Goal: Task Accomplishment & Management: Manage account settings

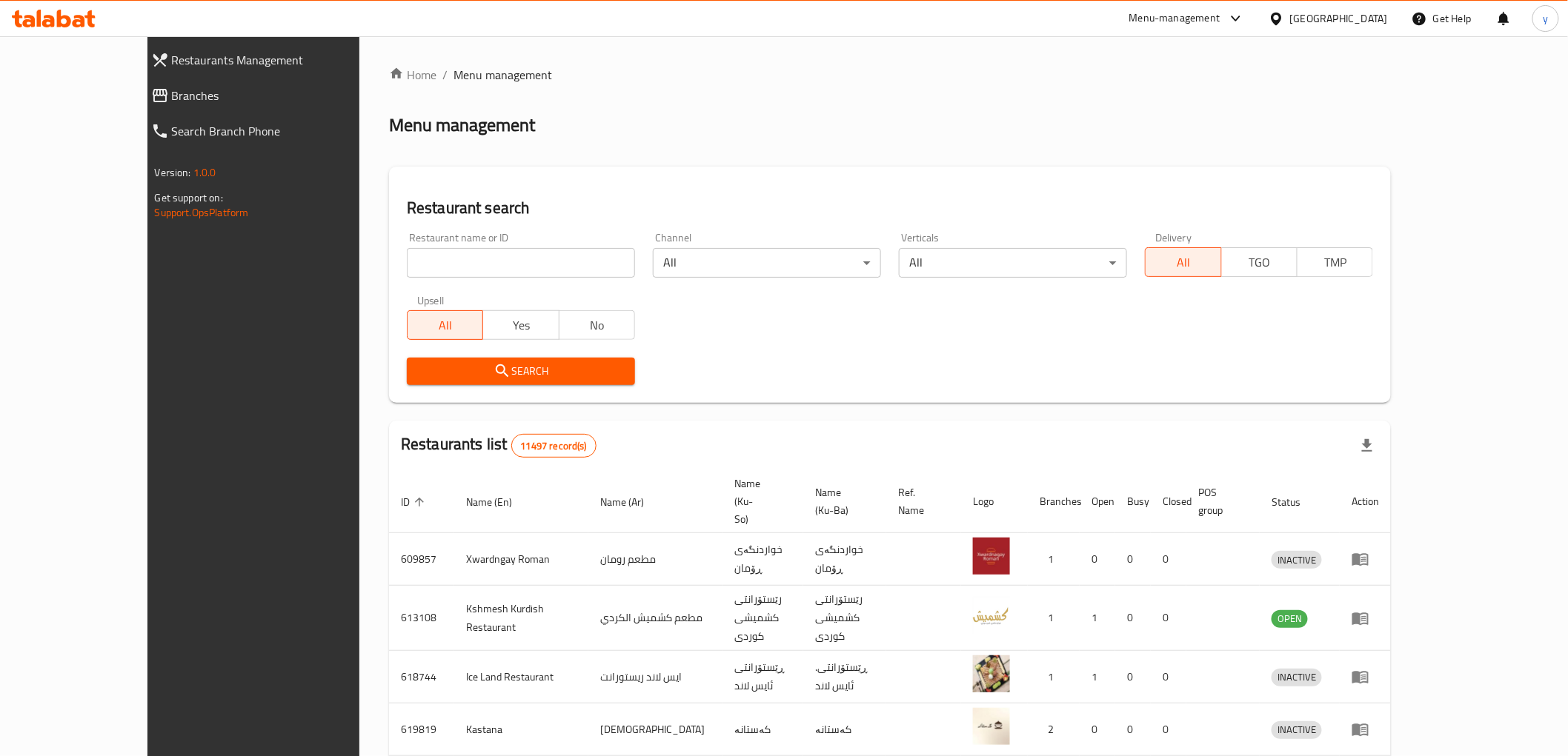
drag, startPoint x: 0, startPoint y: 0, endPoint x: 149, endPoint y: 97, distance: 177.8
click at [172, 97] on span "Branches" at bounding box center [284, 95] width 225 height 17
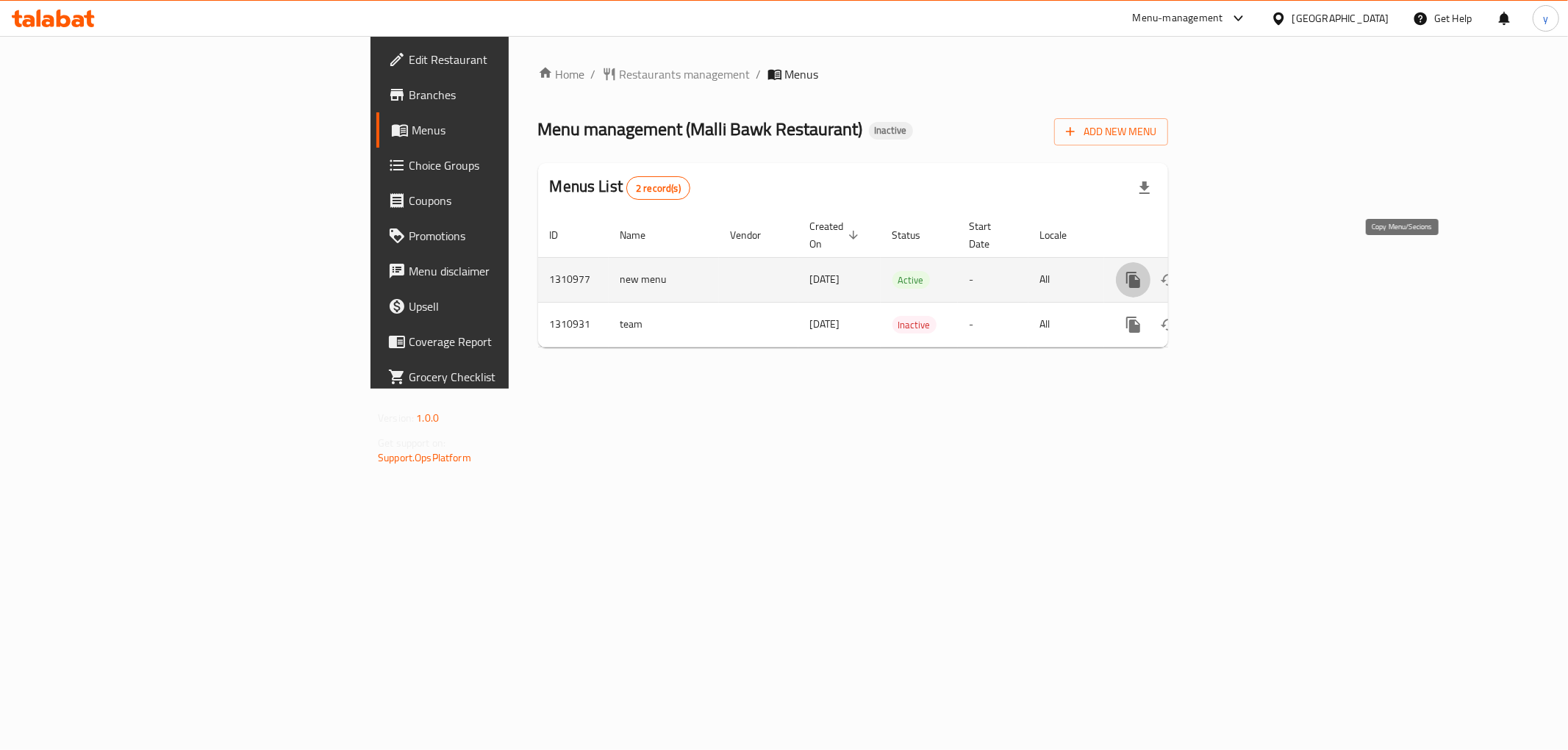
click at [1140, 272] on icon "more" at bounding box center [1132, 280] width 14 height 16
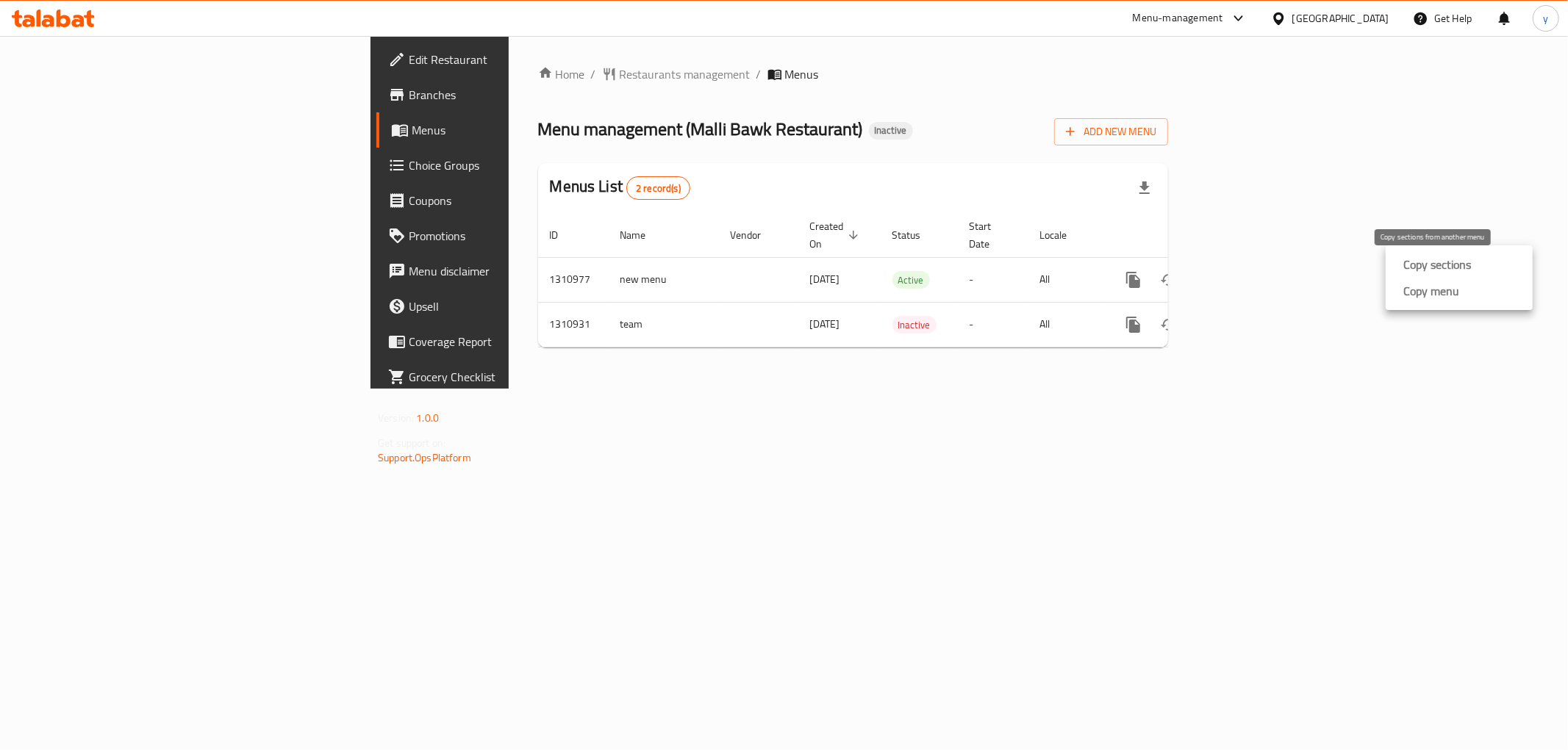
drag, startPoint x: 1421, startPoint y: 291, endPoint x: 1426, endPoint y: 269, distance: 22.6
click at [1426, 270] on ul "Copy sections Copy menu" at bounding box center [1458, 277] width 147 height 65
click at [1427, 268] on body "​ Menu-management Iraq Get Help y Edit Restaurant Branches Menus Choice Groups …" at bounding box center [784, 394] width 1568 height 715
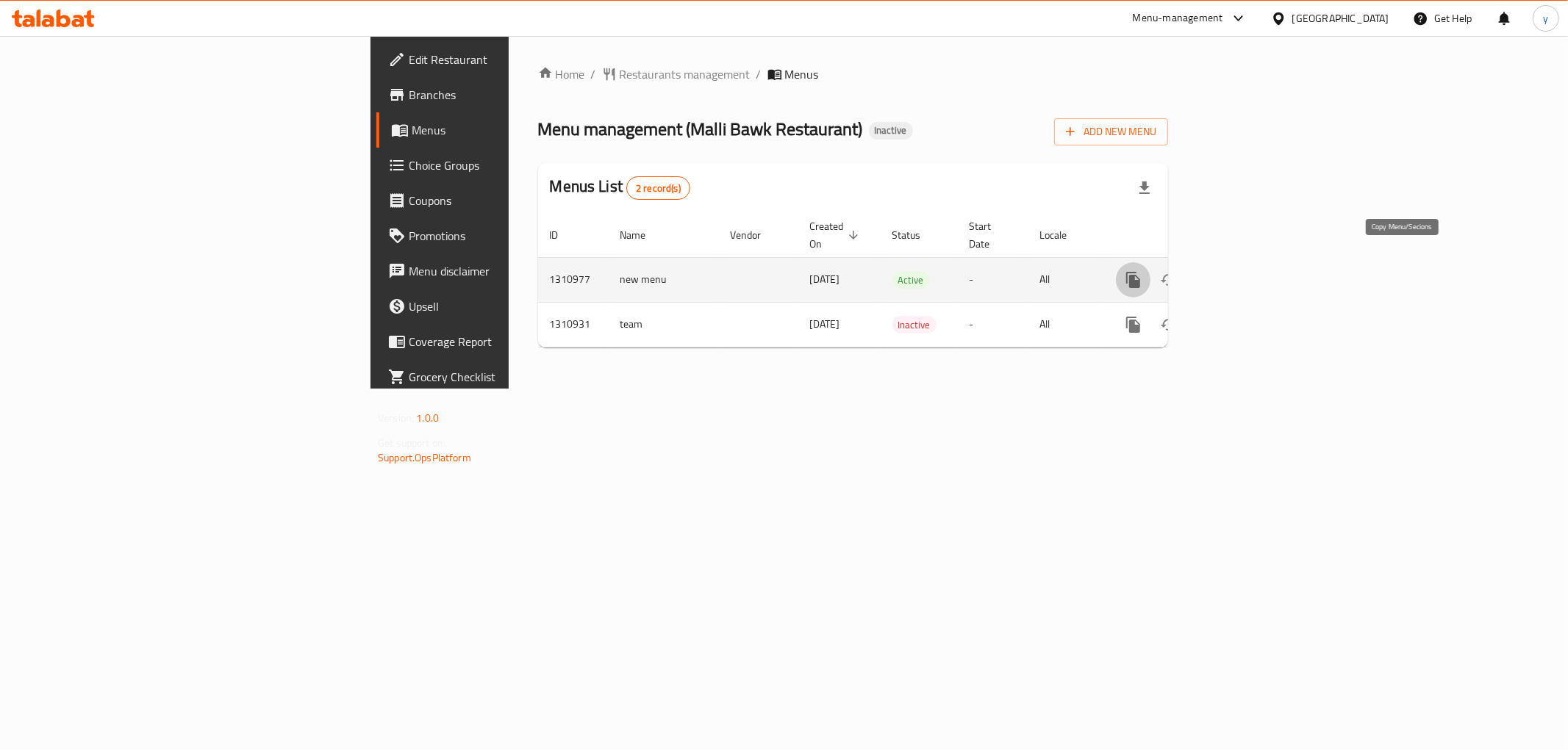
click at [1140, 272] on icon "more" at bounding box center [1132, 280] width 14 height 16
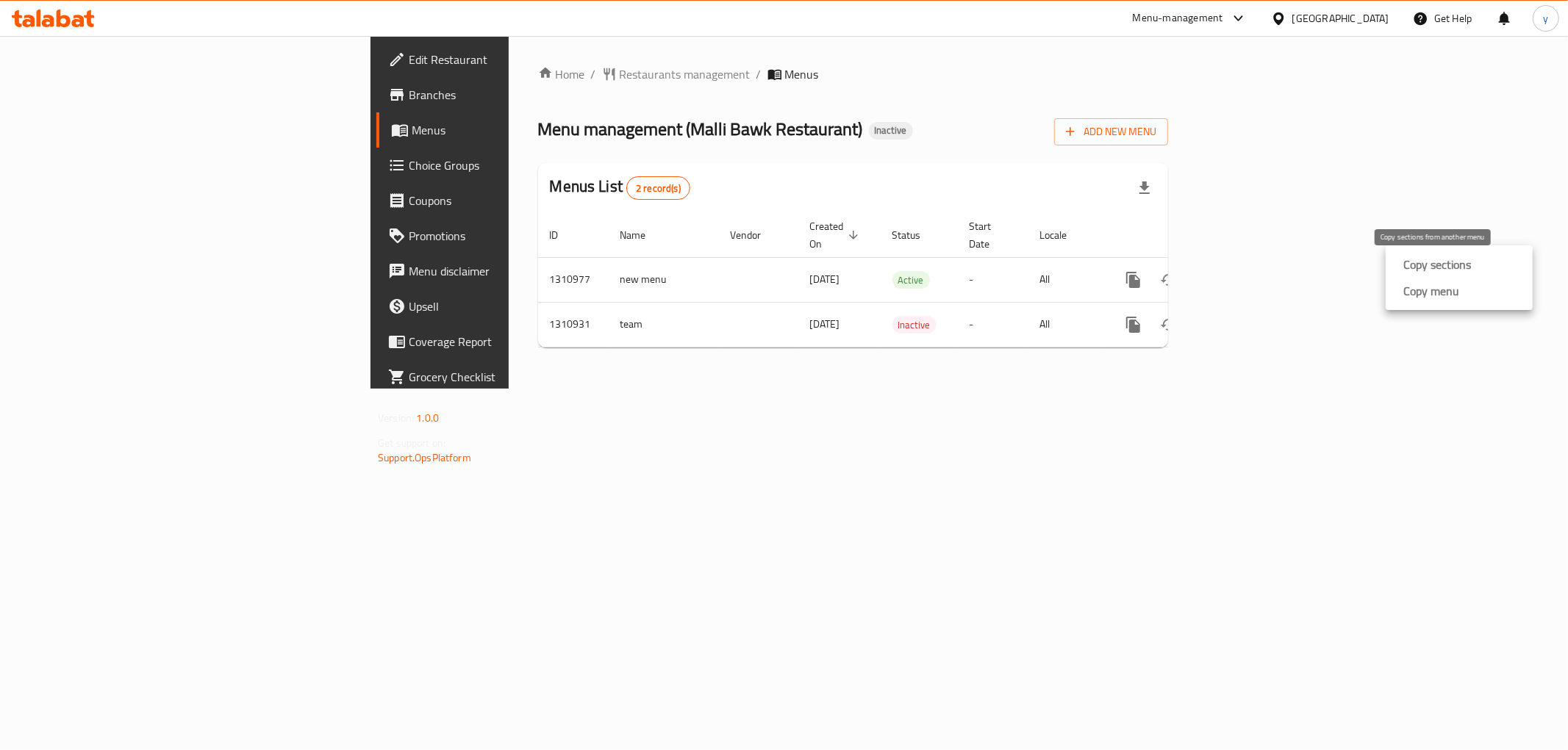
click at [1426, 273] on strong "Copy sections" at bounding box center [1437, 264] width 68 height 17
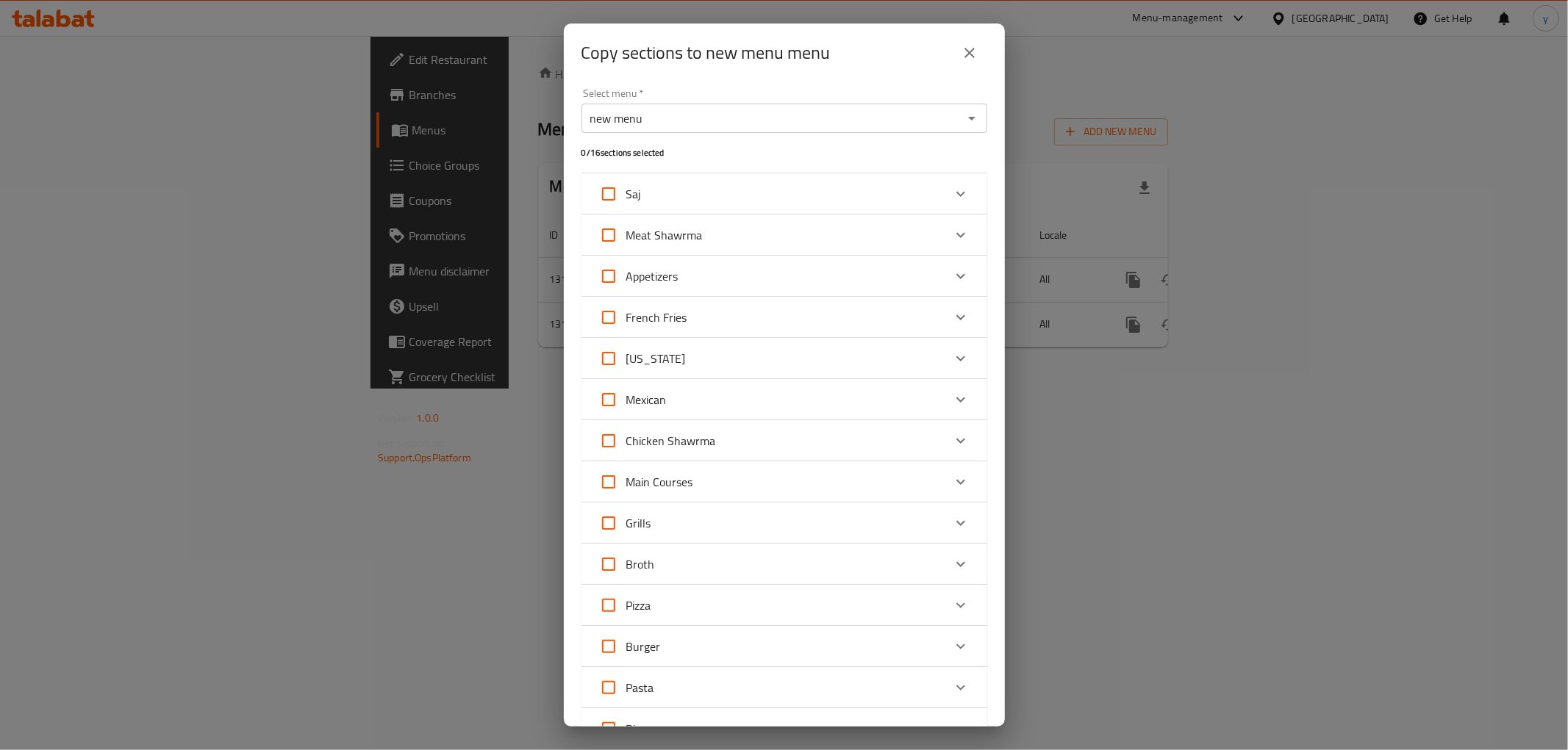
click at [746, 119] on input "new menu" at bounding box center [772, 118] width 373 height 21
click at [964, 121] on icon "Open" at bounding box center [971, 118] width 17 height 17
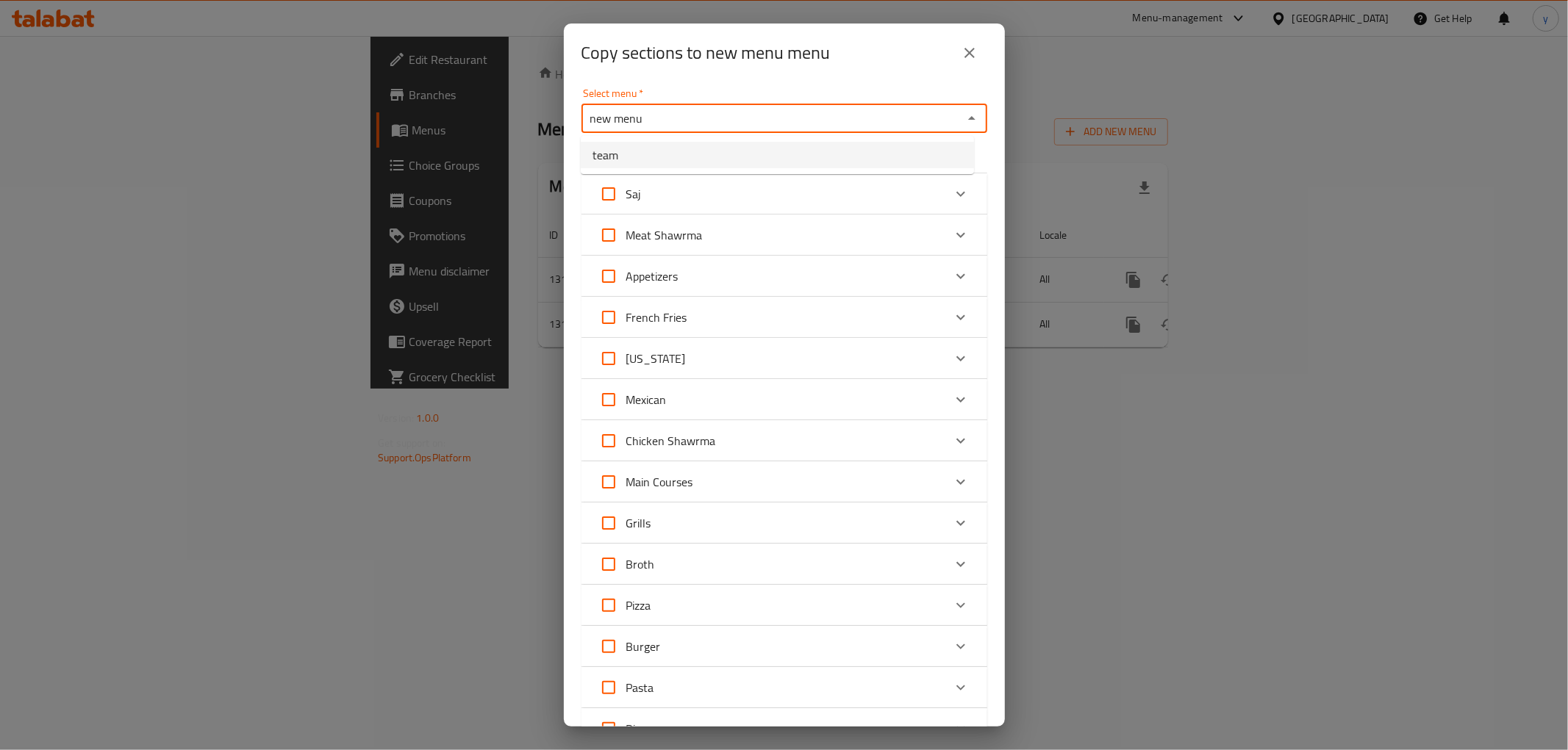
click at [879, 162] on li "team" at bounding box center [777, 155] width 394 height 26
type input "team"
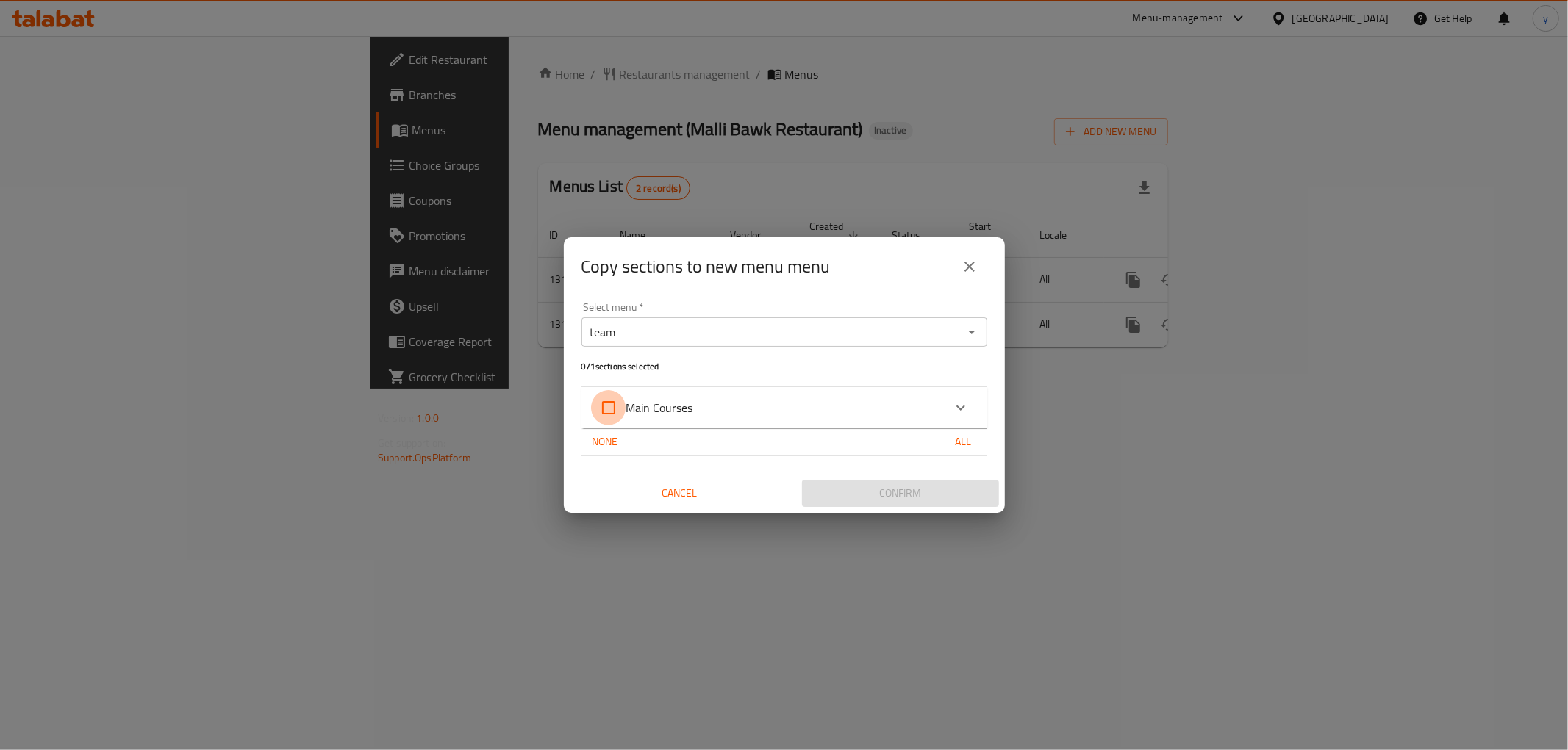
click at [612, 407] on input "Main Courses" at bounding box center [609, 408] width 35 height 35
checkbox input "true"
click at [970, 402] on div "Expand" at bounding box center [960, 408] width 35 height 35
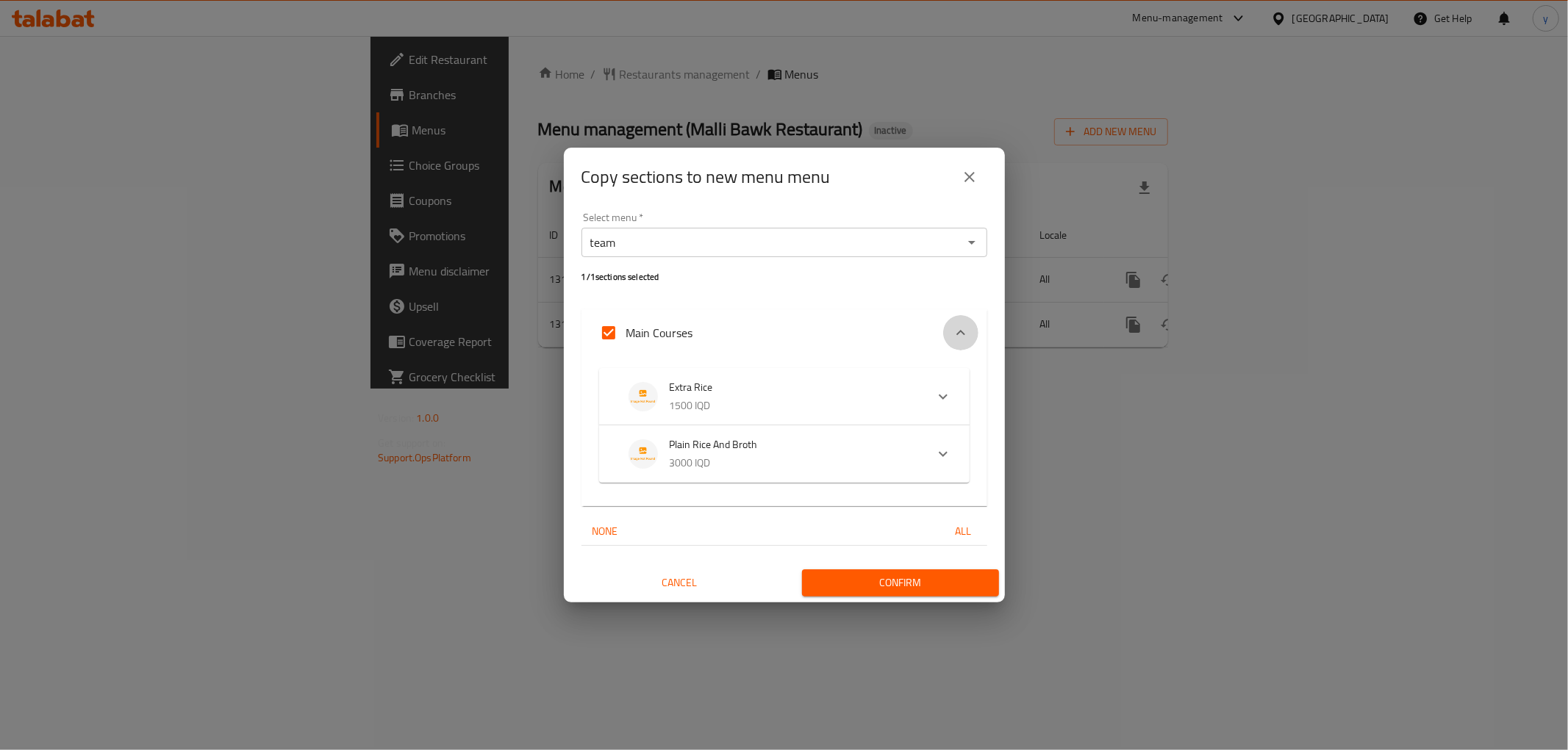
click at [961, 326] on icon "Expand" at bounding box center [960, 333] width 17 height 17
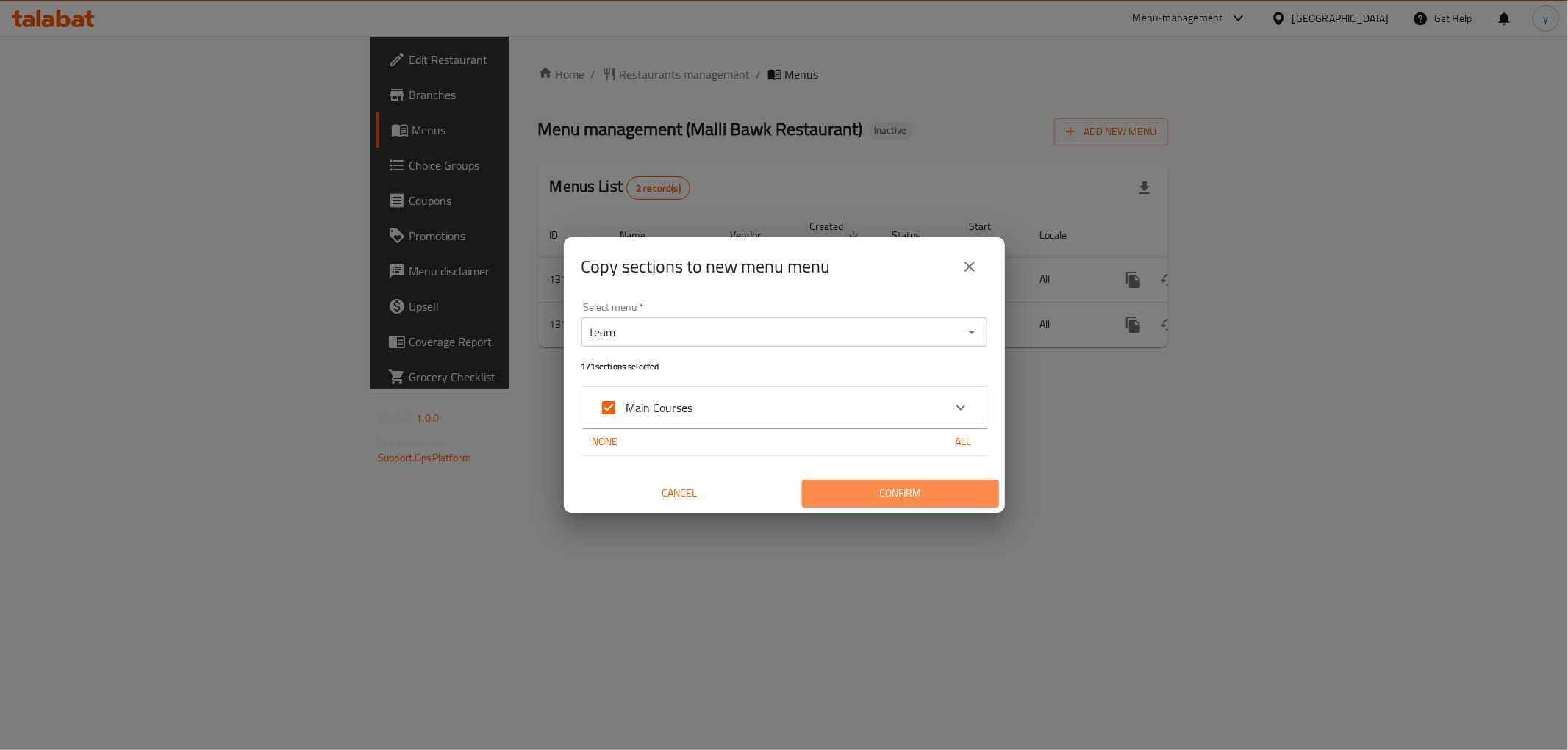
click at [909, 492] on span "Confirm" at bounding box center [900, 493] width 174 height 18
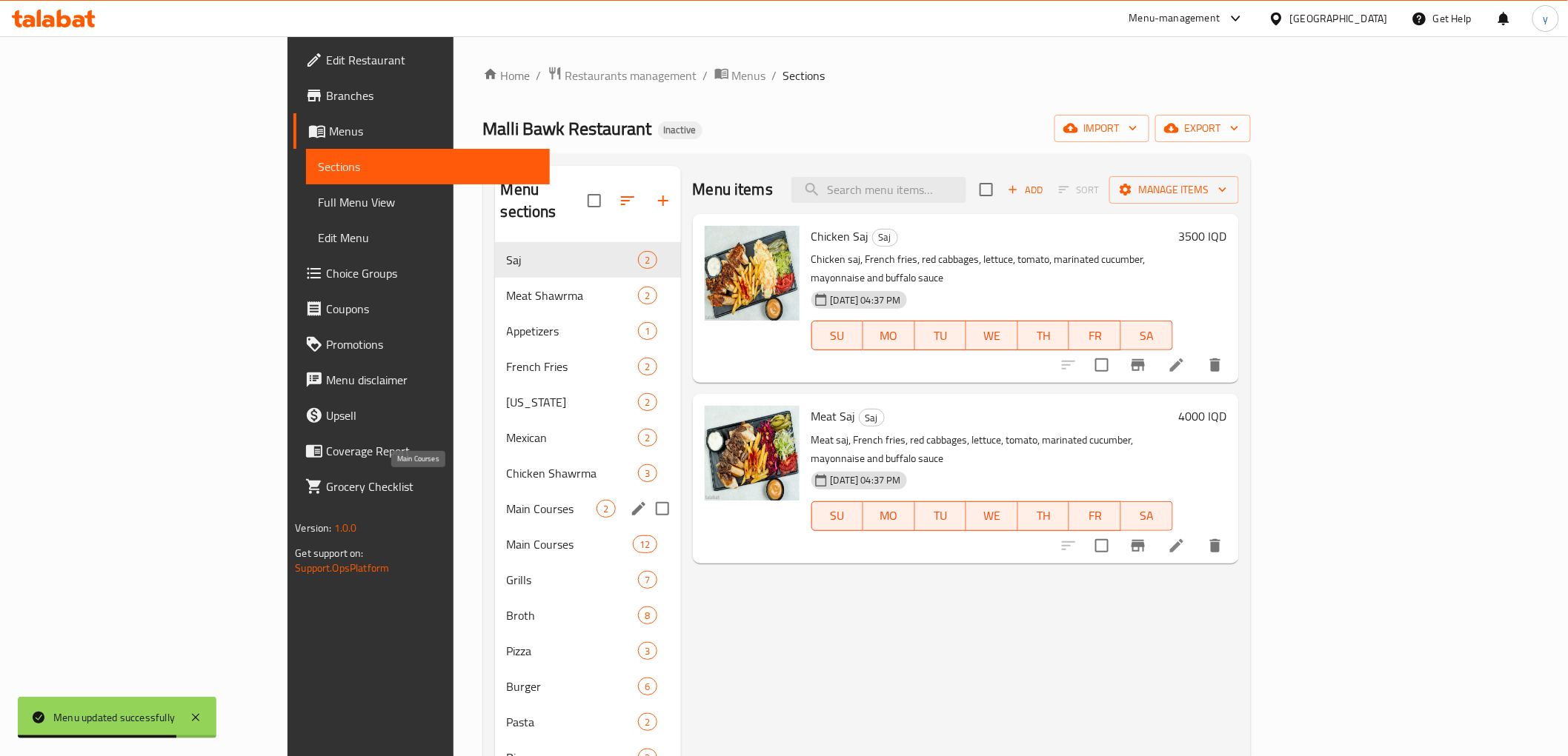
click at [507, 500] on span "Main Courses" at bounding box center [552, 508] width 90 height 17
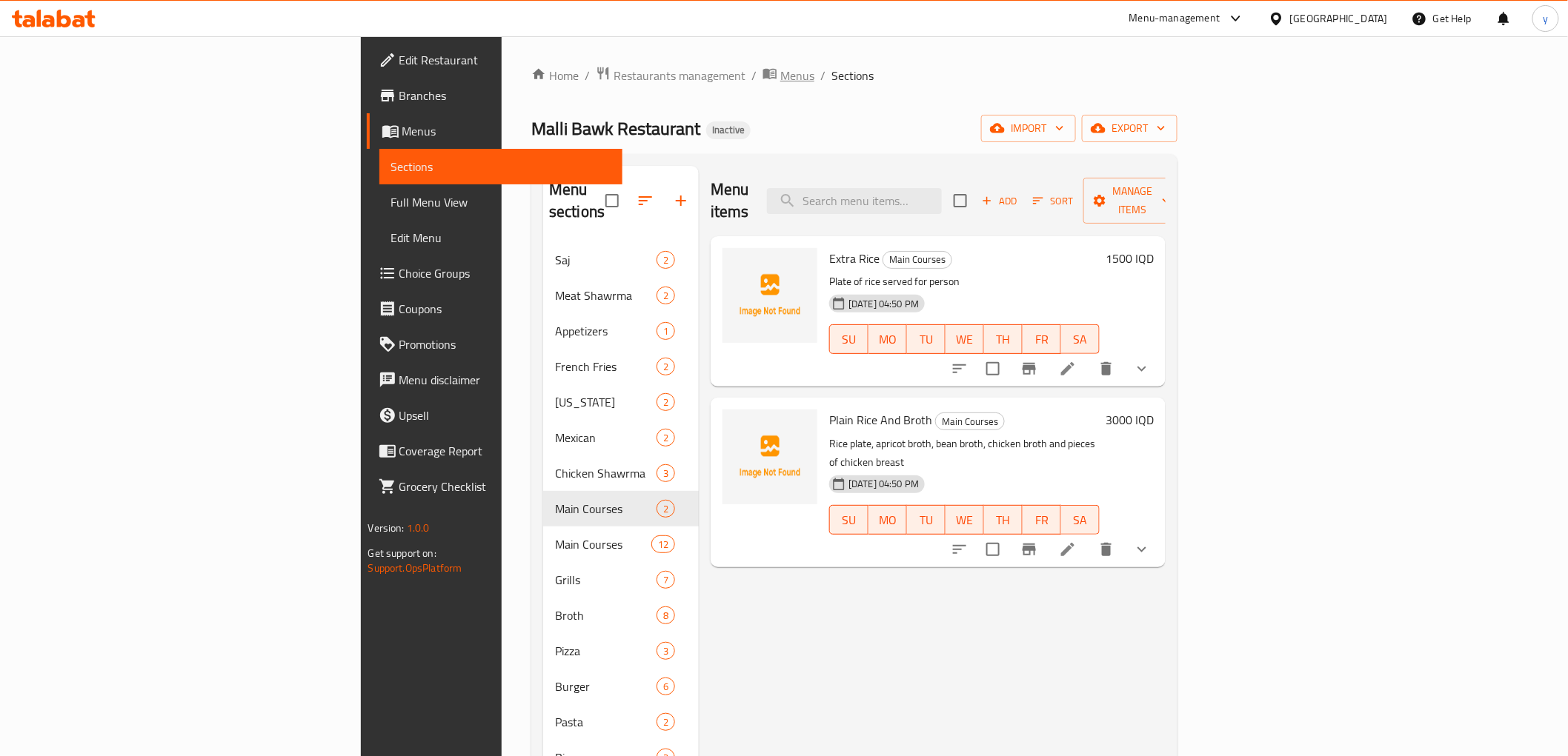
click at [780, 76] on span "Menus" at bounding box center [797, 75] width 34 height 17
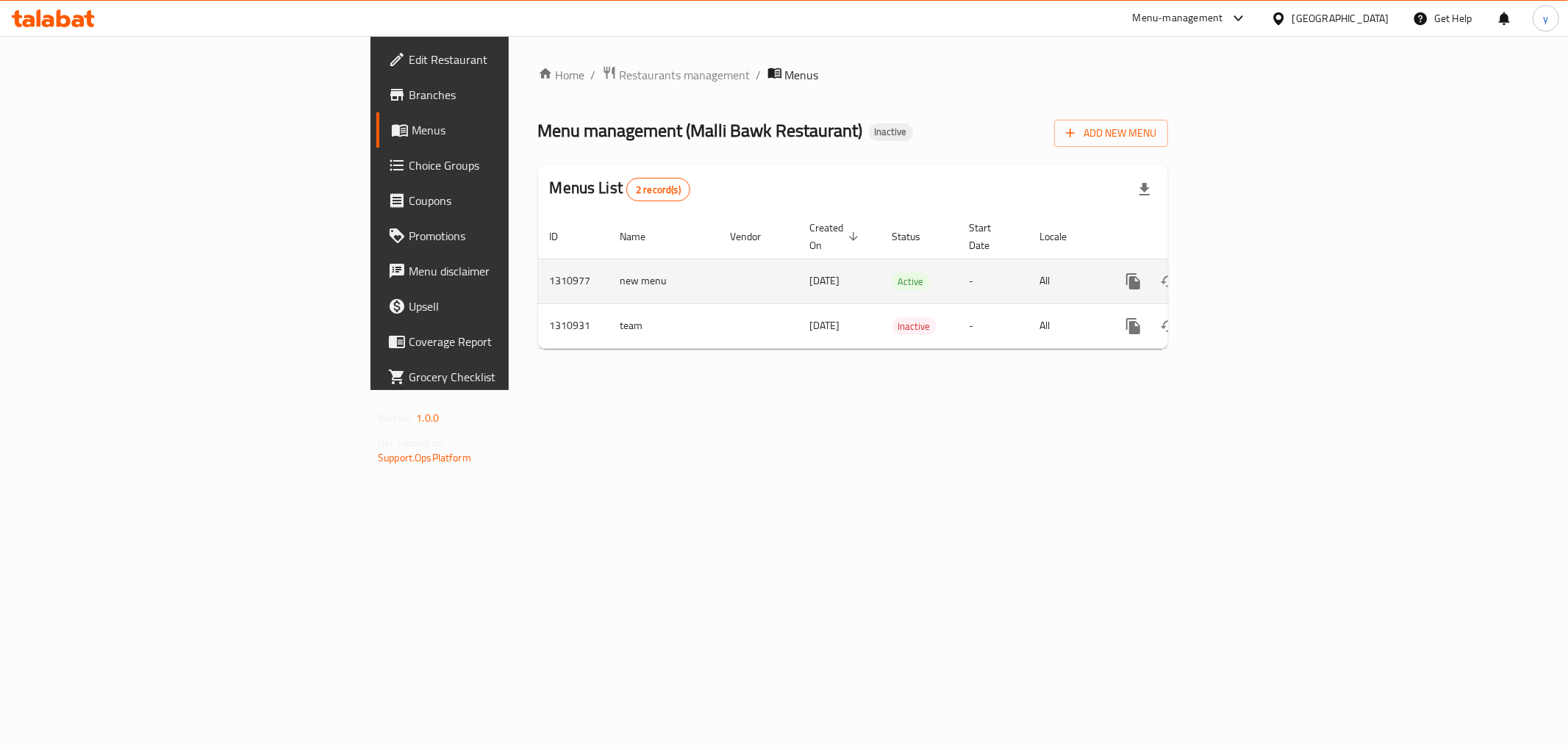
click at [1140, 273] on icon "more" at bounding box center [1132, 282] width 14 height 16
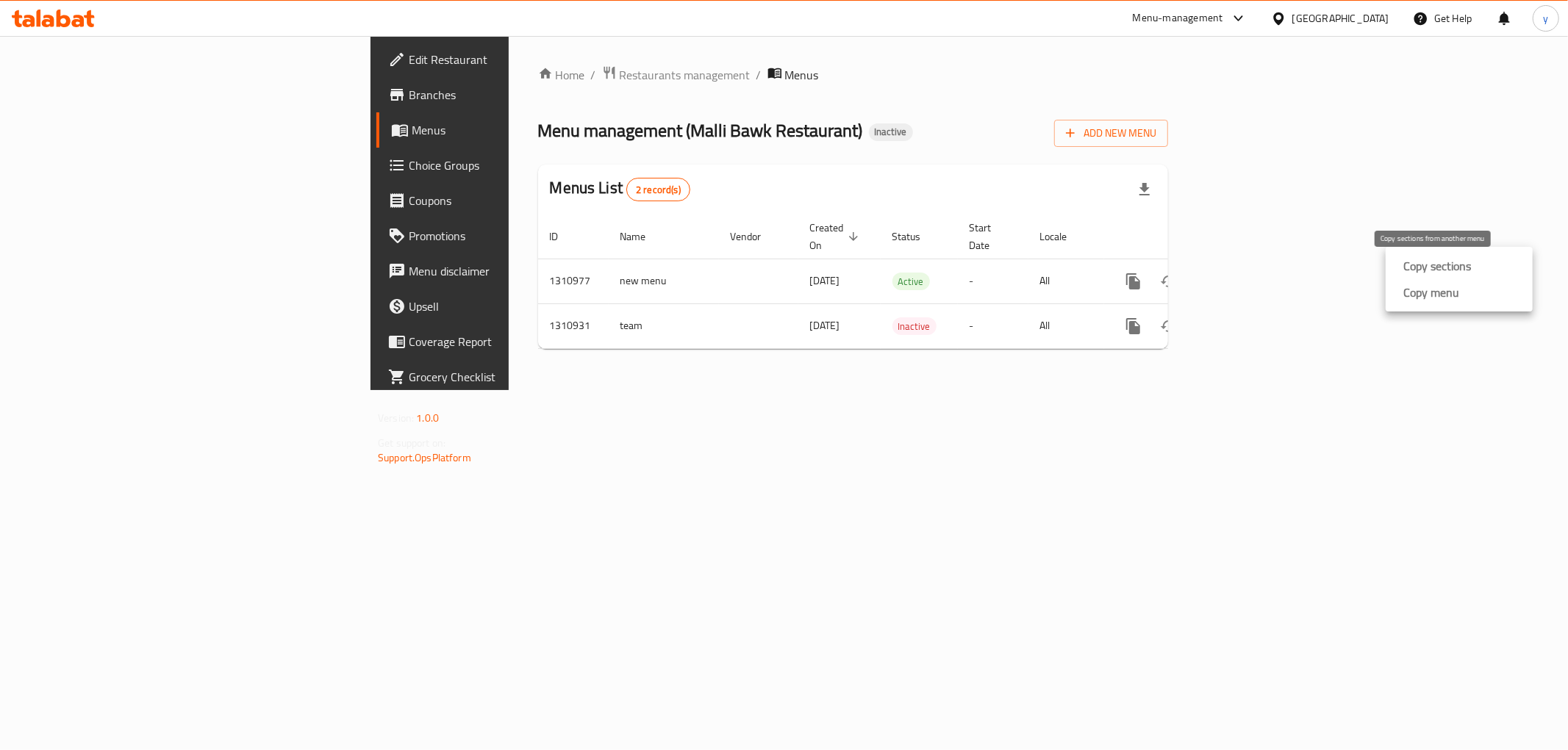
click at [1430, 263] on strong "Copy sections" at bounding box center [1437, 265] width 68 height 17
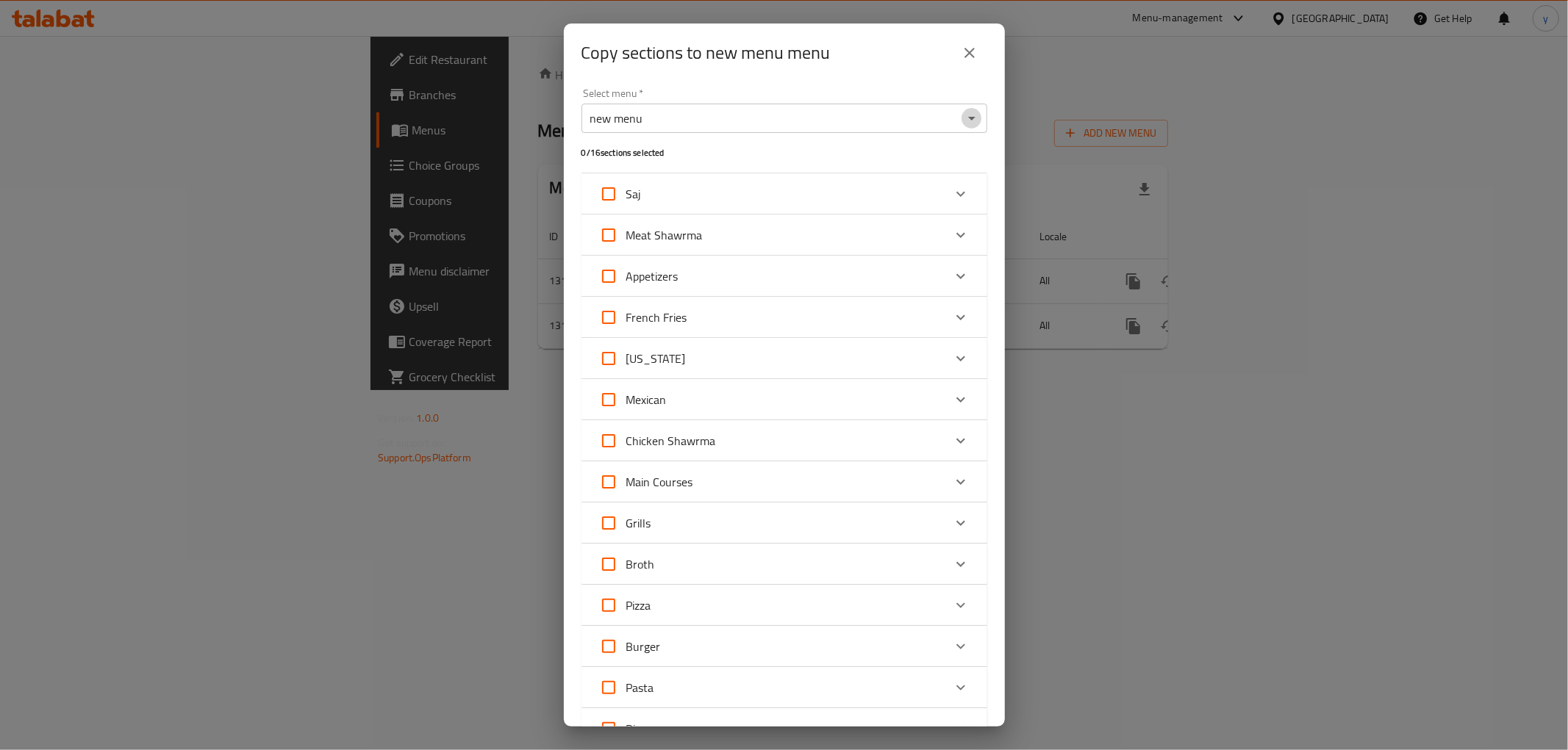
click at [965, 111] on icon "Open" at bounding box center [971, 118] width 17 height 17
click at [1046, 179] on div "Copy sections to new menu menu Select menu   * new menu Select menu * 0 / 16 se…" at bounding box center [784, 375] width 1568 height 750
click at [974, 41] on button "close" at bounding box center [969, 53] width 35 height 35
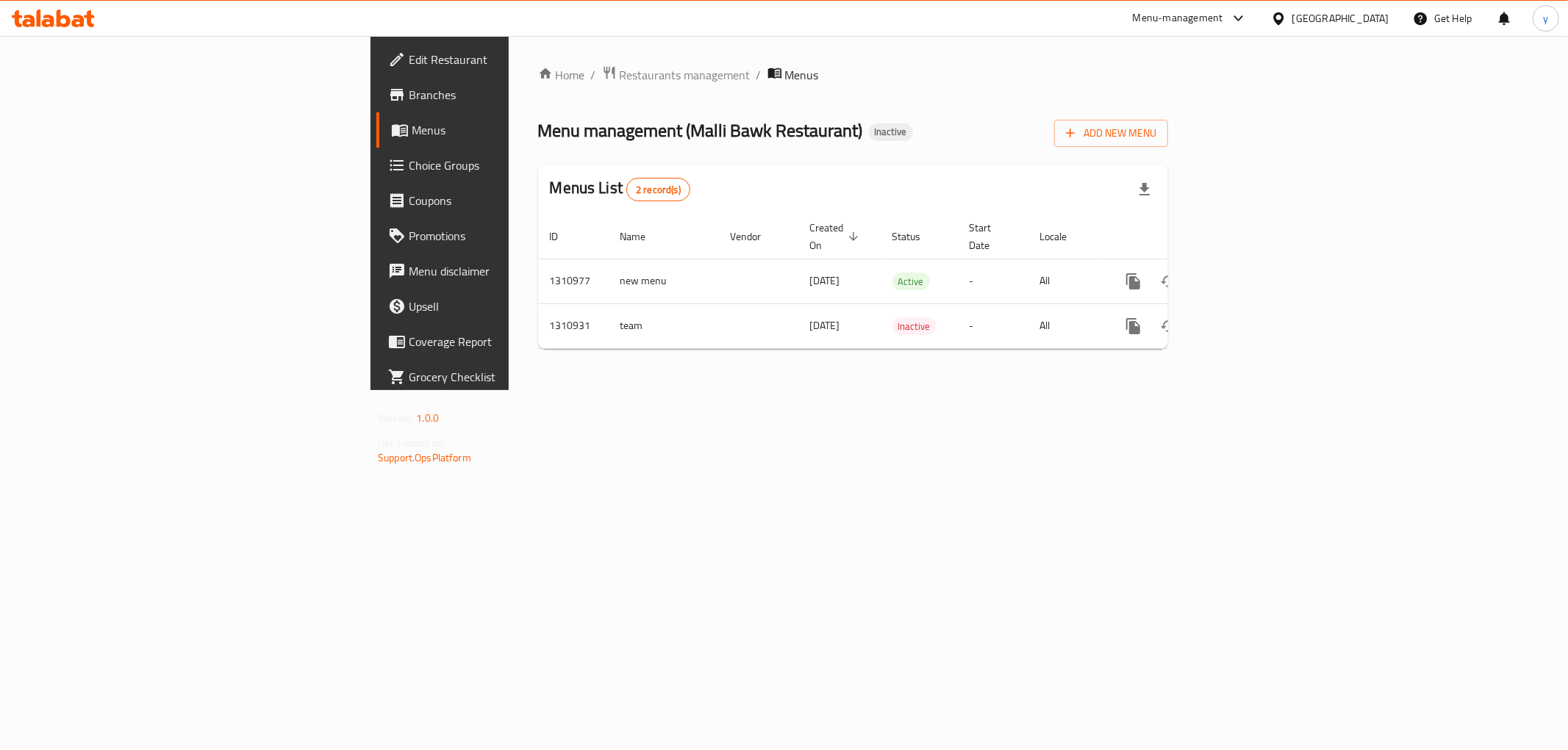
click at [59, 22] on icon at bounding box center [63, 18] width 14 height 17
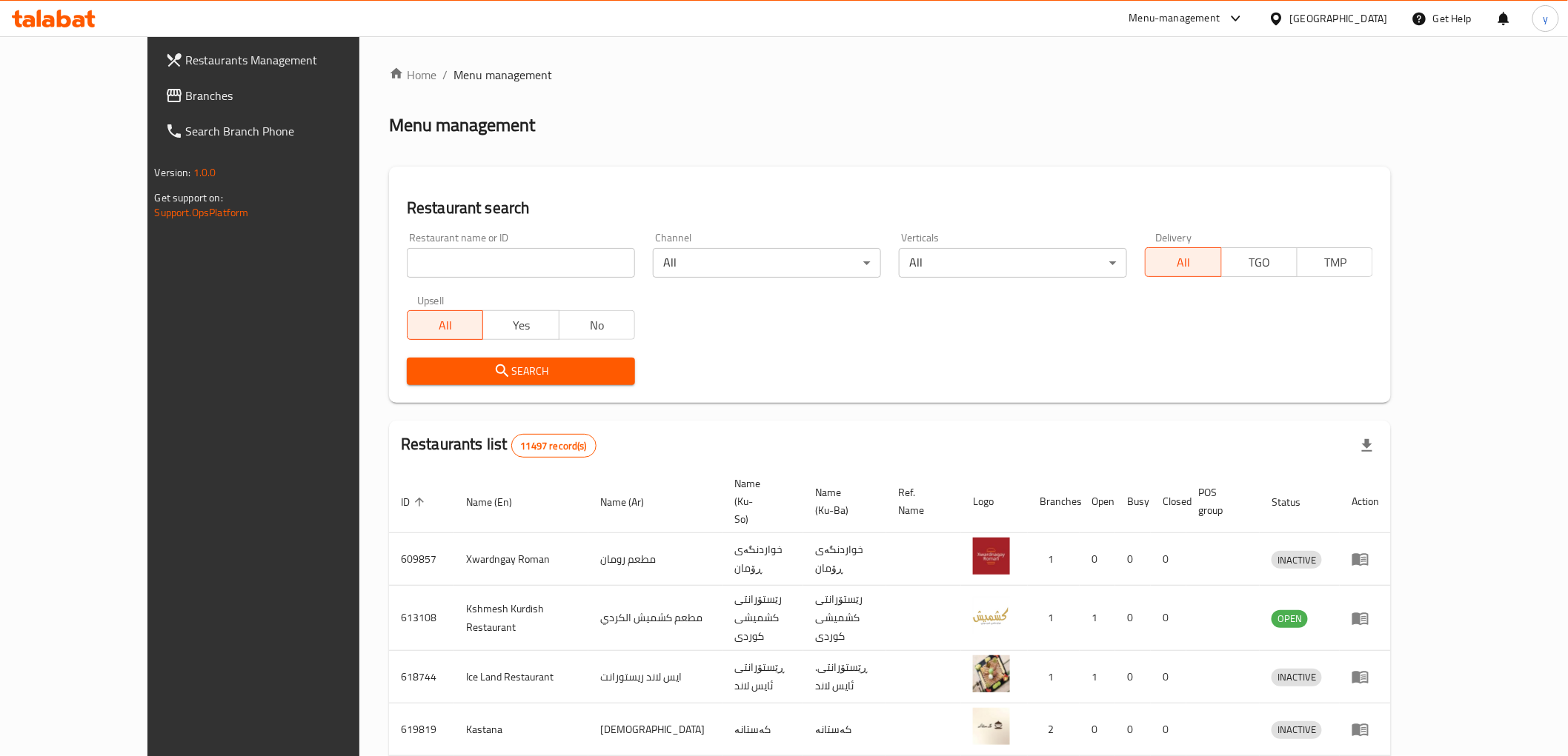
click at [407, 249] on input "search" at bounding box center [520, 263] width 228 height 30
paste input "647802"
type input "647802"
click at [418, 362] on span "Search" at bounding box center [520, 371] width 204 height 18
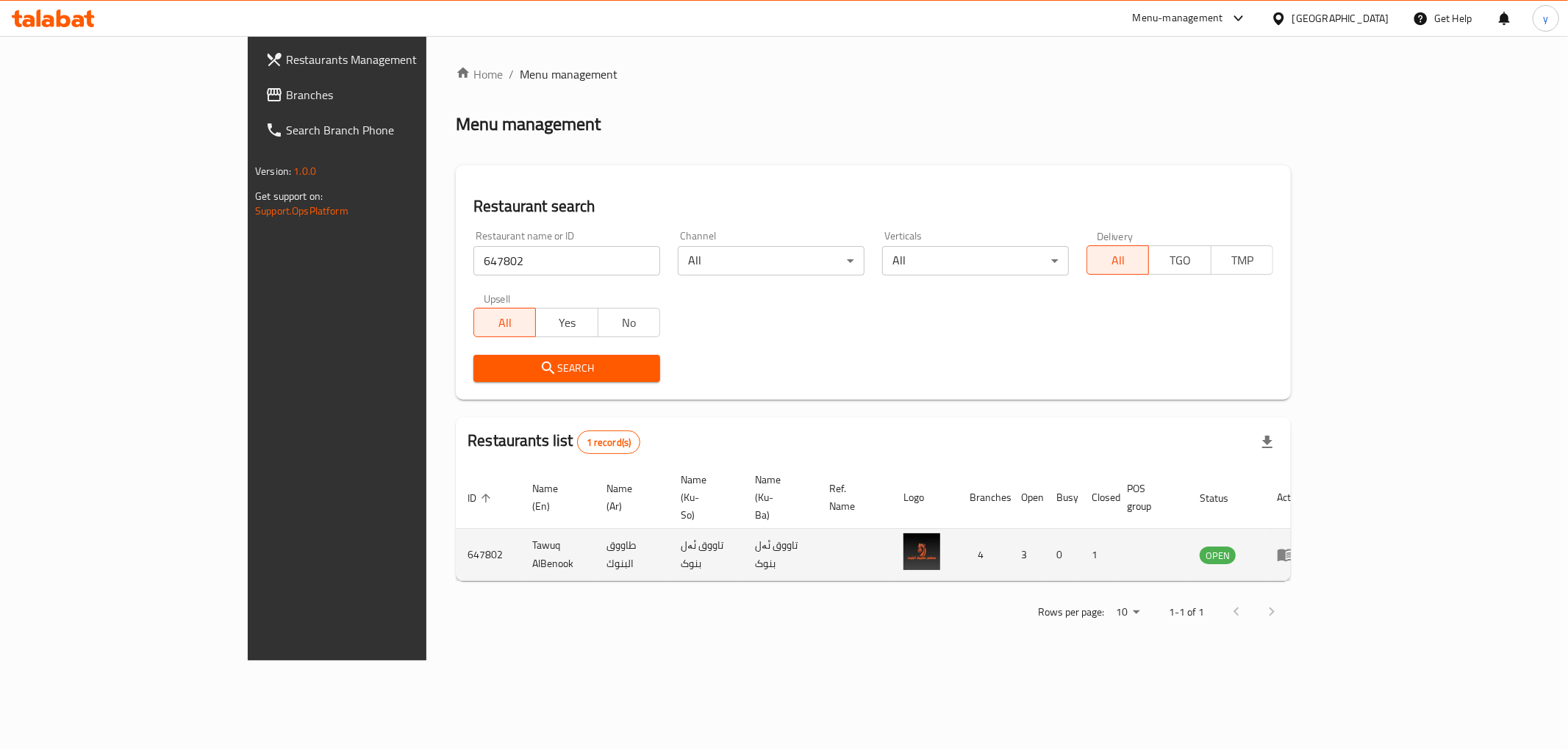
click at [1316, 529] on td "enhanced table" at bounding box center [1290, 555] width 51 height 52
click at [1295, 546] on icon "enhanced table" at bounding box center [1285, 554] width 17 height 17
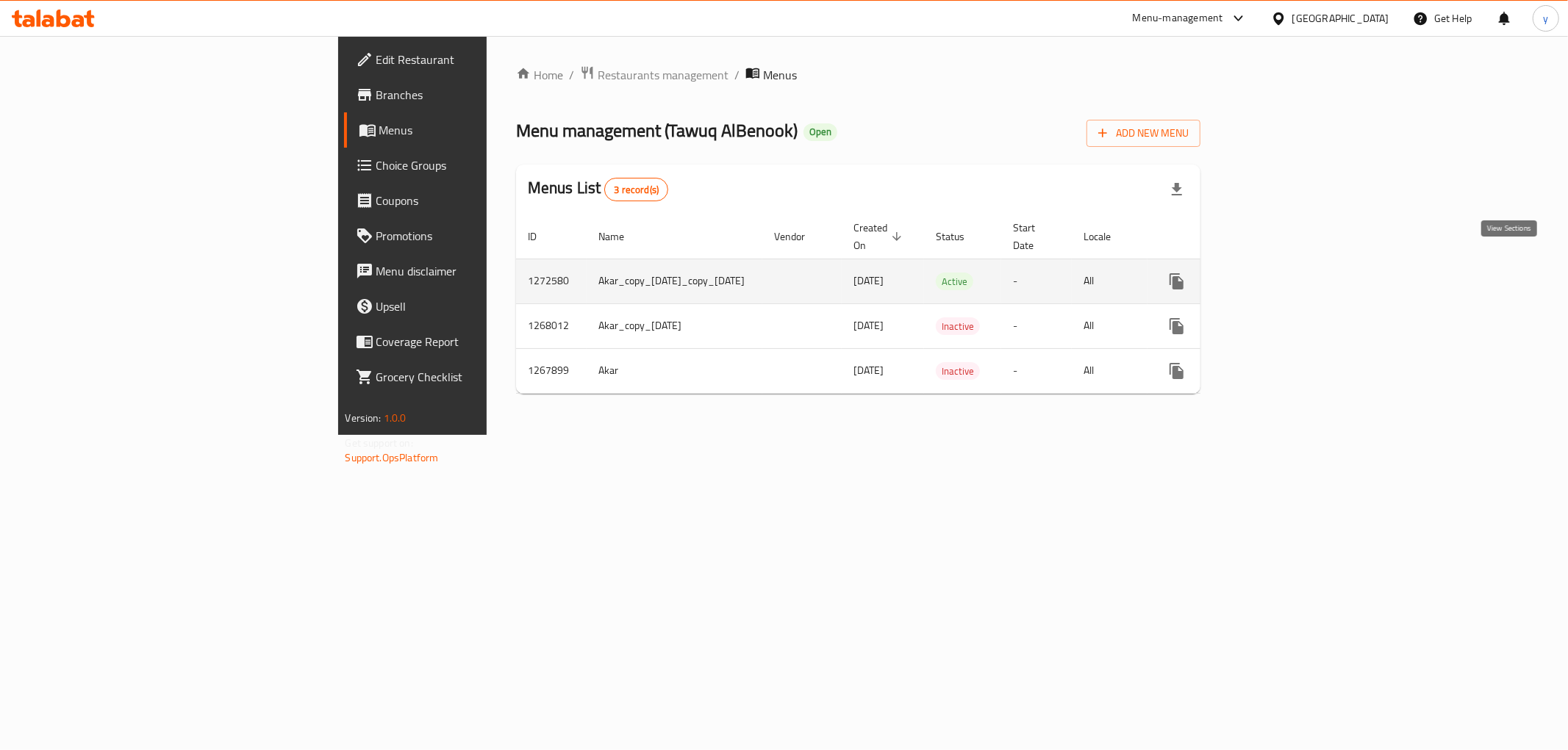
click at [1291, 273] on icon "enhanced table" at bounding box center [1282, 281] width 17 height 17
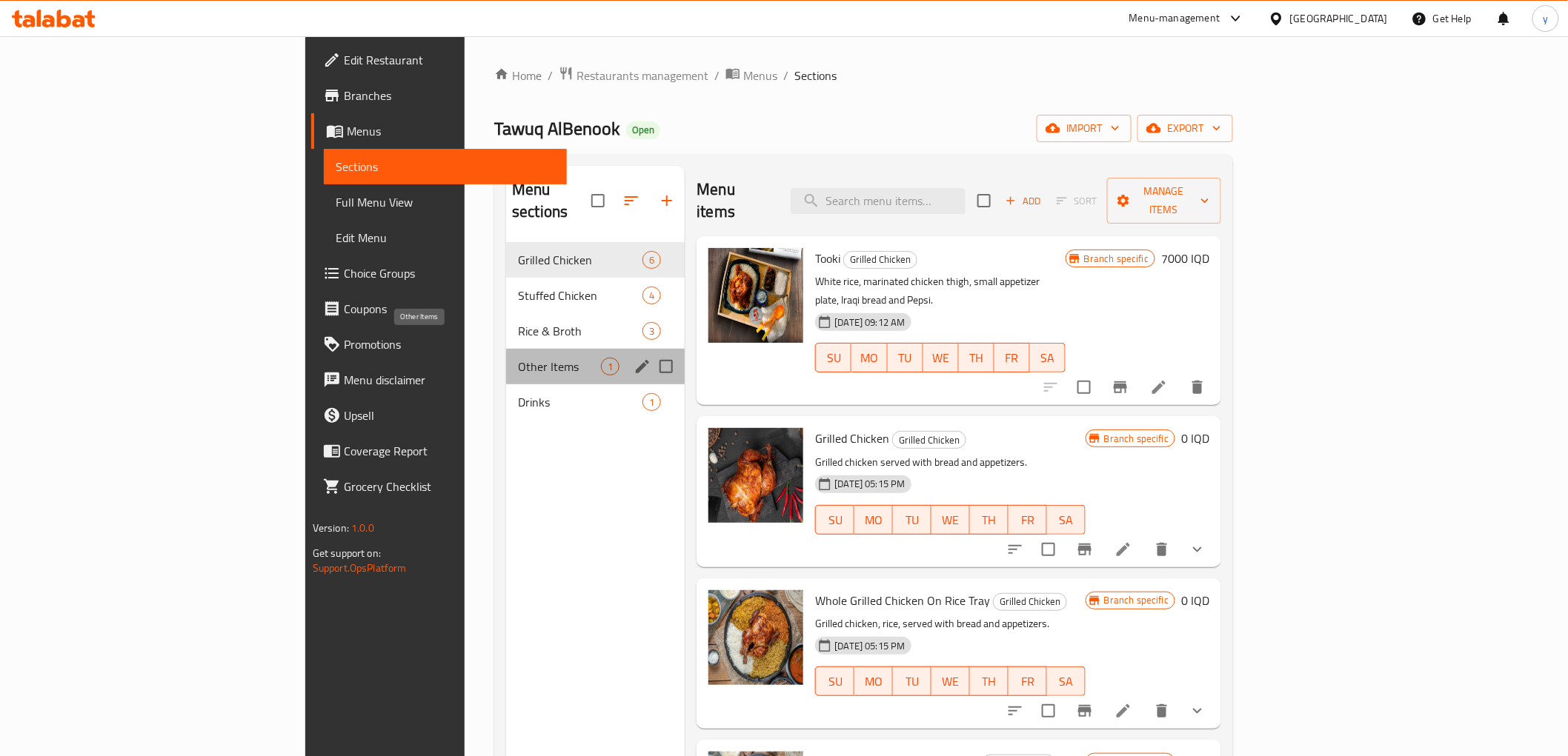
click at [518, 358] on span "Other Items" at bounding box center [559, 366] width 83 height 17
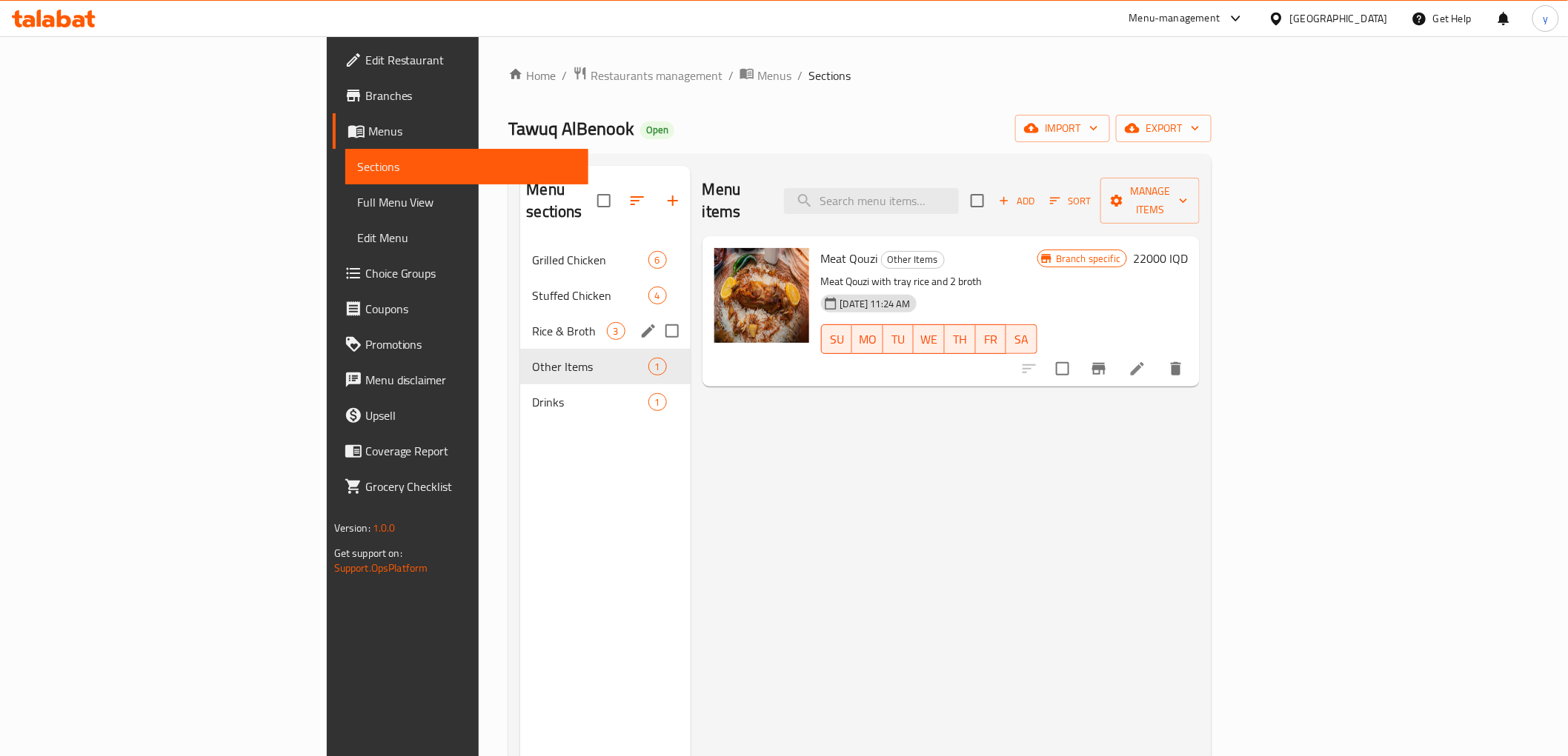
click at [520, 319] on div "Rice & Broth 3" at bounding box center [605, 331] width 169 height 36
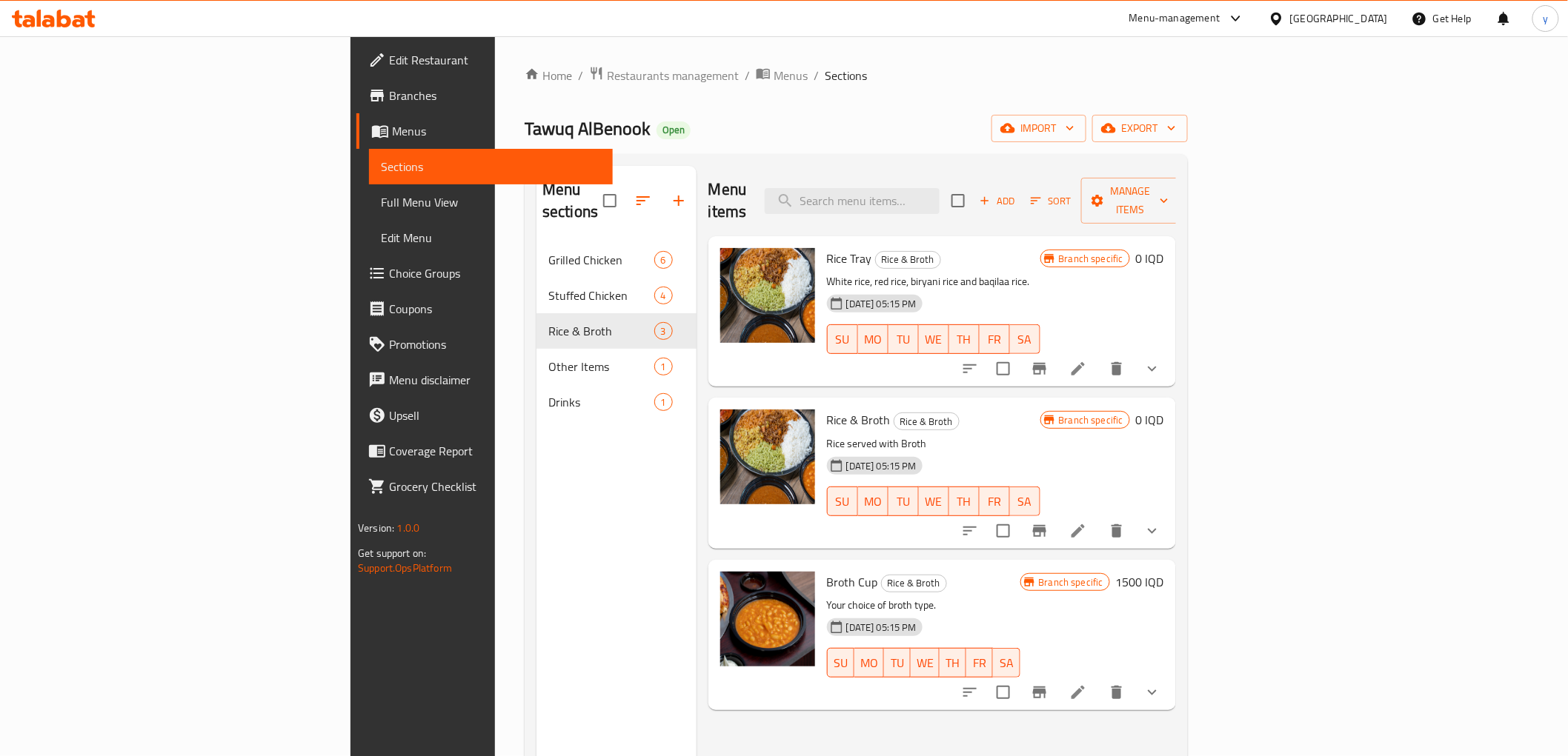
click at [1170, 352] on button "show more" at bounding box center [1152, 368] width 36 height 36
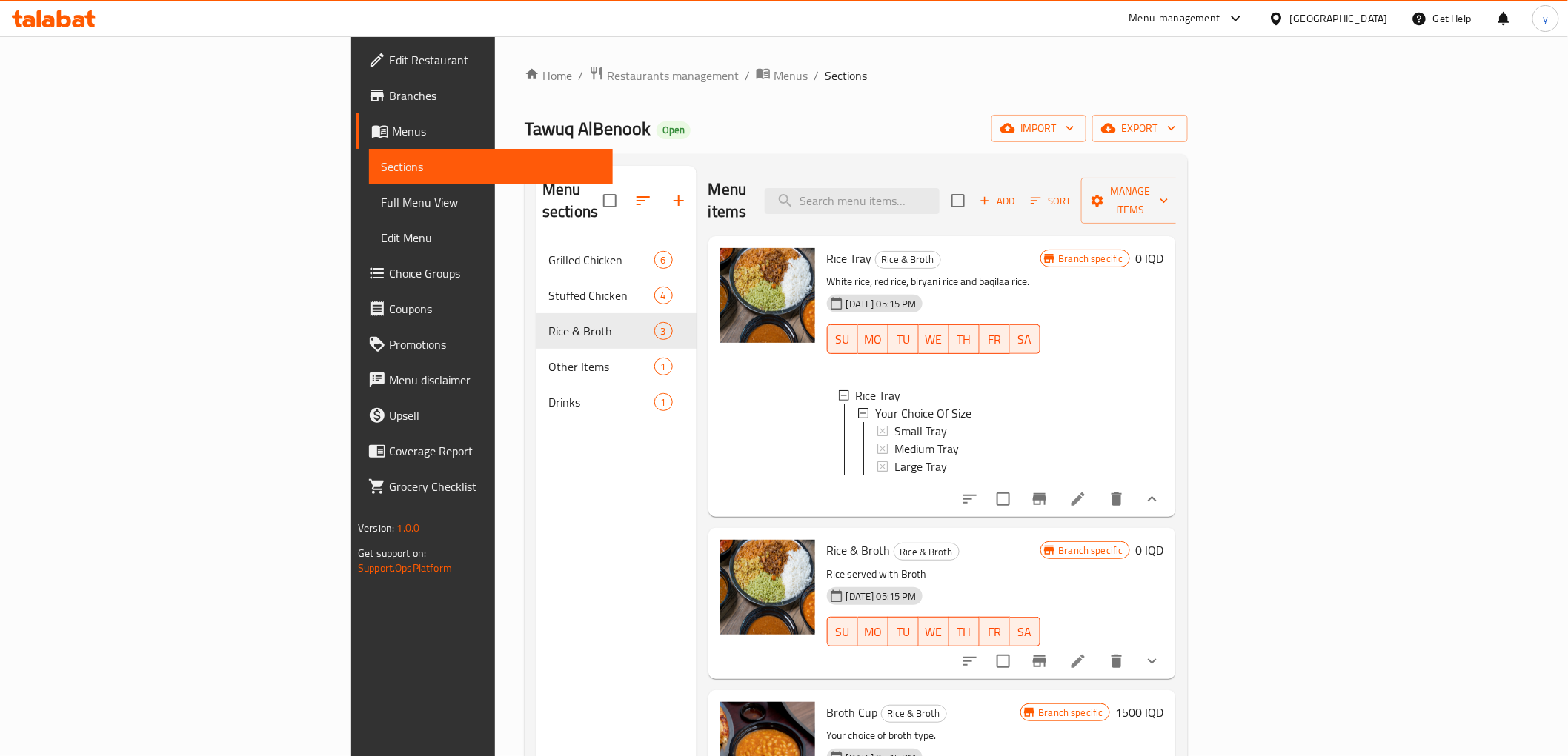
click at [389, 270] on span "Choice Groups" at bounding box center [495, 273] width 211 height 17
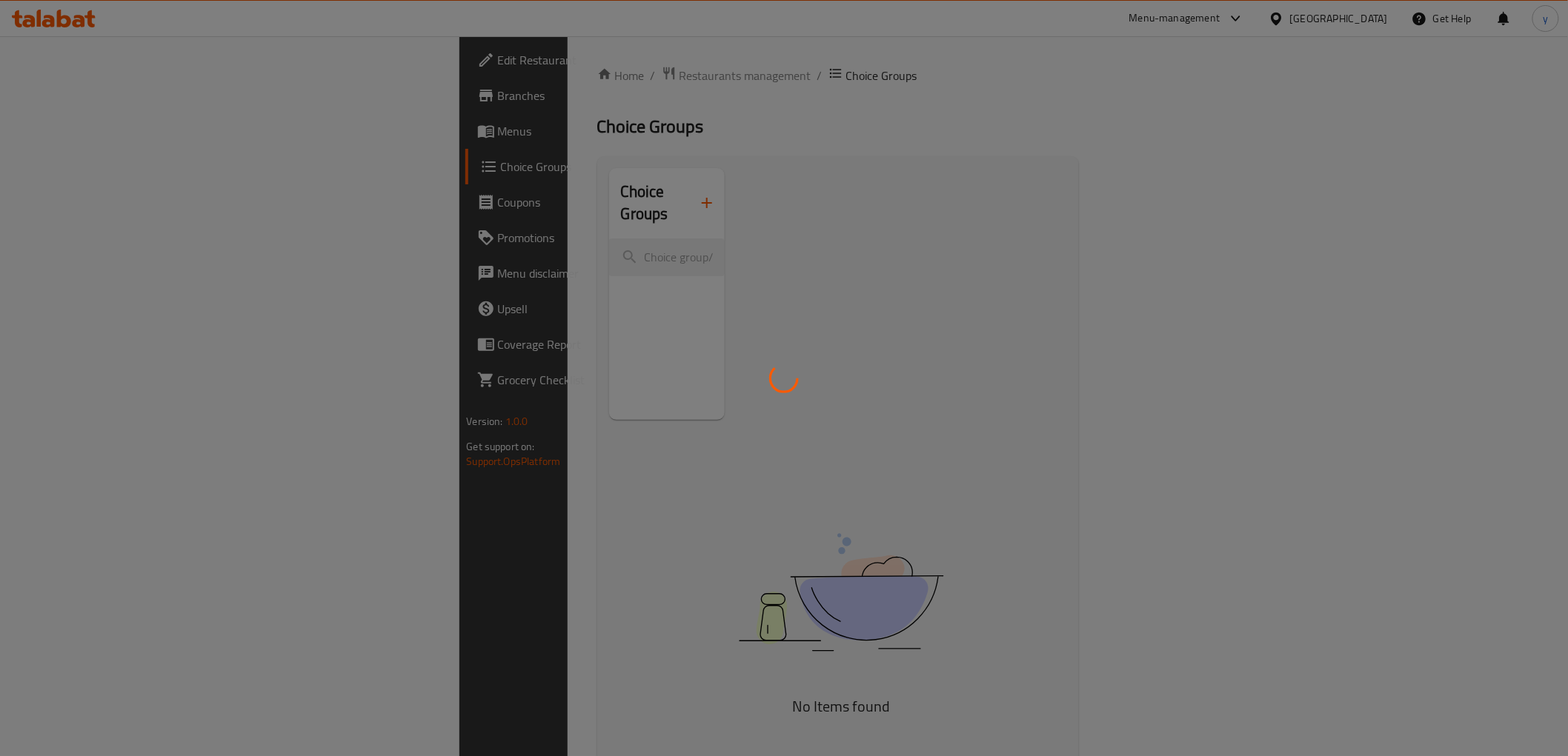
click at [603, 189] on div at bounding box center [784, 378] width 1568 height 756
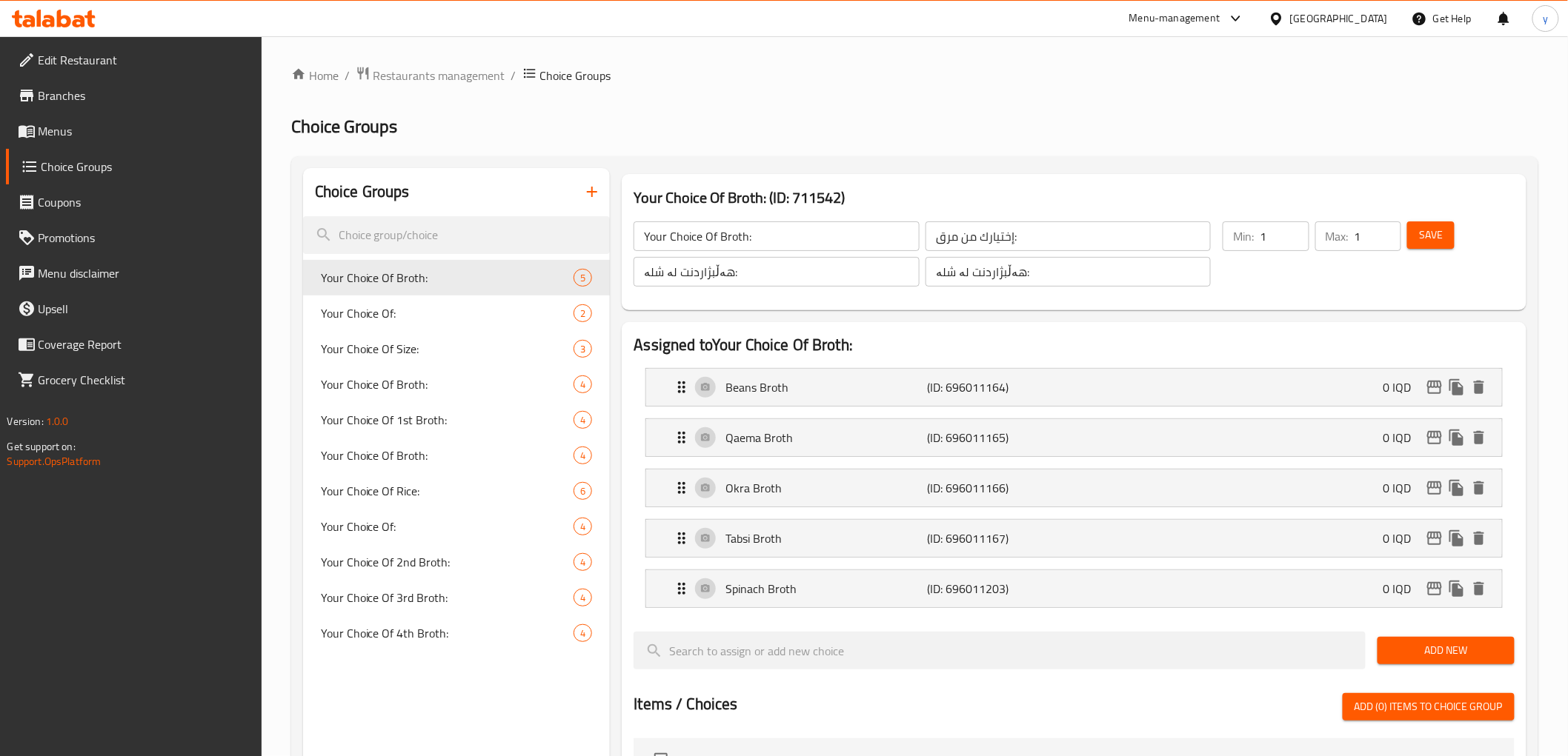
click at [589, 197] on div at bounding box center [784, 378] width 1568 height 756
click at [589, 197] on icon "button" at bounding box center [591, 191] width 17 height 17
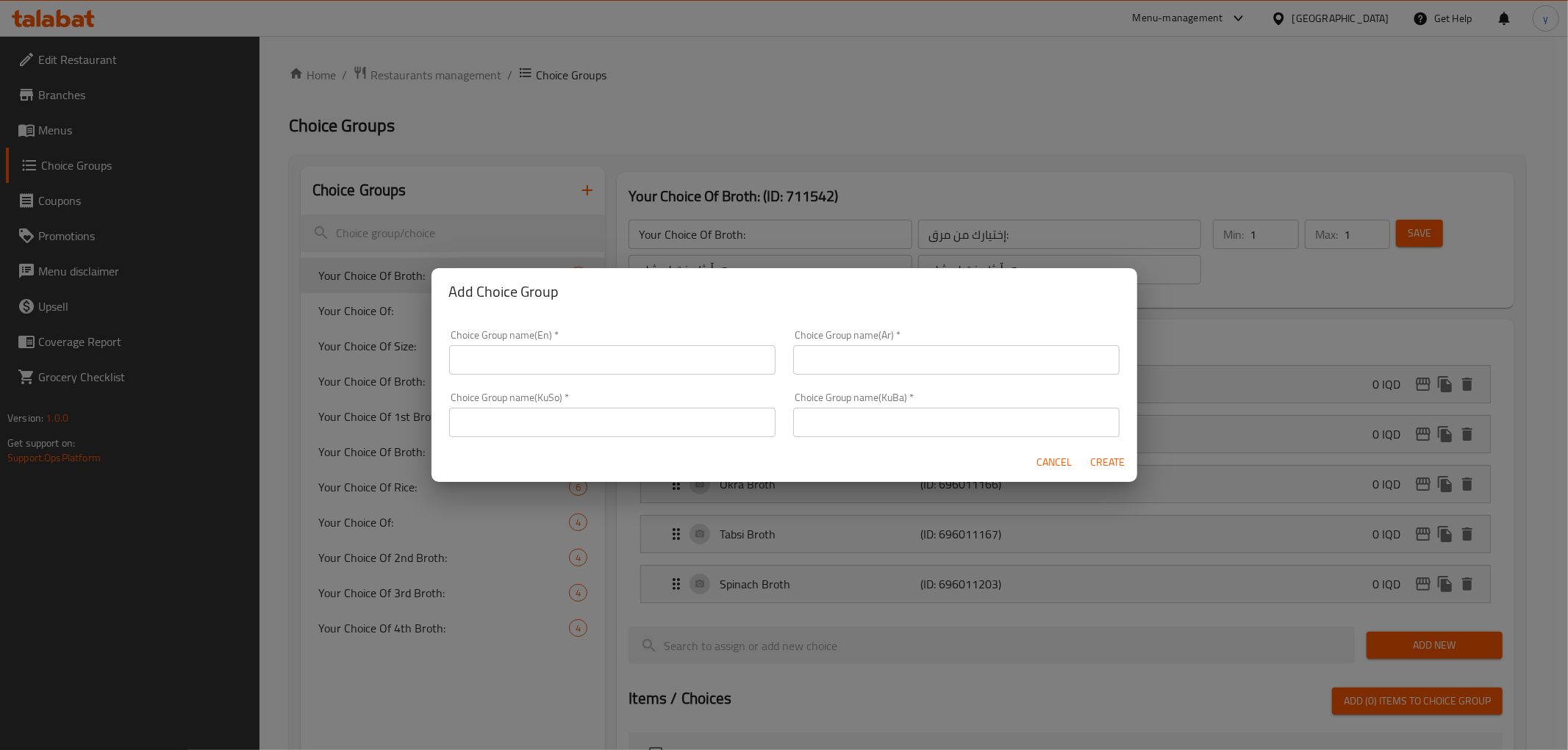
click at [600, 378] on div "Choice Group name(En)   * Choice Group name(En) *" at bounding box center [613, 352] width 344 height 63
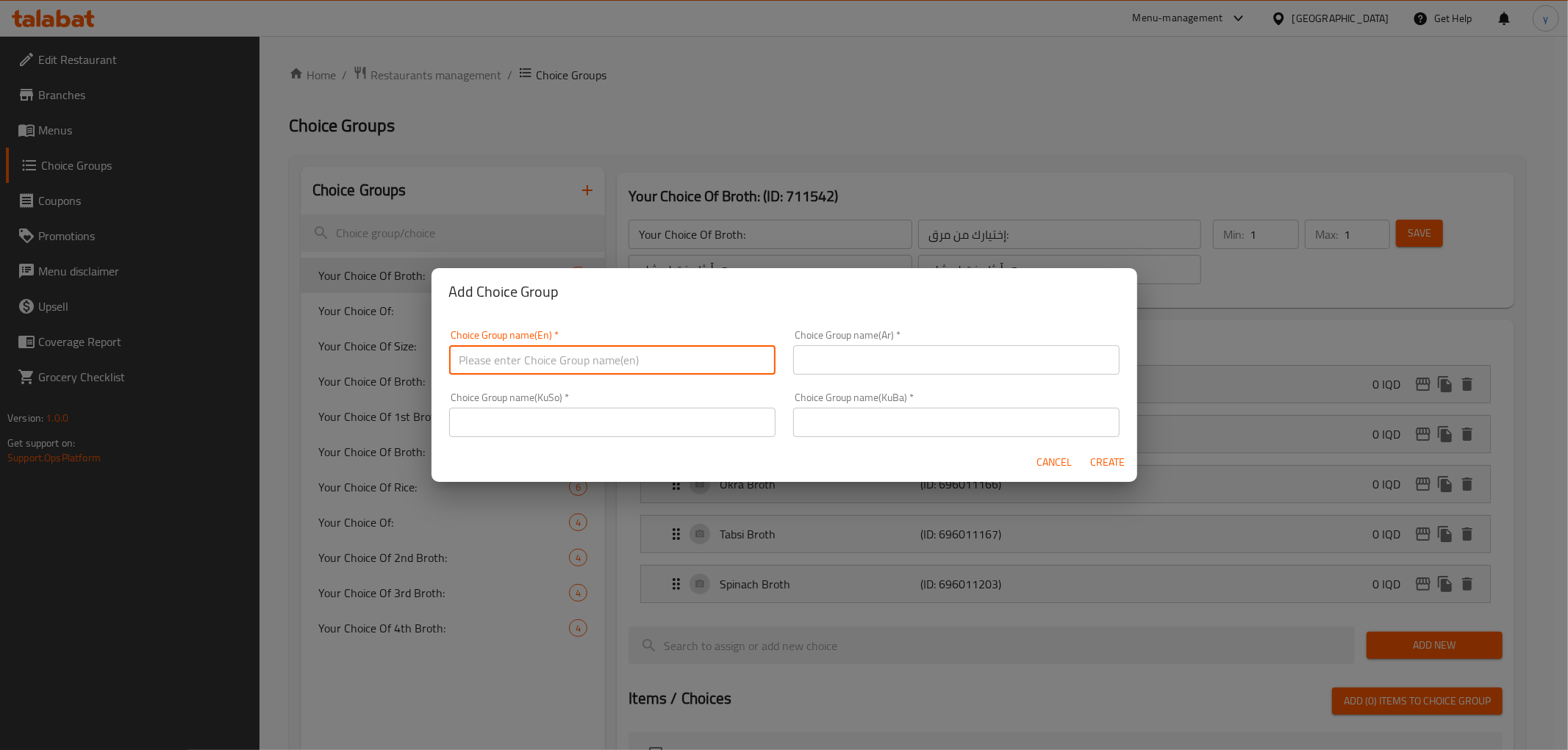
click at [606, 372] on input "text" at bounding box center [612, 361] width 326 height 30
click at [621, 362] on input "text" at bounding box center [612, 361] width 326 height 30
type input "u"
type input "Your Choice Of Rice:"
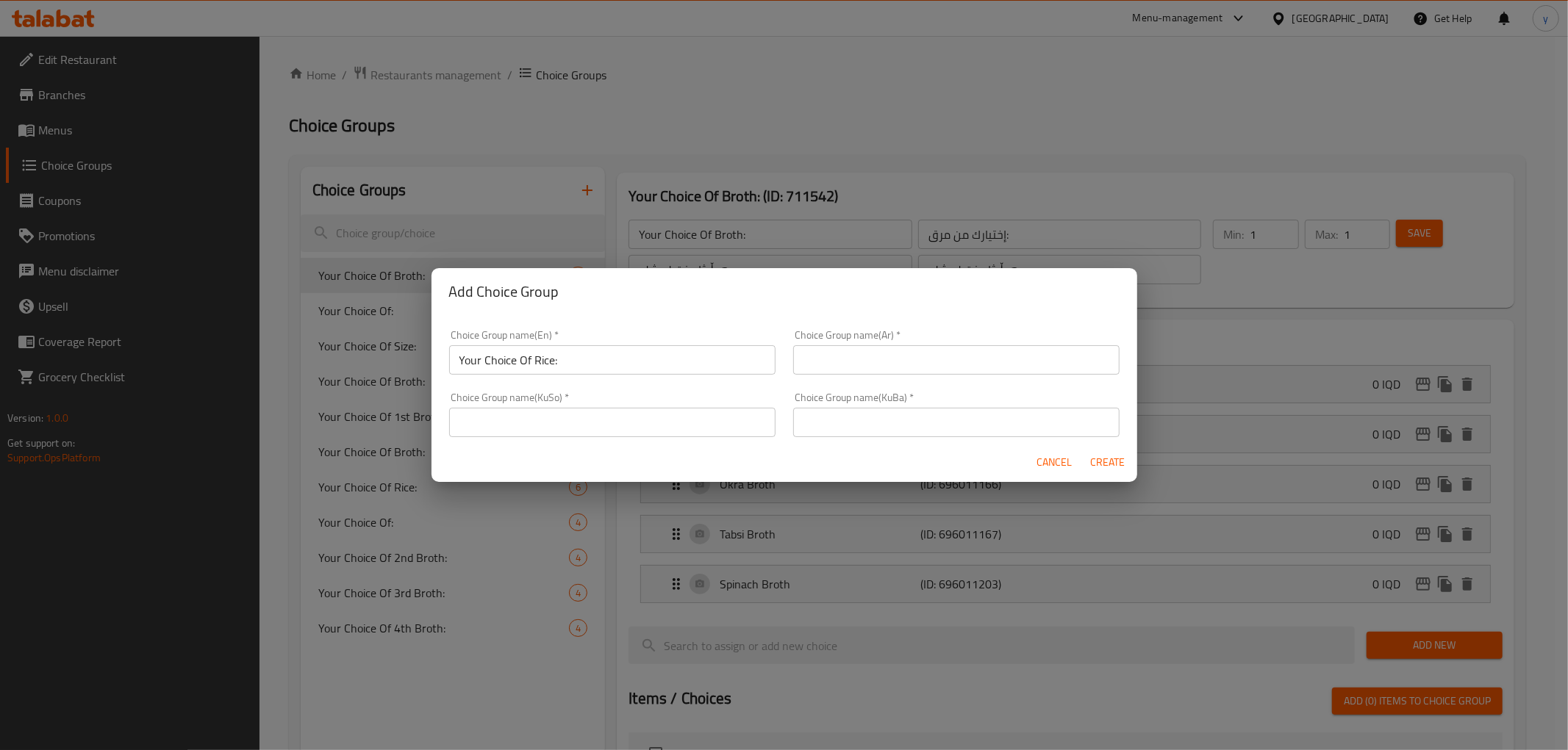
click at [873, 382] on div "Choice Group name(Ar)   * Choice Group name(Ar) *" at bounding box center [956, 352] width 344 height 63
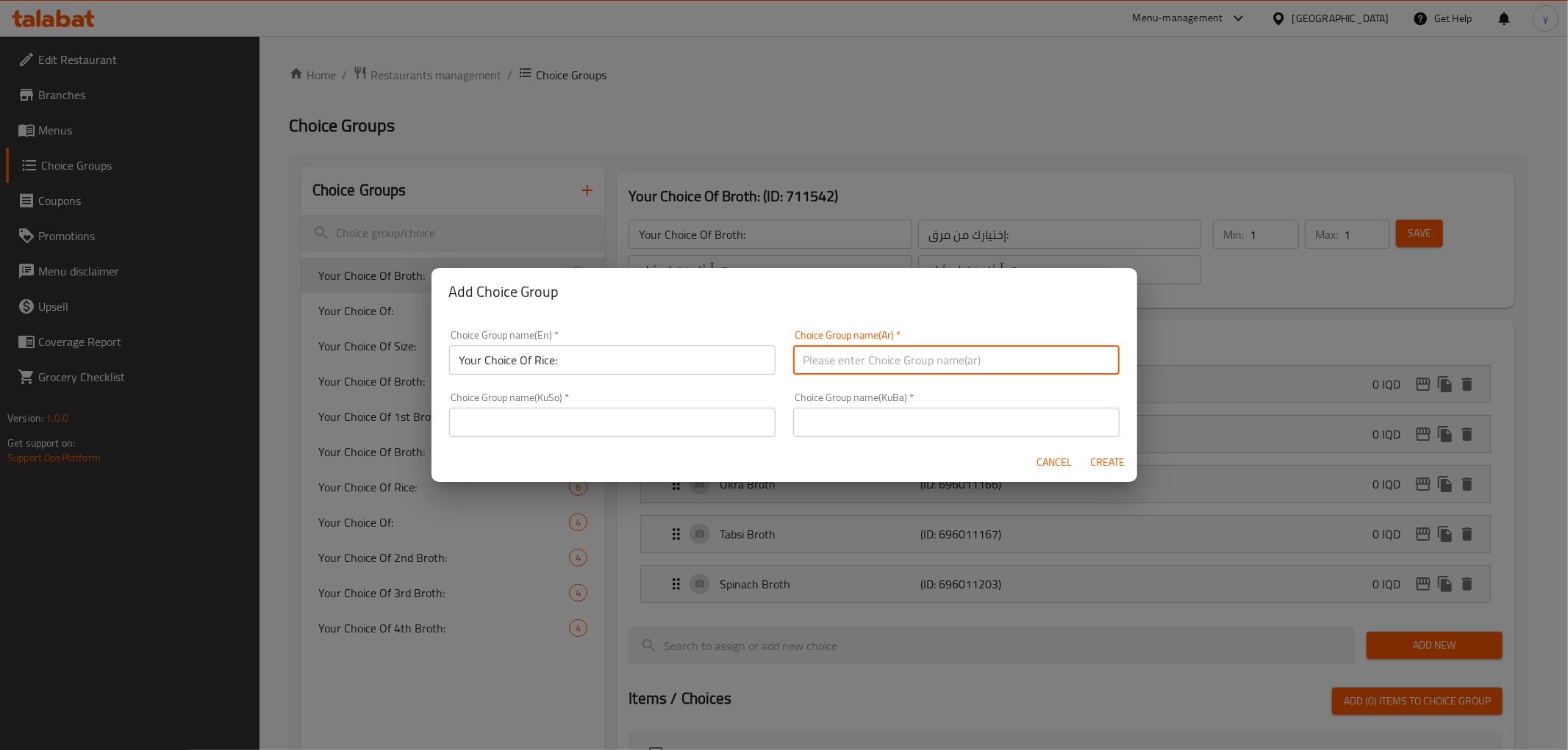
click at [885, 375] on input "text" at bounding box center [956, 361] width 326 height 30
type input "أختيارك من الأرز:"
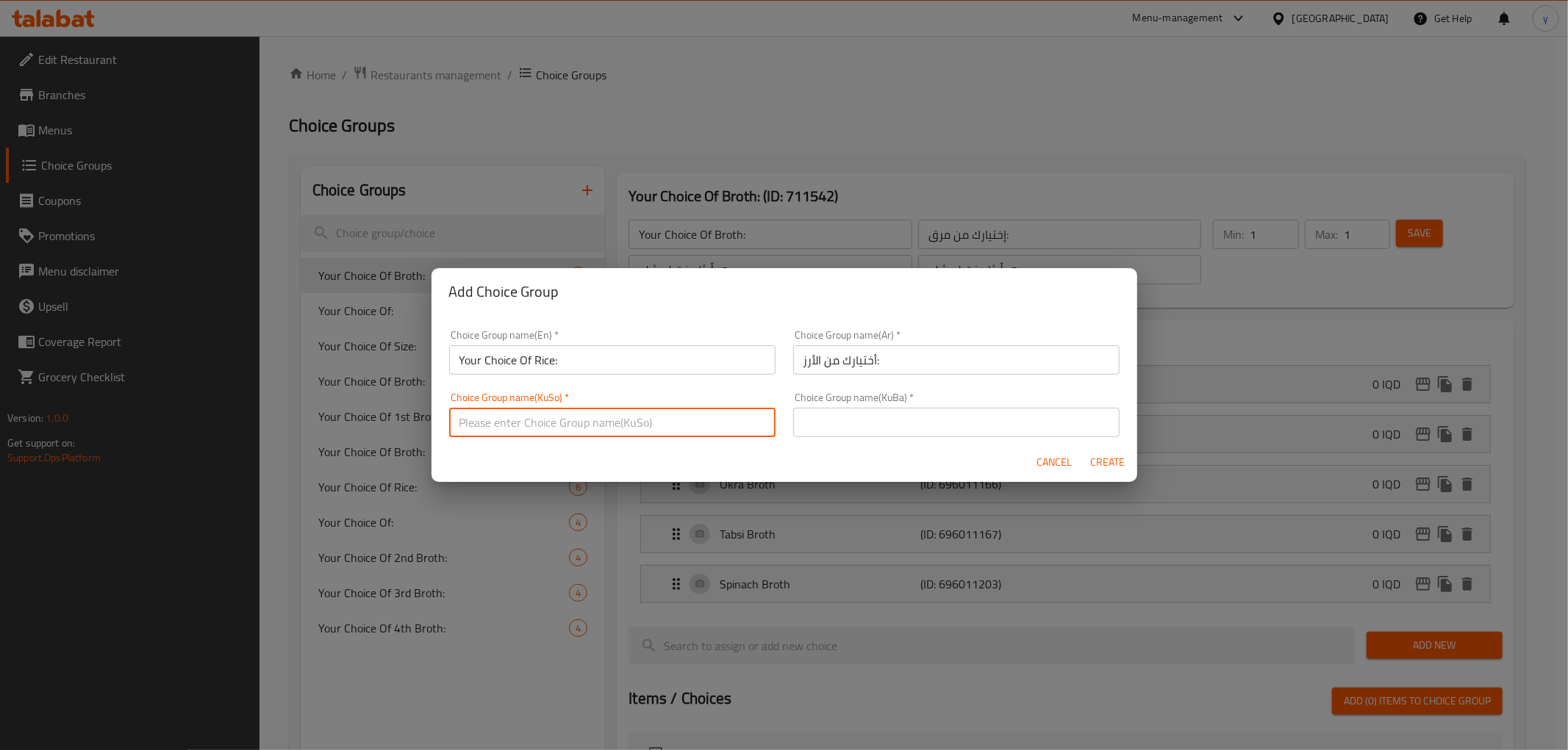
click at [733, 434] on input "text" at bounding box center [612, 422] width 326 height 30
type input "هەڵبژاردنت لە برنج:"
click at [836, 414] on input "text" at bounding box center [956, 422] width 326 height 30
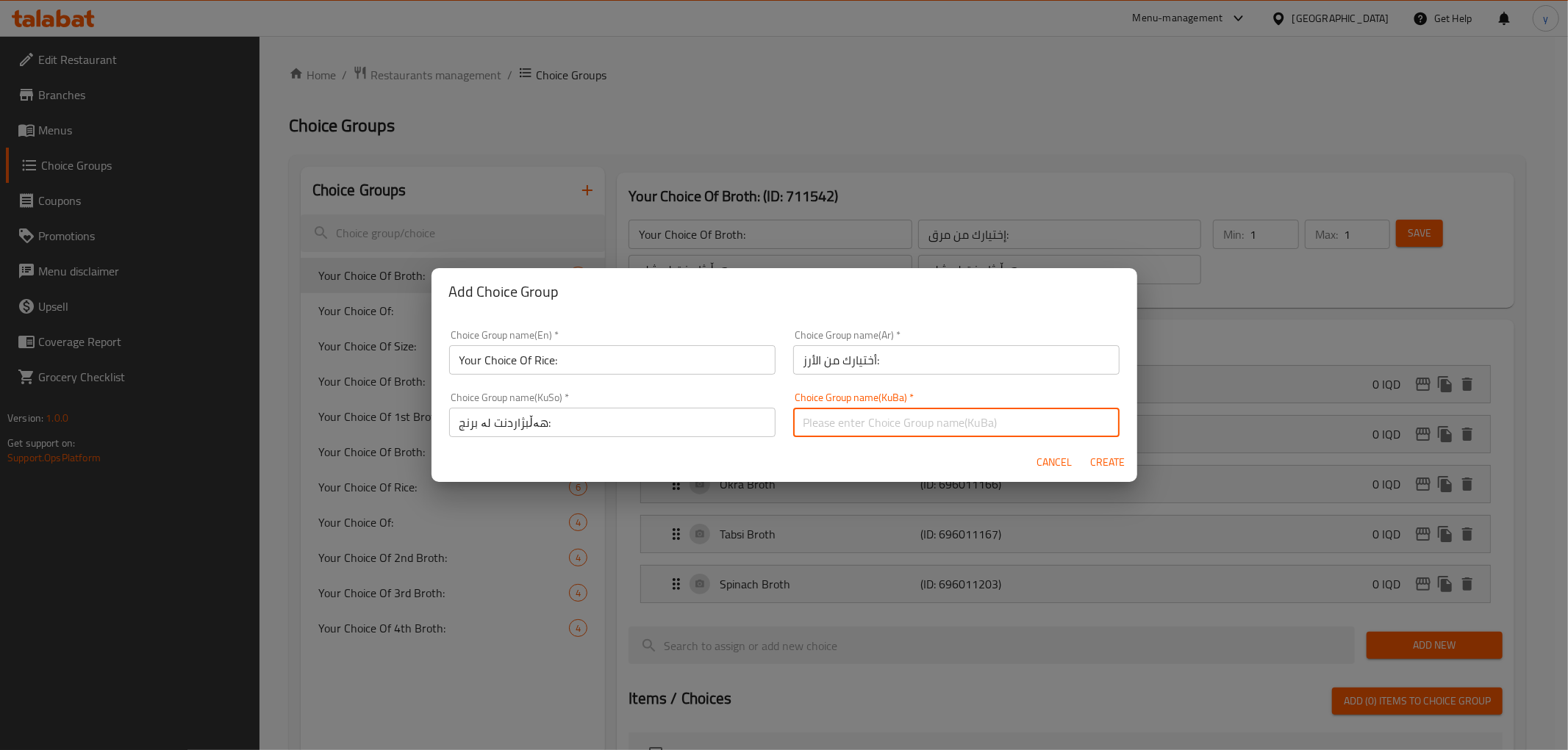
paste input "هەڵبژاردنت لە برنج:"
type input "هەڵبژاردنت لە برنج:"
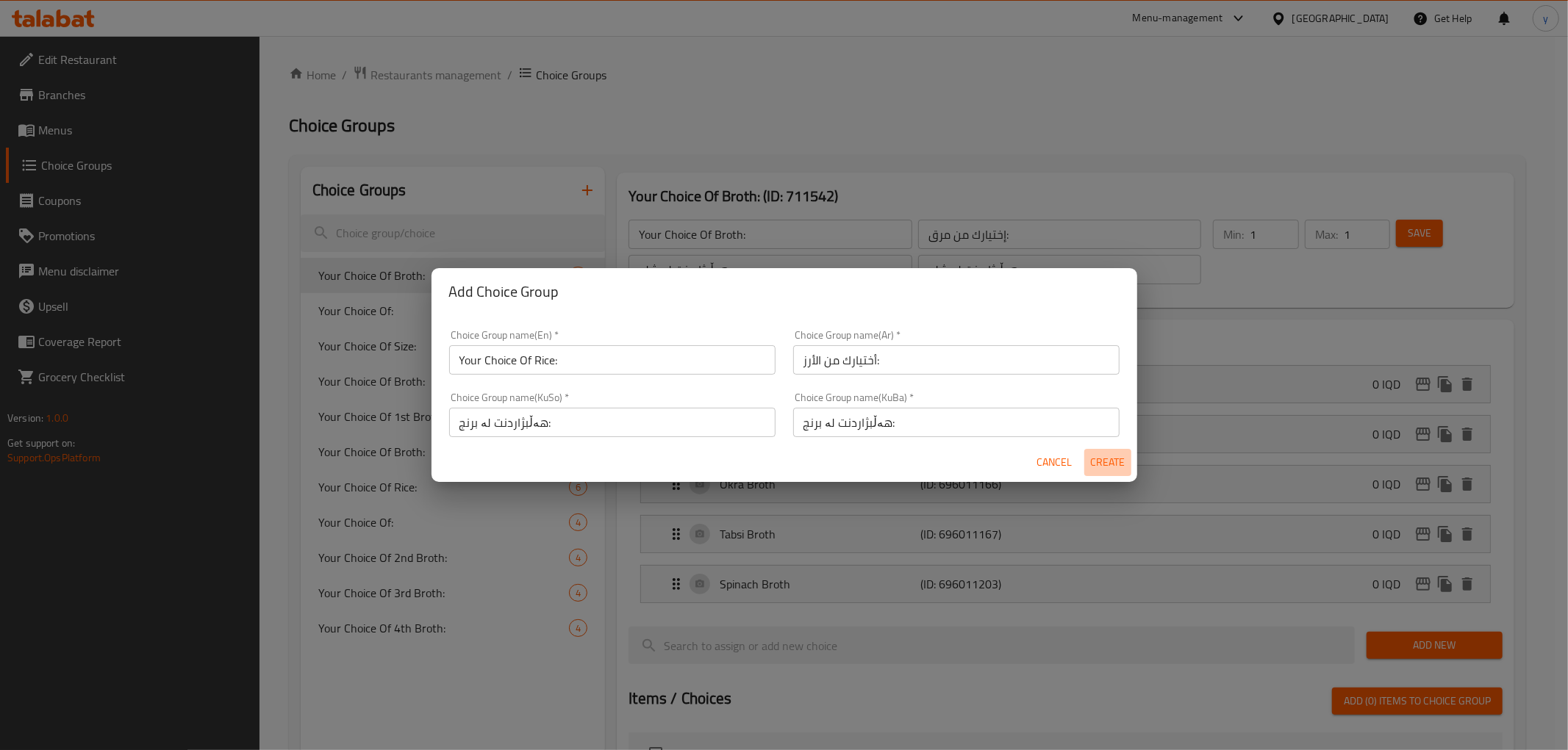
click at [1099, 454] on span "Create" at bounding box center [1108, 463] width 35 height 18
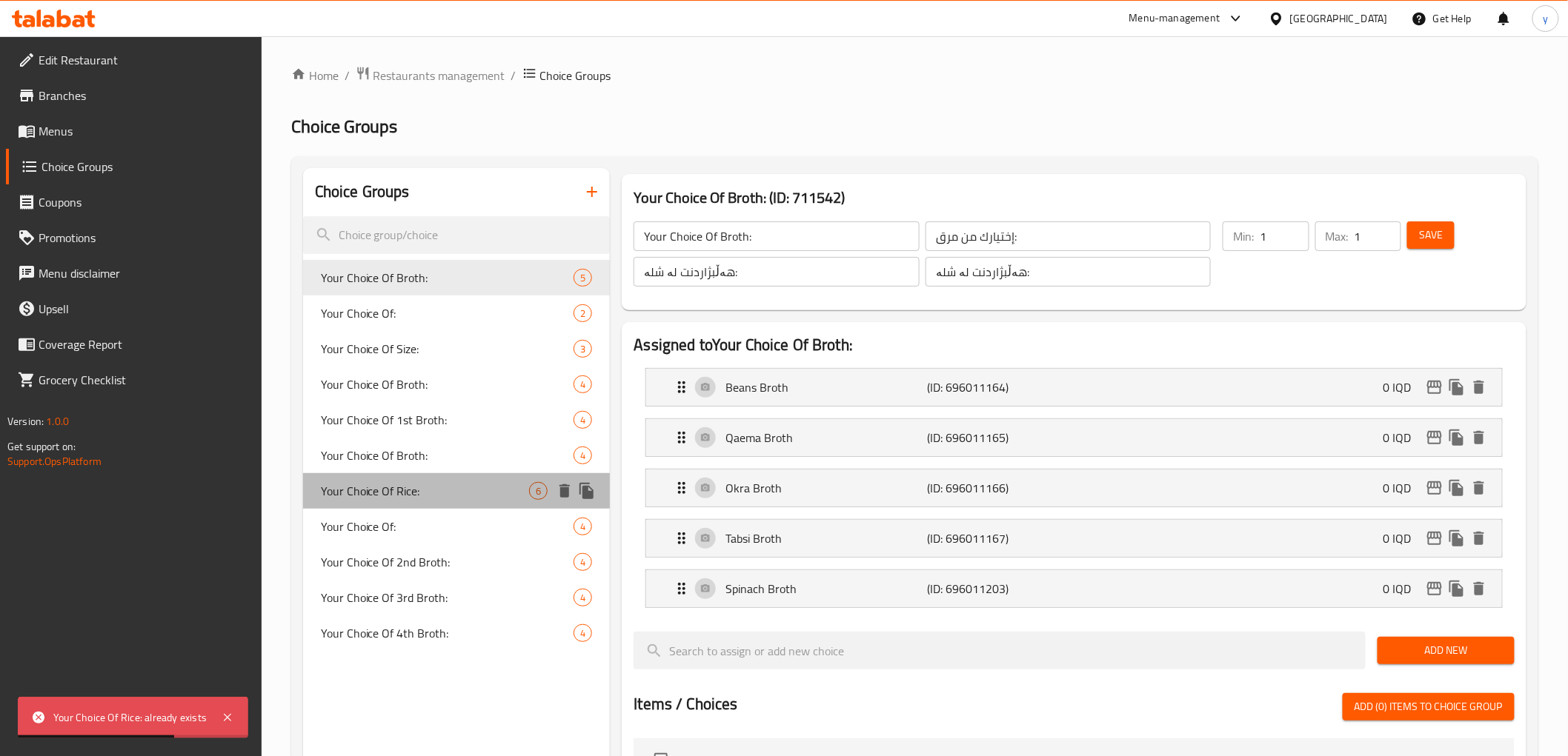
click at [512, 482] on span "Your Choice Of Rice:" at bounding box center [425, 490] width 209 height 17
type input "Your Choice Of Rice:"
type input "إختيارك من أرز:"
type input "هەڵبژاردنت لە برنج:"
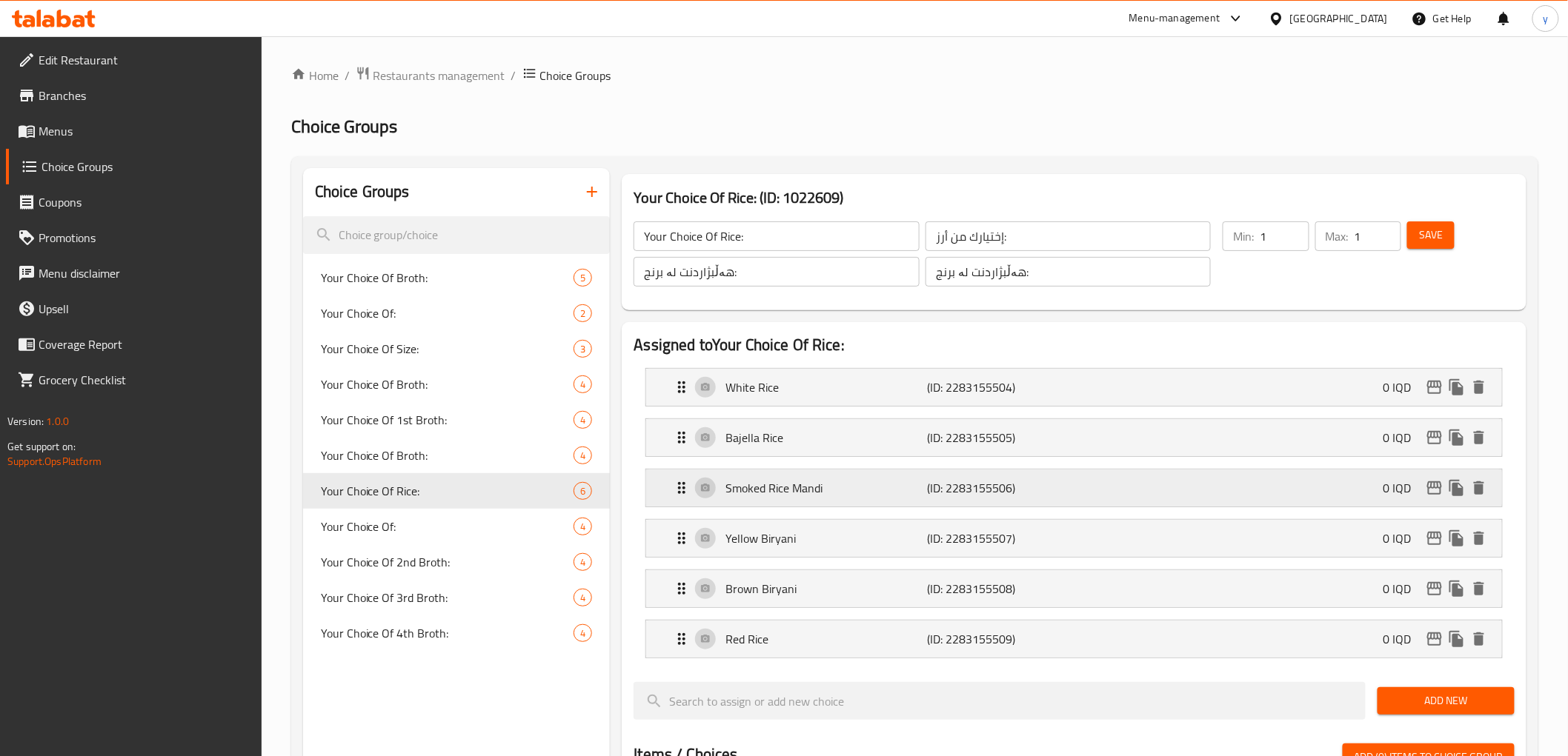
click at [786, 492] on p "Smoked Rice Mandi" at bounding box center [826, 487] width 202 height 17
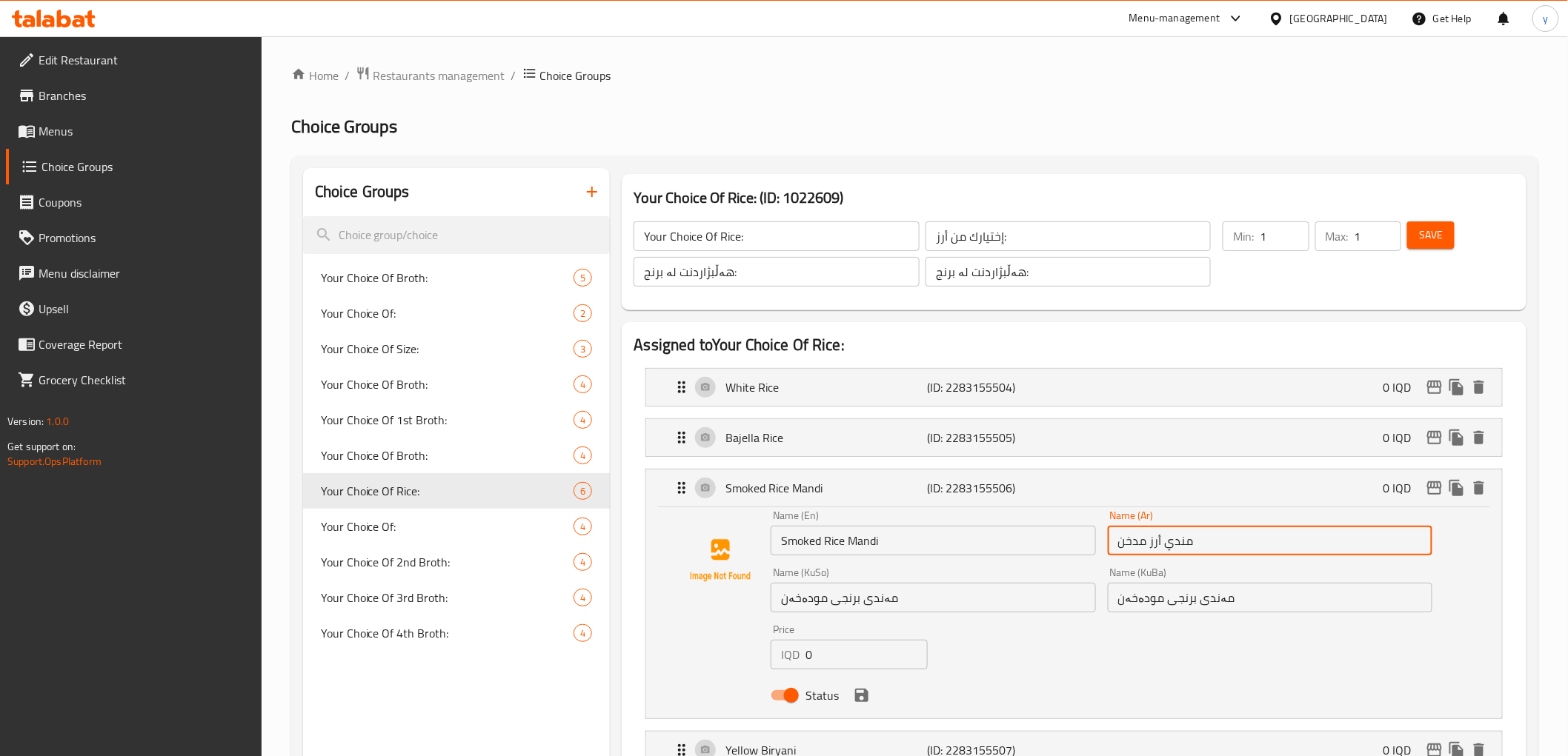
click at [1205, 552] on input "مندي أرز مدخن" at bounding box center [1269, 541] width 325 height 30
click at [1385, 541] on input "مندي أرز مدخن" at bounding box center [1269, 541] width 325 height 30
click at [1427, 544] on input "مندي مدخن" at bounding box center [1269, 541] width 325 height 30
paste input "أرز"
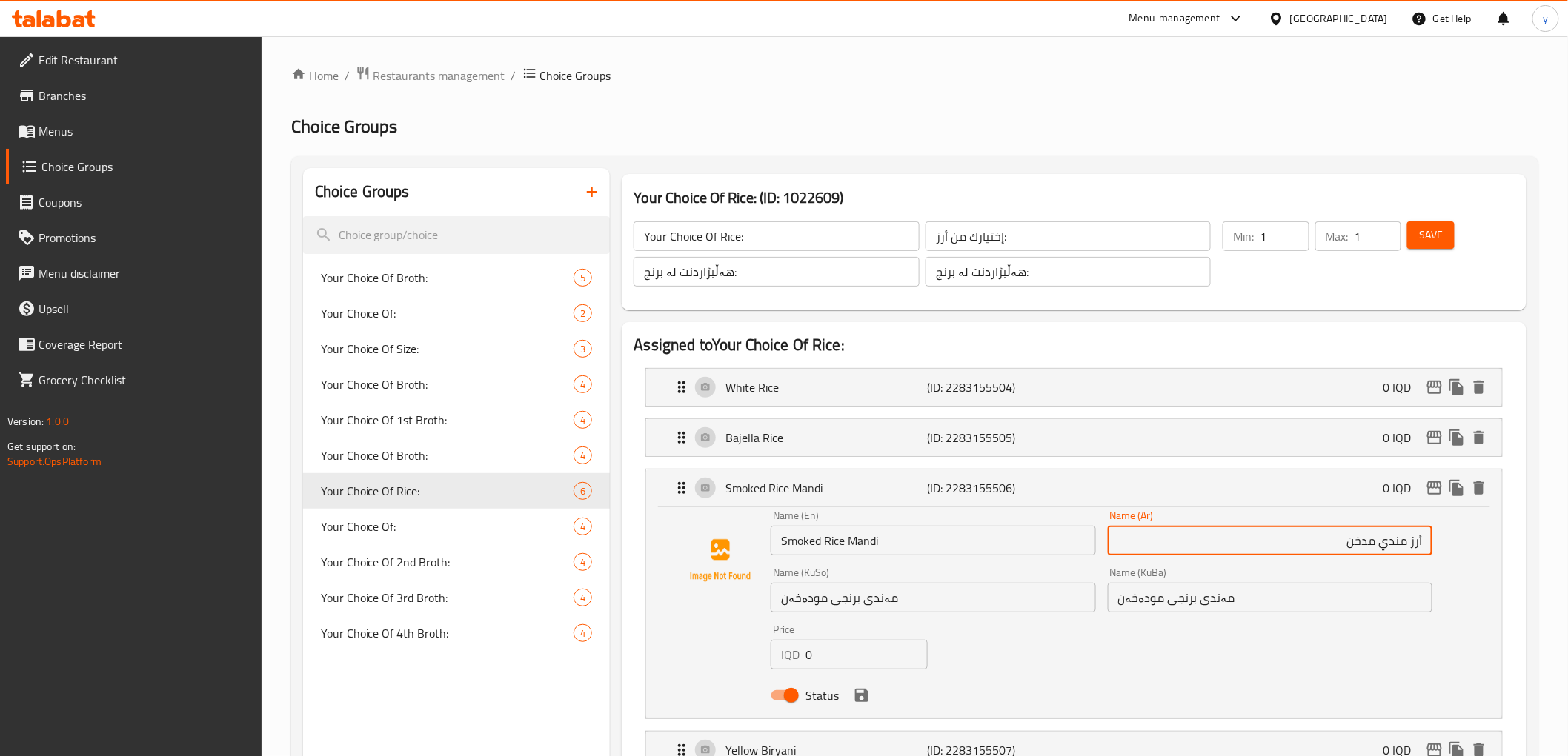
click at [1341, 539] on input "أرز مندي مدخن" at bounding box center [1269, 541] width 325 height 30
click at [1423, 543] on input "أرز مندي مدخن" at bounding box center [1269, 541] width 325 height 30
click at [1279, 605] on input "مەندی برنجی مودەخەن" at bounding box center [1269, 597] width 325 height 30
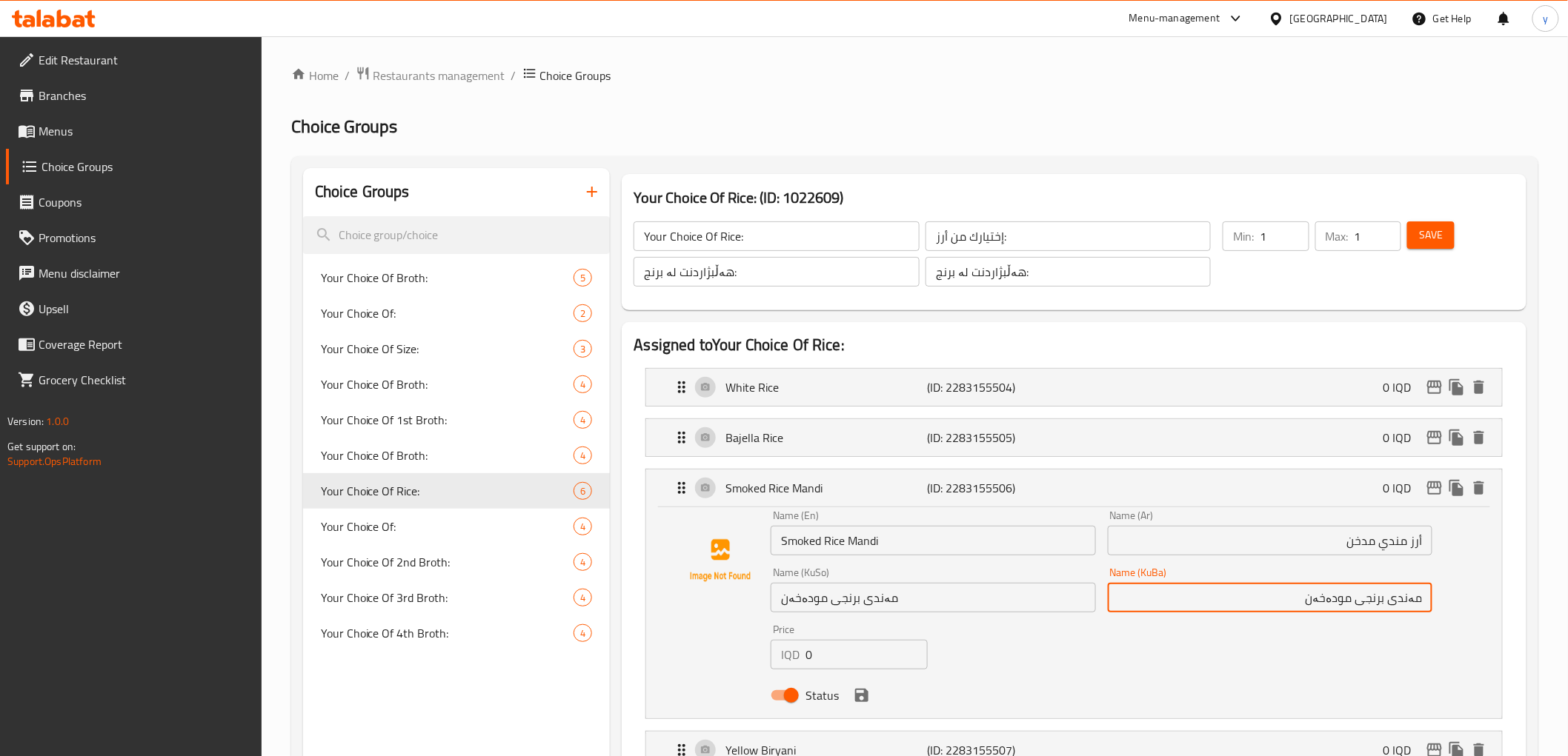
click at [1369, 597] on input "مەندی برنجی مودەخەن" at bounding box center [1269, 597] width 325 height 30
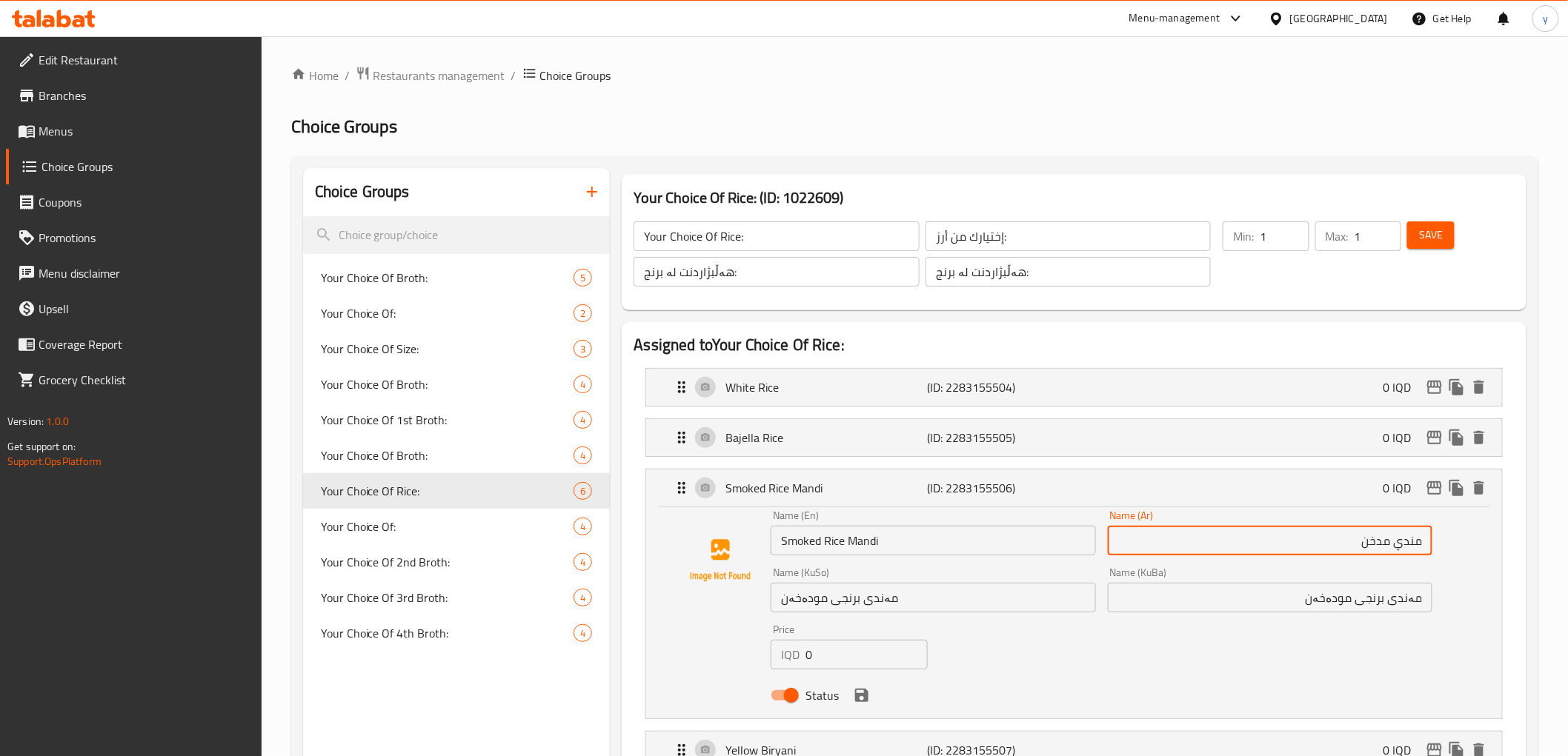
paste input "أرز"
type input "أرز مندي مدخن"
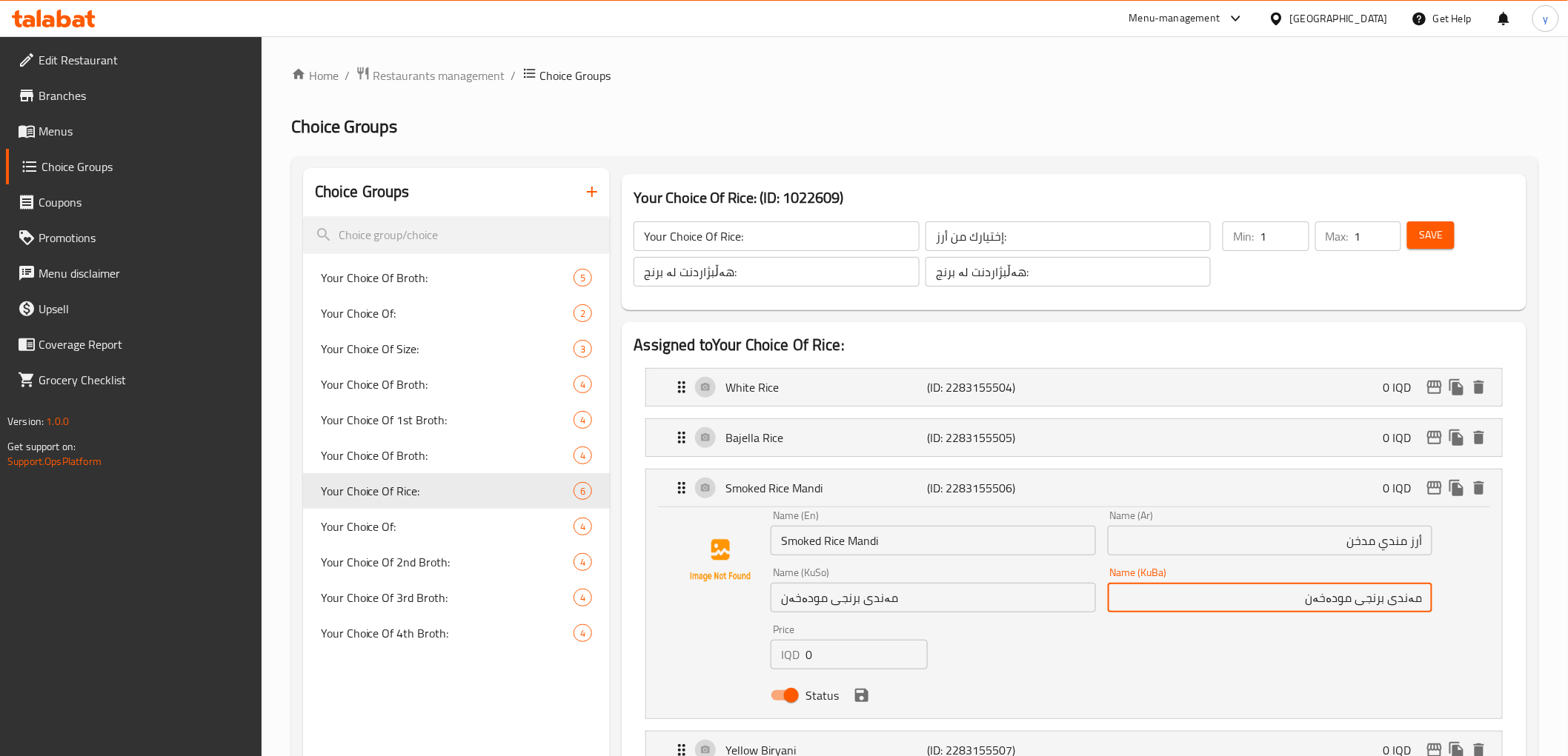
click at [1383, 601] on input "مەندی برنجی مودەخەن" at bounding box center [1269, 597] width 325 height 30
click at [1420, 597] on input "مەندی مودەخەن" at bounding box center [1269, 597] width 325 height 30
paste input "برنجی"
click at [1289, 600] on input "برنجی مەندی مودەخەن" at bounding box center [1269, 597] width 325 height 30
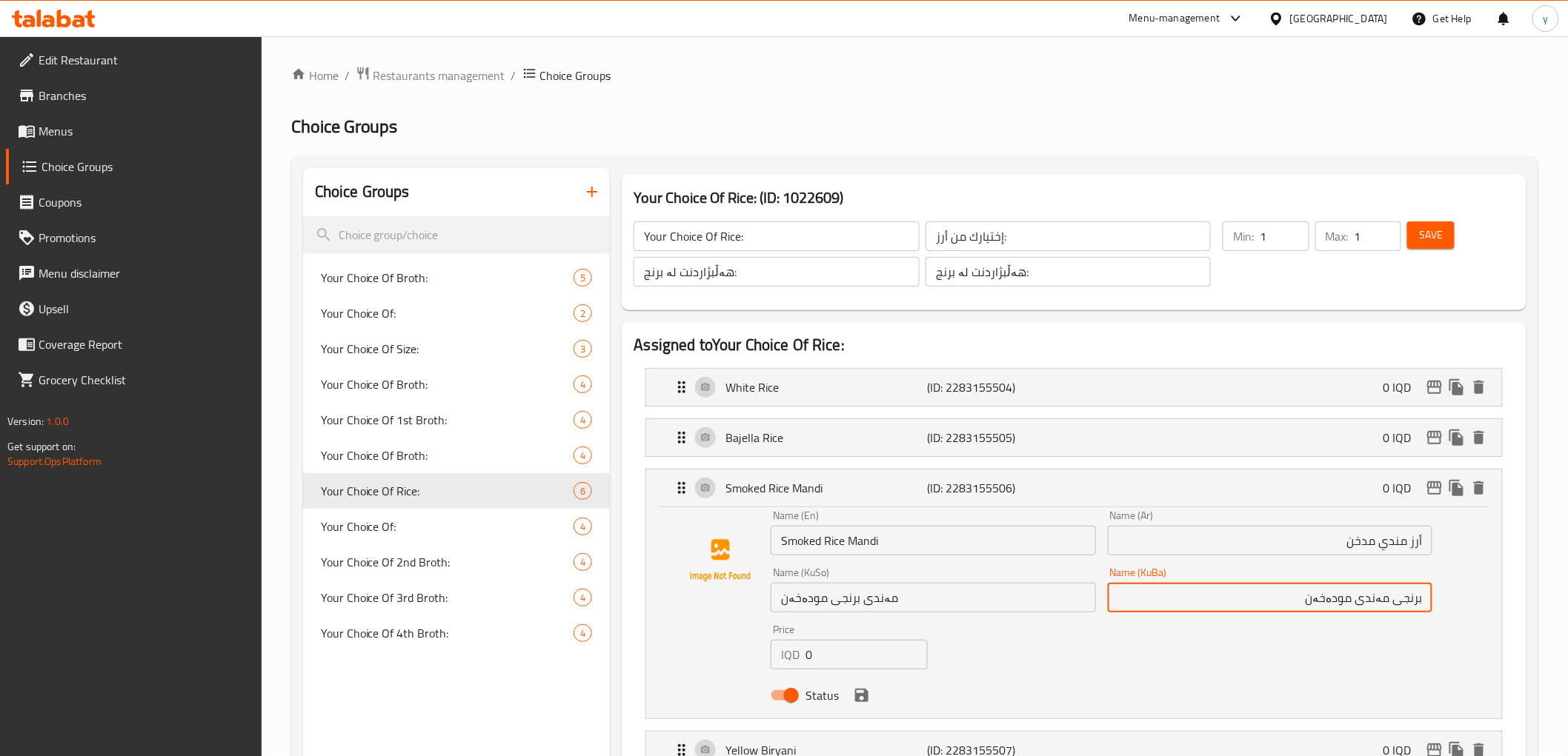
click at [1324, 602] on input "برنجی مەندی مودەخەن" at bounding box center [1269, 597] width 325 height 30
click at [1321, 602] on input "برنجی مەندی مودەخەن" at bounding box center [1269, 597] width 325 height 30
type input "برنجی مەندی مودەخەن"
click at [926, 606] on input "مەندی برنجی مودەخەن" at bounding box center [932, 597] width 325 height 30
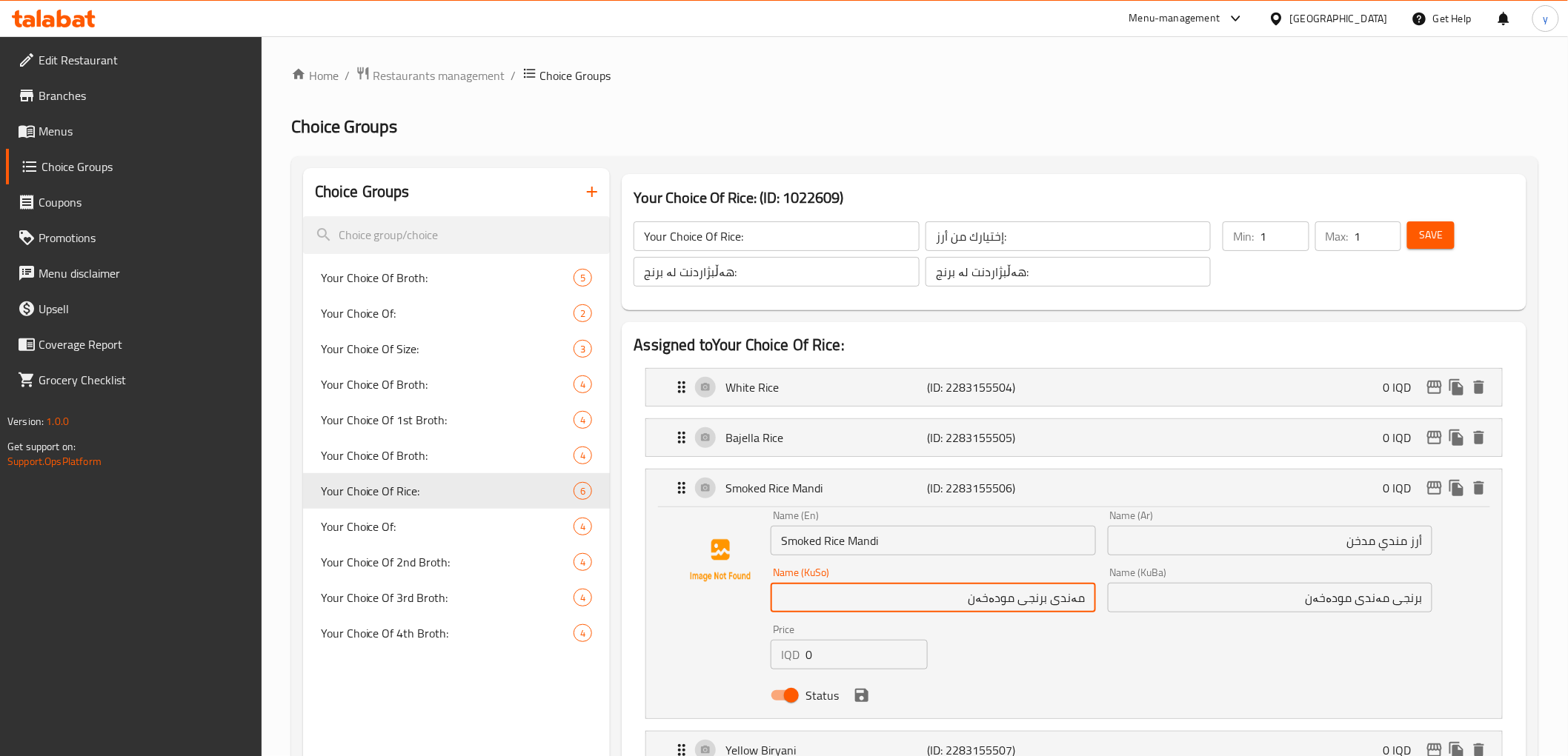
click at [1026, 604] on input "مەندی برنجی مودەخەن" at bounding box center [932, 597] width 325 height 30
click at [1086, 597] on input "مەندی مودەخەن" at bounding box center [932, 597] width 325 height 30
paste input "برنجی"
type input "برنجی مەندی مودەخەن"
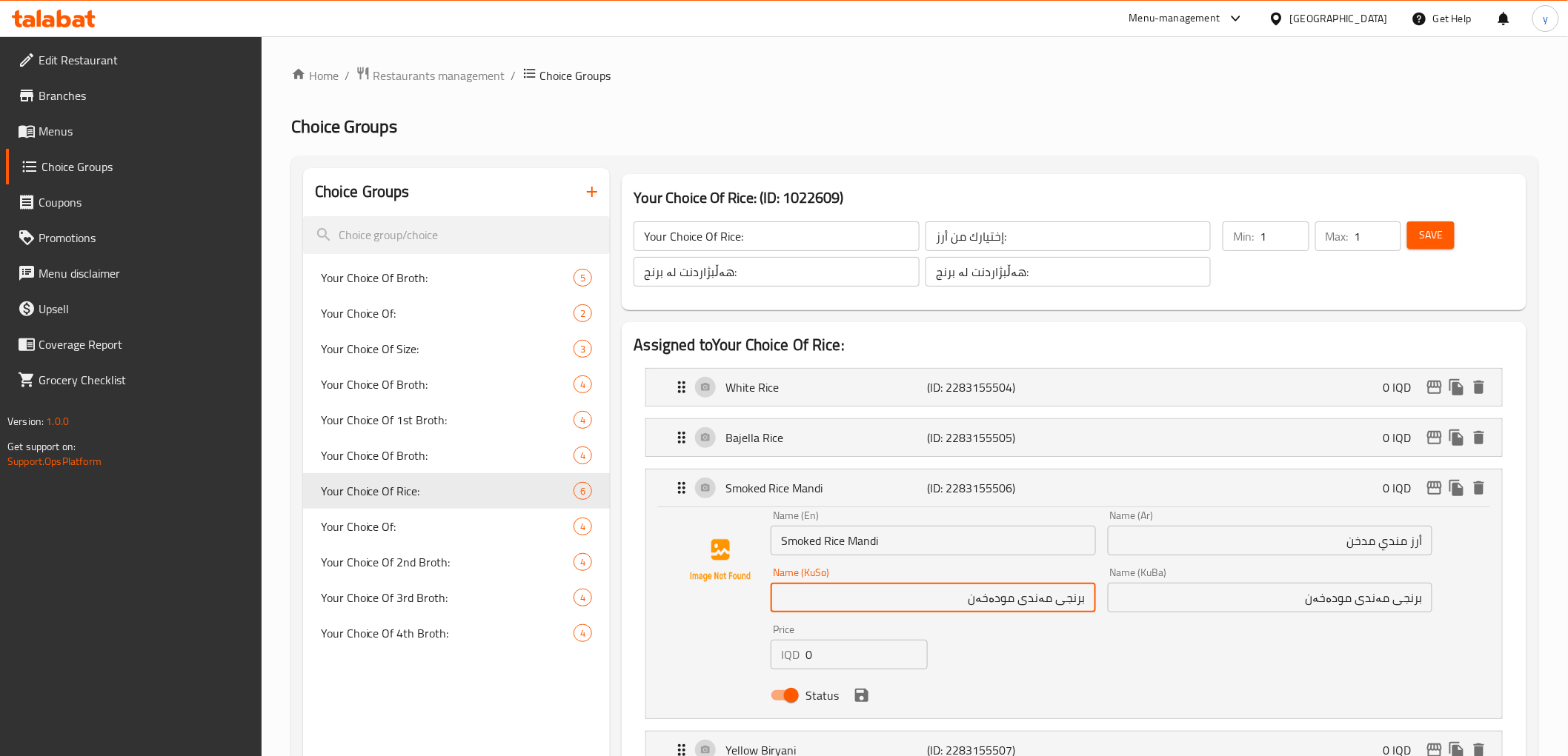
click at [850, 539] on input "Smoked Rice Mandi" at bounding box center [932, 541] width 325 height 30
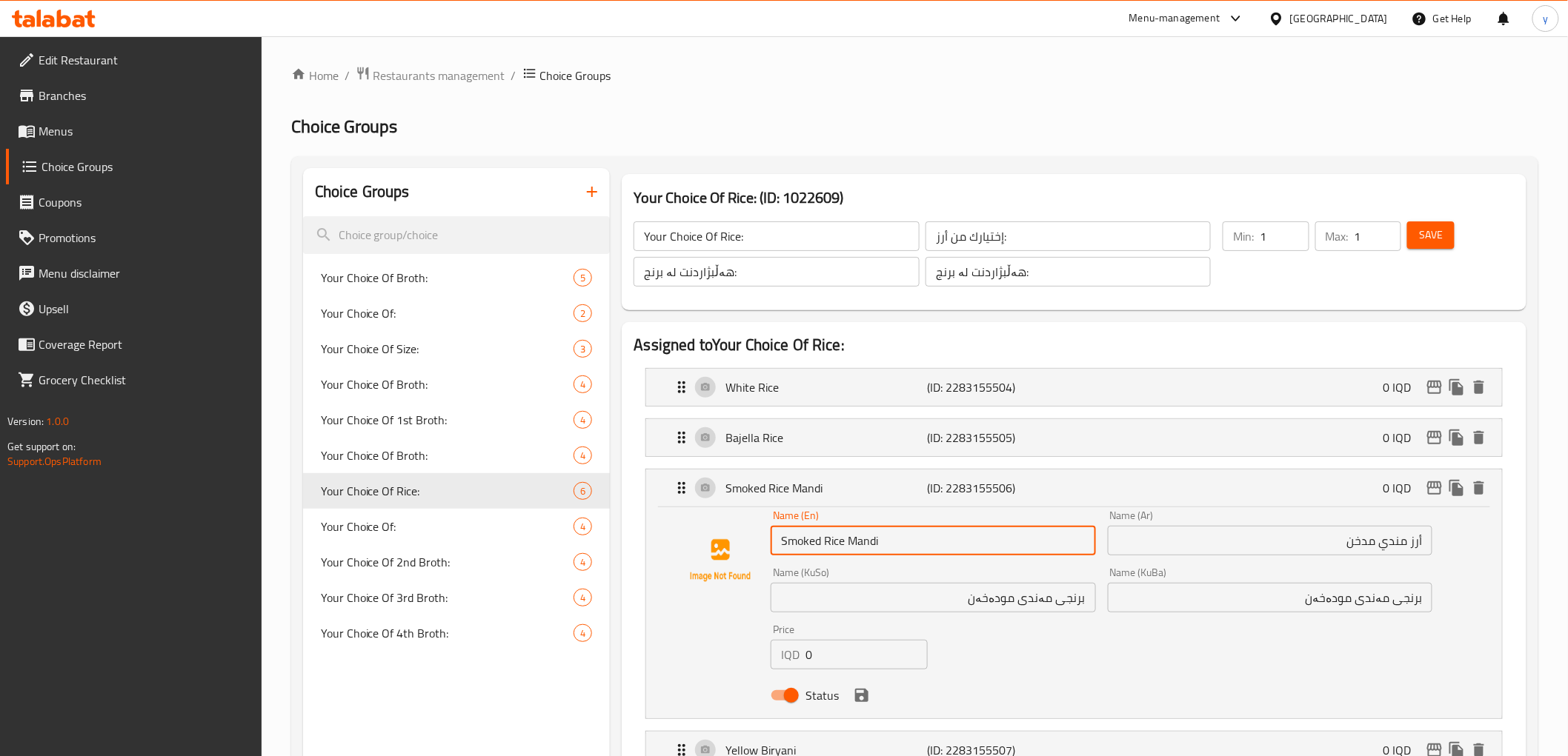
click at [850, 539] on input "Smoked Rice Mandi" at bounding box center [932, 541] width 325 height 30
click at [827, 542] on input "Smoked Rice" at bounding box center [932, 541] width 325 height 30
paste input "Mandi"
click at [898, 546] on input "Smoked Mandi Rice" at bounding box center [932, 541] width 325 height 30
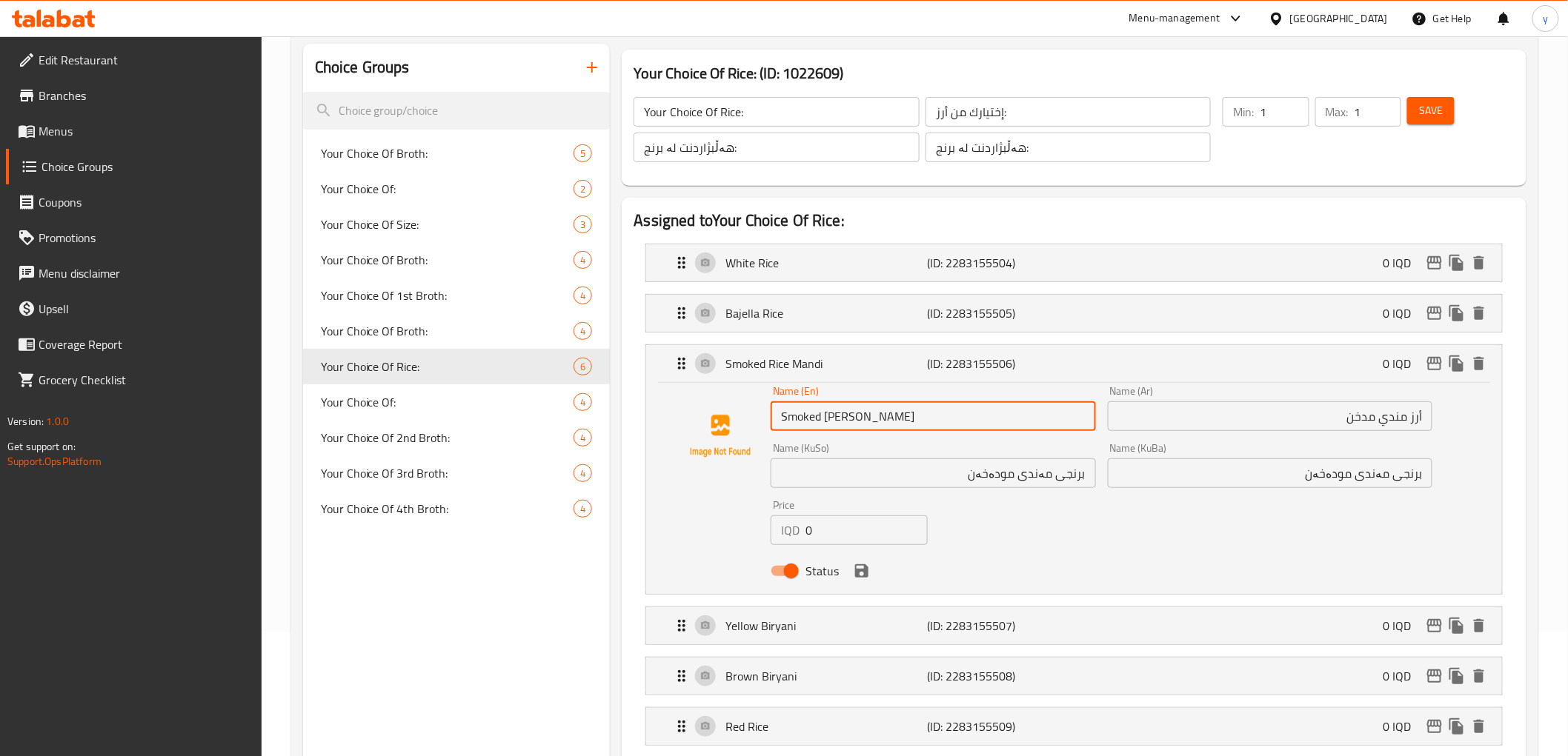
scroll to position [164, 0]
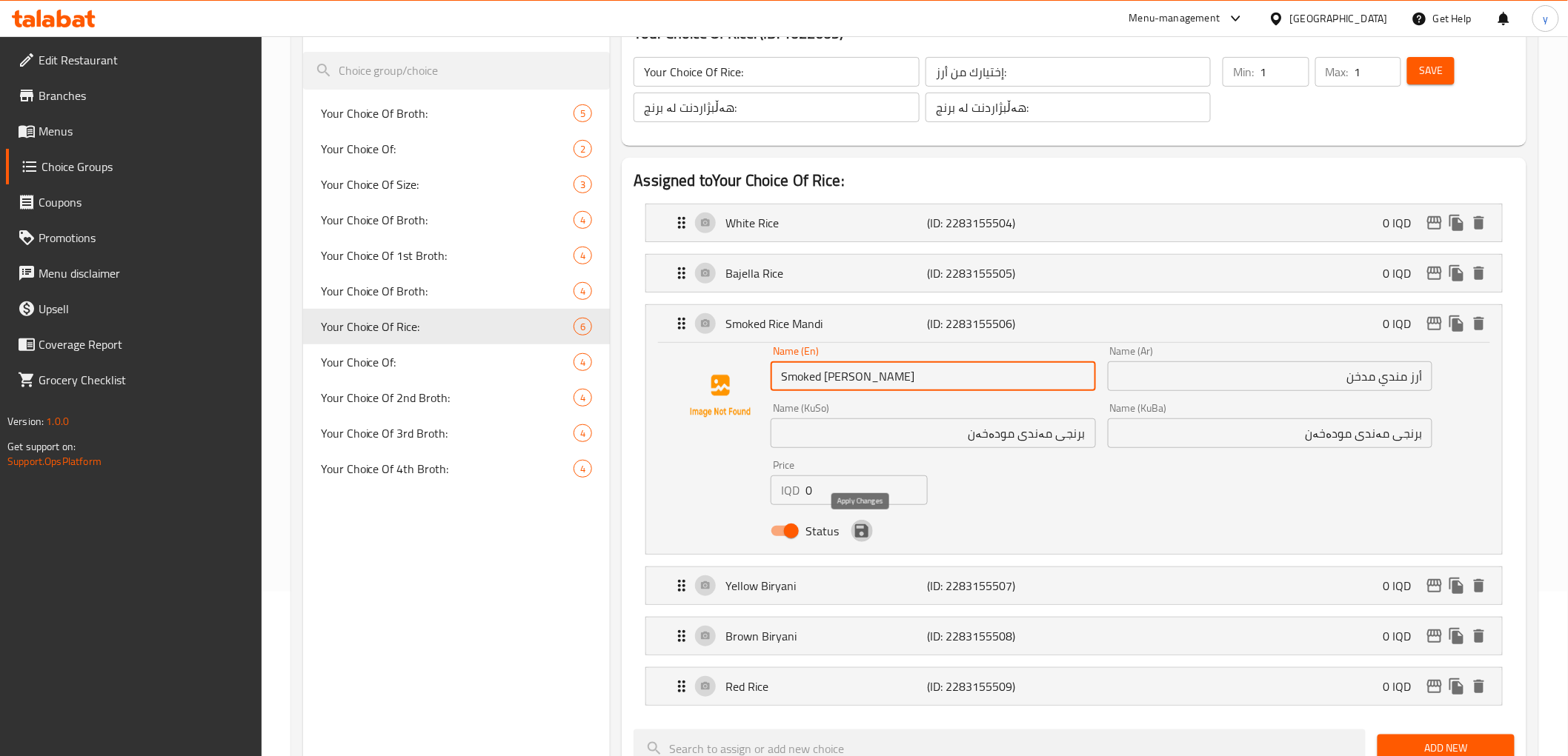
click at [862, 527] on icon "save" at bounding box center [861, 530] width 17 height 17
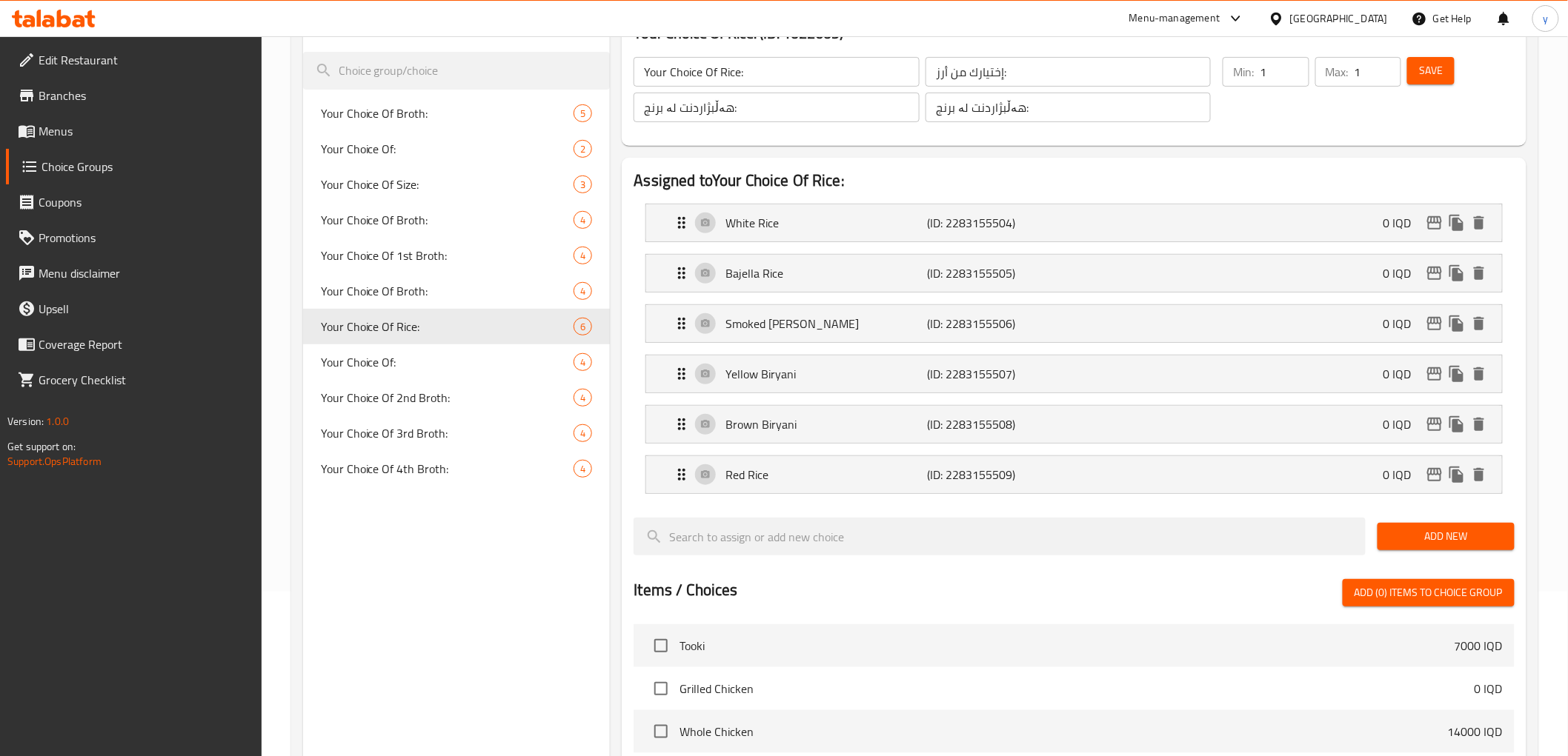
type input "Smoked Mandi Rice"
click at [986, 373] on p "(ID: 2283155507)" at bounding box center [994, 373] width 134 height 17
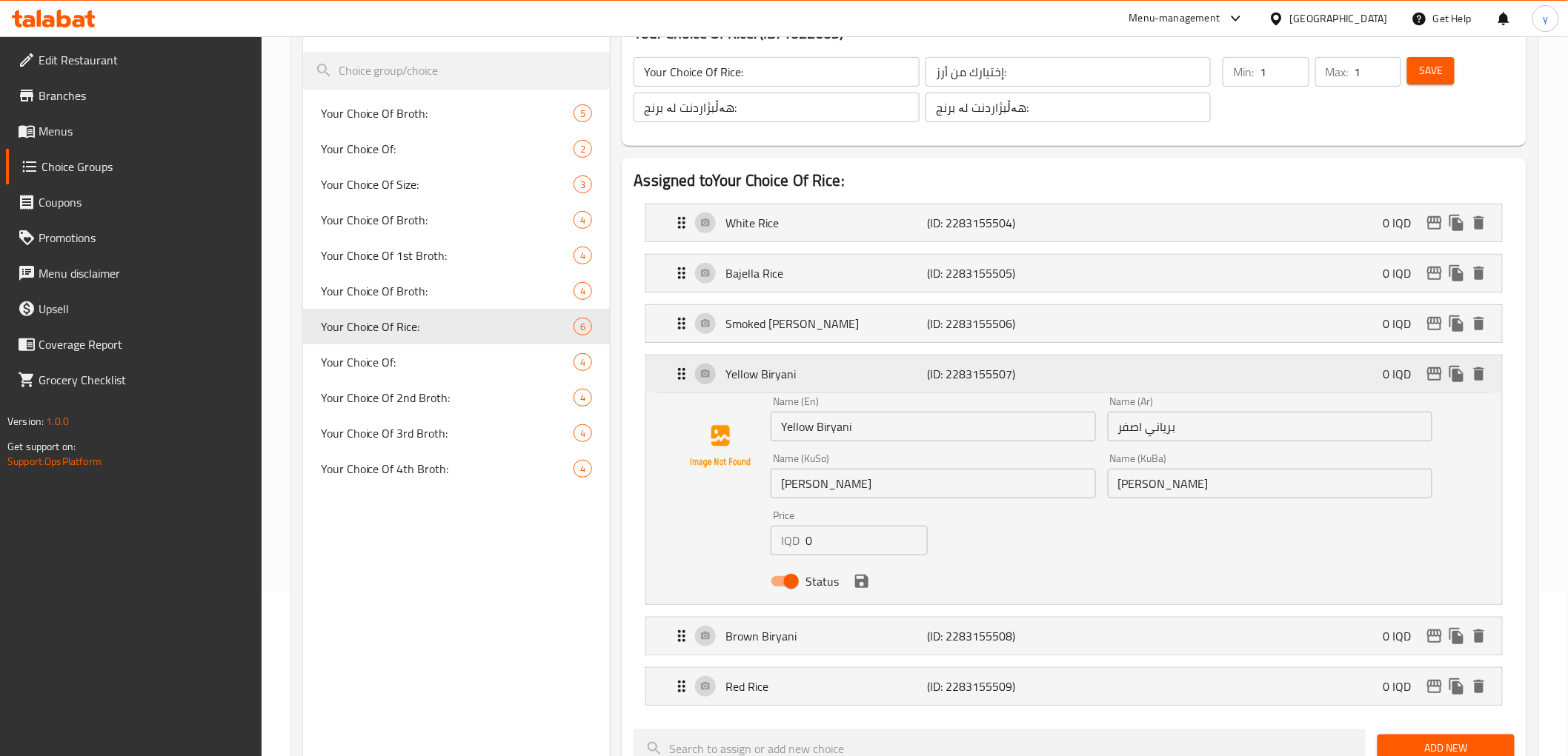
click at [986, 373] on p "(ID: 2283155507)" at bounding box center [994, 373] width 134 height 17
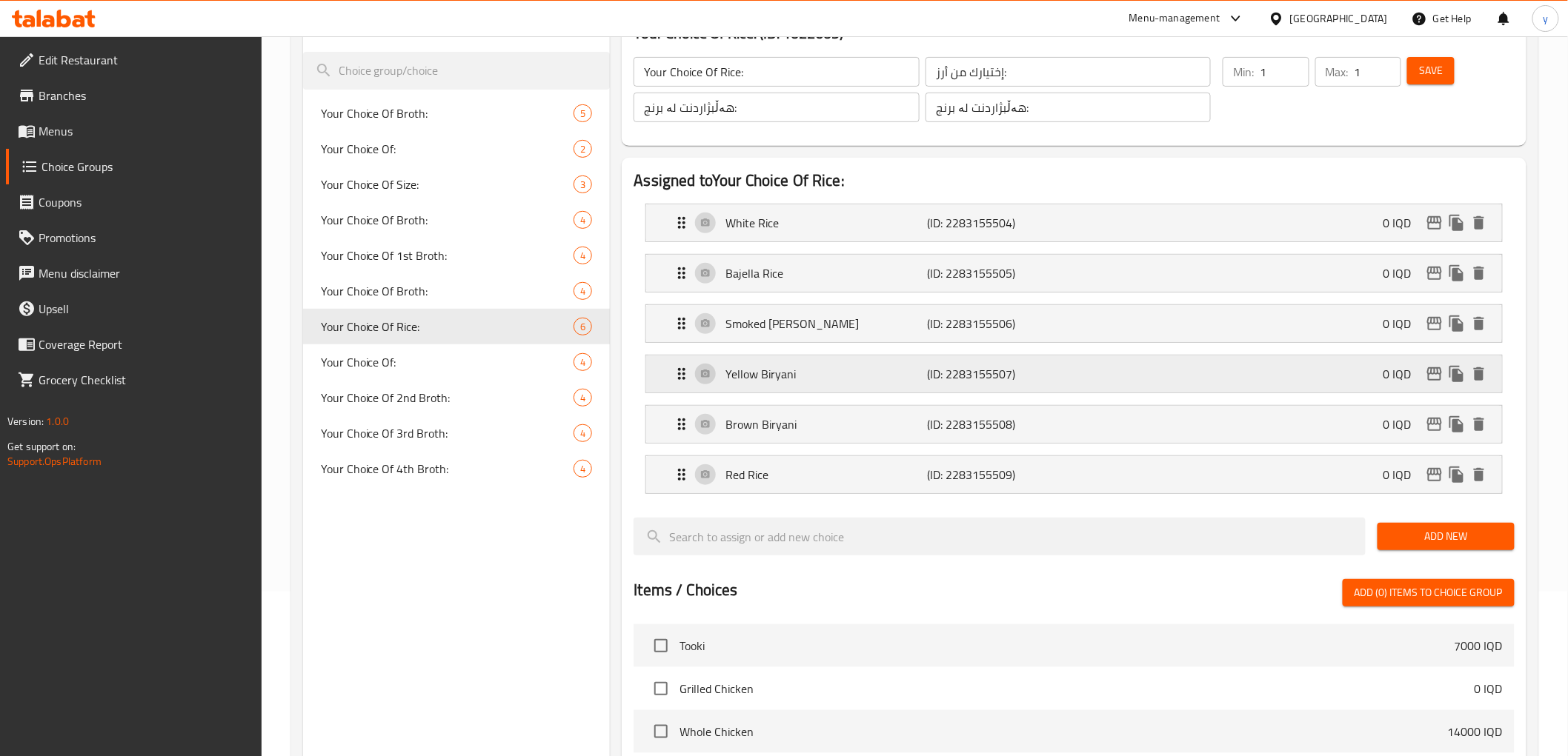
click at [986, 373] on p "(ID: 2283155507)" at bounding box center [994, 373] width 134 height 17
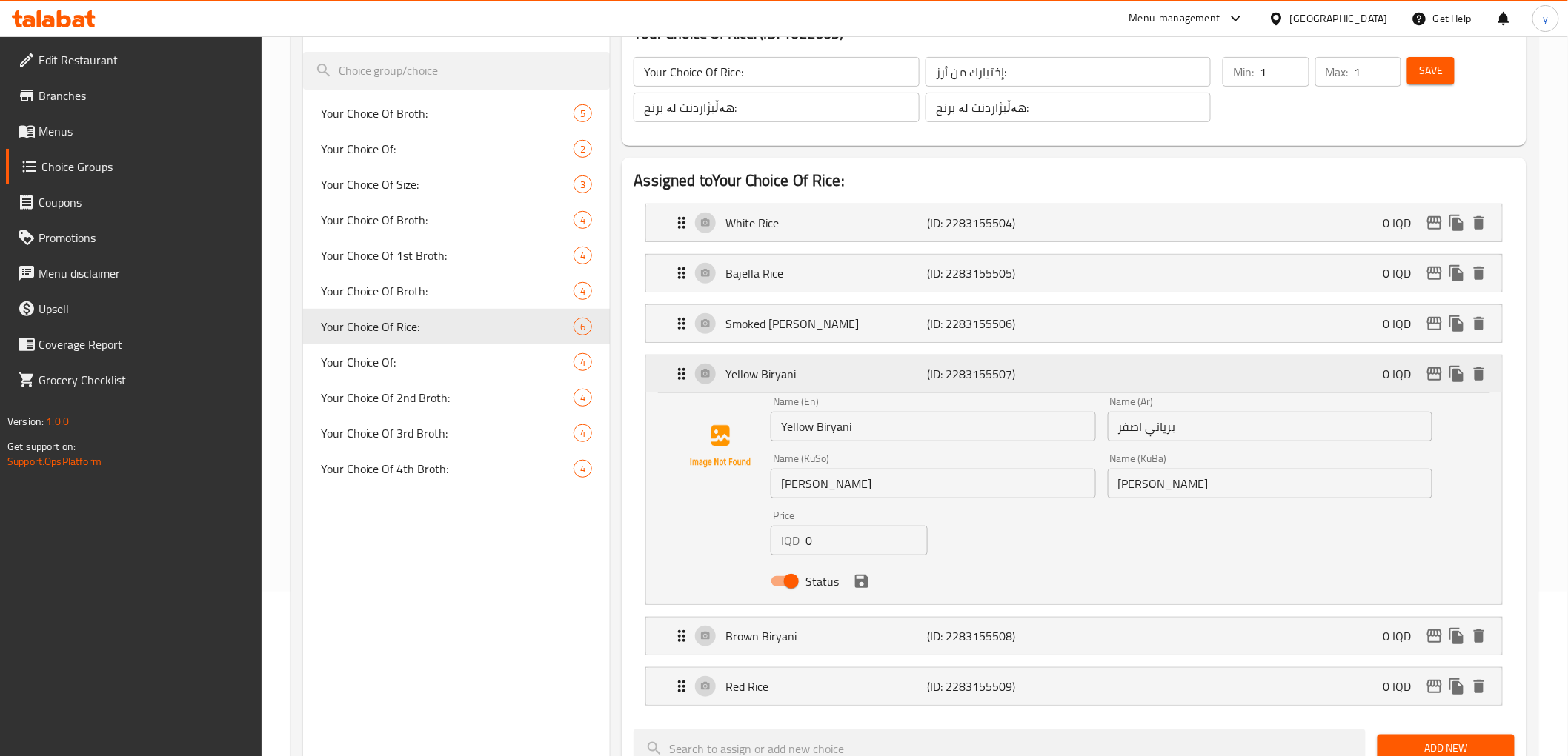
click at [989, 376] on p "(ID: 2283155507)" at bounding box center [994, 373] width 134 height 17
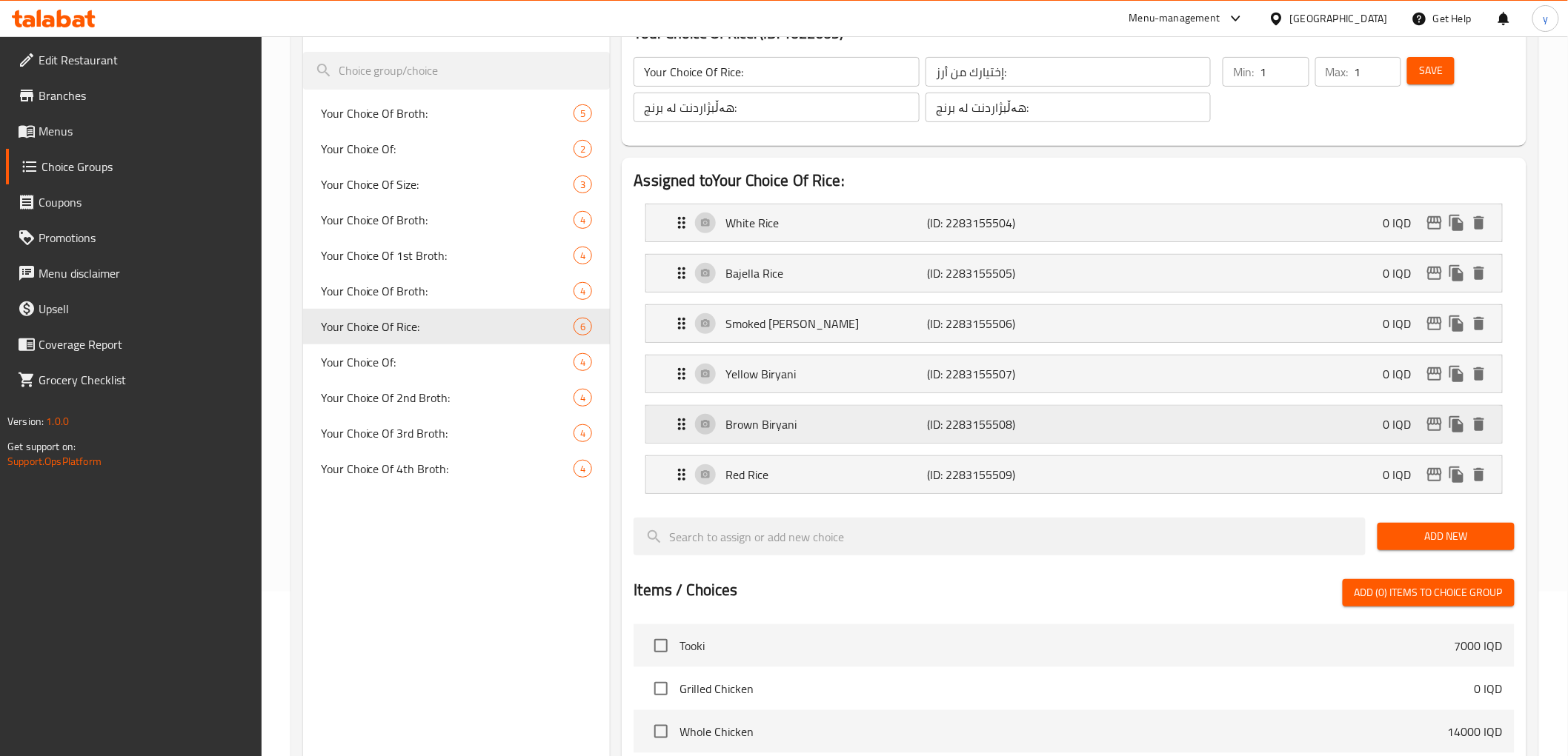
click at [965, 416] on p "(ID: 2283155508)" at bounding box center [994, 424] width 134 height 17
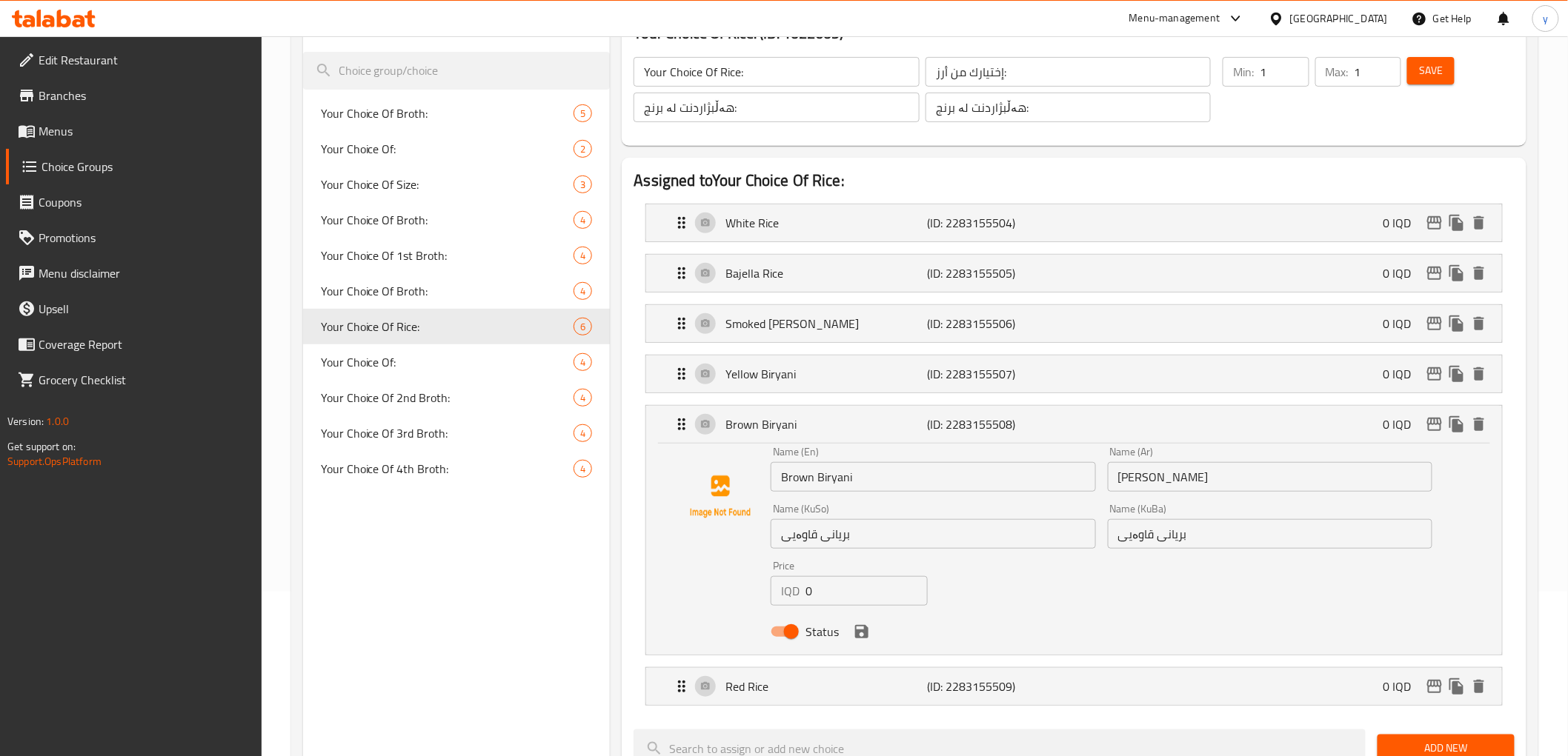
click at [1136, 480] on input "برياني جوزي" at bounding box center [1269, 477] width 325 height 30
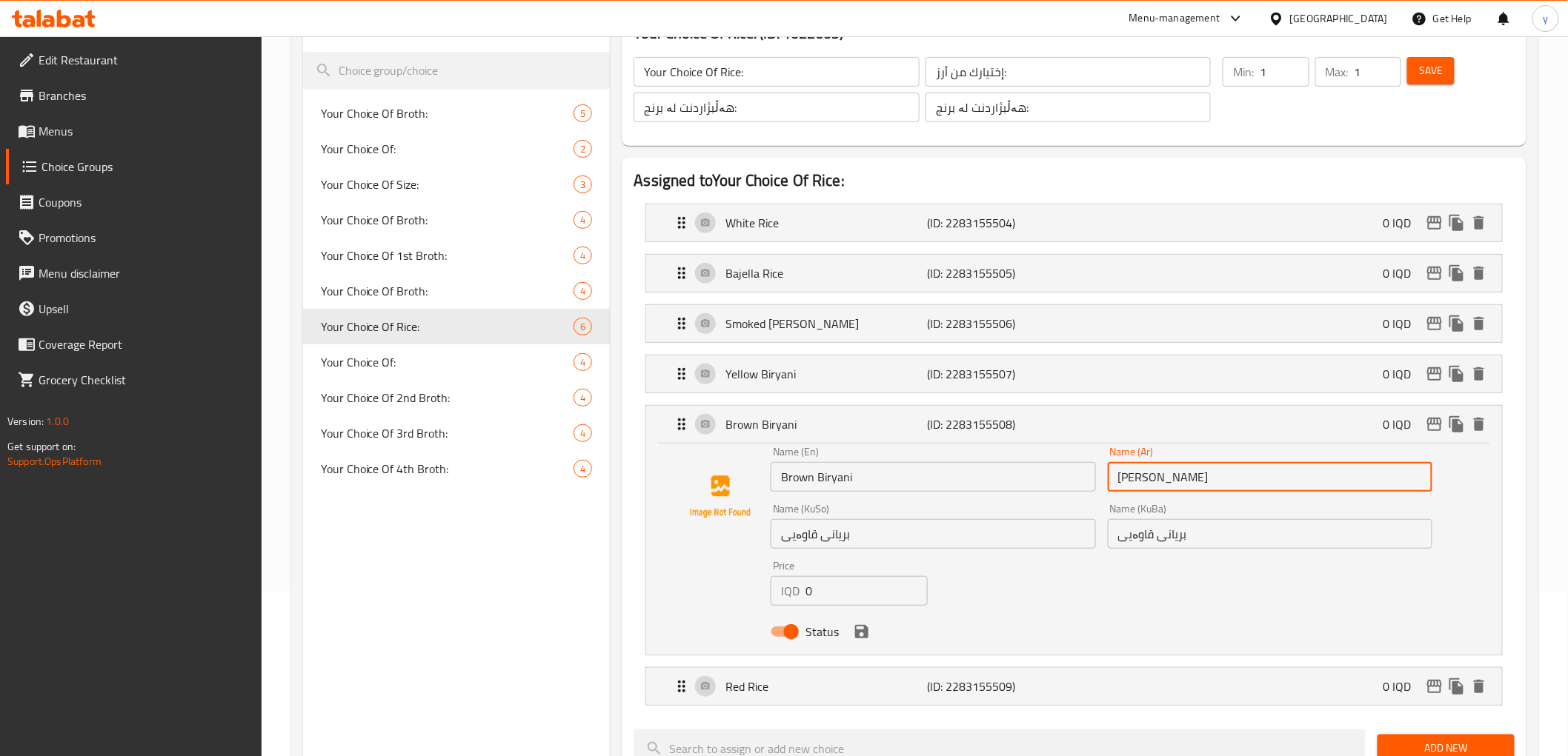
click at [1136, 480] on input "برياني جوزي" at bounding box center [1269, 477] width 325 height 30
click at [1106, 432] on div "Brown Biryani (ID: 2283155508) 0 IQD" at bounding box center [1077, 424] width 810 height 37
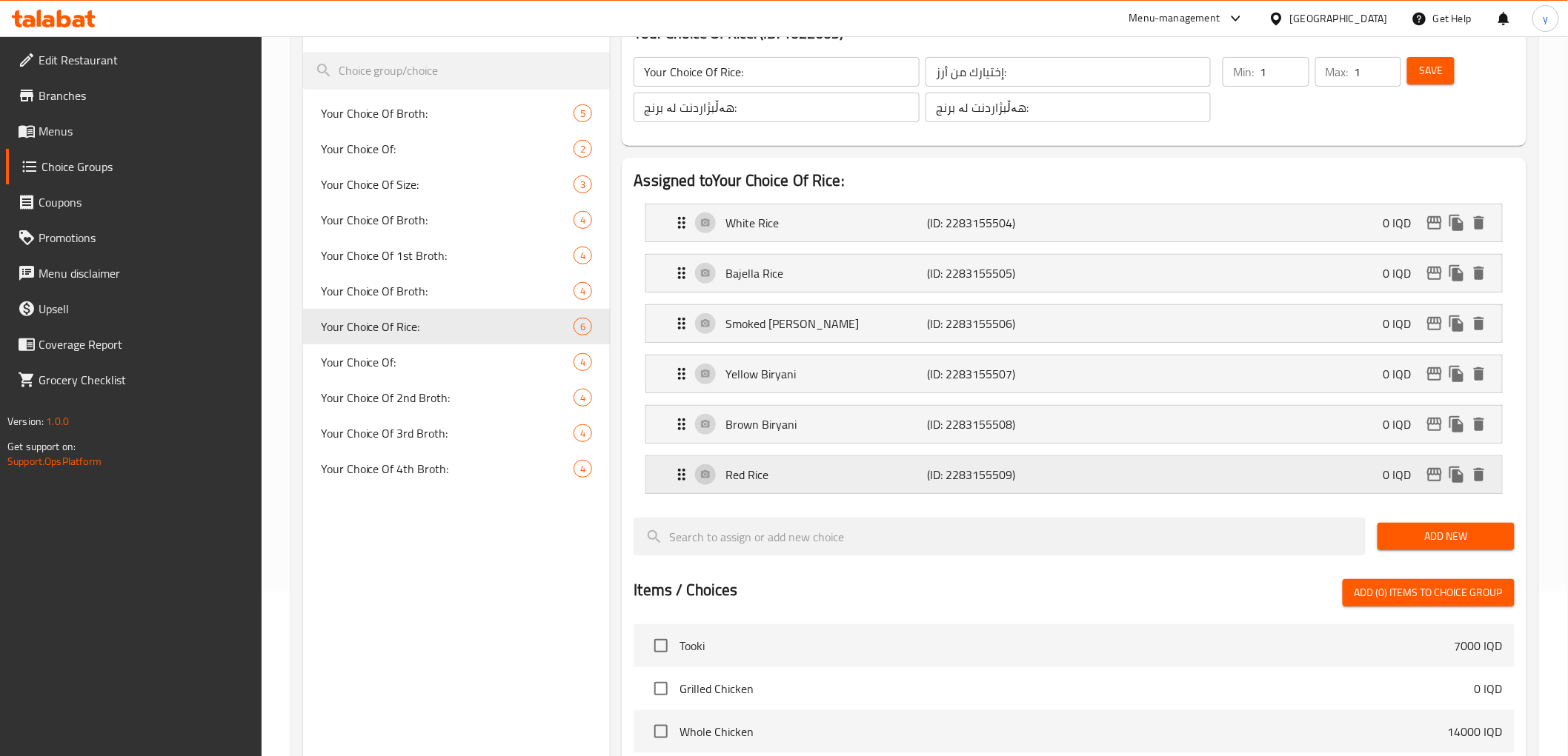
click at [1067, 461] on div "Red Rice (ID: 2283155509) 0 IQD" at bounding box center [1077, 475] width 810 height 37
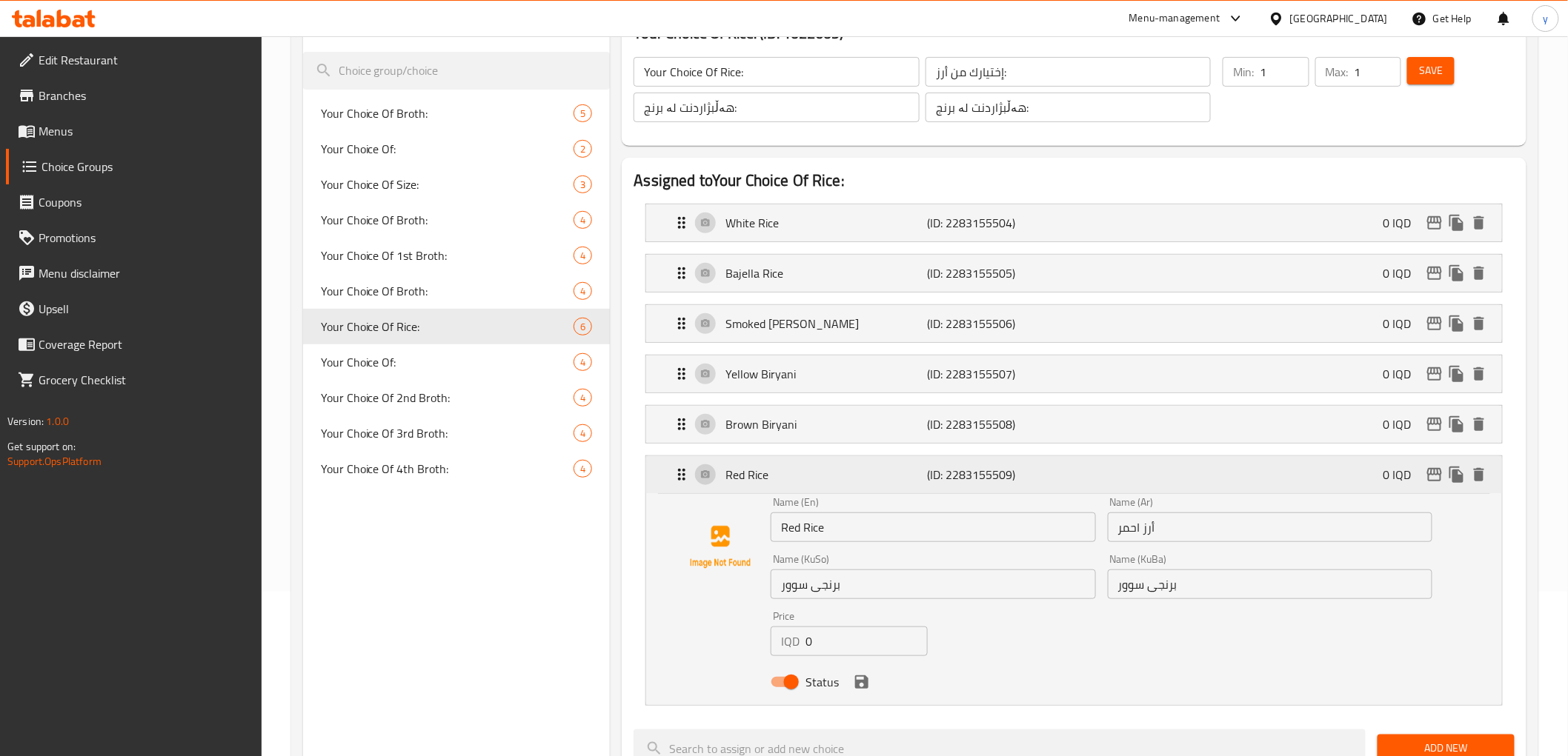
click at [1067, 461] on div "Red Rice (ID: 2283155509) 0 IQD" at bounding box center [1077, 475] width 810 height 37
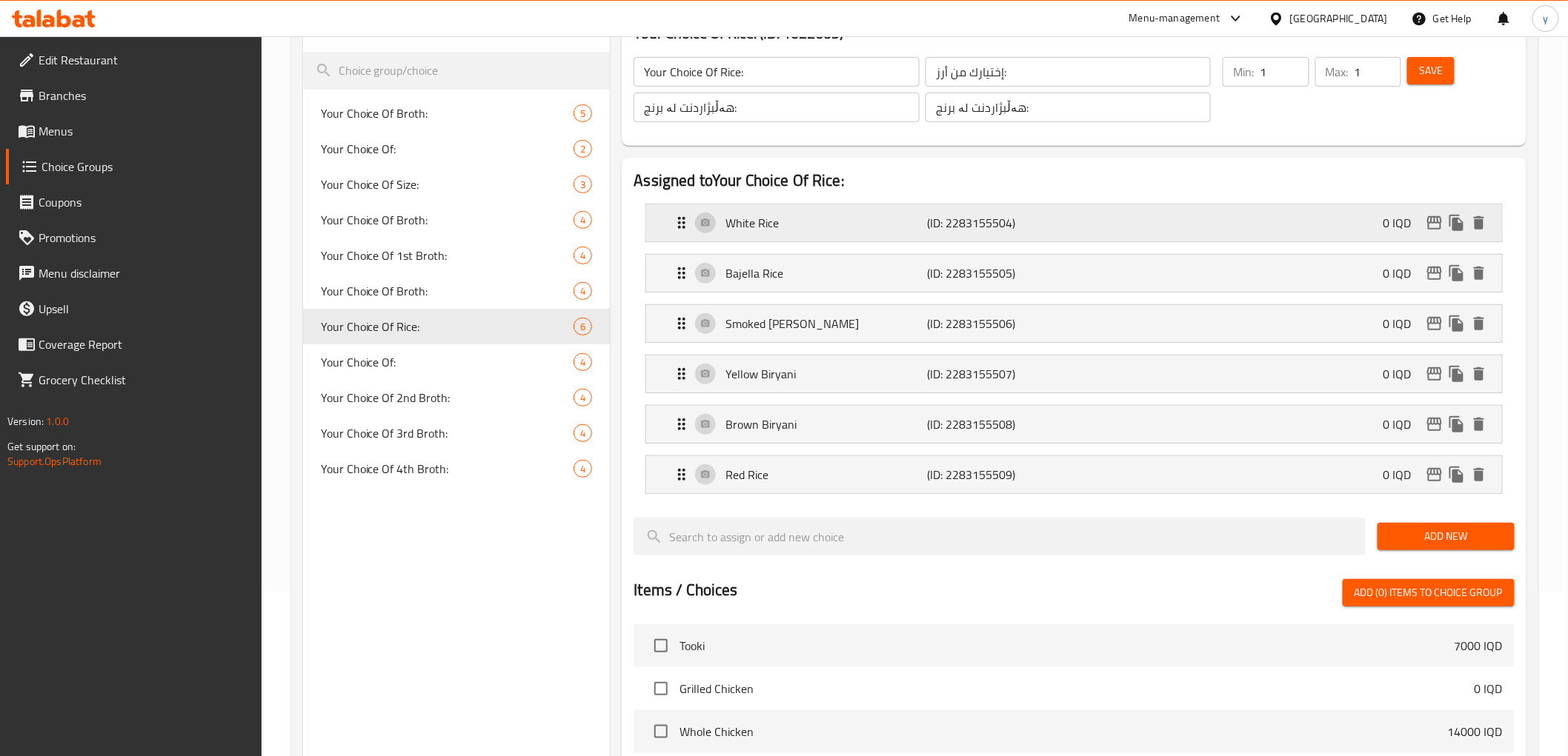
click at [906, 232] on div "White Rice (ID: 2283155504) 0 IQD" at bounding box center [1077, 222] width 810 height 37
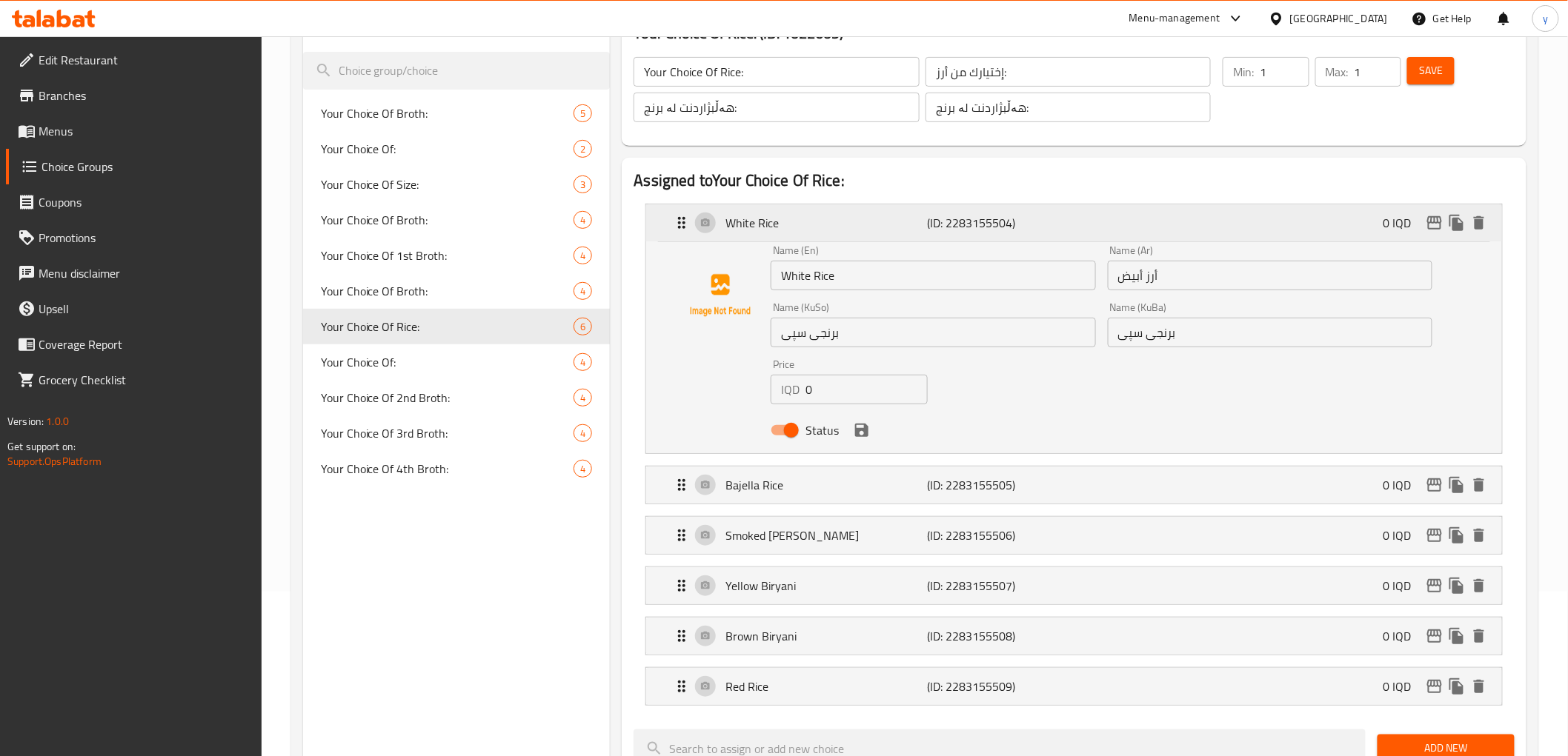
click at [900, 239] on div "White Rice (ID: 2283155504) 0 IQD" at bounding box center [1077, 222] width 810 height 37
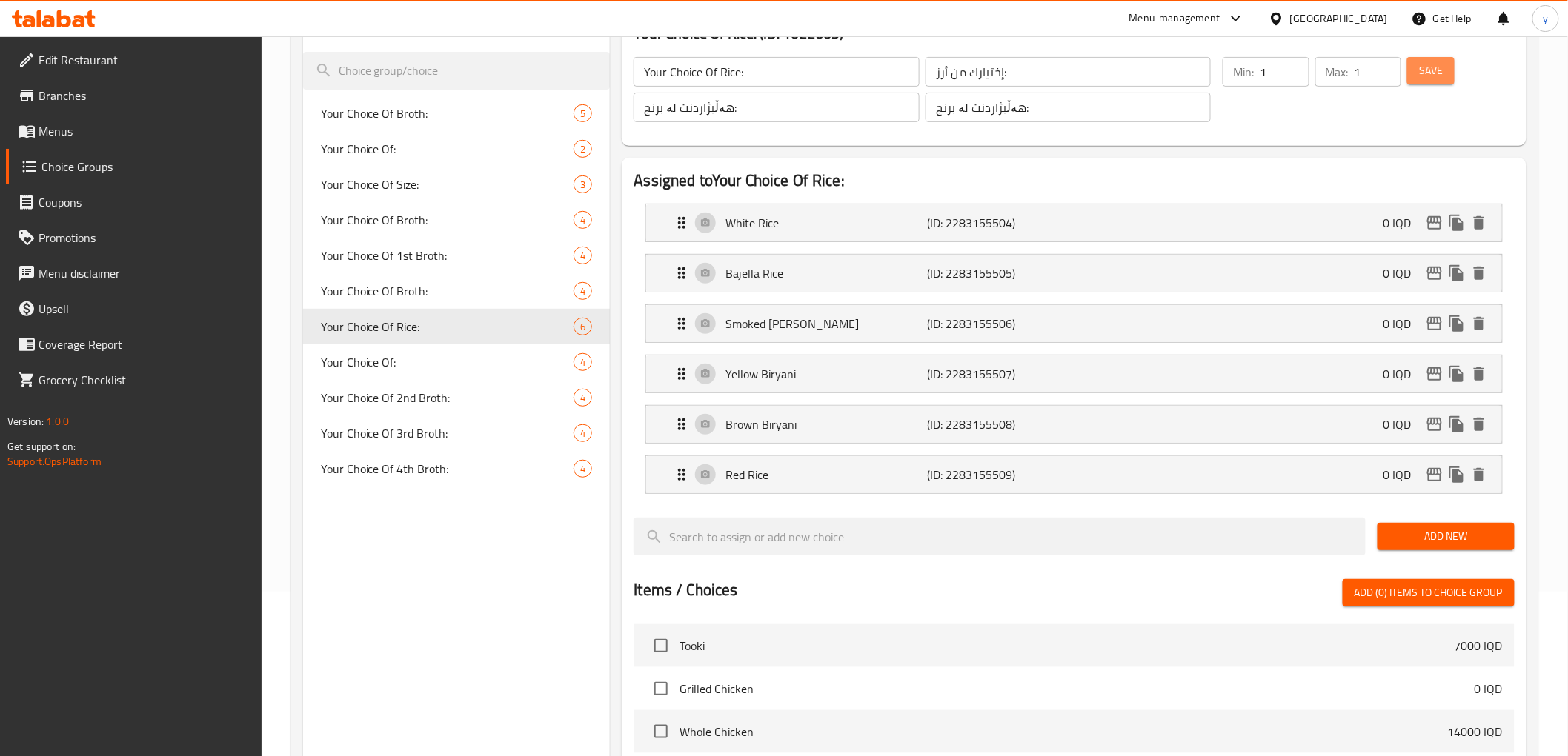
click at [1443, 71] on span "Save" at bounding box center [1430, 71] width 24 height 18
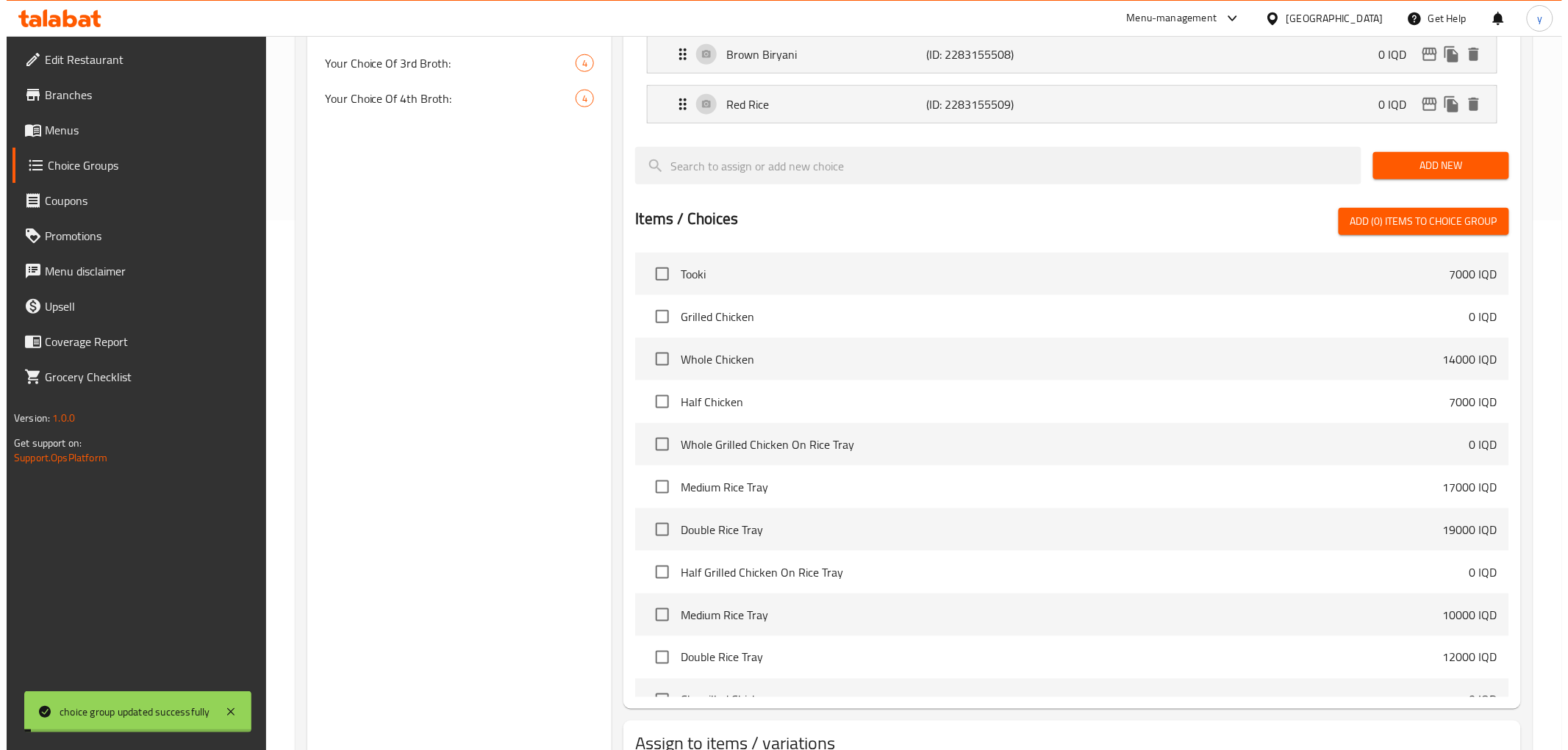
scroll to position [640, 0]
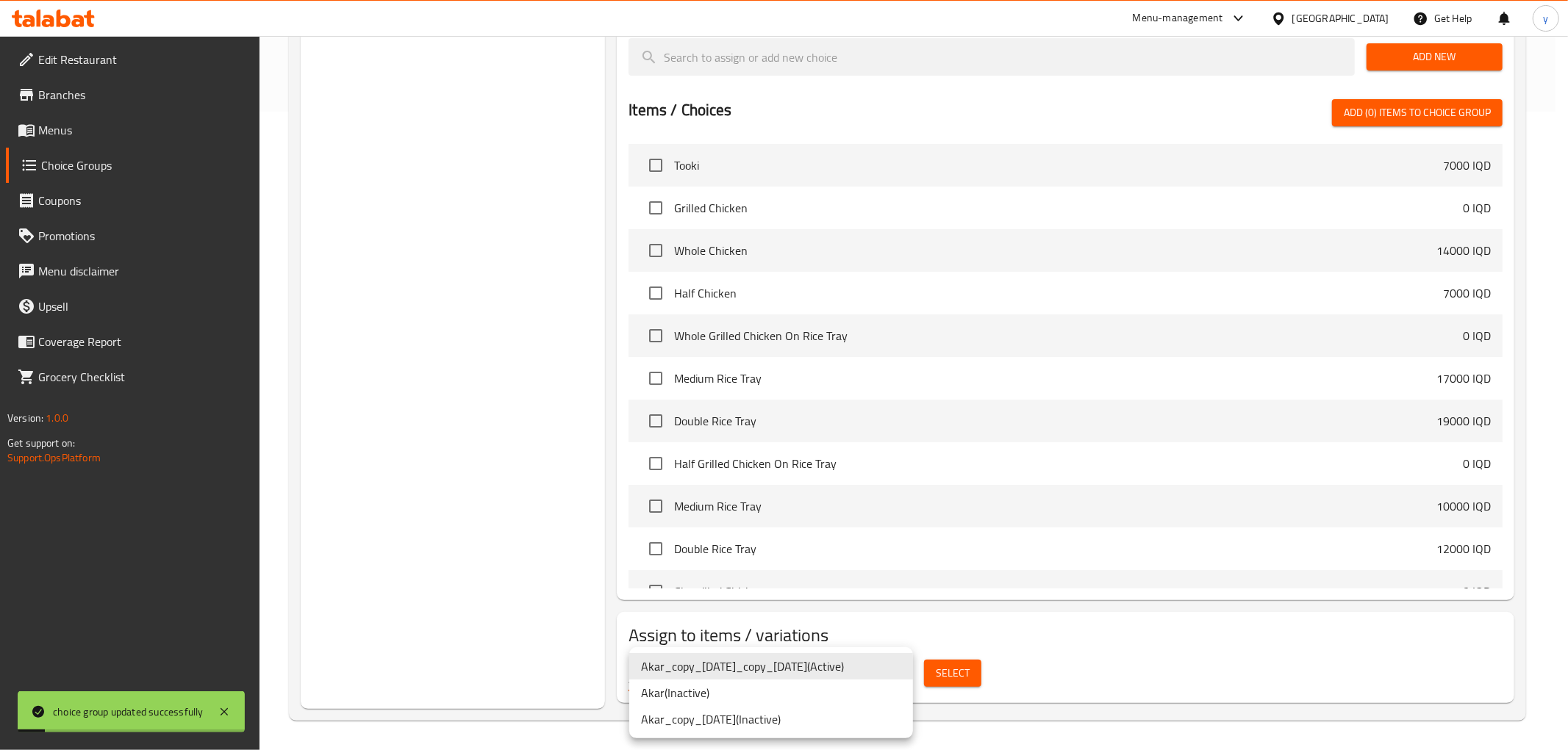
click at [810, 663] on li "Akar_copy_21/01/2025_copy_21/01/2025 ( Active )" at bounding box center [771, 666] width 284 height 26
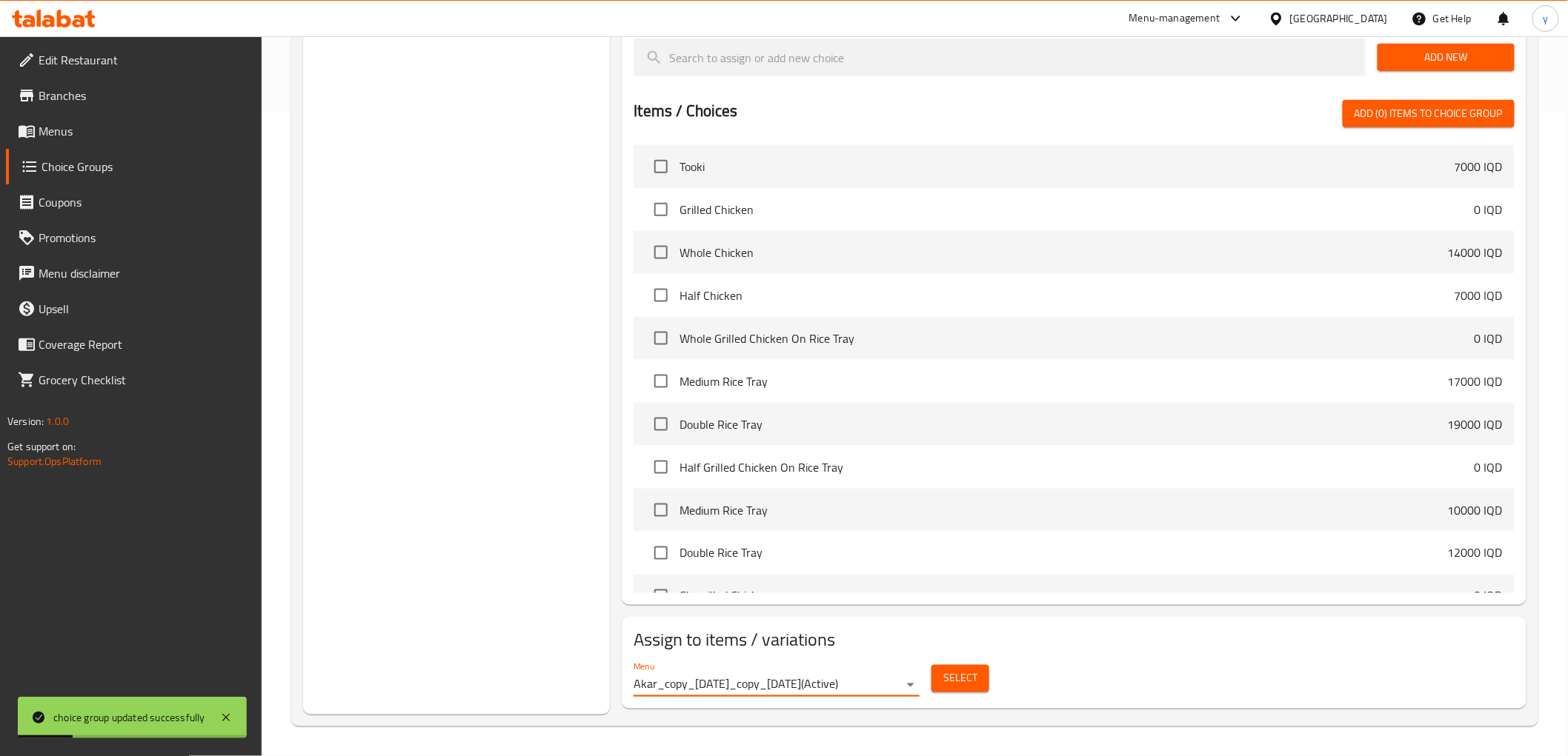
click at [984, 671] on button "Select" at bounding box center [960, 679] width 58 height 27
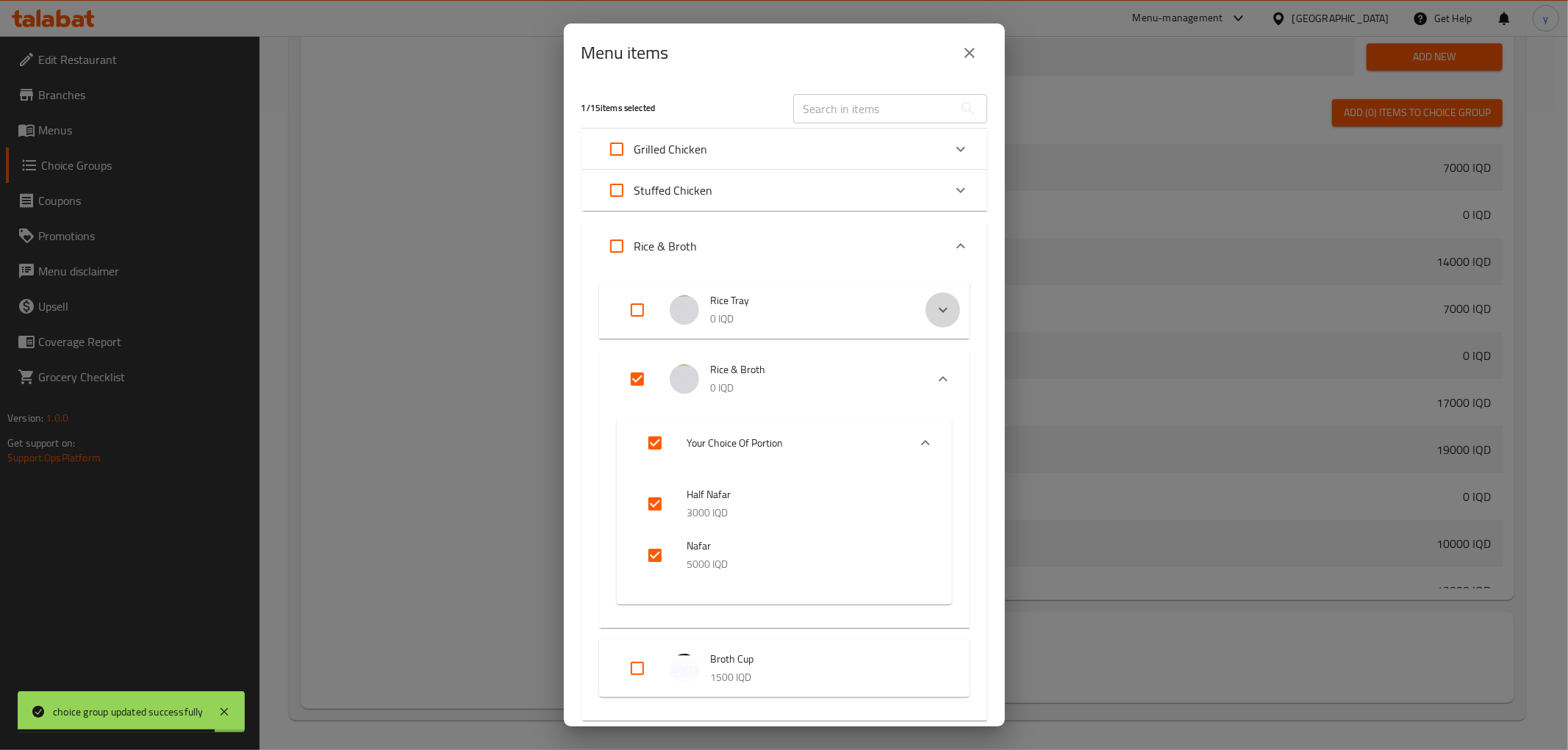
click at [934, 318] on icon "Expand" at bounding box center [942, 310] width 17 height 17
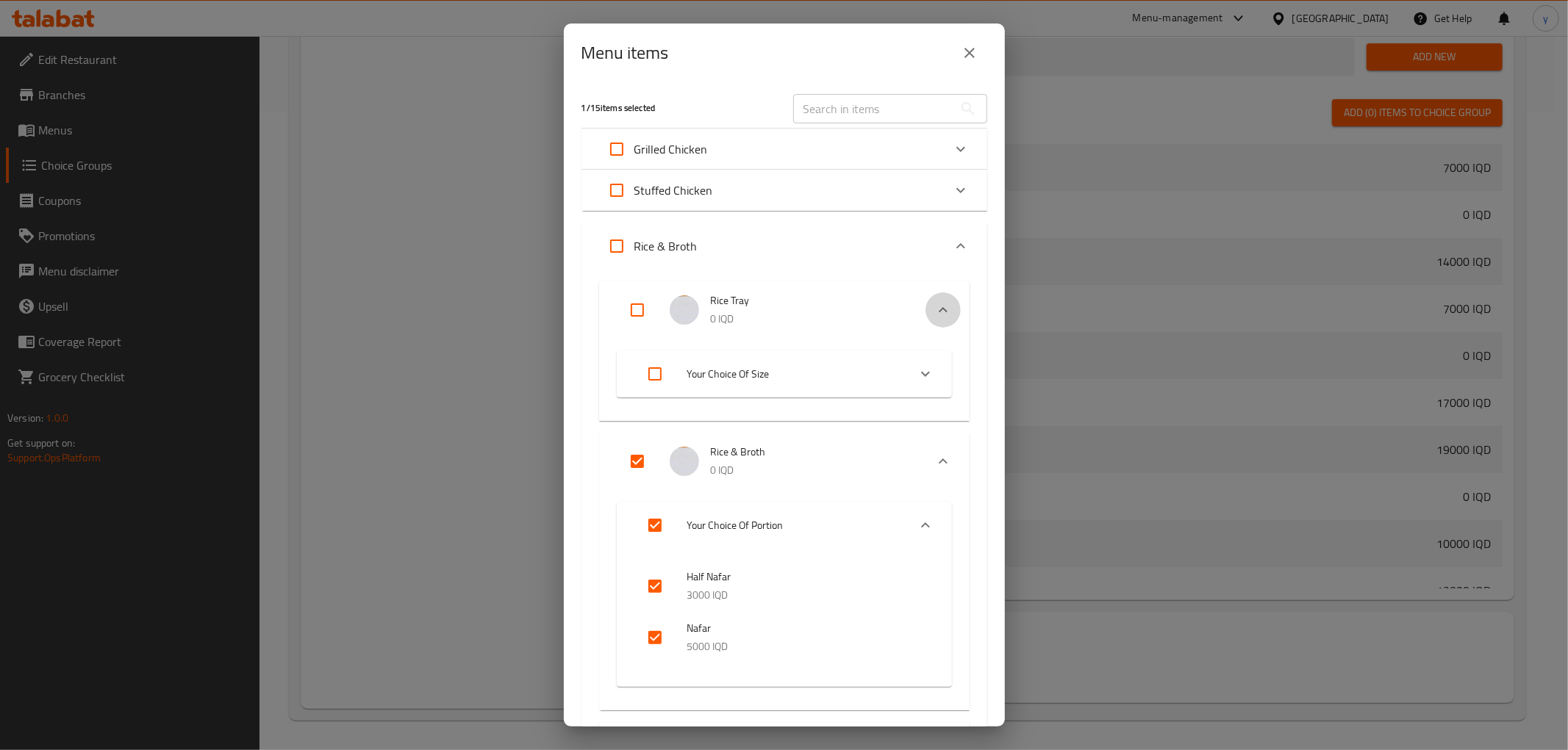
click at [934, 318] on icon "Expand" at bounding box center [942, 310] width 17 height 17
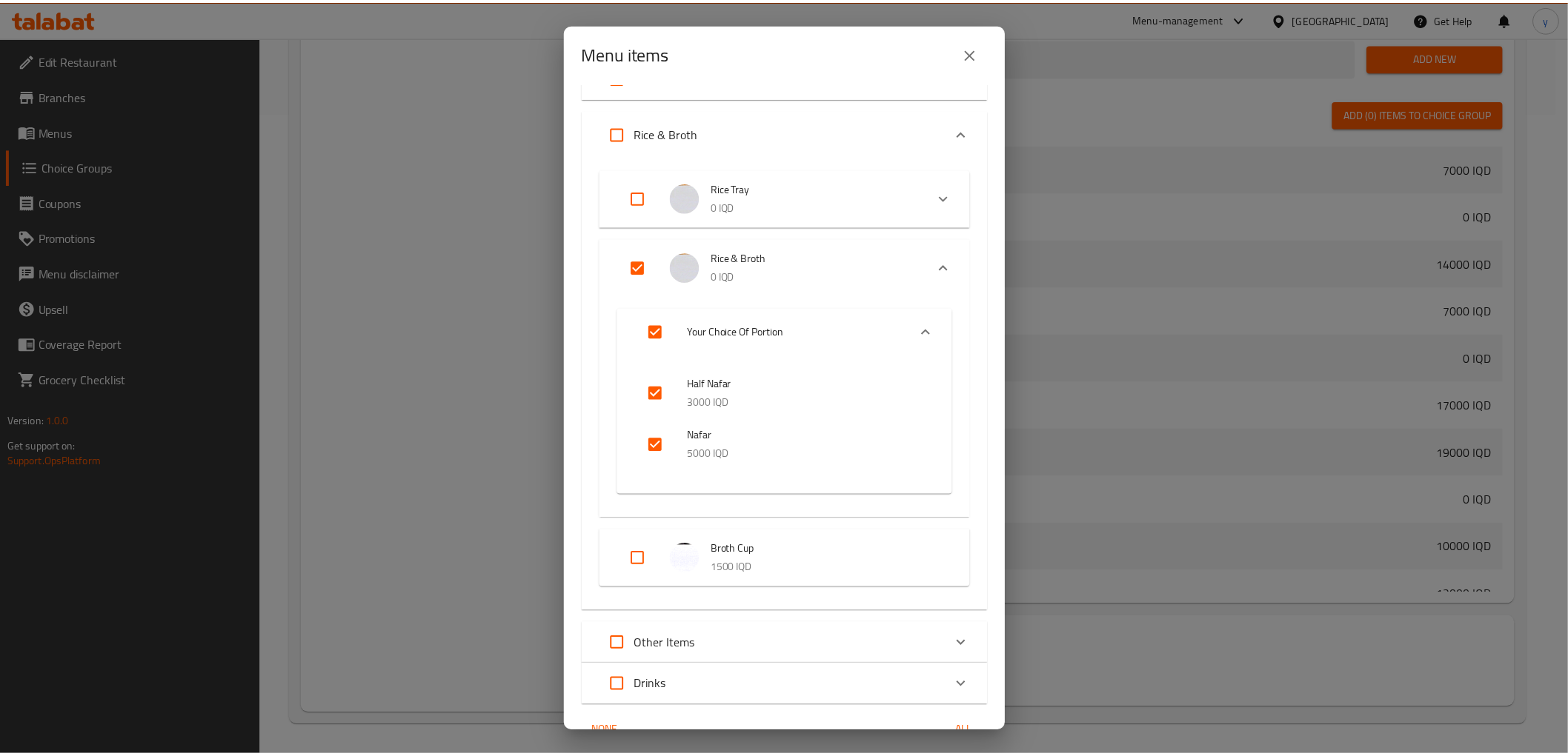
scroll to position [191, 0]
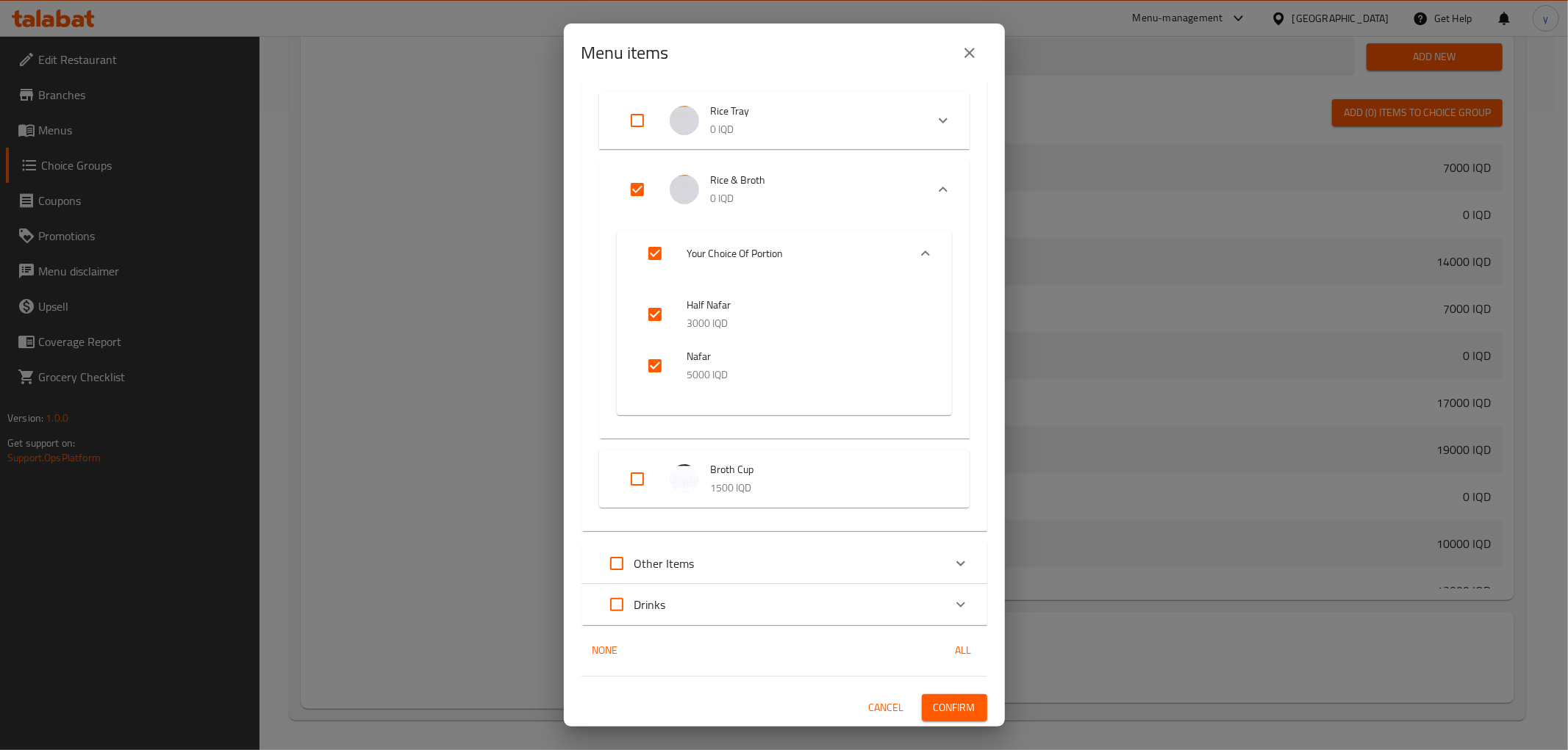
drag, startPoint x: 973, startPoint y: 65, endPoint x: 906, endPoint y: 96, distance: 73.8
click at [973, 64] on button "close" at bounding box center [969, 53] width 35 height 35
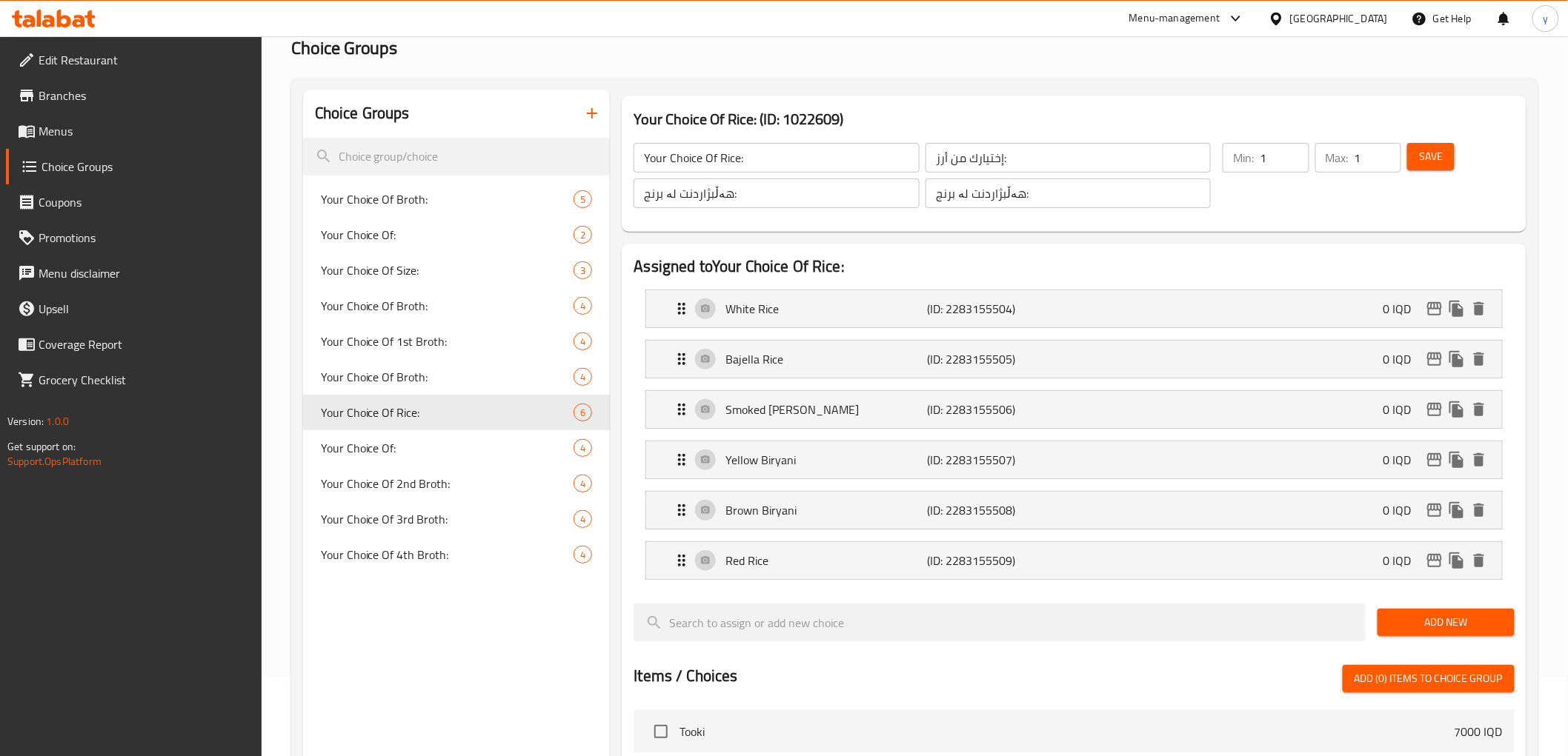
scroll to position [0, 0]
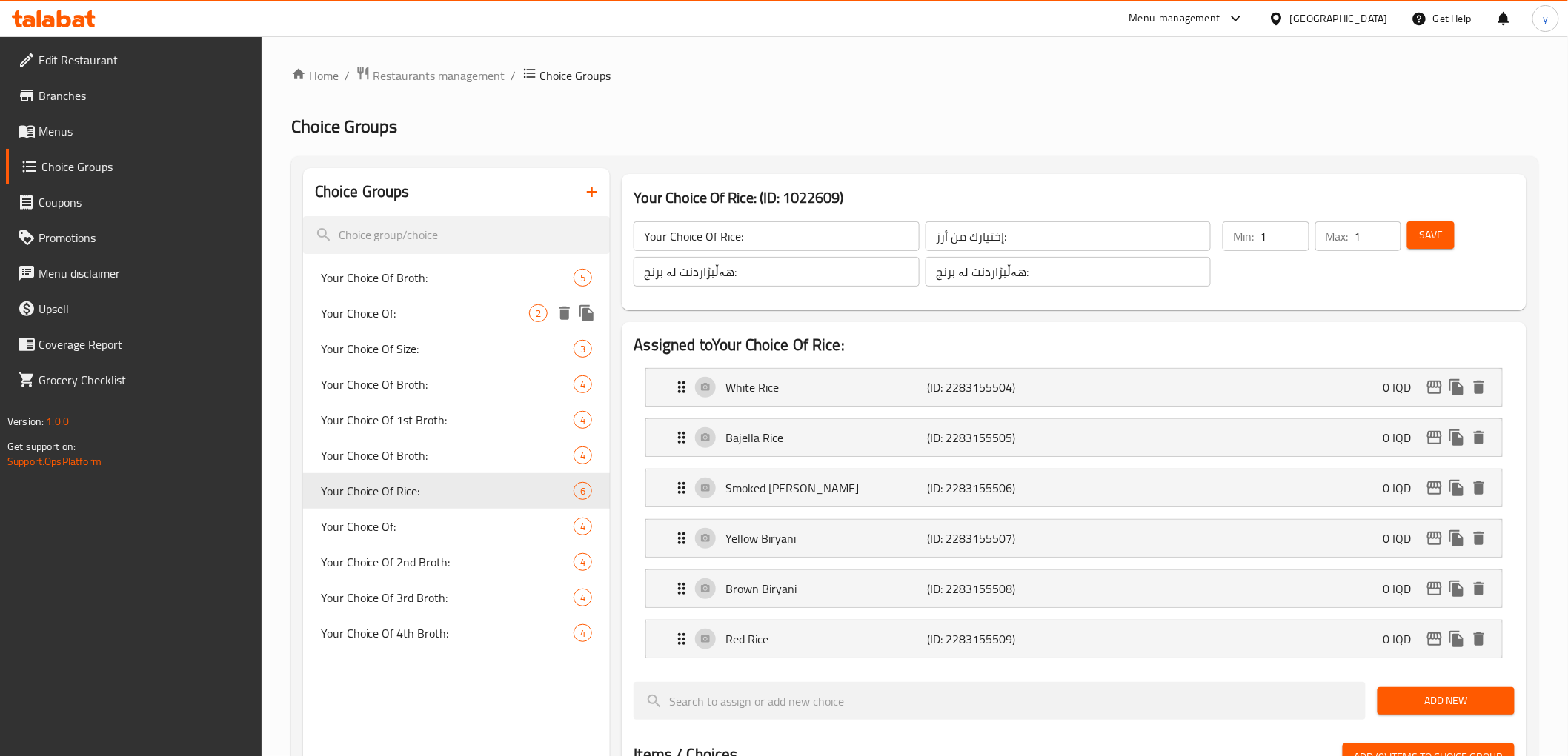
click at [500, 282] on span "Your Choice Of Broth:" at bounding box center [447, 277] width 253 height 17
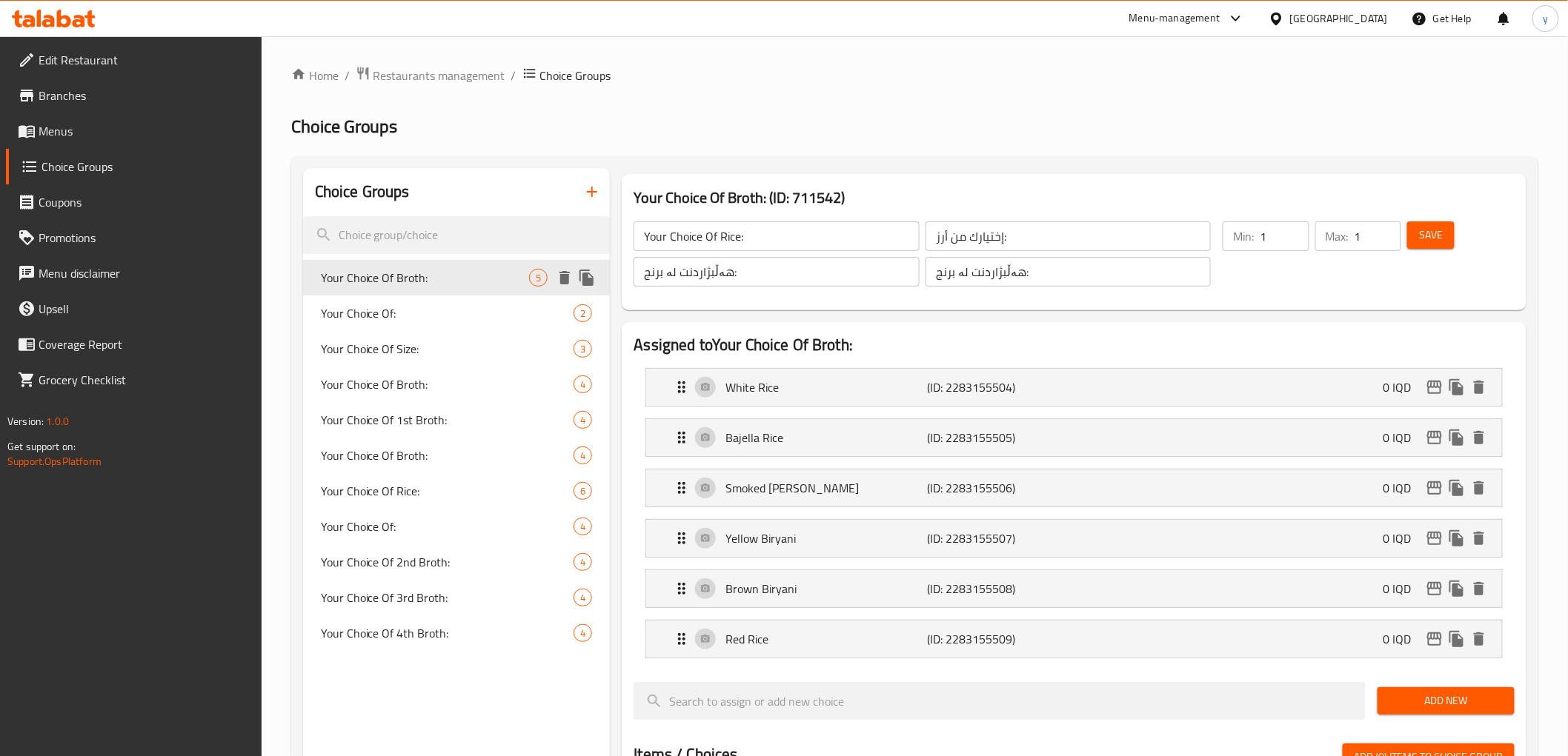
type input "Your Choice Of Broth:"
type input "إختيارك من مرق:"
type input "هەڵبژاردنت لە شلە:"
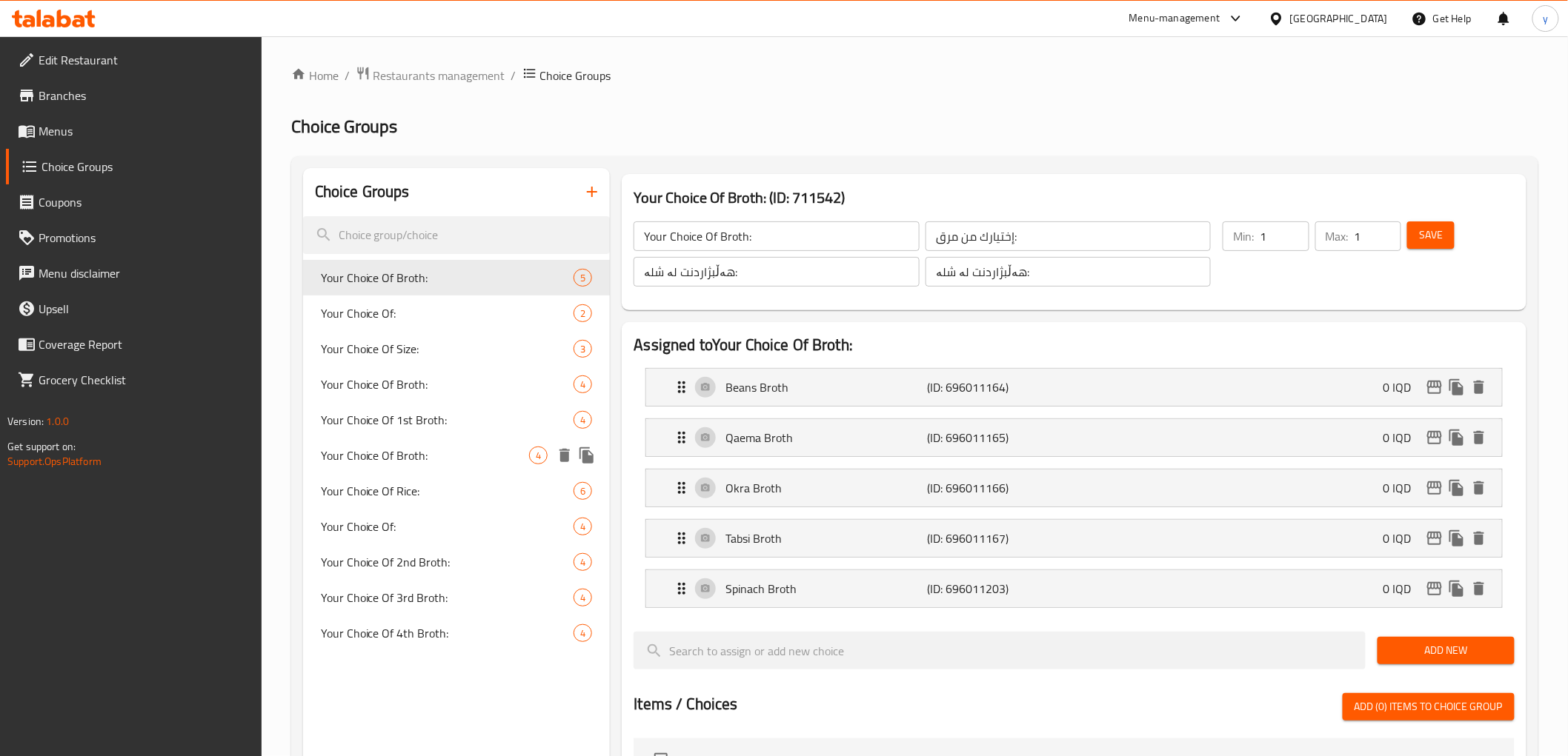
click at [501, 456] on span "Your Choice Of Broth:" at bounding box center [425, 455] width 209 height 17
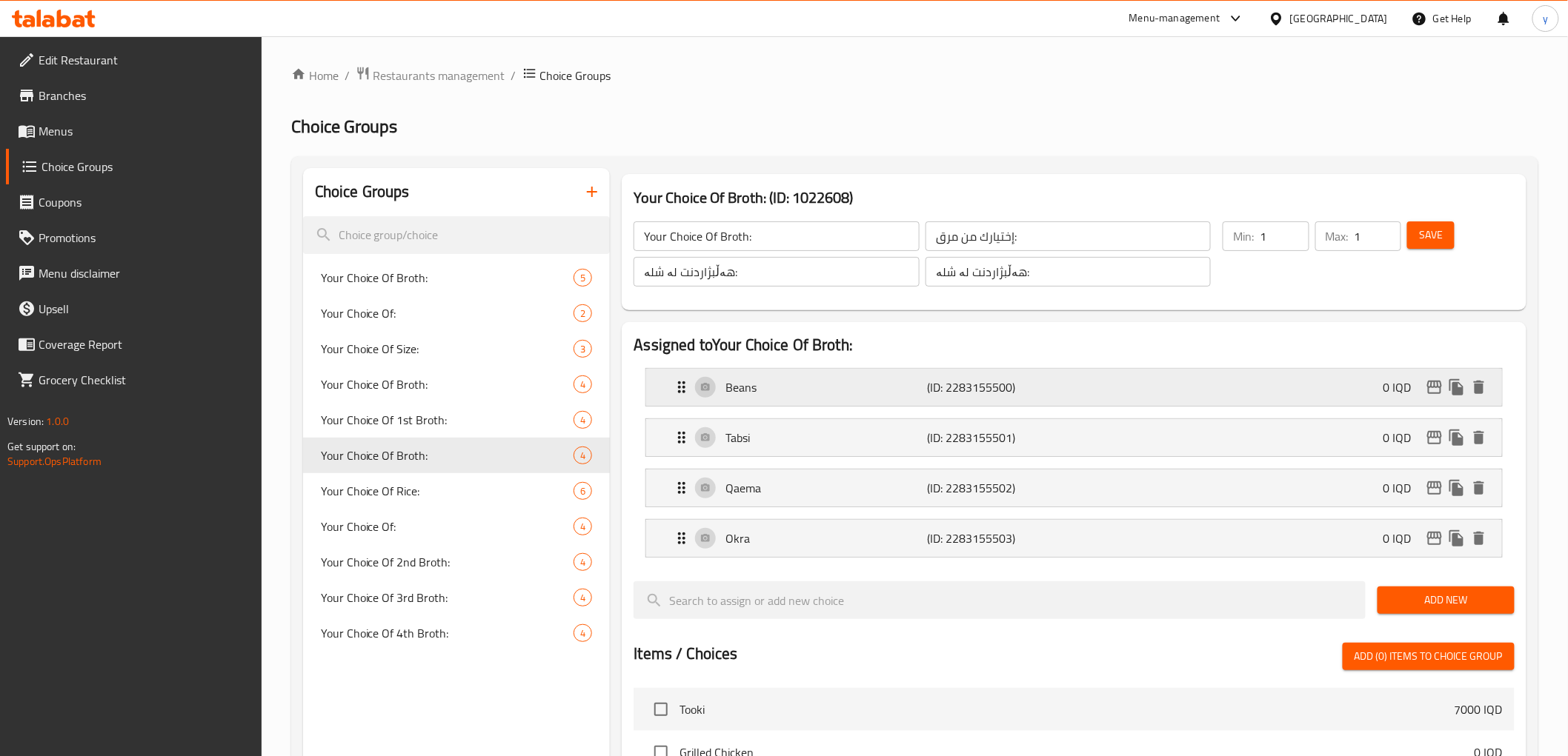
click at [996, 383] on p "(ID: 2283155500)" at bounding box center [994, 387] width 134 height 17
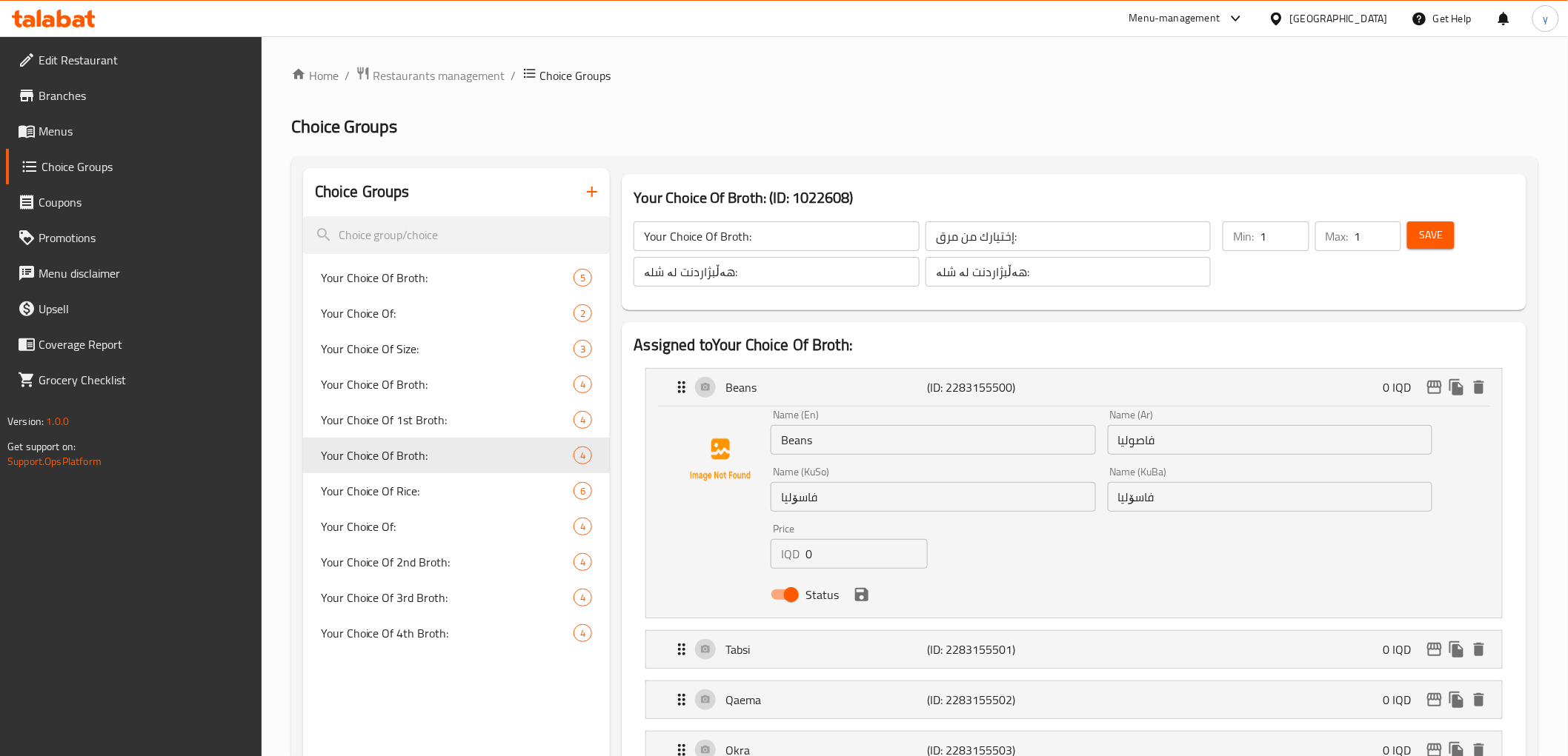
click at [1143, 438] on input "فاصوليا" at bounding box center [1269, 440] width 325 height 30
paste input "ء"
type input "فاصولياء"
click at [932, 492] on input "فاسۆلیا" at bounding box center [932, 497] width 325 height 30
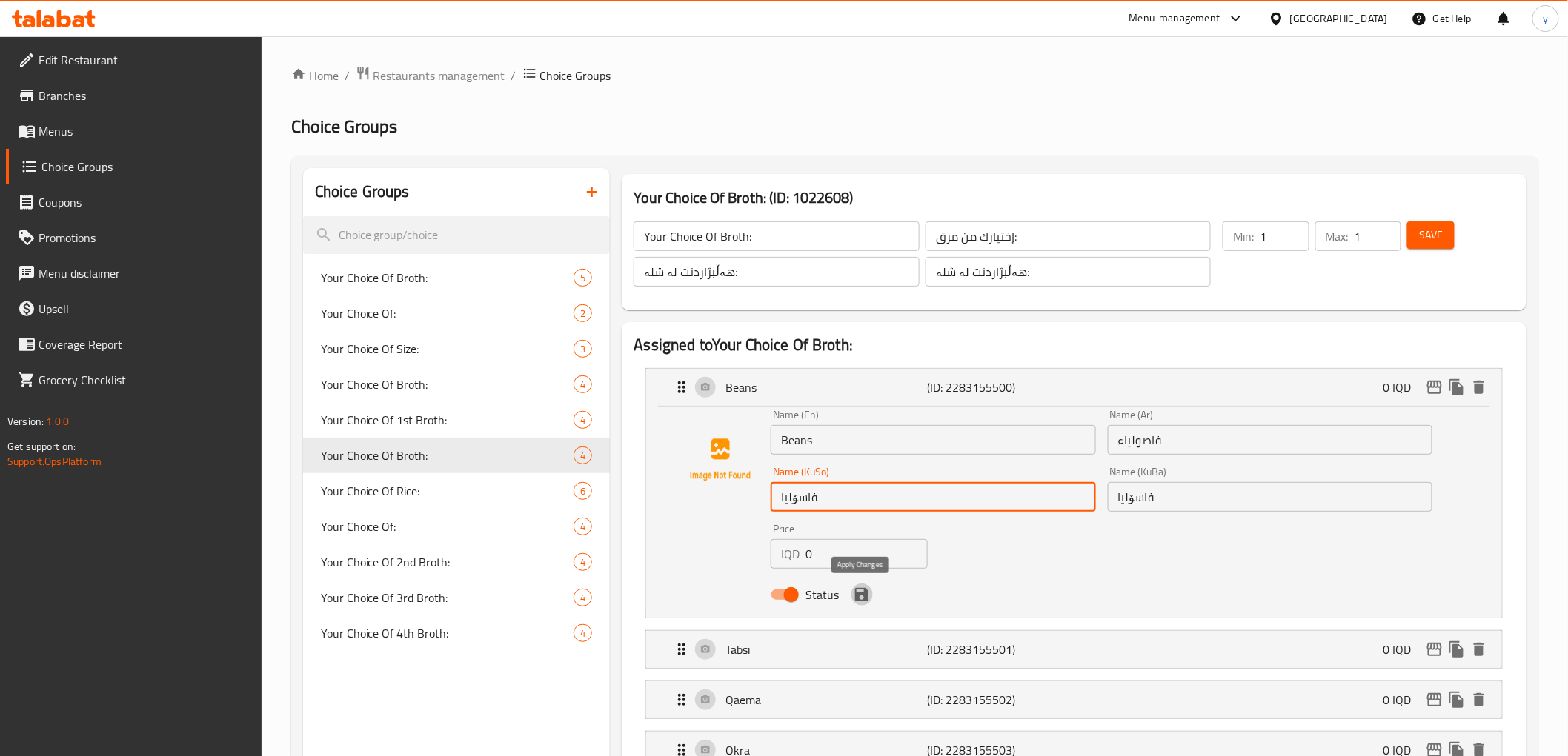
click at [864, 600] on icon "save" at bounding box center [862, 595] width 13 height 13
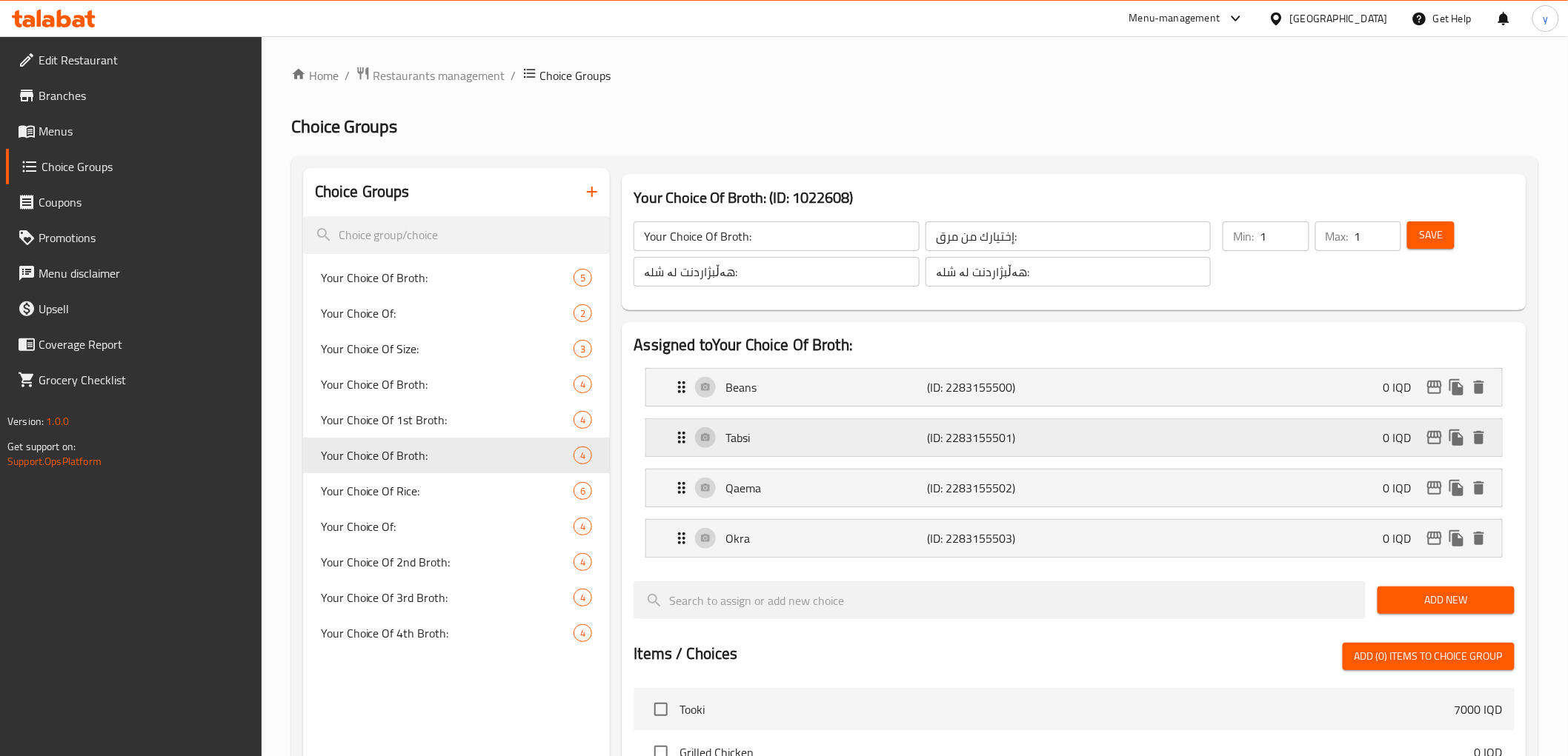
click at [906, 446] on div "Tabsi (ID: 2283155501) 0 IQD" at bounding box center [1077, 437] width 810 height 37
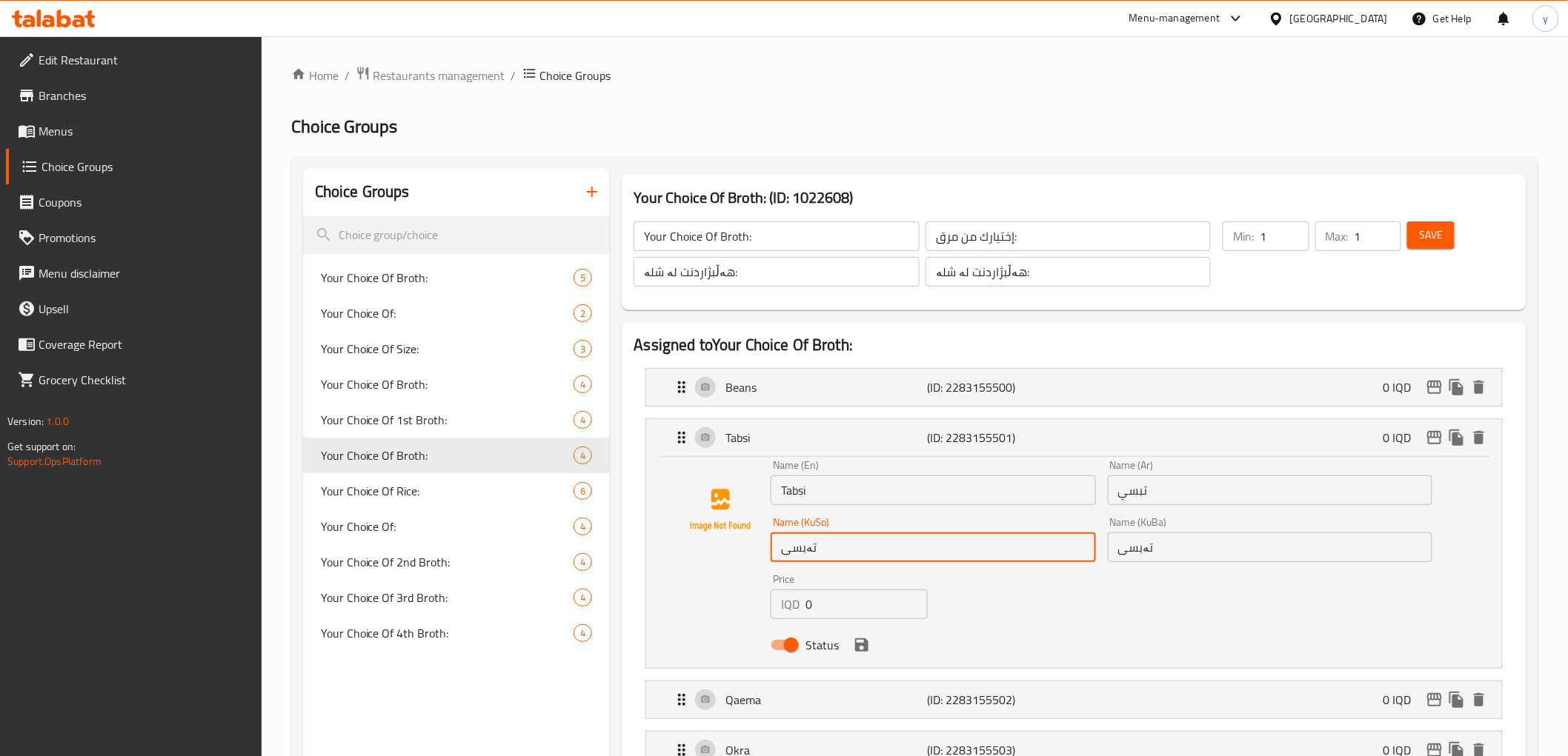
click at [802, 553] on input "تەبسی" at bounding box center [932, 548] width 325 height 30
click at [794, 558] on input "تەبسی" at bounding box center [932, 548] width 325 height 30
click at [797, 554] on input "تەبسی" at bounding box center [932, 548] width 325 height 30
type input "تەپسی"
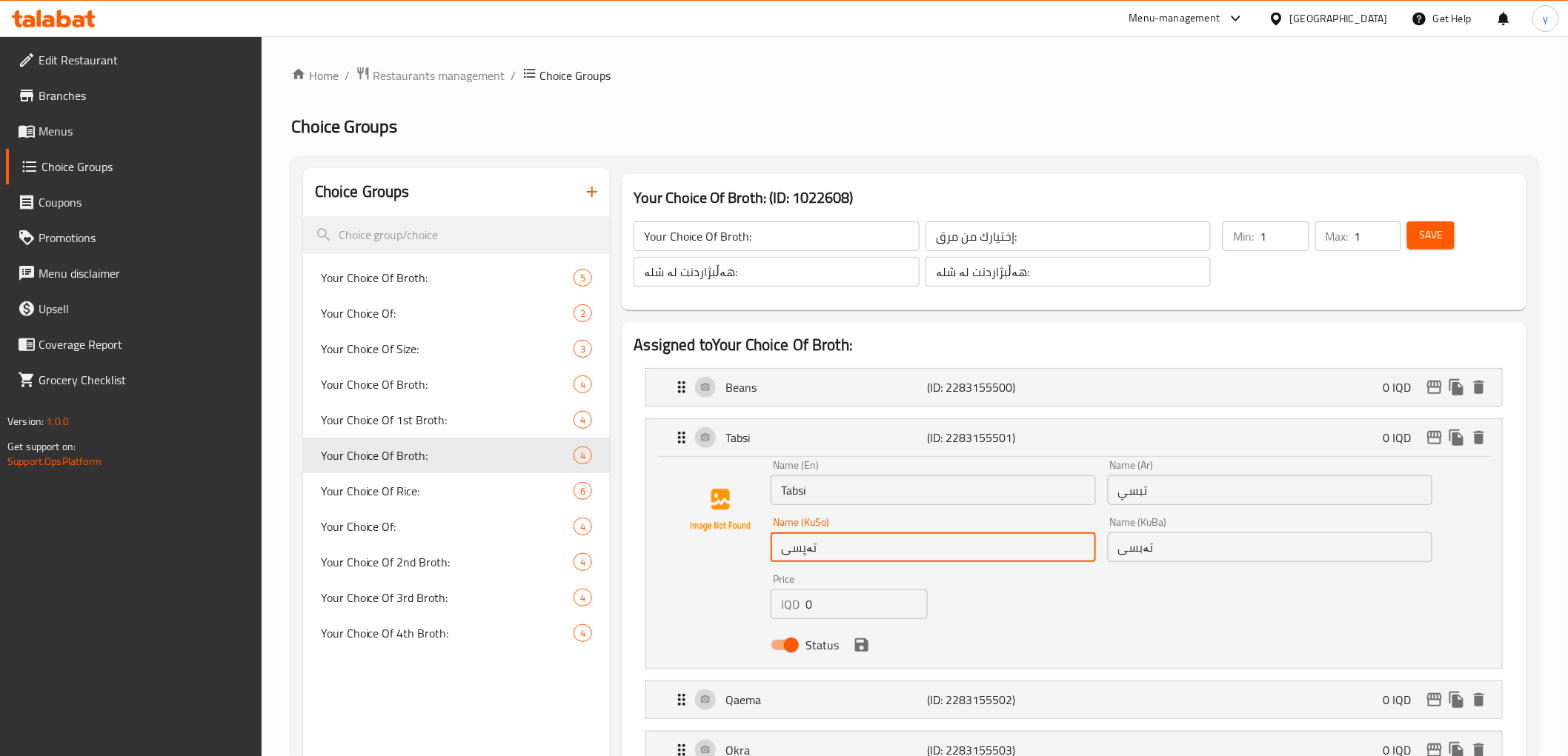
click at [1131, 539] on input "تەبسی" at bounding box center [1269, 548] width 325 height 30
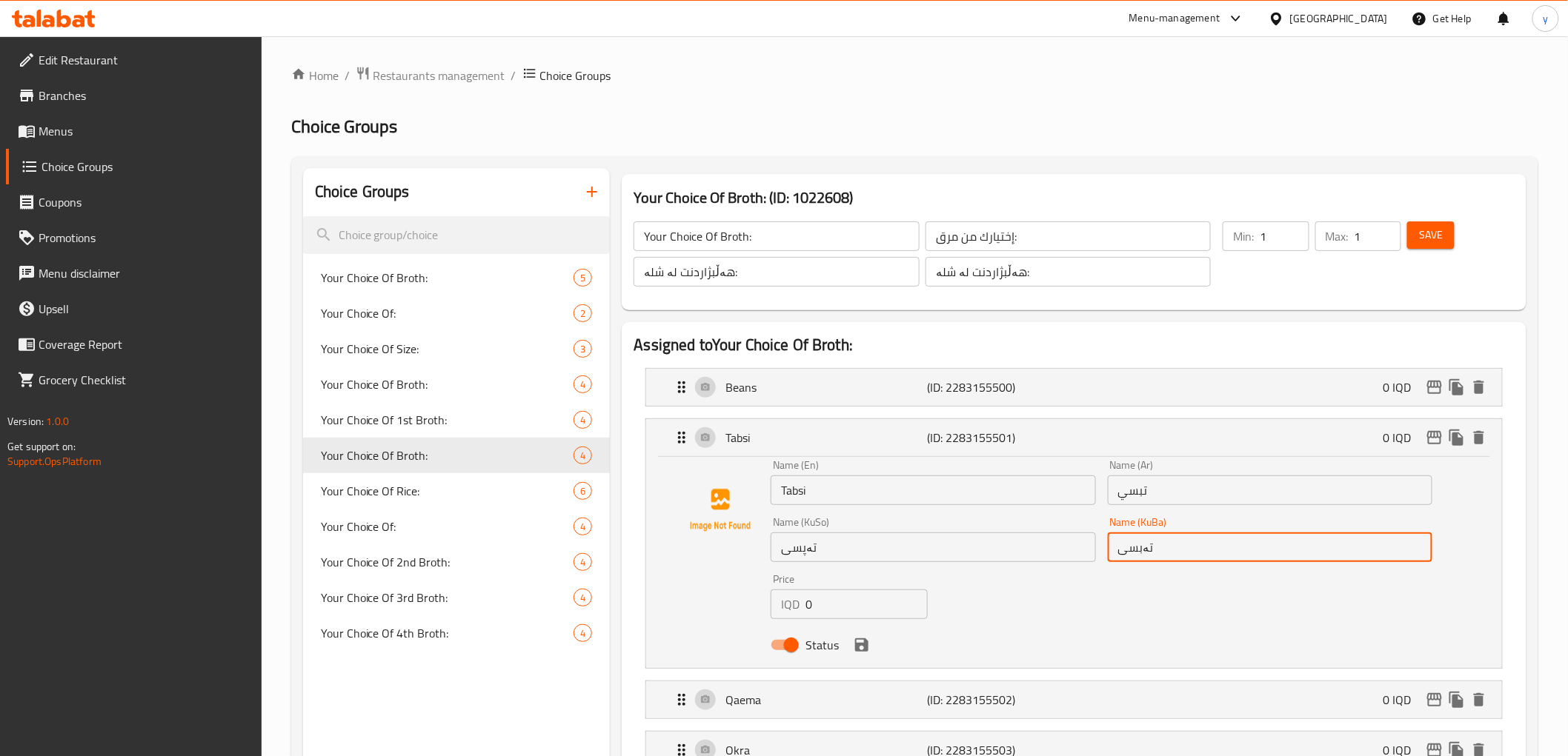
click at [1131, 539] on input "تەبسی" at bounding box center [1269, 548] width 325 height 30
paste input "پ"
click at [863, 648] on icon "save" at bounding box center [862, 645] width 13 height 13
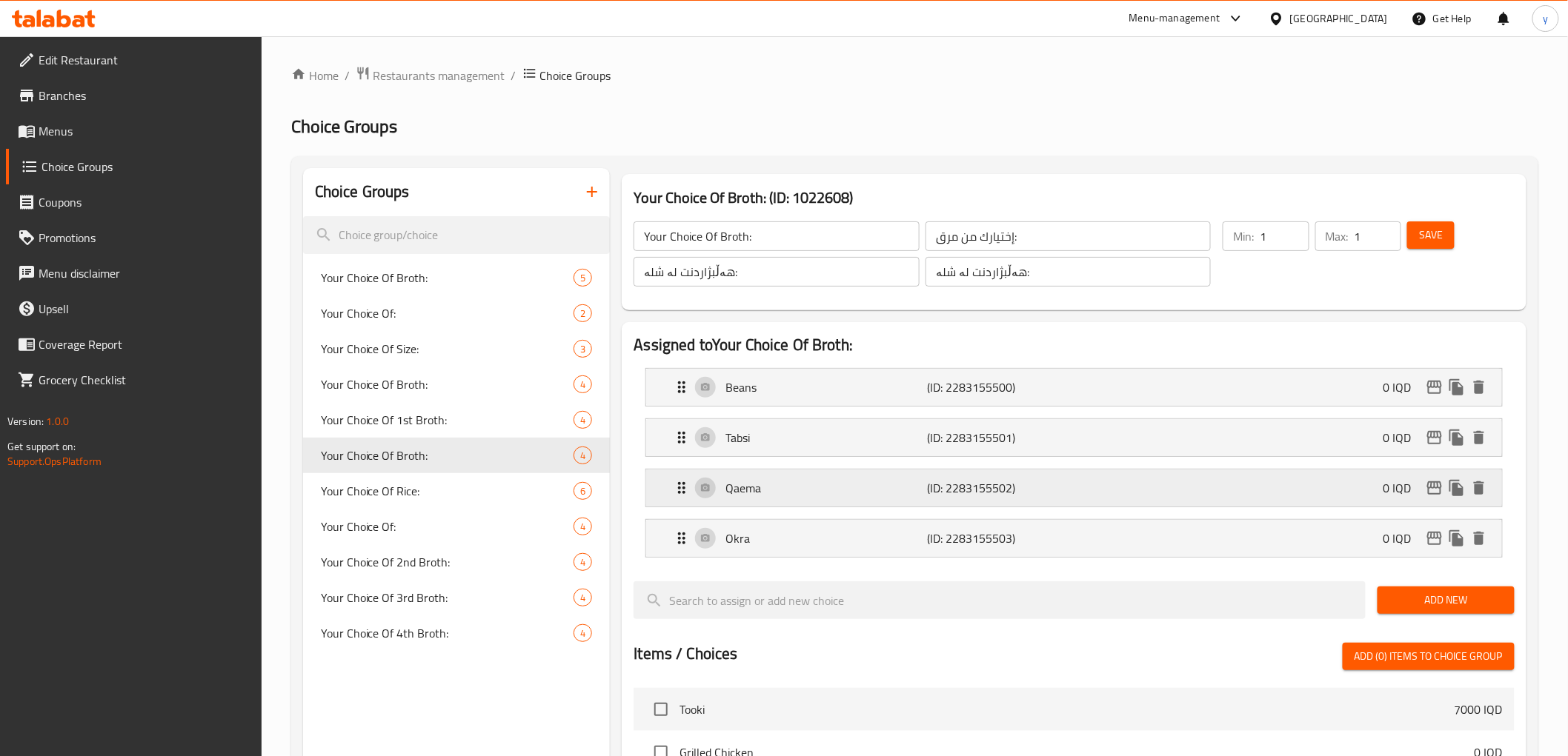
type input "تەپسی"
click at [843, 474] on div "Qaema (ID: 2283155502) 0 IQD" at bounding box center [1077, 488] width 810 height 37
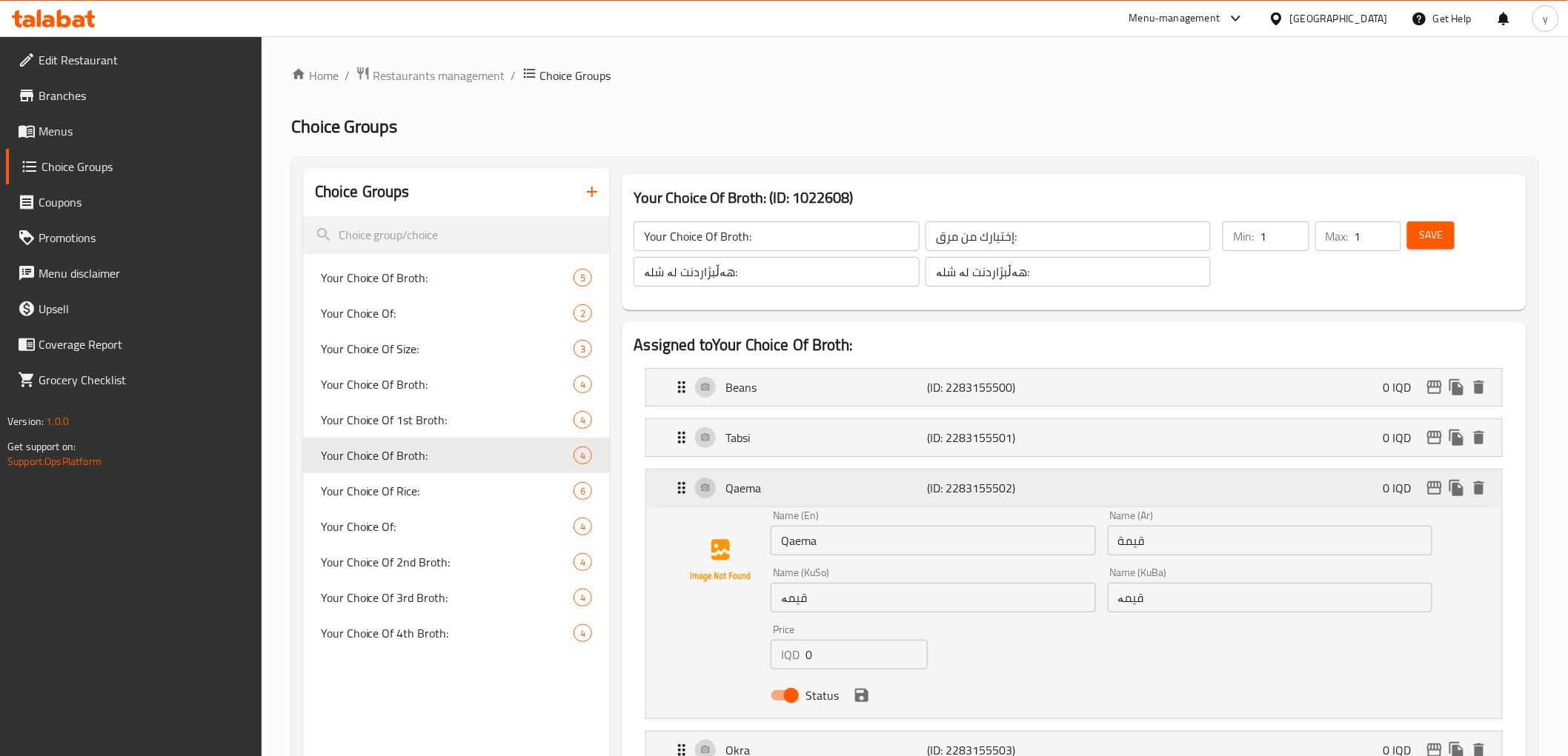
click at [907, 479] on p "Qaema" at bounding box center [826, 487] width 202 height 17
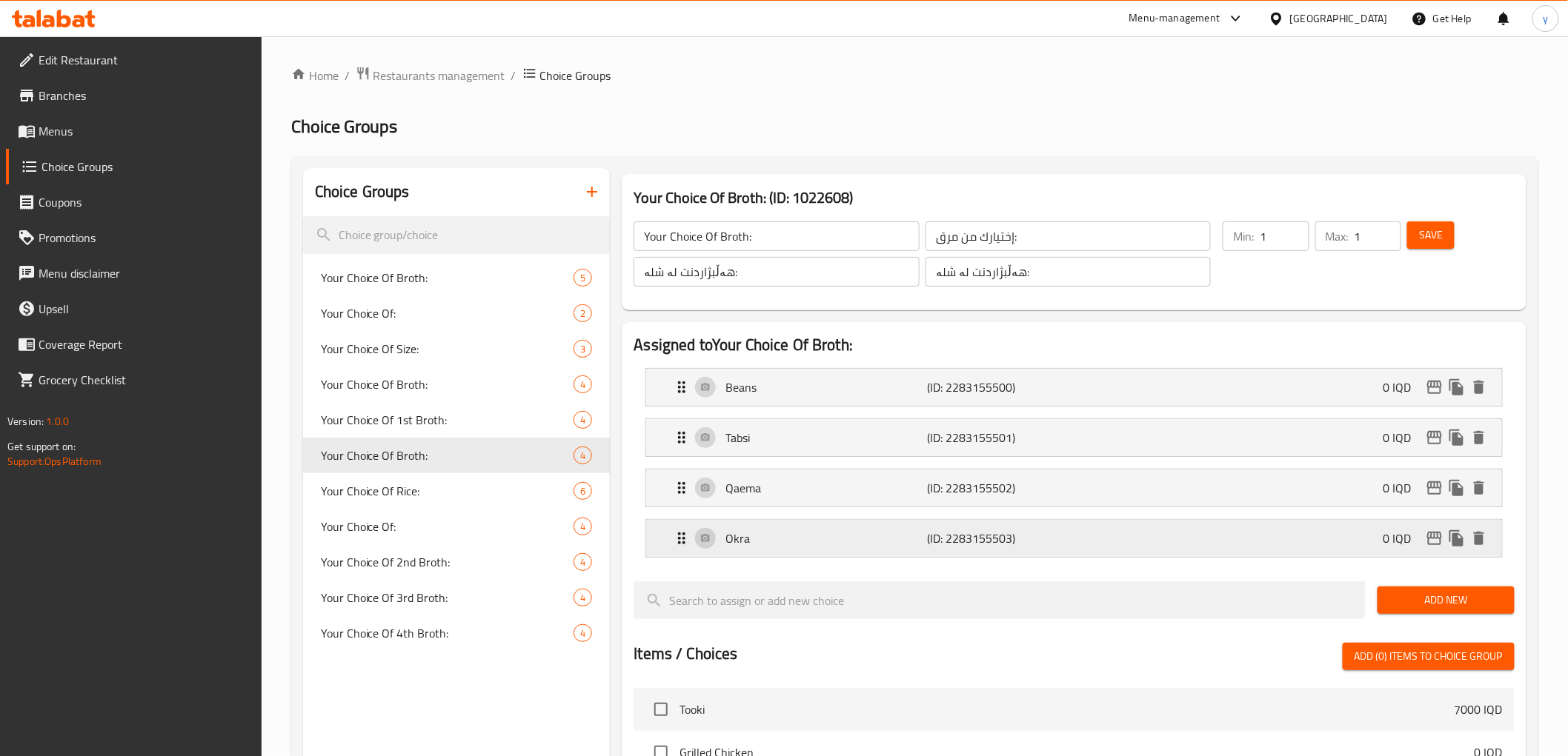
click at [851, 555] on div "Okra (ID: 2283155503) 0 IQD" at bounding box center [1077, 539] width 810 height 37
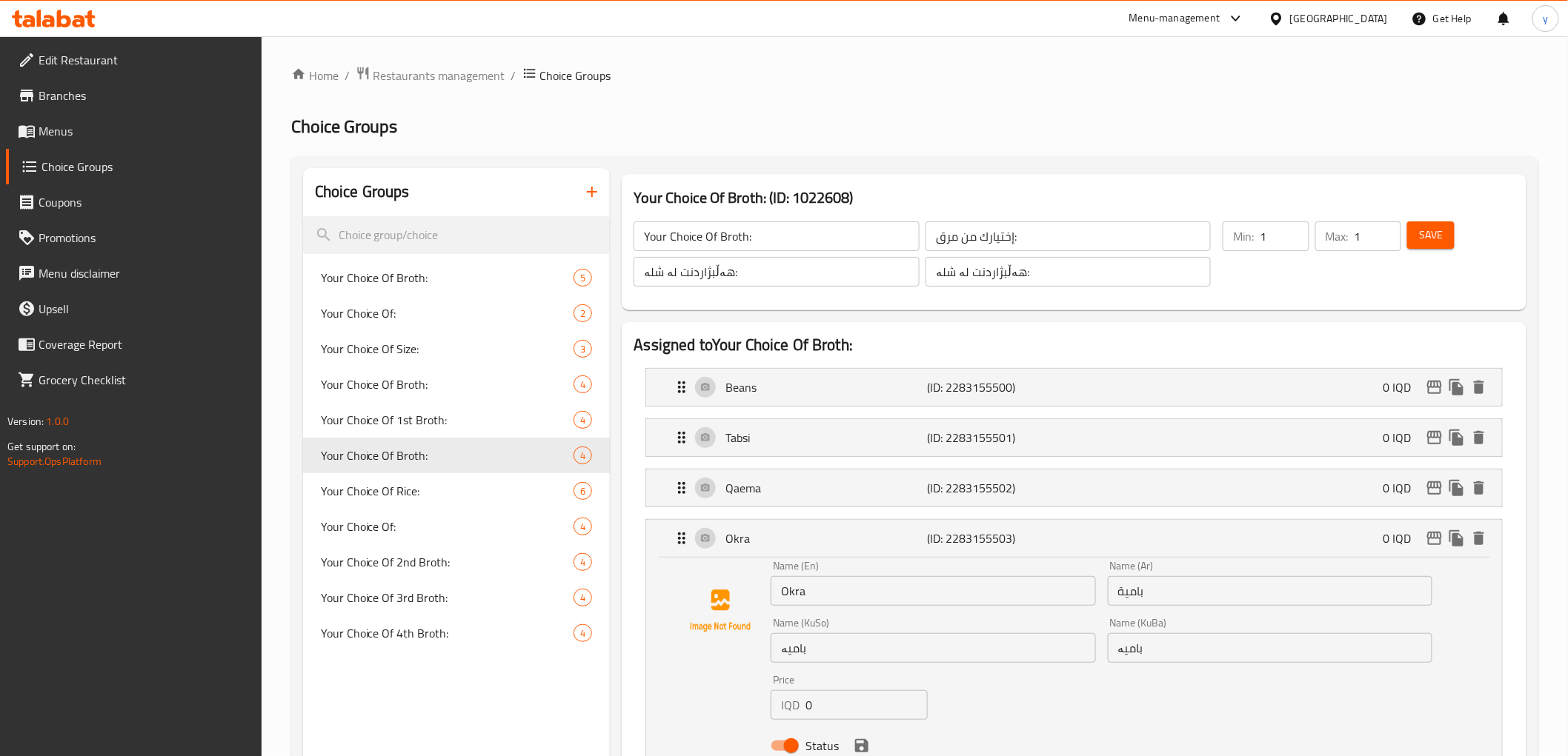
scroll to position [164, 0]
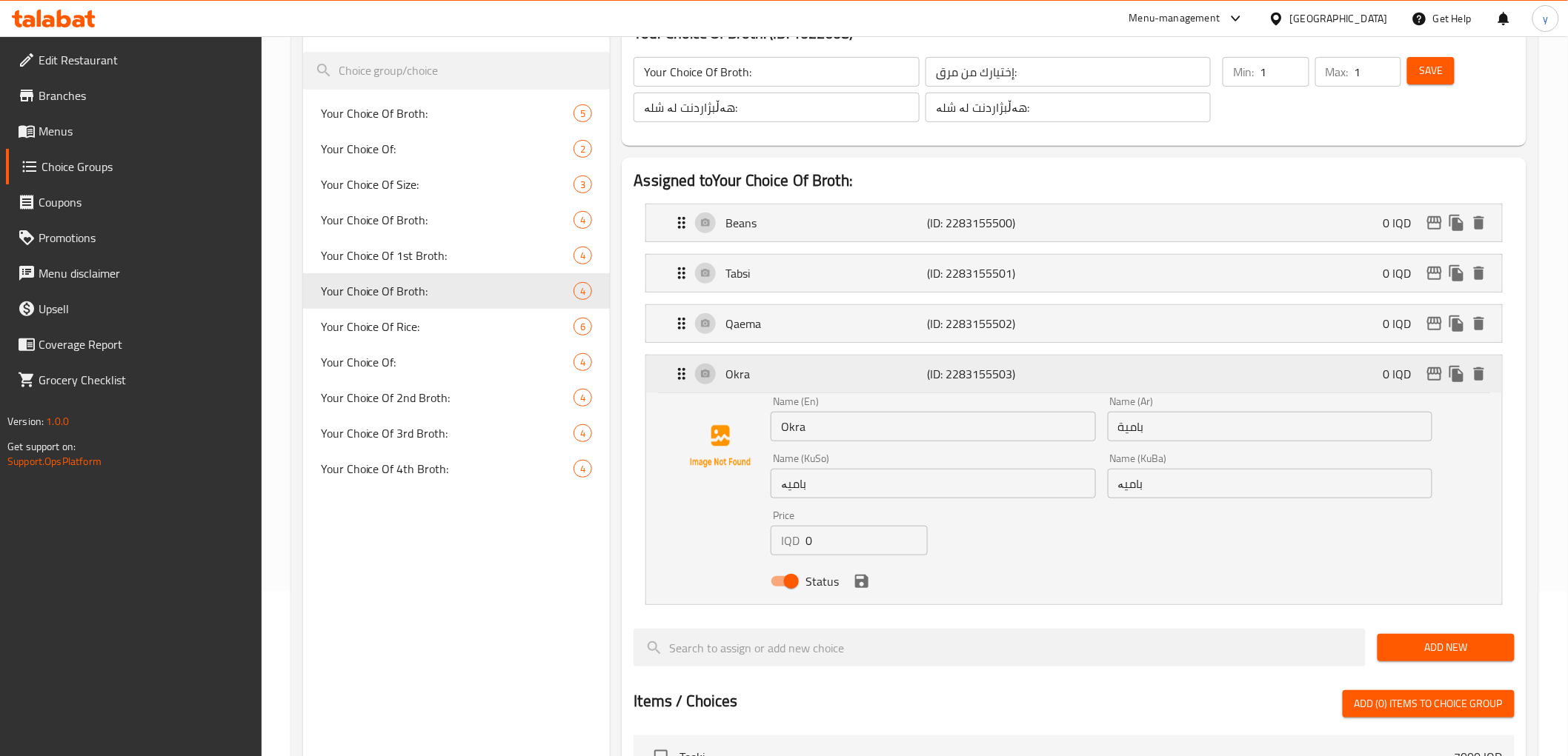
click at [891, 378] on p "Okra" at bounding box center [826, 373] width 202 height 17
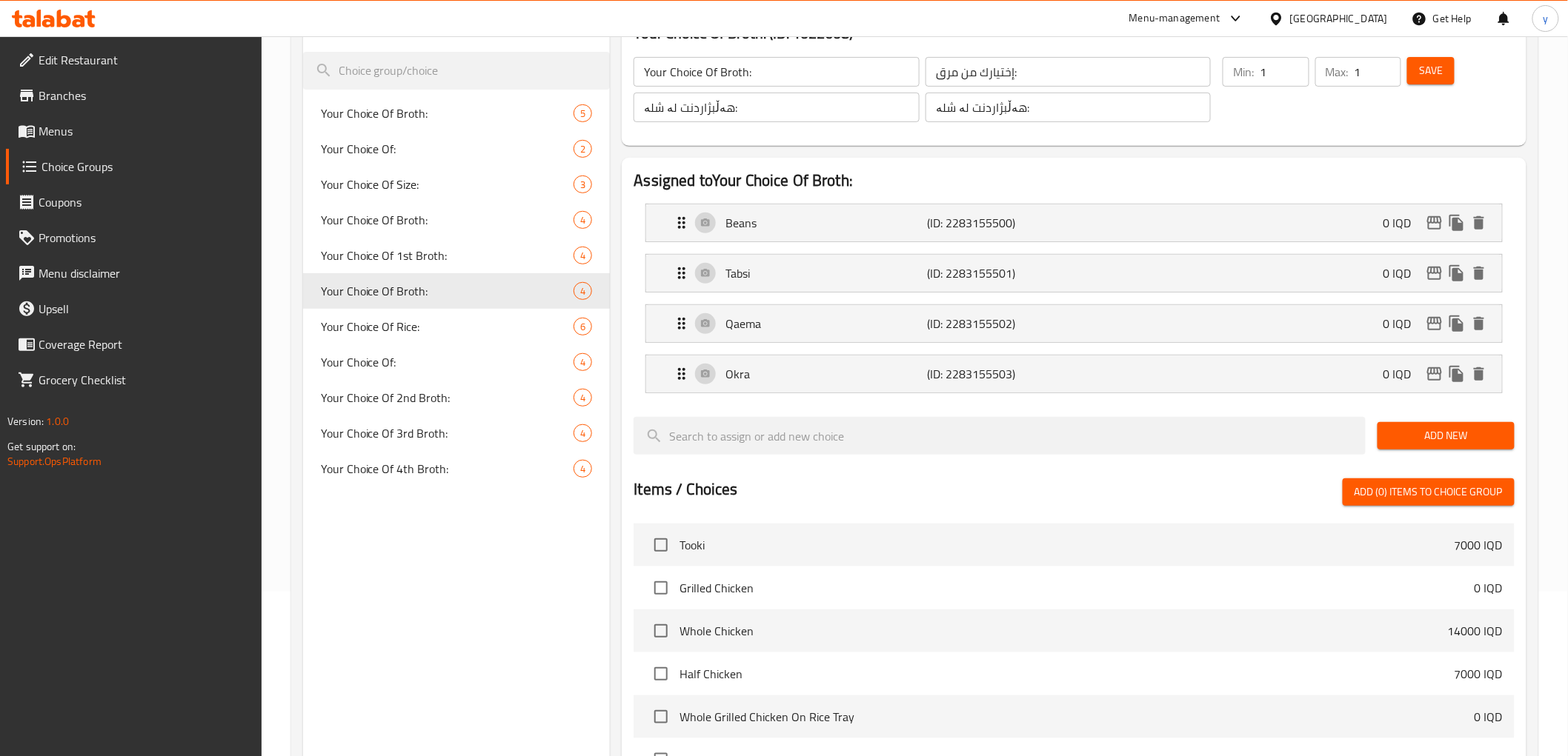
click at [1423, 71] on span "Save" at bounding box center [1430, 71] width 24 height 18
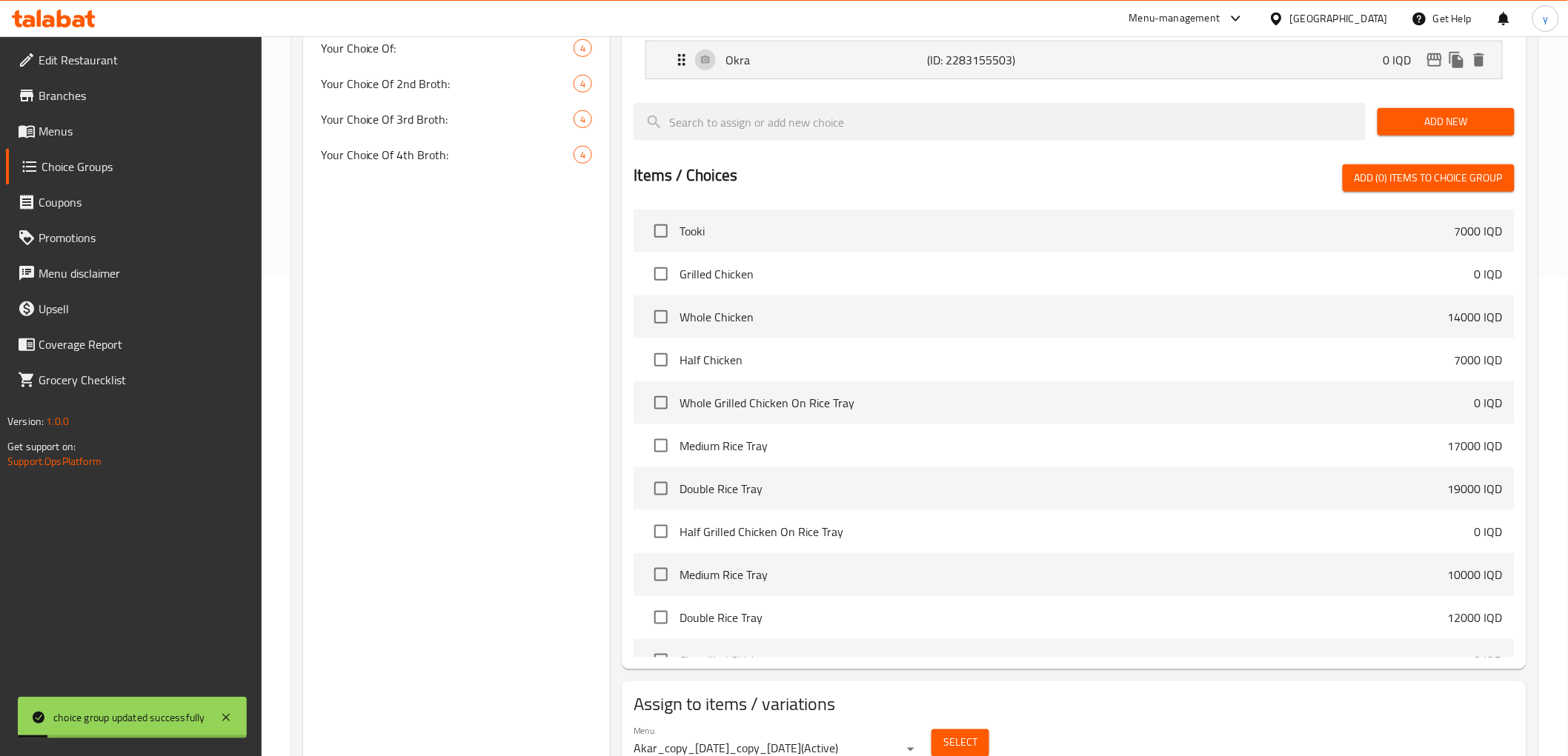
scroll to position [543, 0]
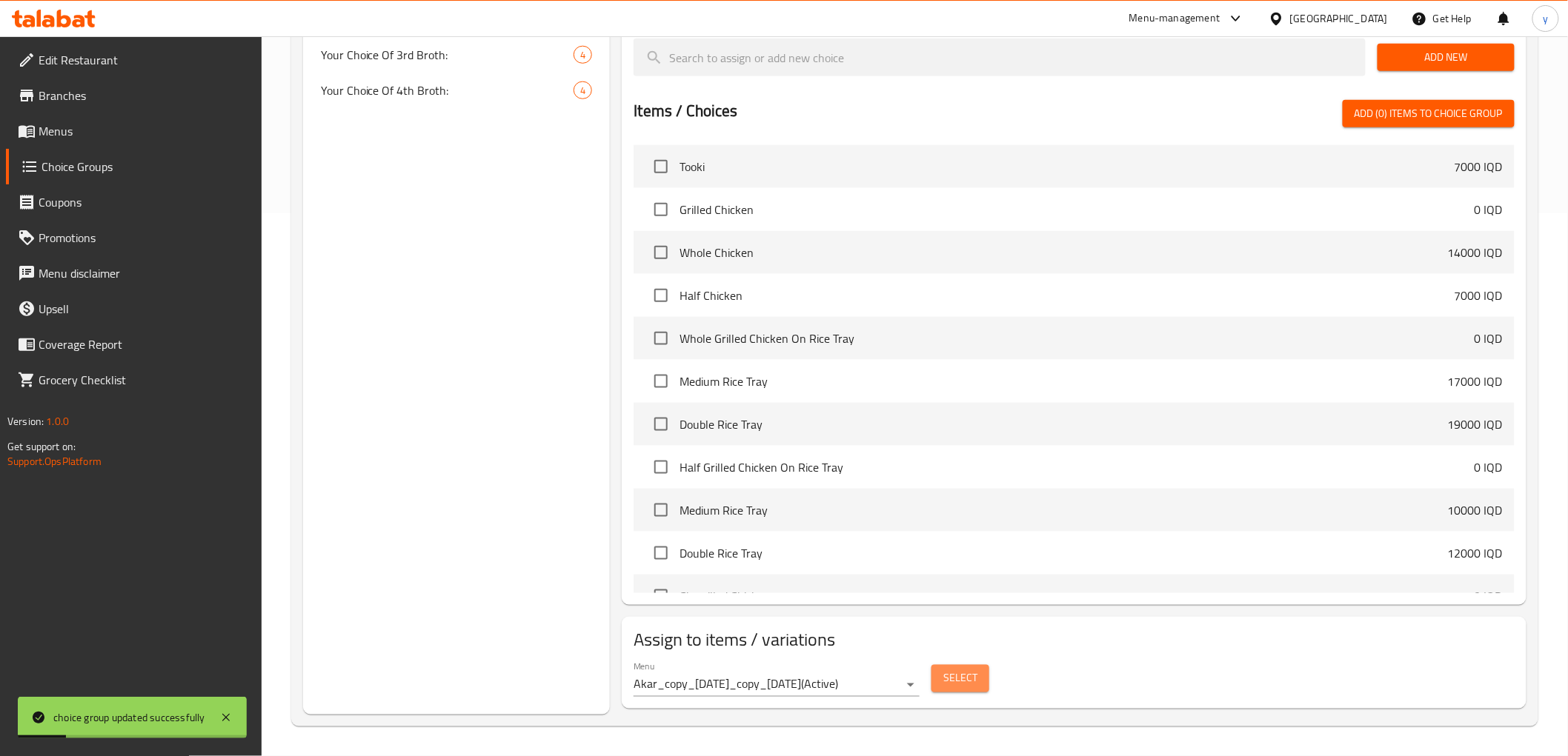
click at [952, 675] on span "Select" at bounding box center [960, 679] width 34 height 18
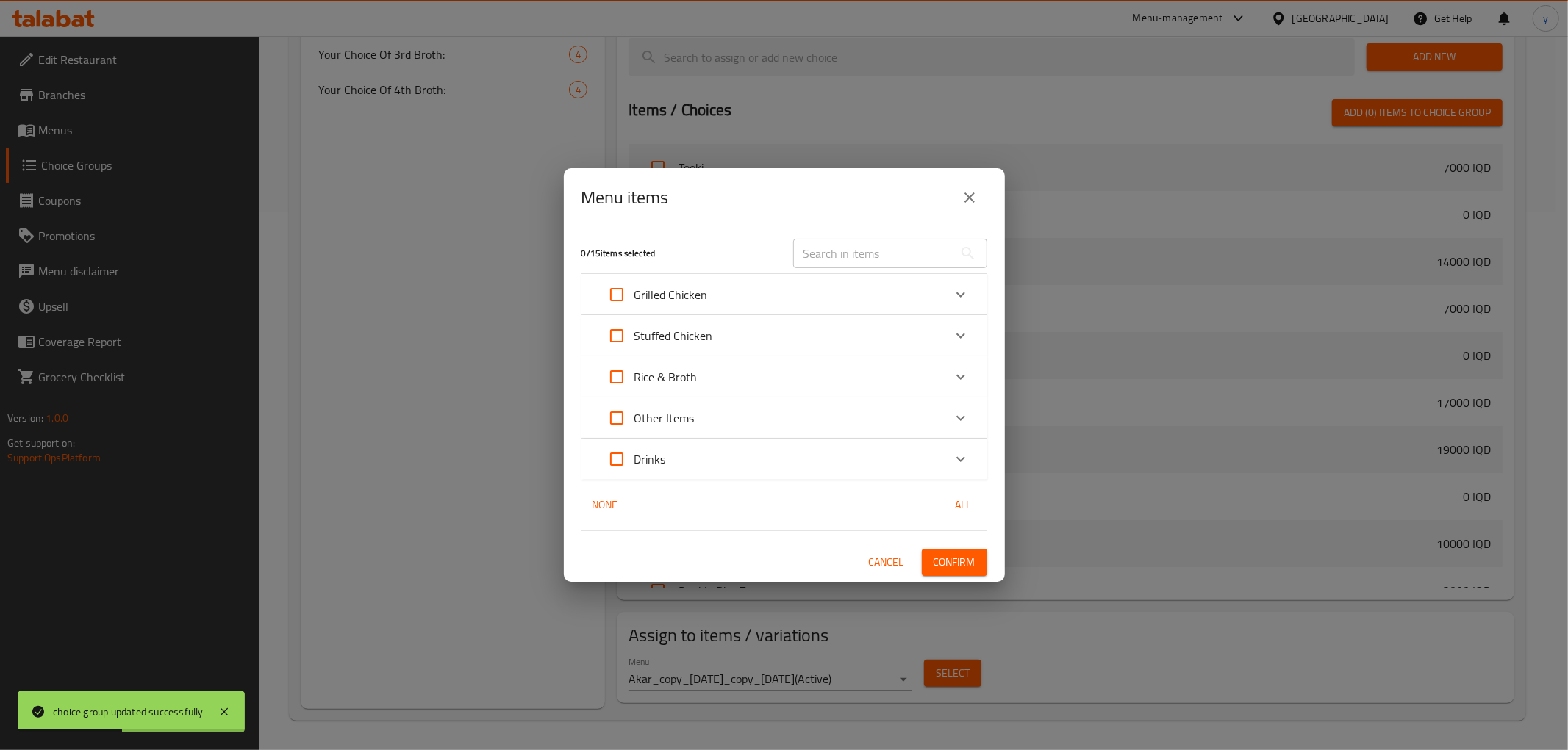
click at [803, 380] on div "Rice & Broth" at bounding box center [771, 376] width 344 height 35
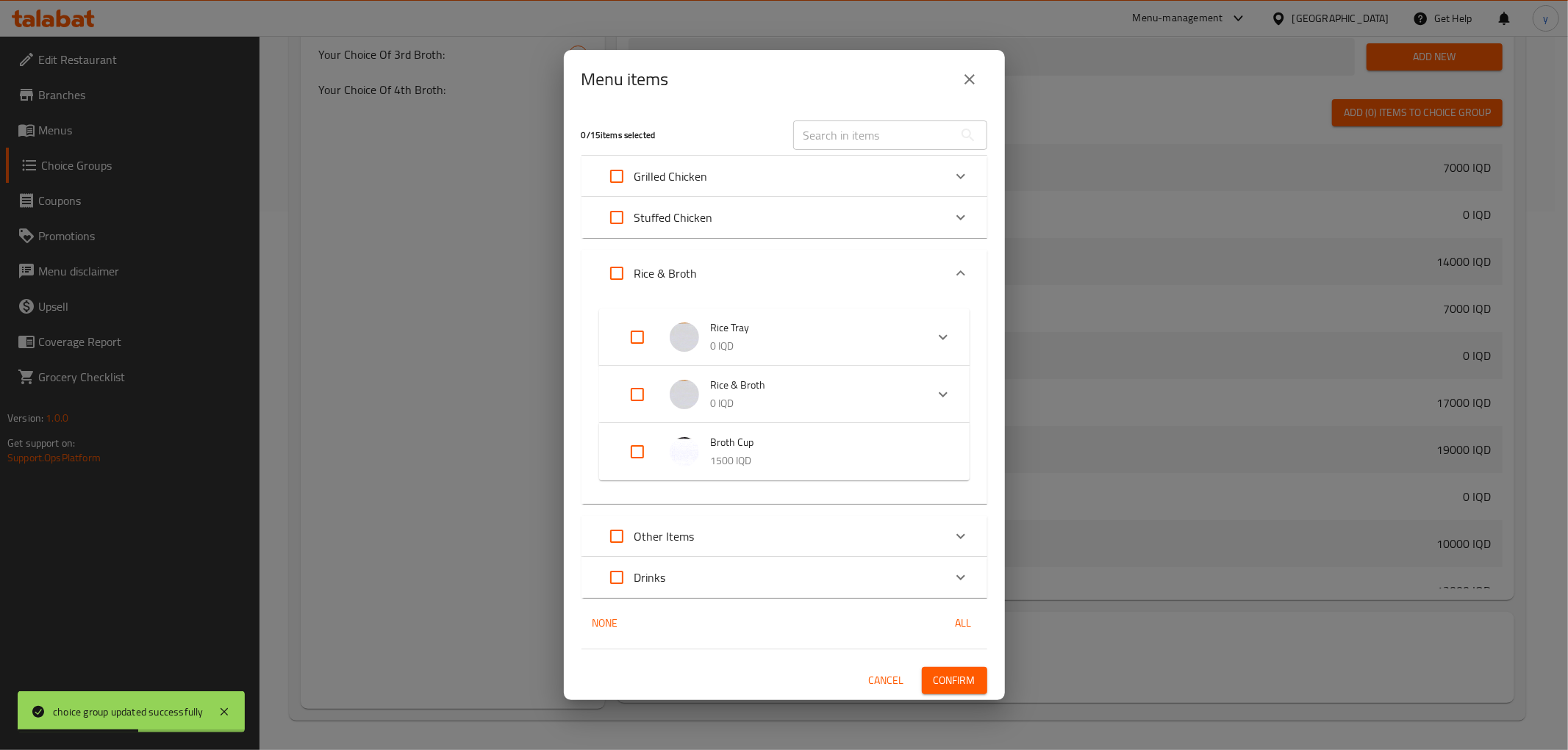
click at [589, 450] on div "Rice Tray 0 IQD Your Choice Of Size Small Tray 2000 IQD Medium Tray 3000 IQD La…" at bounding box center [784, 401] width 406 height 207
click at [627, 445] on input "Expand" at bounding box center [637, 452] width 35 height 35
checkbox input "true"
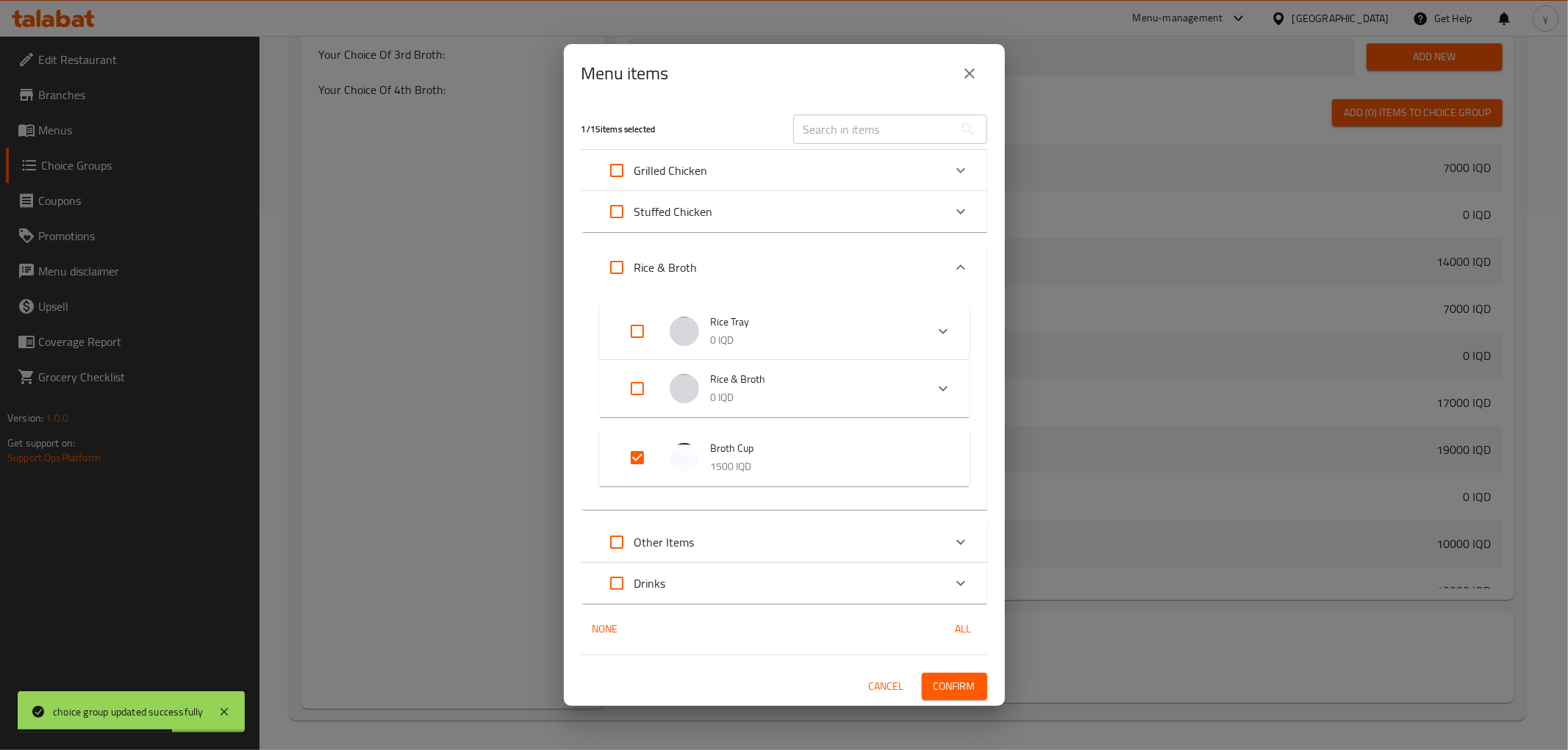
click at [920, 682] on div "Cancel Confirm" at bounding box center [784, 687] width 406 height 27
click at [983, 681] on button "Confirm" at bounding box center [954, 687] width 65 height 27
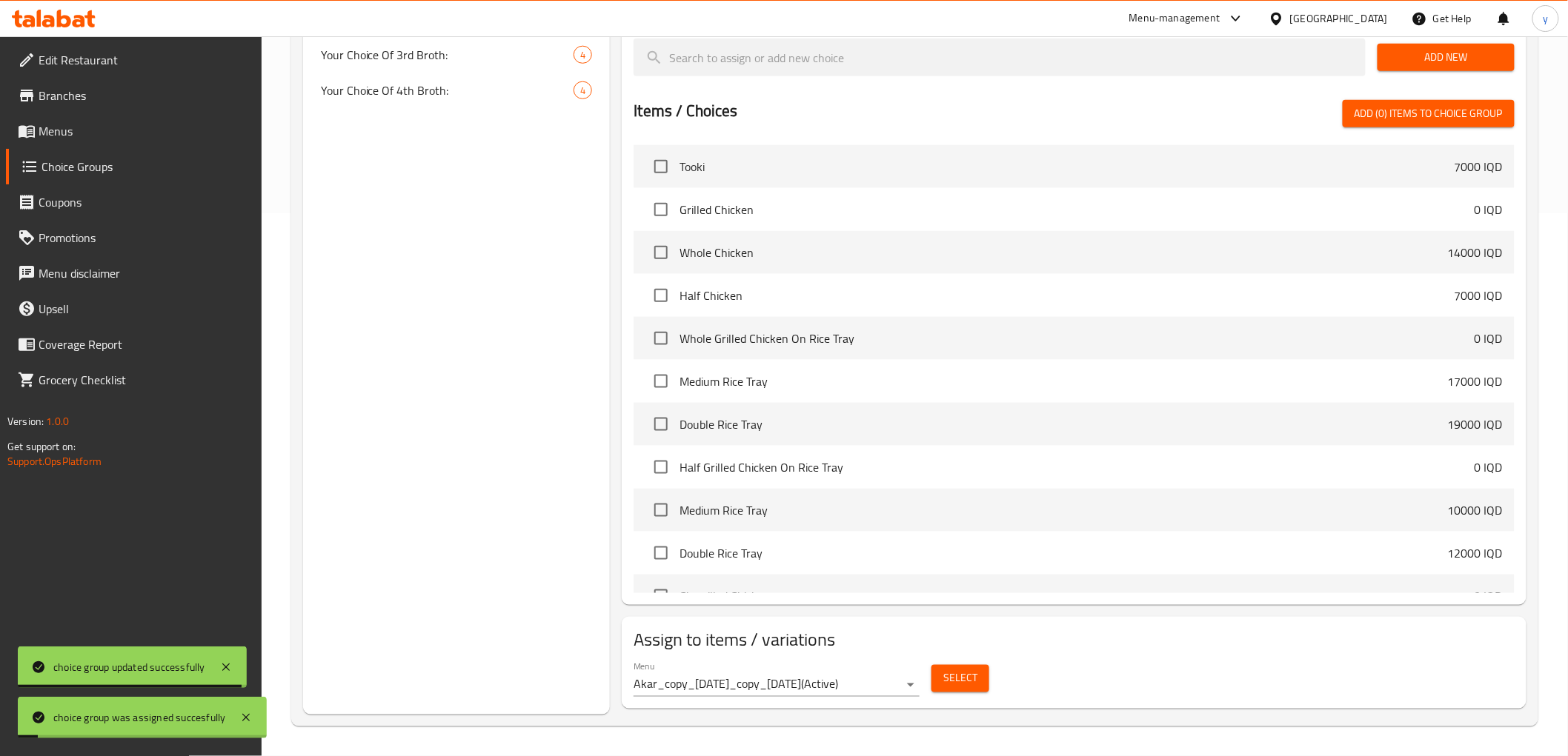
click at [210, 136] on span "Menus" at bounding box center [144, 130] width 211 height 17
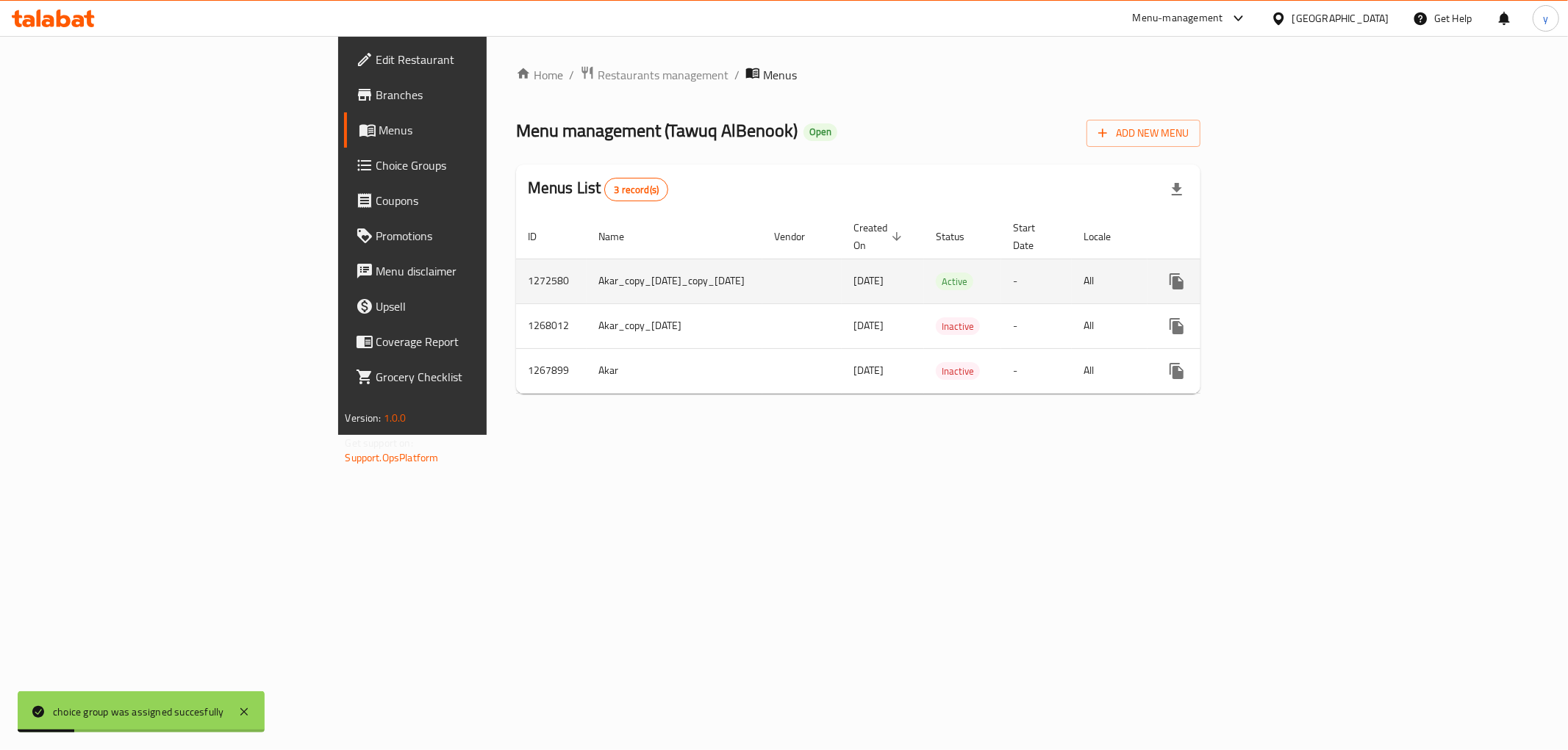
click at [1291, 273] on icon "enhanced table" at bounding box center [1282, 281] width 17 height 17
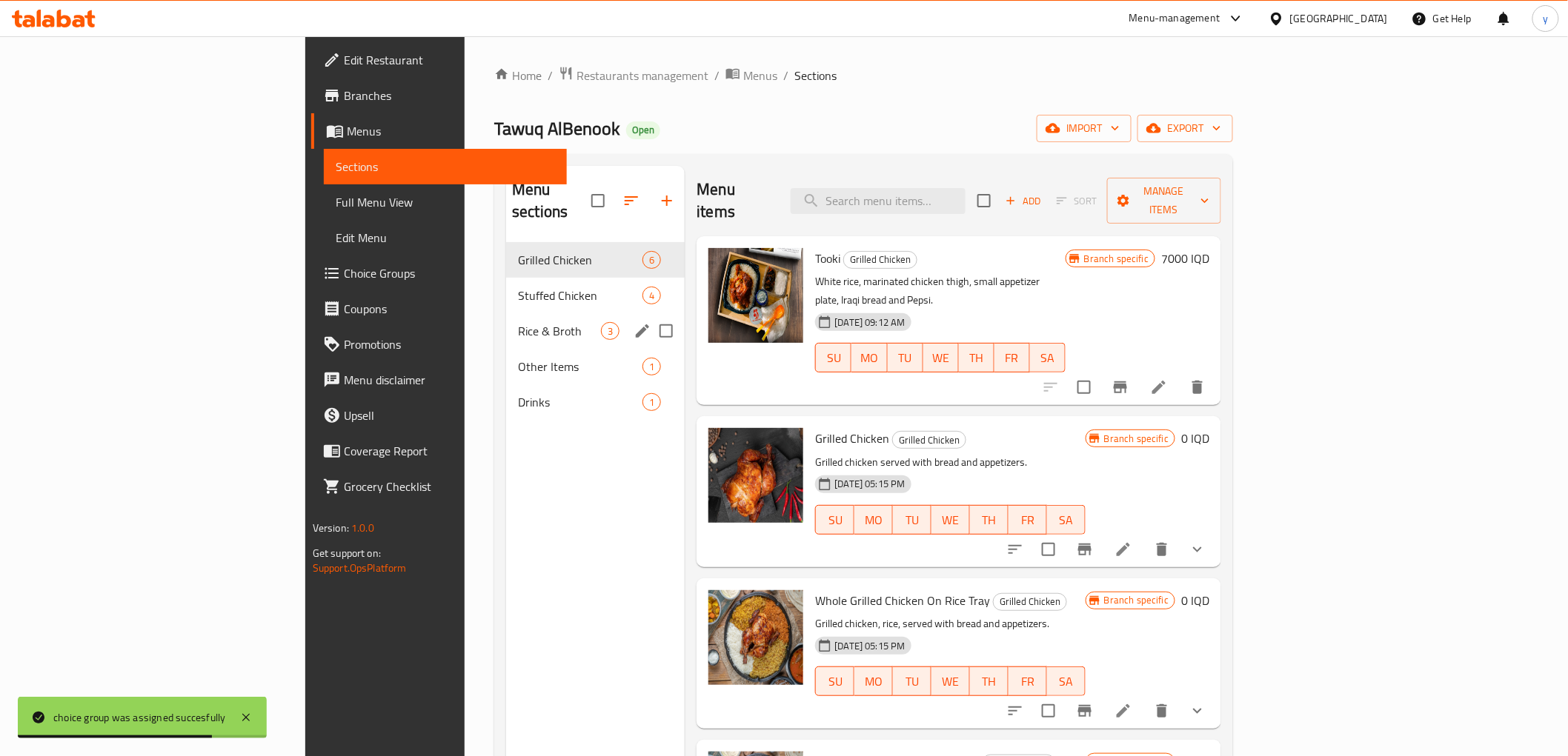
click at [506, 322] on div "Rice & Broth 3" at bounding box center [595, 331] width 178 height 36
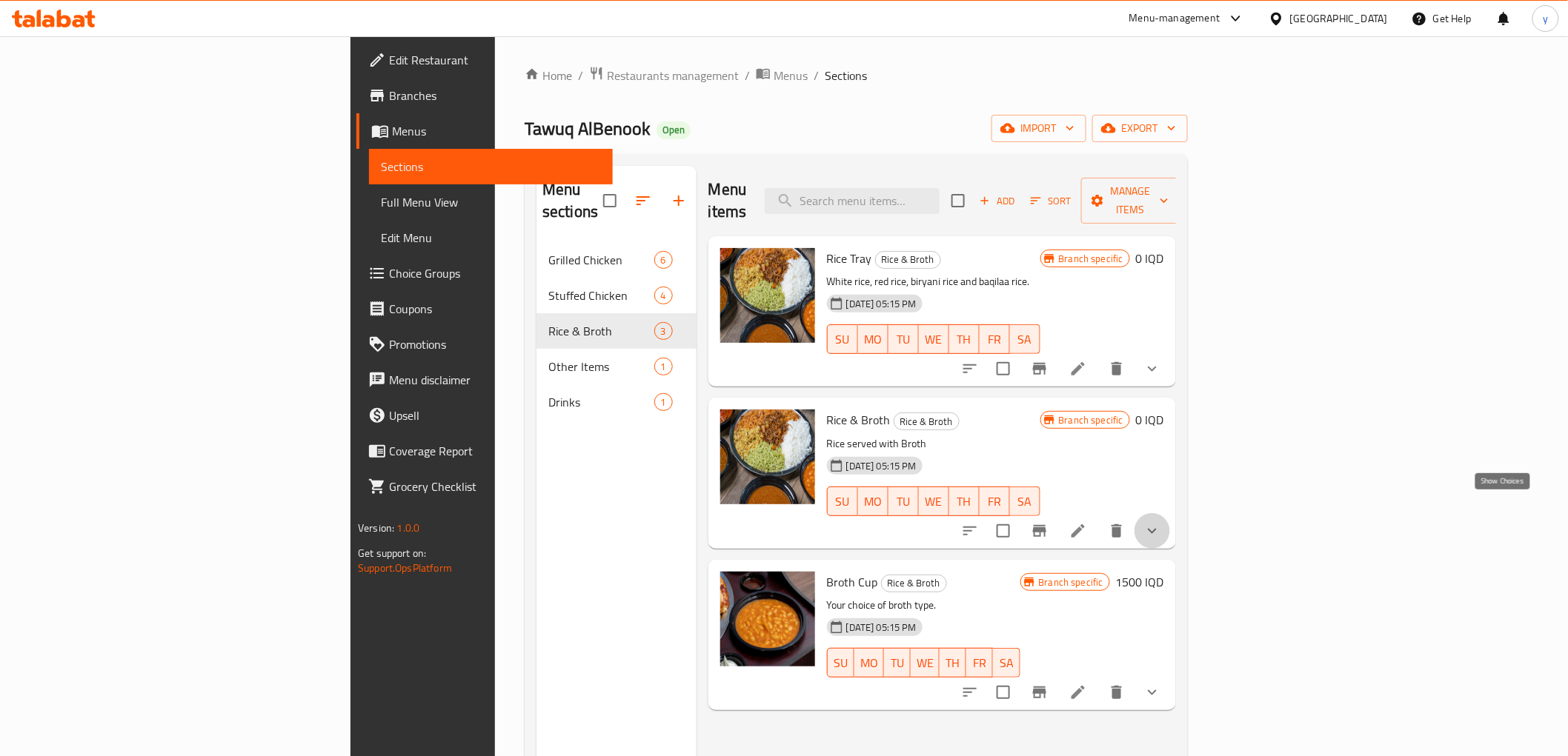
click at [1161, 522] on icon "show more" at bounding box center [1151, 530] width 17 height 17
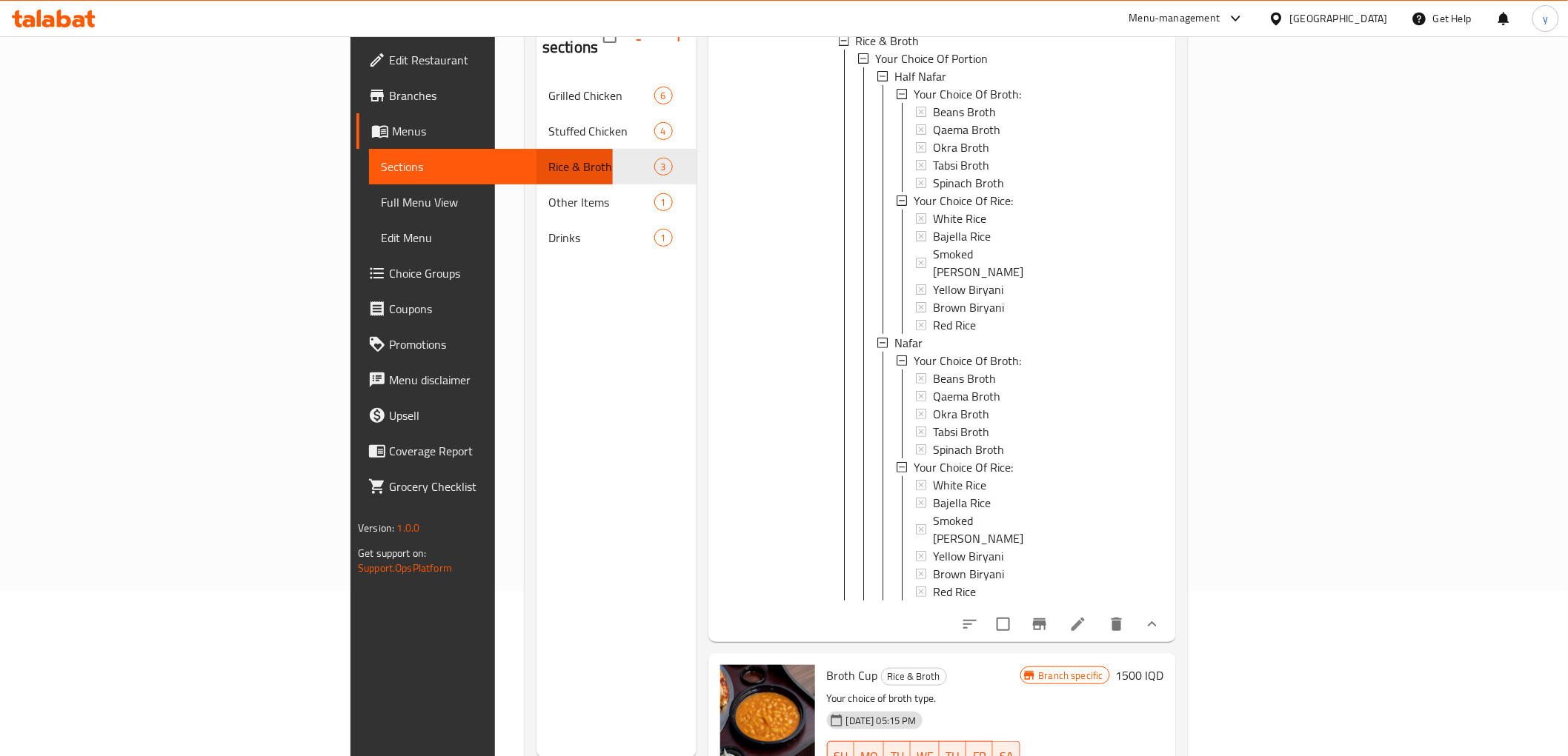
scroll to position [207, 0]
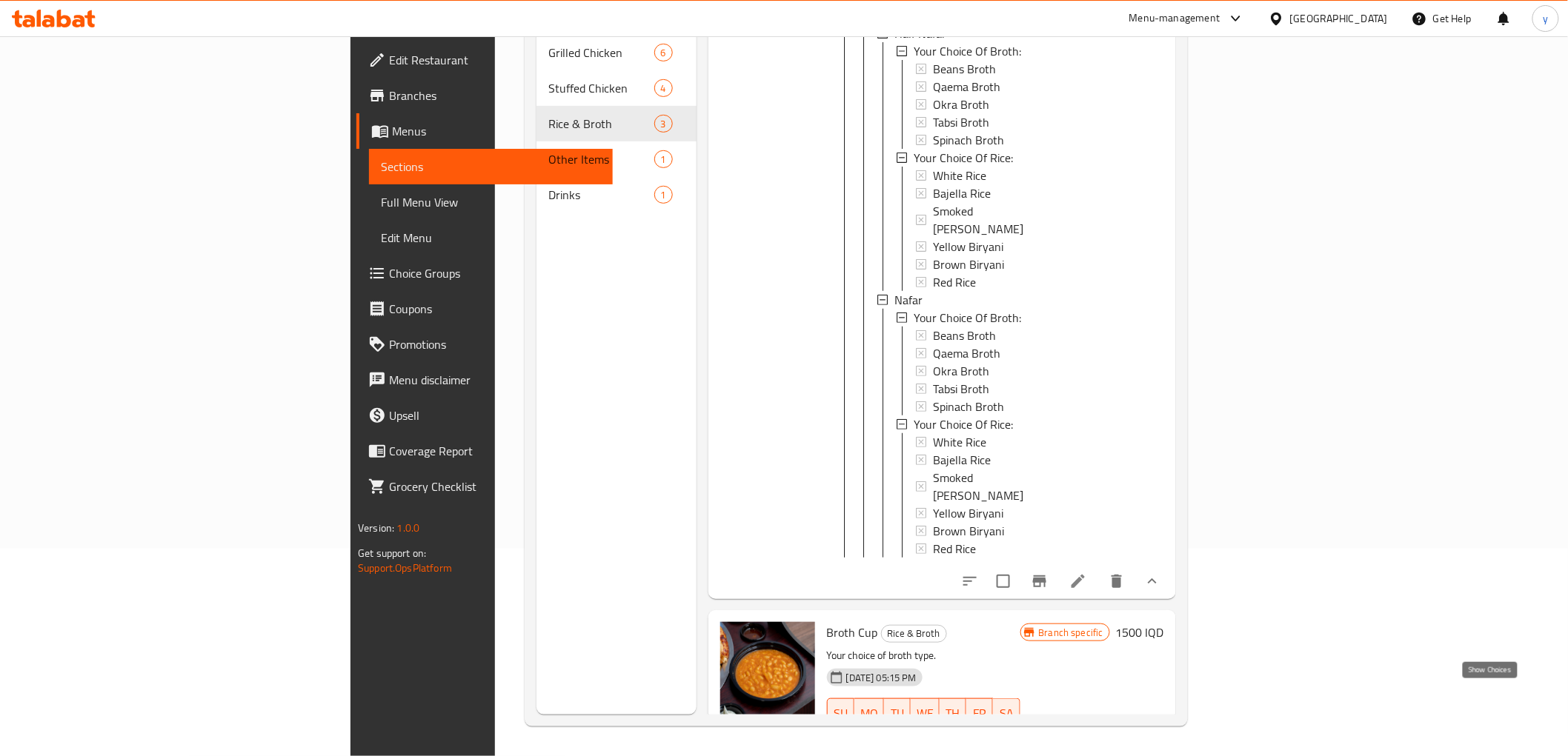
click at [1161, 734] on icon "show more" at bounding box center [1151, 743] width 17 height 17
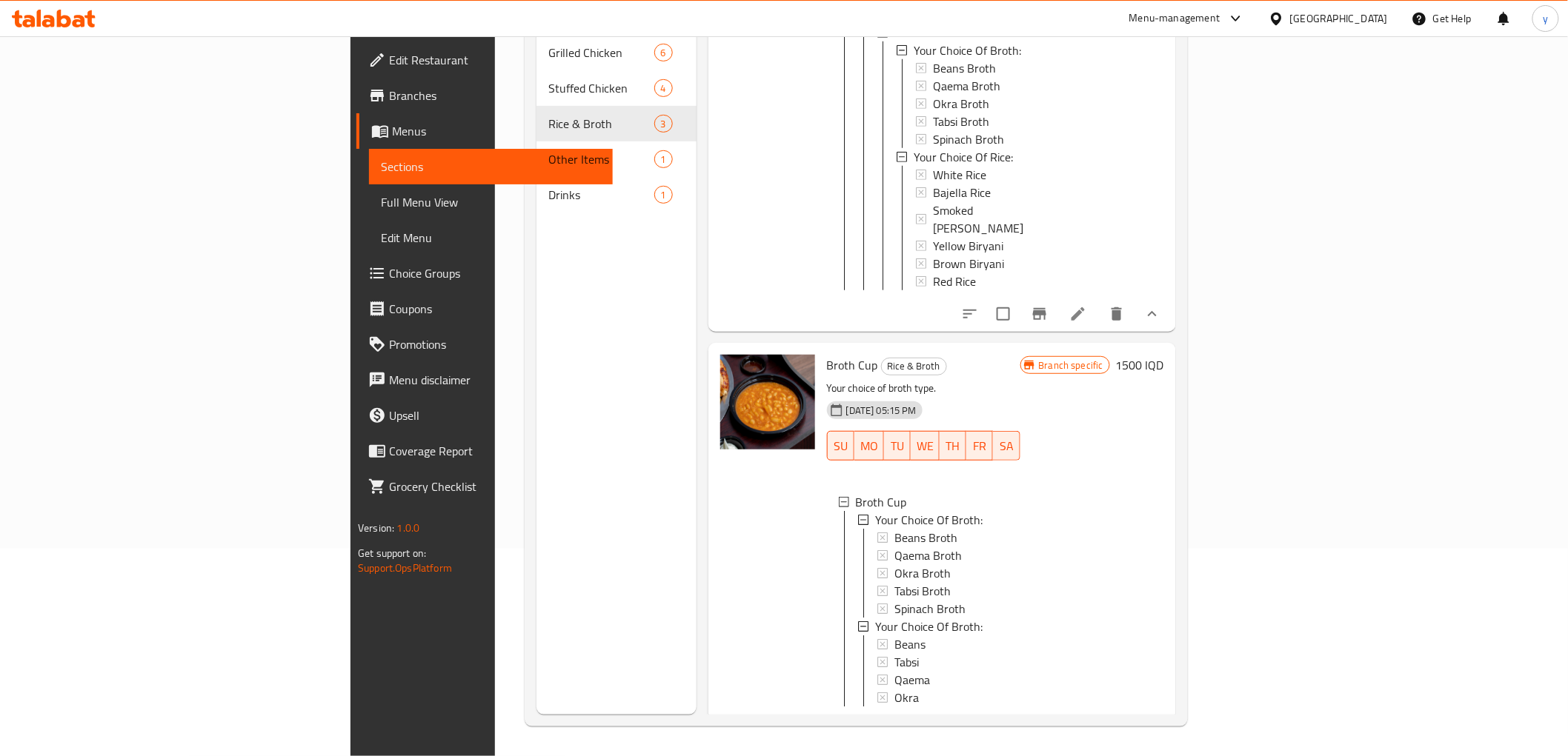
scroll to position [2, 0]
click at [356, 263] on link "Choice Groups" at bounding box center [484, 273] width 256 height 36
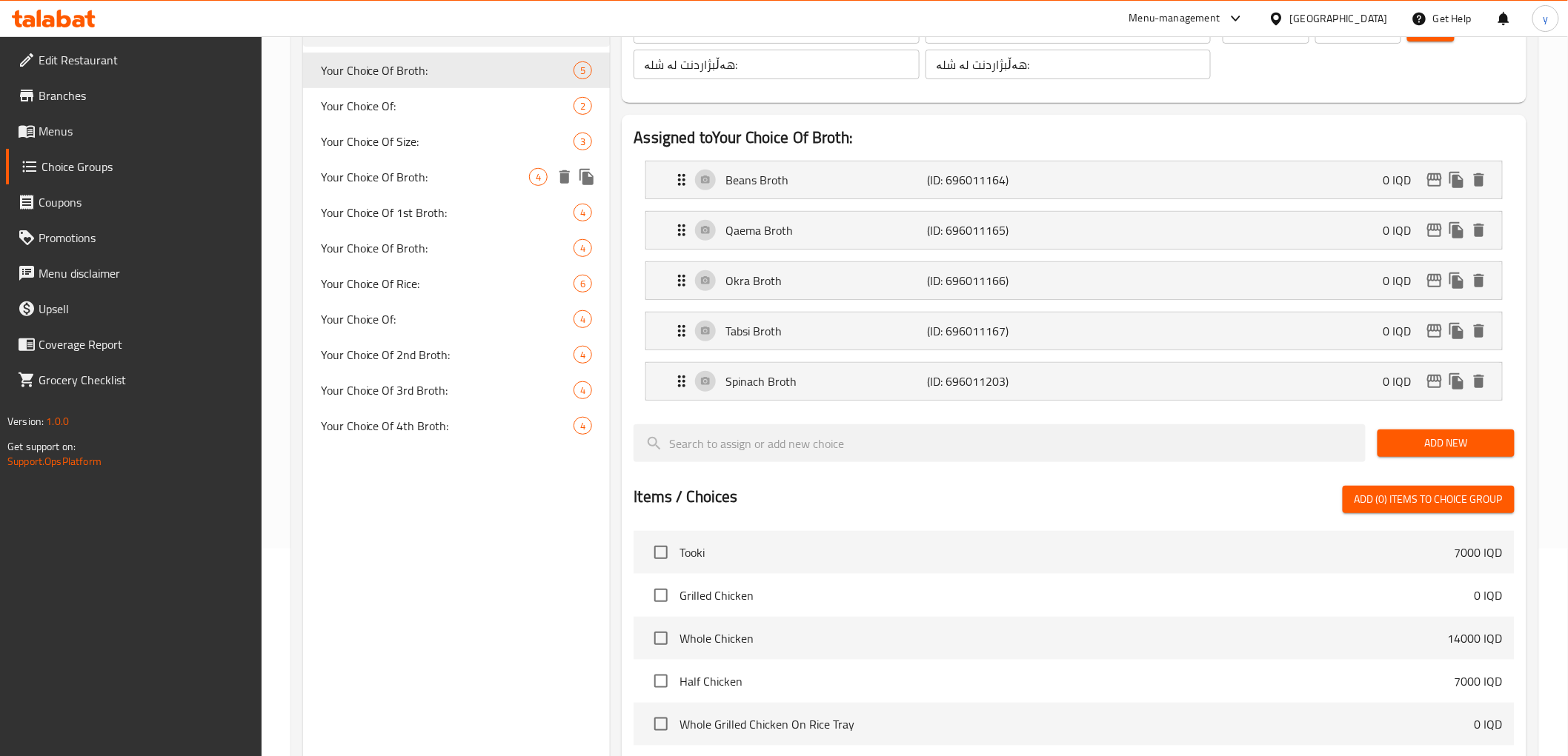
click at [520, 170] on span "Your Choice Of Broth:" at bounding box center [425, 177] width 209 height 17
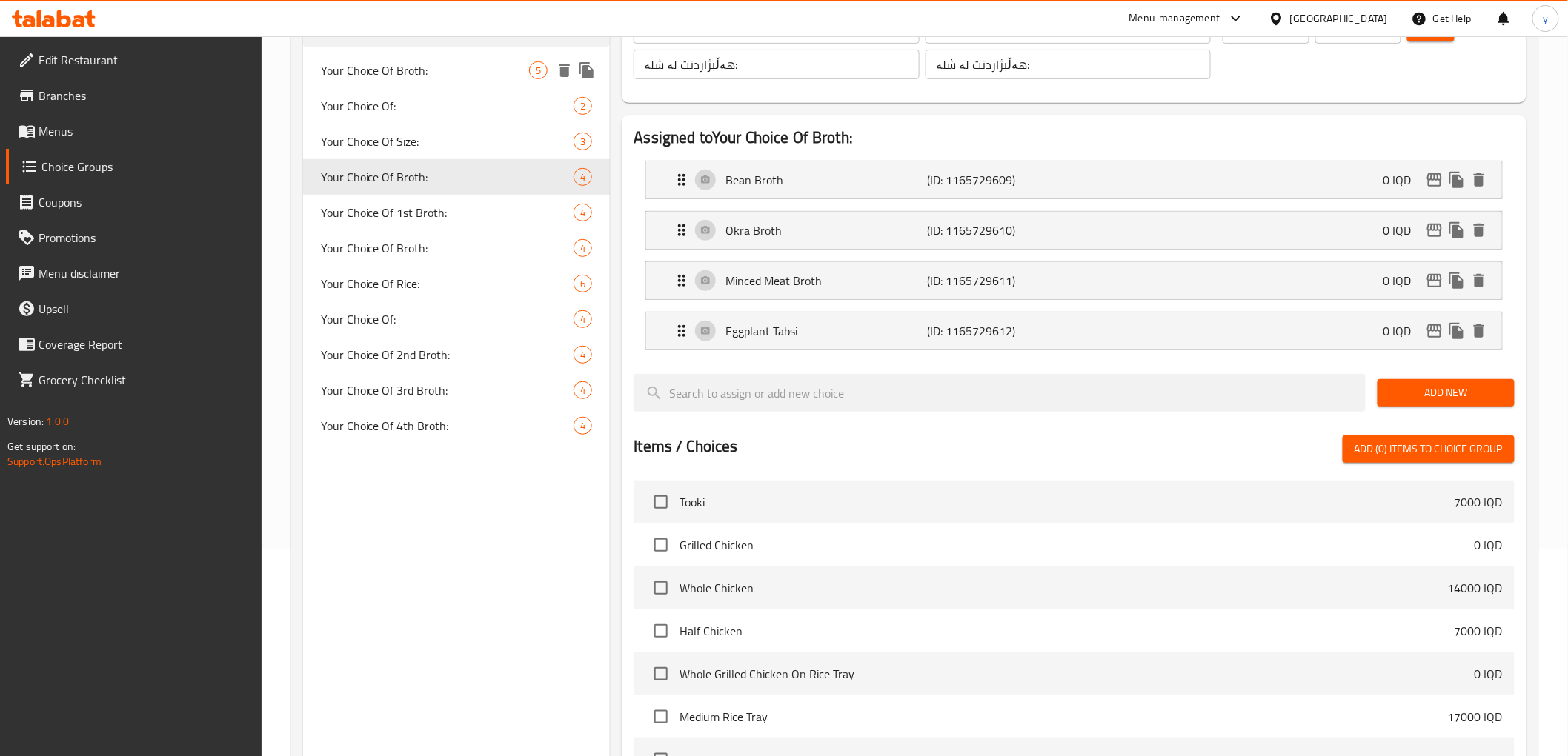
click at [531, 83] on div "Your Choice Of Broth: 5" at bounding box center [457, 70] width 307 height 36
type input "إختيارك من مرق:"
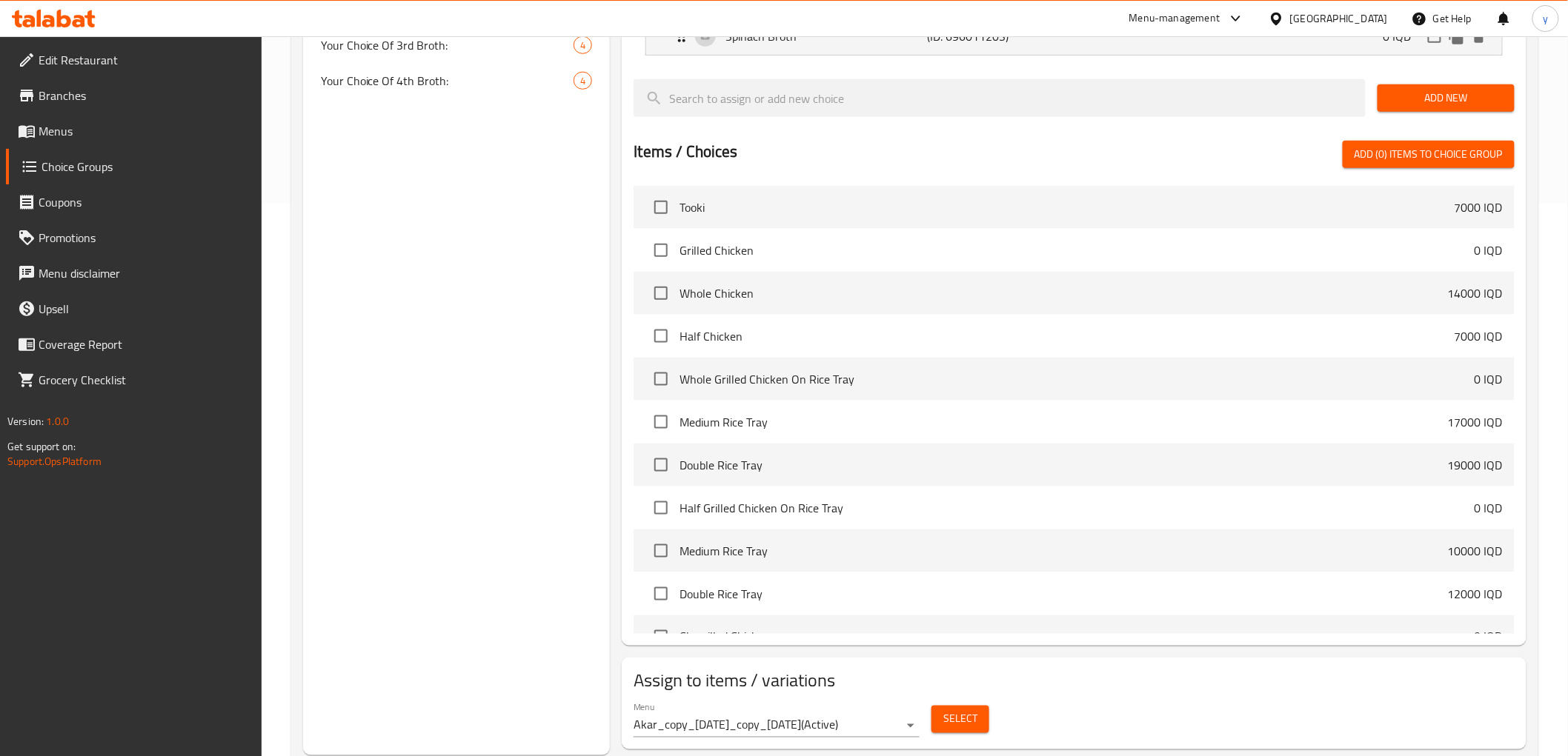
scroll to position [593, 0]
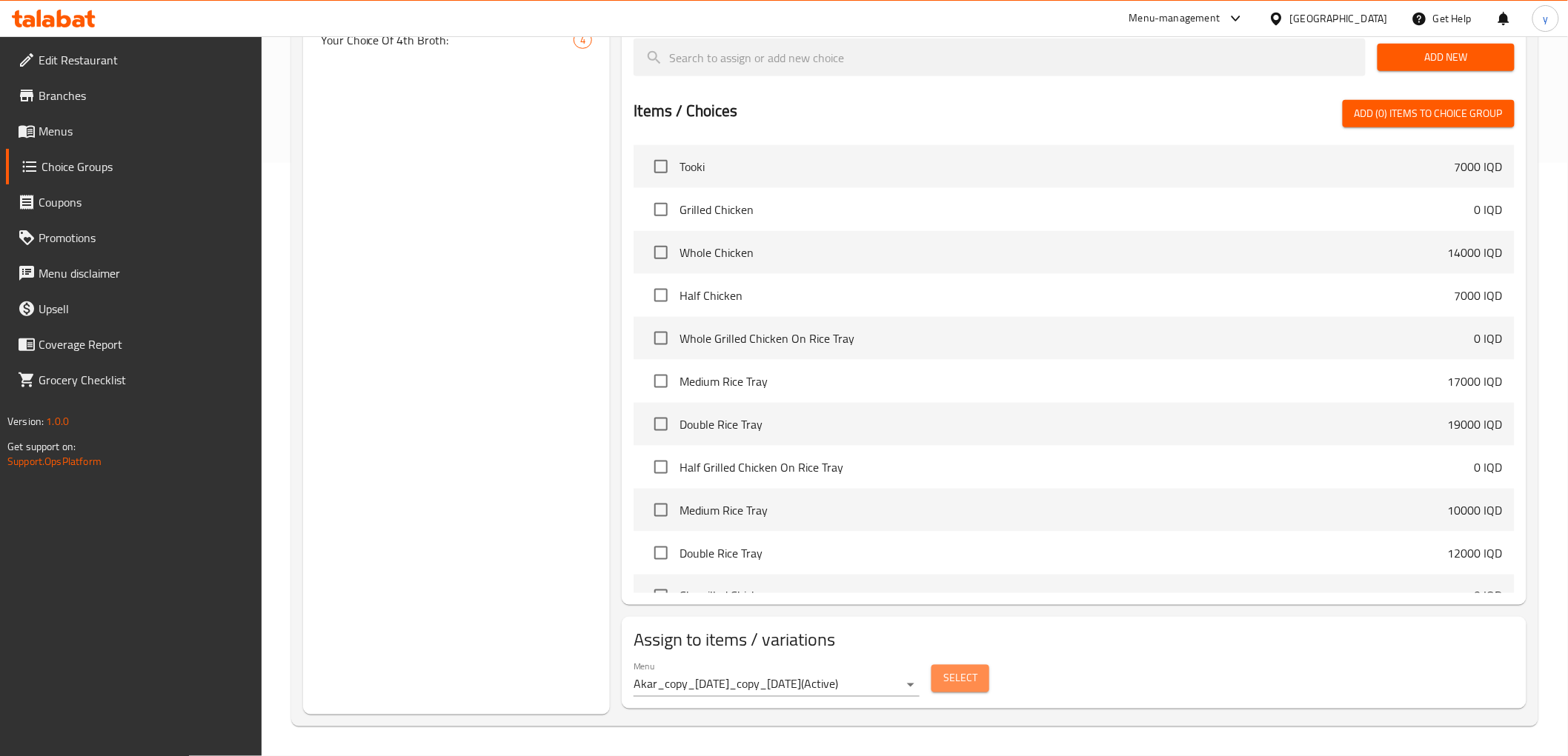
click at [975, 685] on span "Select" at bounding box center [960, 679] width 34 height 18
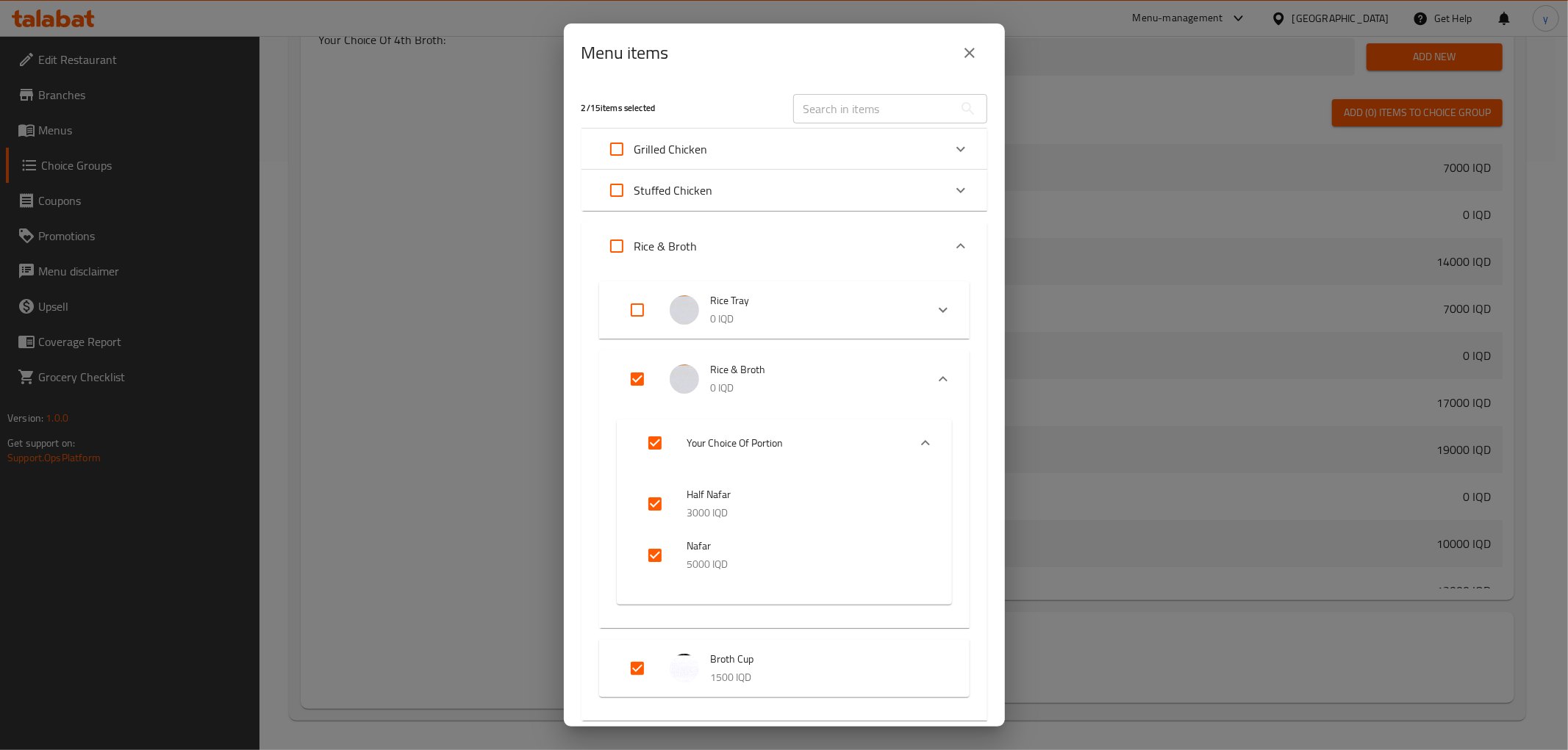
click at [653, 385] on input "Expand" at bounding box center [637, 379] width 35 height 35
checkbox input "false"
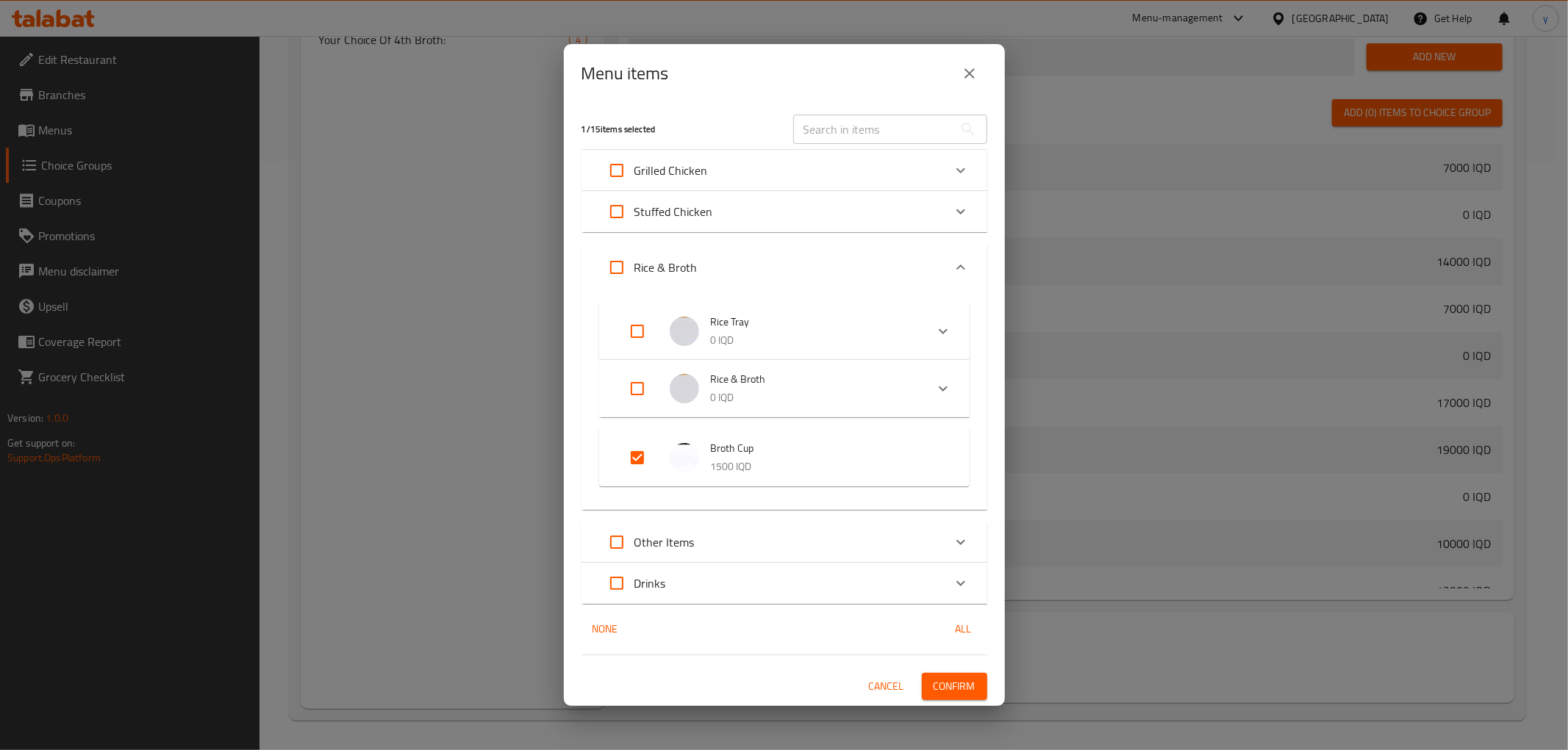
click at [618, 464] on li "Broth Cup 1500 IQD" at bounding box center [784, 458] width 335 height 51
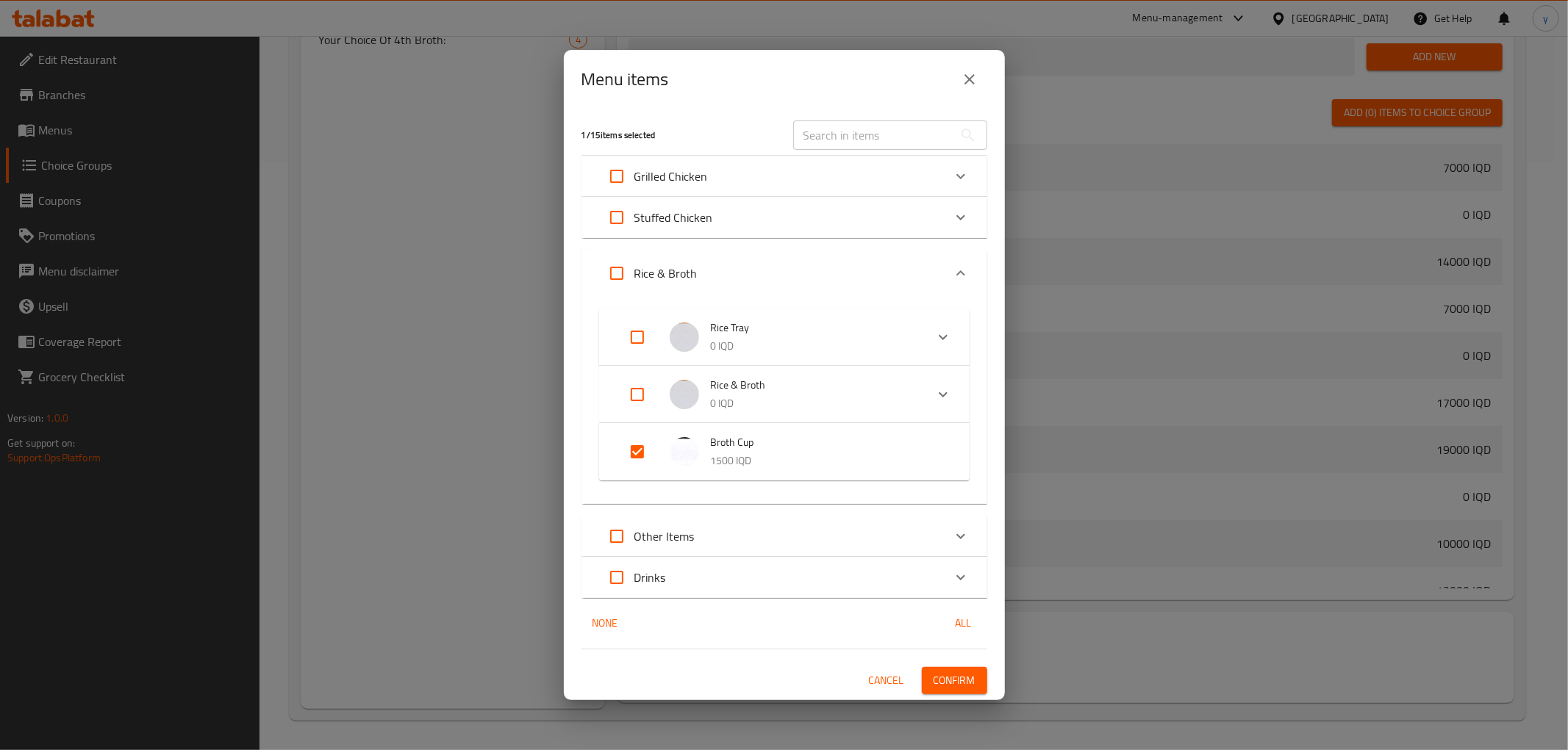
click at [959, 678] on span "Confirm" at bounding box center [954, 681] width 42 height 18
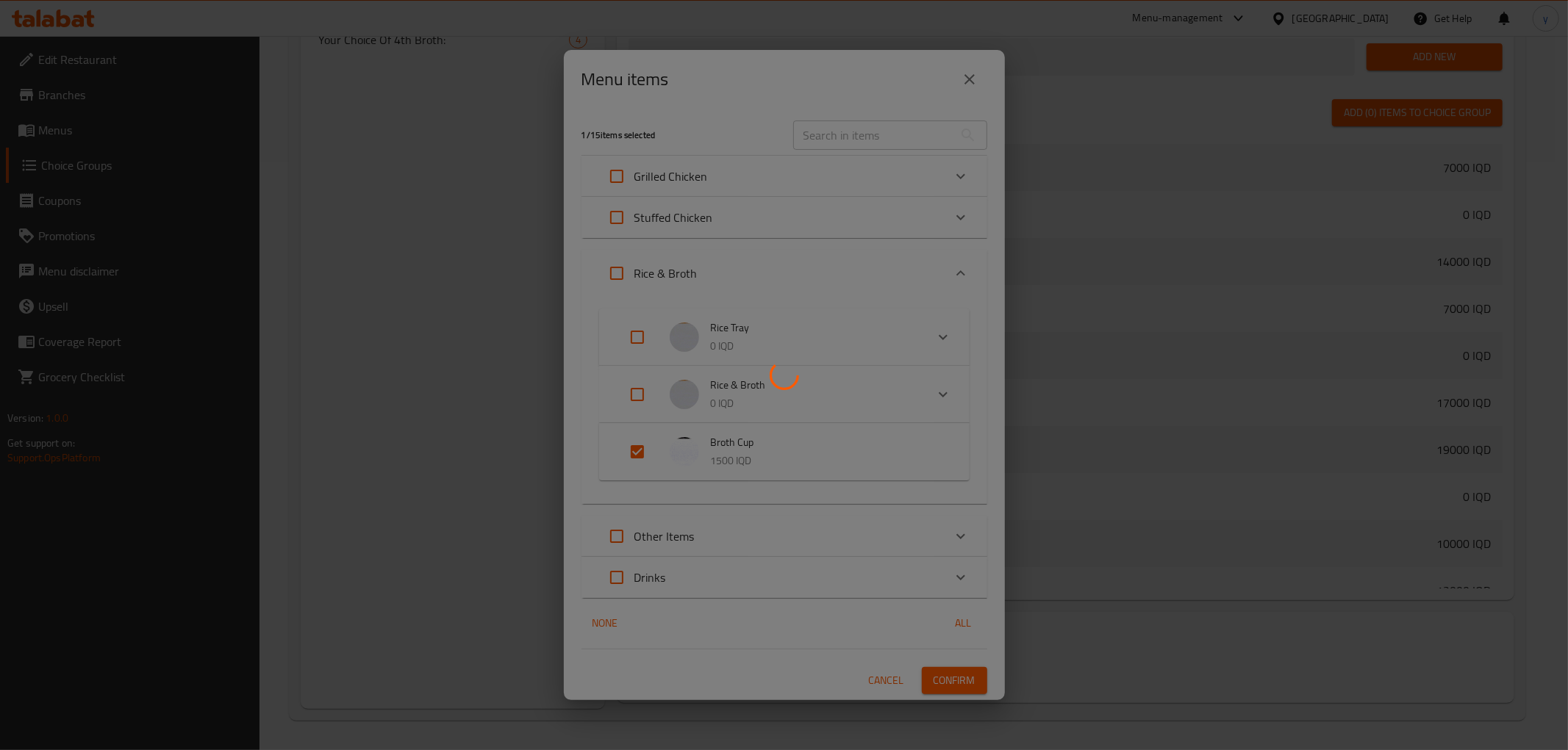
click at [498, 443] on div at bounding box center [784, 375] width 1568 height 750
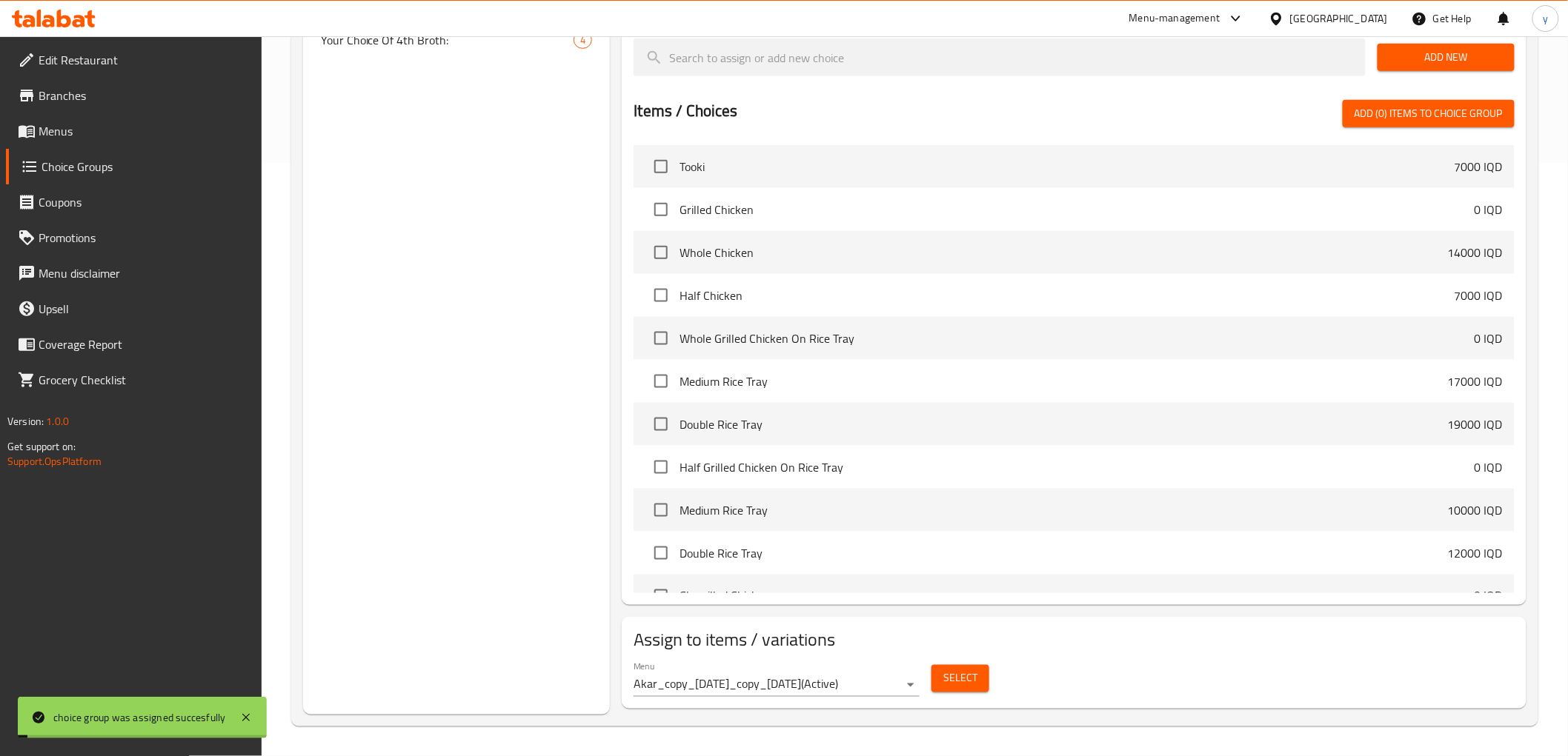
scroll to position [264, 0]
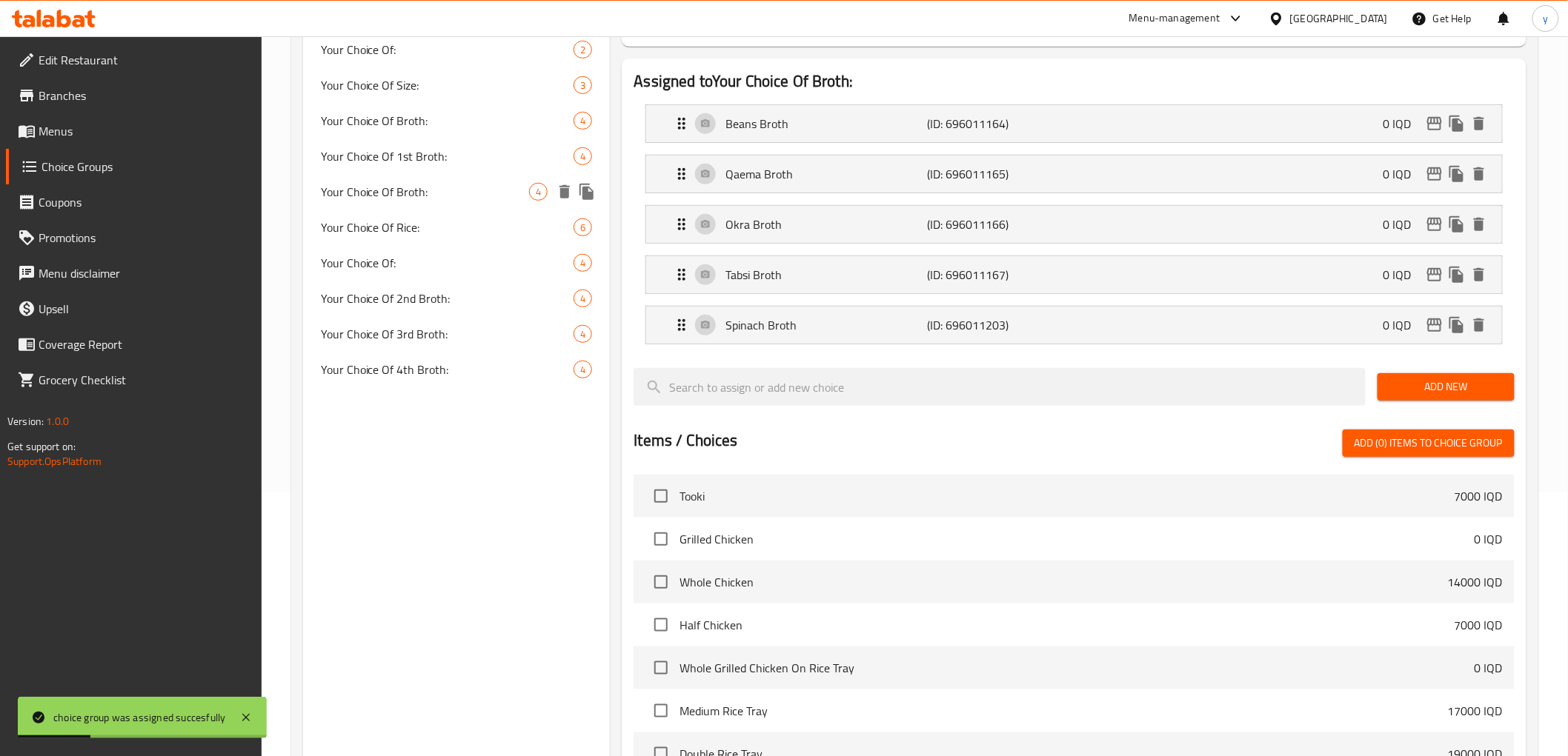
click at [512, 196] on span "Your Choice Of Broth:" at bounding box center [425, 191] width 209 height 17
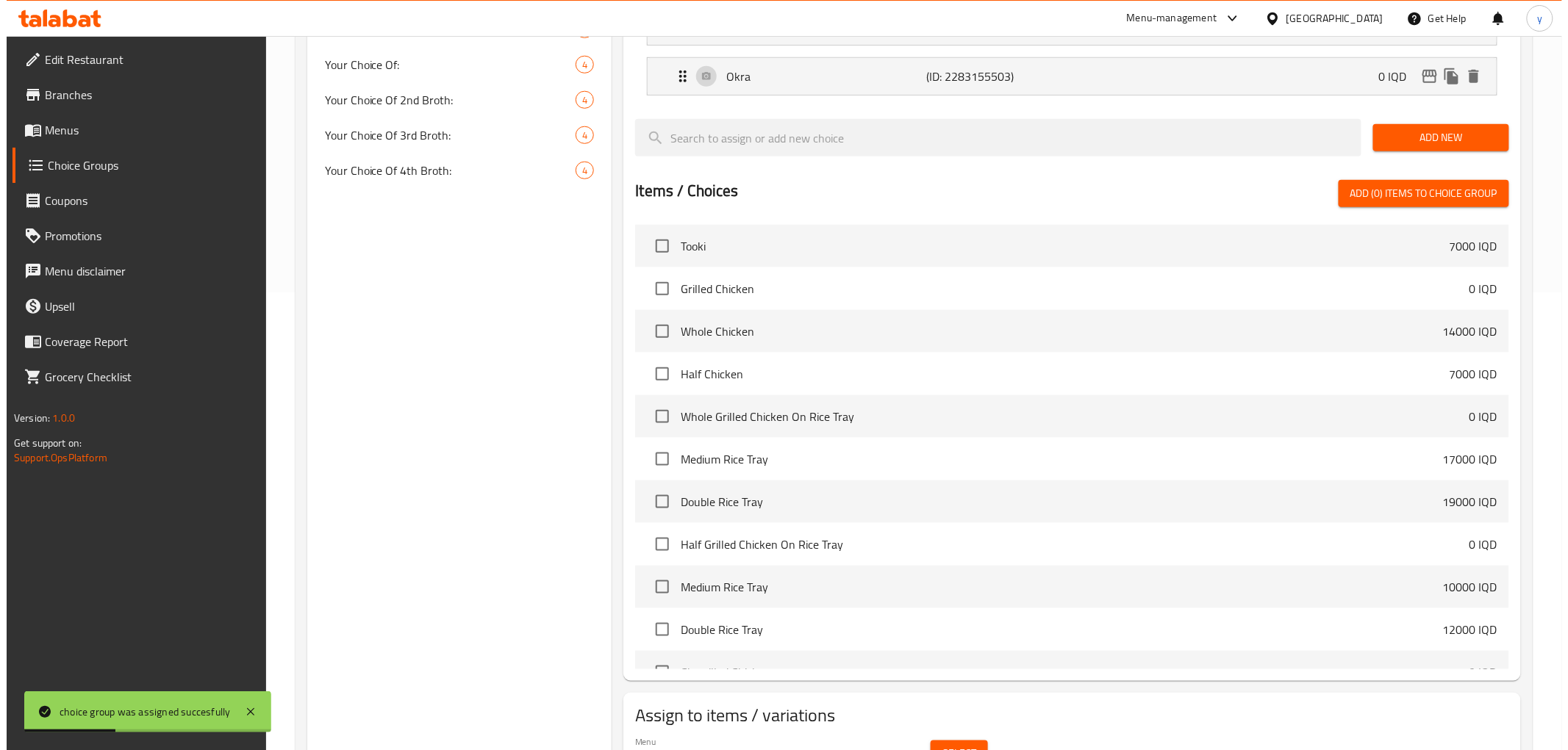
scroll to position [538, 0]
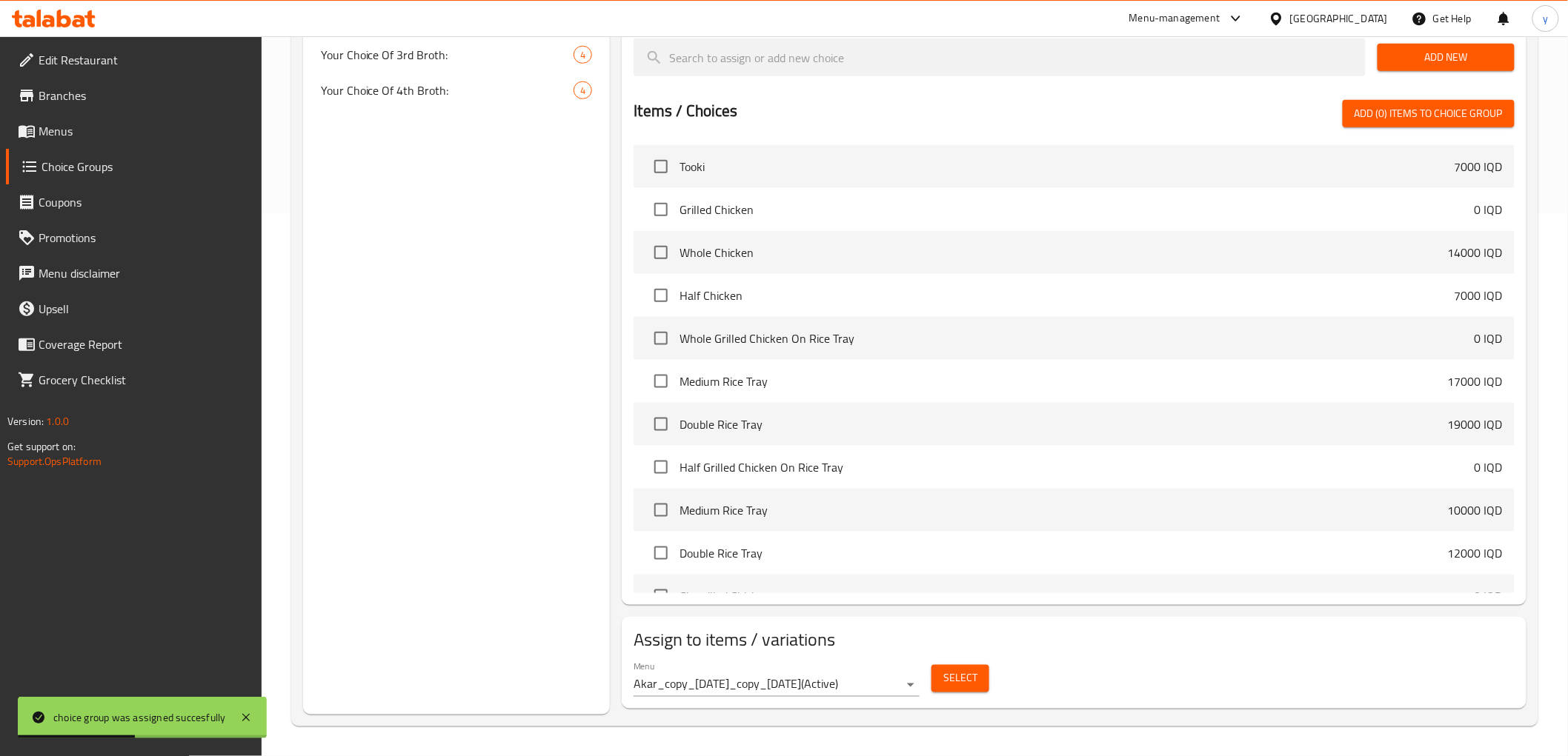
click at [950, 666] on button "Select" at bounding box center [960, 679] width 58 height 27
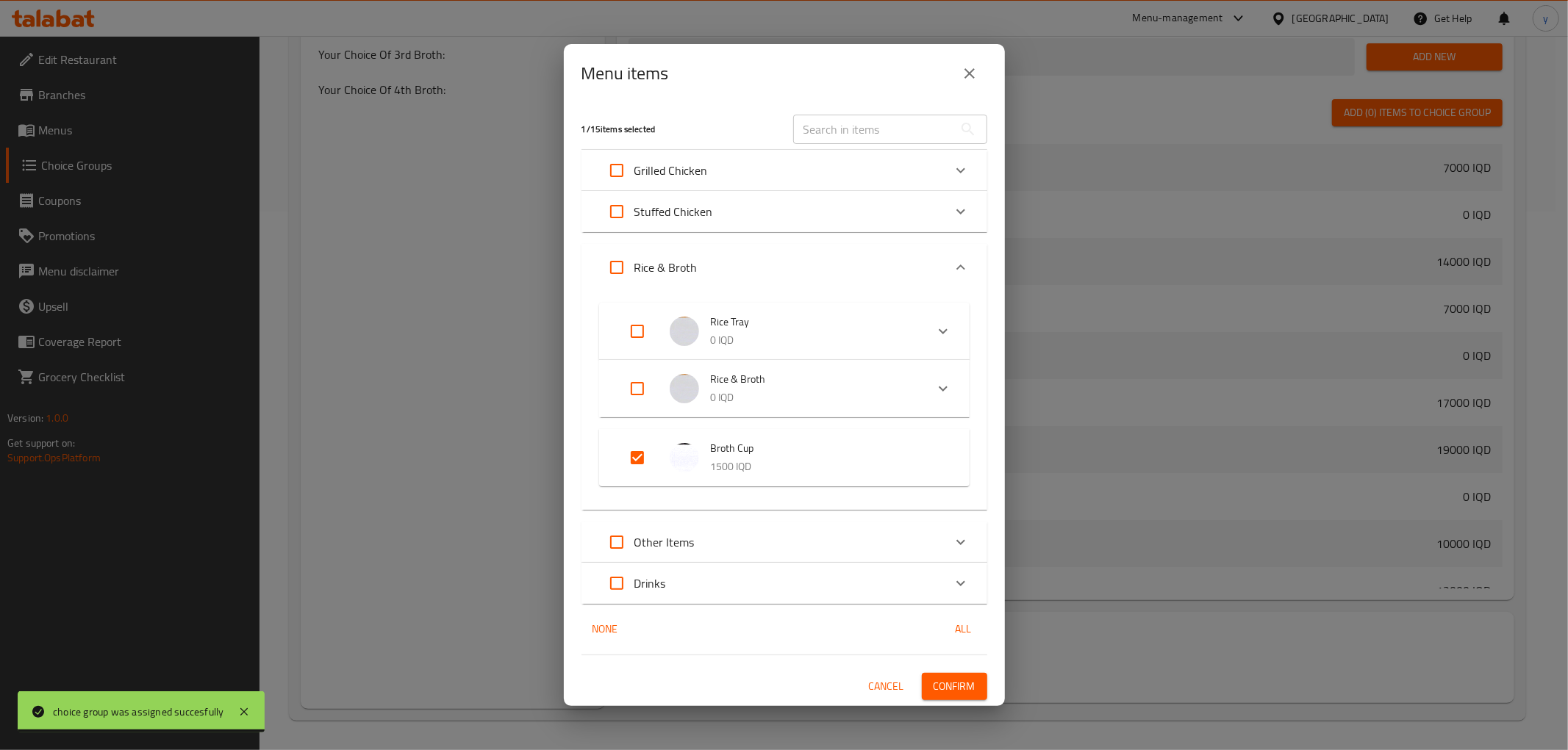
click at [637, 379] on input "Expand" at bounding box center [637, 389] width 35 height 35
checkbox input "true"
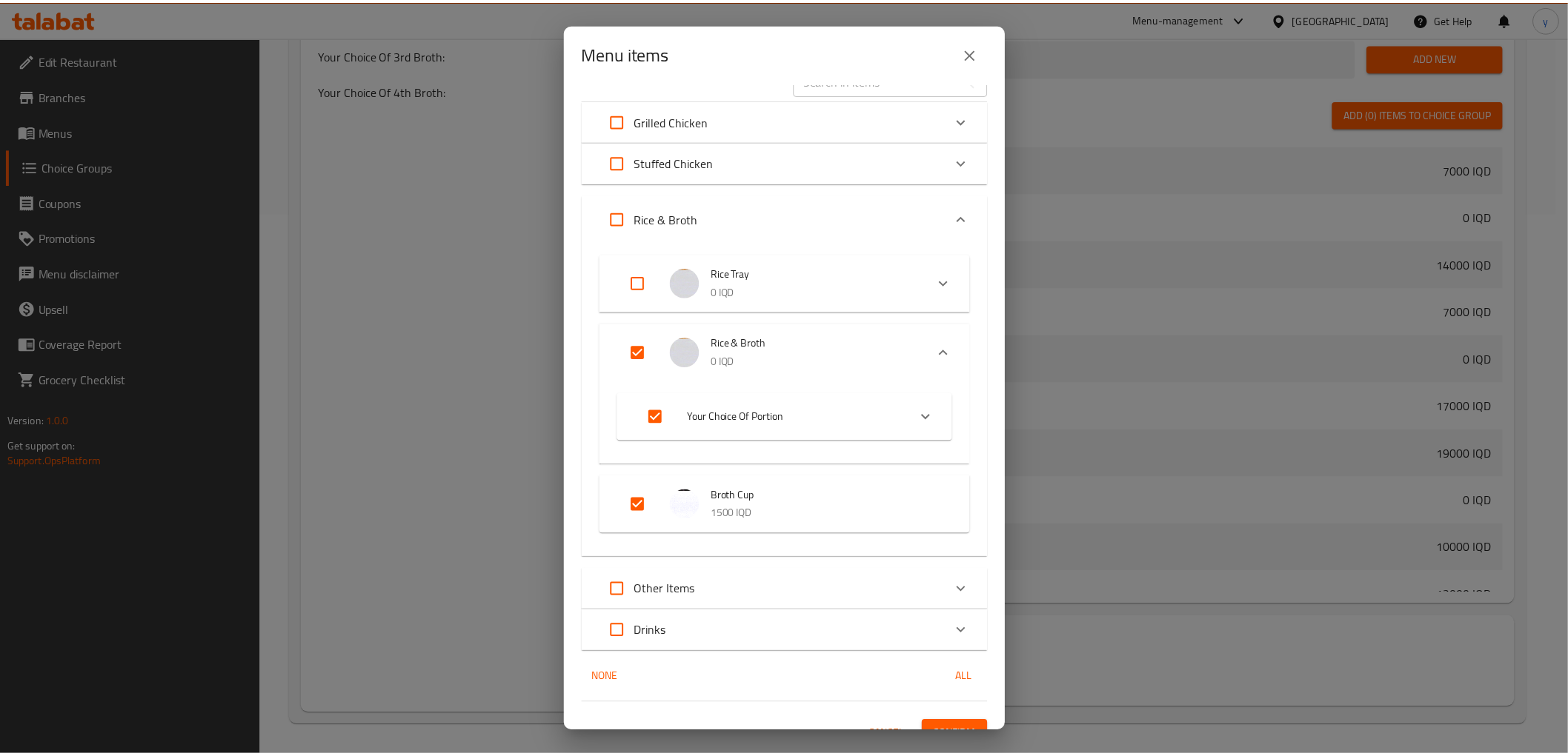
scroll to position [52, 0]
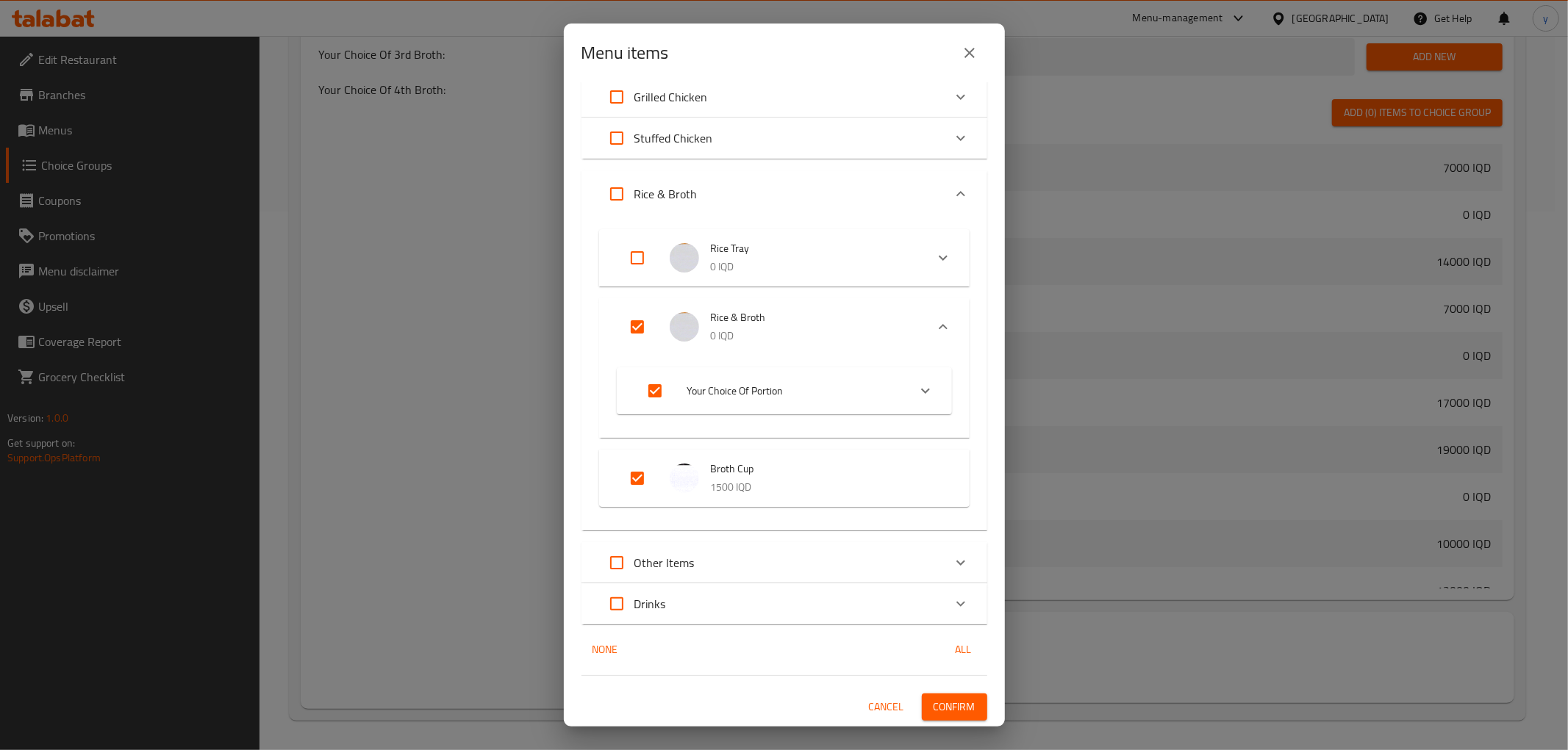
click at [940, 692] on div "2 / 15 items selected ​ Grilled Chicken Tooki 7000 IQD Grilled Chicken 0 IQD Yo…" at bounding box center [785, 404] width 441 height 645
click at [940, 694] on button "Confirm" at bounding box center [954, 707] width 65 height 27
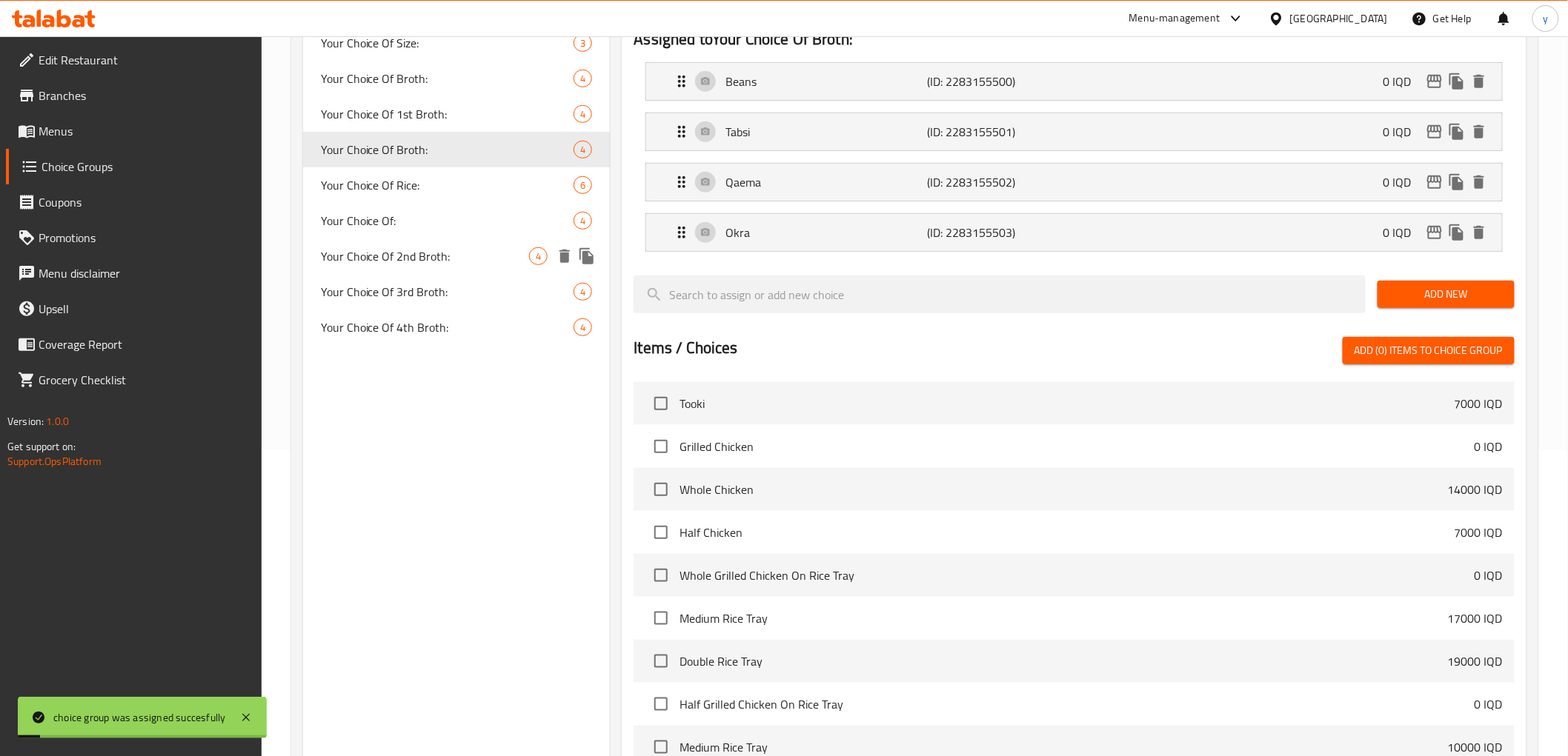
scroll to position [213, 0]
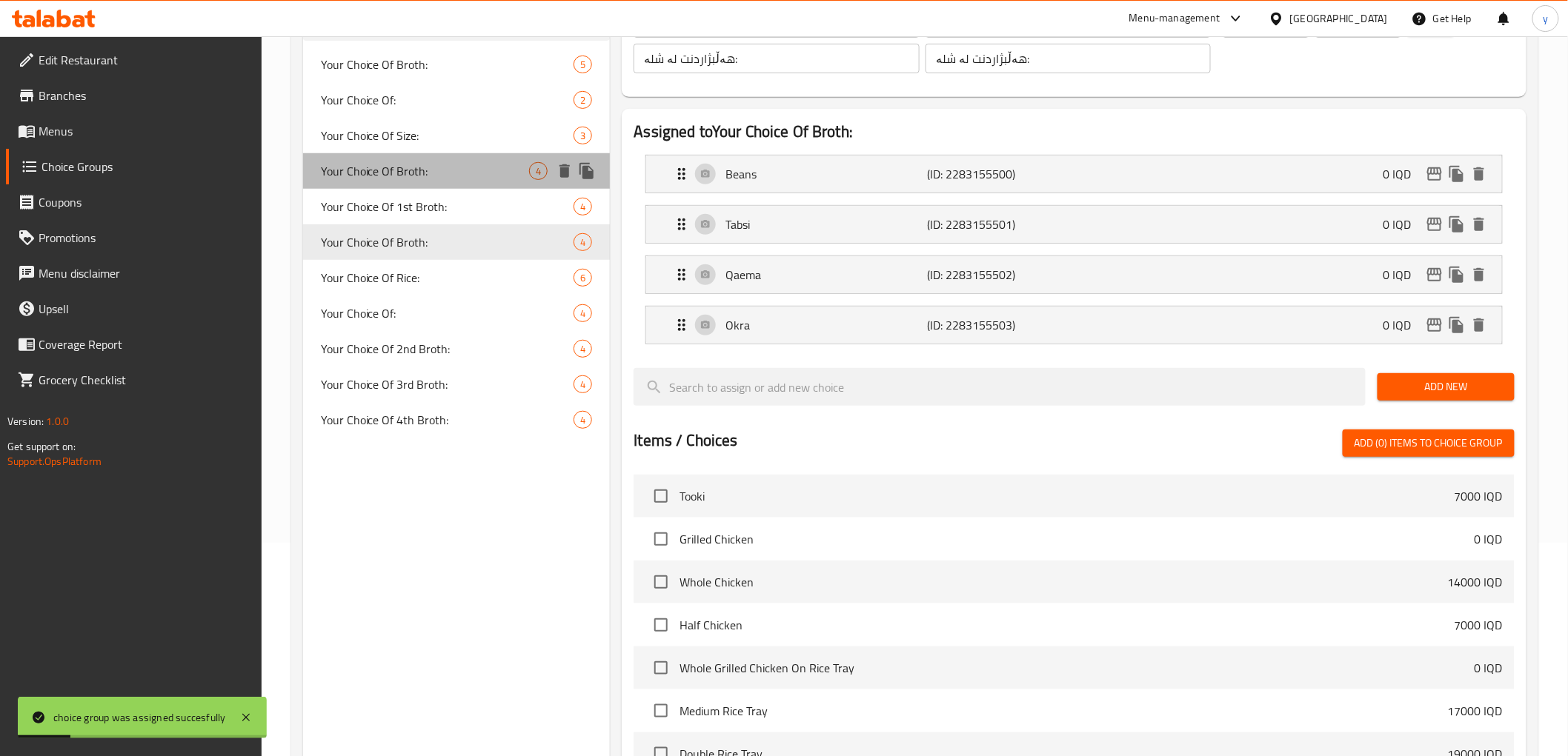
click at [424, 169] on span "Your Choice Of Broth:" at bounding box center [425, 170] width 209 height 17
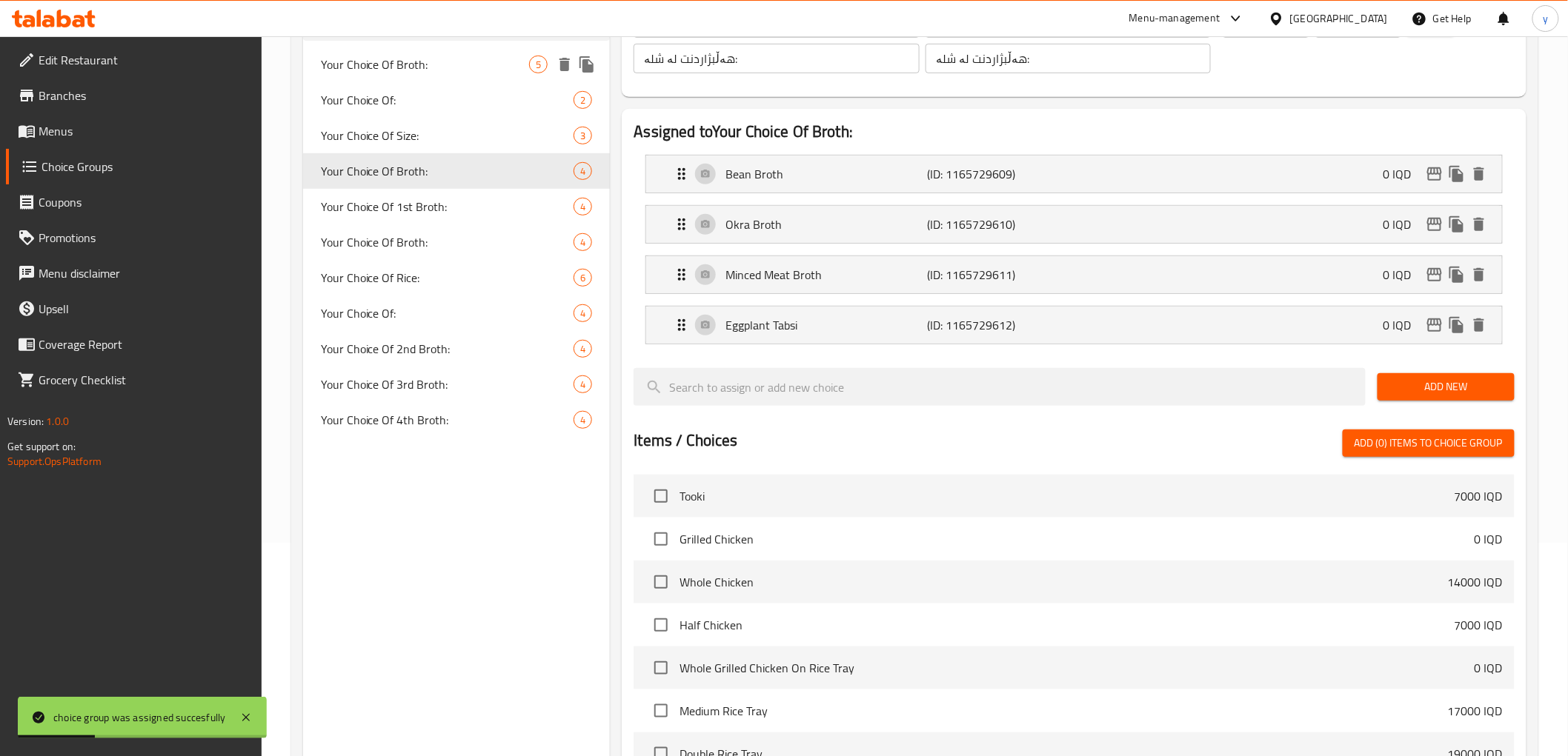
click at [475, 69] on span "Your Choice Of Broth:" at bounding box center [425, 64] width 209 height 17
type input "إختيارك من مرق:"
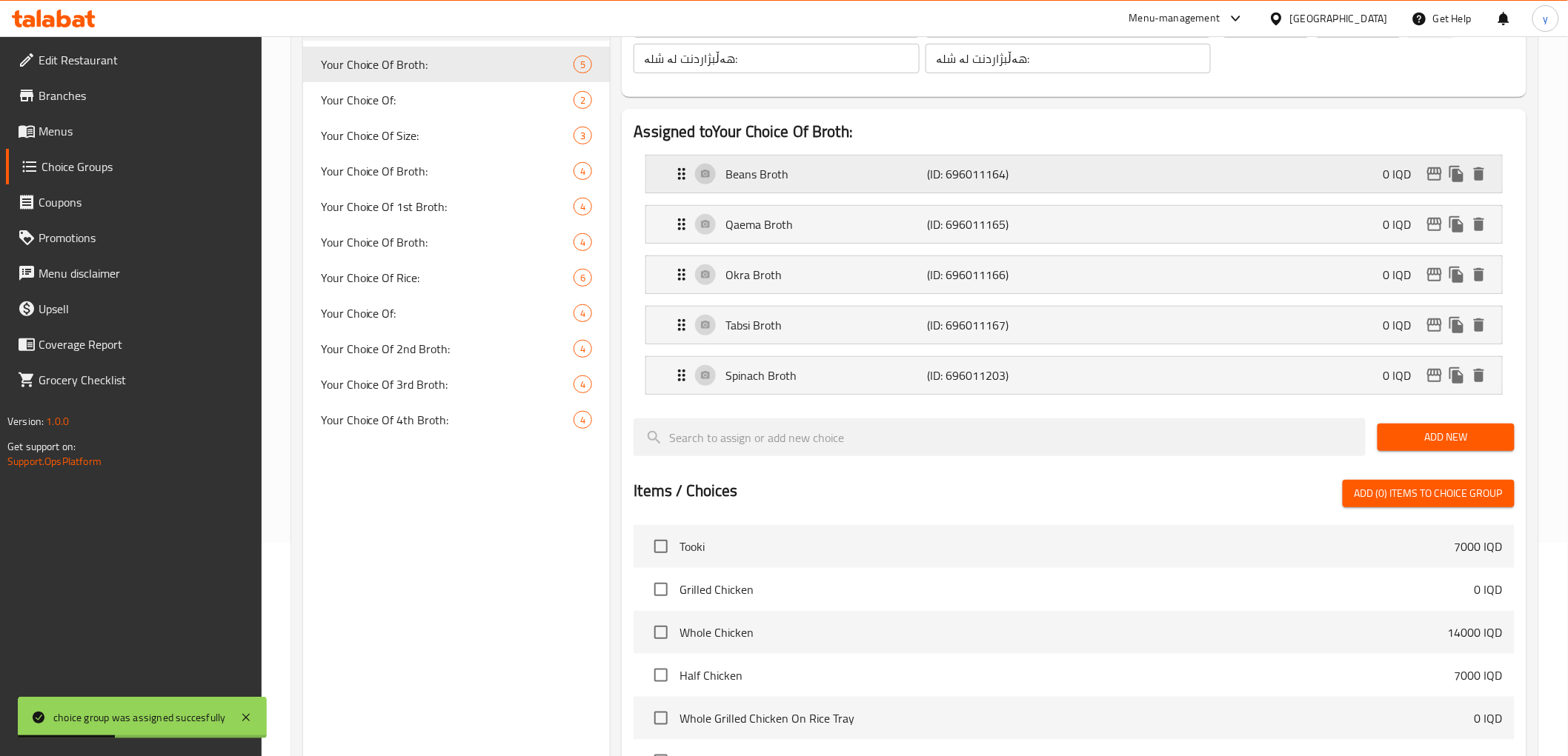
click at [789, 181] on p "Beans Broth" at bounding box center [826, 173] width 202 height 17
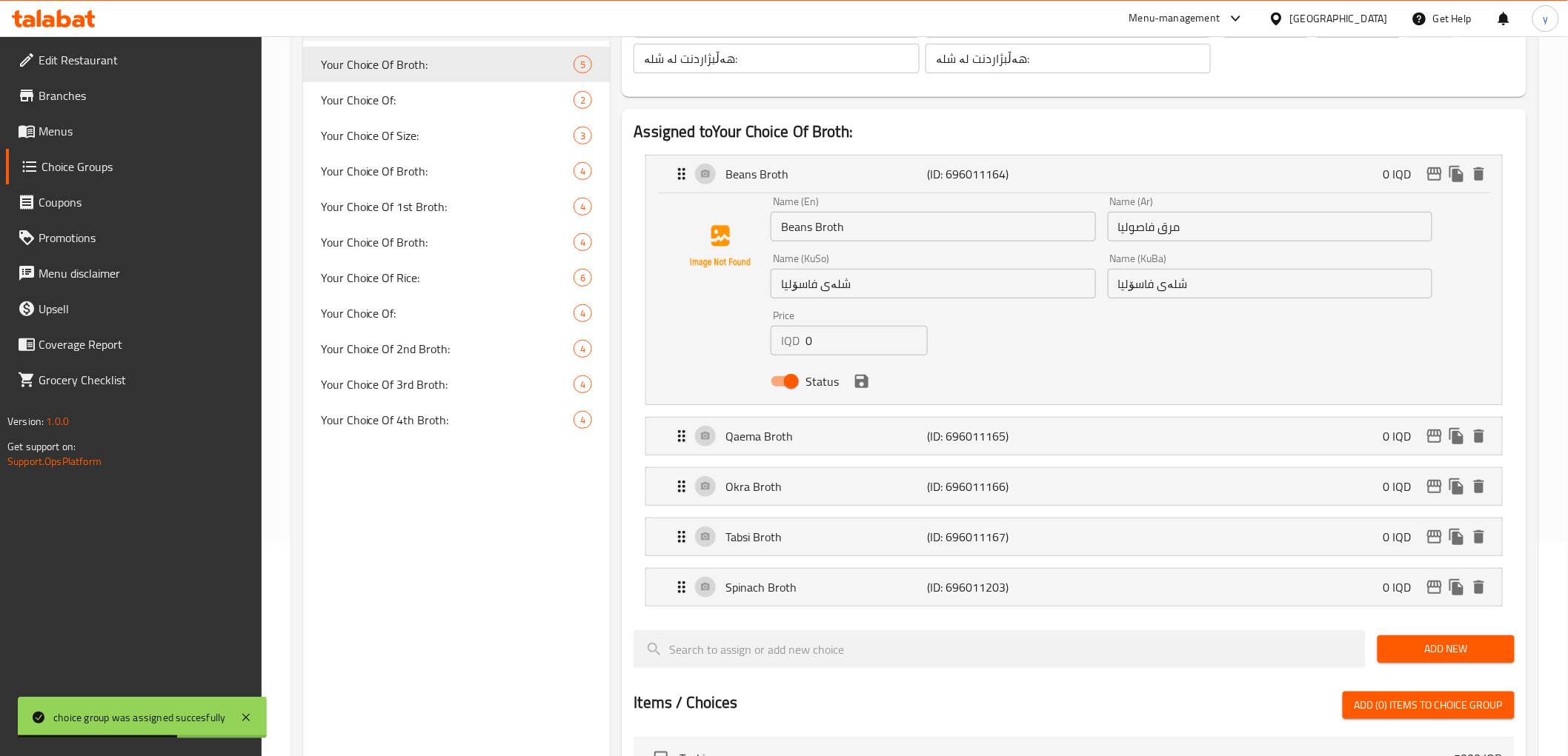
click at [1121, 221] on input "مرق فاصوليا" at bounding box center [1269, 227] width 325 height 30
click at [1127, 227] on input "مرق فاصوليا" at bounding box center [1269, 227] width 325 height 30
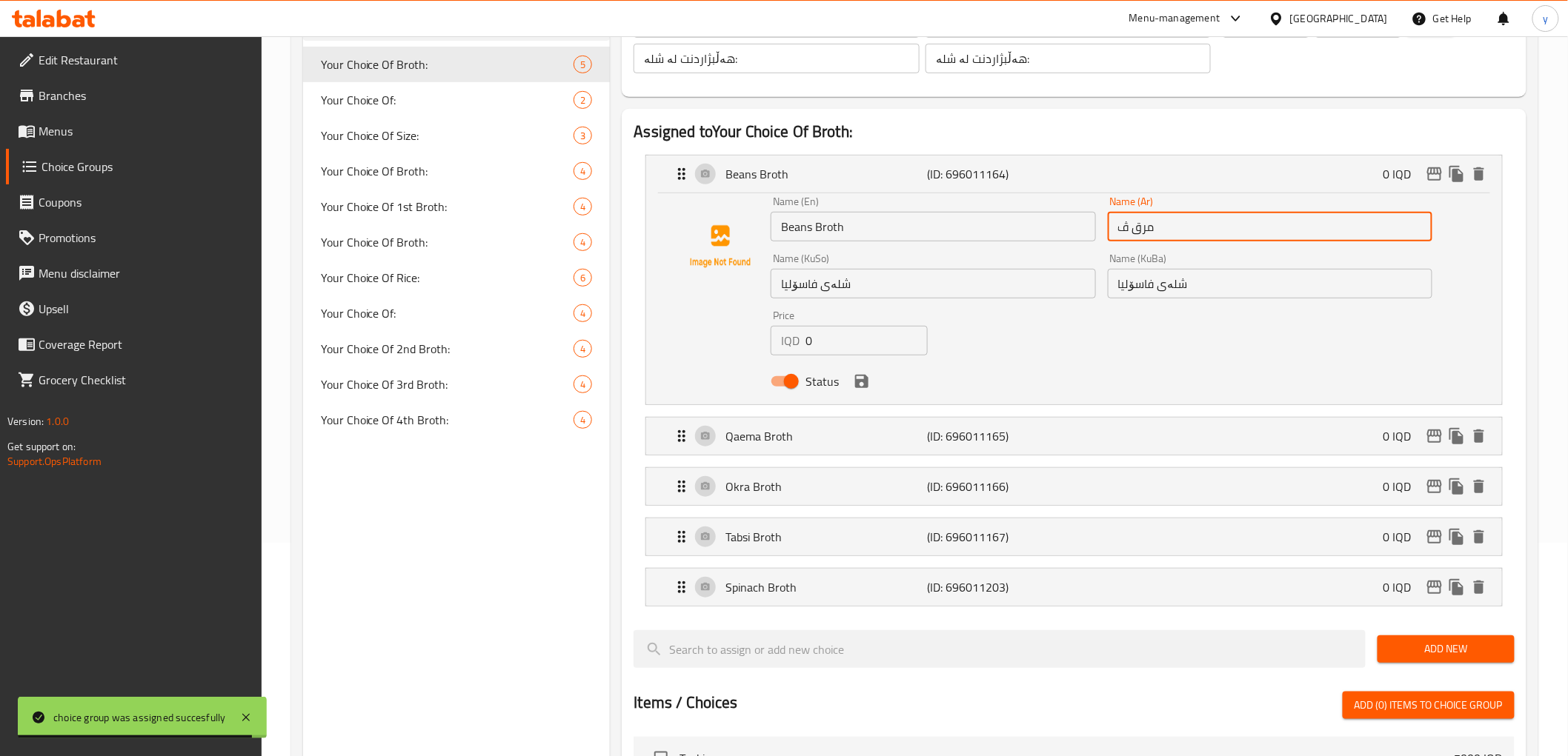
click at [1124, 232] on input "مرق ڤ" at bounding box center [1269, 227] width 325 height 30
paste input "فاصولياء"
type input "مرق فاصولياء"
click at [1000, 295] on input "شلەی فاسۆلیا" at bounding box center [932, 284] width 325 height 30
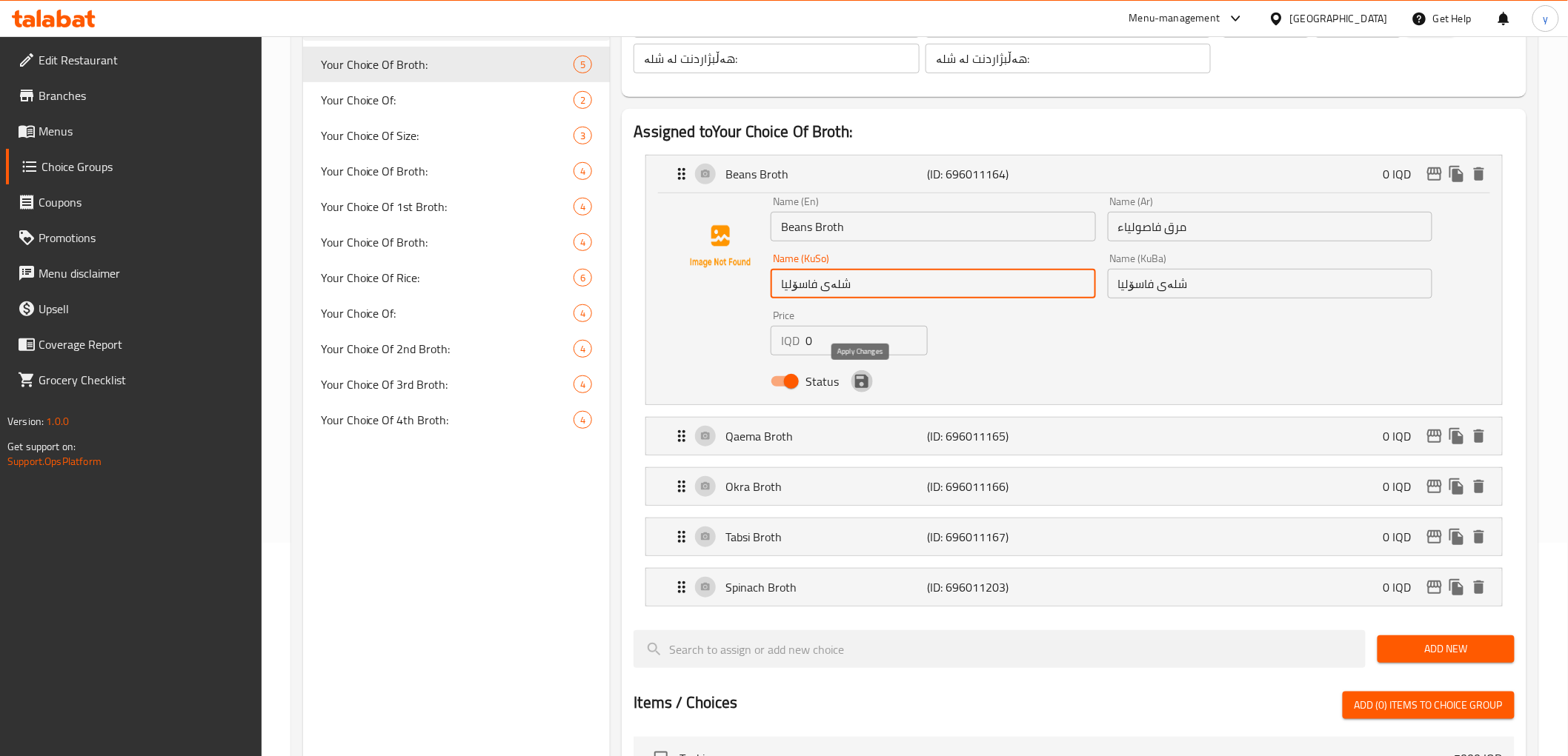
click at [861, 383] on icon "save" at bounding box center [861, 381] width 17 height 17
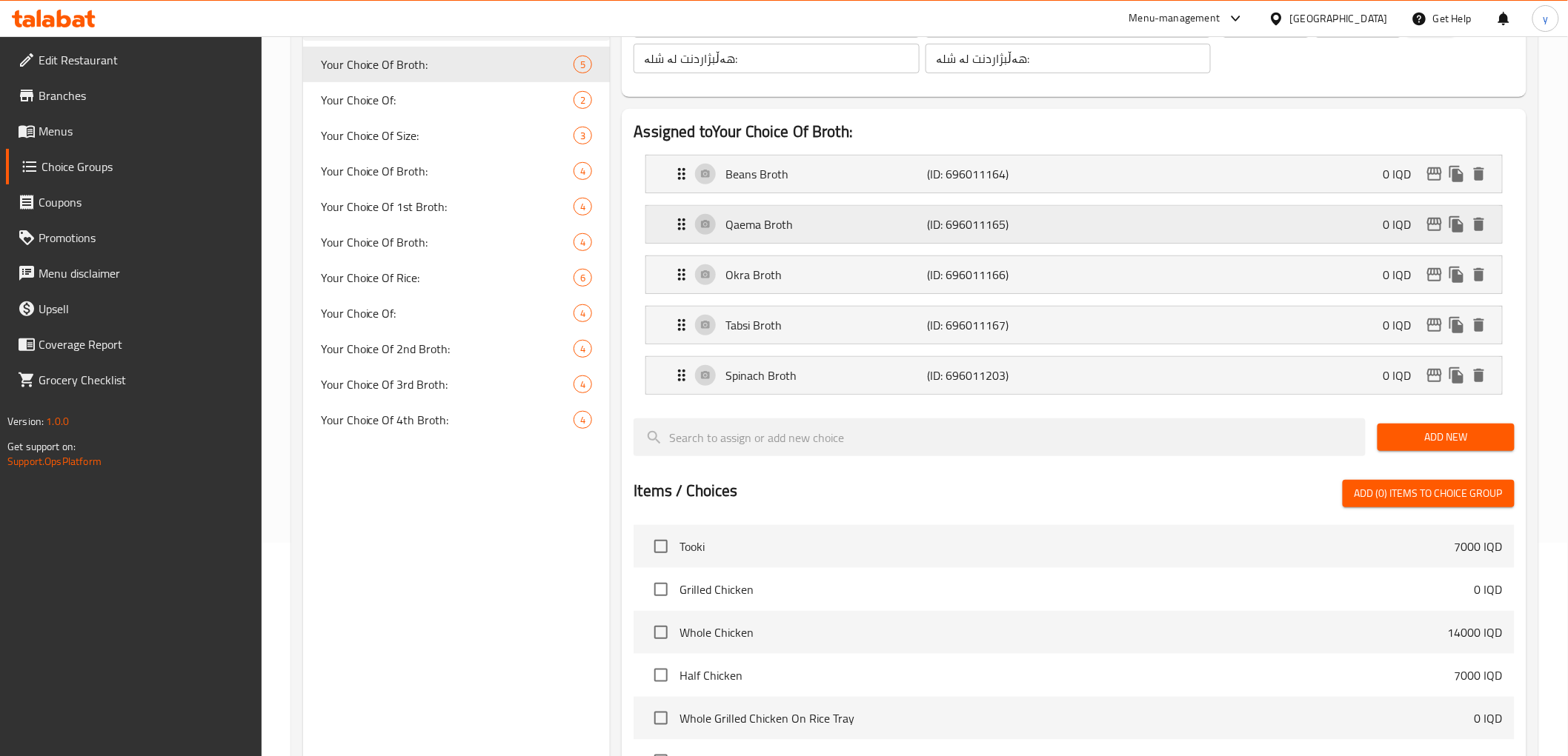
click at [901, 219] on p "Qaema Broth" at bounding box center [826, 224] width 202 height 17
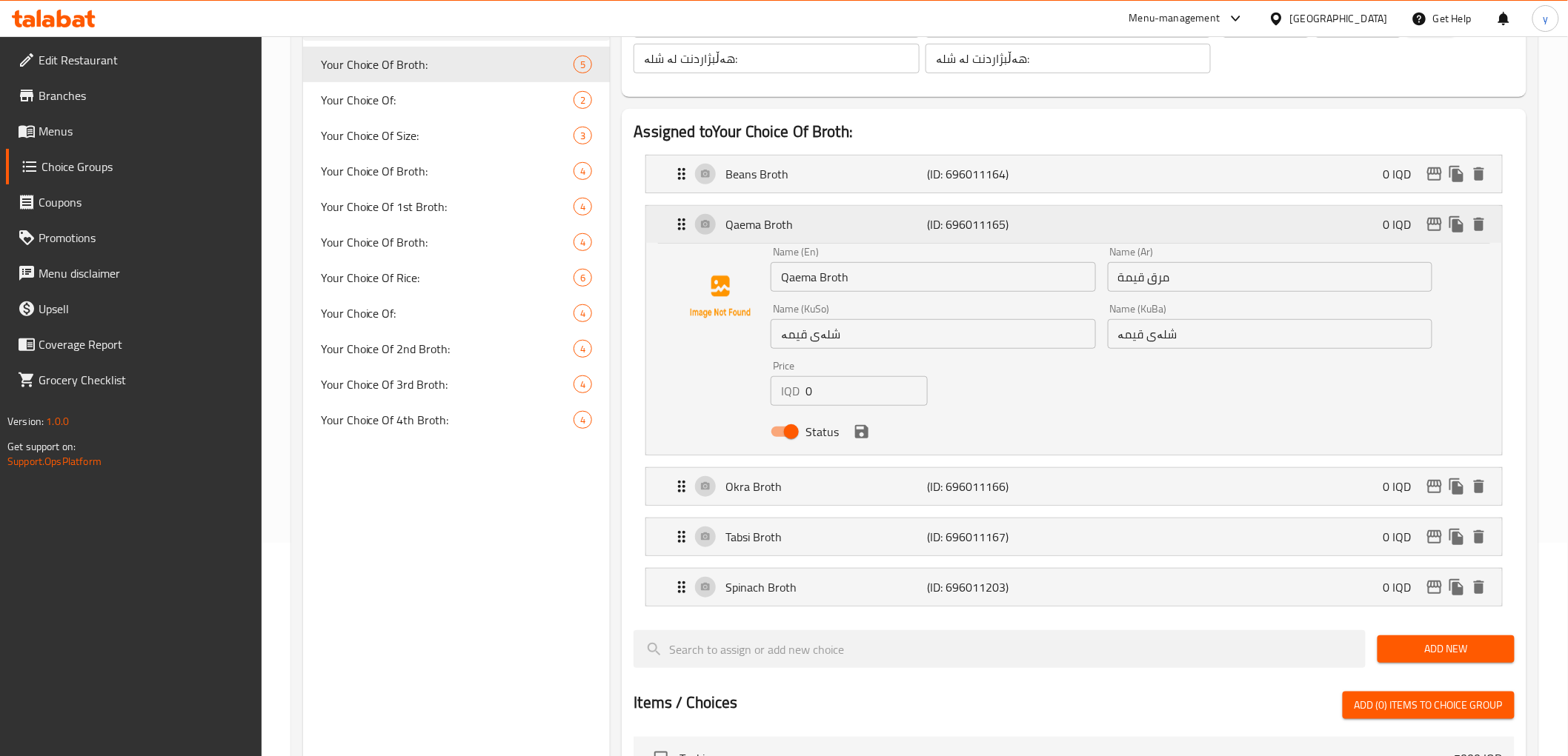
click at [901, 219] on p "Qaema Broth" at bounding box center [826, 224] width 202 height 17
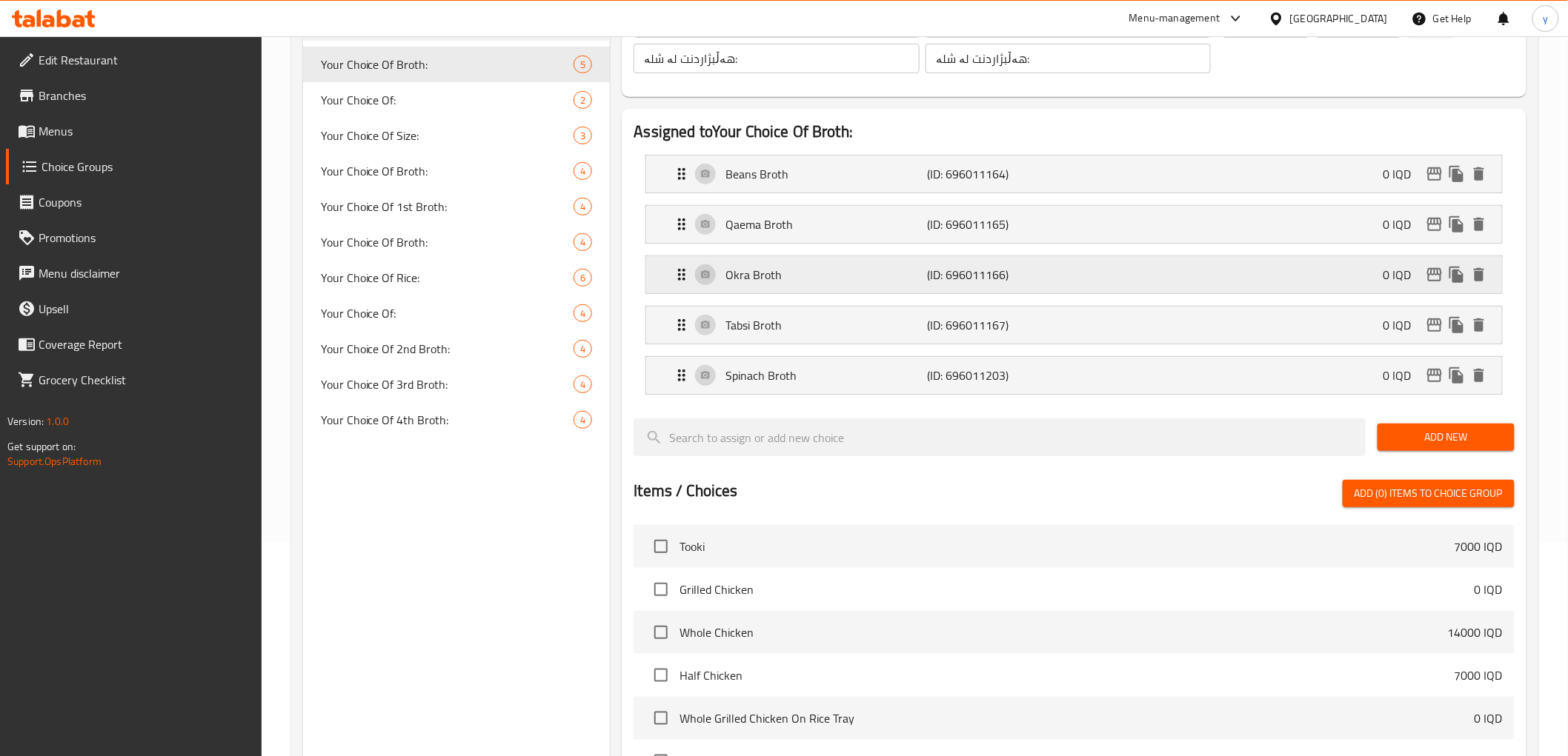
click at [887, 274] on p "Okra Broth" at bounding box center [826, 274] width 202 height 17
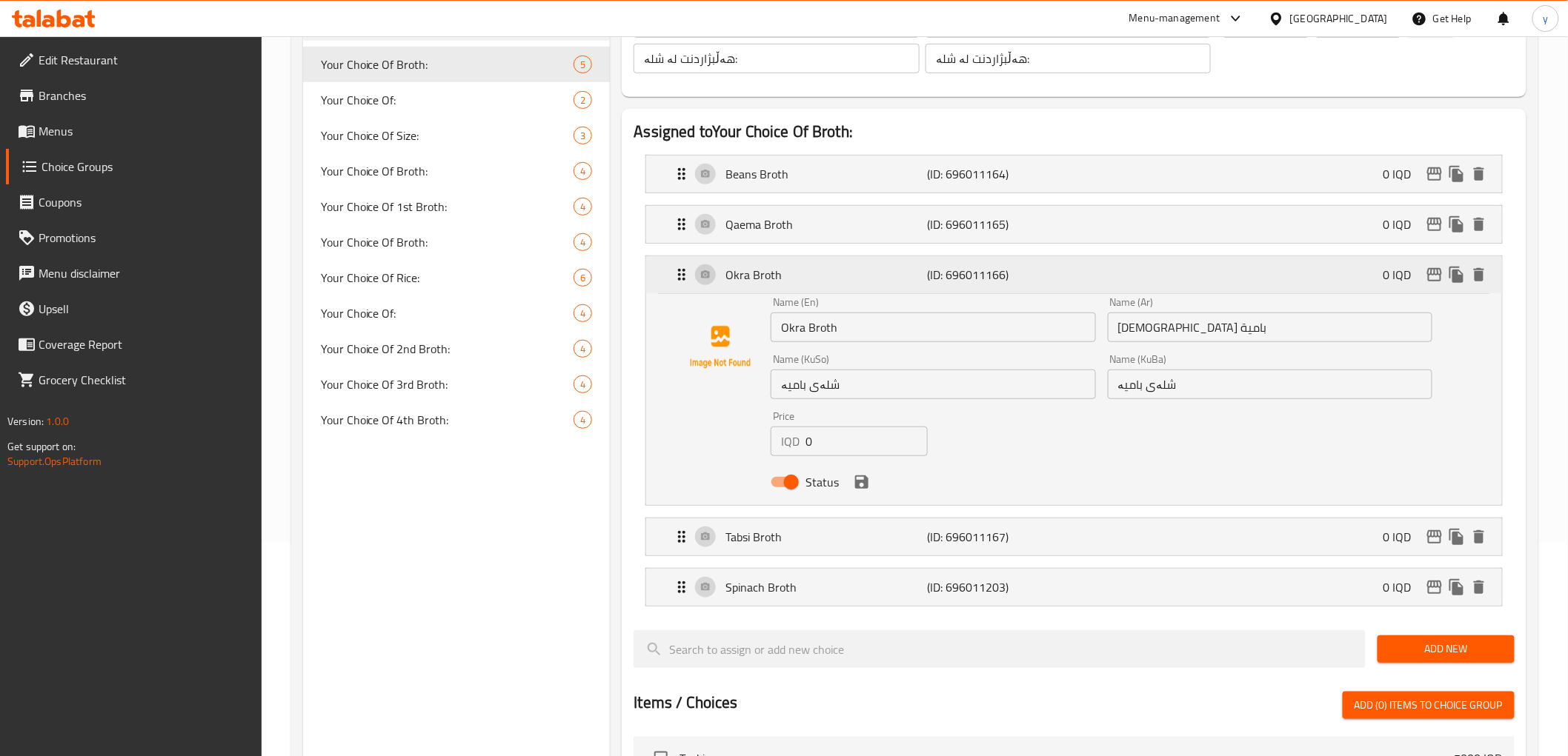
click at [887, 276] on p "Okra Broth" at bounding box center [826, 274] width 202 height 17
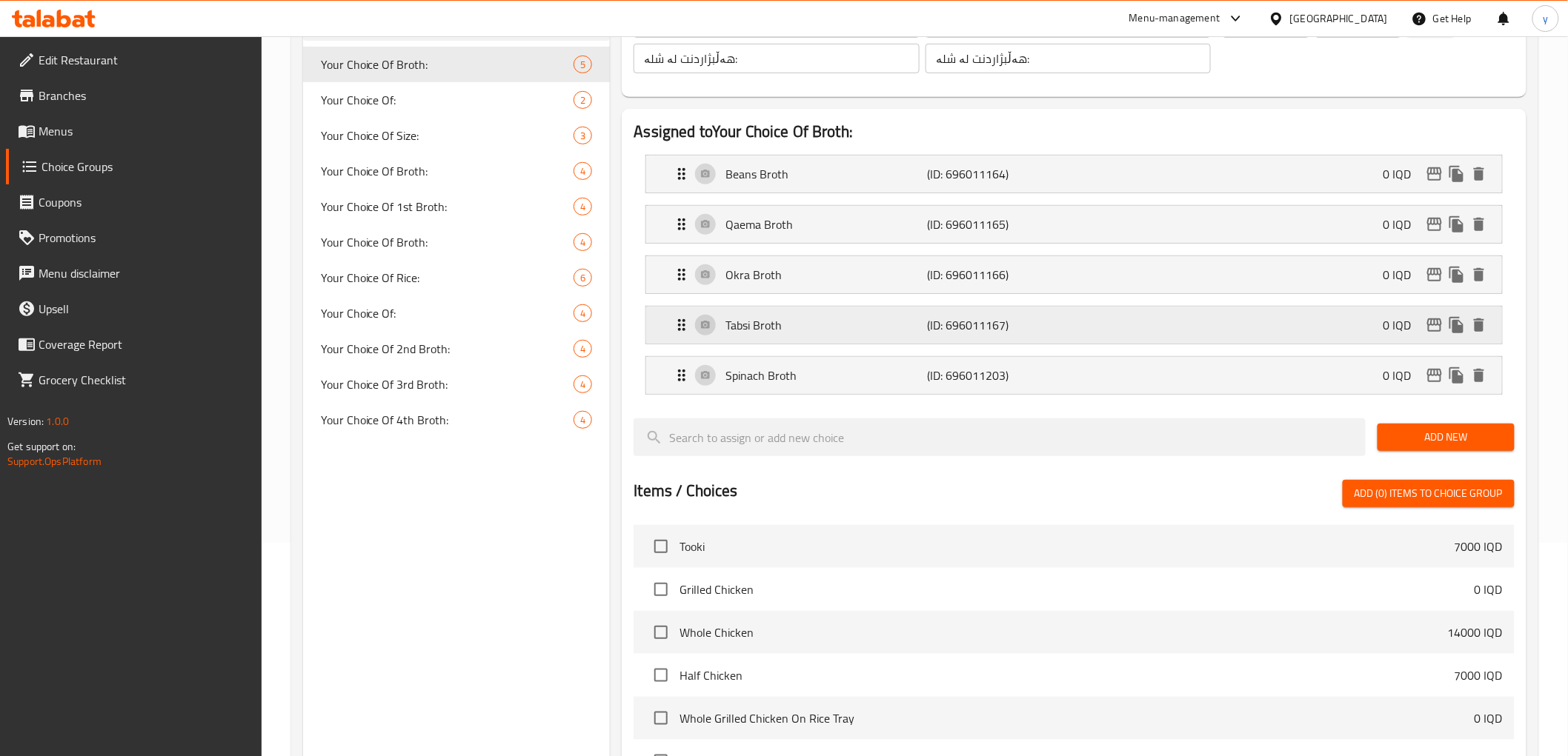
click at [887, 310] on div "Tabsi Broth (ID: 696011167) 0 IQD" at bounding box center [1077, 325] width 810 height 37
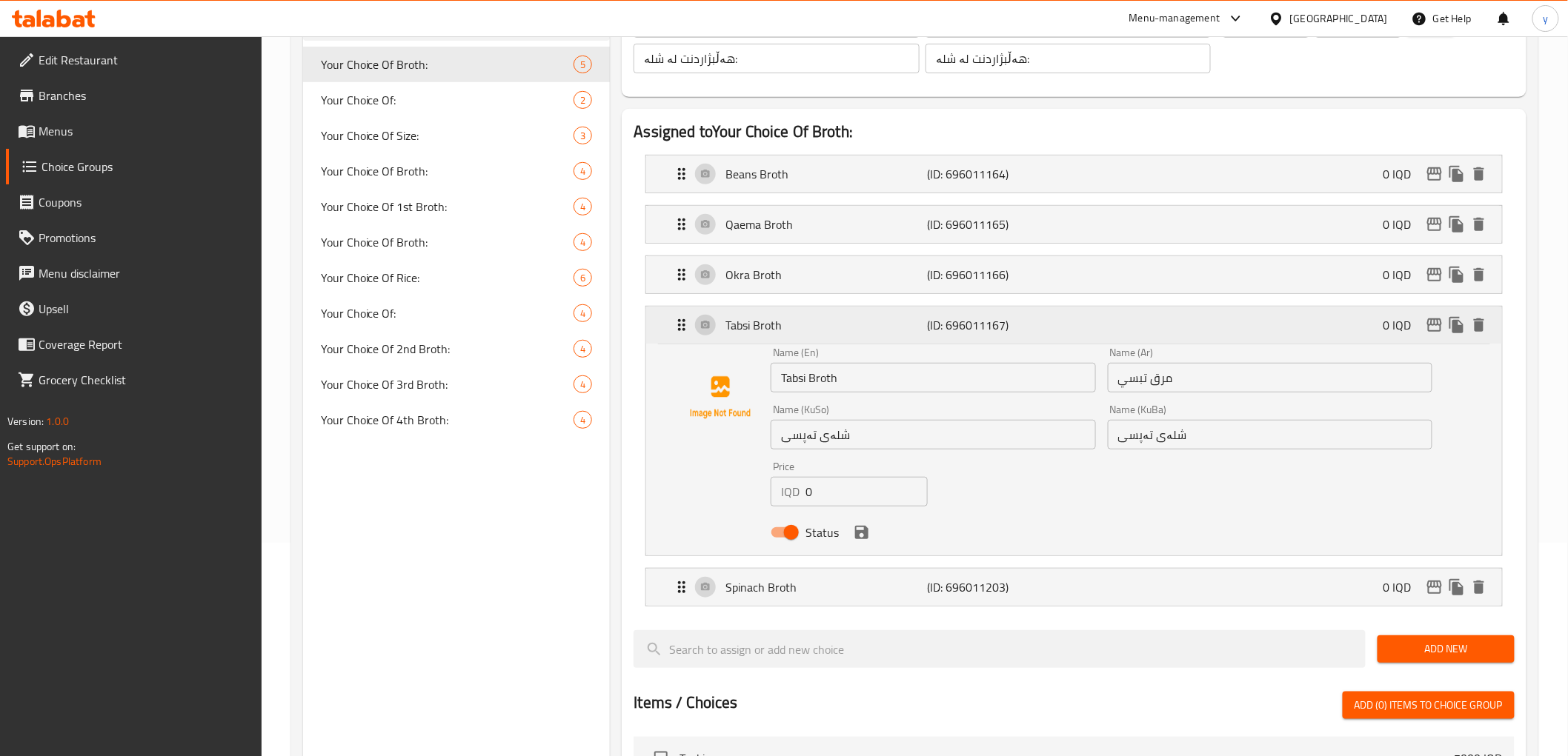
click at [887, 310] on div "Tabsi Broth (ID: 696011167) 0 IQD" at bounding box center [1077, 325] width 810 height 37
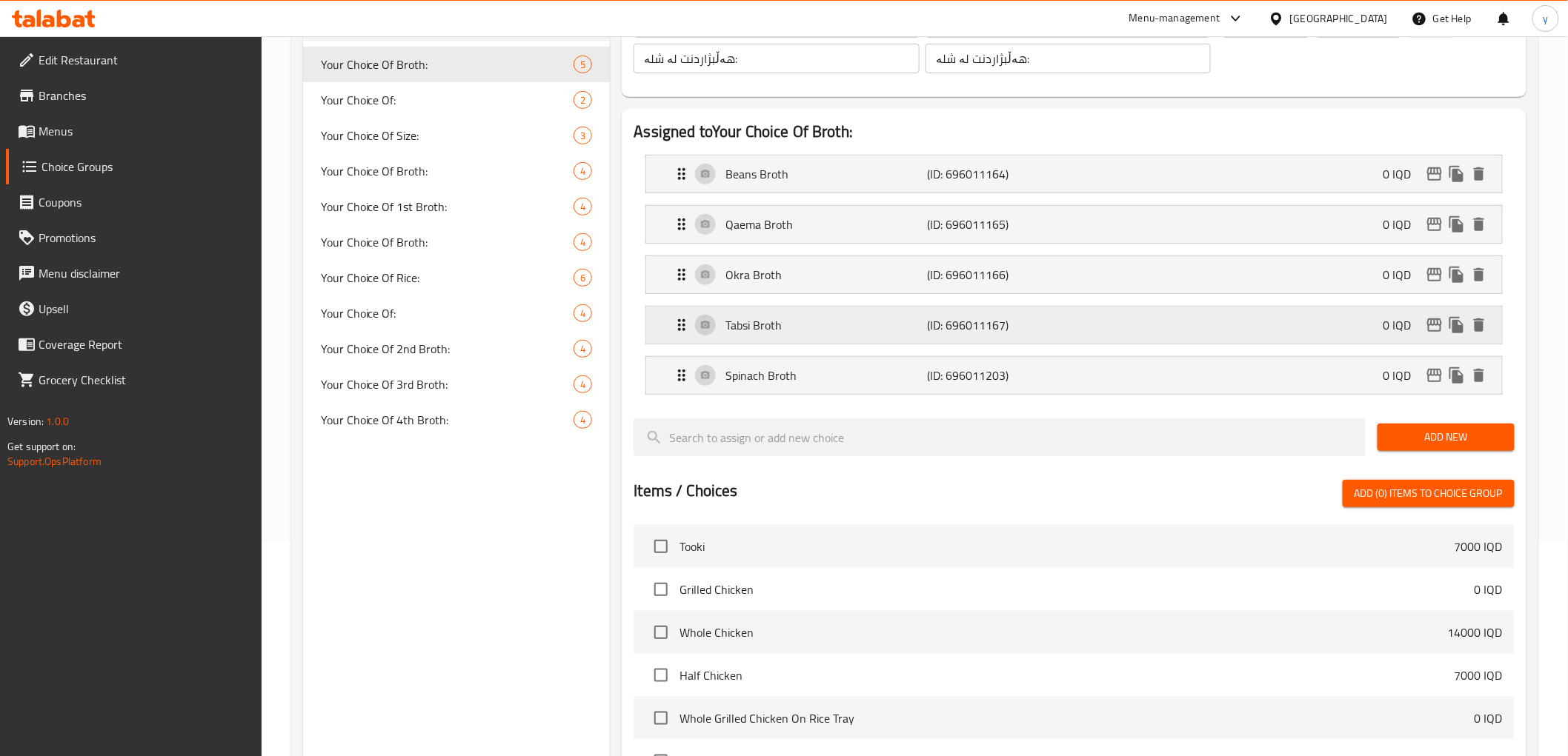
click at [895, 324] on p "Tabsi Broth" at bounding box center [826, 324] width 202 height 17
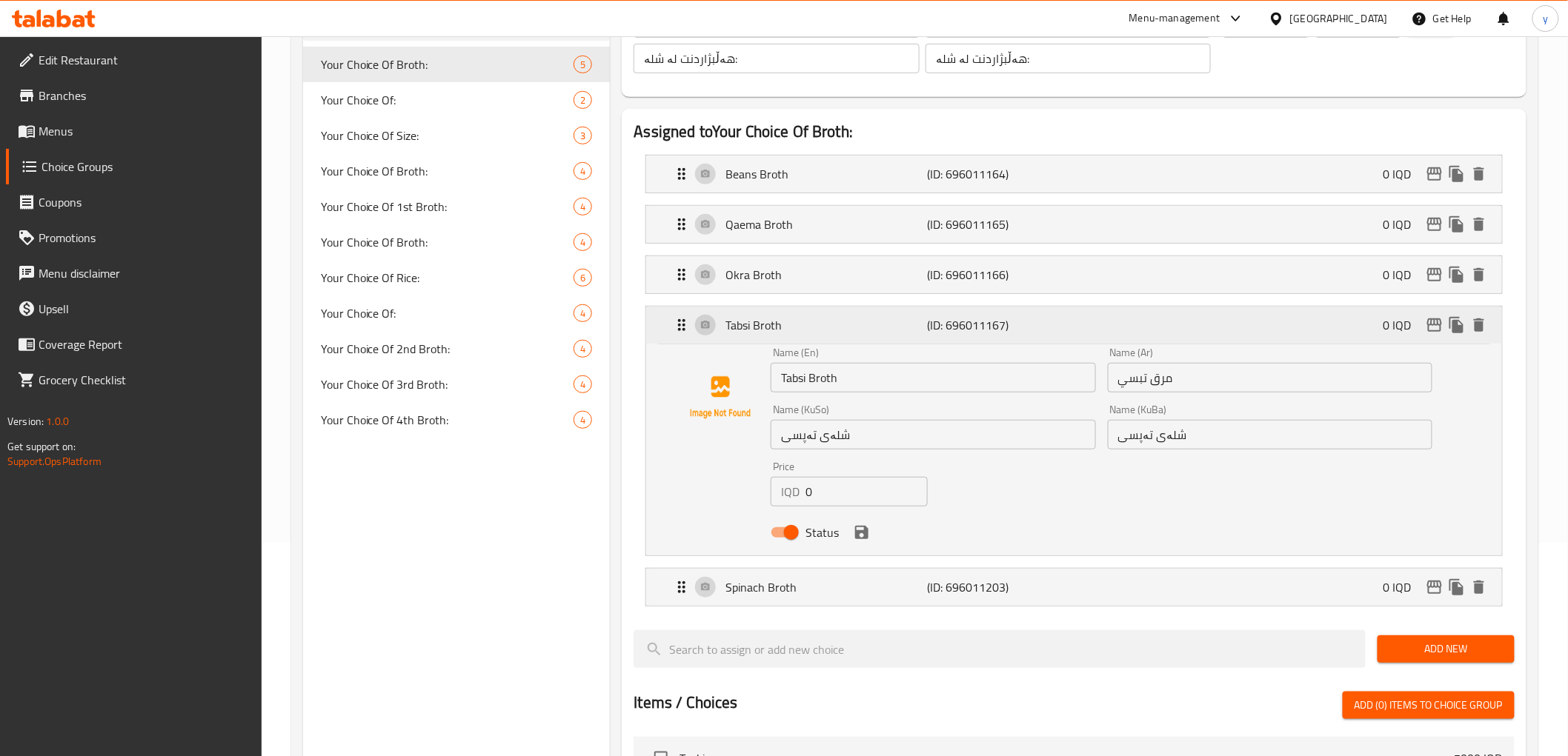
click at [895, 324] on p "Tabsi Broth" at bounding box center [826, 324] width 202 height 17
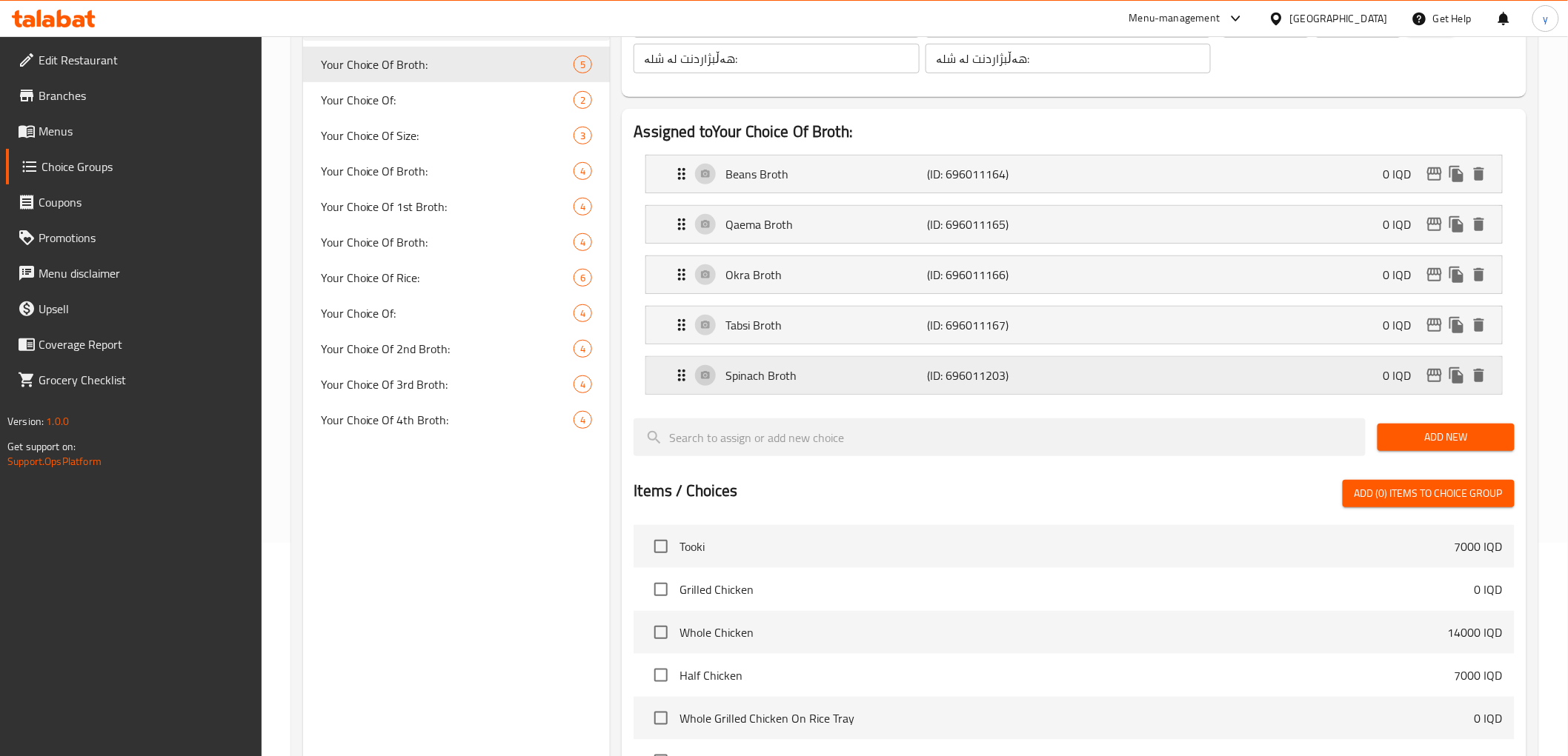
click at [889, 369] on p "Spinach Broth" at bounding box center [826, 375] width 202 height 17
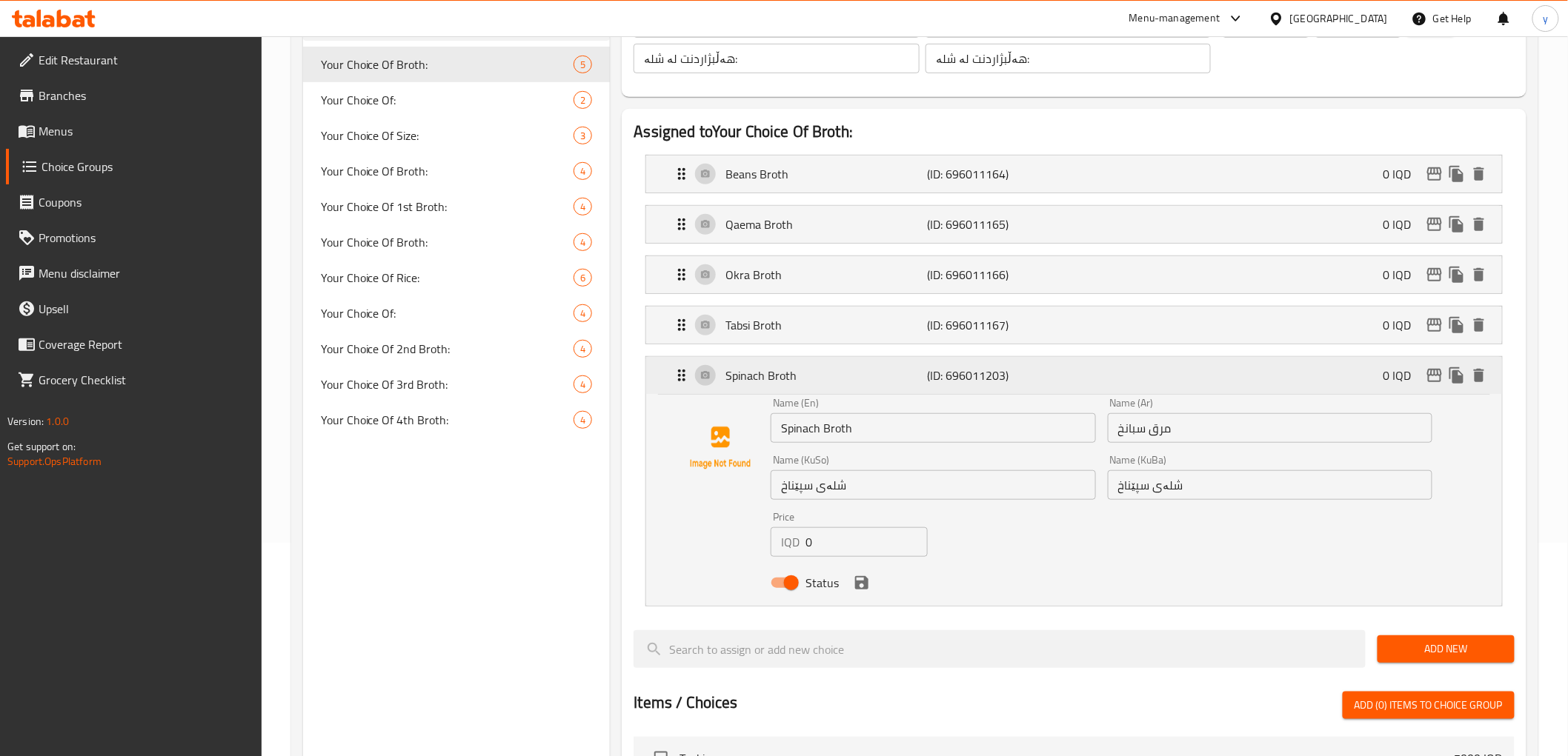
click at [906, 373] on p "Spinach Broth" at bounding box center [826, 375] width 202 height 17
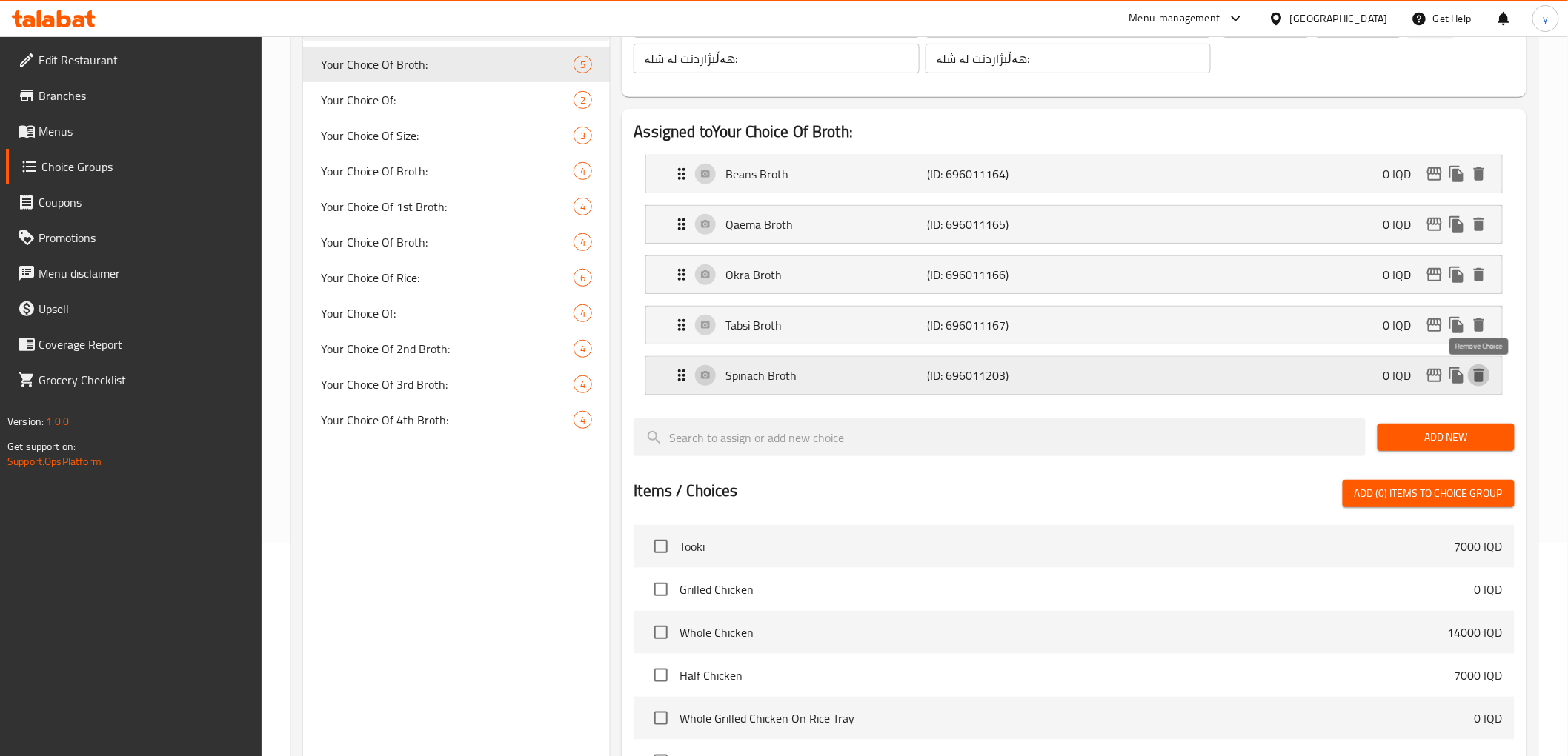
click at [1483, 385] on button "delete" at bounding box center [1478, 375] width 22 height 22
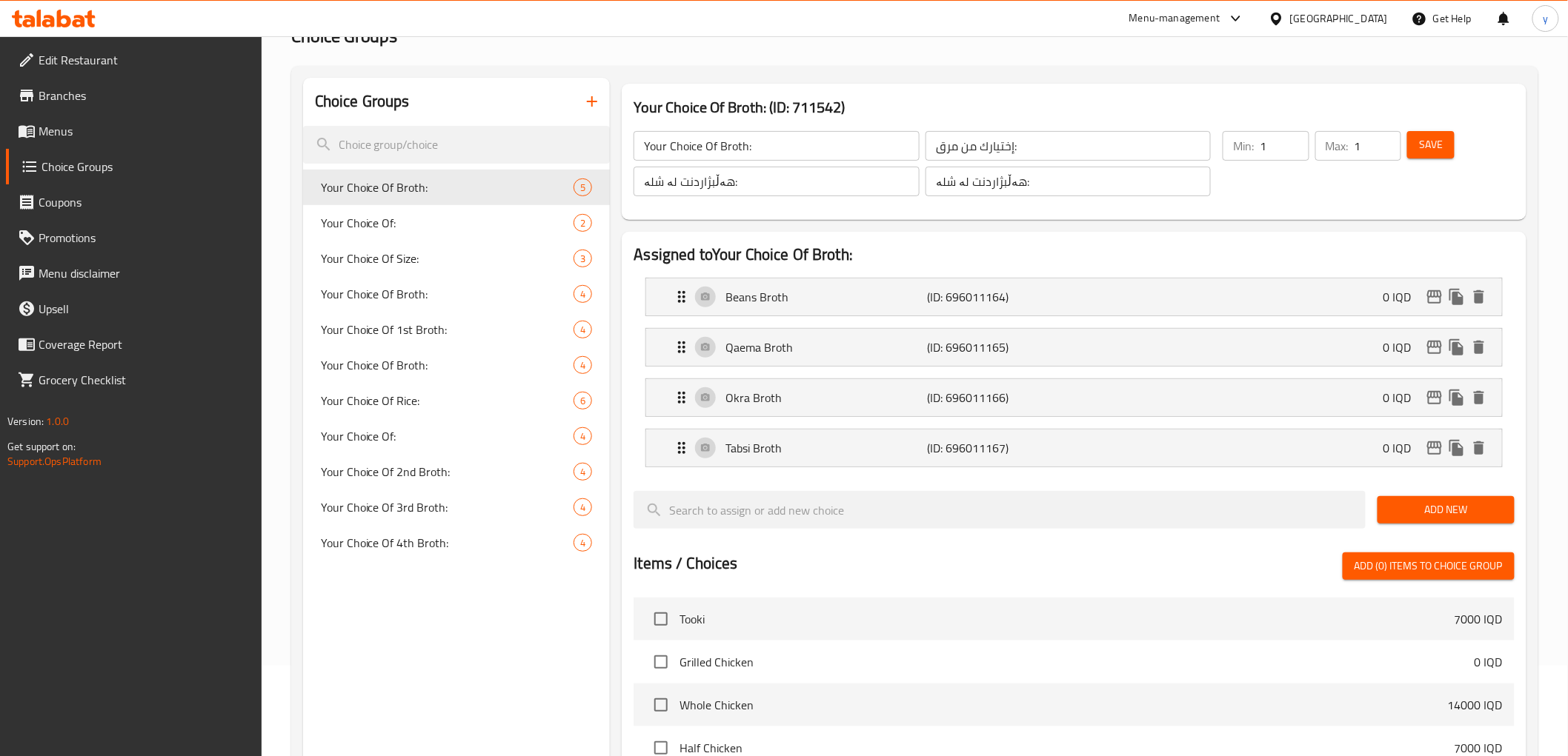
scroll to position [0, 0]
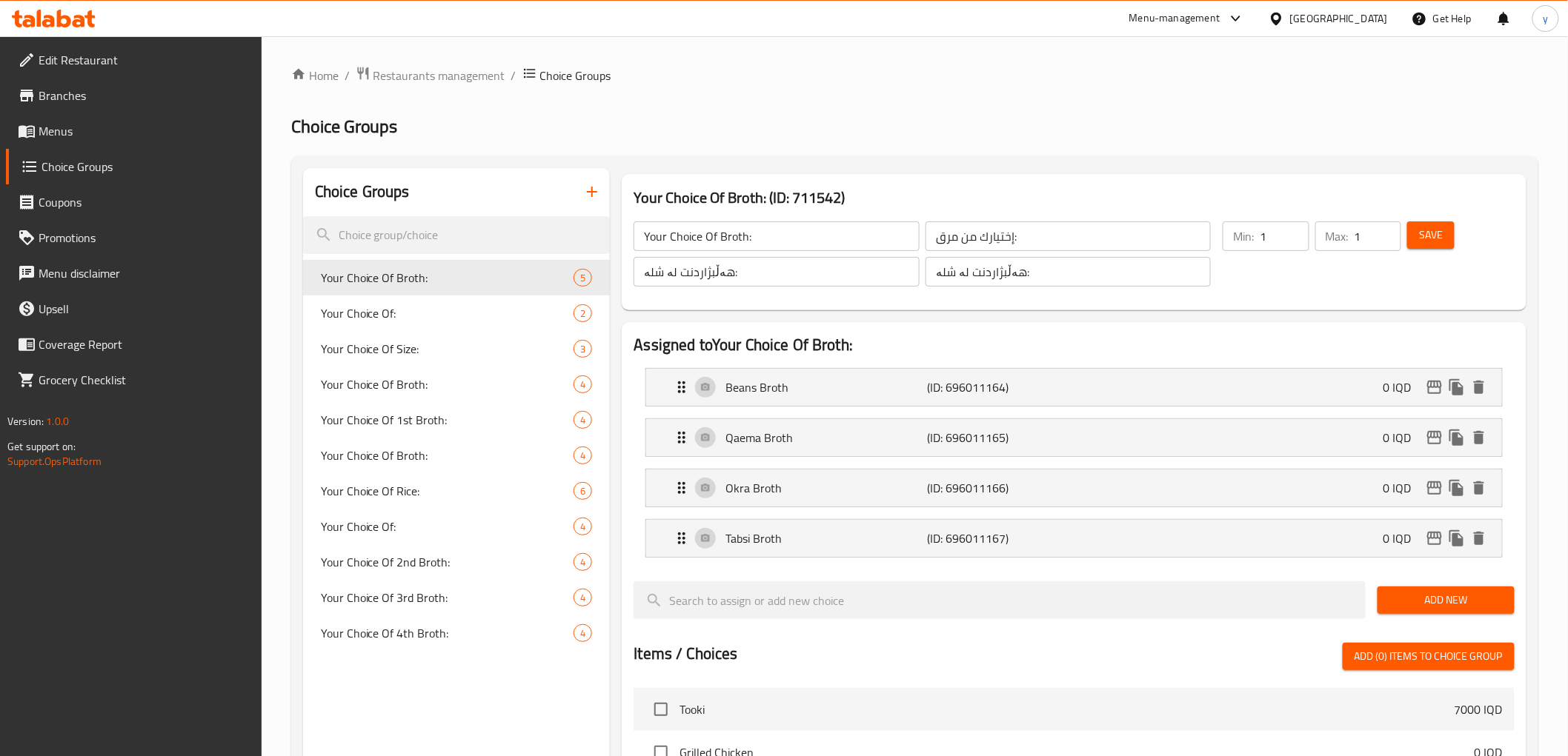
click at [1457, 237] on div "Save" at bounding box center [1451, 254] width 95 height 71
click at [1424, 256] on div "Save" at bounding box center [1451, 254] width 95 height 71
click at [1433, 250] on div "Save" at bounding box center [1451, 254] width 95 height 71
click at [1432, 245] on button "Save" at bounding box center [1430, 235] width 47 height 27
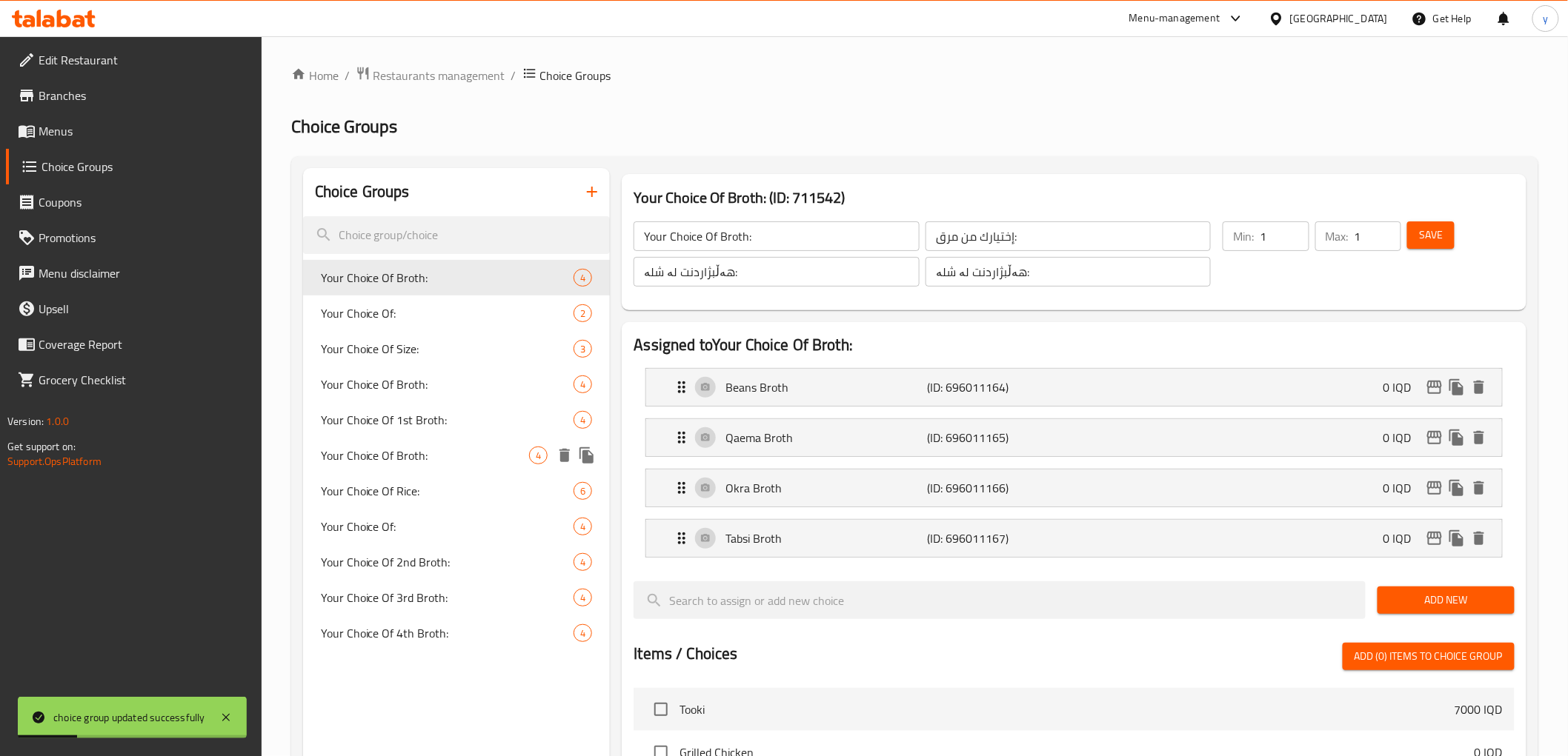
click at [471, 464] on span "Your Choice Of Broth:" at bounding box center [425, 455] width 209 height 17
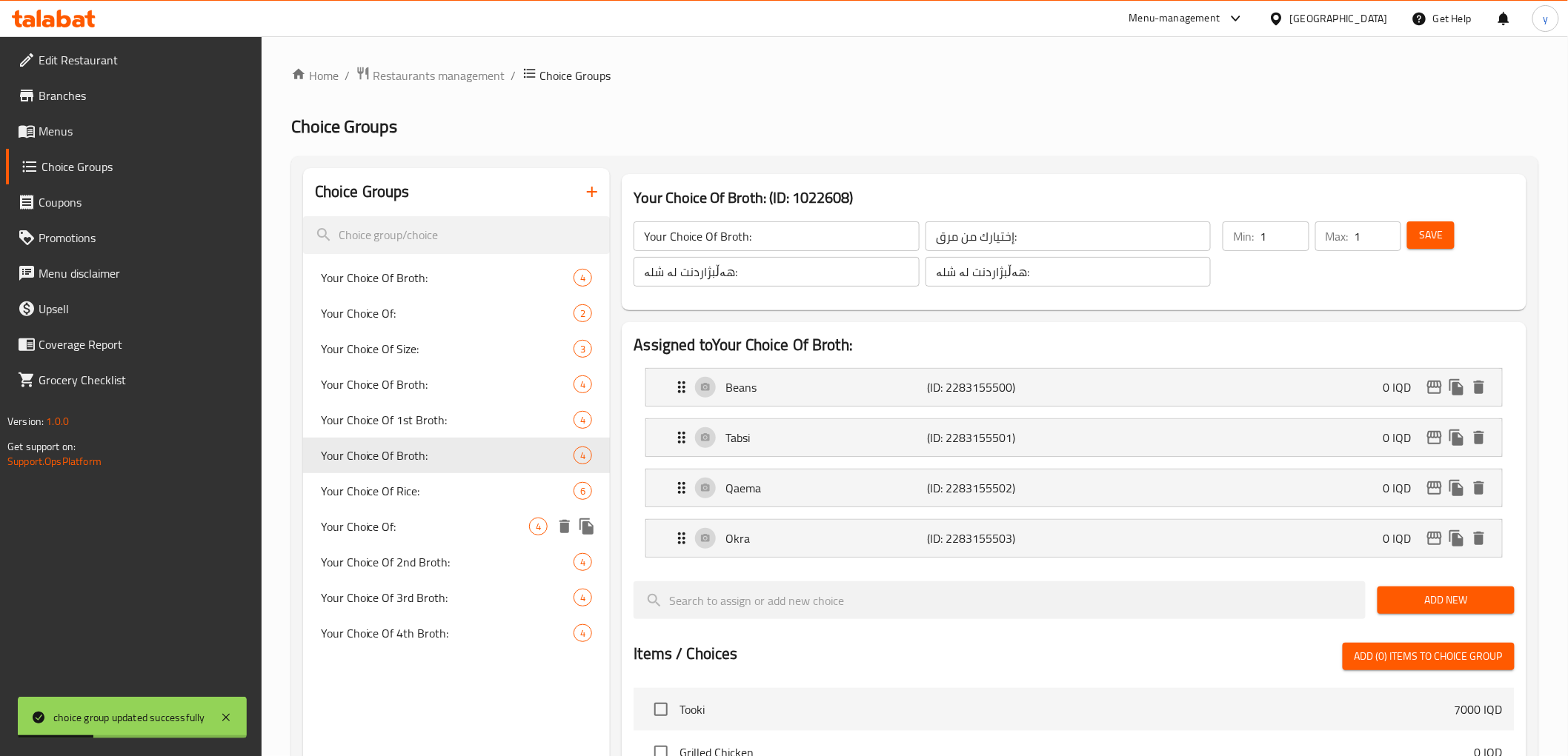
scroll to position [543, 0]
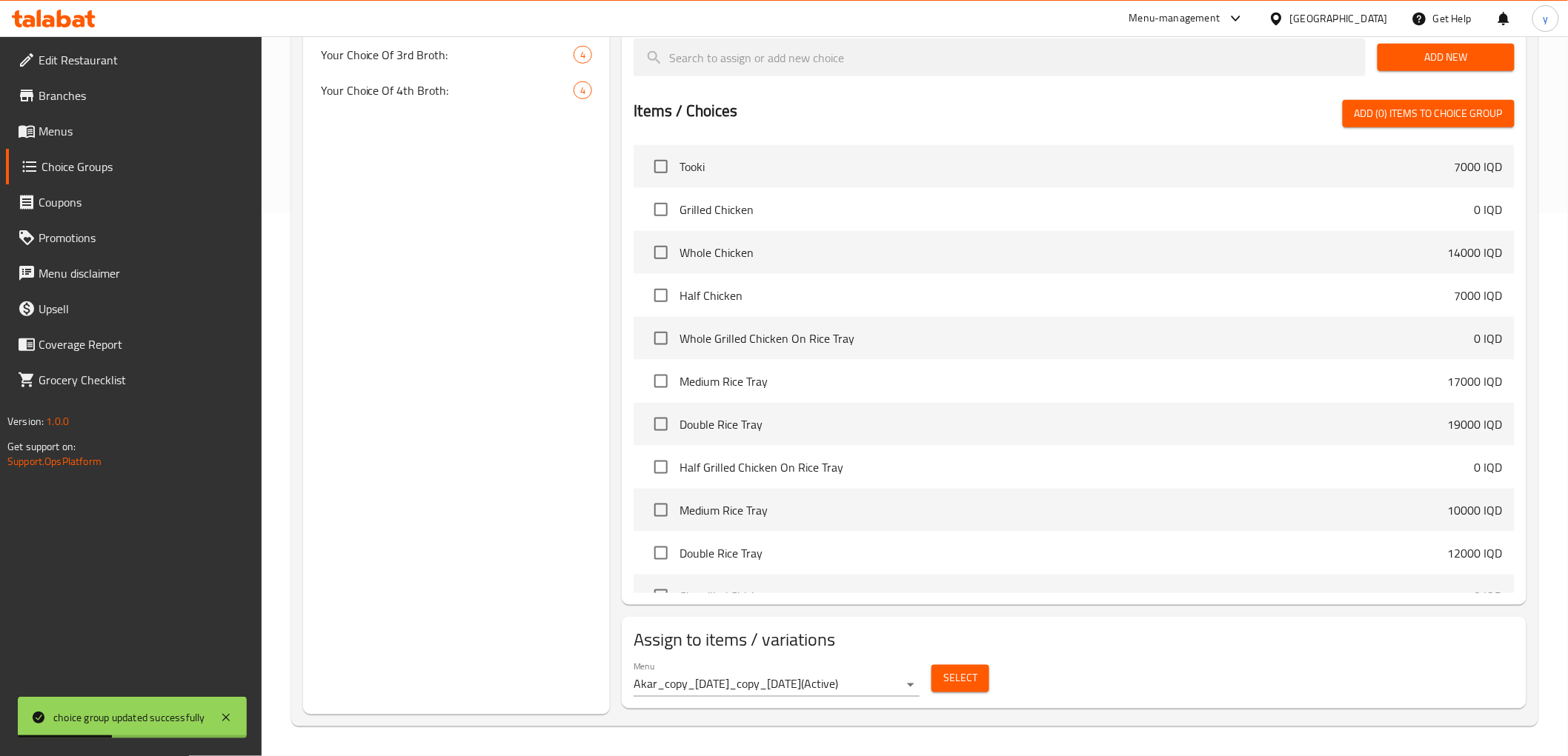
click at [978, 671] on button "Select" at bounding box center [960, 679] width 58 height 27
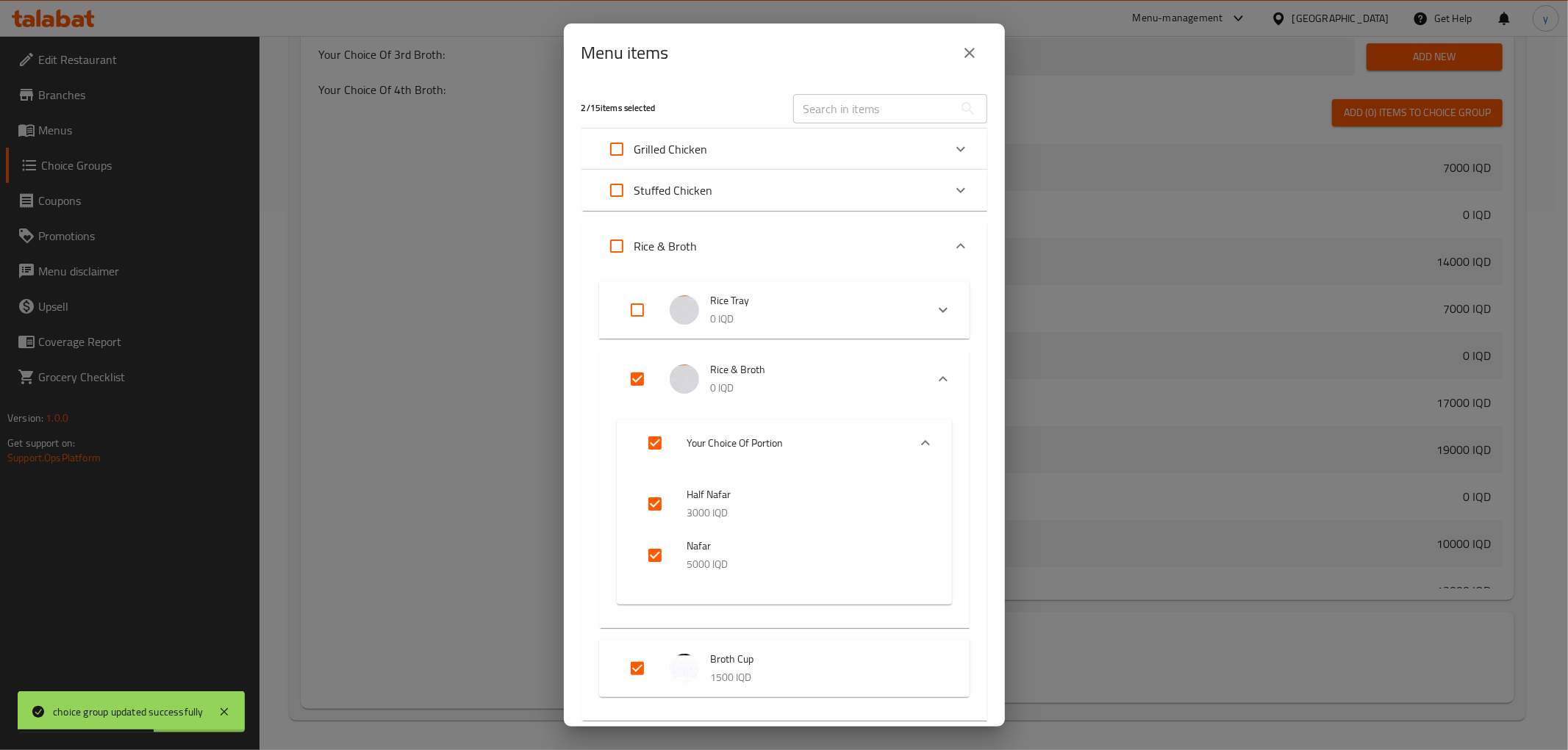
click at [634, 379] on input "Expand" at bounding box center [637, 379] width 35 height 35
checkbox input "false"
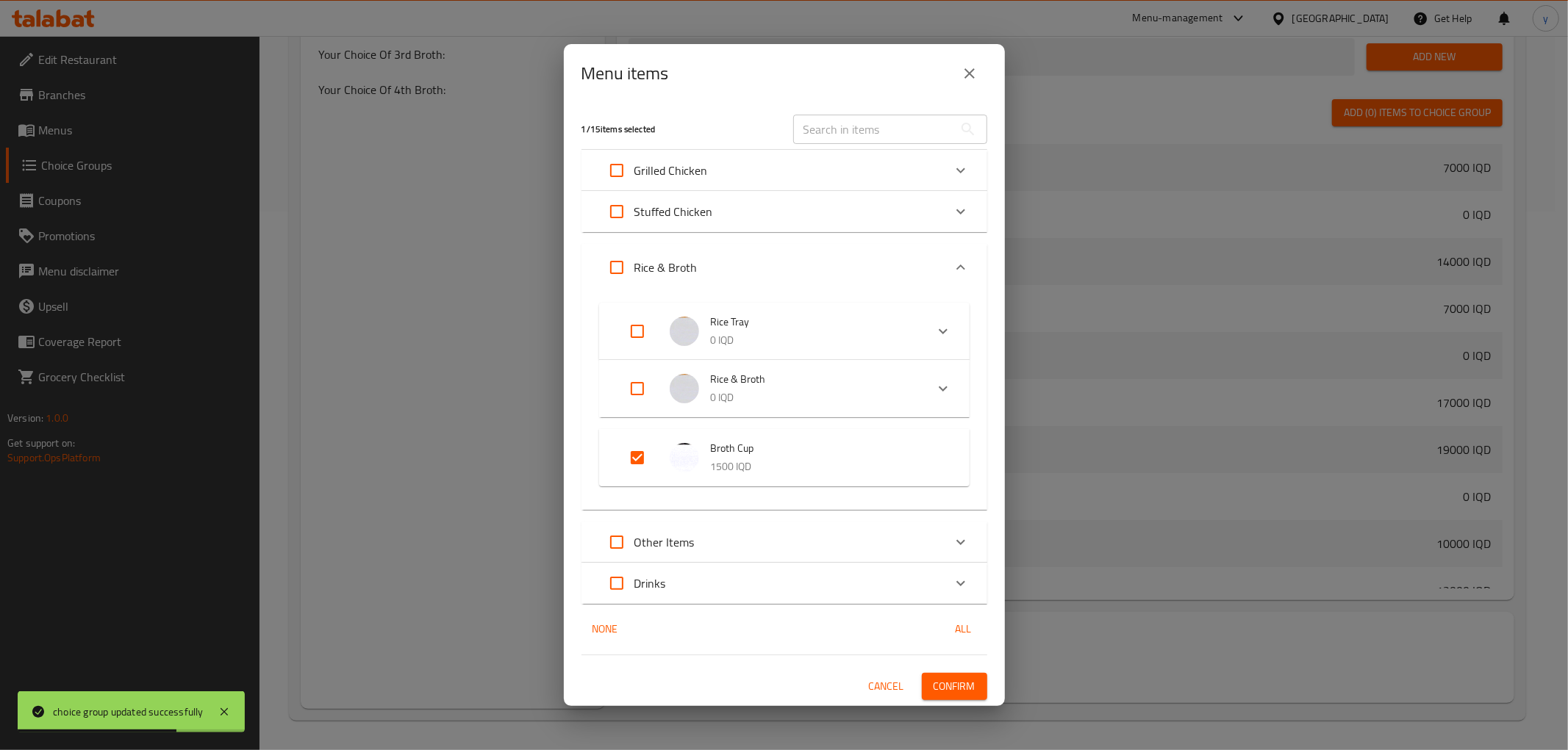
click at [634, 473] on input "Expand" at bounding box center [637, 458] width 35 height 35
checkbox input "false"
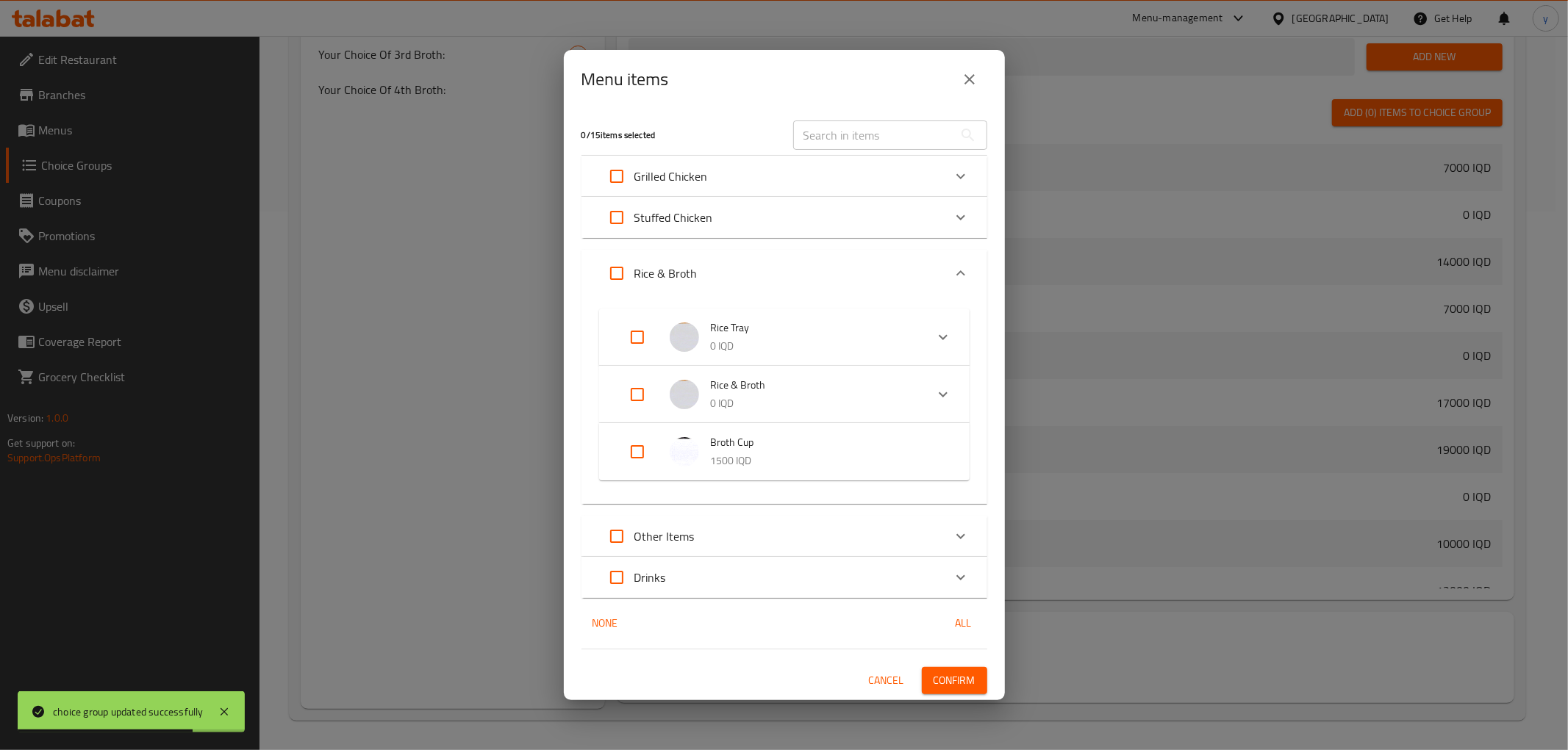
click at [931, 673] on button "Confirm" at bounding box center [954, 680] width 65 height 27
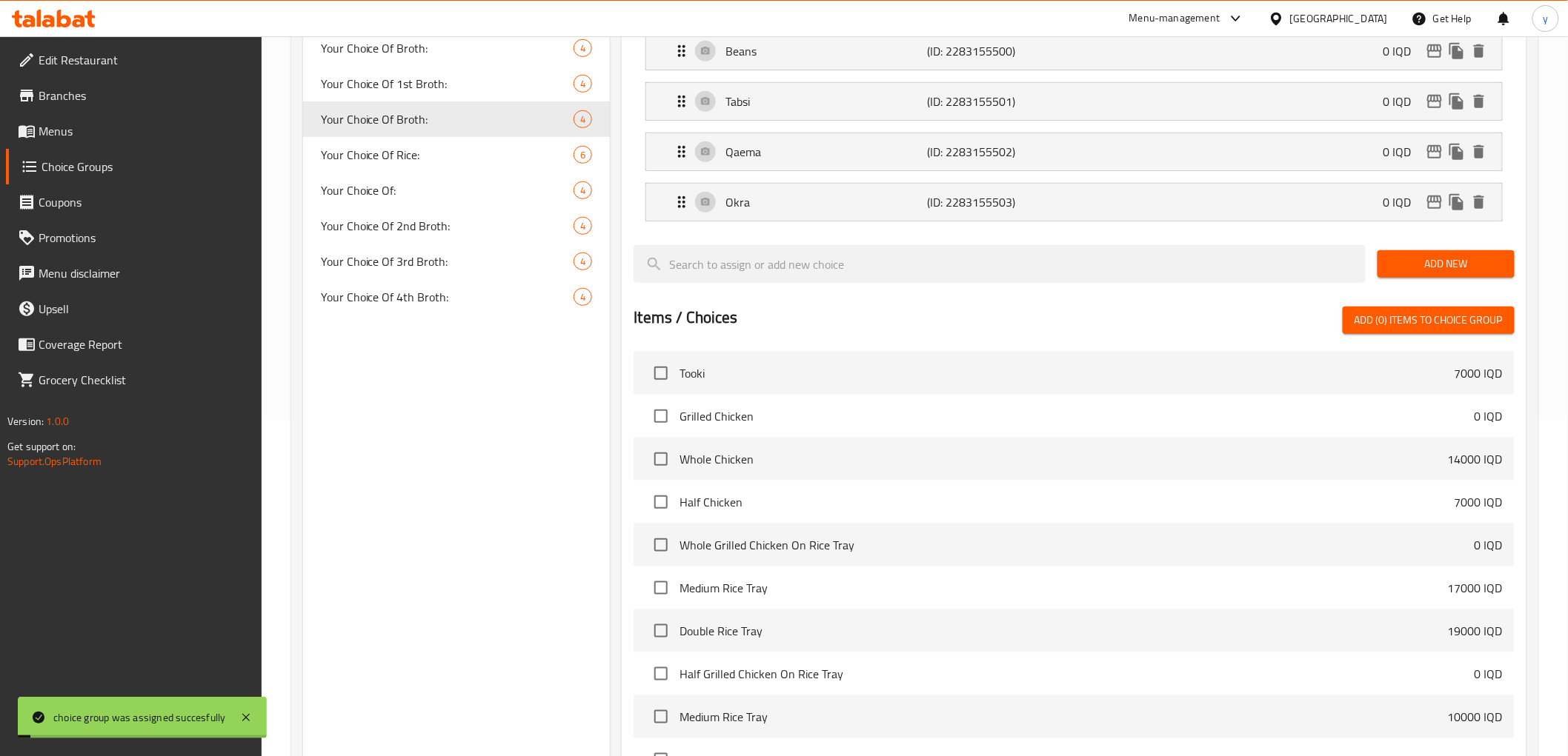
scroll to position [213, 0]
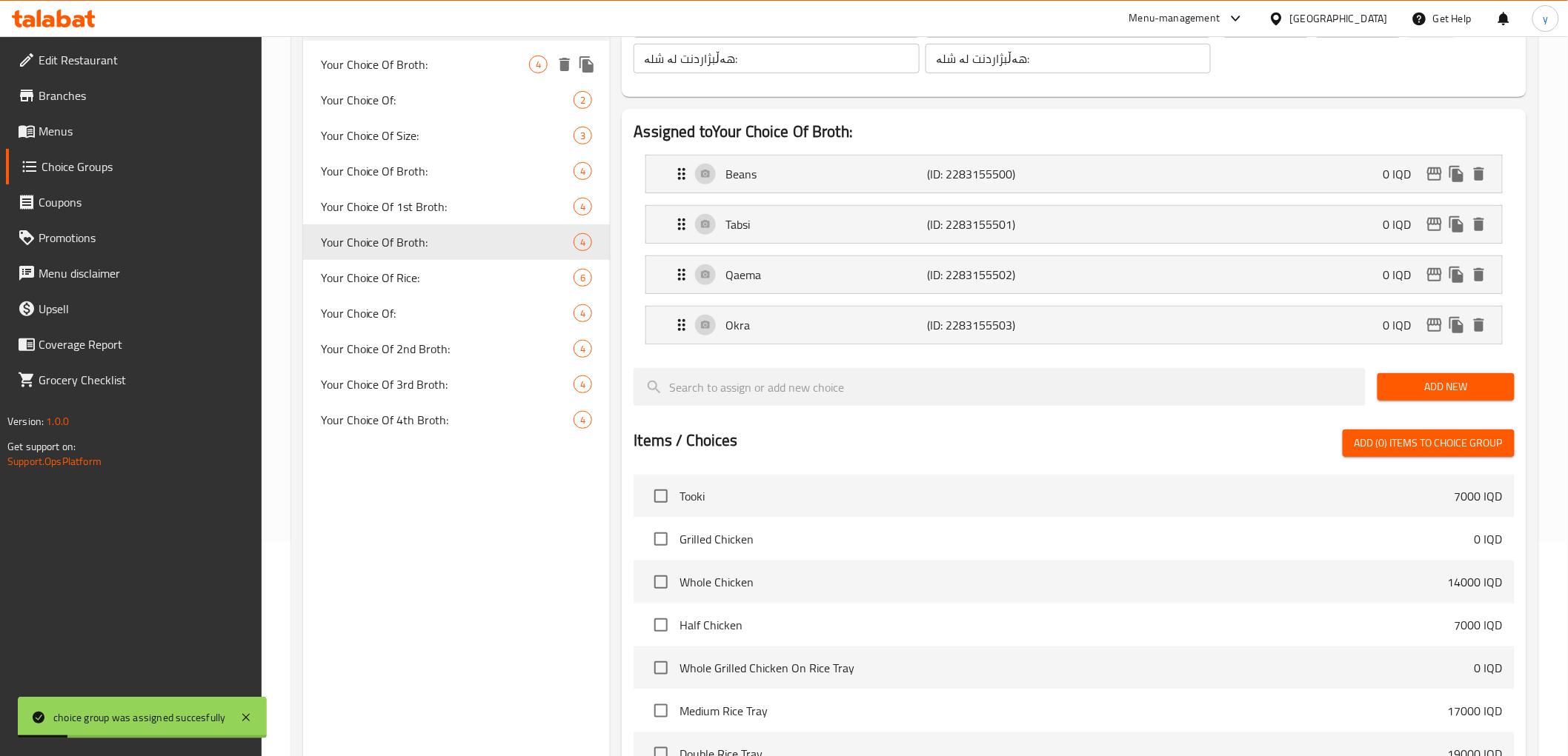
click at [516, 76] on div "Your Choice Of Broth: 4" at bounding box center [457, 64] width 307 height 36
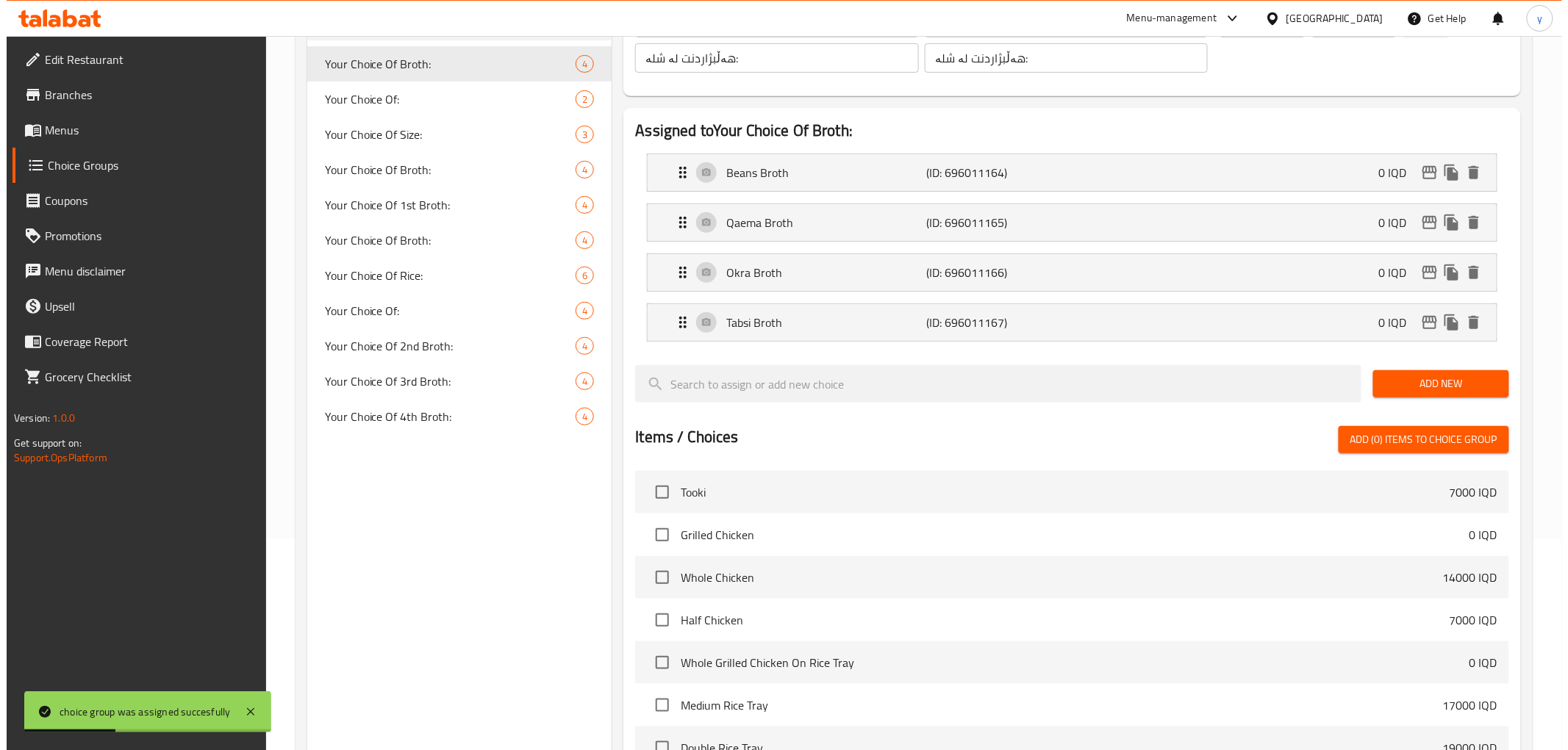
scroll to position [538, 0]
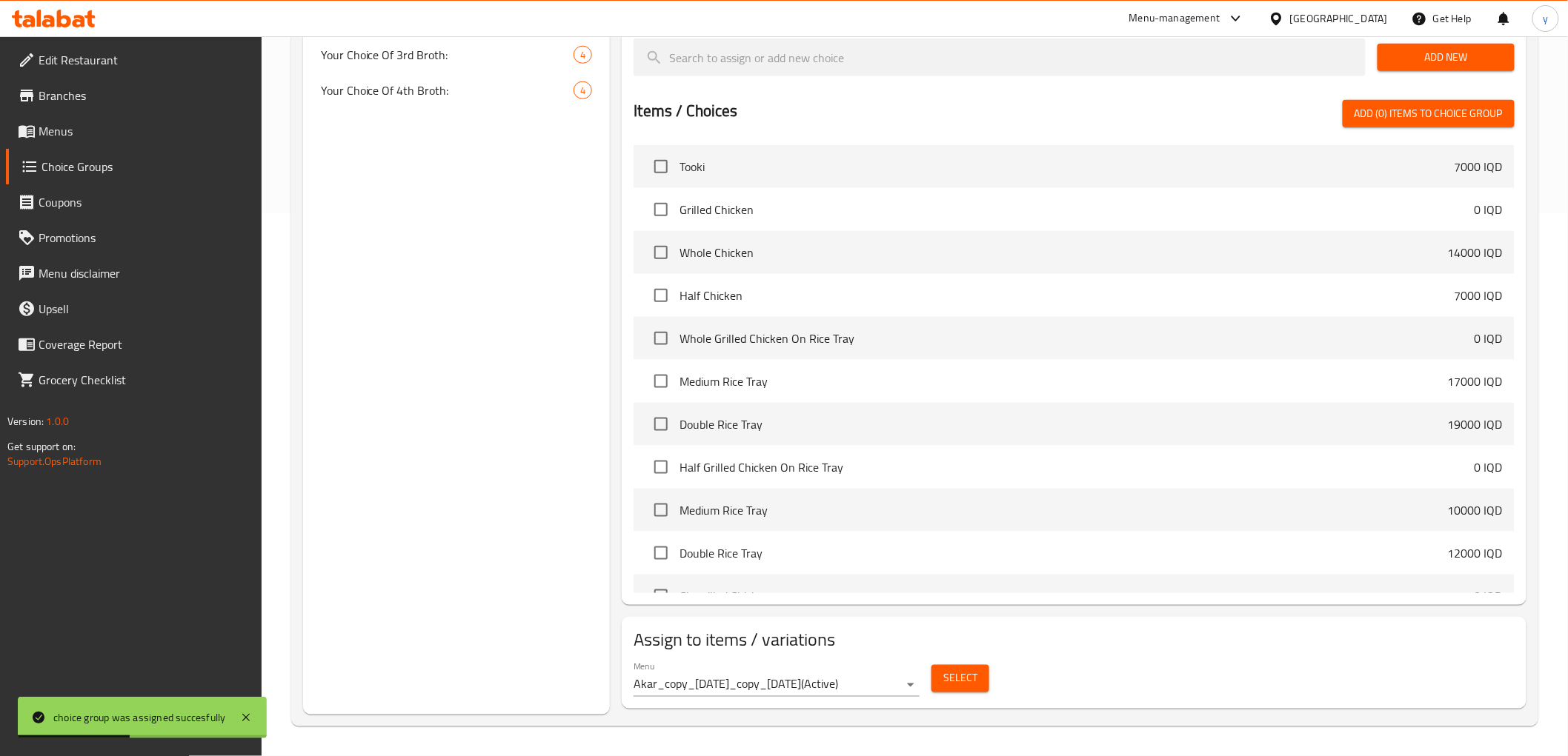
click at [956, 678] on span "Select" at bounding box center [960, 679] width 34 height 18
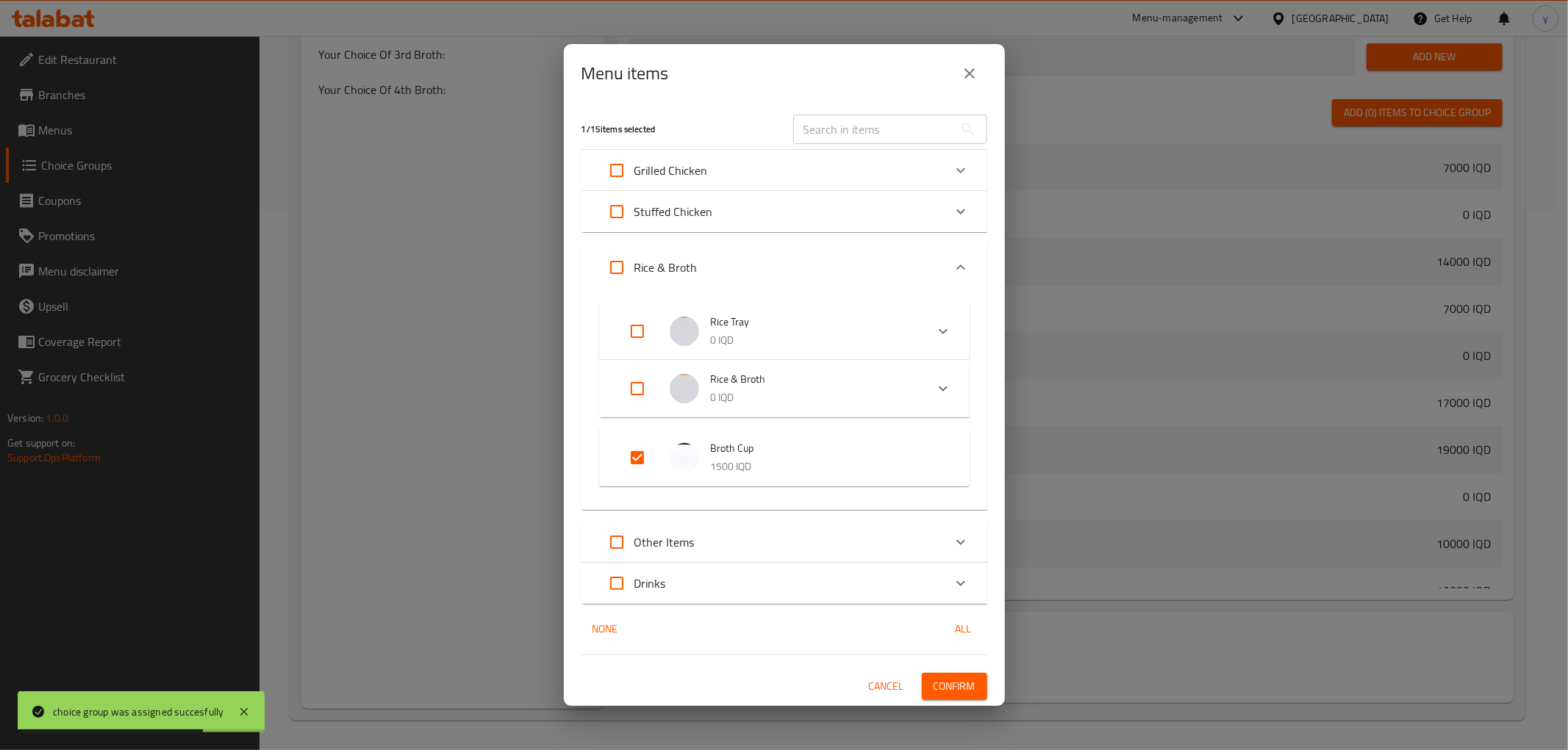
click at [626, 466] on input "Expand" at bounding box center [637, 458] width 35 height 35
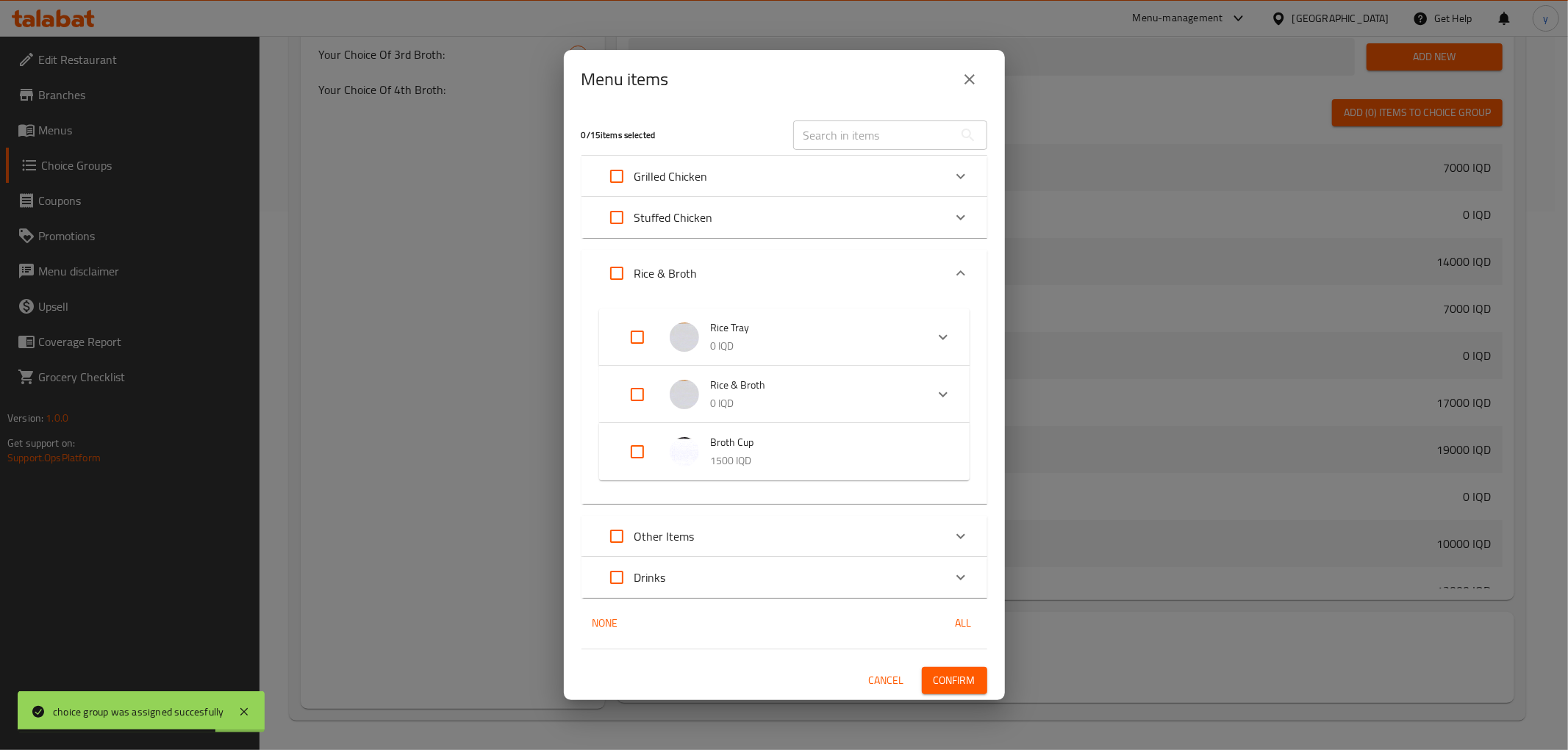
click at [674, 450] on img "Expand" at bounding box center [684, 452] width 30 height 30
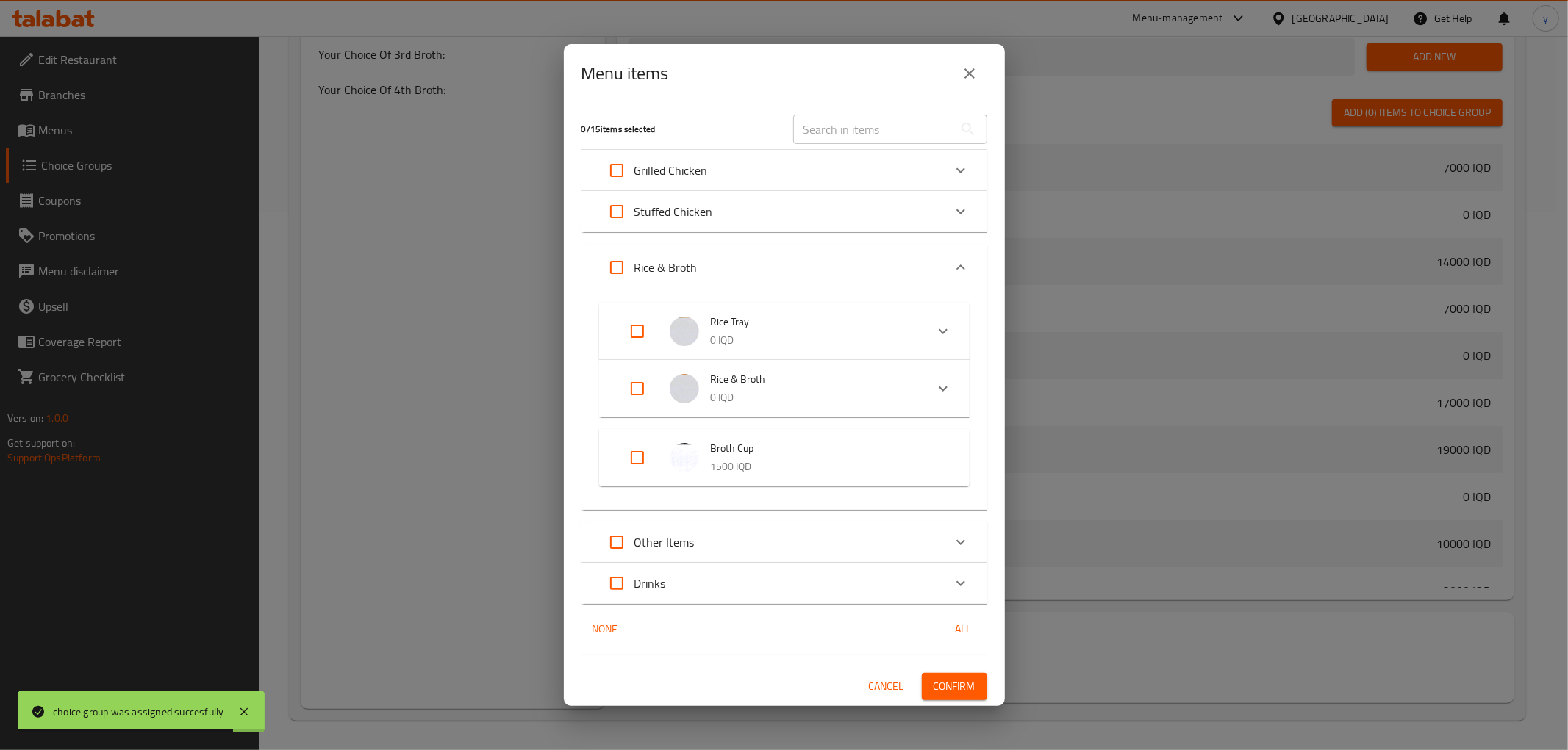
click at [677, 449] on img "Expand" at bounding box center [684, 458] width 30 height 30
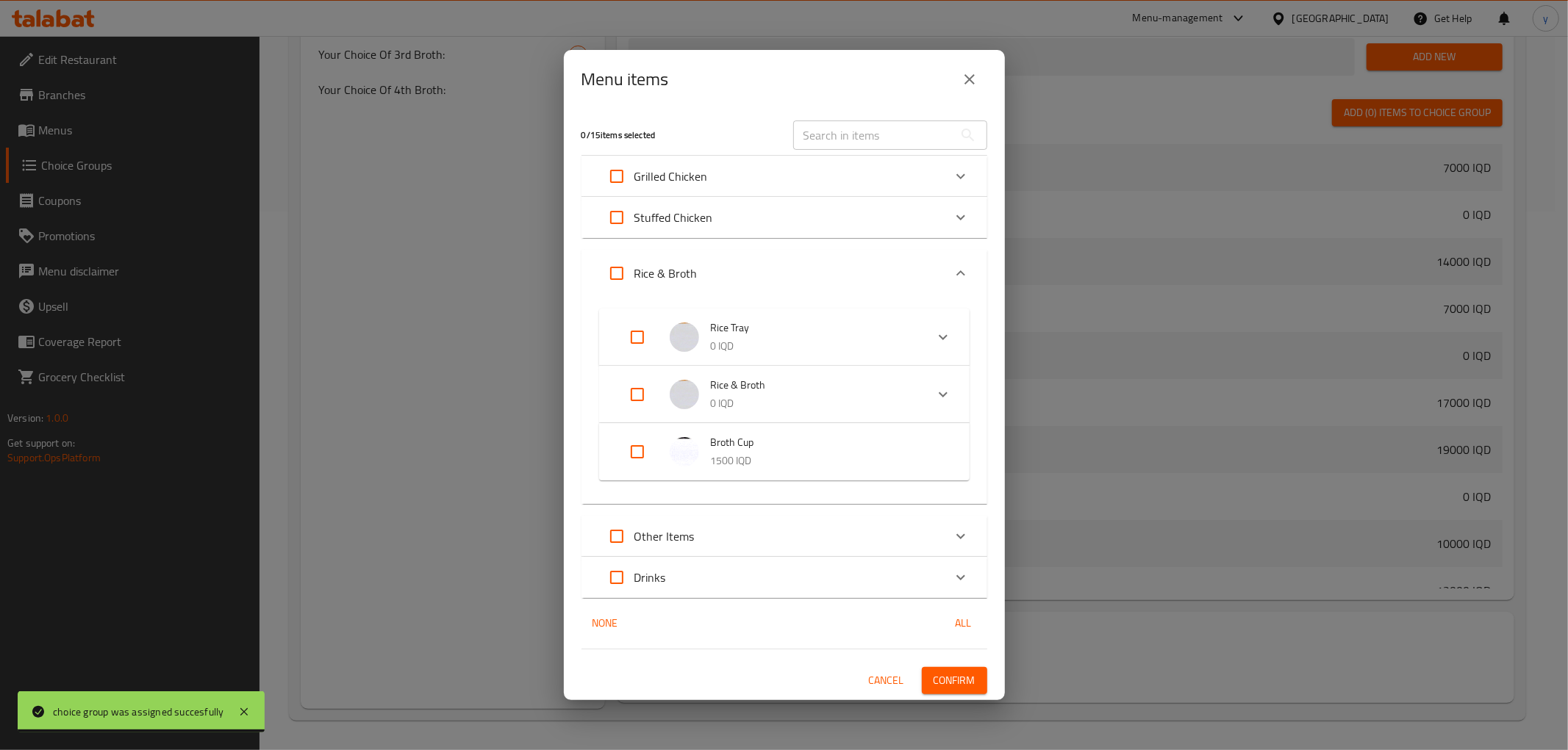
click at [633, 441] on input "Expand" at bounding box center [637, 452] width 35 height 35
checkbox input "true"
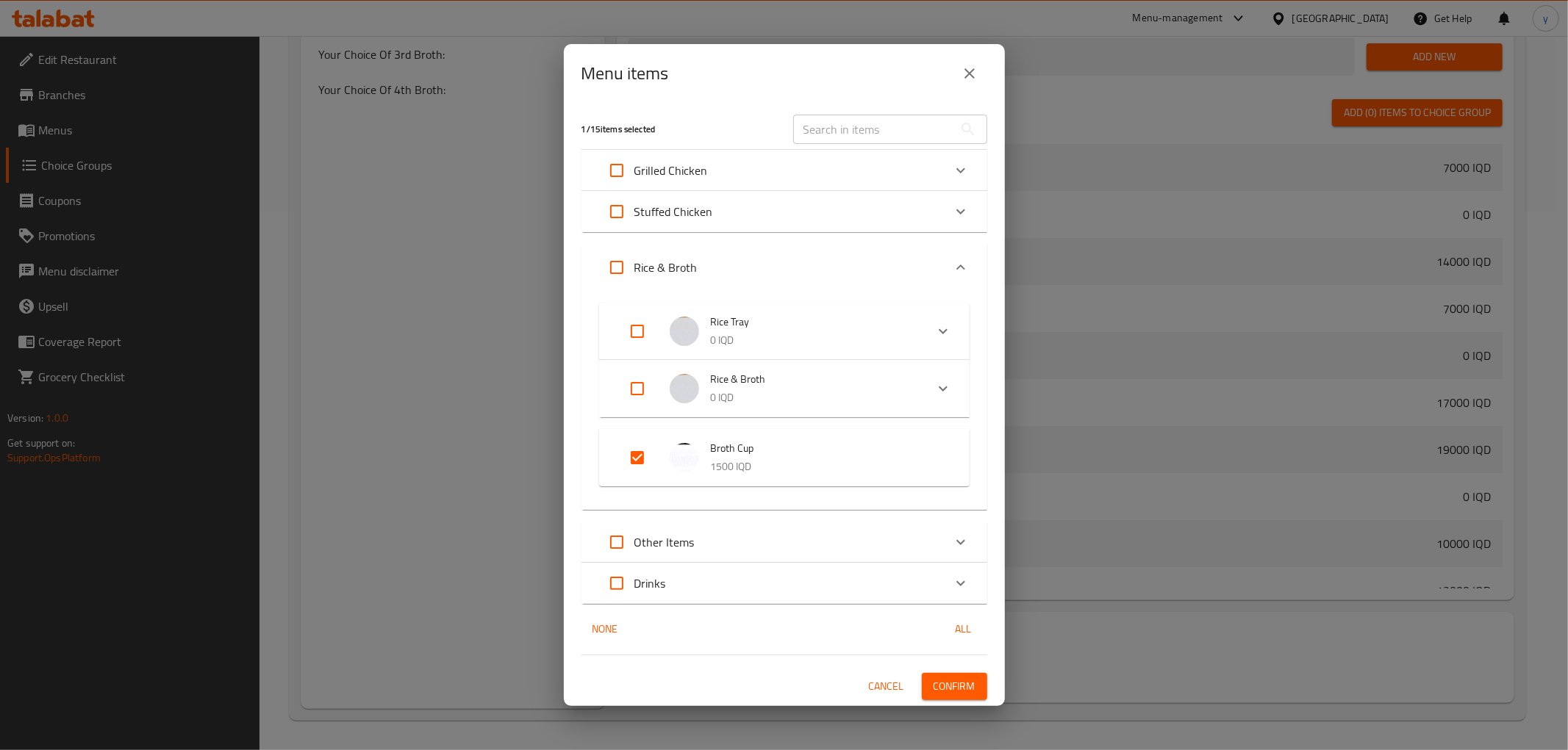
click at [648, 378] on input "Expand" at bounding box center [637, 389] width 35 height 35
checkbox input "true"
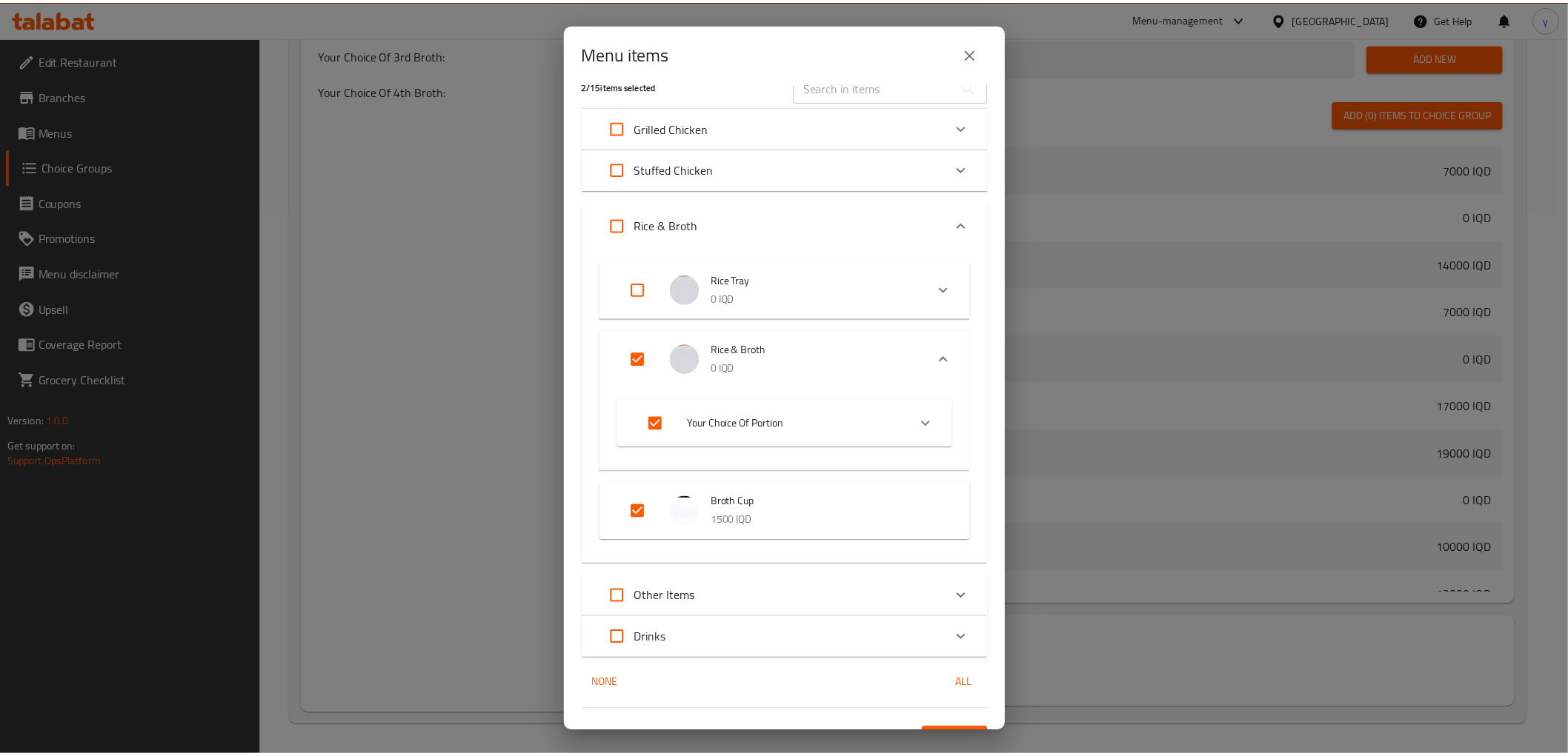
scroll to position [0, 0]
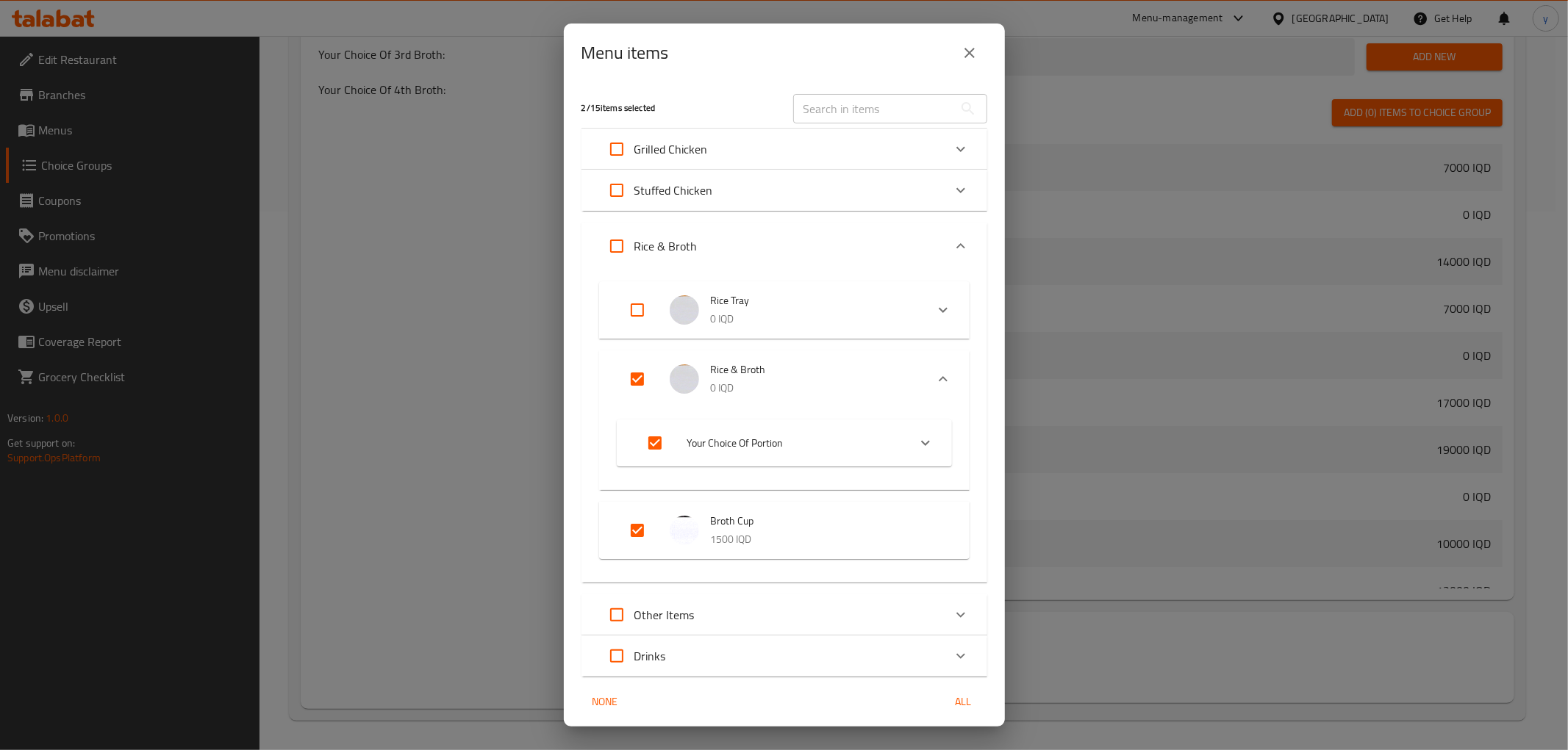
click at [961, 49] on icon "close" at bounding box center [969, 53] width 17 height 17
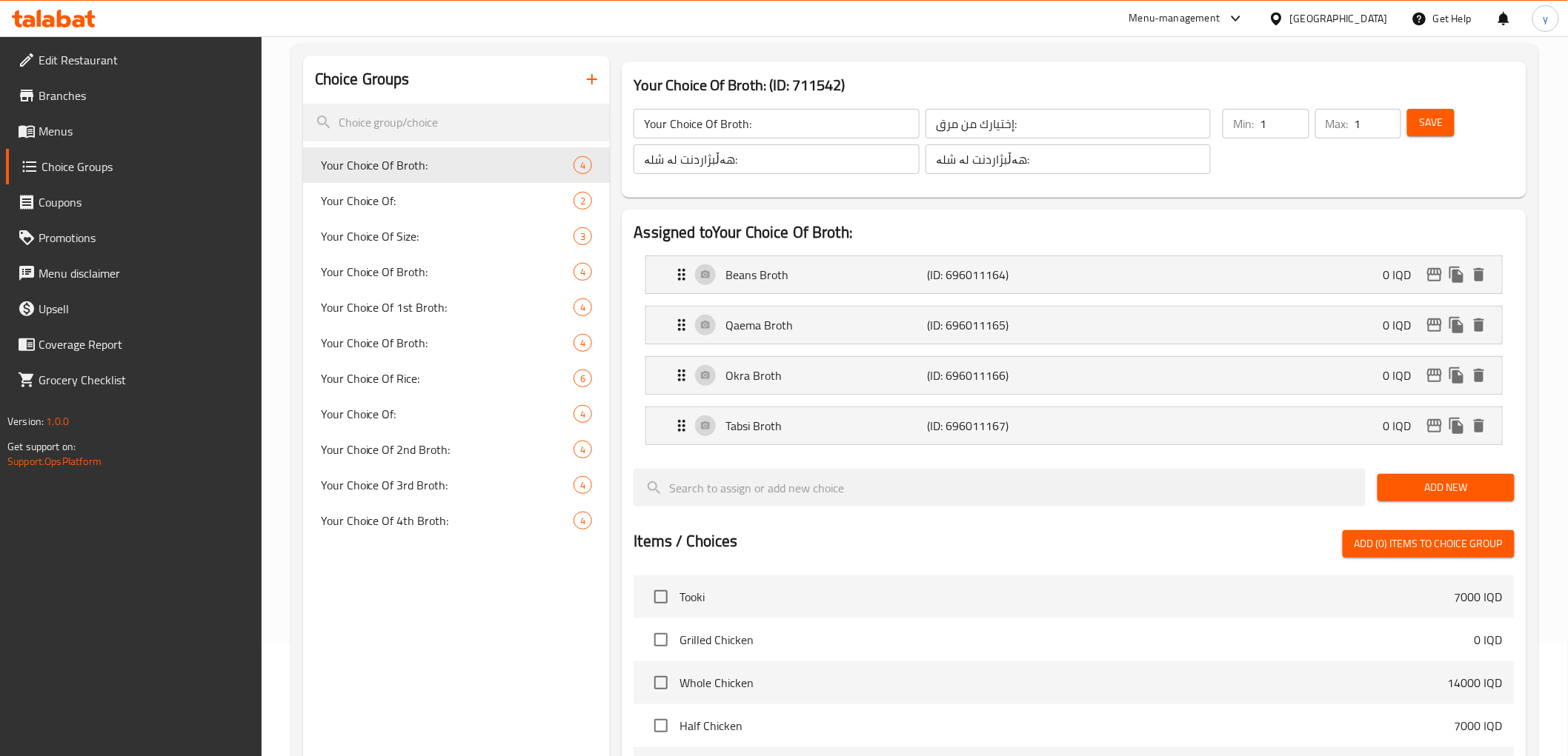
scroll to position [49, 0]
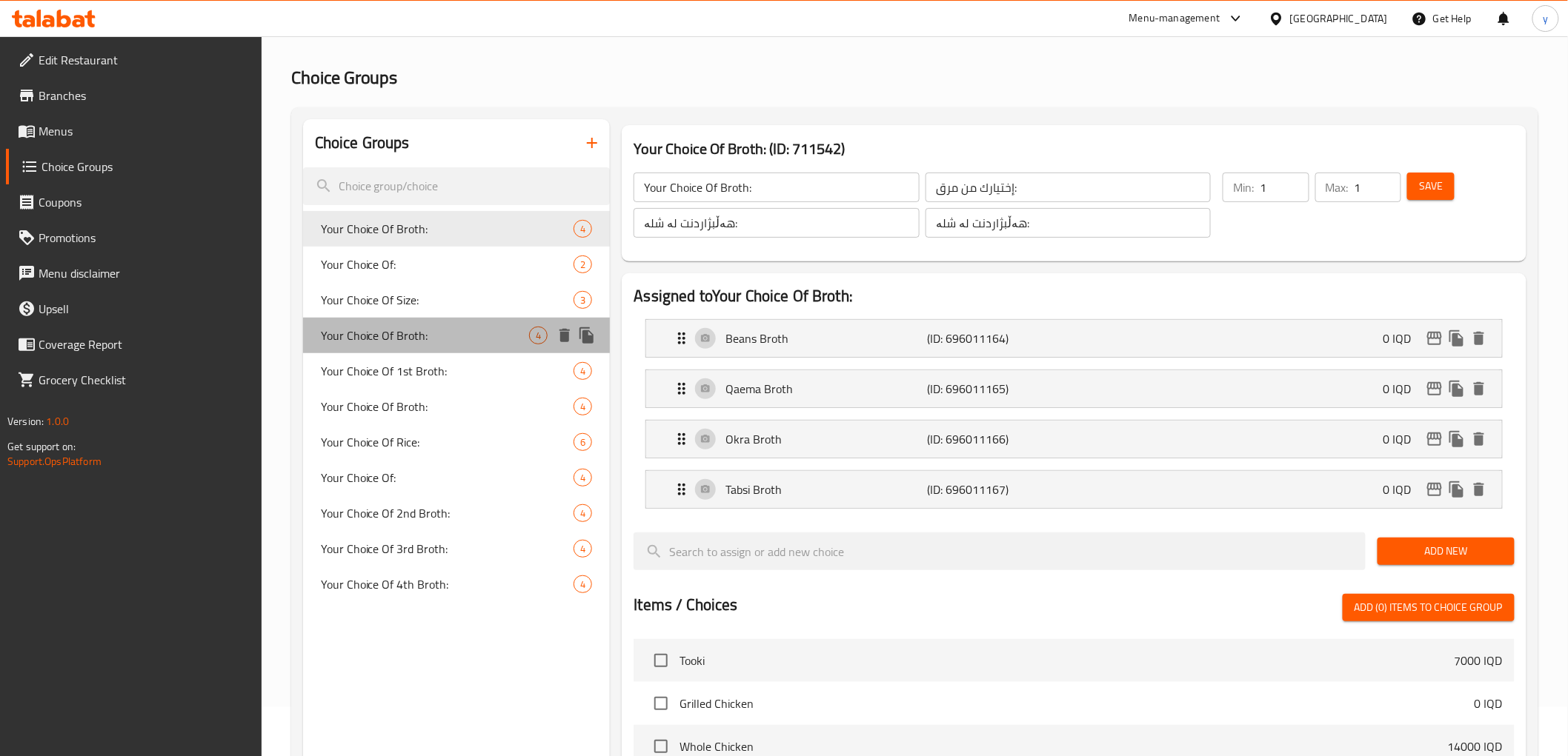
click at [514, 328] on span "Your Choice Of Broth:" at bounding box center [425, 335] width 209 height 17
type input "إختيارك من المرق:"
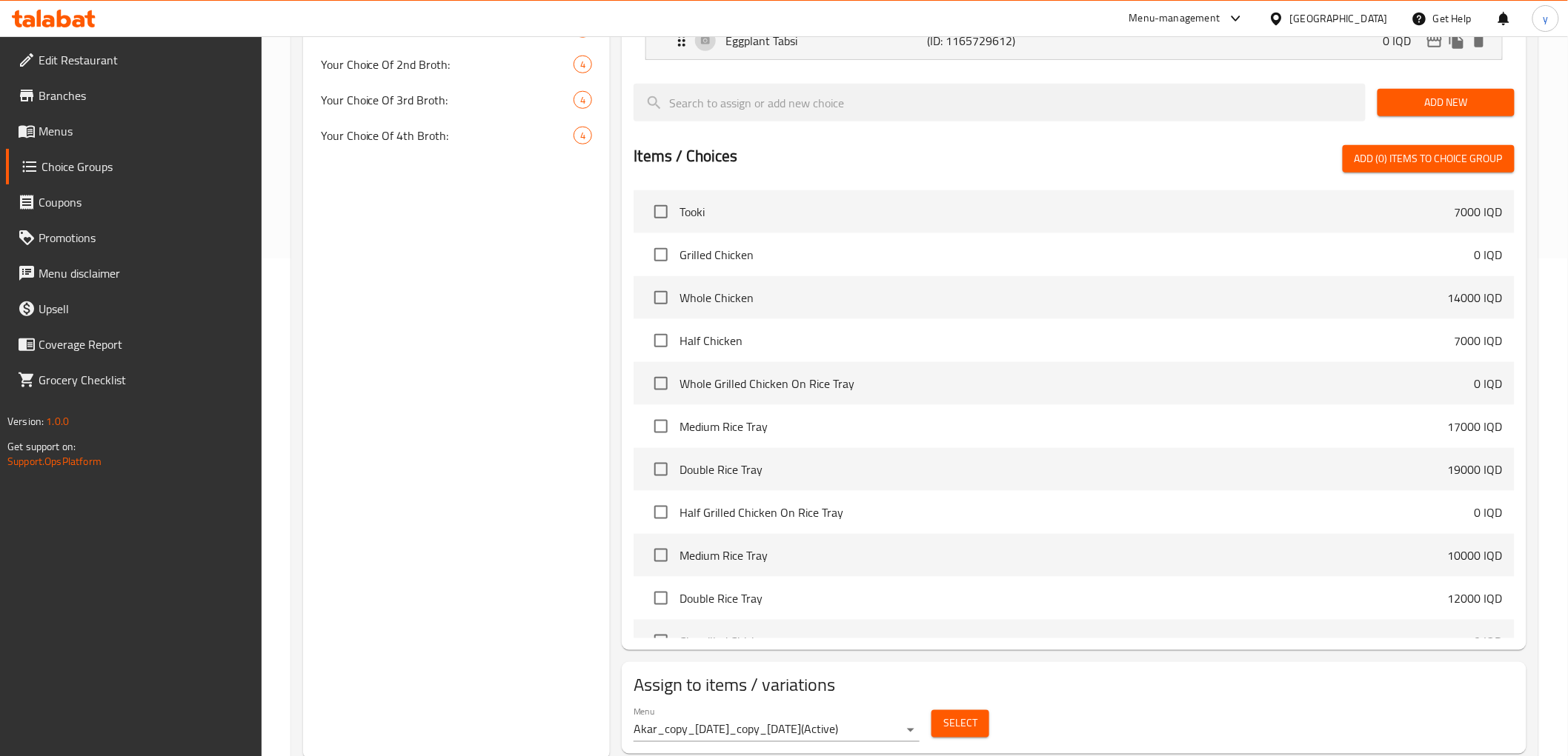
scroll to position [543, 0]
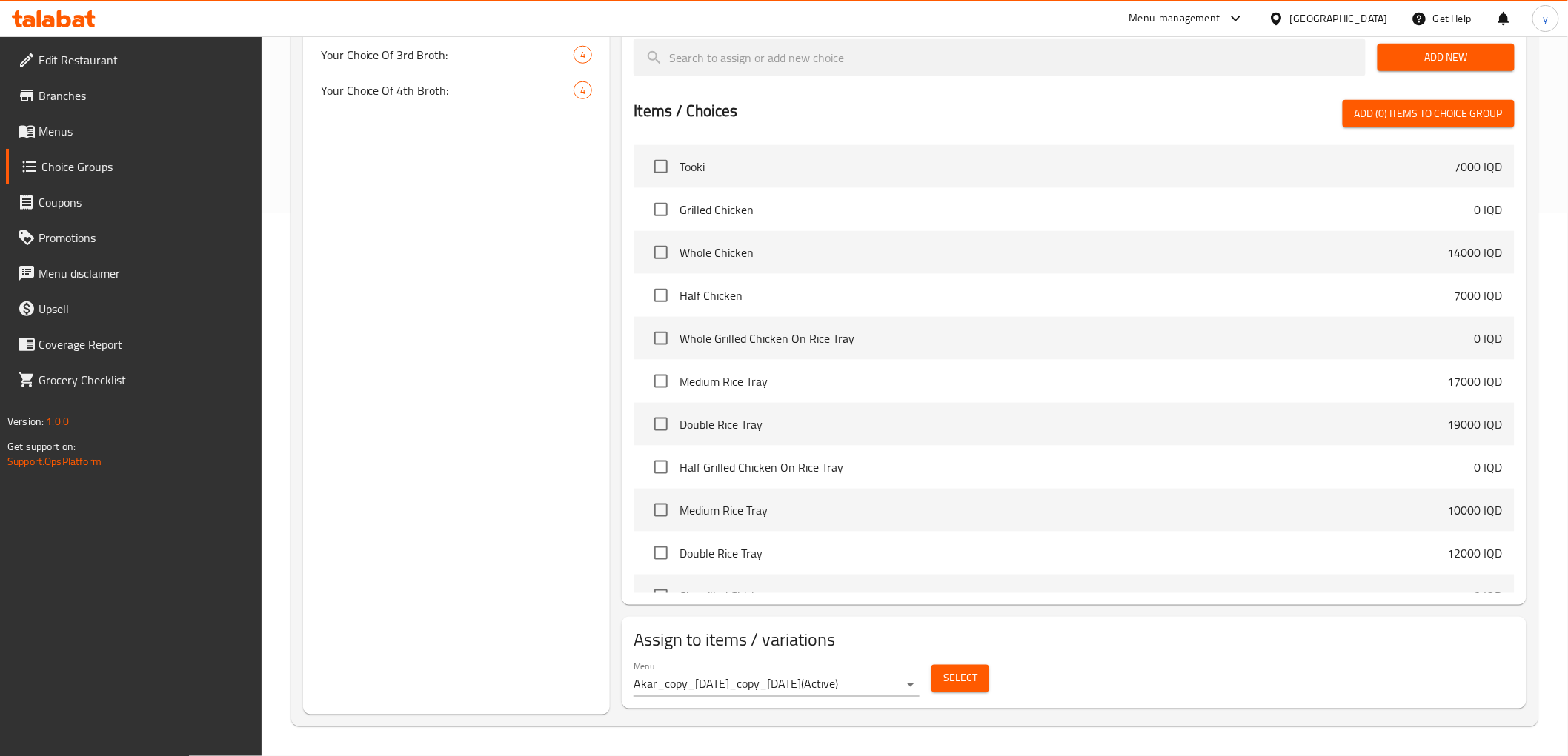
click at [942, 680] on button "Select" at bounding box center [960, 679] width 58 height 27
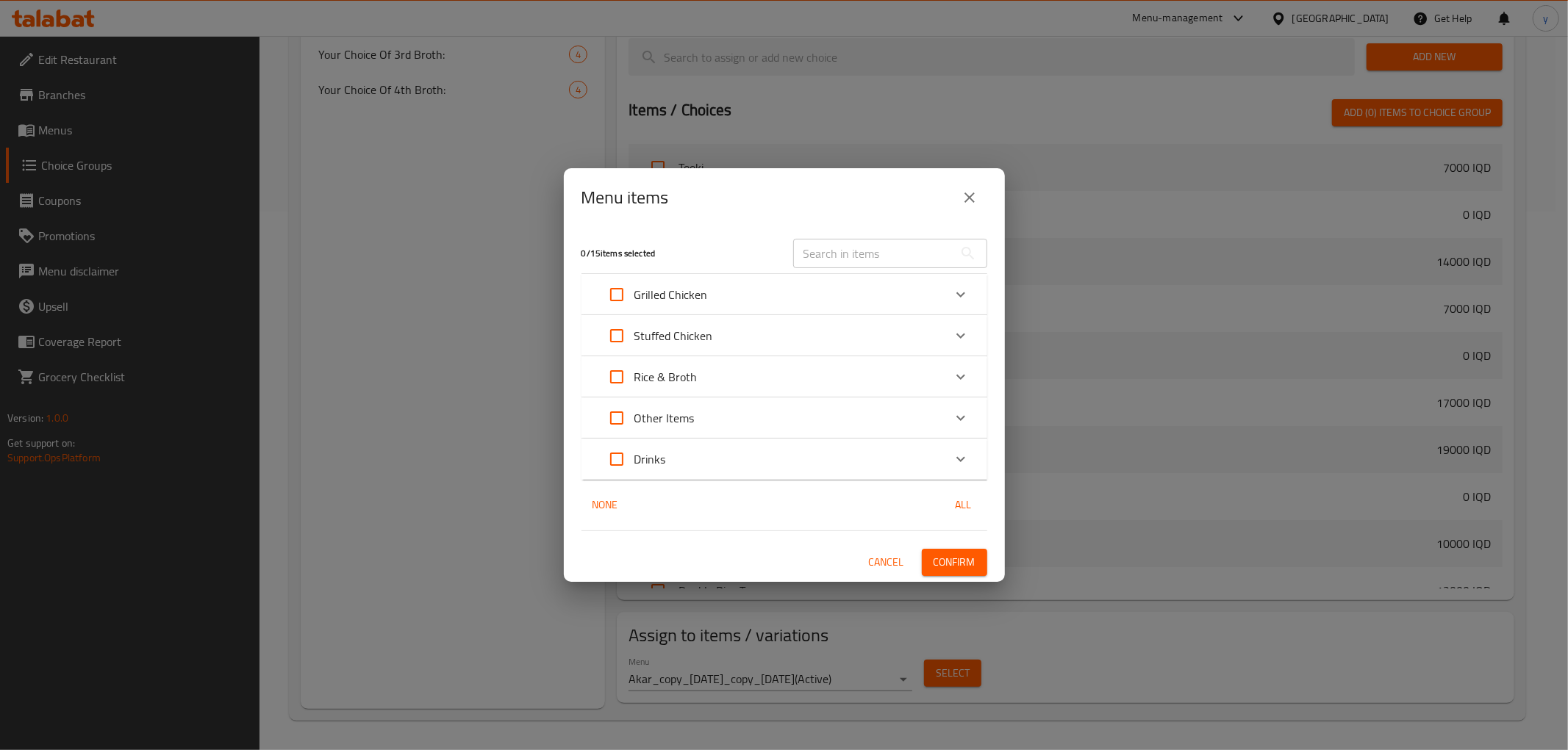
click at [742, 367] on div "Rice & Broth" at bounding box center [771, 376] width 344 height 35
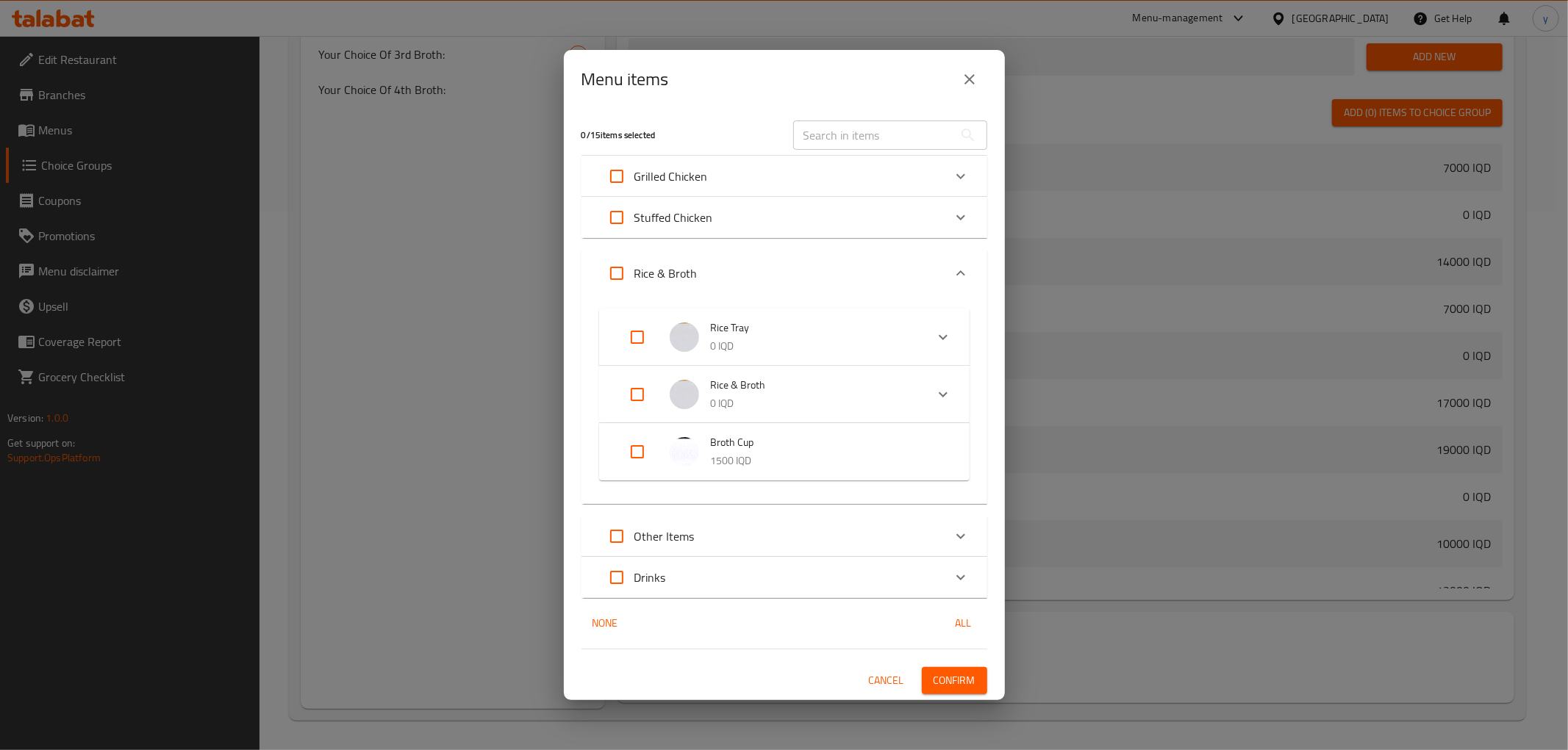
click at [643, 351] on input "Expand" at bounding box center [637, 337] width 35 height 35
checkbox input "true"
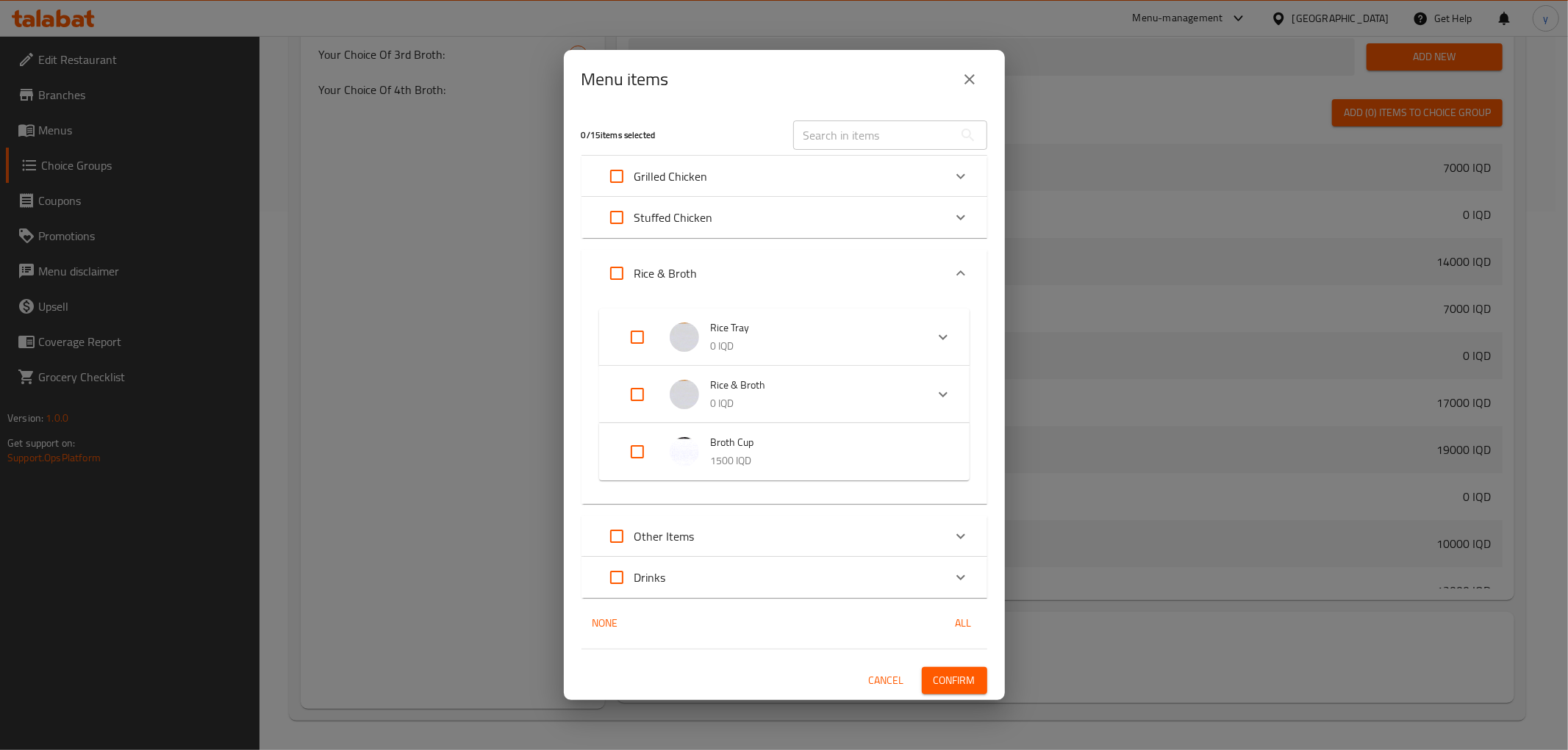
checkbox input "true"
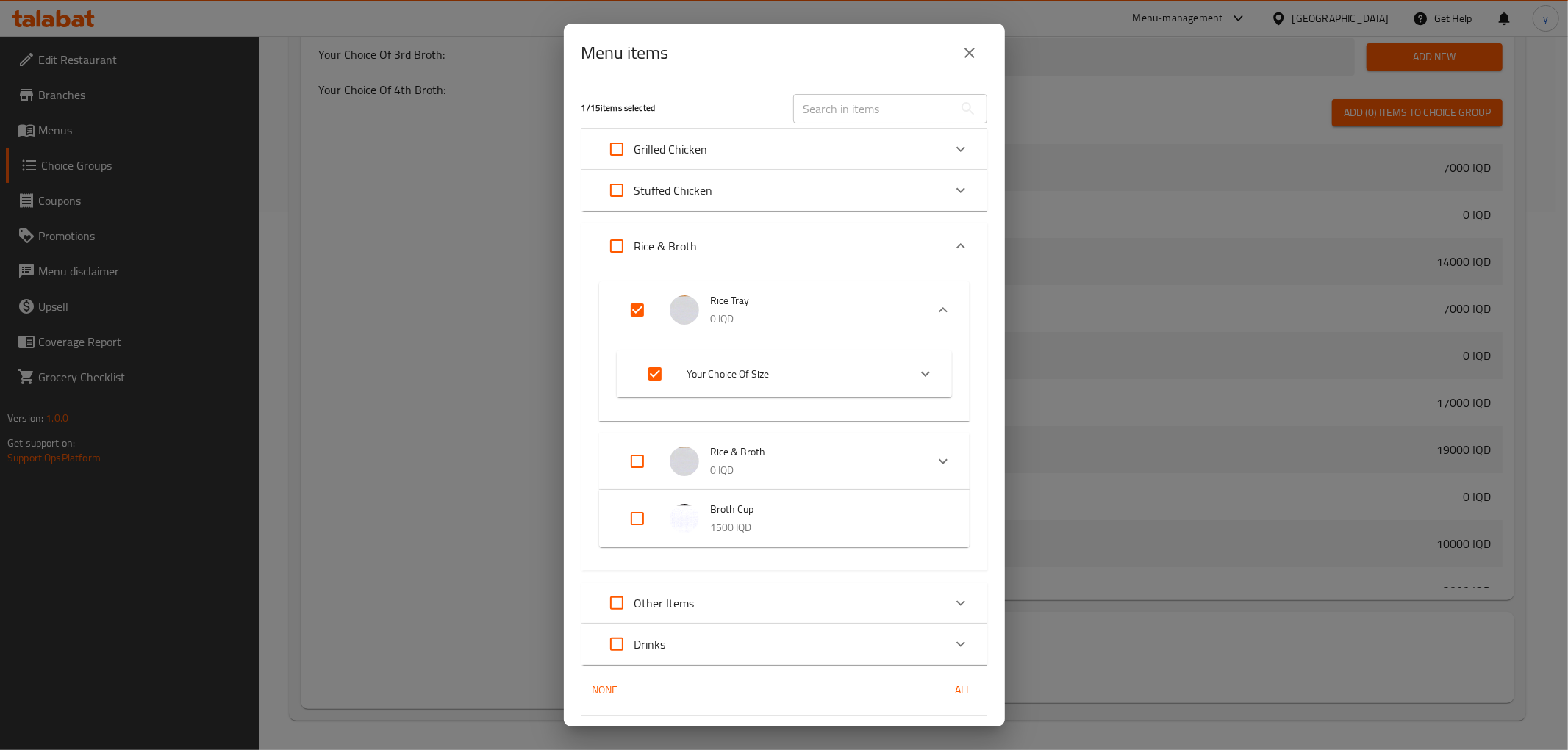
click at [643, 320] on input "Expand" at bounding box center [637, 310] width 35 height 35
checkbox input "false"
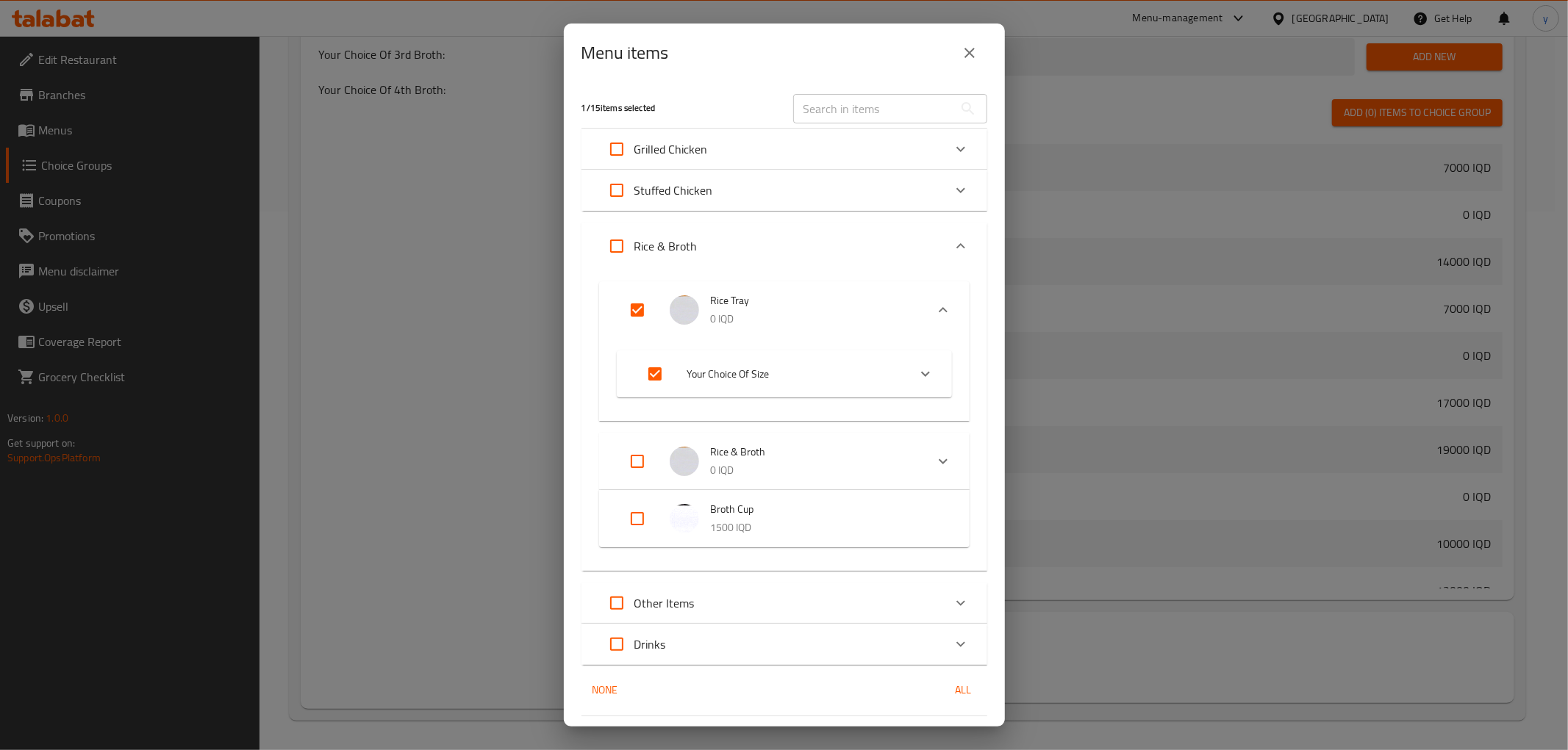
checkbox input "false"
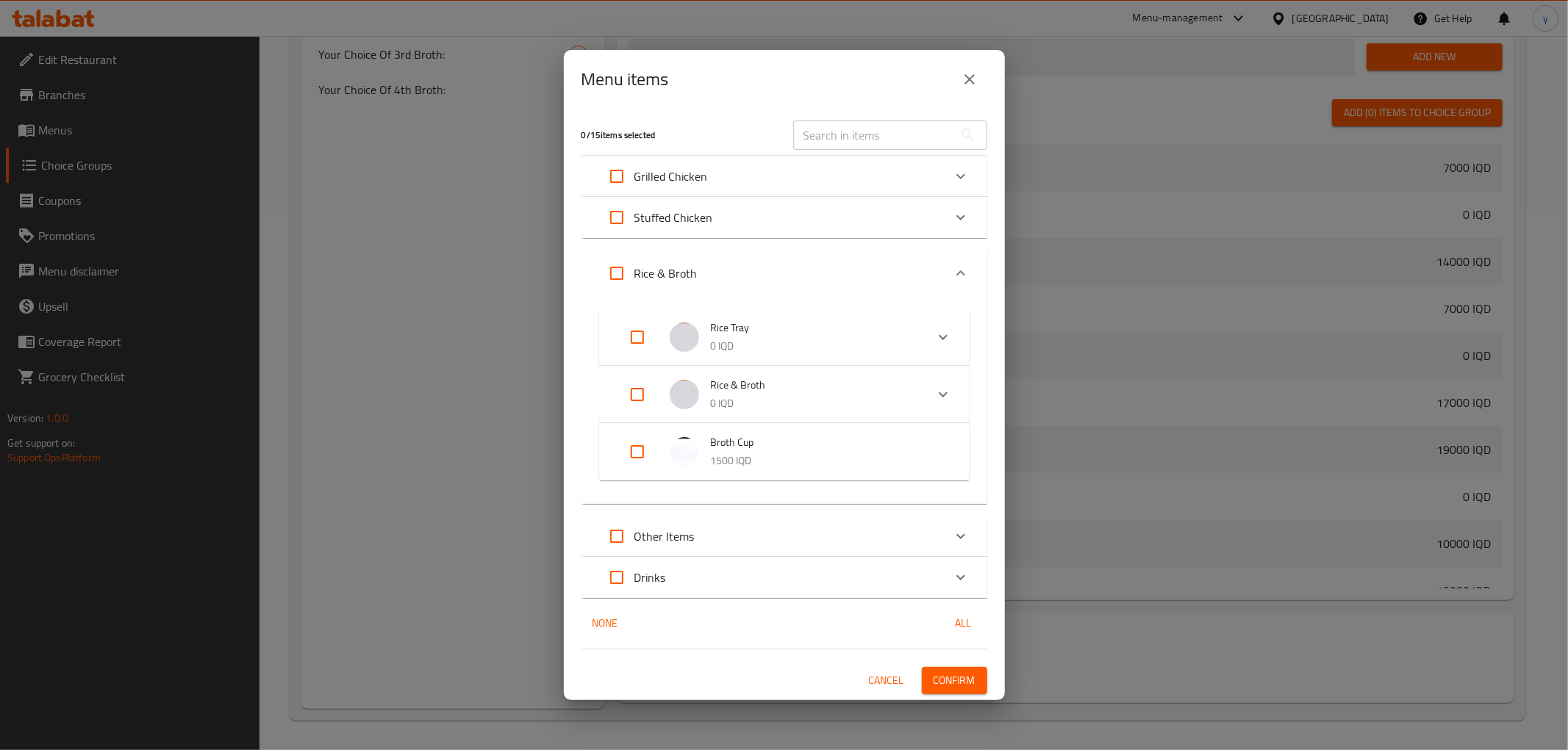
click at [633, 373] on li "Rice & Broth 0 IQD" at bounding box center [771, 394] width 309 height 51
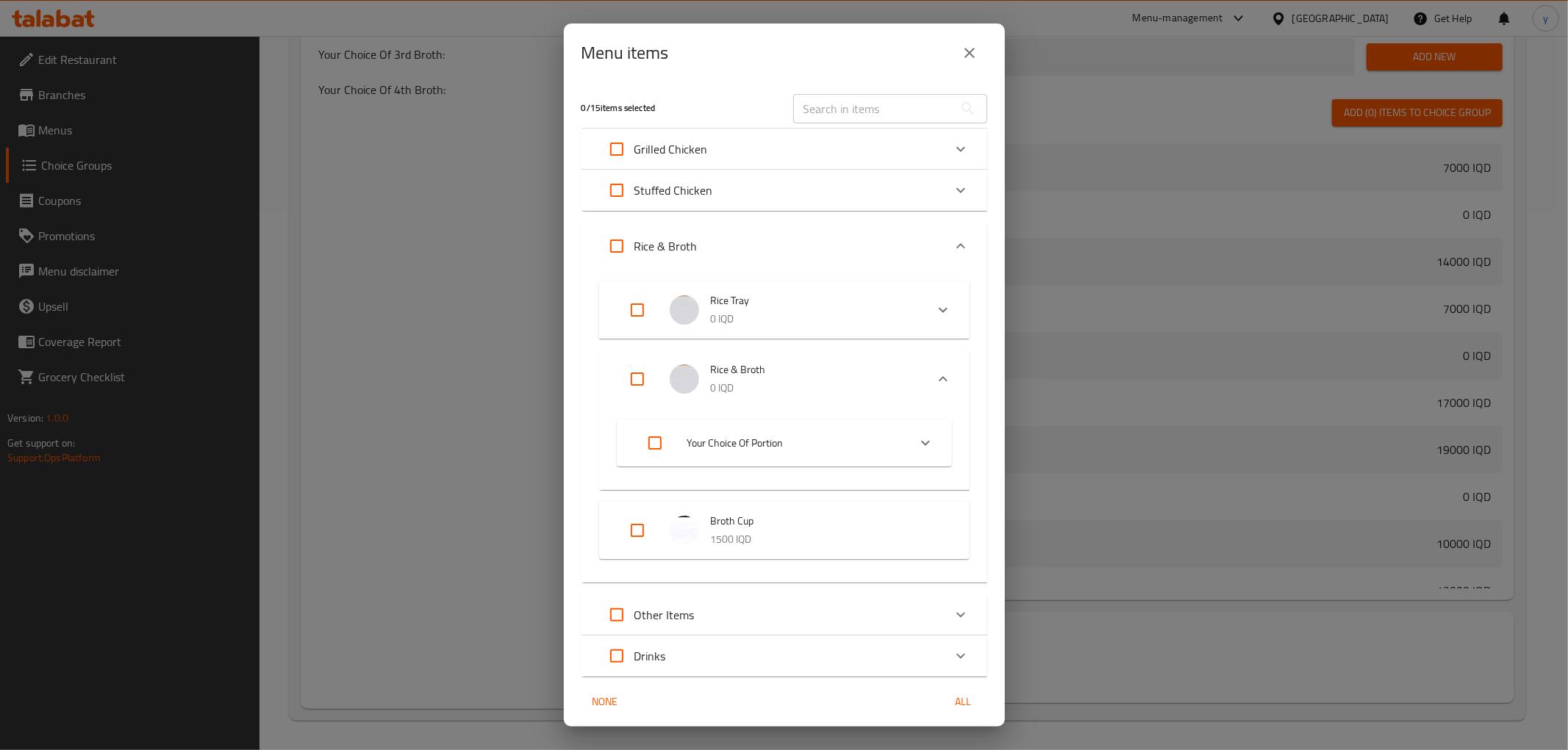
click at [640, 376] on input "Expand" at bounding box center [637, 379] width 35 height 35
checkbox input "true"
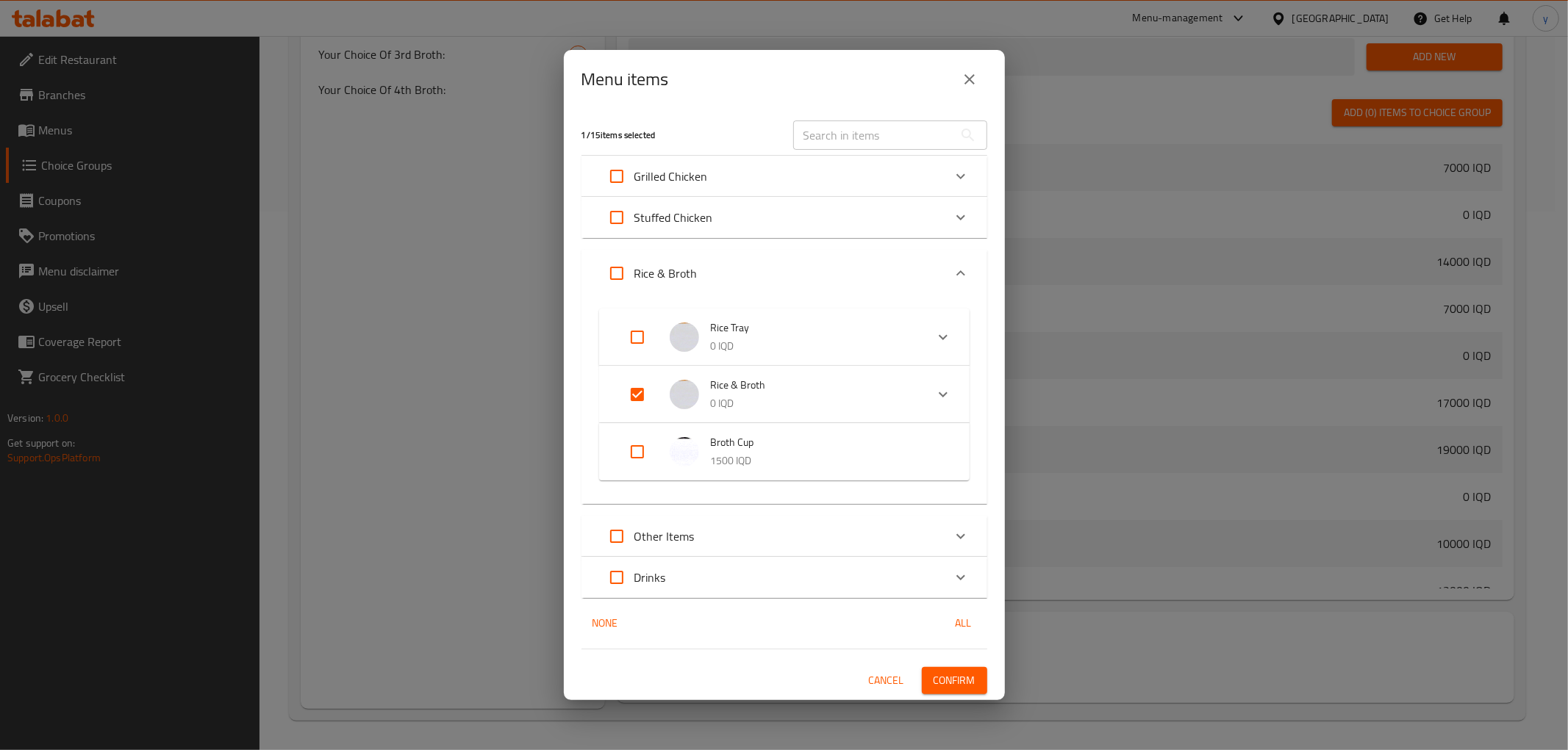
click at [633, 436] on input "Expand" at bounding box center [637, 452] width 35 height 35
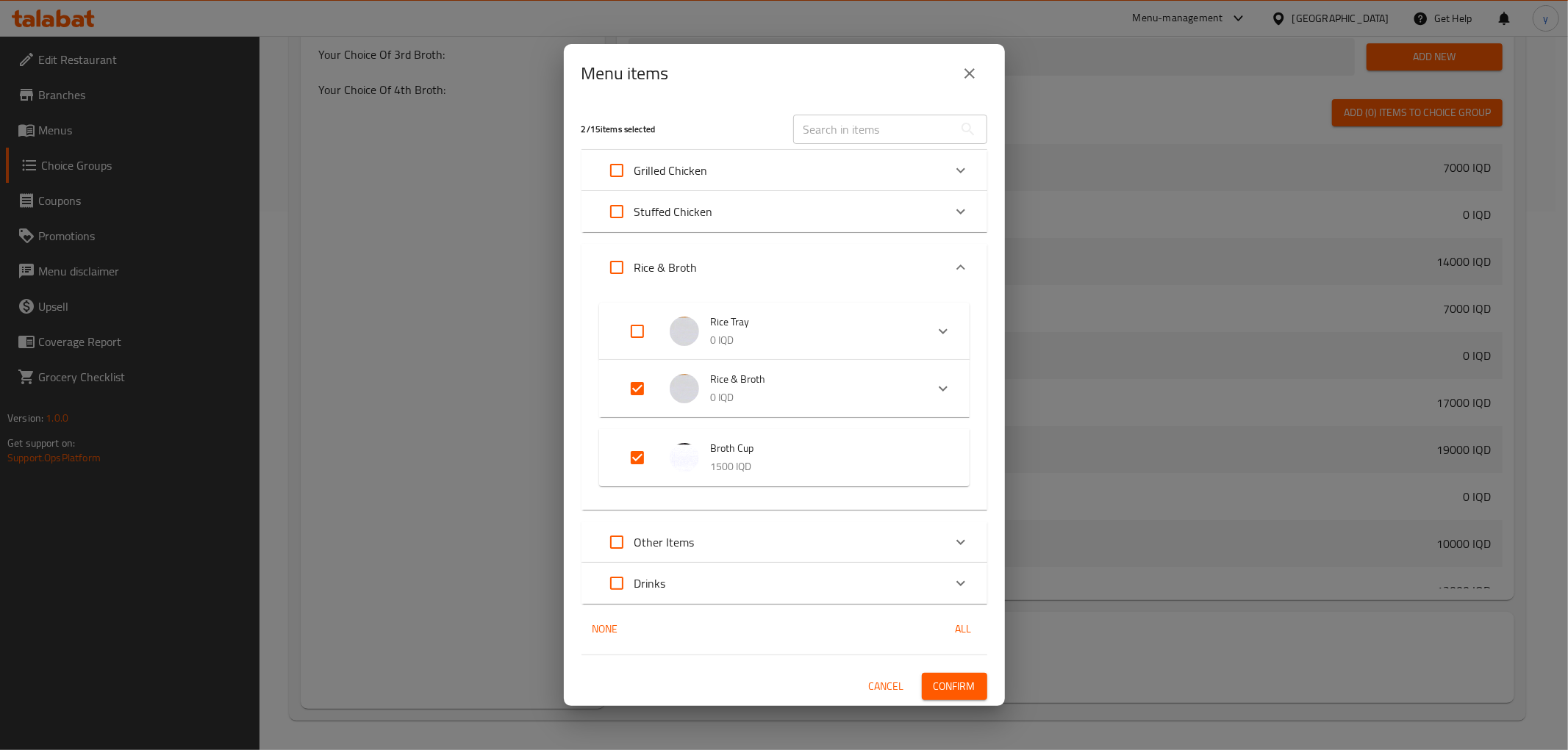
click at [644, 453] on input "Expand" at bounding box center [637, 458] width 35 height 35
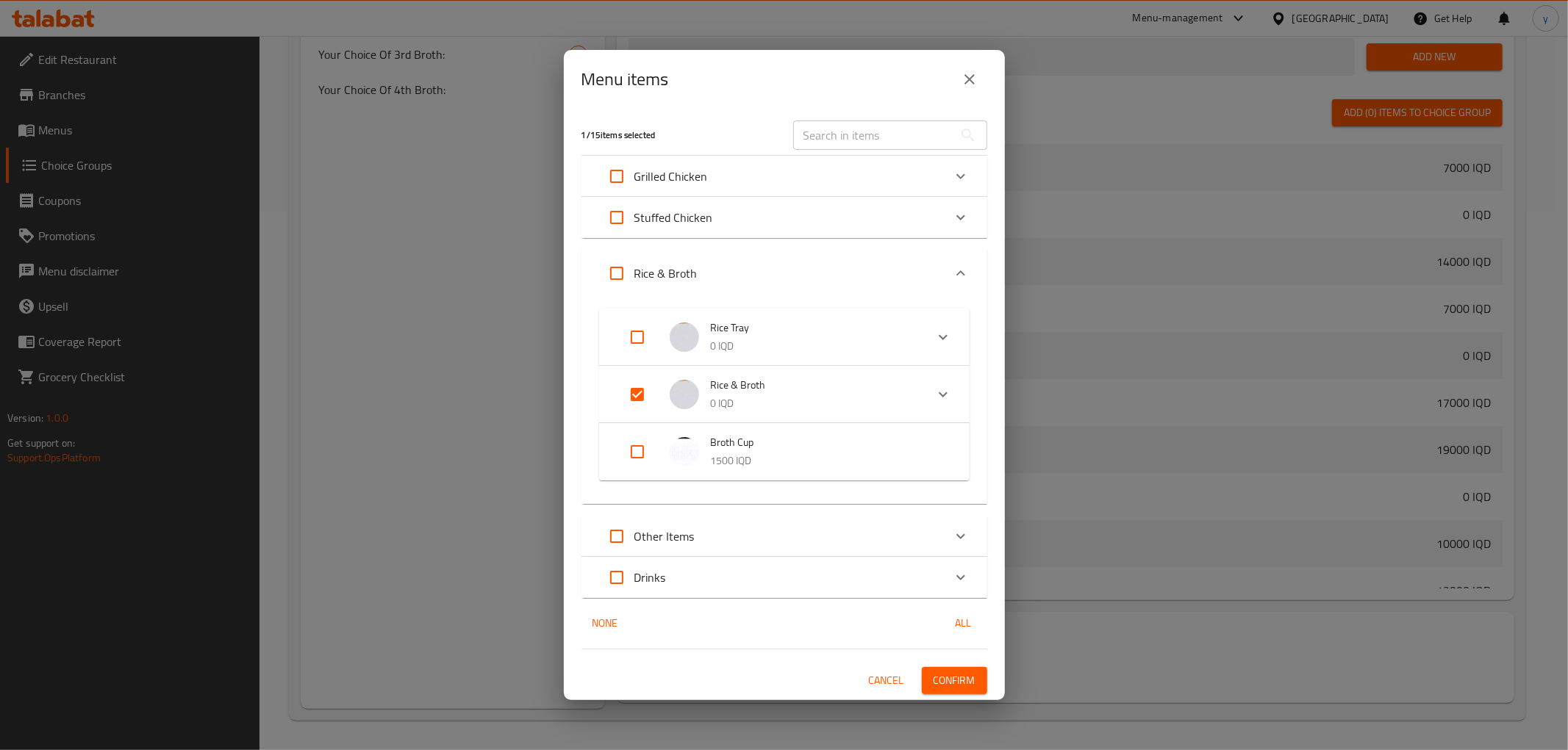
click at [646, 454] on input "Expand" at bounding box center [637, 452] width 35 height 35
checkbox input "true"
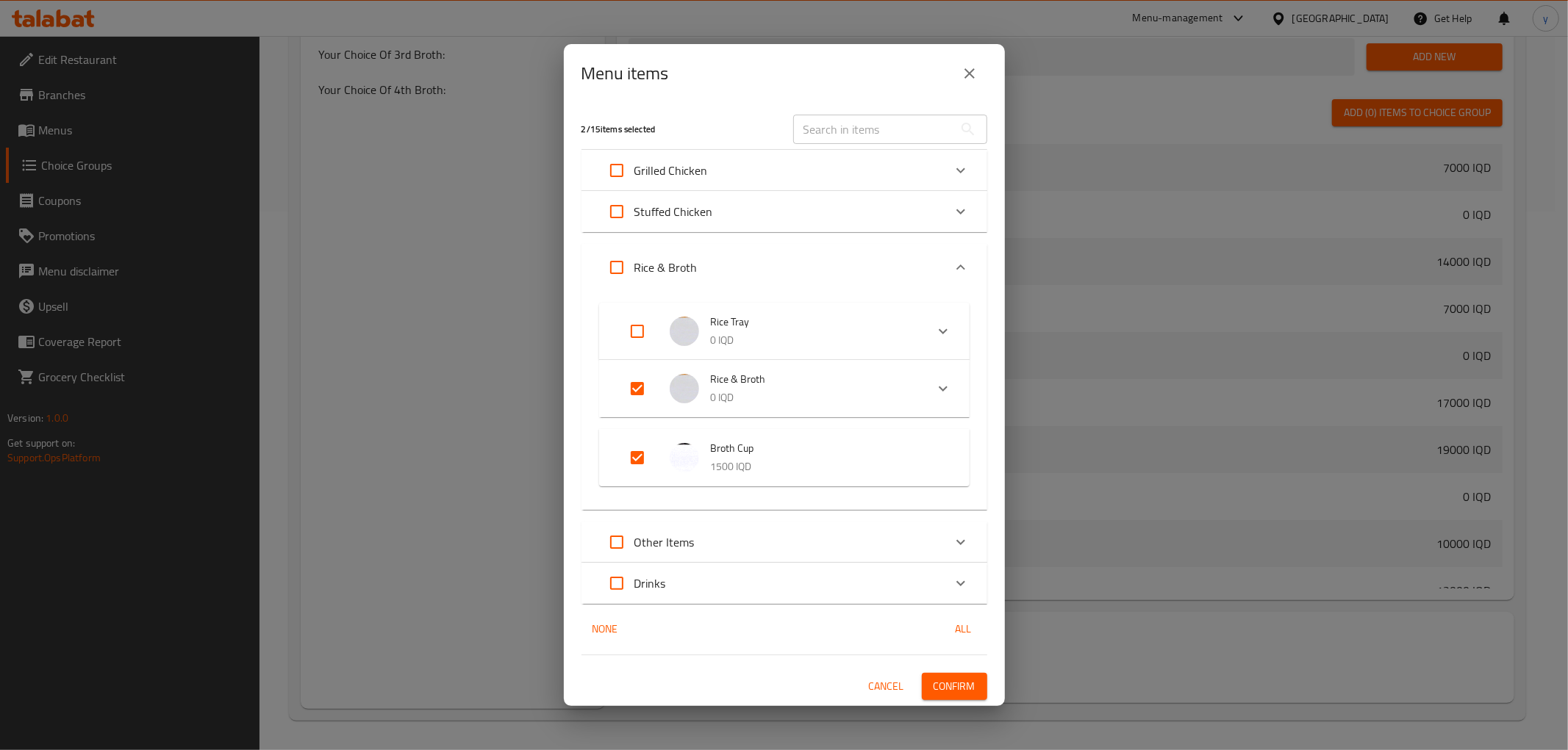
click at [975, 681] on span "Confirm" at bounding box center [954, 687] width 42 height 18
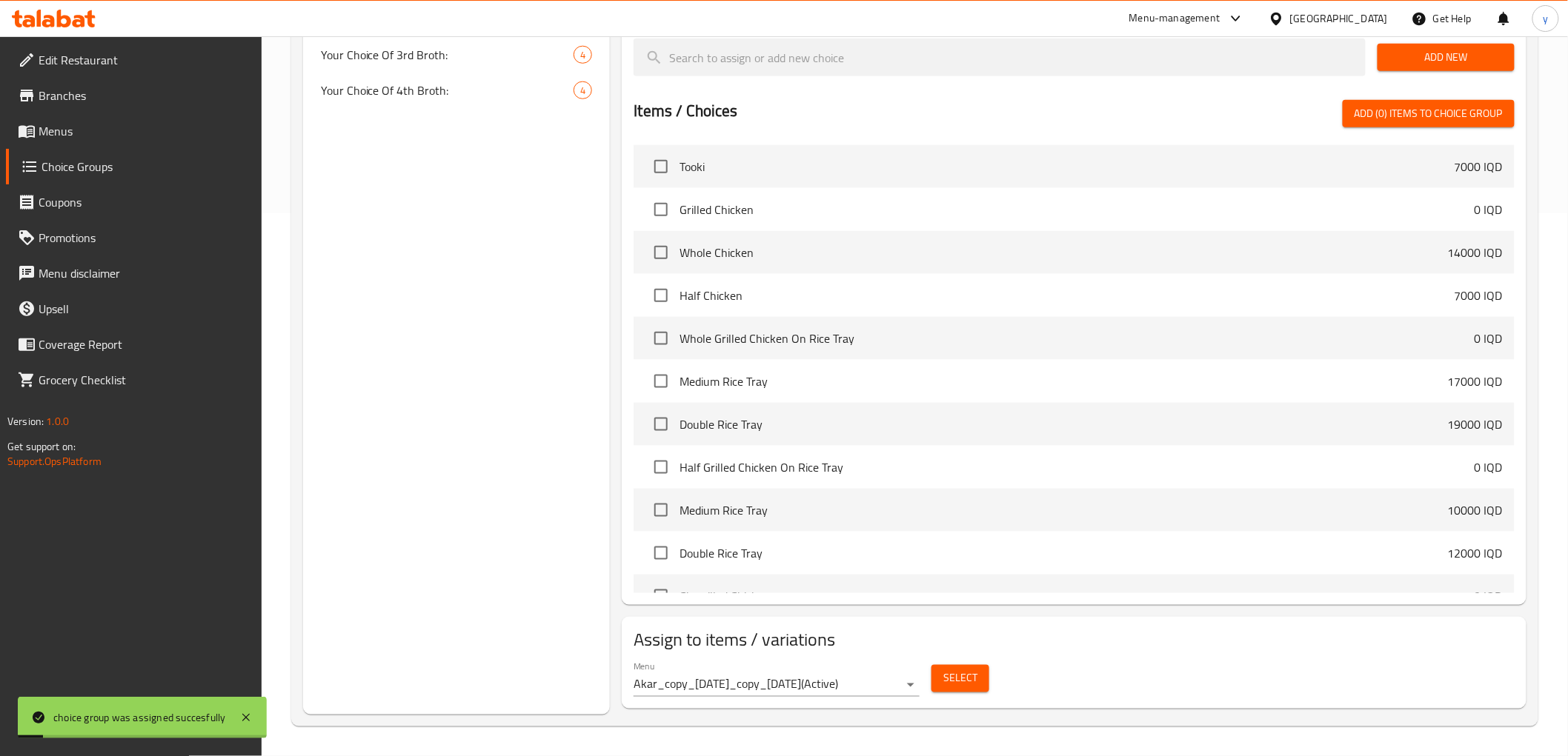
click at [187, 134] on span "Menus" at bounding box center [144, 130] width 211 height 17
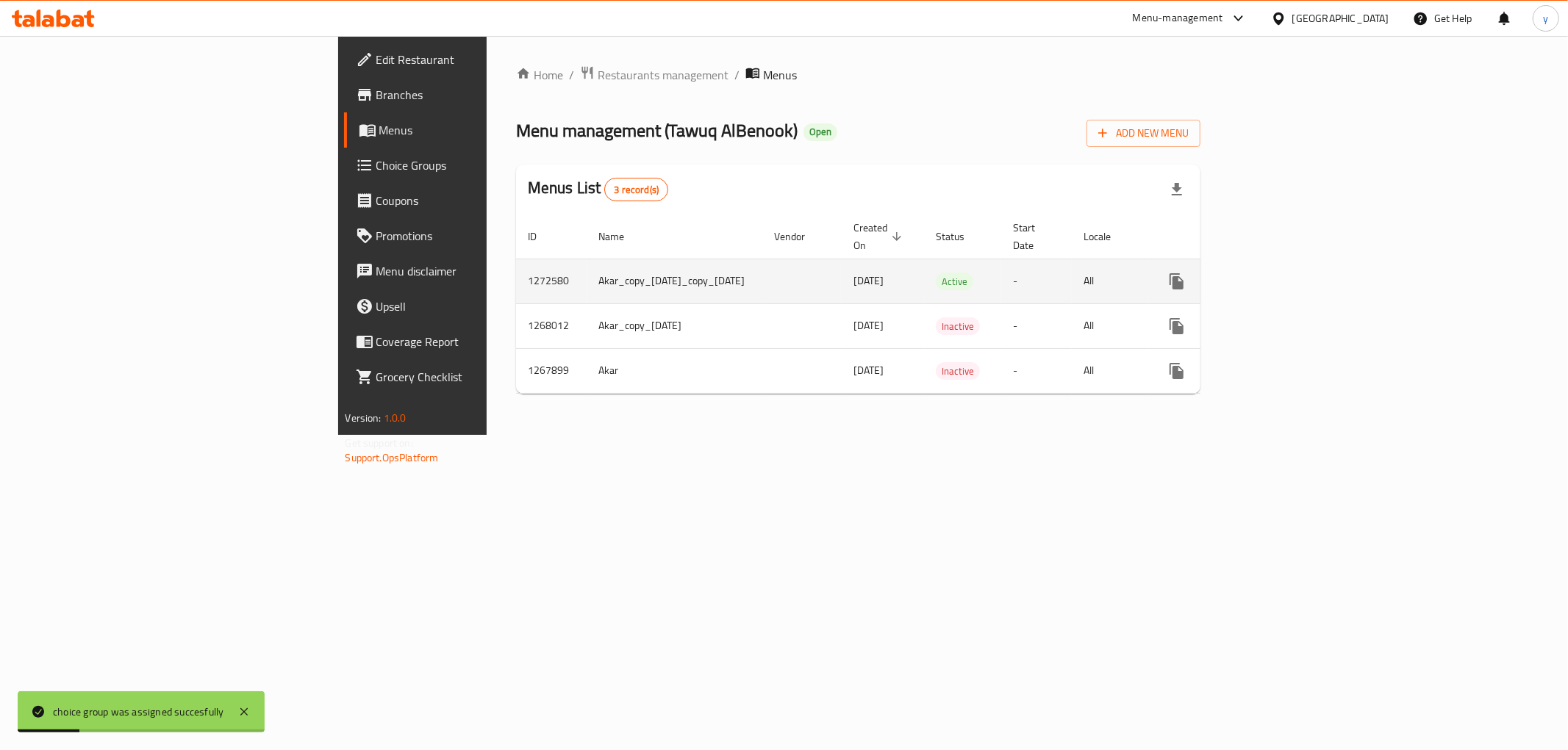
click at [1290, 275] on icon "enhanced table" at bounding box center [1283, 282] width 13 height 13
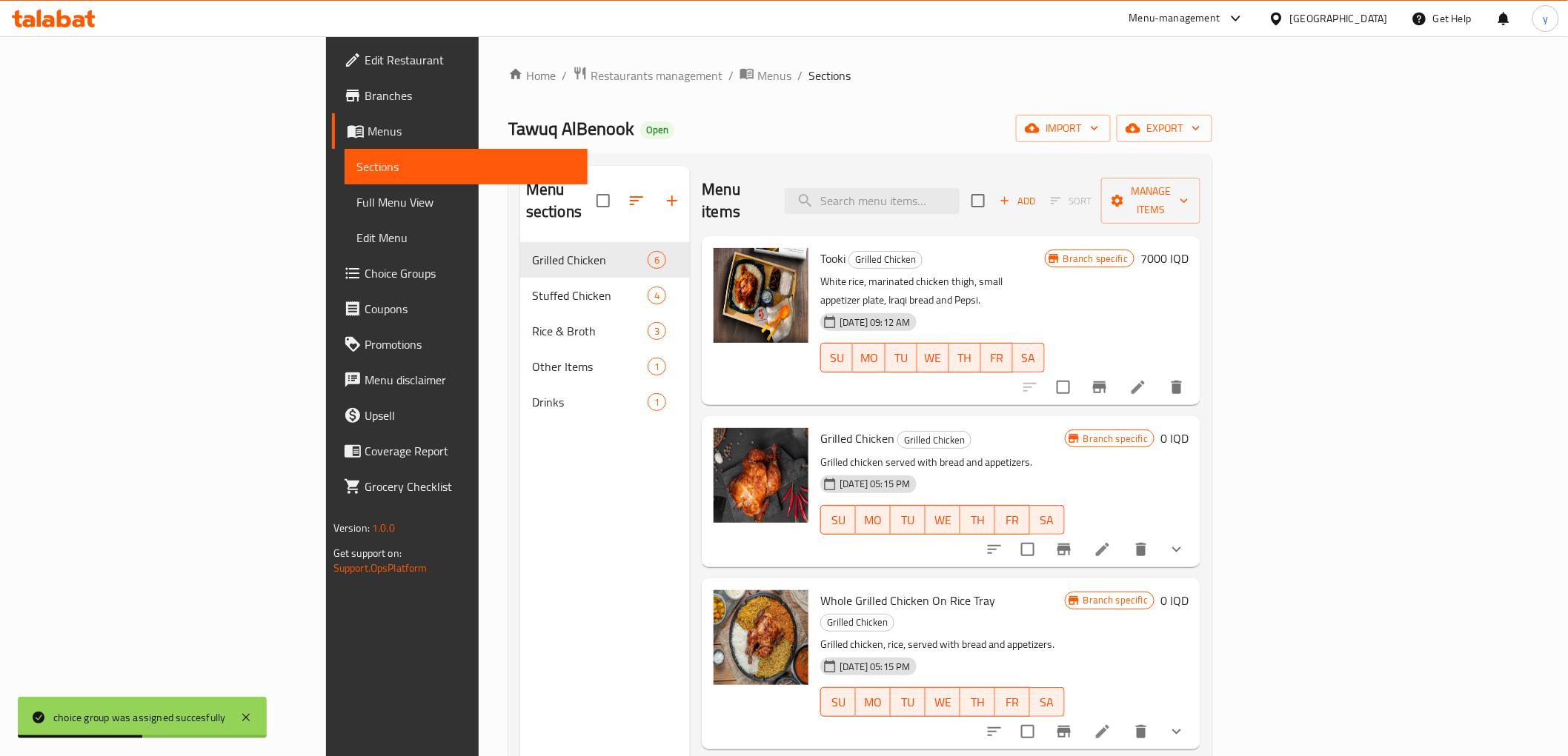
click at [344, 227] on link "Edit Menu" at bounding box center [466, 237] width 243 height 36
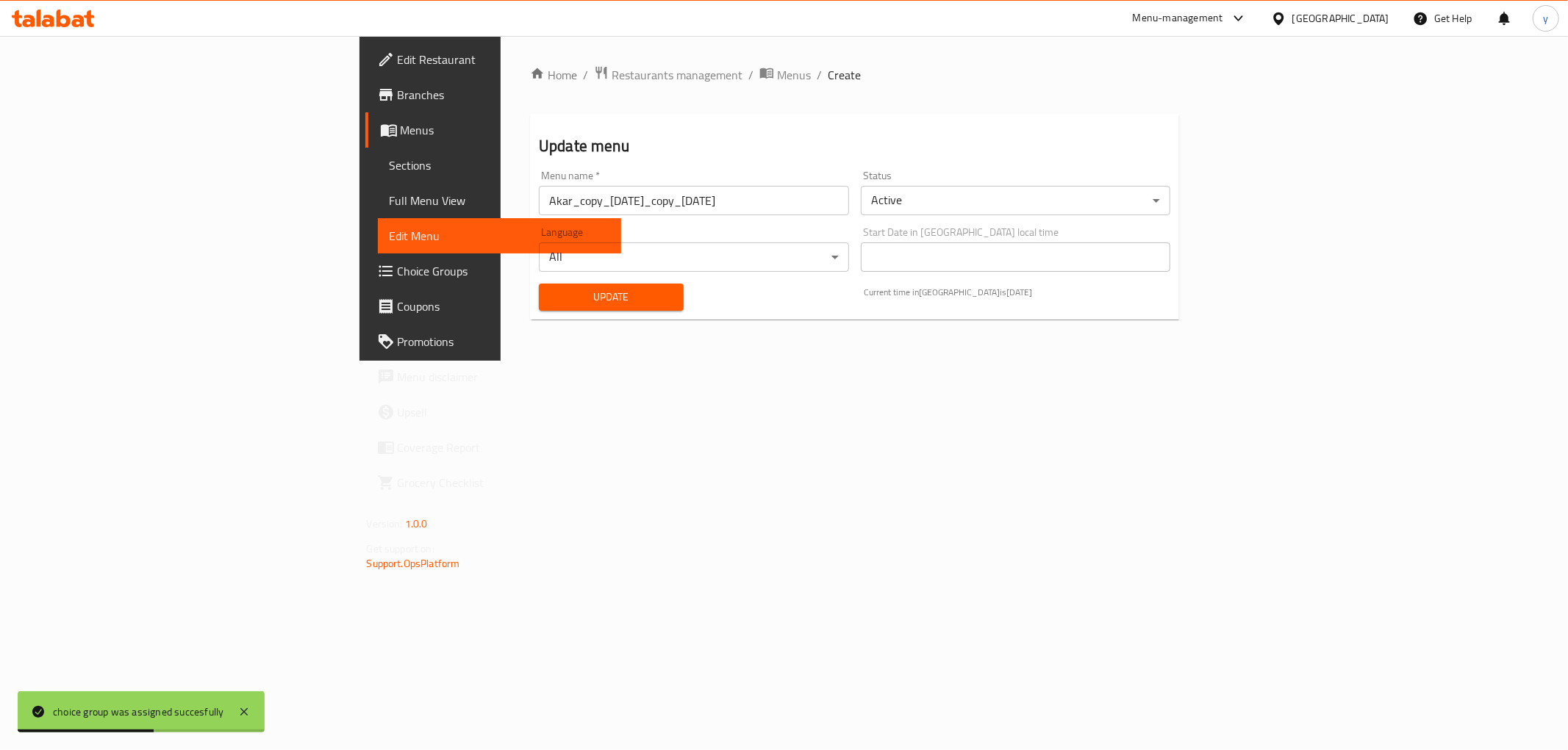
click at [390, 203] on span "Full Menu View" at bounding box center [499, 200] width 220 height 17
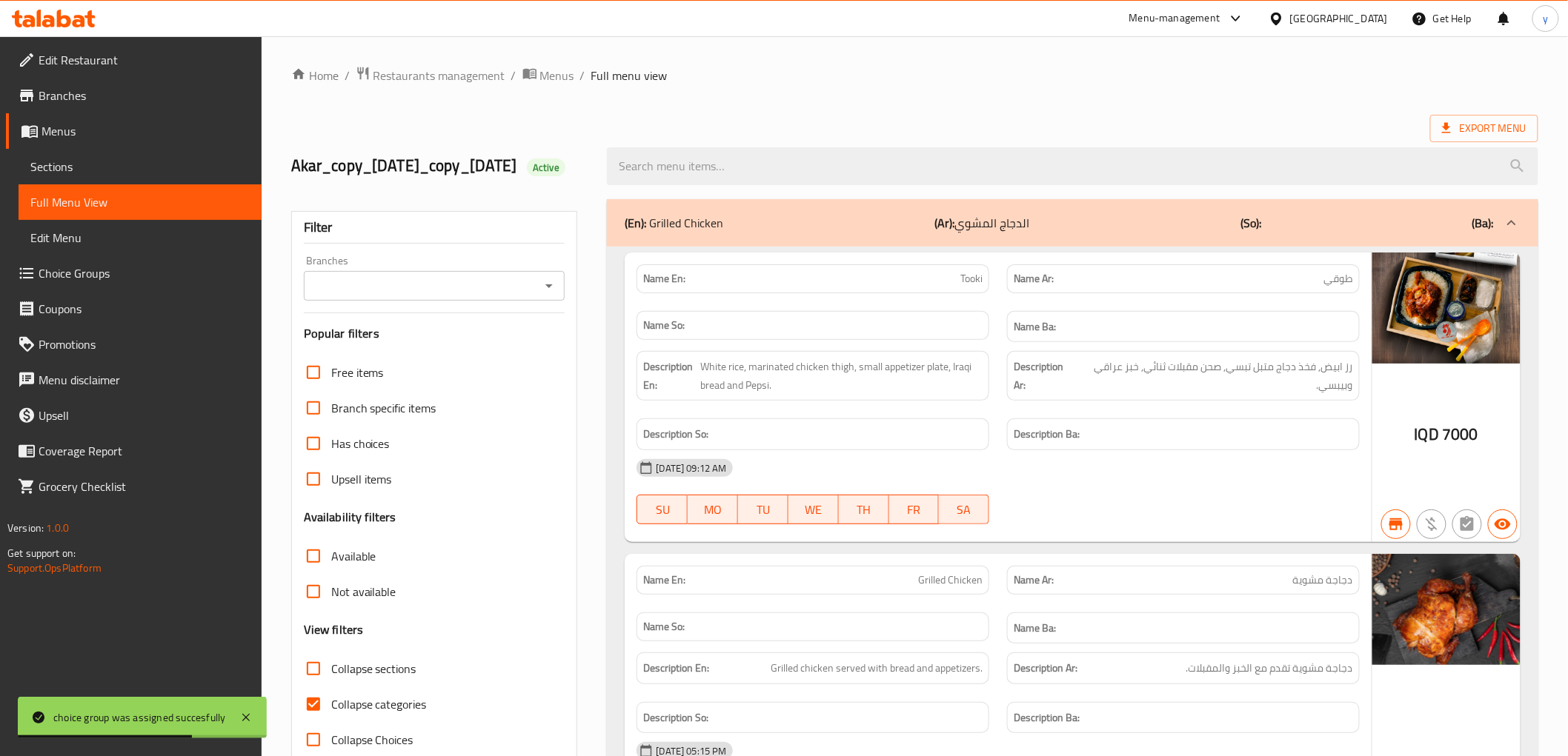
click at [545, 295] on icon "Open" at bounding box center [549, 285] width 17 height 17
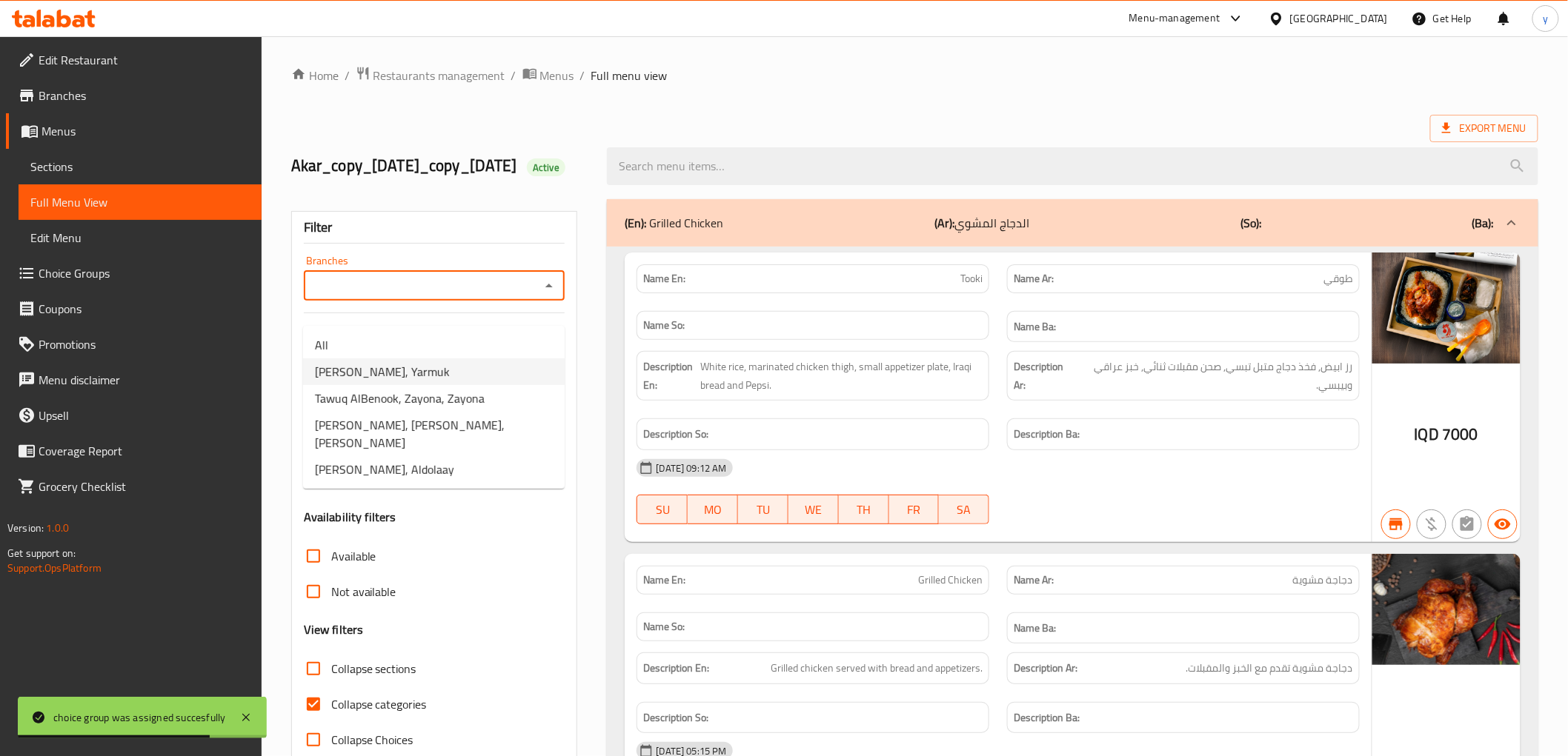
click at [445, 383] on li "Tawuq AlBenook, Yarmuk" at bounding box center [433, 372] width 261 height 27
type input "Tawuq AlBenook, Yarmuk"
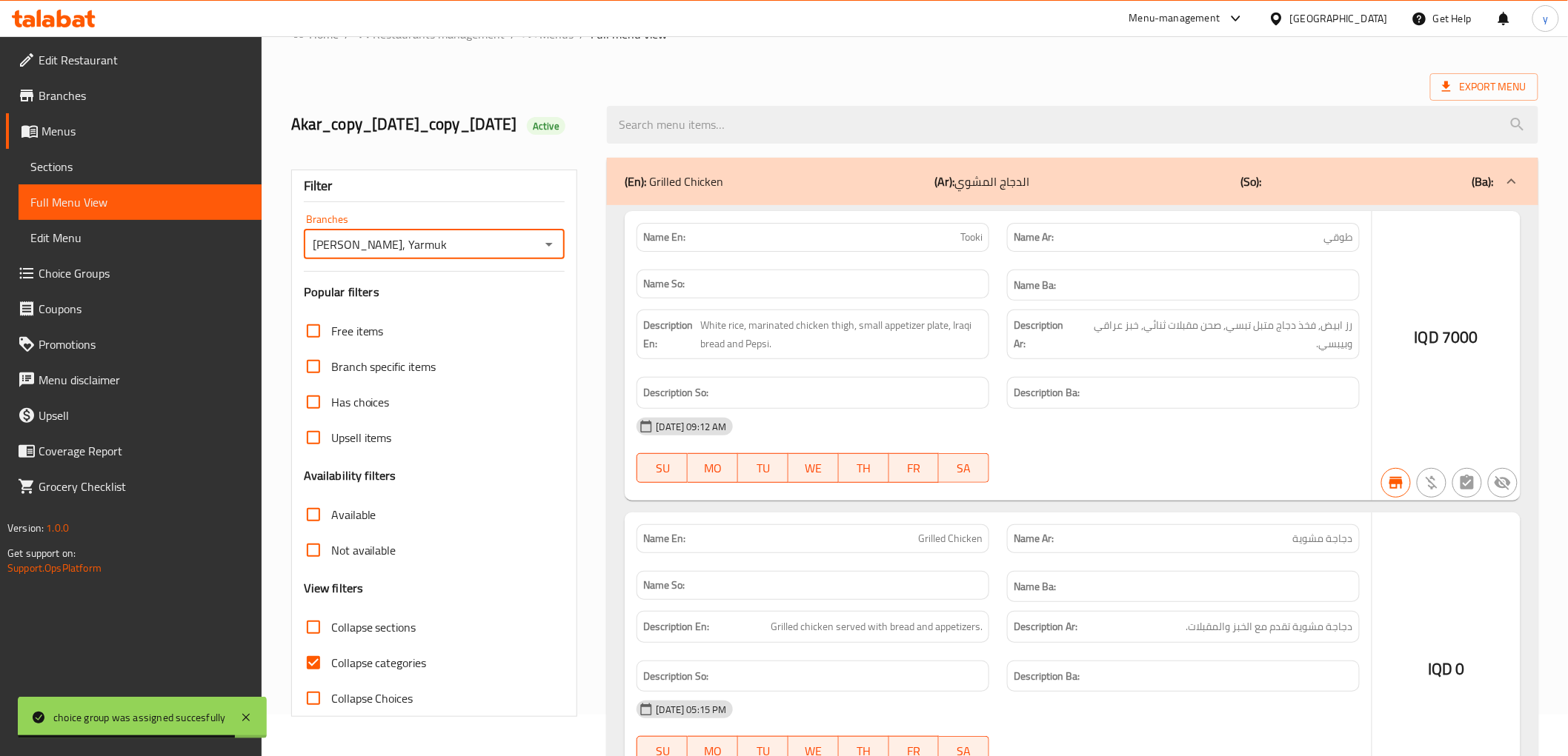
scroll to position [54, 0]
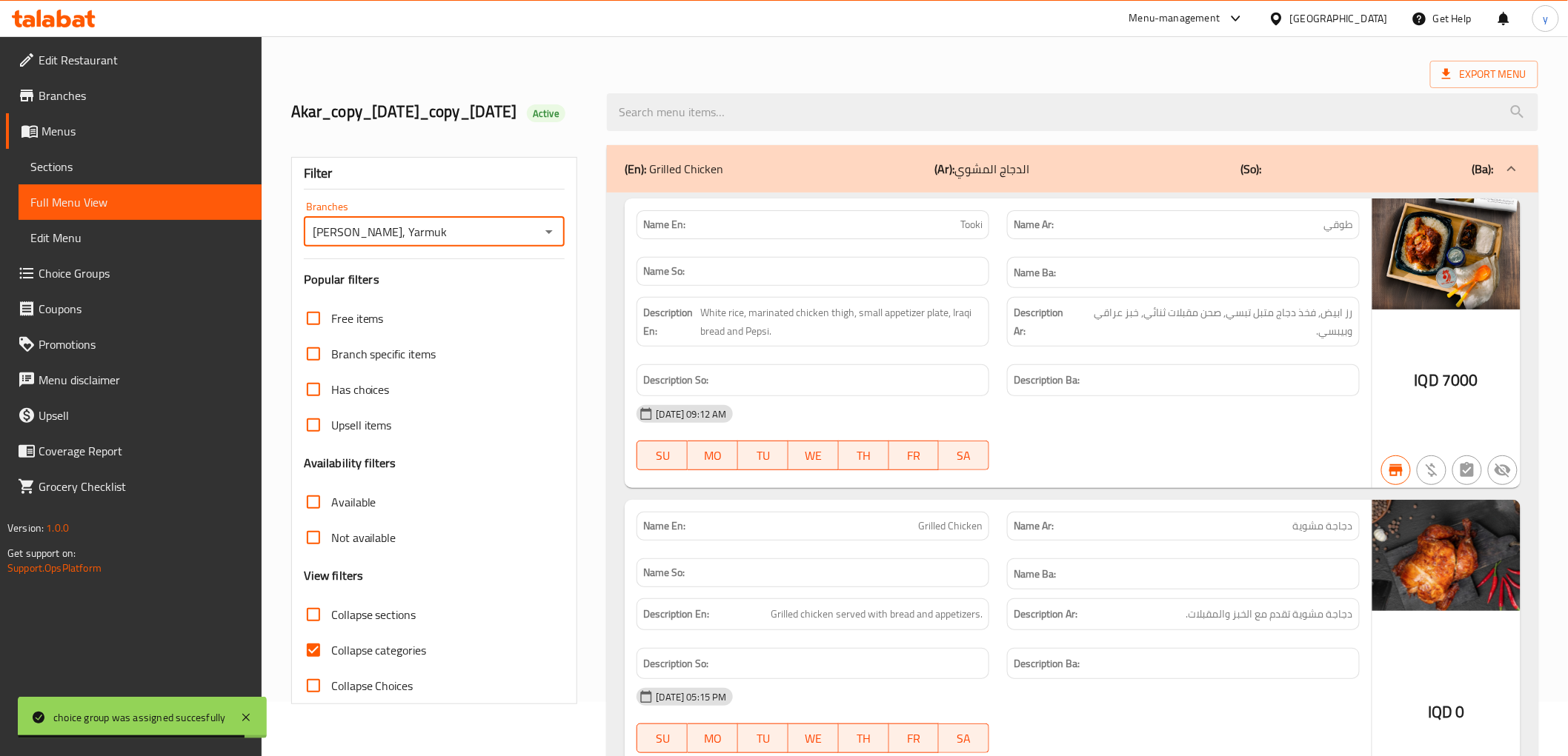
click at [319, 661] on input "Collapse categories" at bounding box center [313, 650] width 36 height 36
checkbox input "false"
click at [319, 632] on input "Collapse sections" at bounding box center [313, 614] width 36 height 36
checkbox input "true"
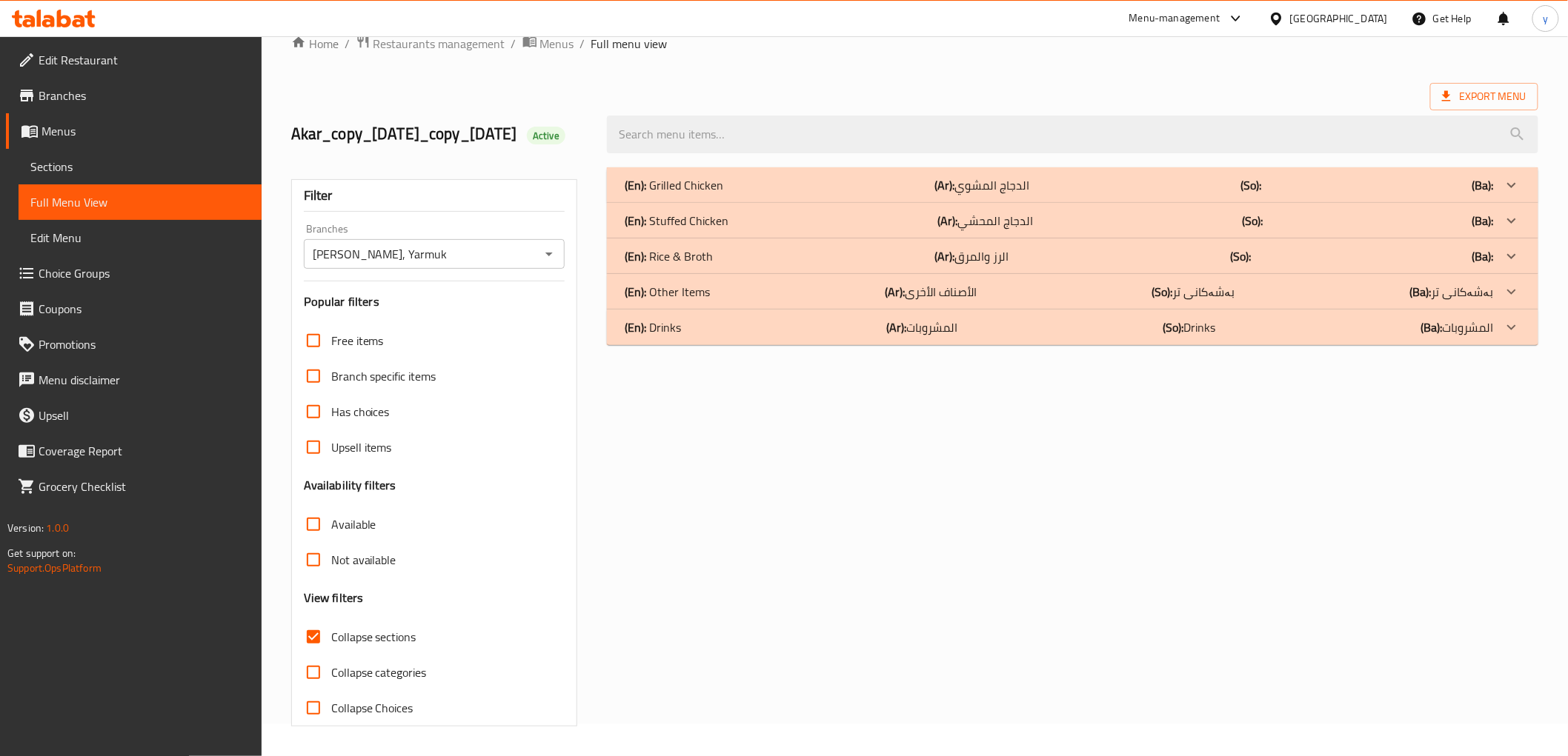
click at [896, 271] on div "(En): Rice & Broth (Ar): الرز والمرق (So): (Ba):" at bounding box center [1072, 256] width 931 height 36
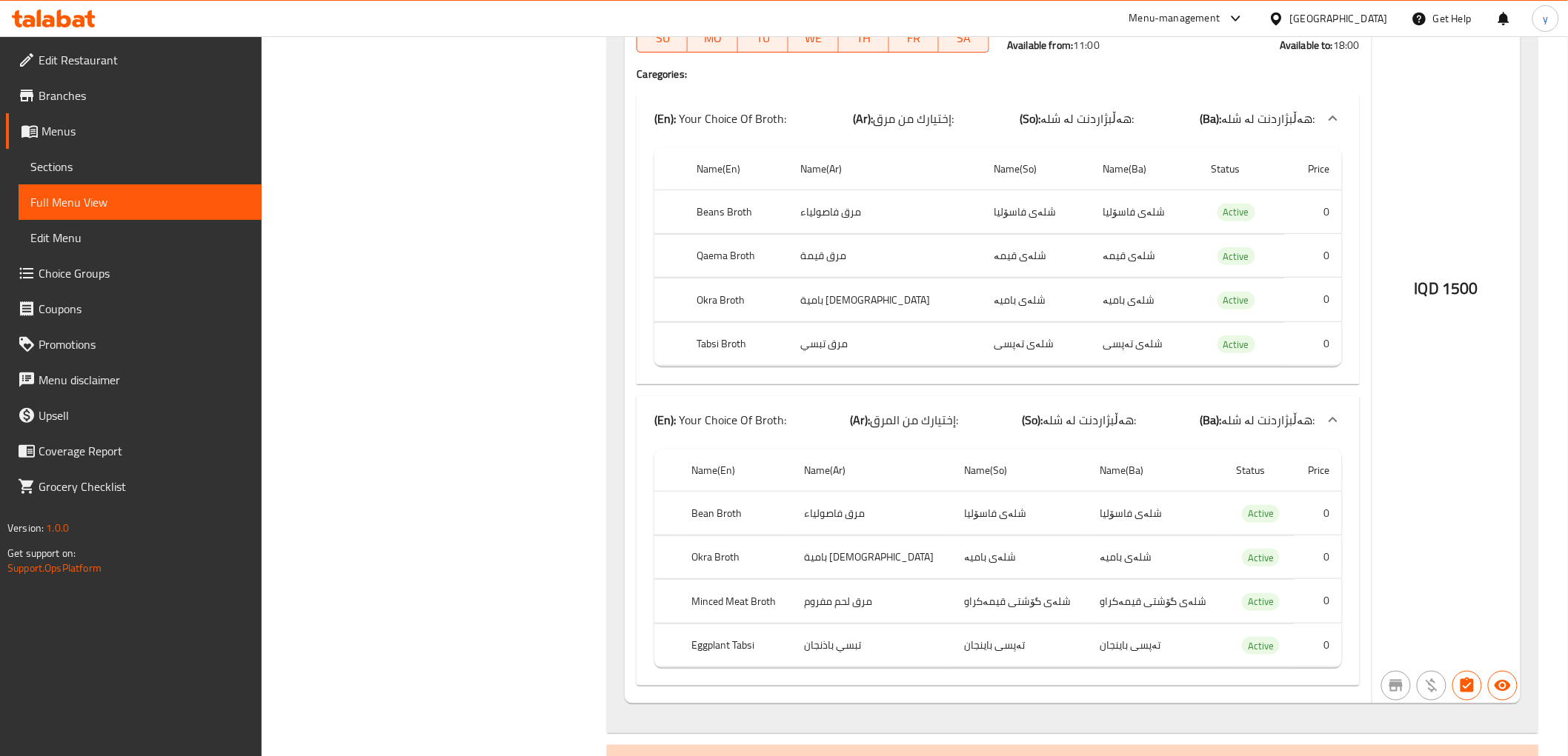
scroll to position [2423, 0]
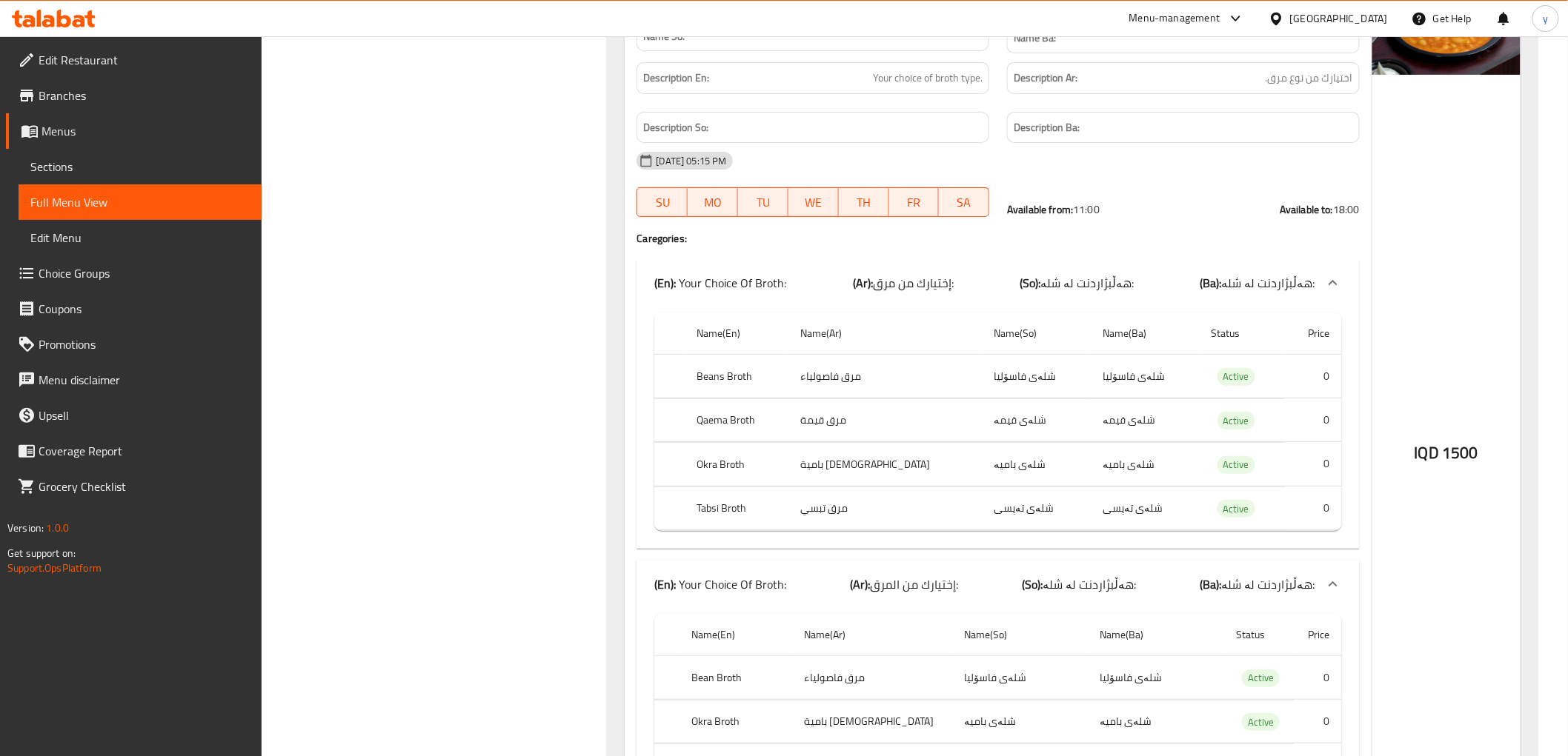
click at [188, 284] on link "Choice Groups" at bounding box center [134, 273] width 256 height 36
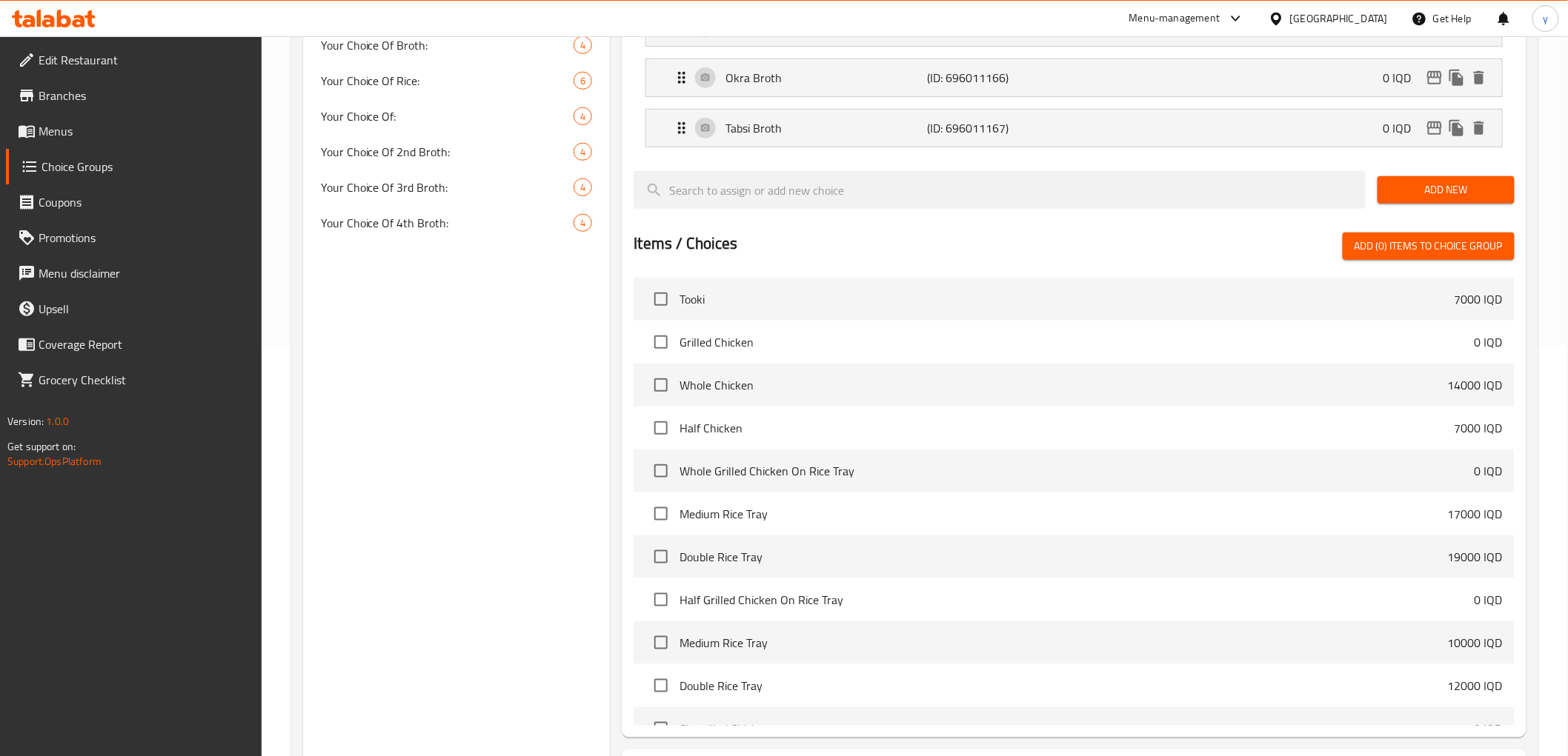
scroll to position [543, 0]
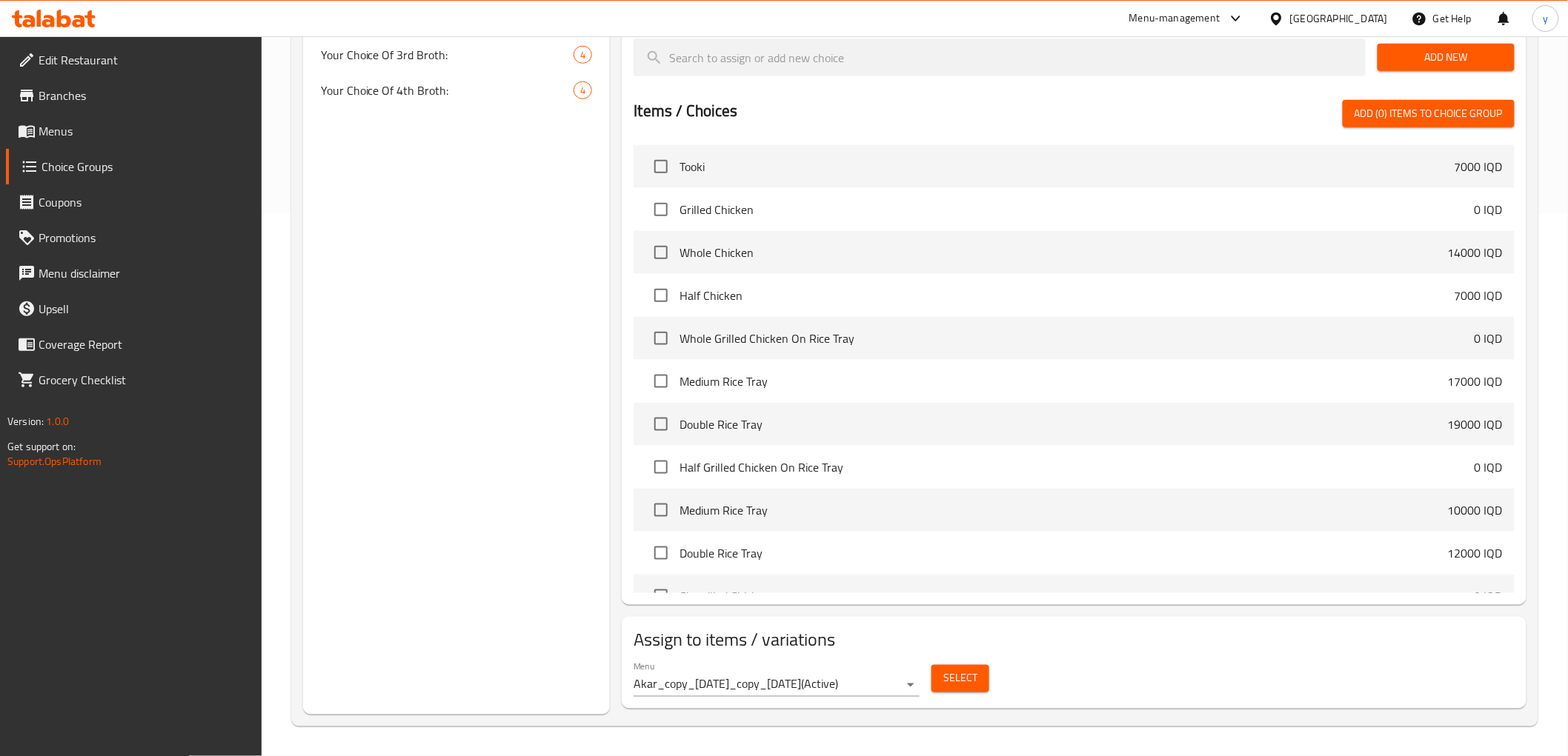
click at [968, 690] on button "Select" at bounding box center [960, 679] width 58 height 27
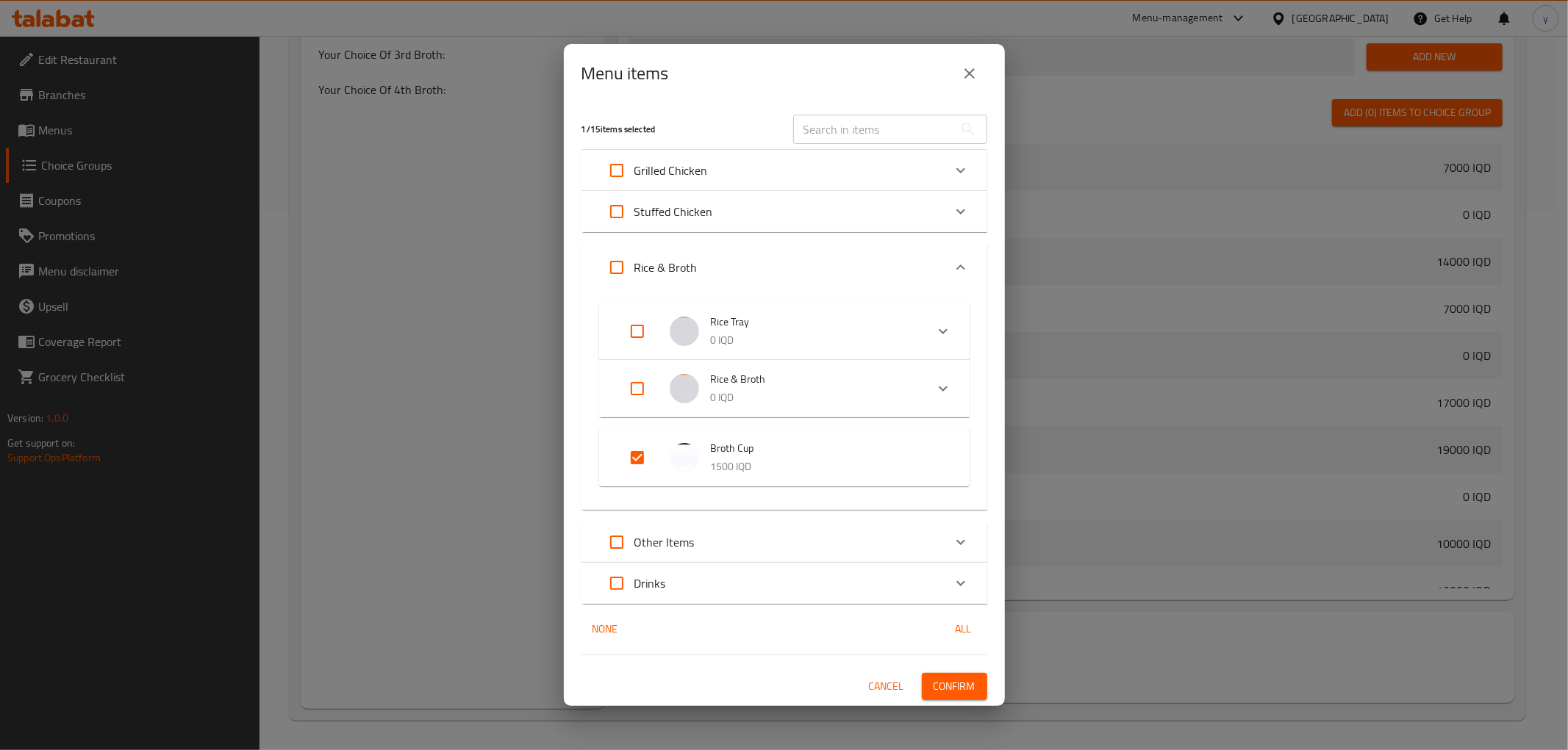
click at [656, 468] on div "Expand" at bounding box center [649, 458] width 41 height 35
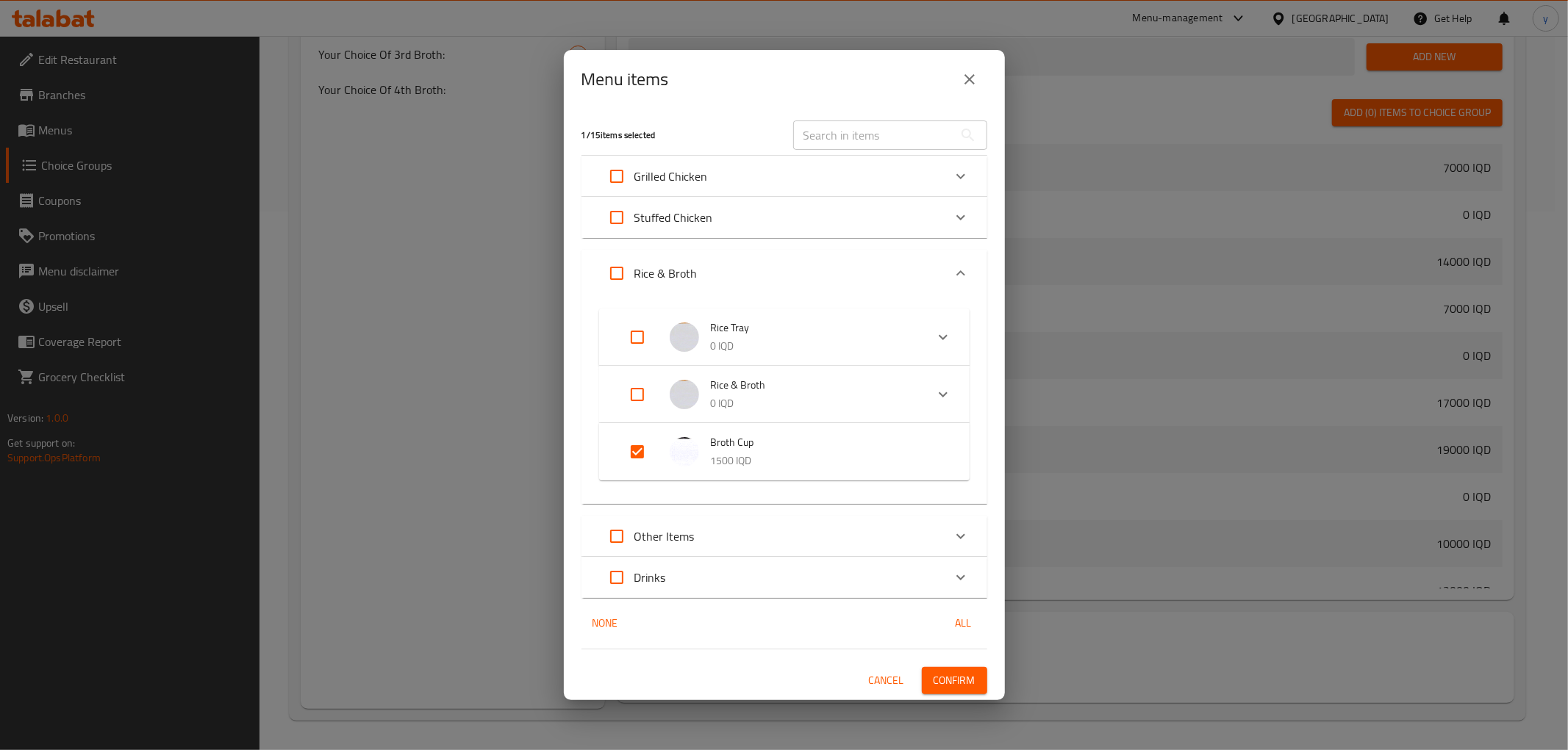
click at [642, 464] on input "Expand" at bounding box center [637, 452] width 35 height 35
checkbox input "false"
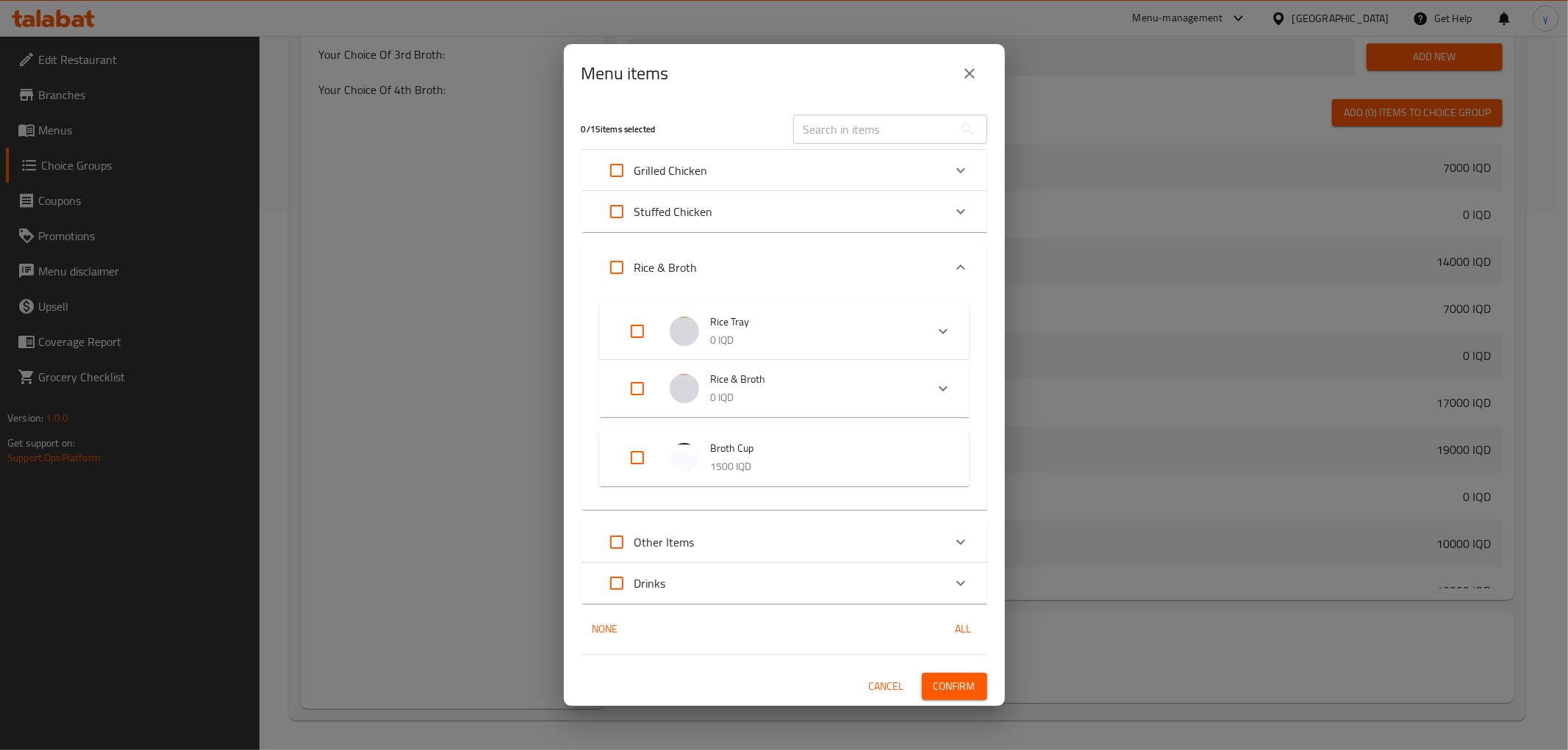
click at [954, 682] on span "Confirm" at bounding box center [954, 687] width 42 height 18
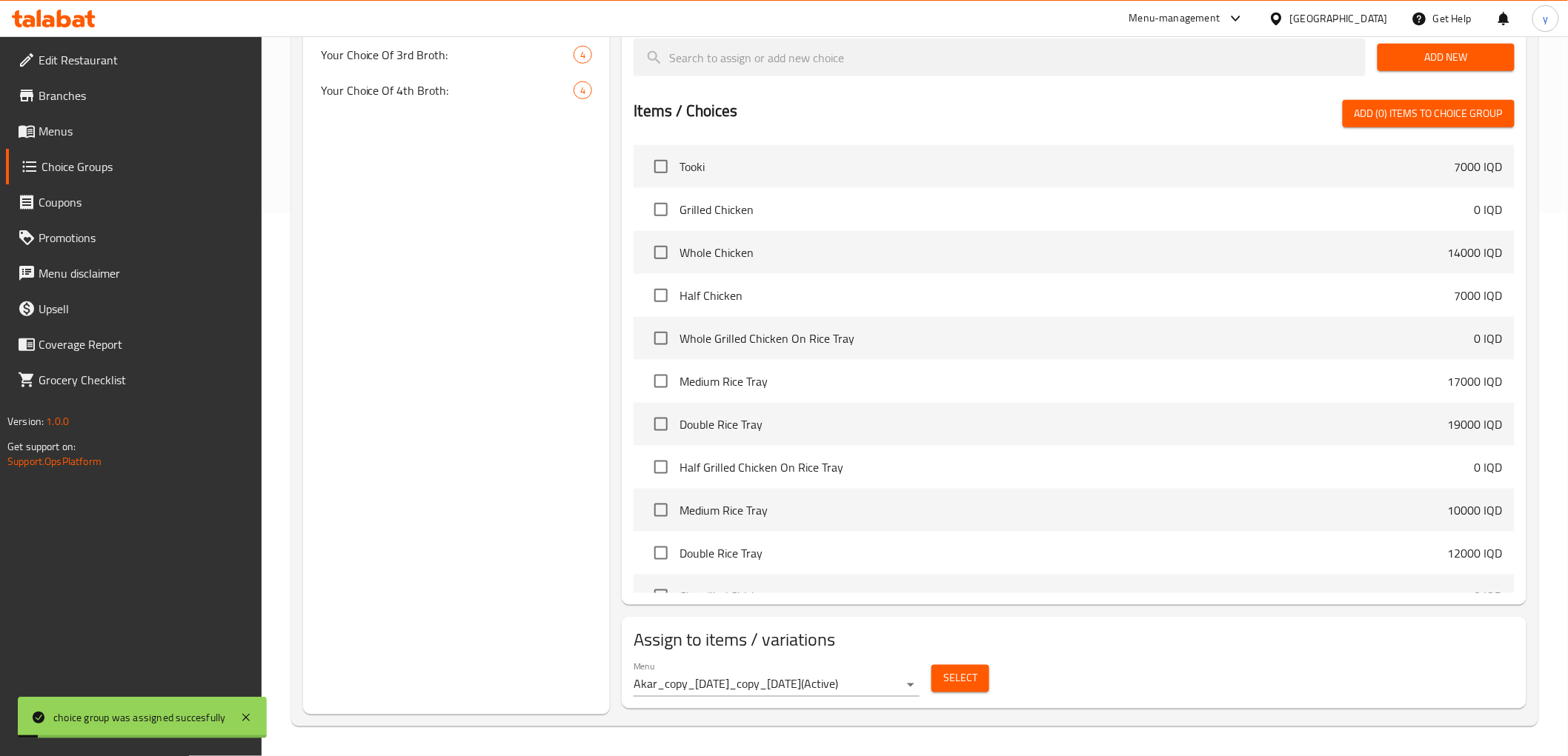
click at [171, 141] on link "Menus" at bounding box center [134, 131] width 256 height 36
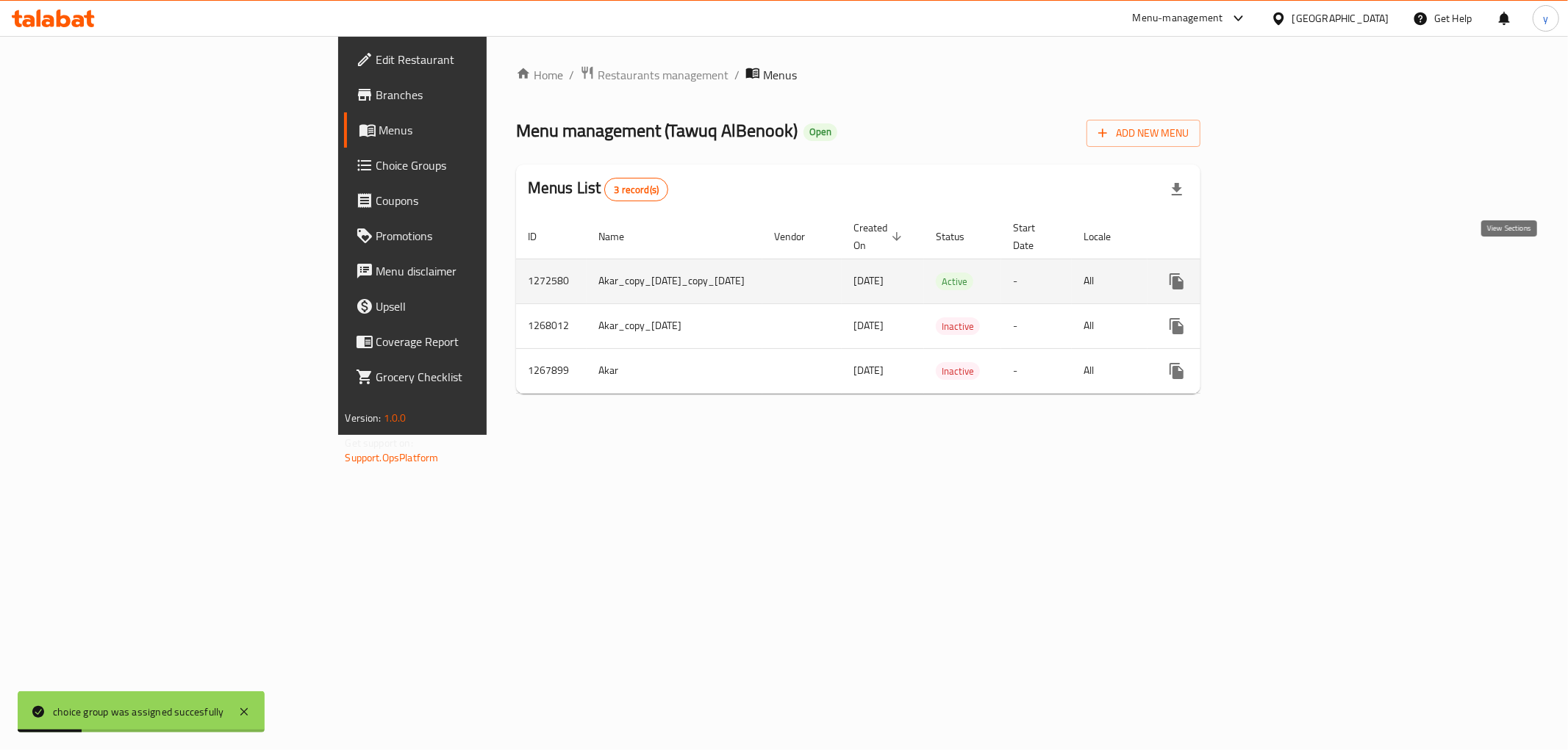
click at [1291, 273] on icon "enhanced table" at bounding box center [1282, 281] width 17 height 17
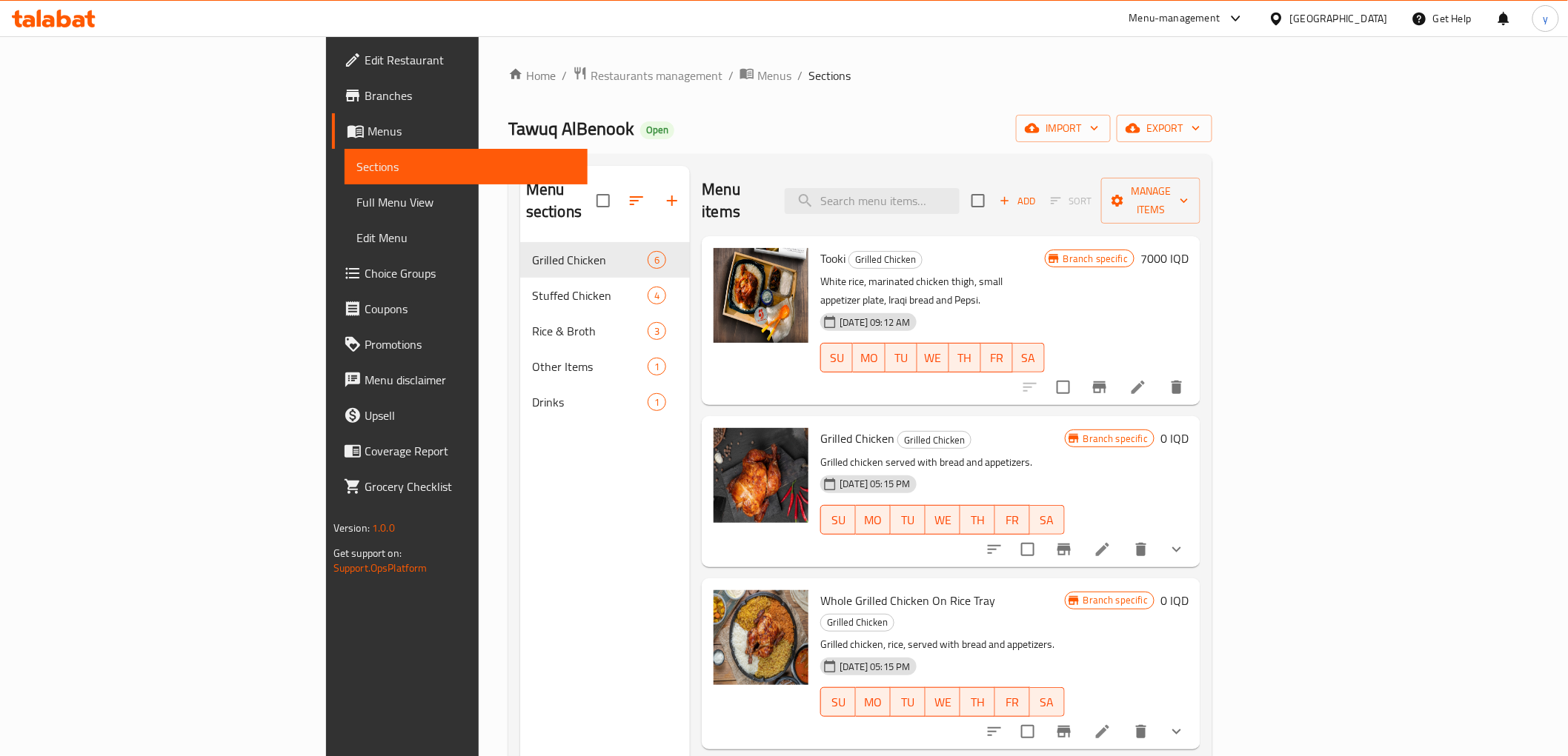
click at [356, 202] on span "Full Menu View" at bounding box center [466, 202] width 219 height 17
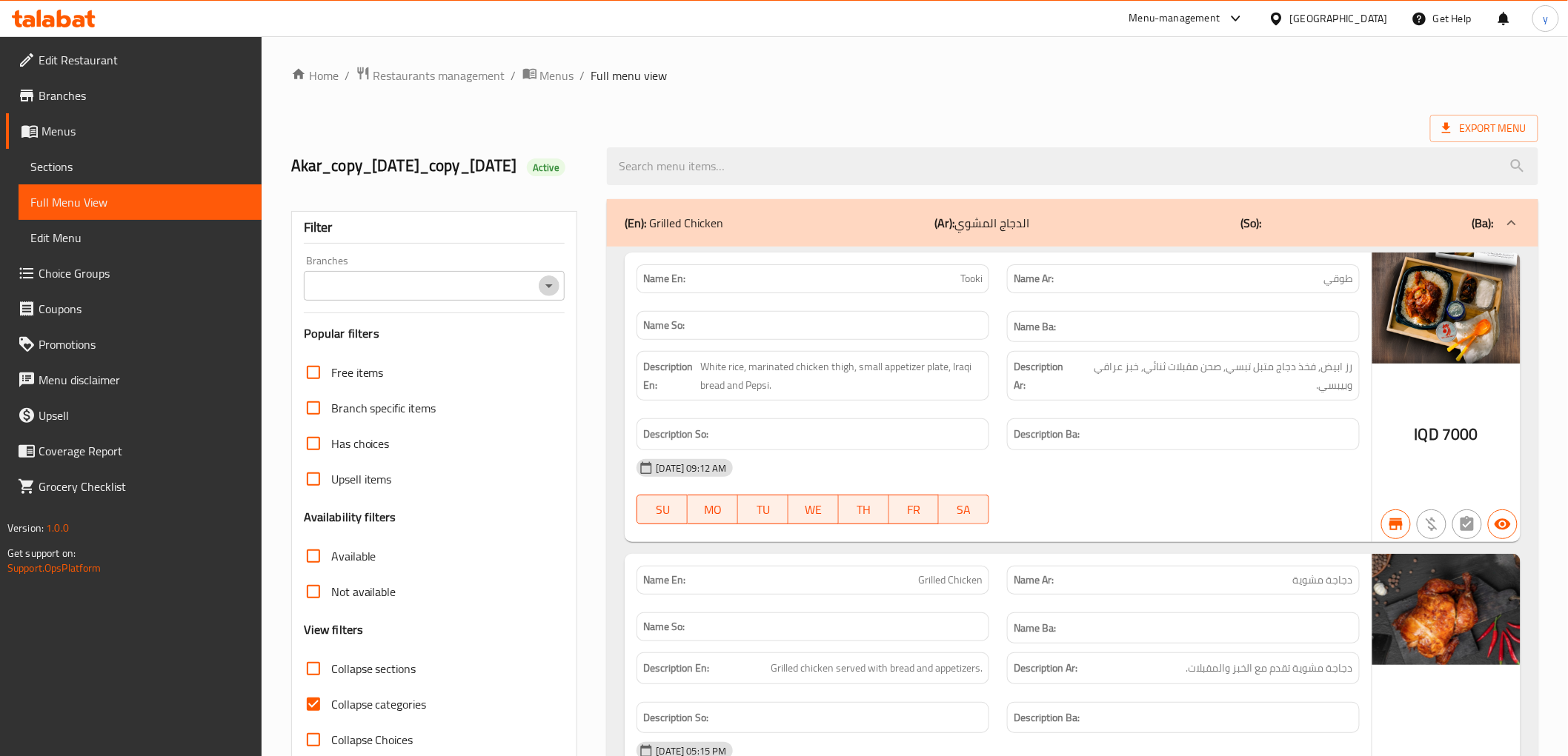
click at [546, 295] on icon "Open" at bounding box center [549, 285] width 17 height 17
click at [539, 296] on div at bounding box center [548, 285] width 19 height 21
click at [550, 295] on icon "Open" at bounding box center [549, 285] width 17 height 17
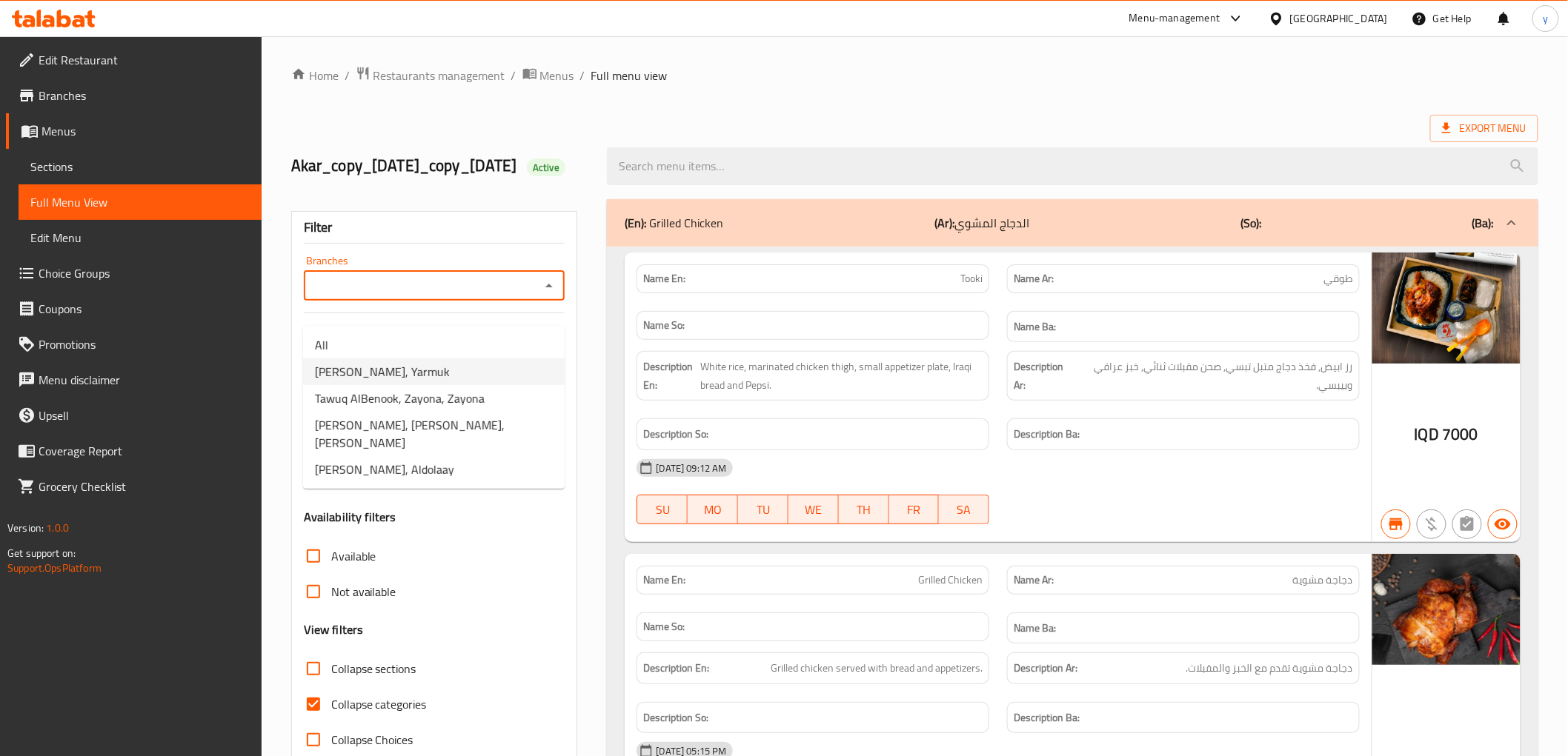
click at [495, 369] on li "Tawuq AlBenook, Yarmuk" at bounding box center [433, 372] width 261 height 27
type input "Tawuq AlBenook, Yarmuk"
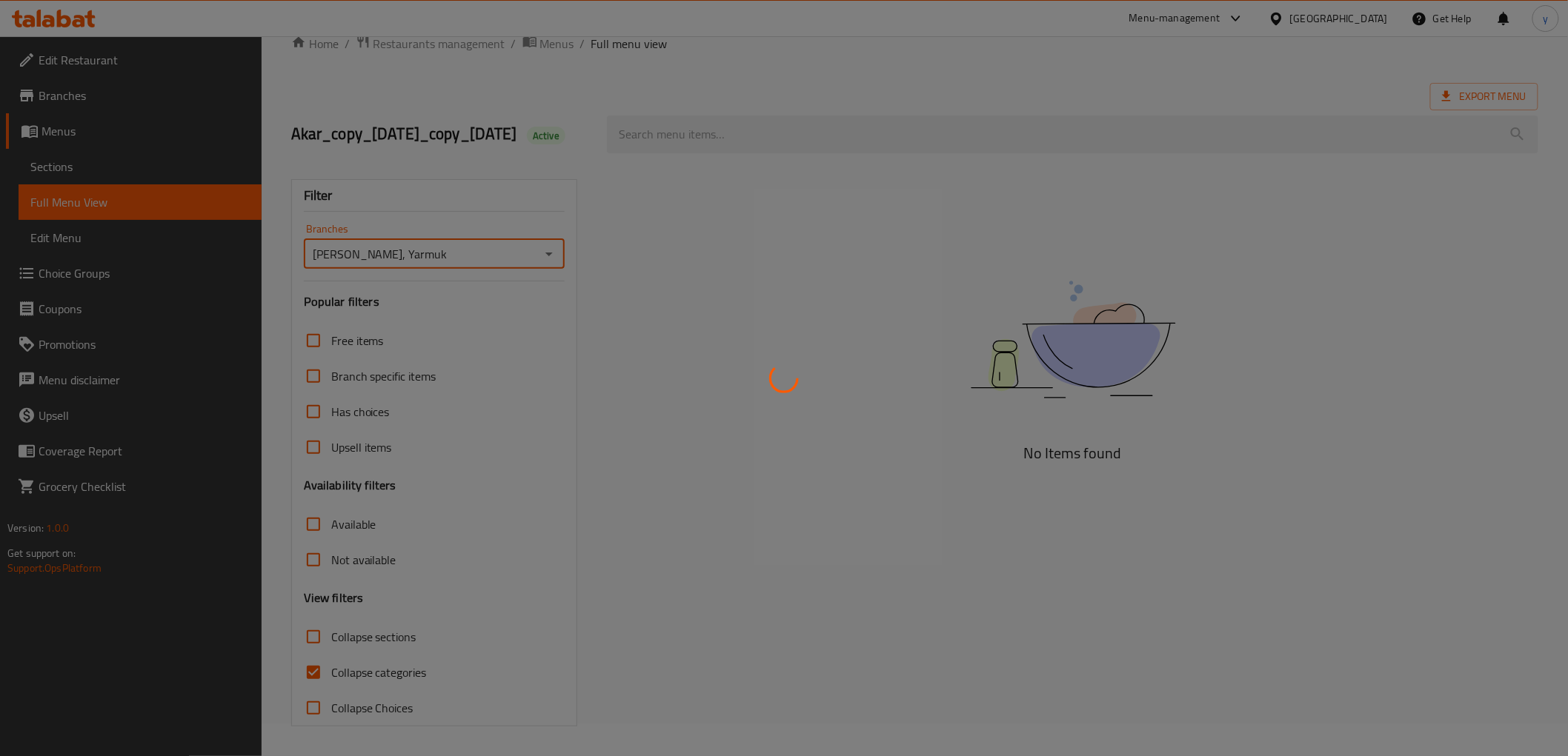
scroll to position [54, 0]
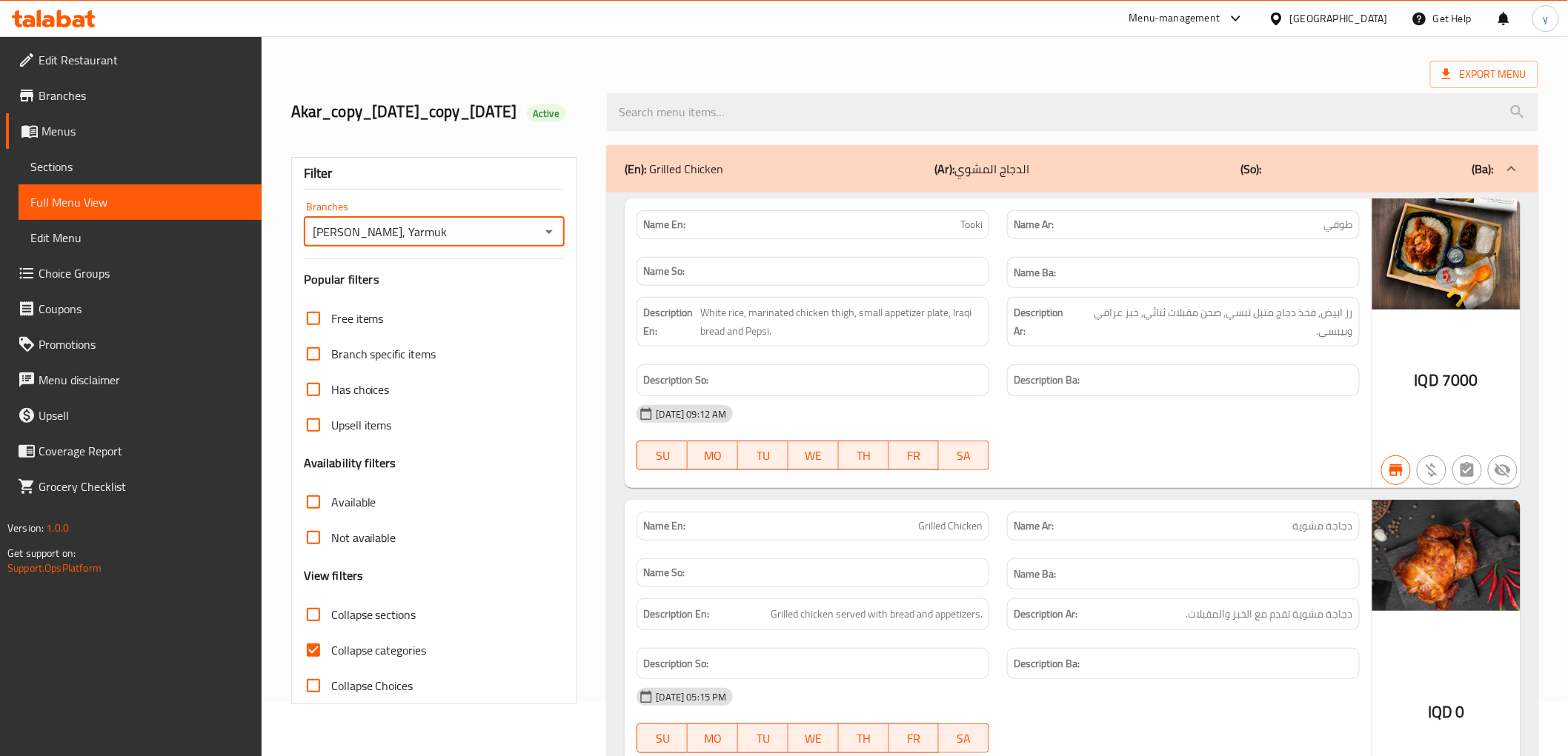
click at [320, 668] on input "Collapse categories" at bounding box center [313, 650] width 36 height 36
checkbox input "false"
click at [311, 632] on input "Collapse sections" at bounding box center [313, 614] width 36 height 36
checkbox input "true"
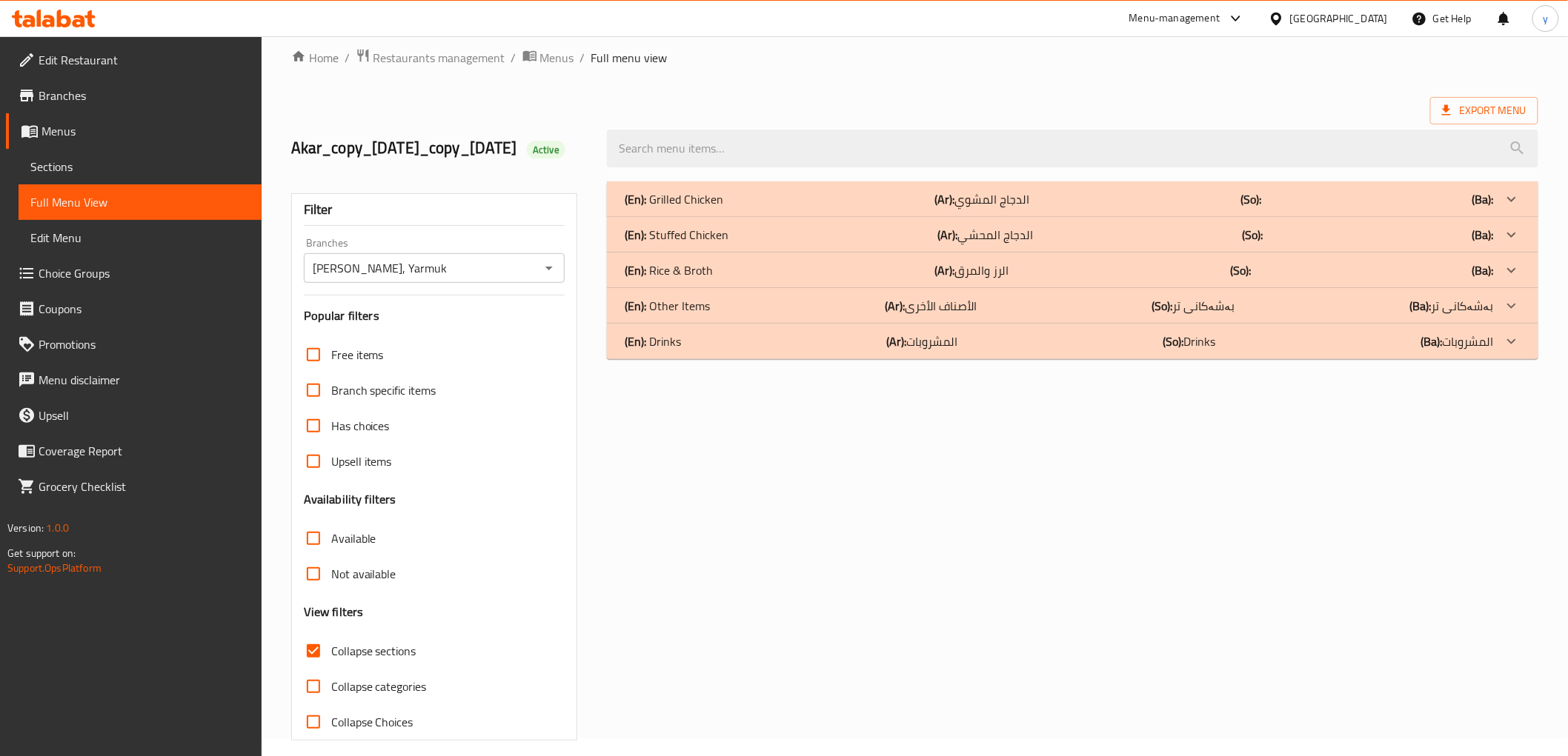
scroll to position [0, 0]
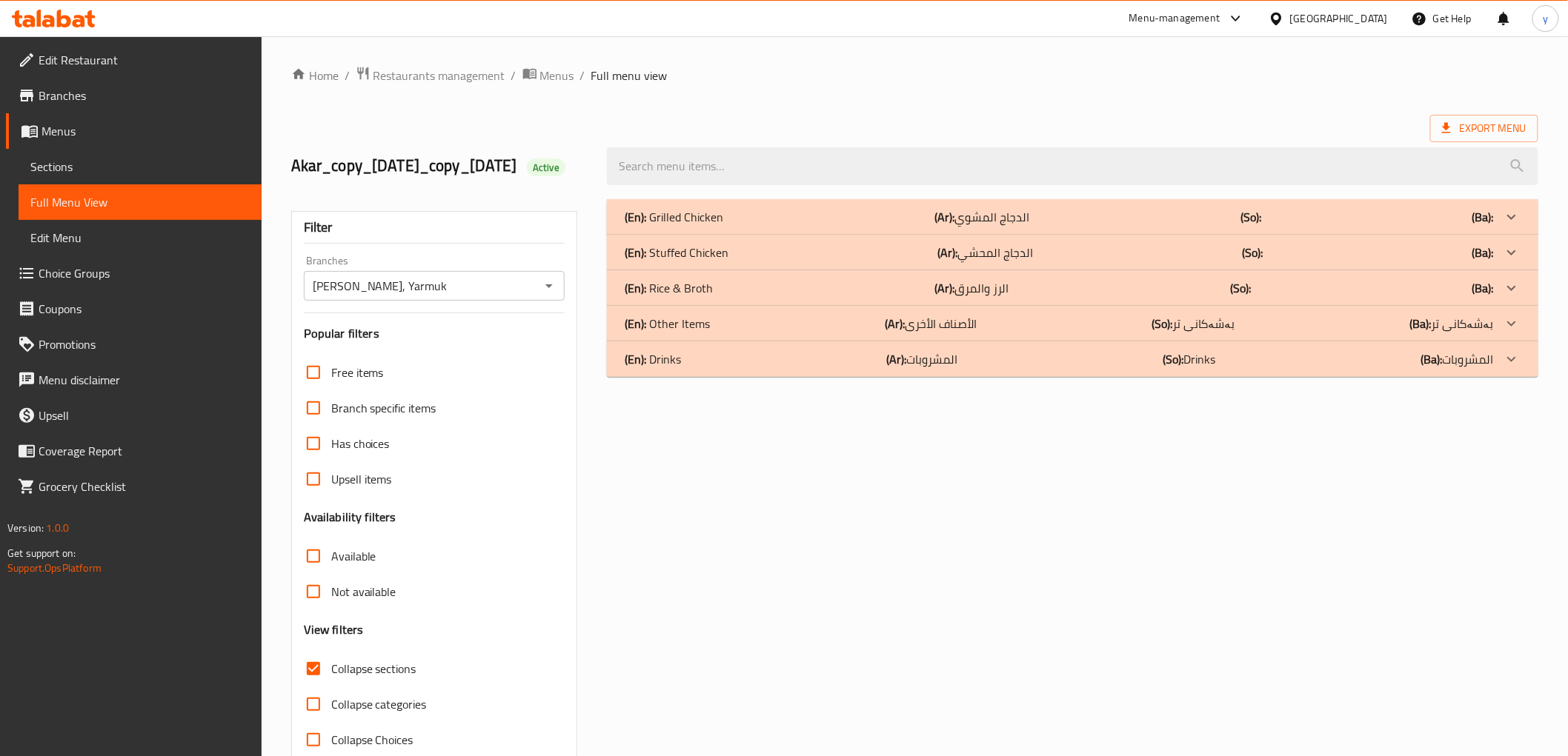
click at [67, 19] on icon at bounding box center [64, 18] width 14 height 17
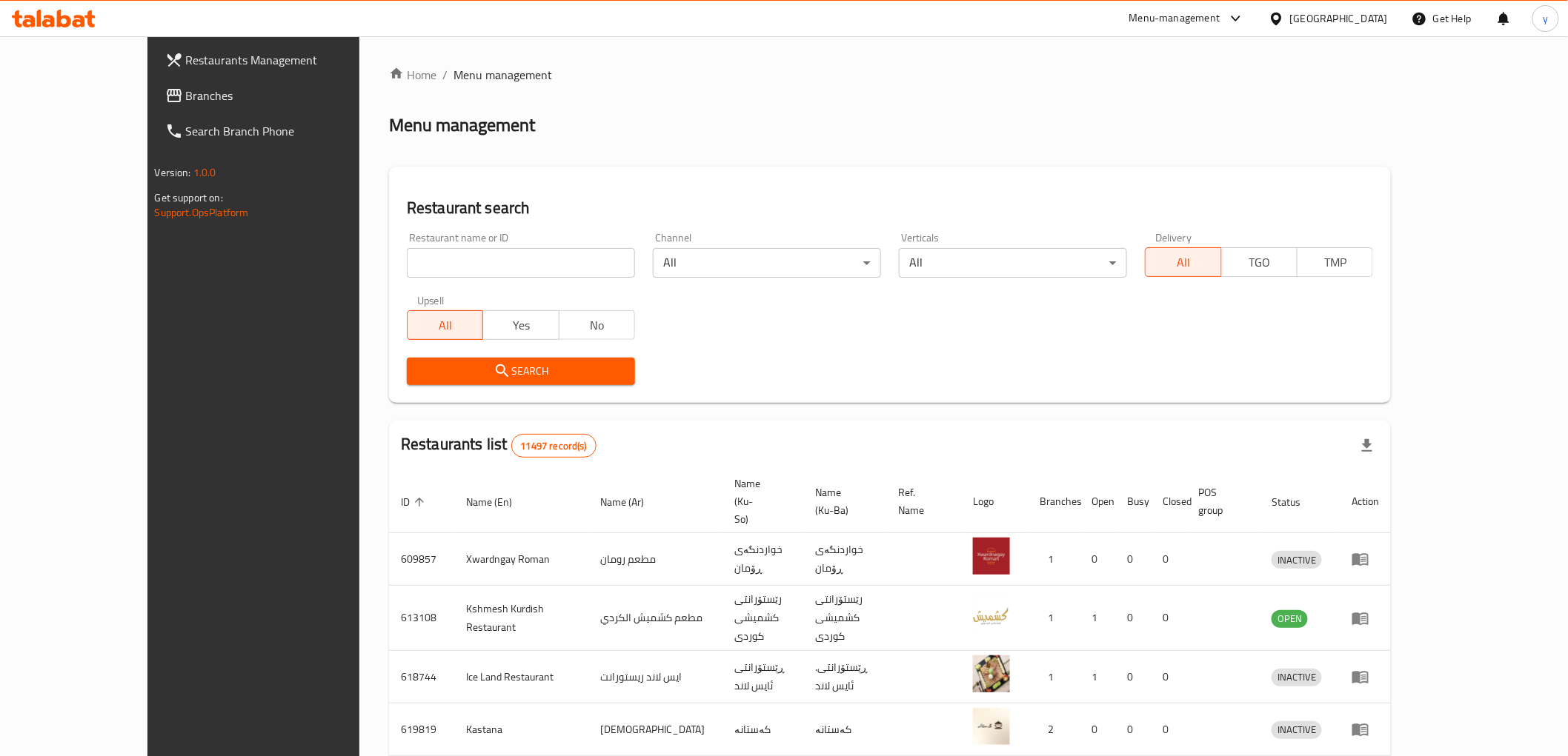
click at [412, 256] on input "search" at bounding box center [520, 263] width 228 height 30
paste input "647948"
type input "647948"
click at [418, 365] on span "Search" at bounding box center [520, 371] width 204 height 18
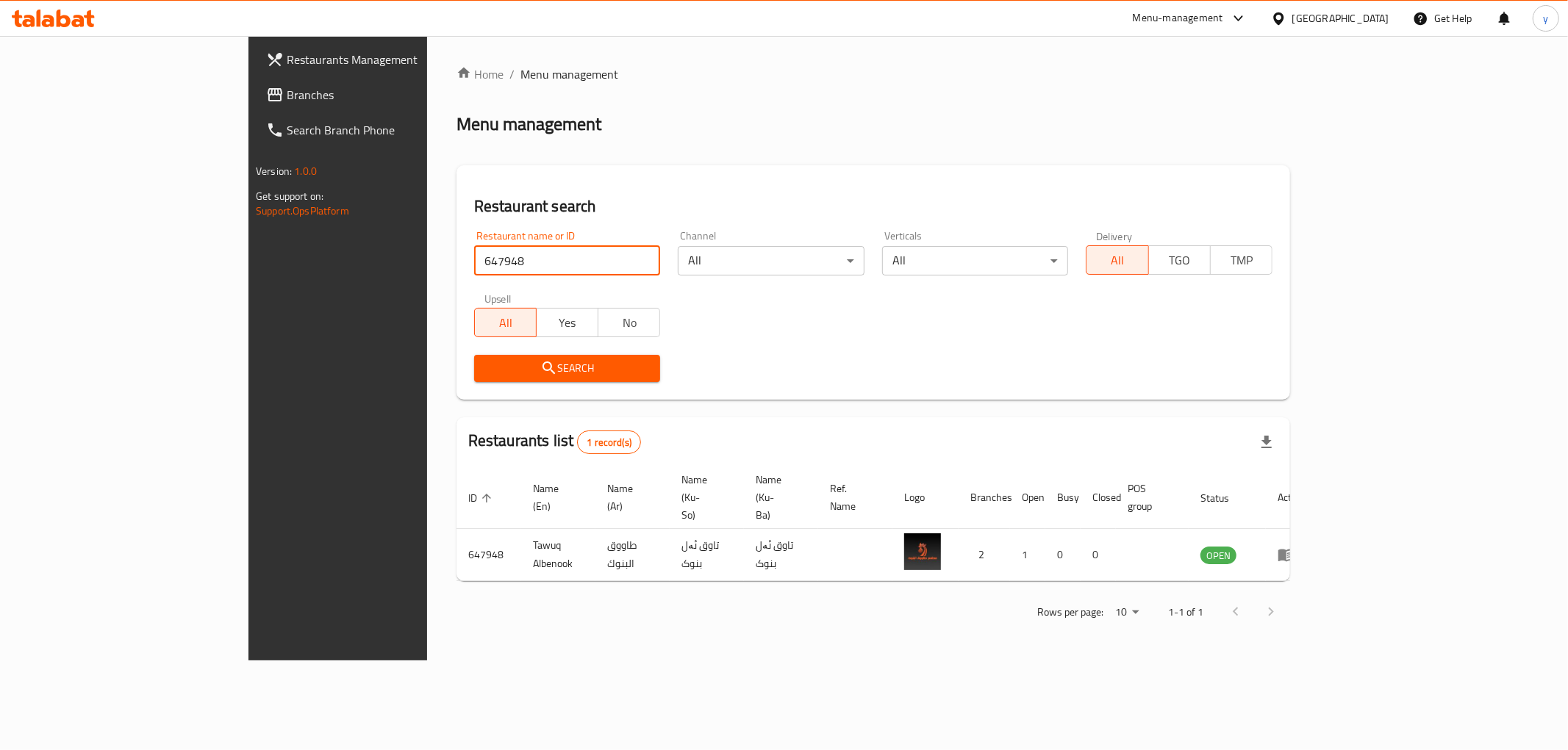
click at [474, 250] on input "647948" at bounding box center [567, 261] width 187 height 30
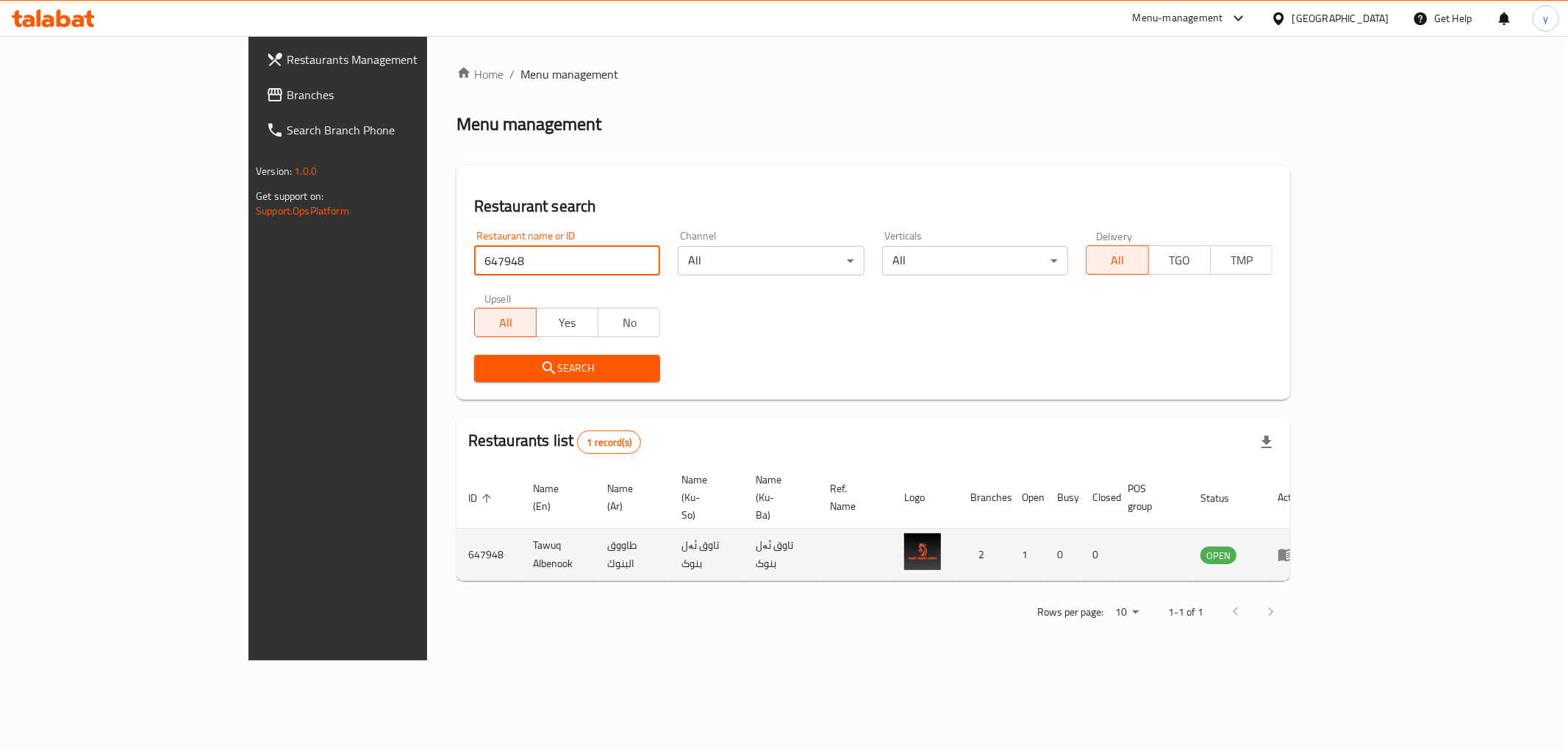
click at [1295, 550] on icon "enhanced table" at bounding box center [1286, 556] width 16 height 12
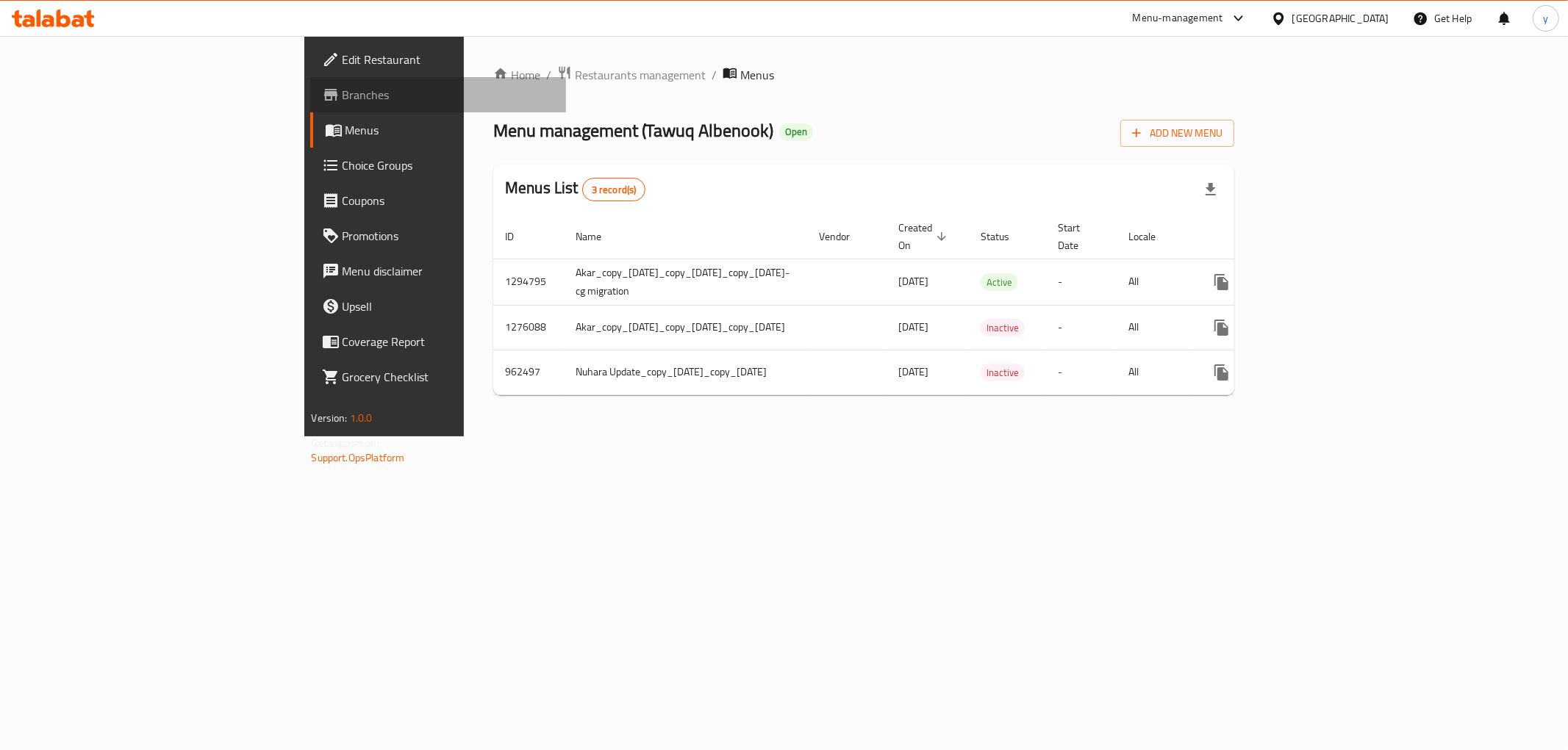
click at [343, 86] on span "Branches" at bounding box center [448, 94] width 212 height 17
click at [44, 11] on icon at bounding box center [53, 18] width 83 height 17
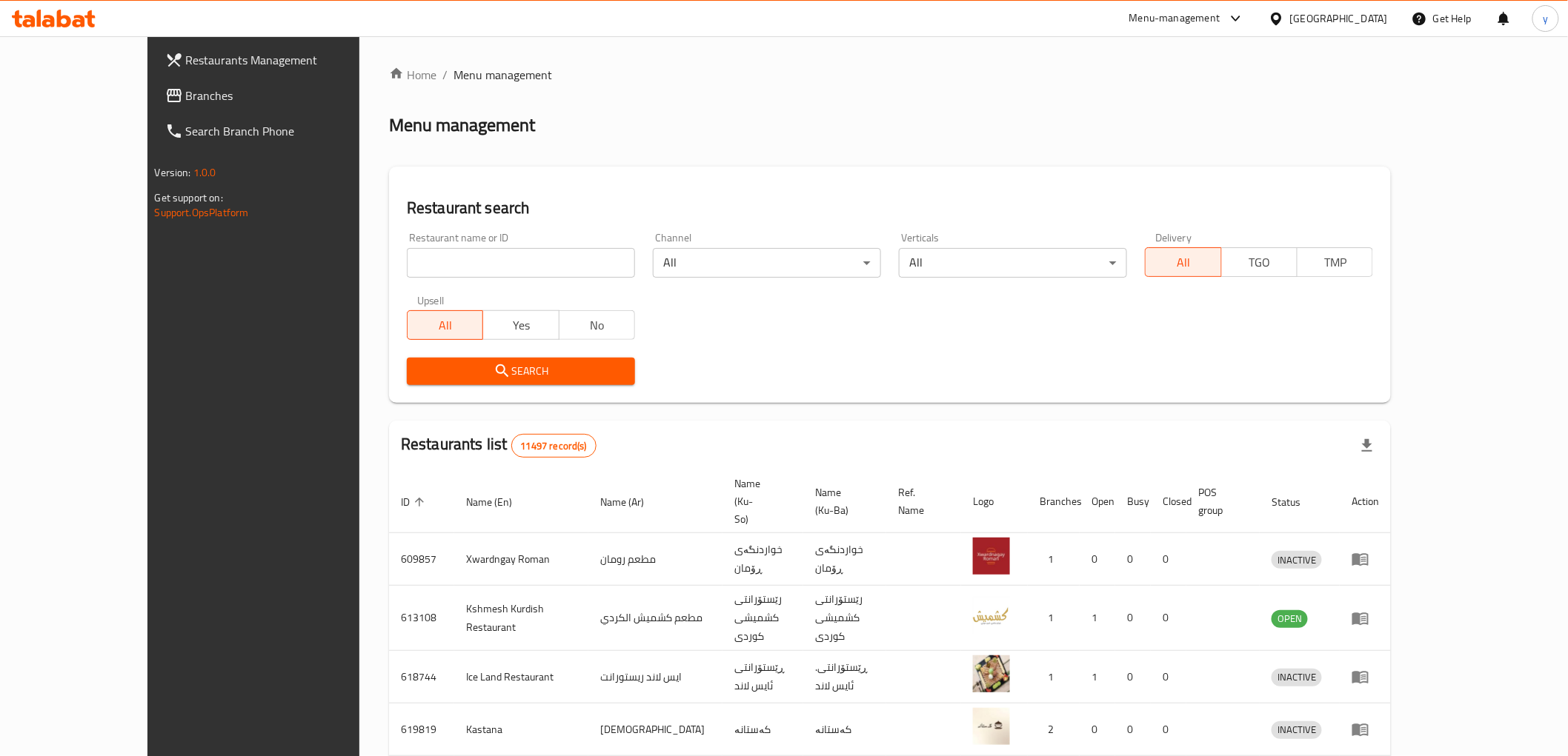
click at [407, 275] on input "search" at bounding box center [520, 263] width 228 height 30
paste input "647802"
type input "647802"
click at [418, 371] on span "Search" at bounding box center [520, 371] width 204 height 18
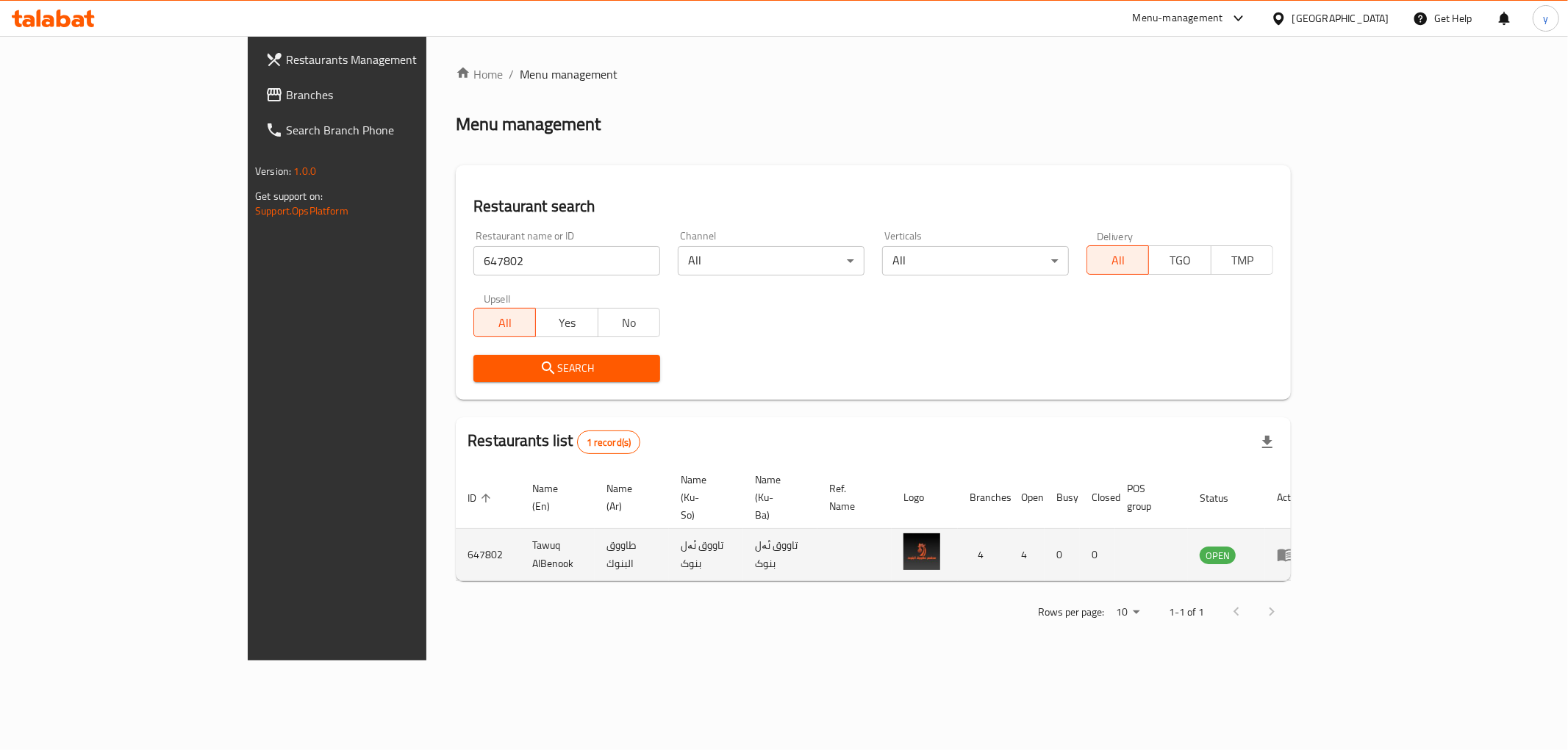
click at [1316, 530] on td "enhanced table" at bounding box center [1290, 555] width 51 height 52
click at [1295, 546] on icon "enhanced table" at bounding box center [1285, 554] width 17 height 17
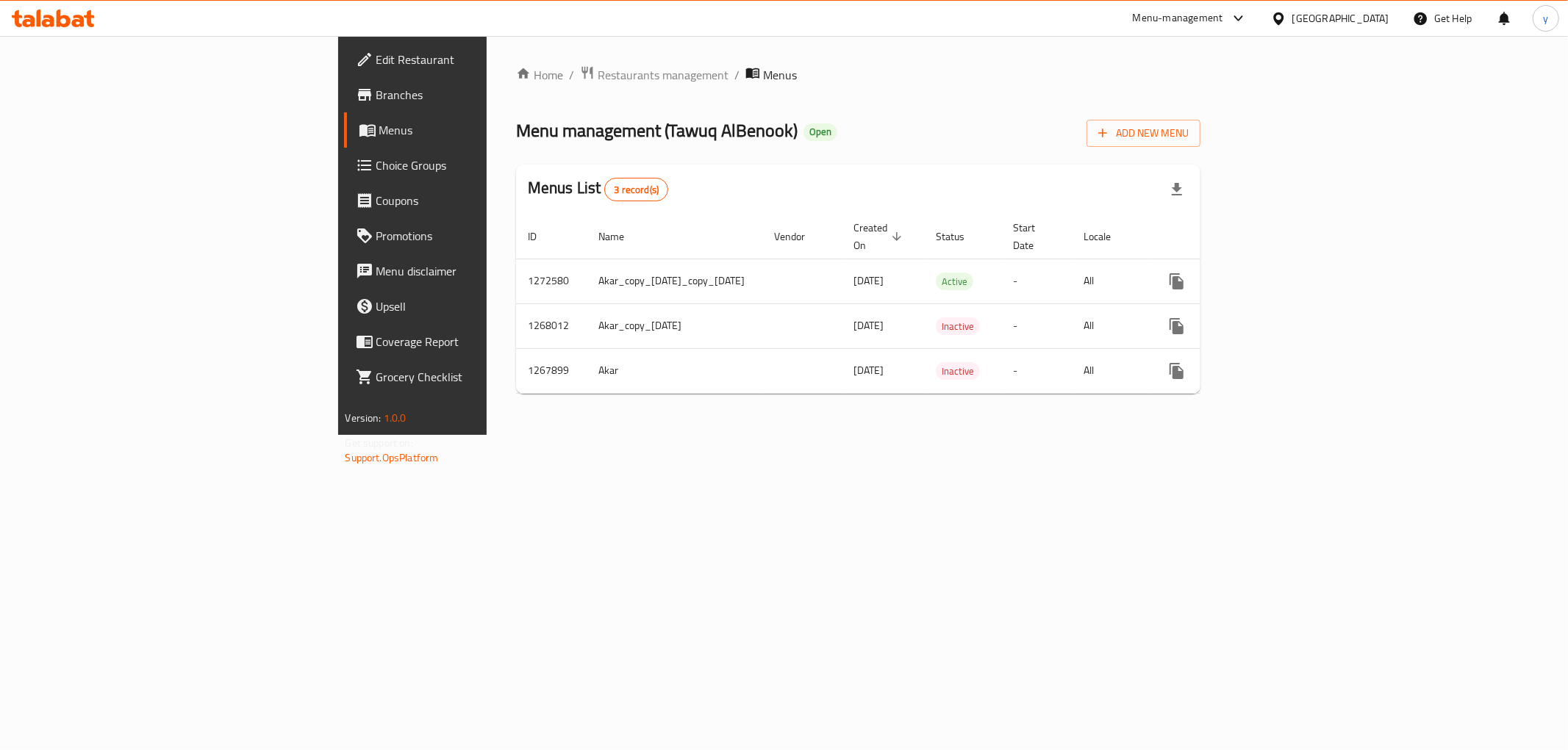
click at [380, 127] on span "Menus" at bounding box center [483, 129] width 208 height 17
click at [344, 113] on link "Menus" at bounding box center [472, 130] width 256 height 35
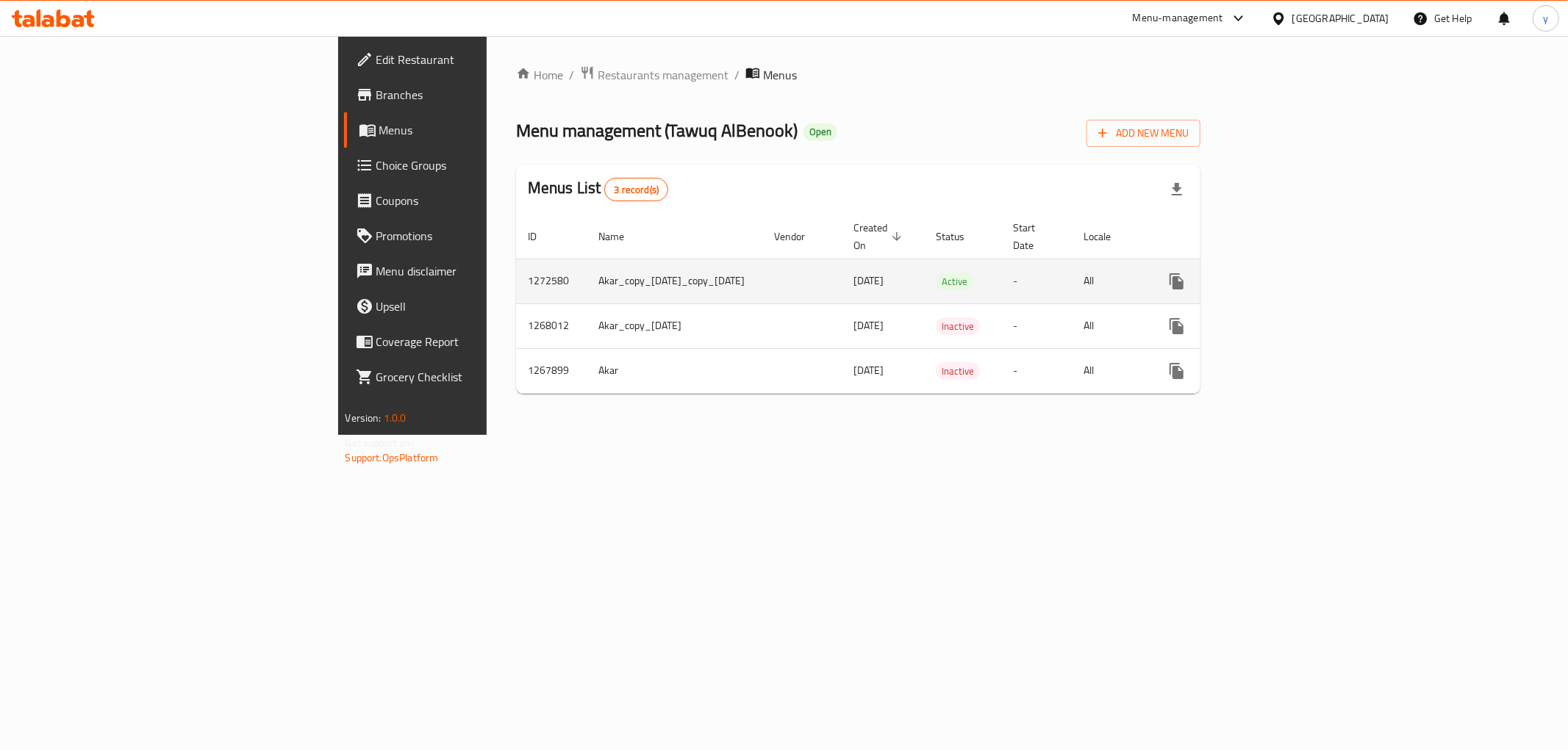
click at [1291, 273] on icon "enhanced table" at bounding box center [1282, 281] width 17 height 17
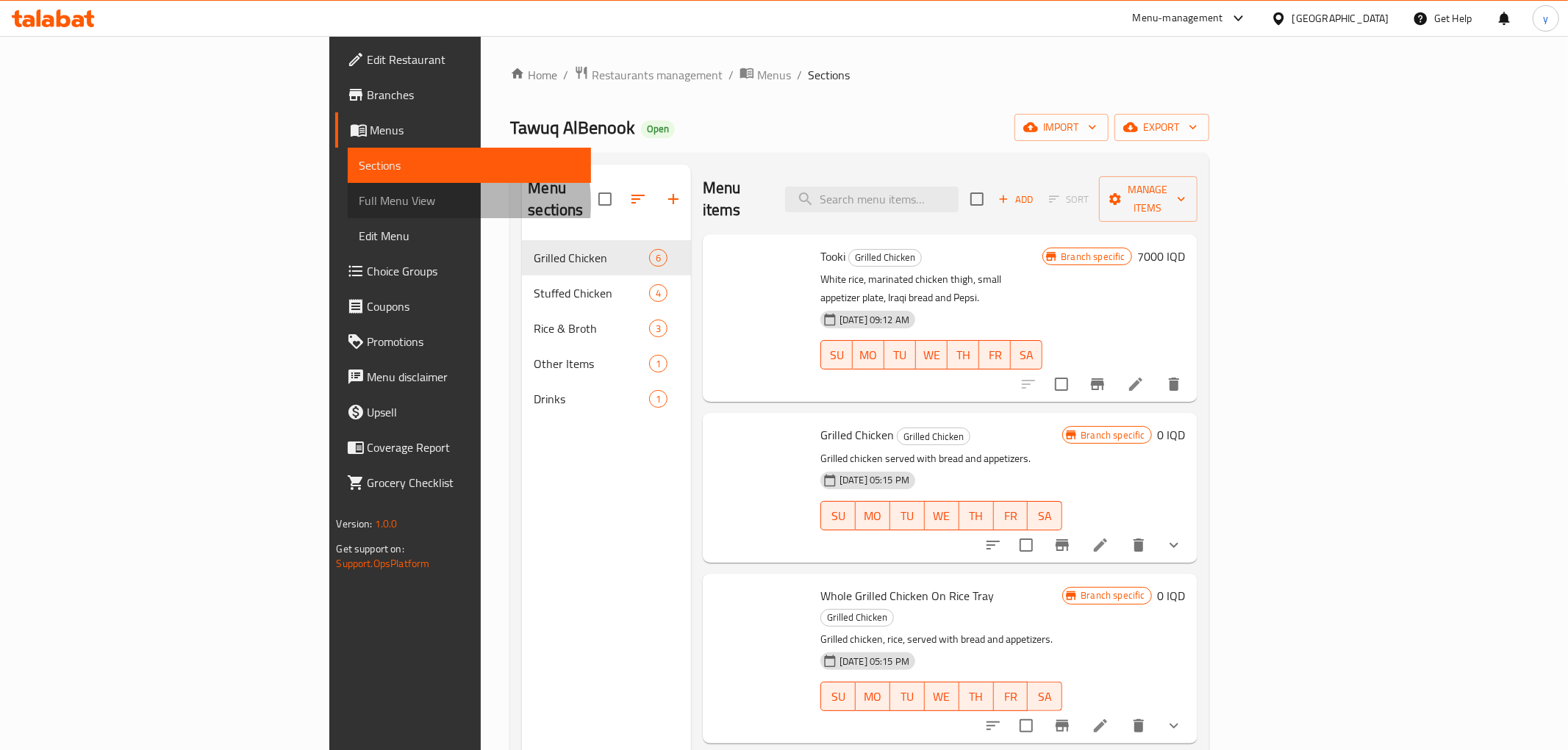
click at [359, 203] on span "Full Menu View" at bounding box center [469, 200] width 220 height 17
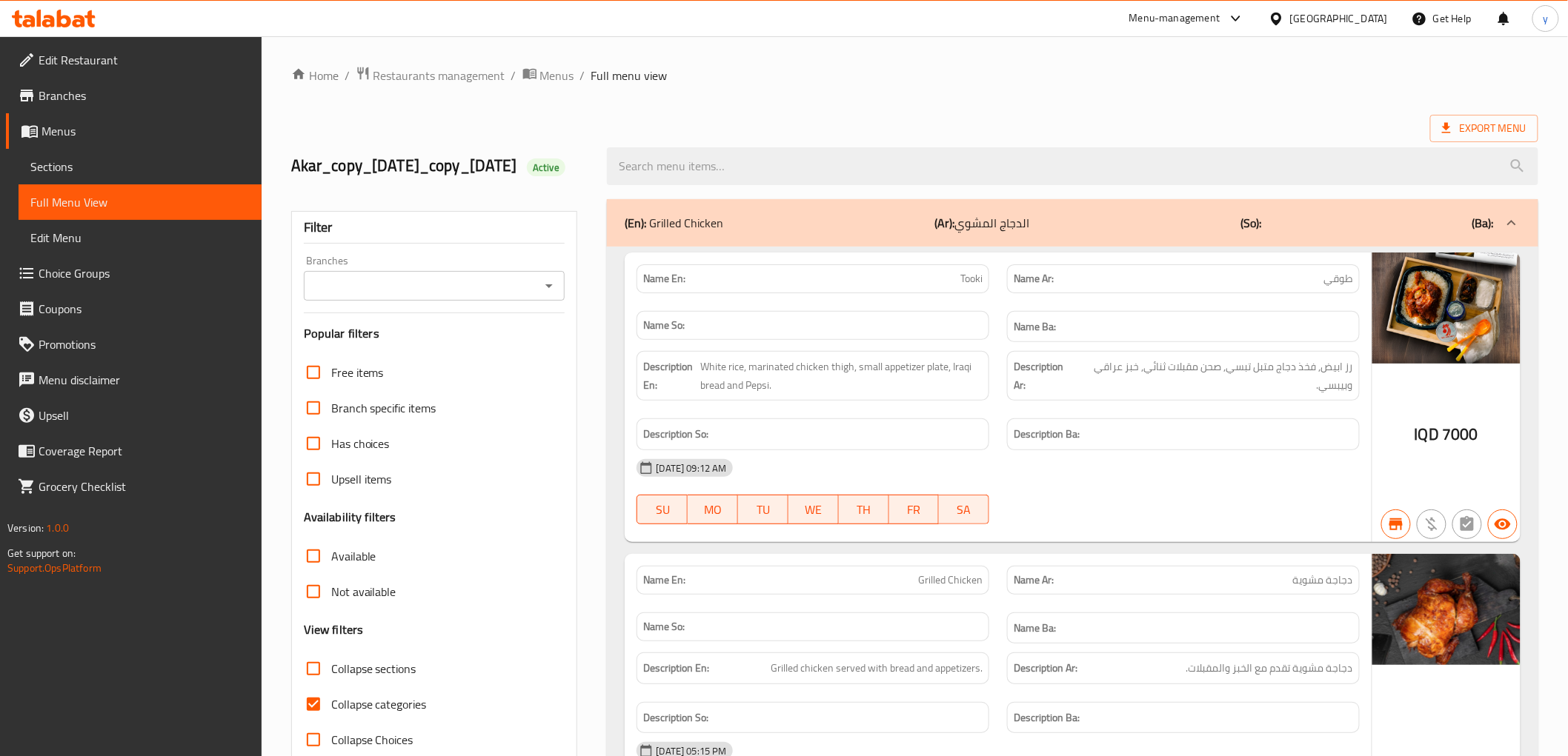
click at [82, 205] on span "Full Menu View" at bounding box center [140, 202] width 219 height 17
click at [553, 295] on icon "Open" at bounding box center [549, 285] width 17 height 17
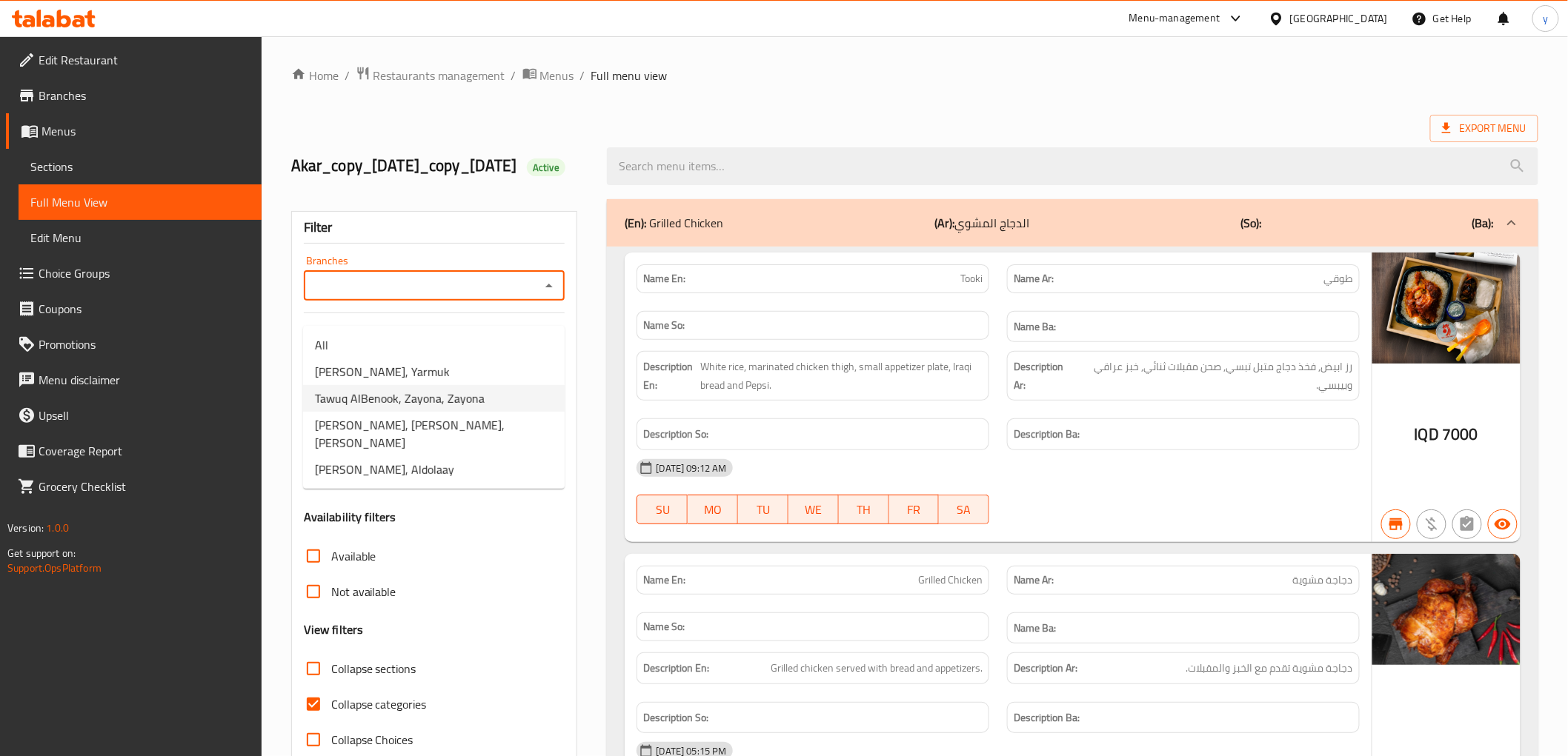
drag, startPoint x: 485, startPoint y: 351, endPoint x: 484, endPoint y: 388, distance: 37.0
click at [484, 388] on ul "All Tawuq AlBenook, Yarmuk Tawuq AlBenook, Zayona, Zayona Tawuq AlBenook, Al Ma…" at bounding box center [433, 407] width 261 height 163
click at [483, 381] on li "Tawuq AlBenook, Yarmuk" at bounding box center [433, 372] width 261 height 27
type input "Tawuq AlBenook, Yarmuk"
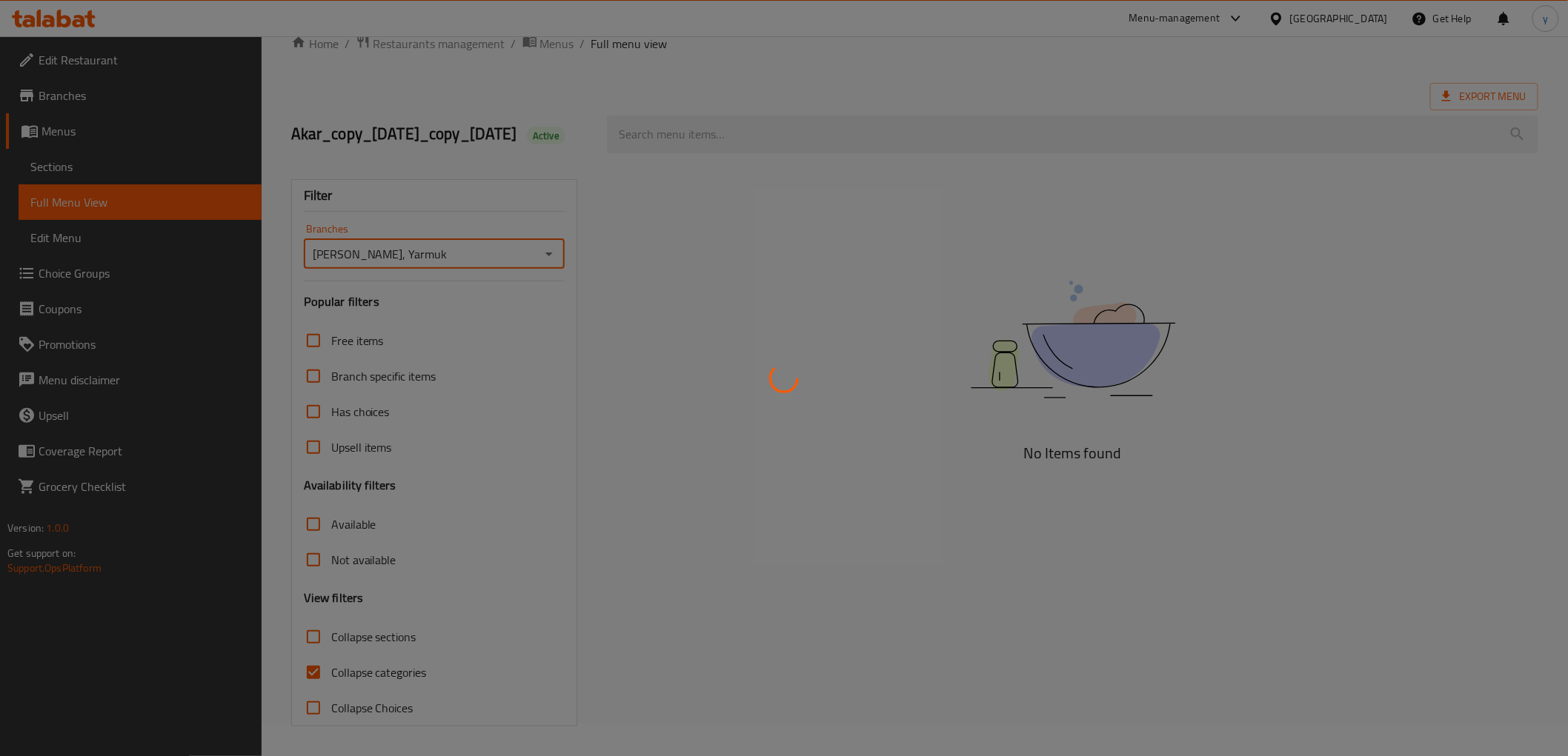
scroll to position [54, 0]
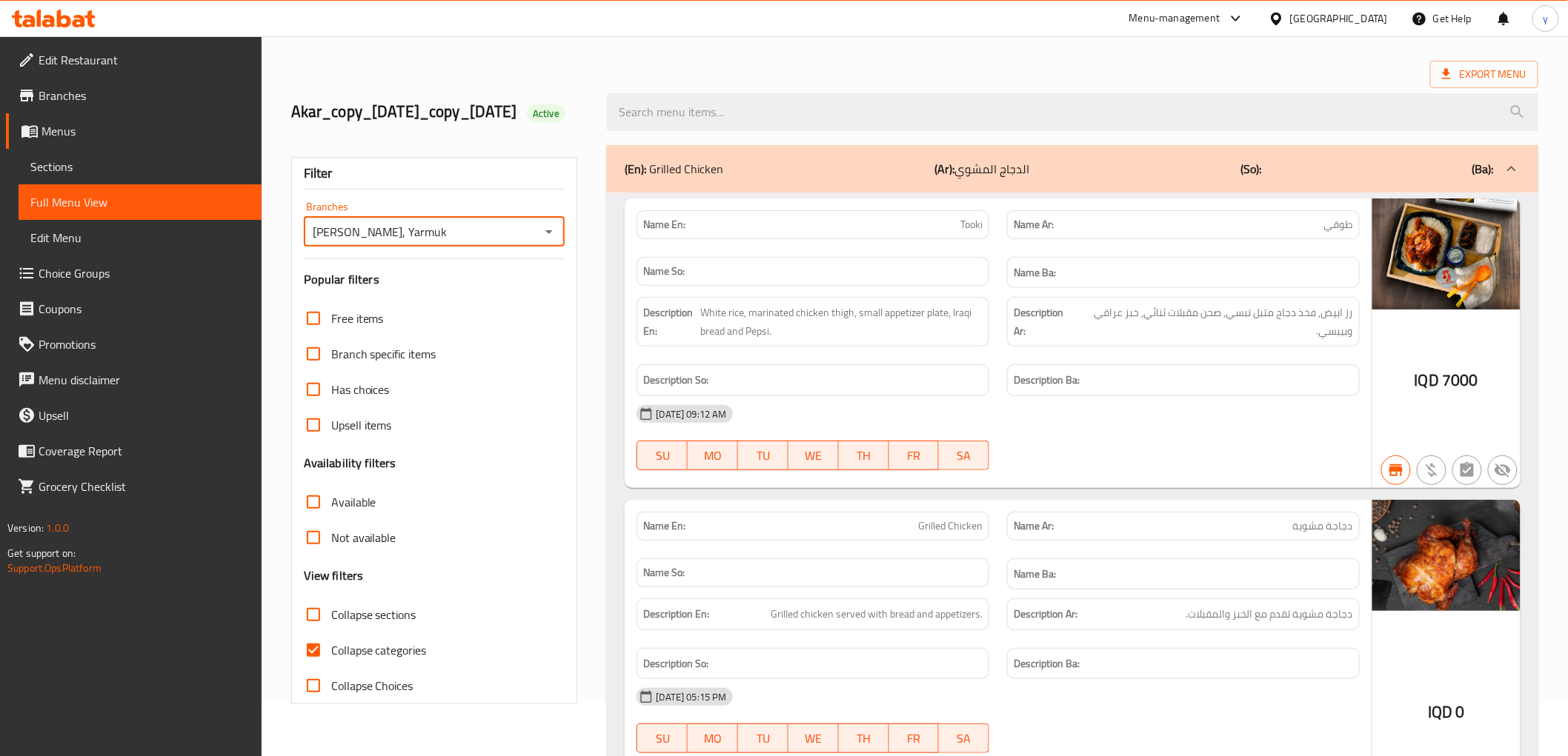
click at [323, 668] on input "Collapse categories" at bounding box center [313, 650] width 36 height 36
checkbox input "false"
click at [323, 632] on input "Collapse sections" at bounding box center [313, 614] width 36 height 36
checkbox input "true"
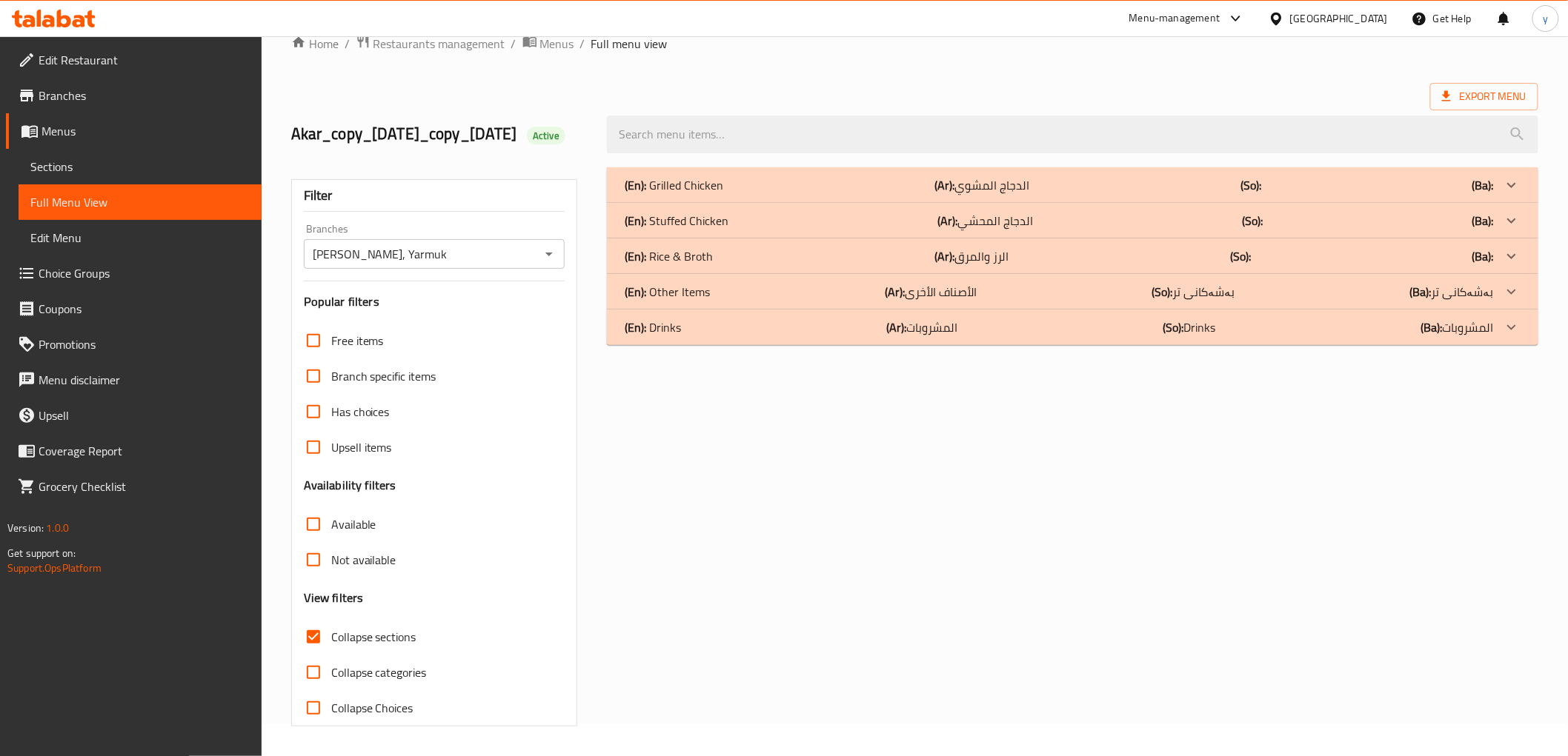
click at [725, 293] on div "(En): Other Items (Ar): الأصناف الأخرى (So): بەشەکانی تر (Ba): بەشەکانی تر" at bounding box center [1058, 291] width 868 height 17
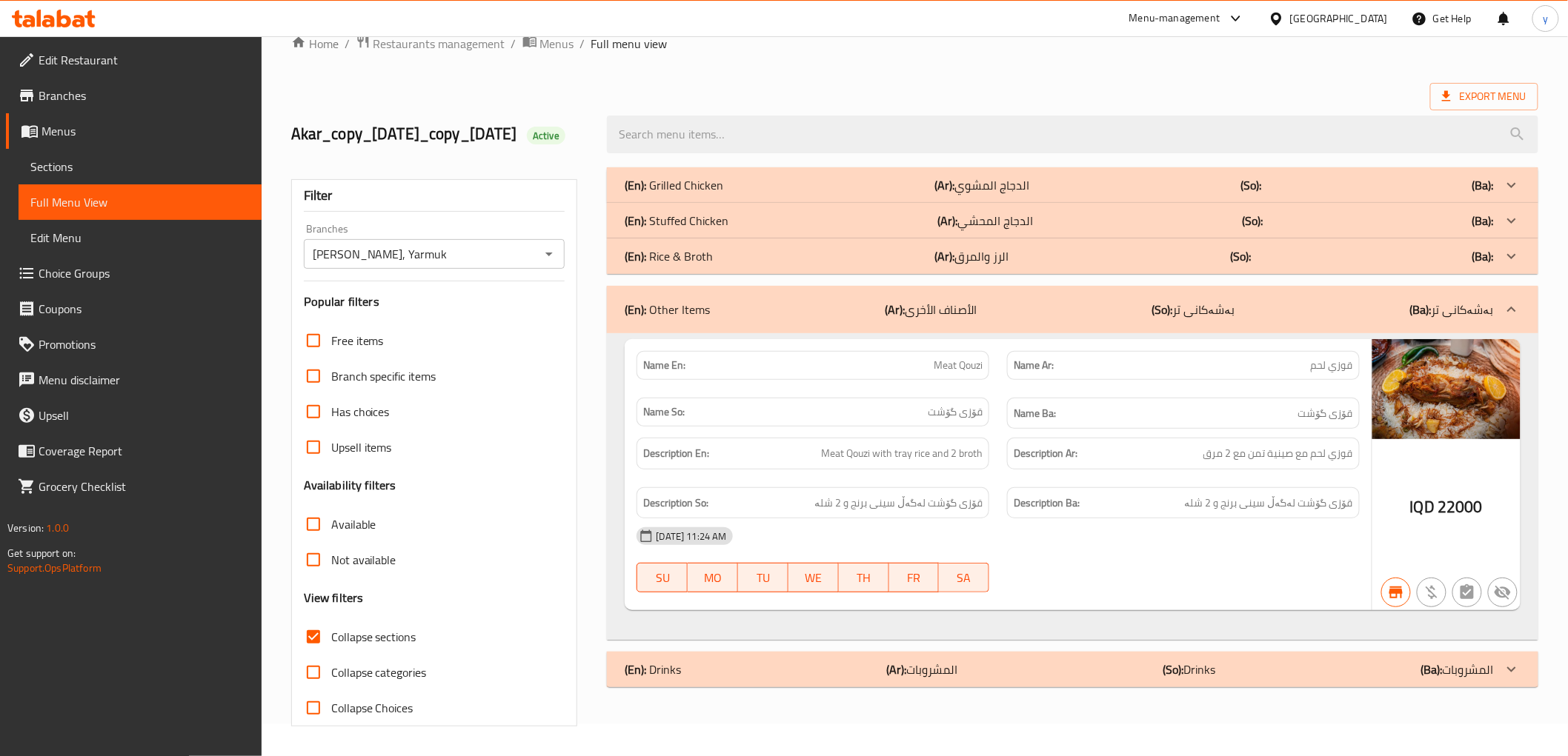
click at [876, 311] on div "(En): Other Items (Ar): الأصناف الأخرى (So): بەشەکانی تر (Ba): بەشەکانی تر" at bounding box center [1058, 309] width 868 height 17
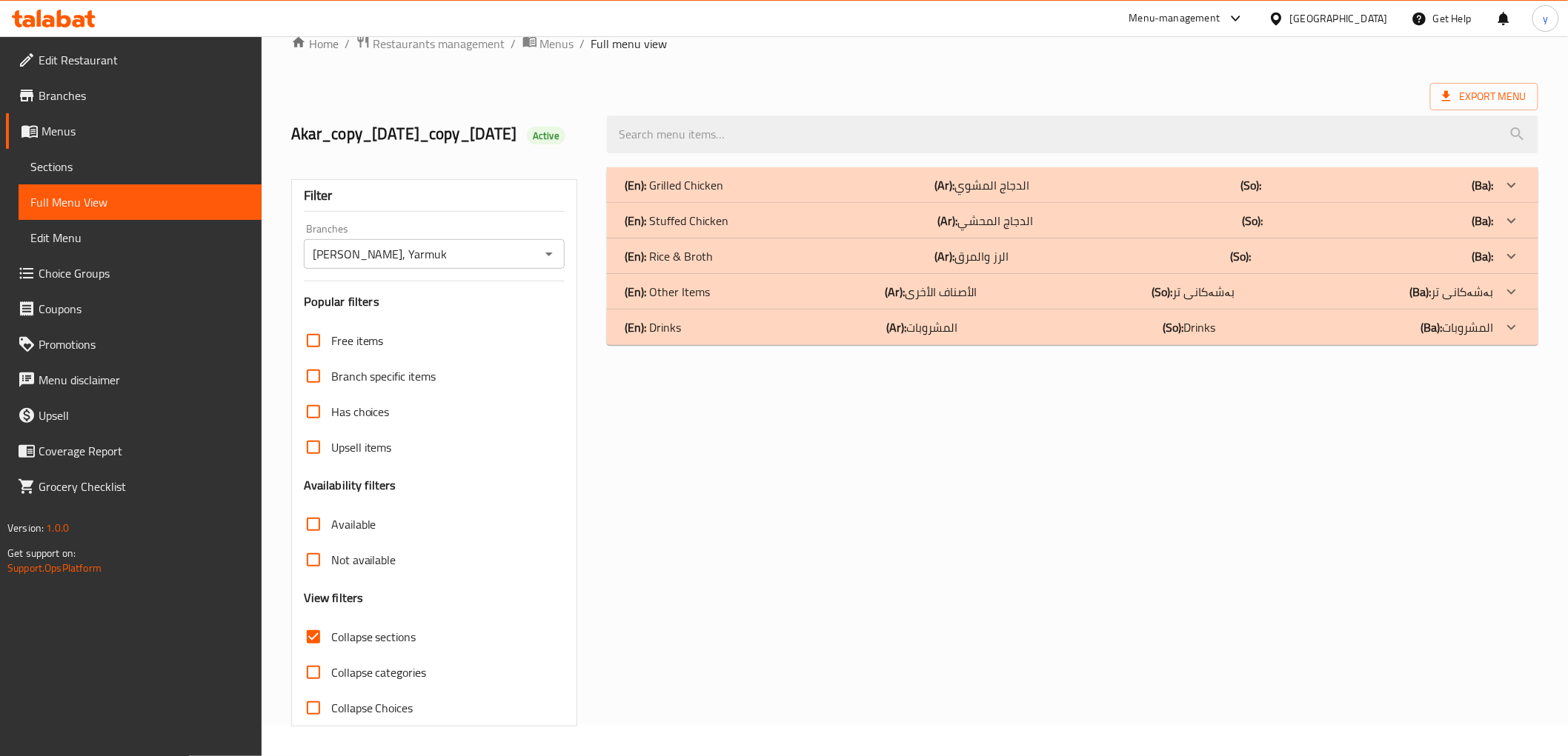
click at [886, 264] on div "(En): Rice & Broth (Ar): الرز والمرق (So): (Ba):" at bounding box center [1058, 256] width 868 height 17
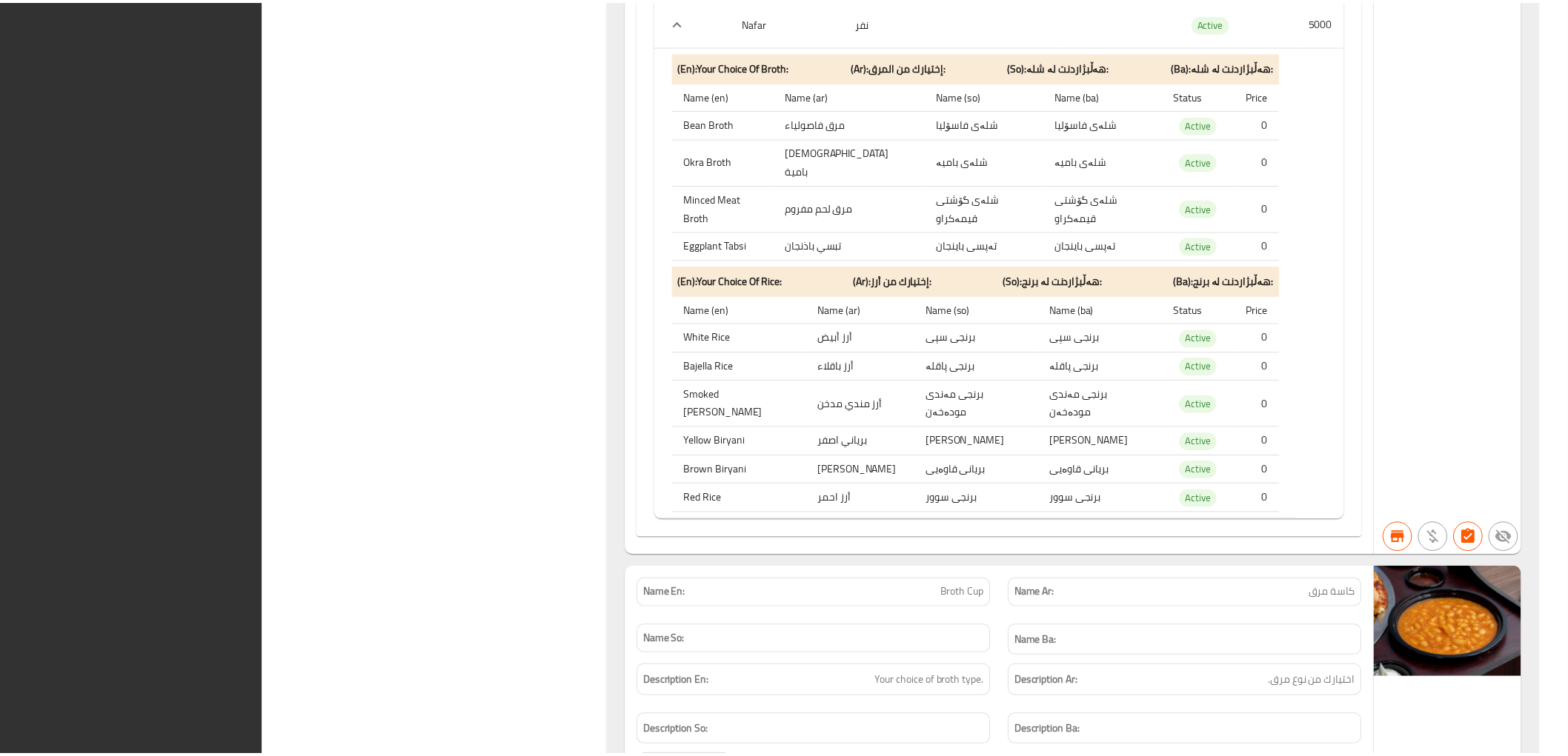
scroll to position [2286, 0]
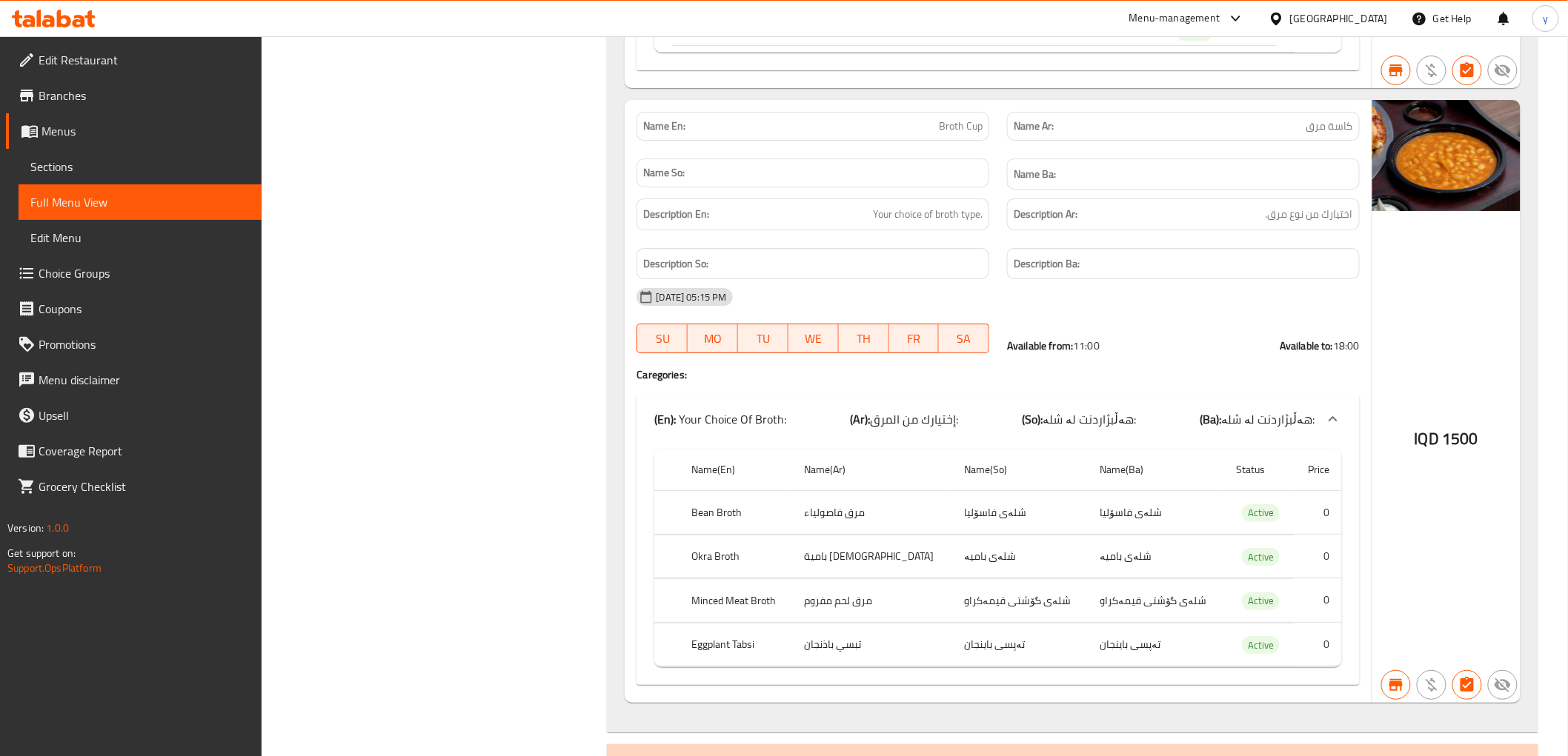
click at [85, 25] on icon at bounding box center [53, 18] width 84 height 17
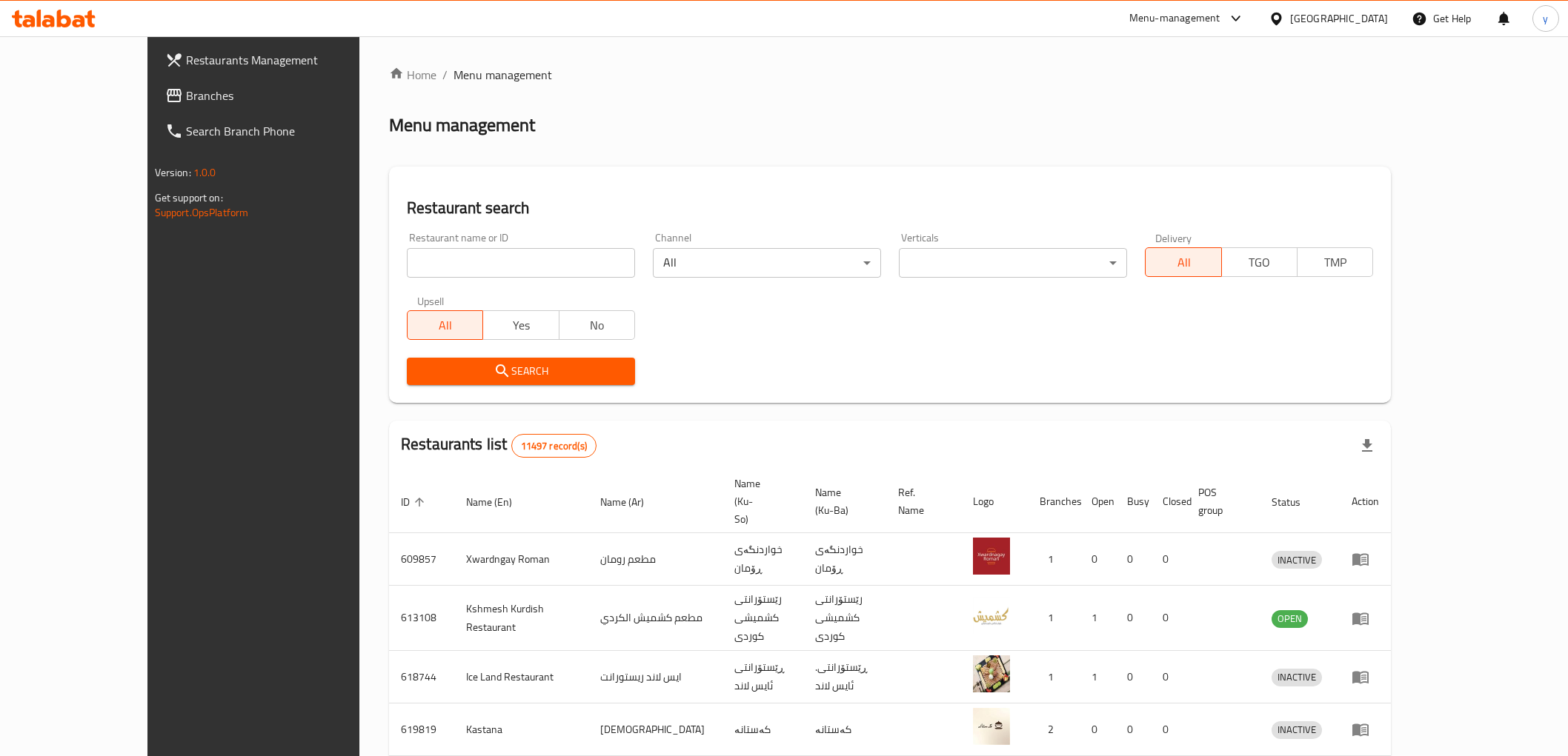
scroll to position [10, 0]
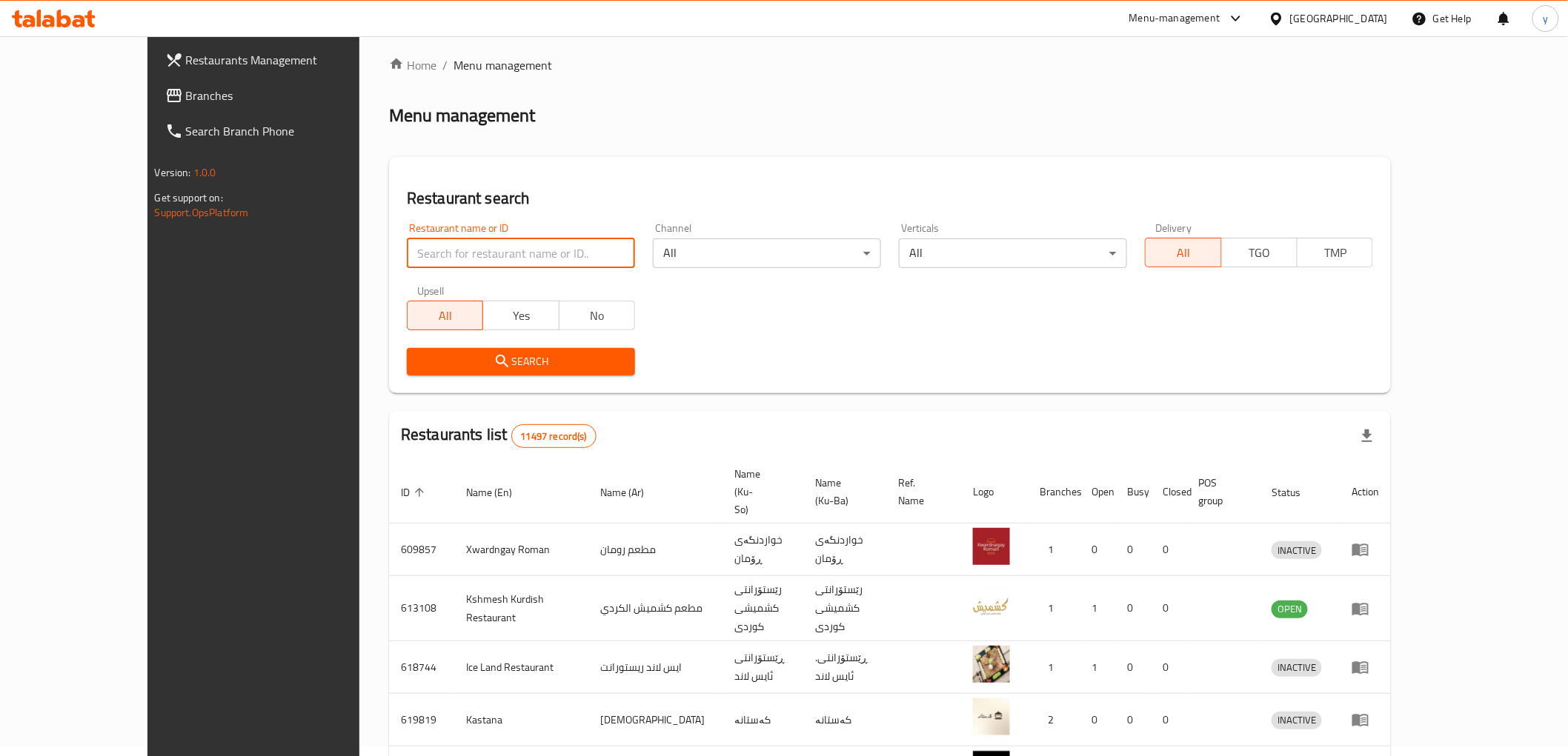
click at [457, 247] on input "search" at bounding box center [520, 253] width 228 height 30
paste input "647948"
type input "647948"
click at [418, 369] on span "Search" at bounding box center [520, 362] width 204 height 18
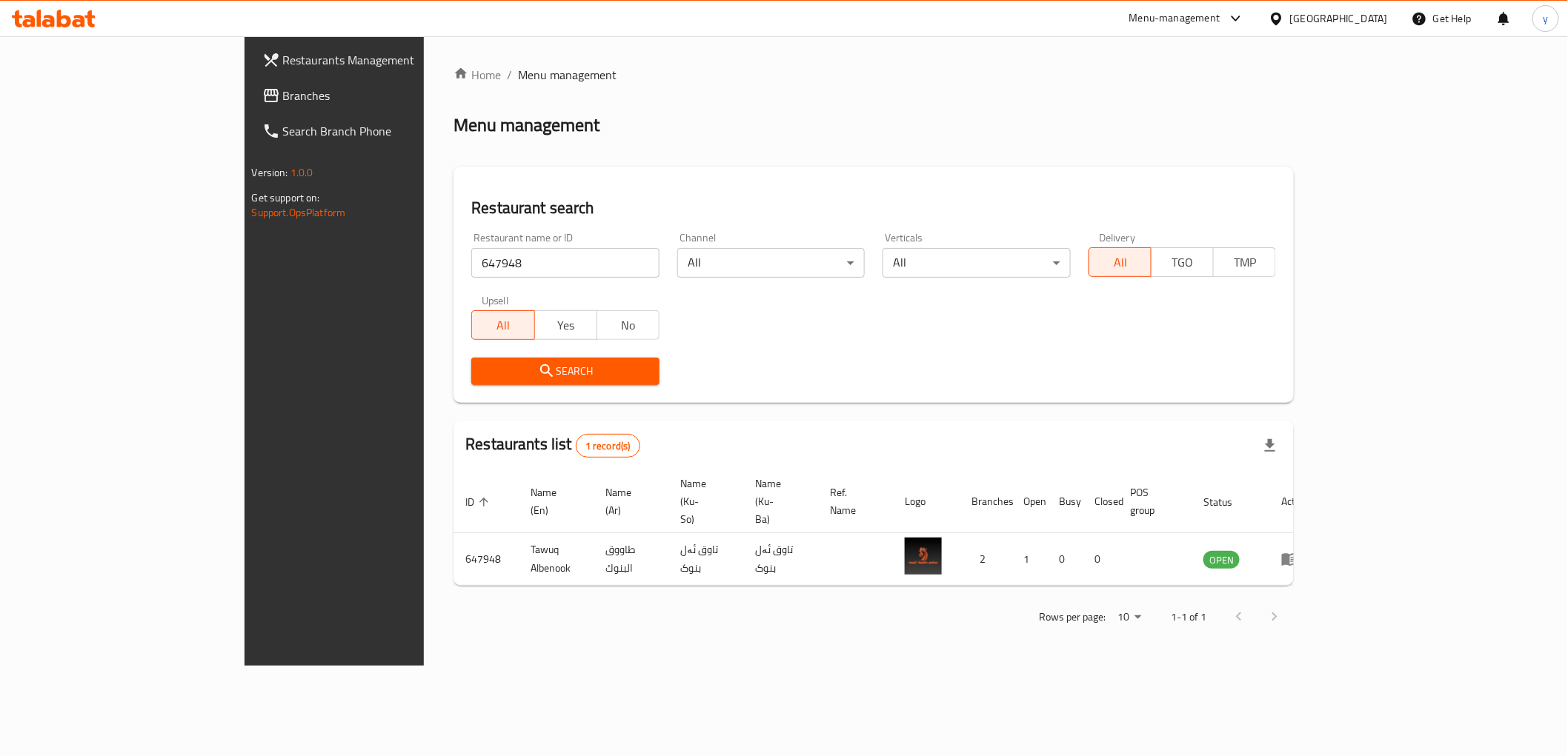
scroll to position [0, 0]
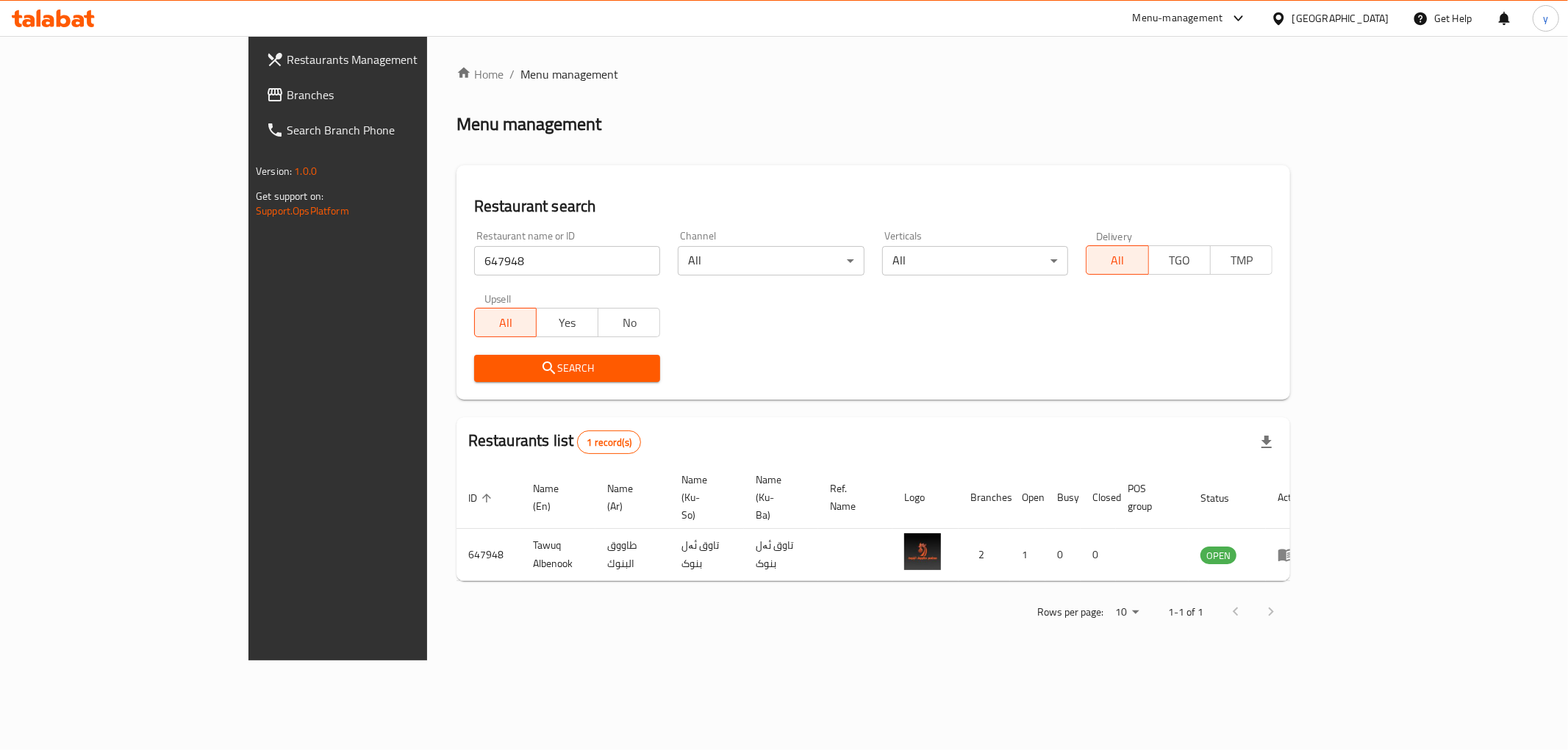
drag, startPoint x: 1504, startPoint y: 520, endPoint x: 1463, endPoint y: 530, distance: 42.2
click at [1295, 546] on icon "enhanced table" at bounding box center [1286, 554] width 17 height 17
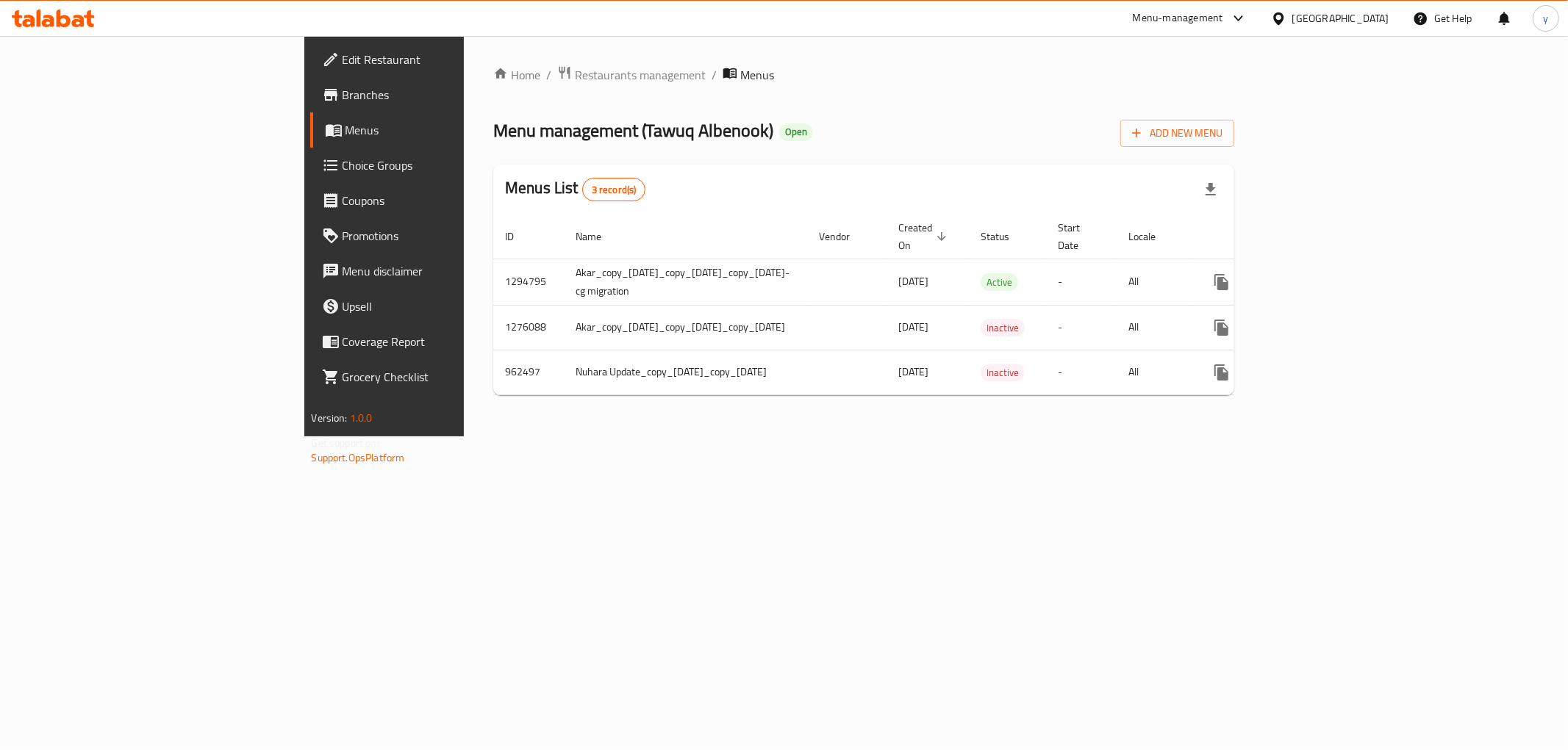
click at [343, 167] on span "Choice Groups" at bounding box center [448, 165] width 212 height 17
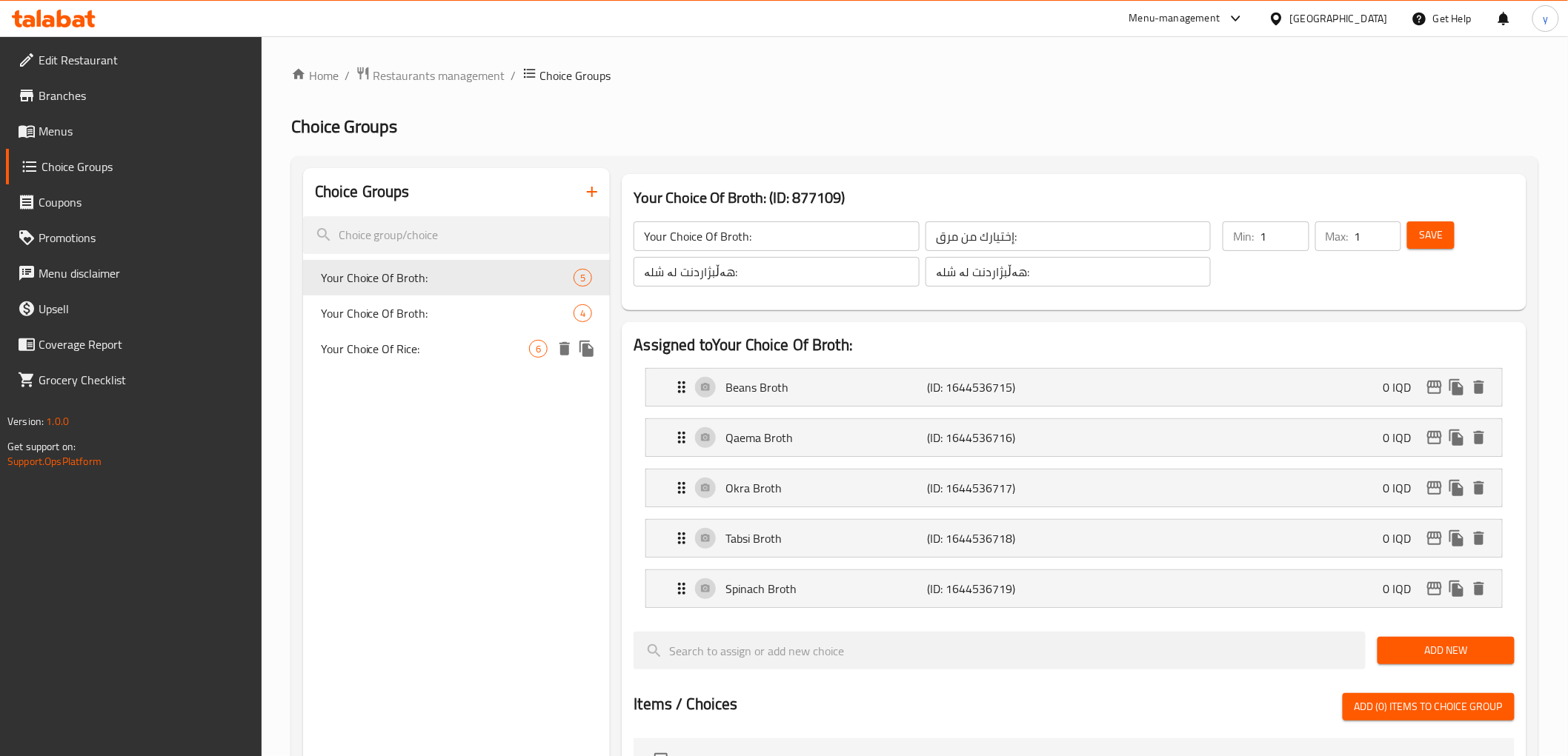
click at [450, 344] on span "Your Choice Of Rice:" at bounding box center [425, 349] width 209 height 17
type input "Your Choice Of Rice:"
type input "إختيارك من أرز:"
type input "هەڵبژاردنت لە برنج:"
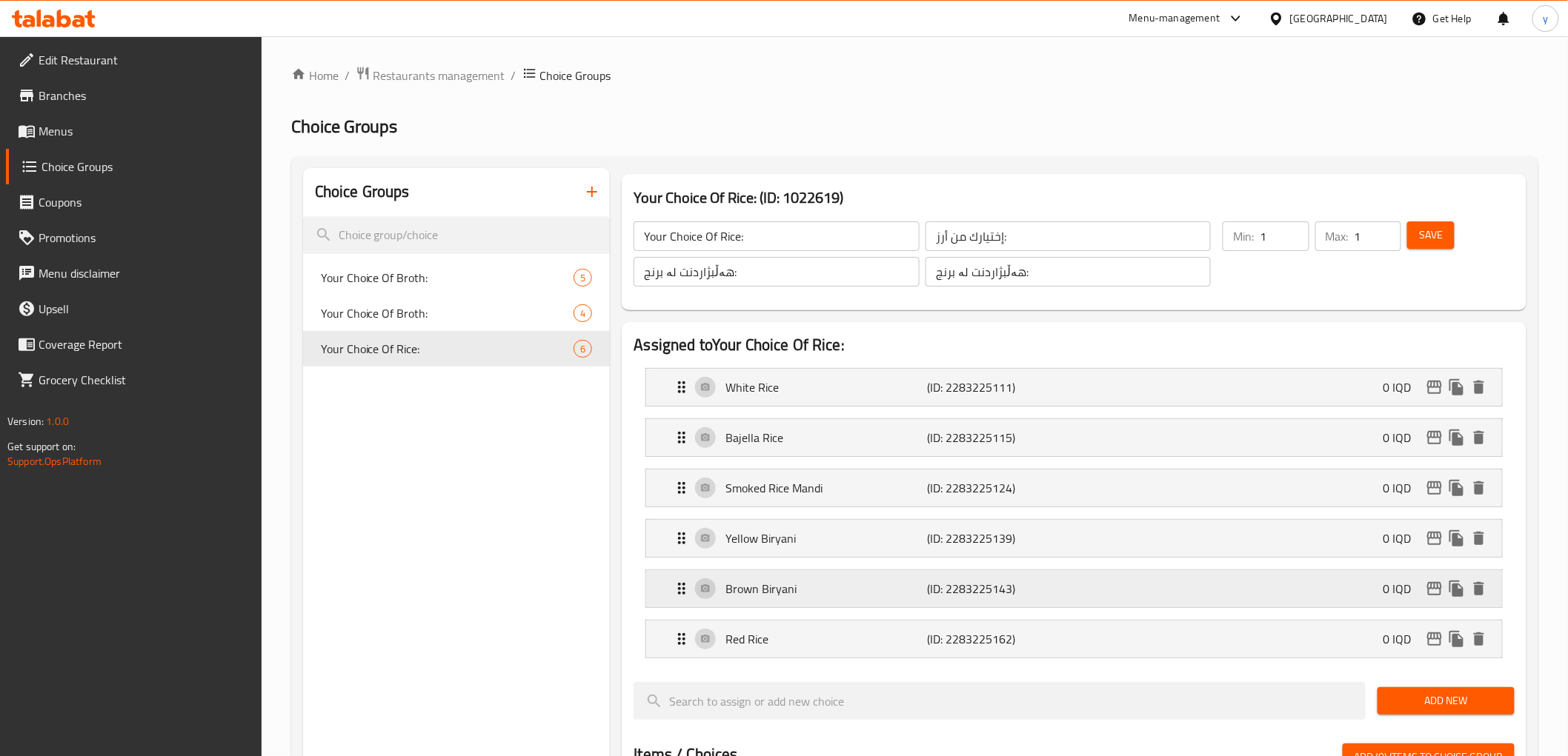
click at [735, 597] on p "Brown Biryani" at bounding box center [826, 588] width 202 height 17
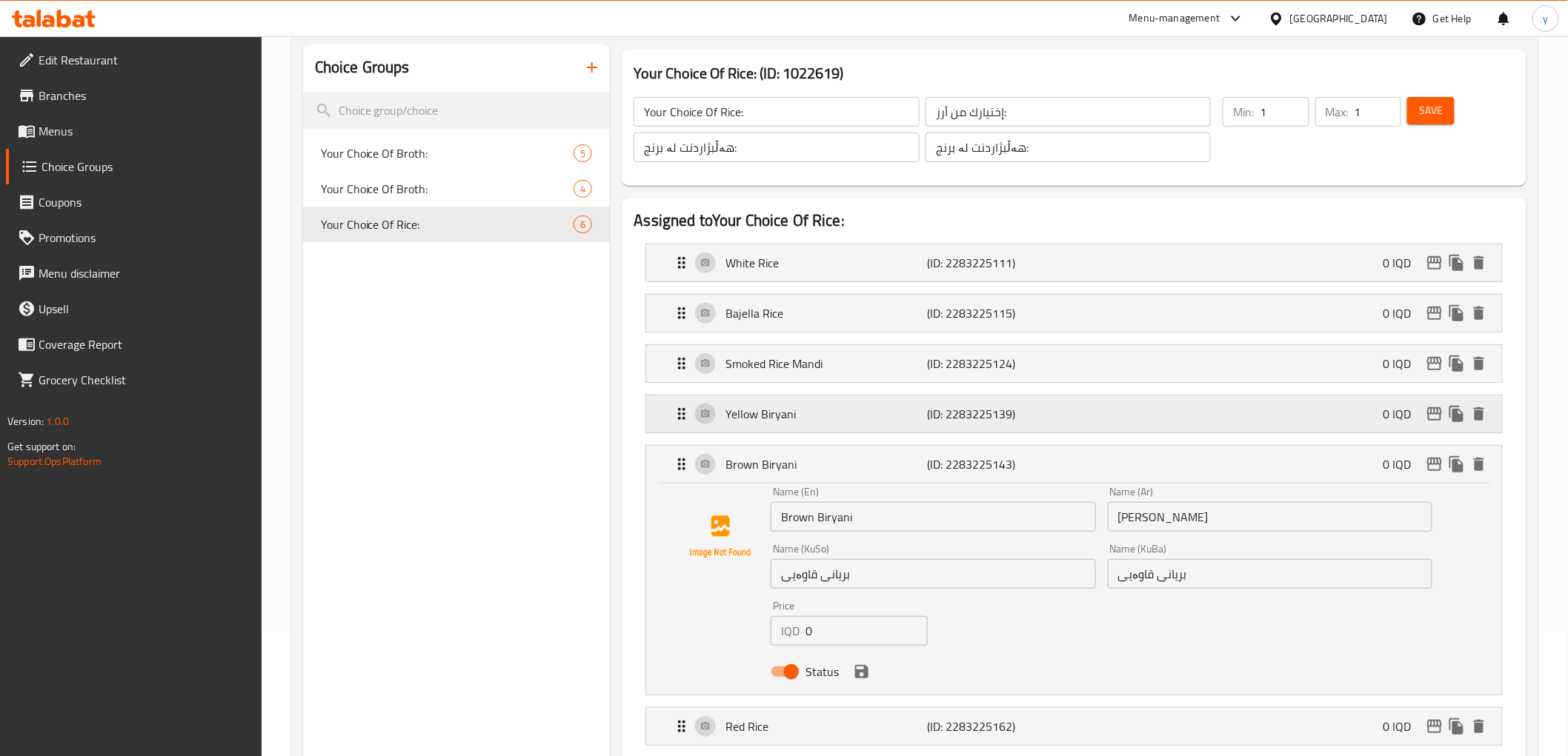
scroll to position [164, 0]
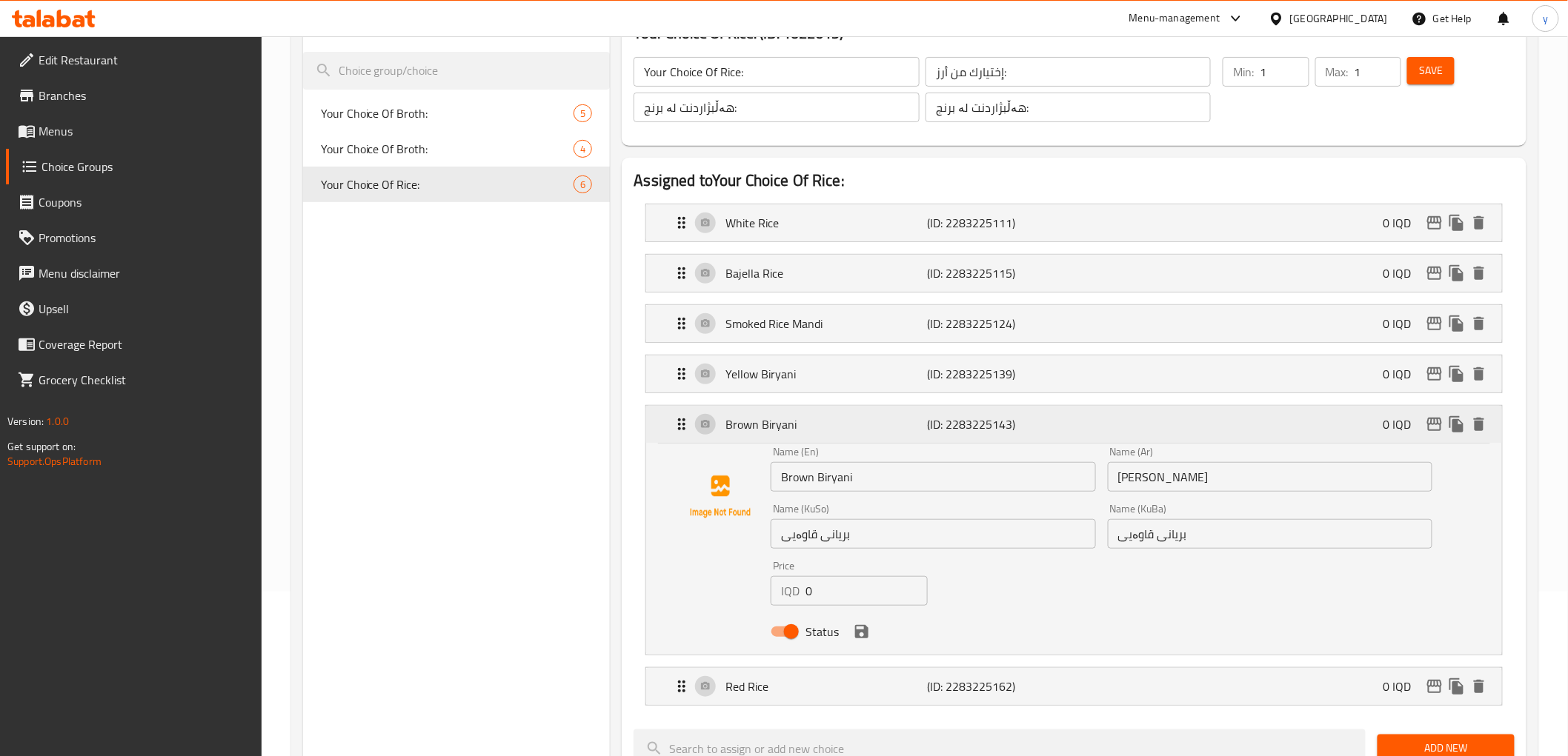
click at [905, 422] on p "Brown Biryani" at bounding box center [826, 424] width 202 height 17
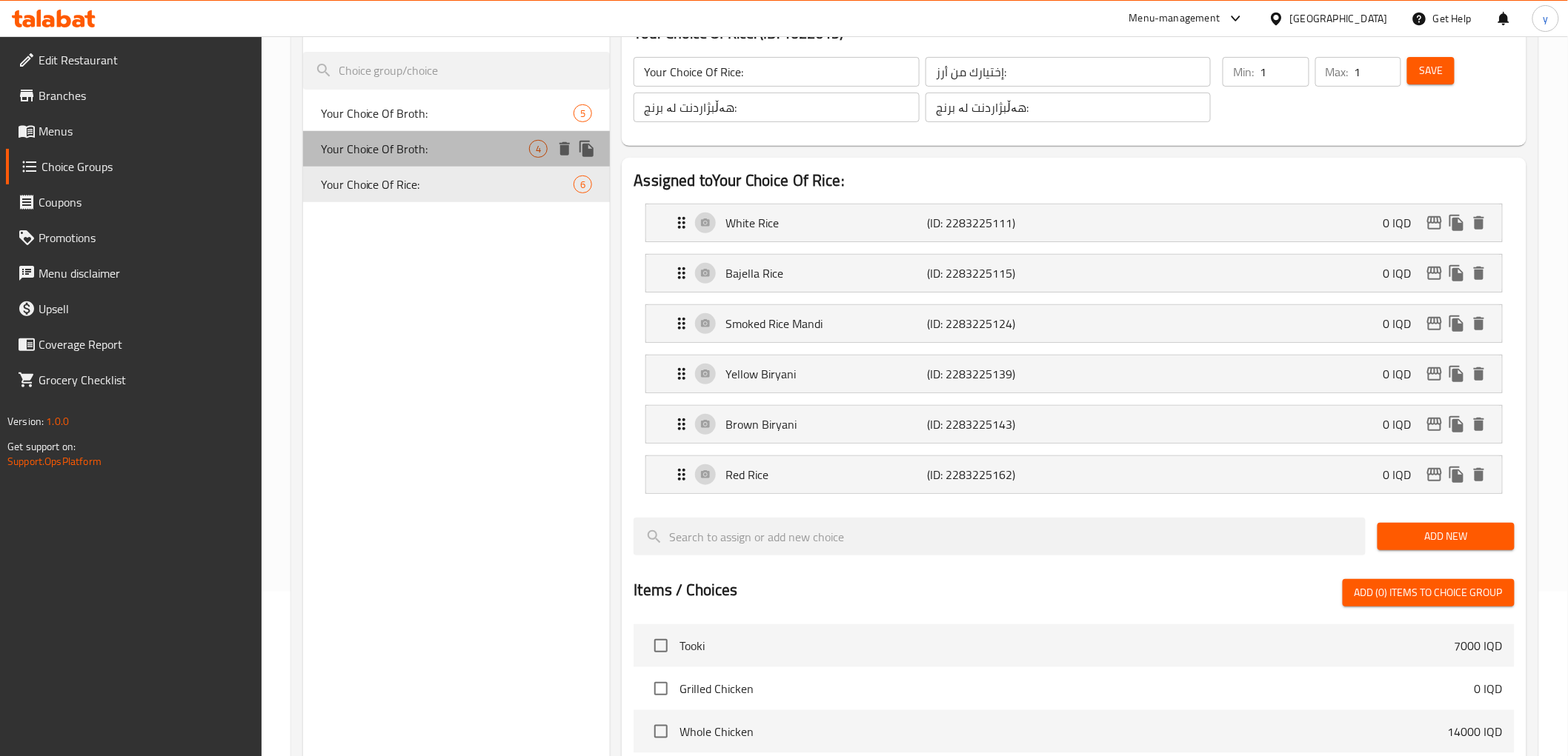
click at [439, 155] on span "Your Choice Of Broth:" at bounding box center [425, 149] width 209 height 17
type input "Your Choice Of Broth:"
type input "إختيارك من مرق:"
type input "هەڵبژاردنت لە شلە:"
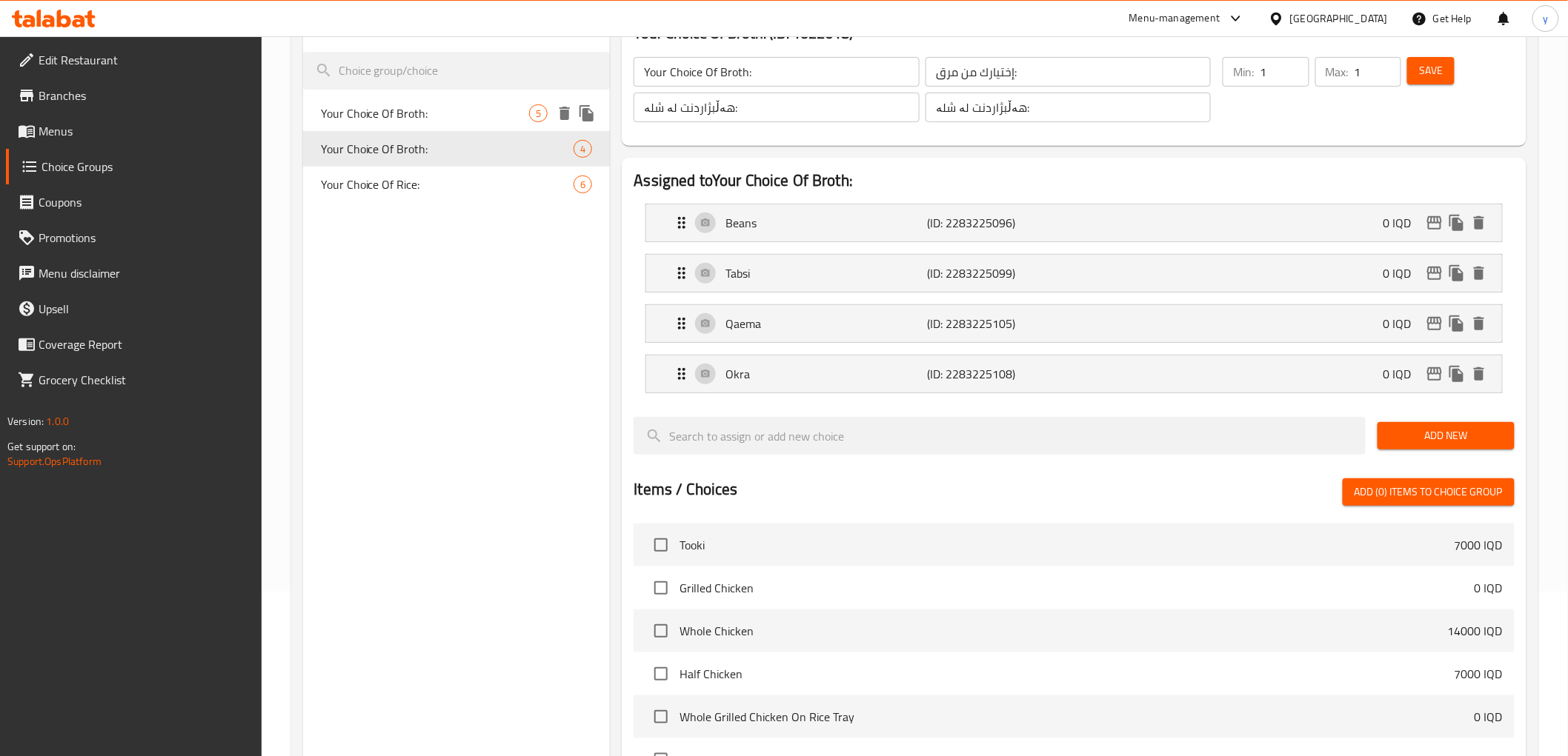
click at [512, 115] on span "Your Choice Of Broth:" at bounding box center [425, 113] width 209 height 17
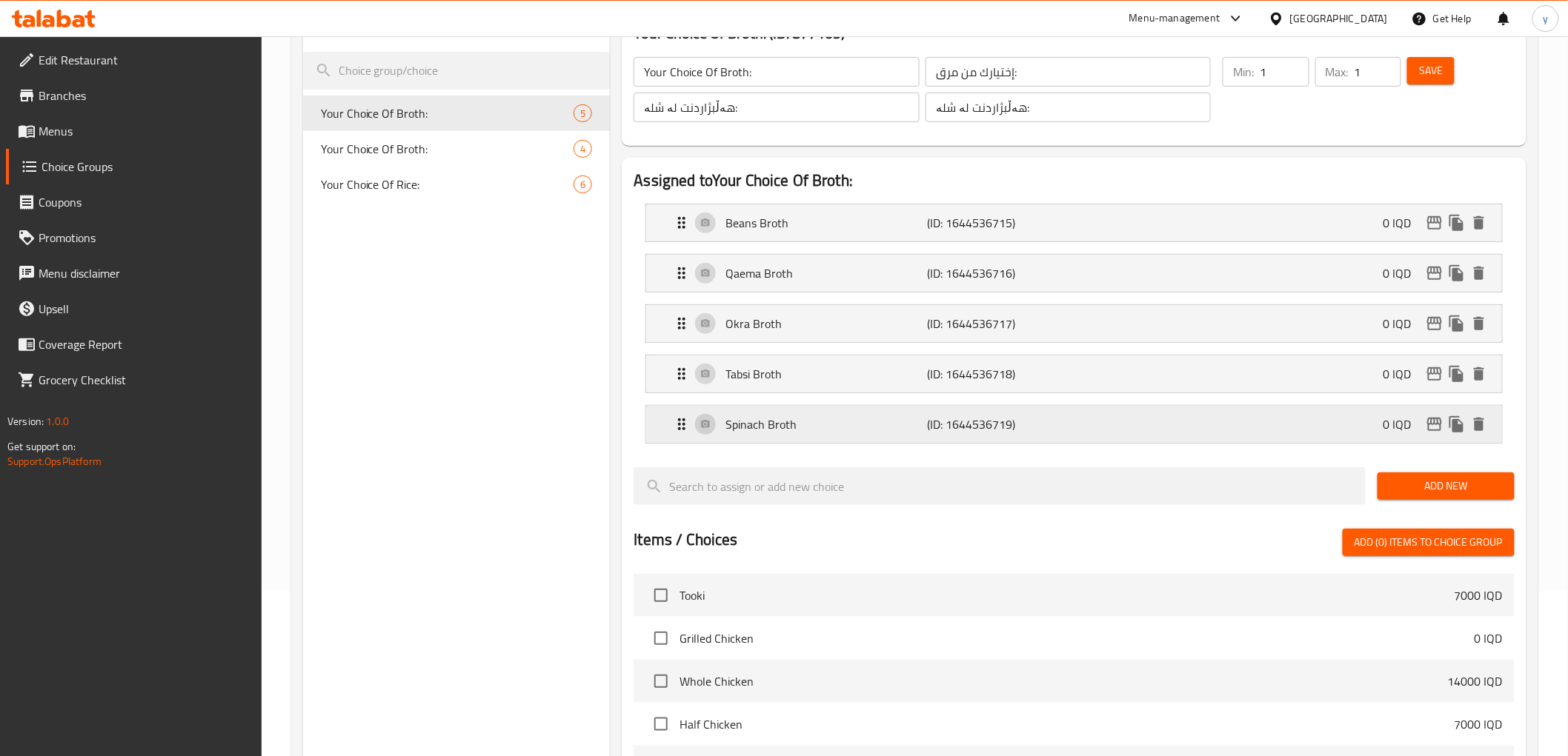
click at [1478, 431] on icon "delete" at bounding box center [1478, 424] width 10 height 13
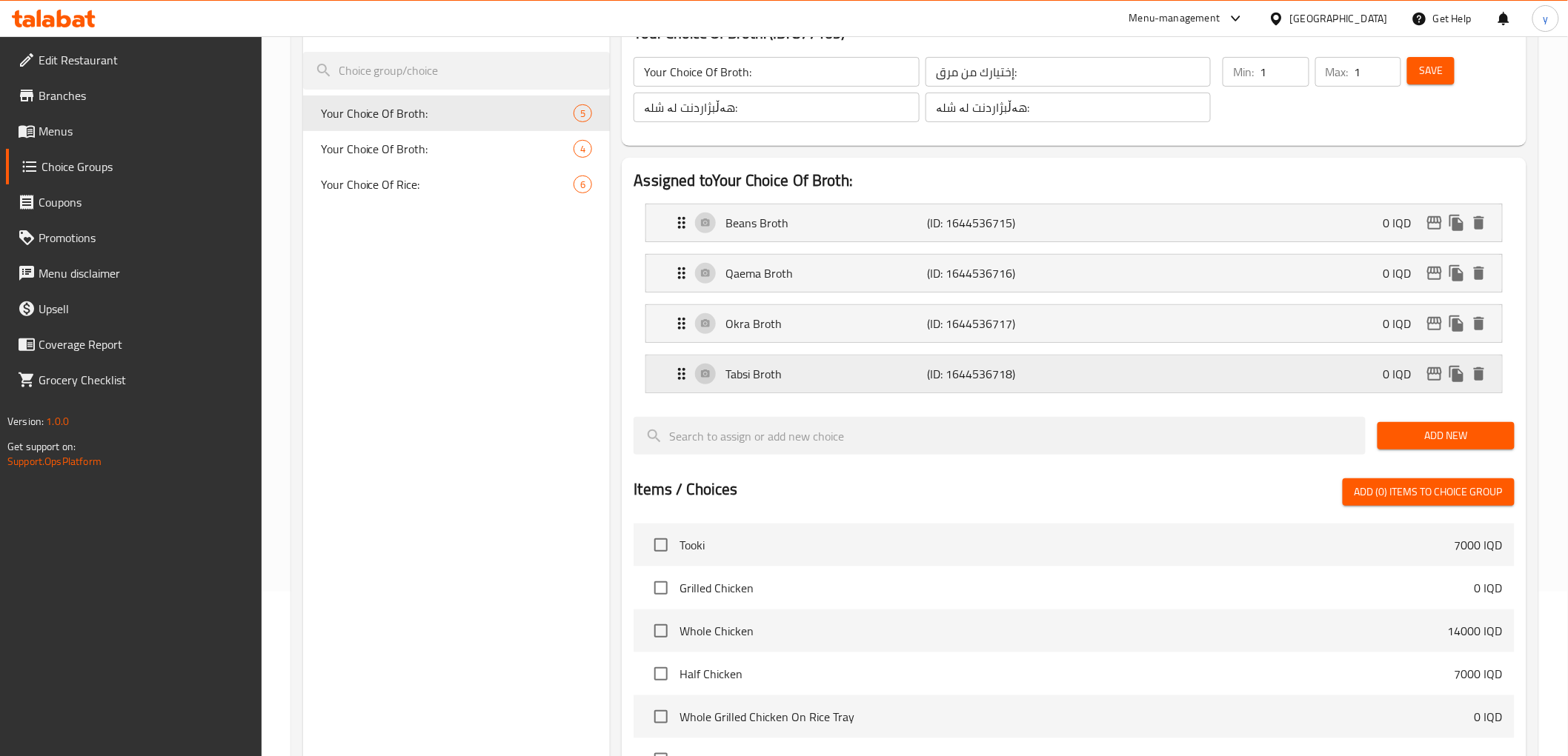
click at [898, 358] on div "[PERSON_NAME] (ID: 1644536718) 0 IQD" at bounding box center [1077, 373] width 810 height 37
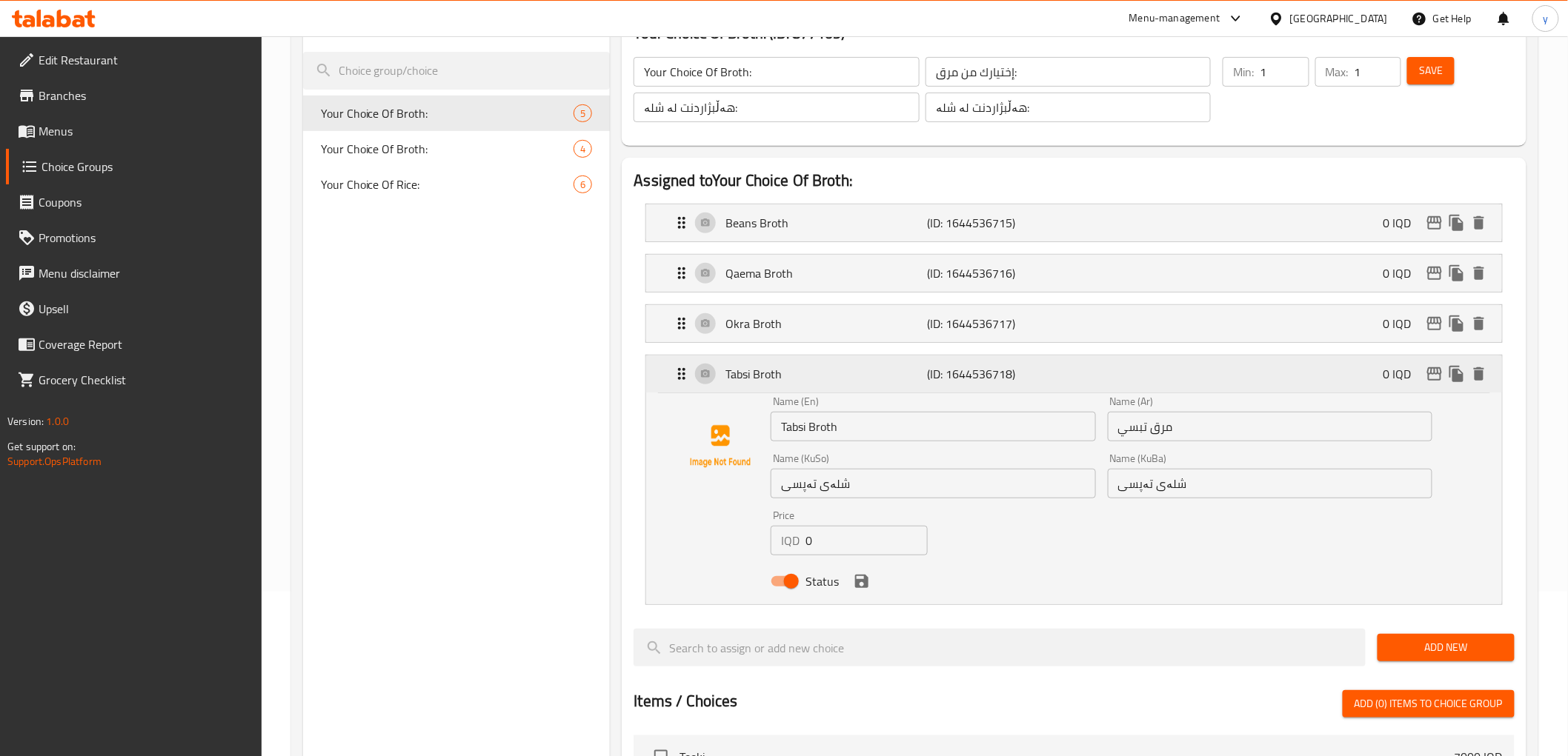
click at [900, 365] on p "Tabsi Broth" at bounding box center [826, 373] width 202 height 17
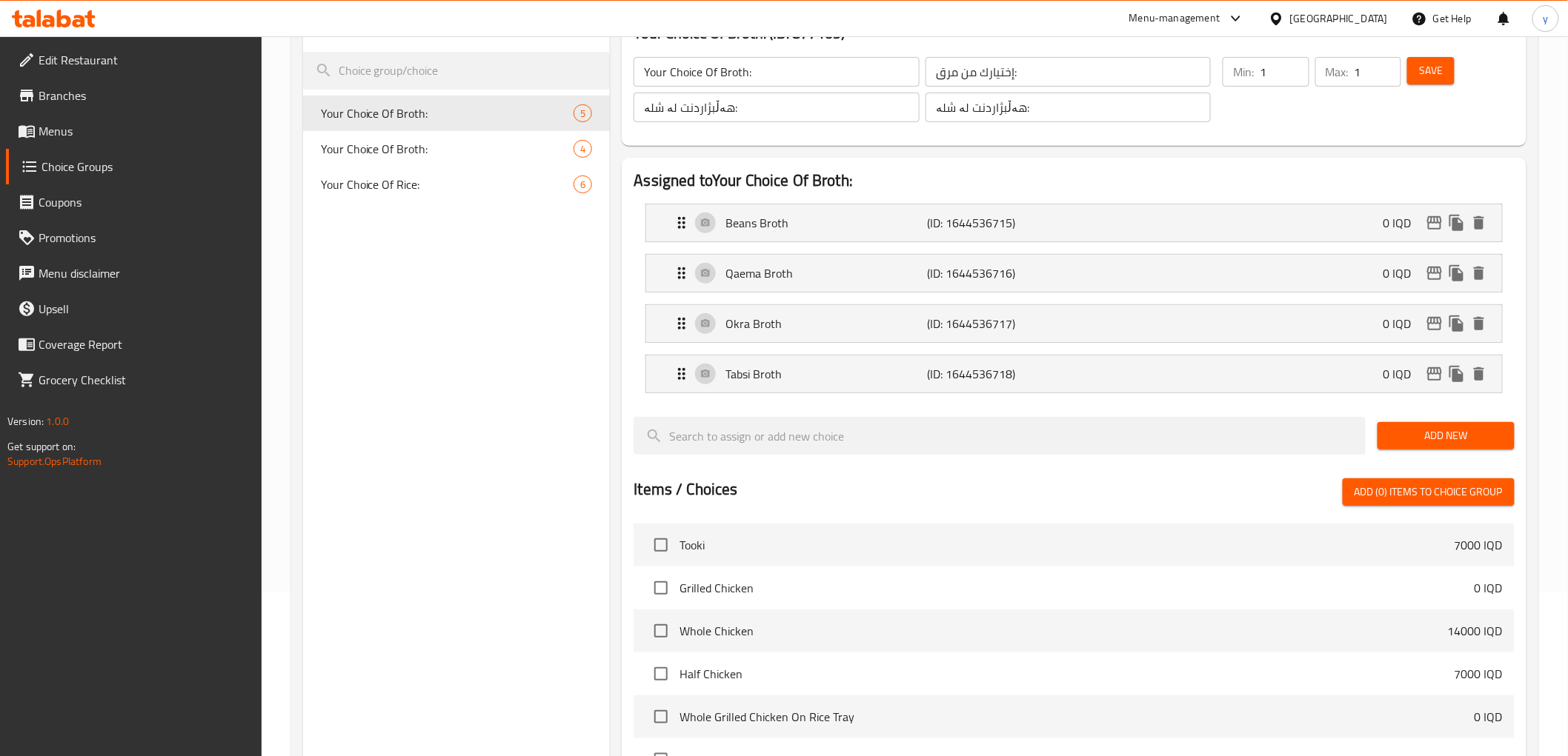
click at [1443, 68] on span "Save" at bounding box center [1430, 71] width 24 height 18
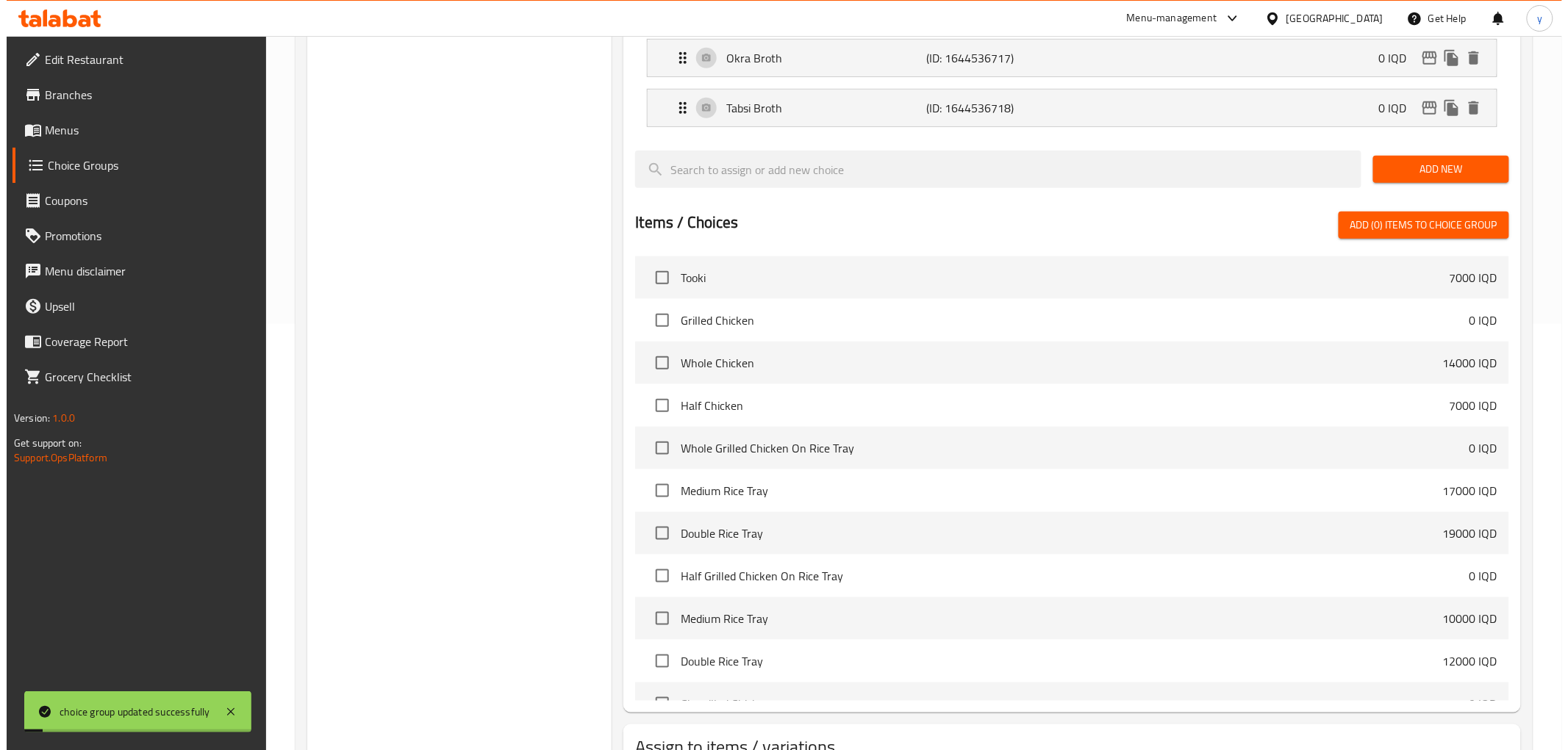
scroll to position [538, 0]
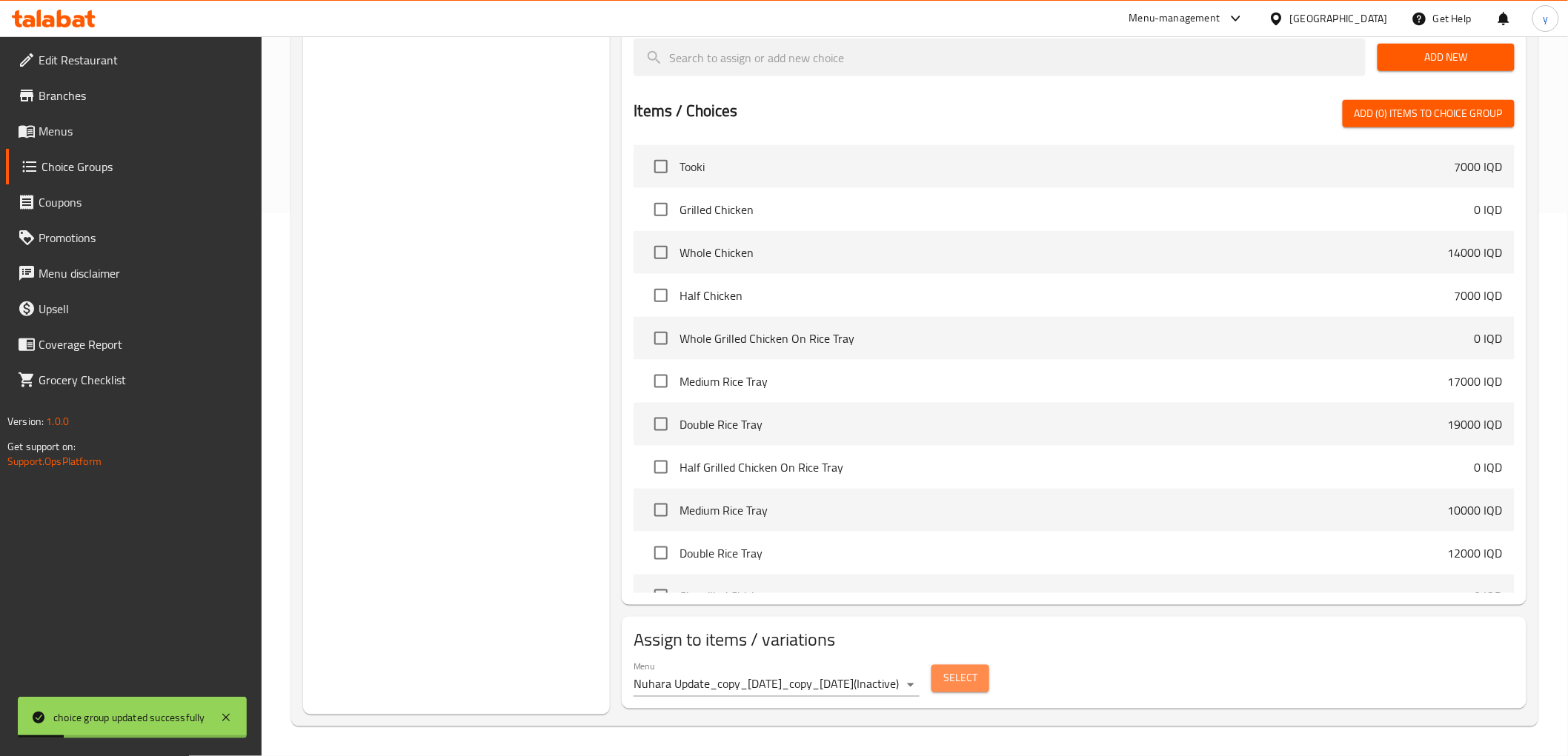
click at [947, 677] on span "Select" at bounding box center [960, 679] width 34 height 18
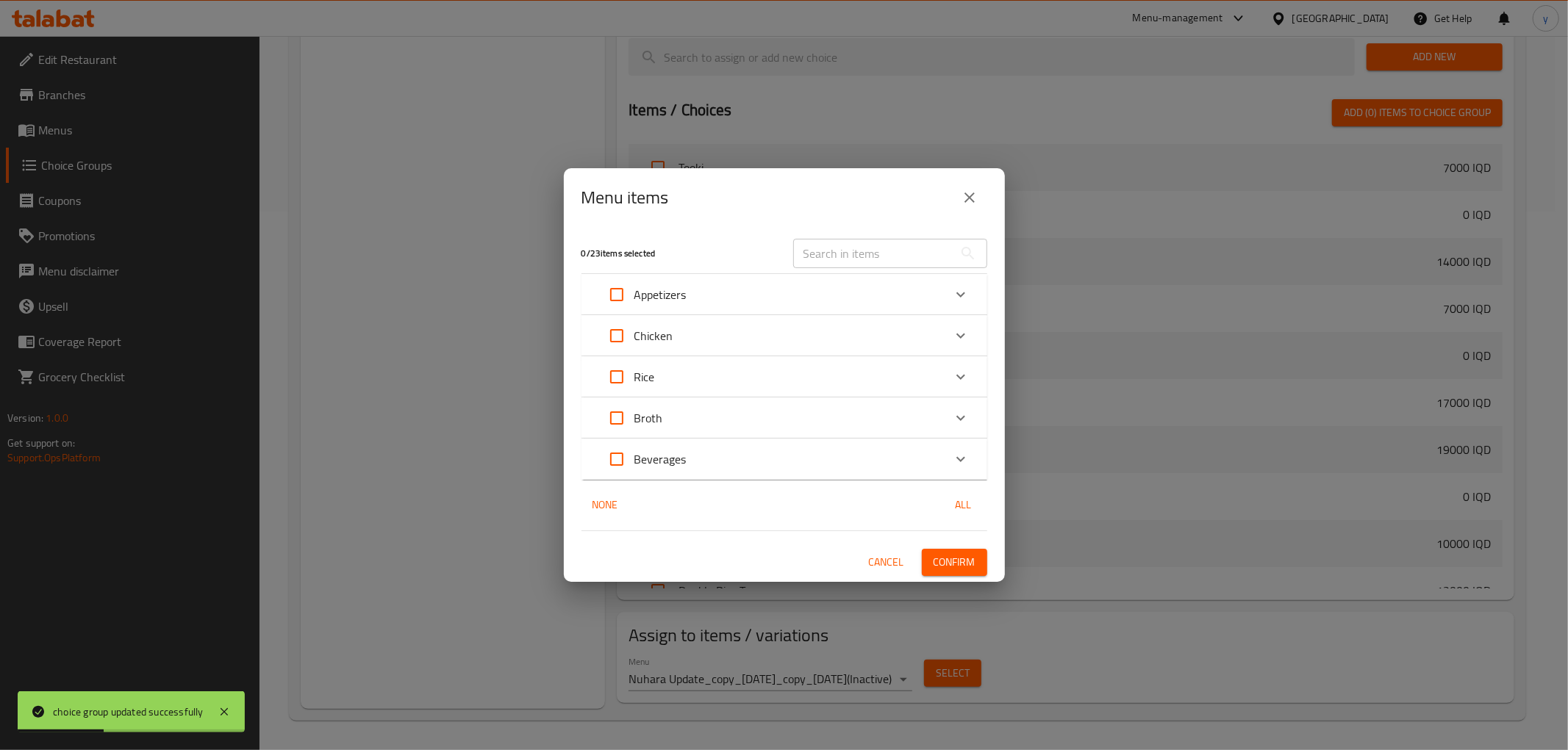
drag, startPoint x: 979, startPoint y: 195, endPoint x: 960, endPoint y: 206, distance: 22.0
click at [979, 194] on button "close" at bounding box center [969, 198] width 35 height 35
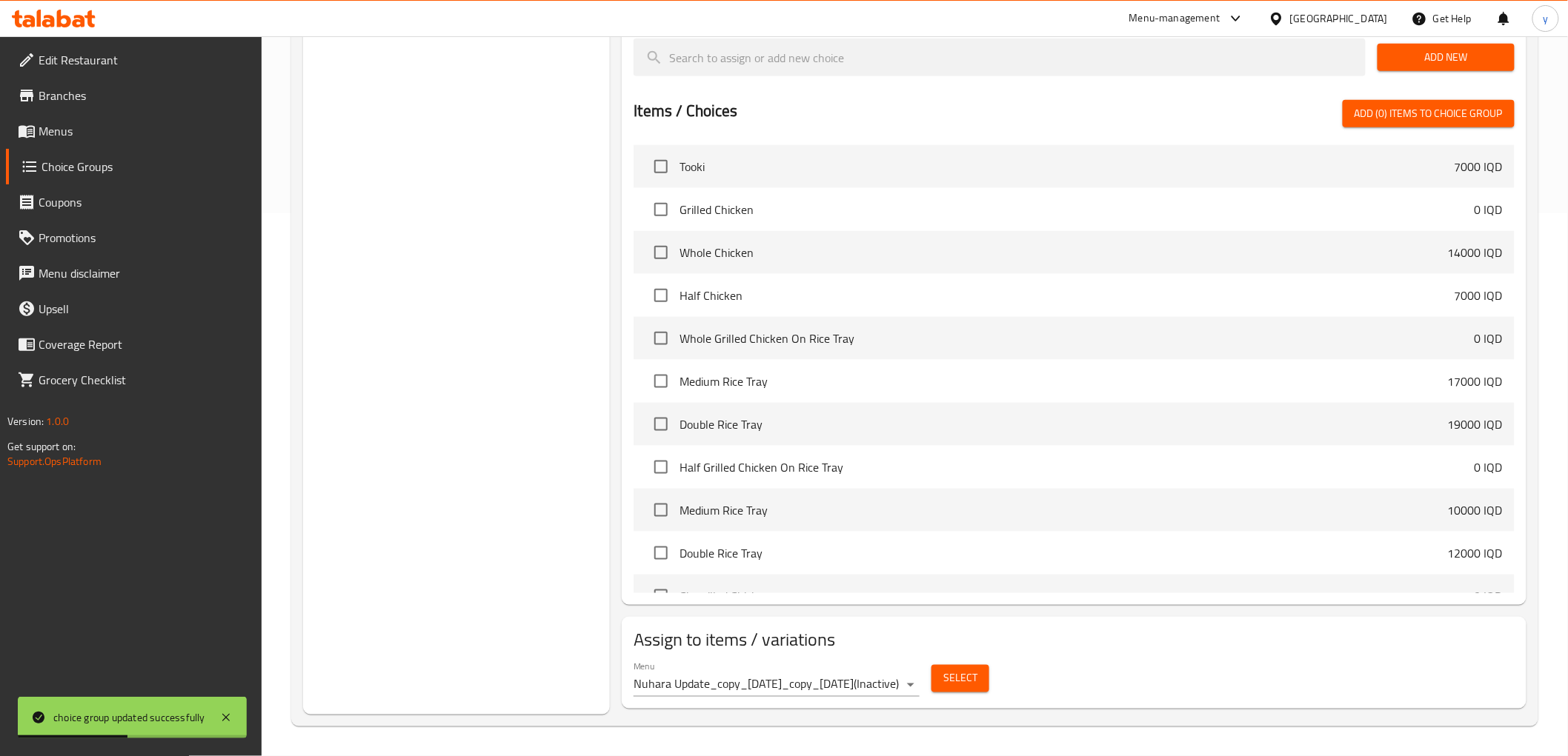
click at [774, 698] on div "Menu Nuhara Update_copy_[DATE]_copy_[DATE] ( Inactive )" at bounding box center [776, 679] width 297 height 47
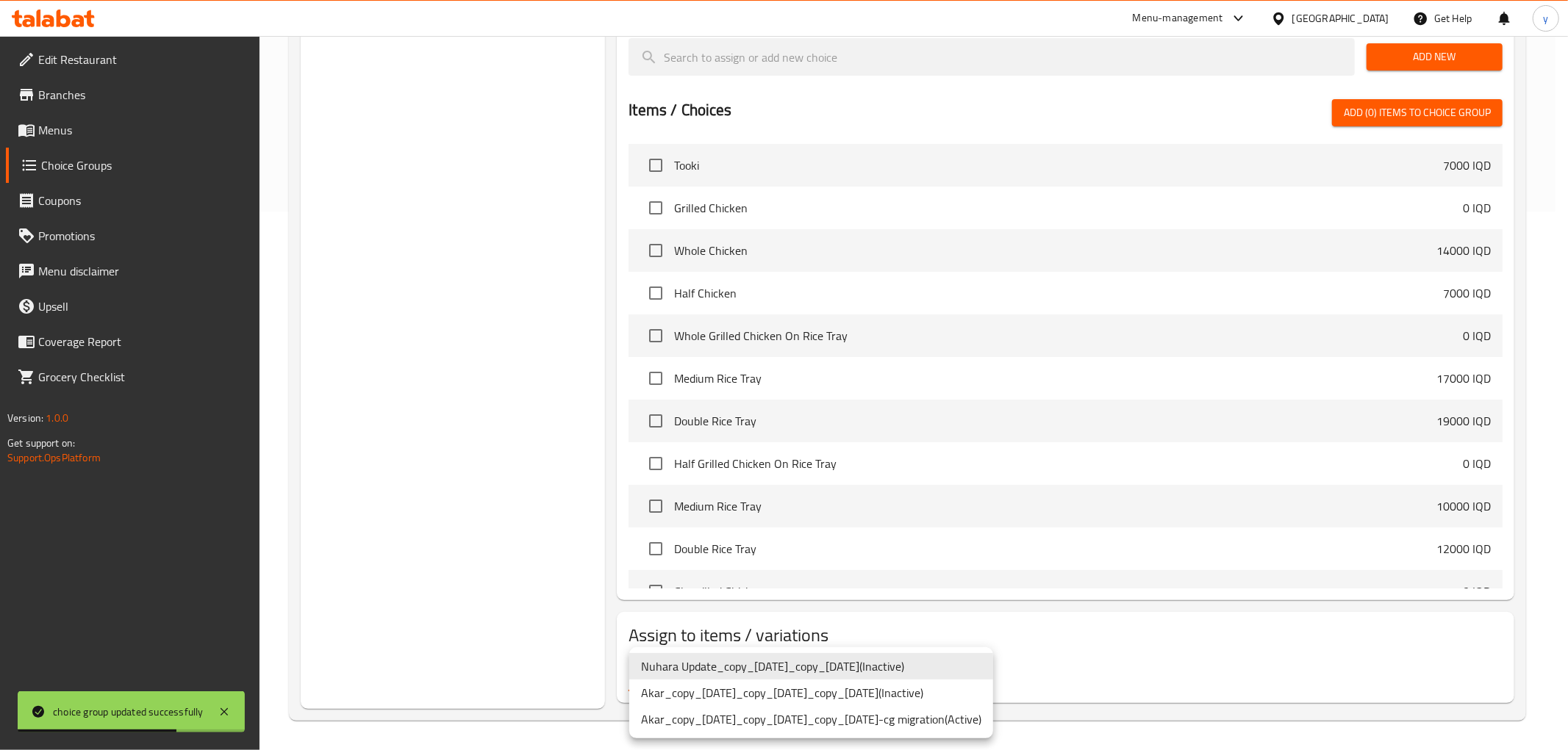
click at [873, 708] on li "Akar_copy_[DATE]_copy_[DATE]_copy_[DATE]-cg migration ( Active )" at bounding box center [811, 720] width 364 height 26
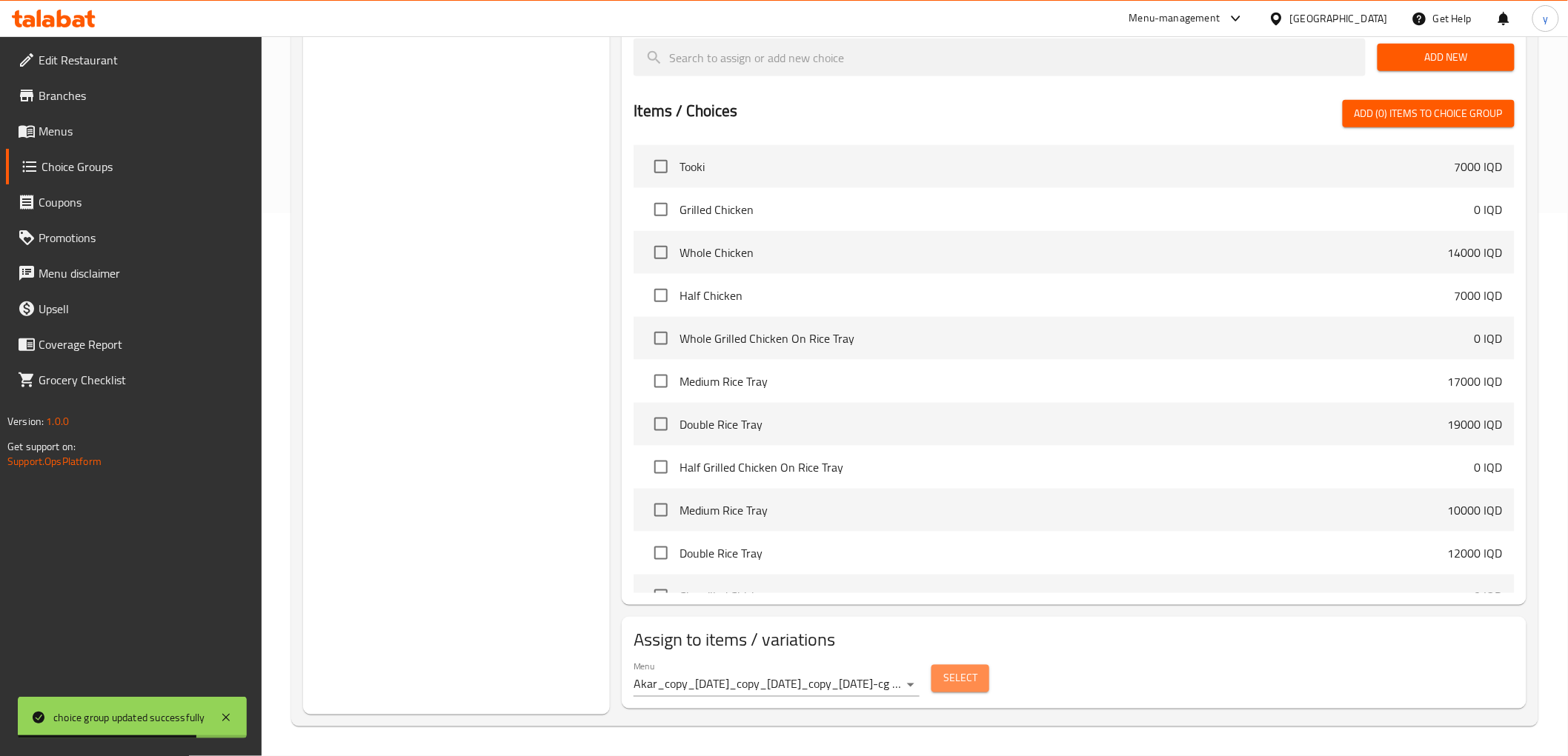
click at [970, 685] on span "Select" at bounding box center [960, 679] width 34 height 18
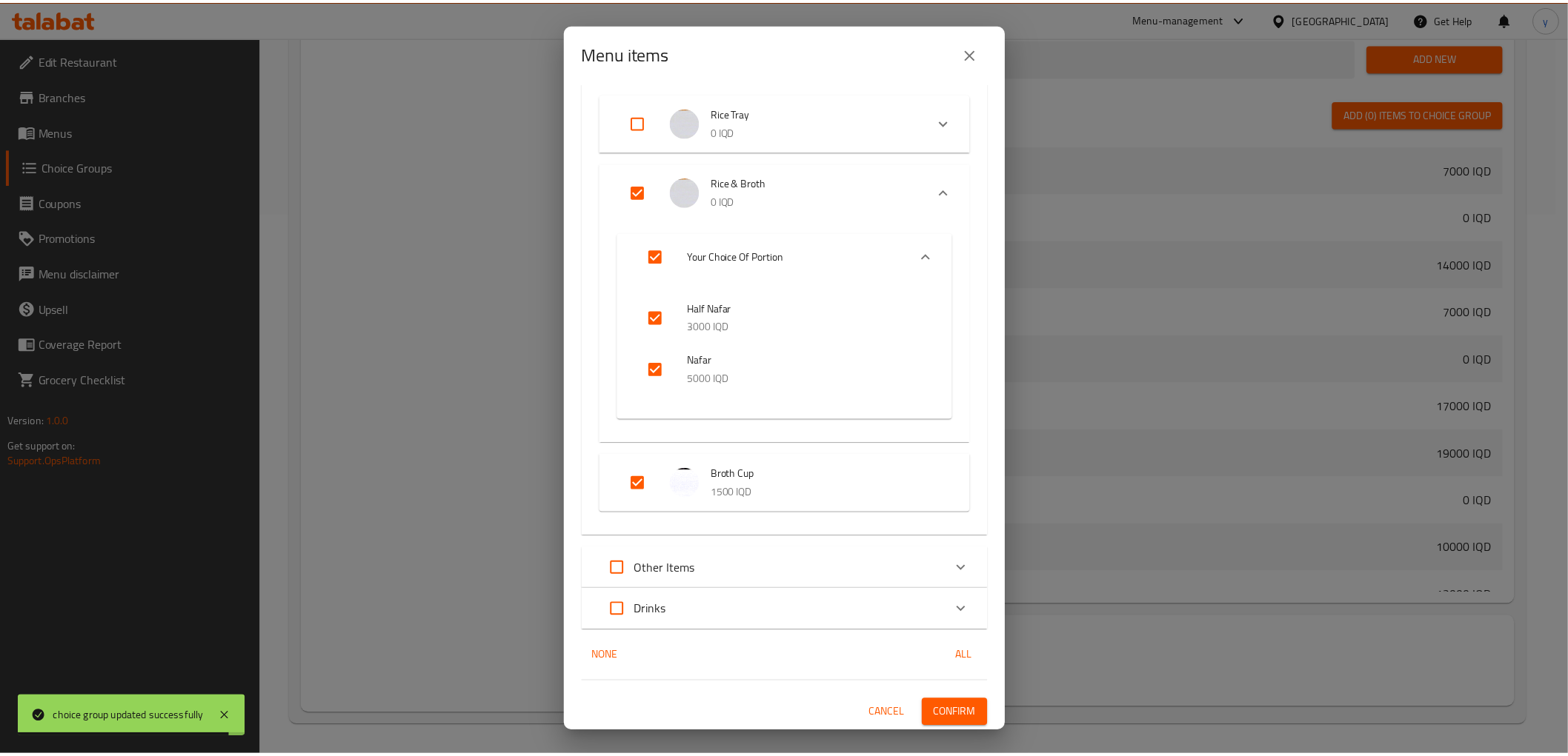
scroll to position [191, 0]
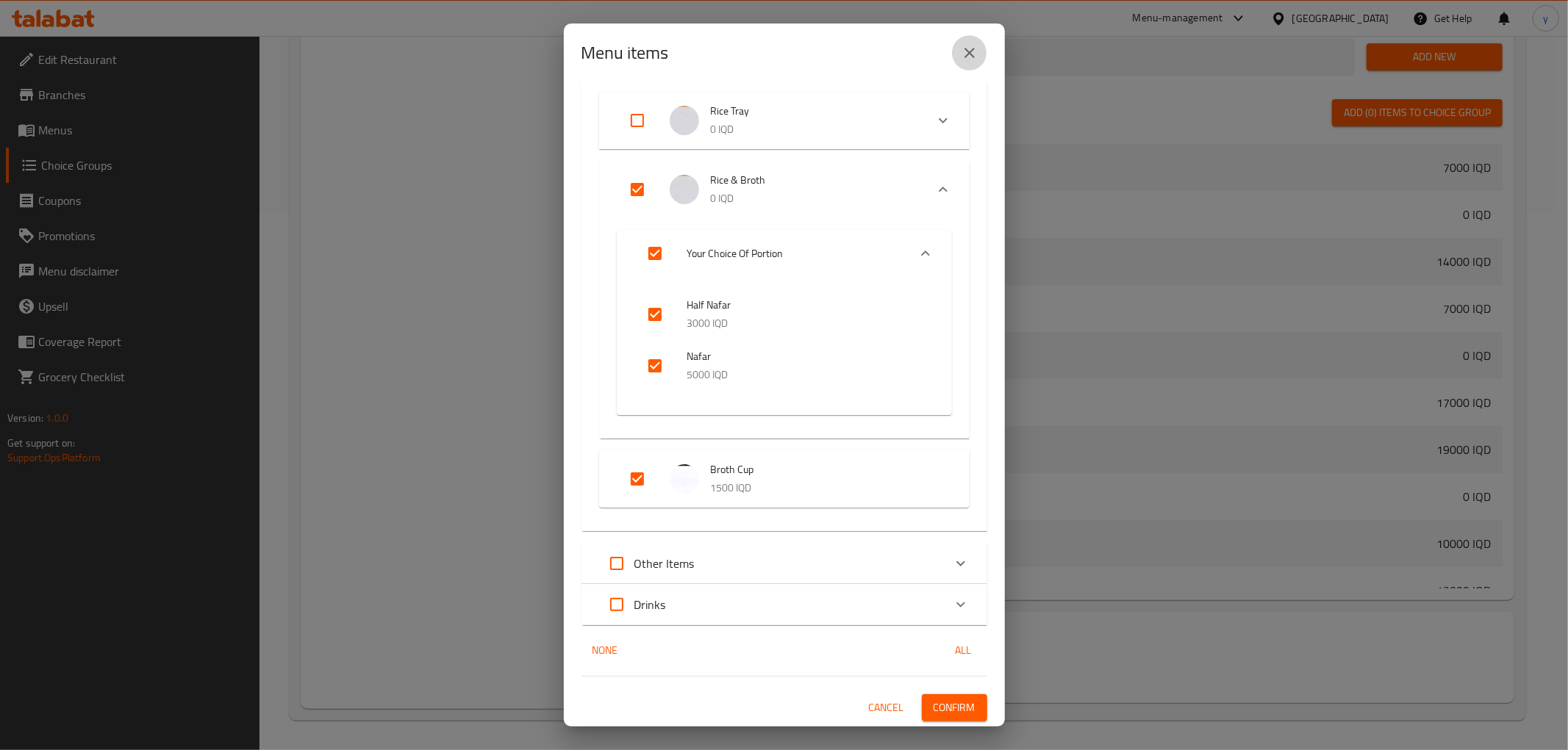
click at [964, 49] on icon "close" at bounding box center [969, 53] width 10 height 10
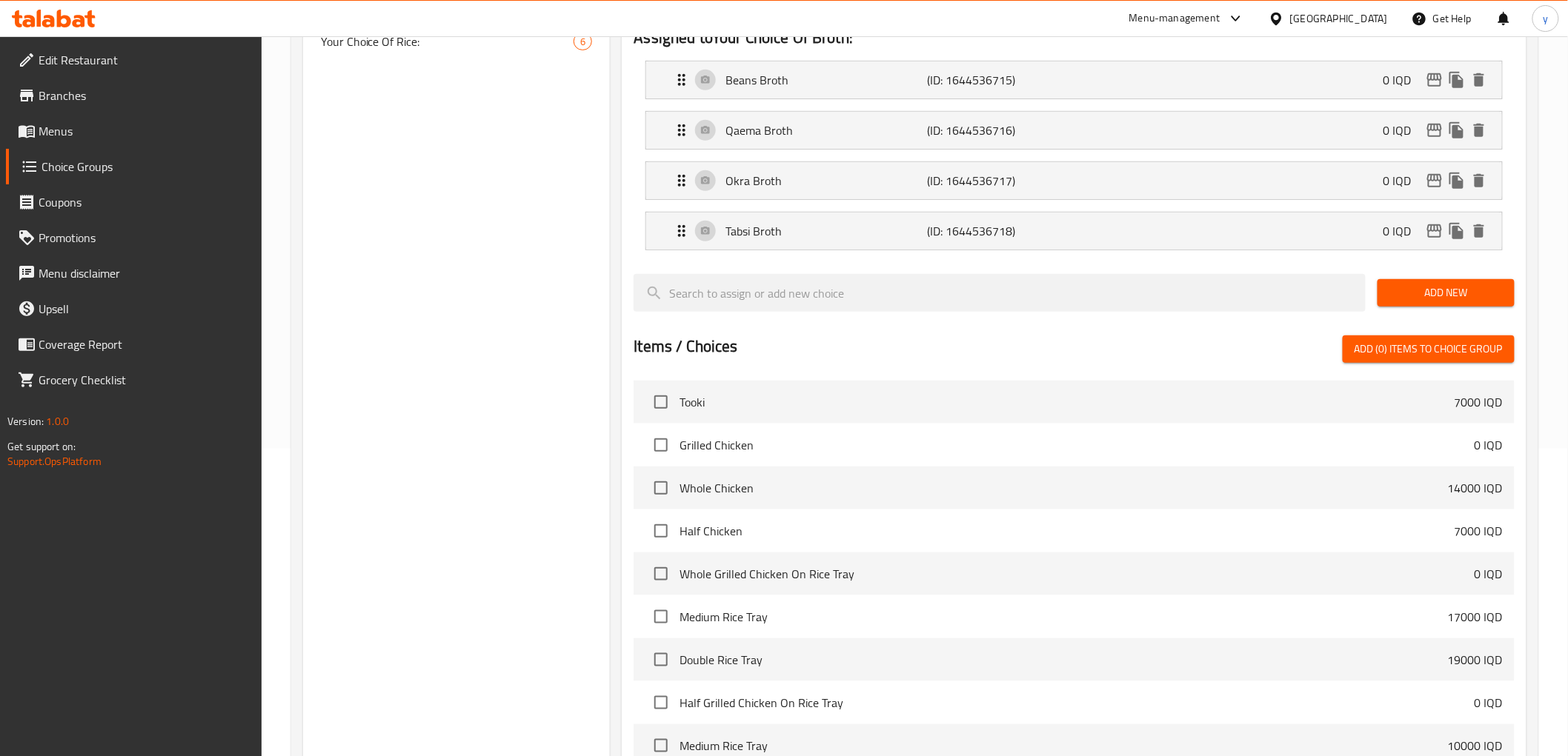
scroll to position [213, 0]
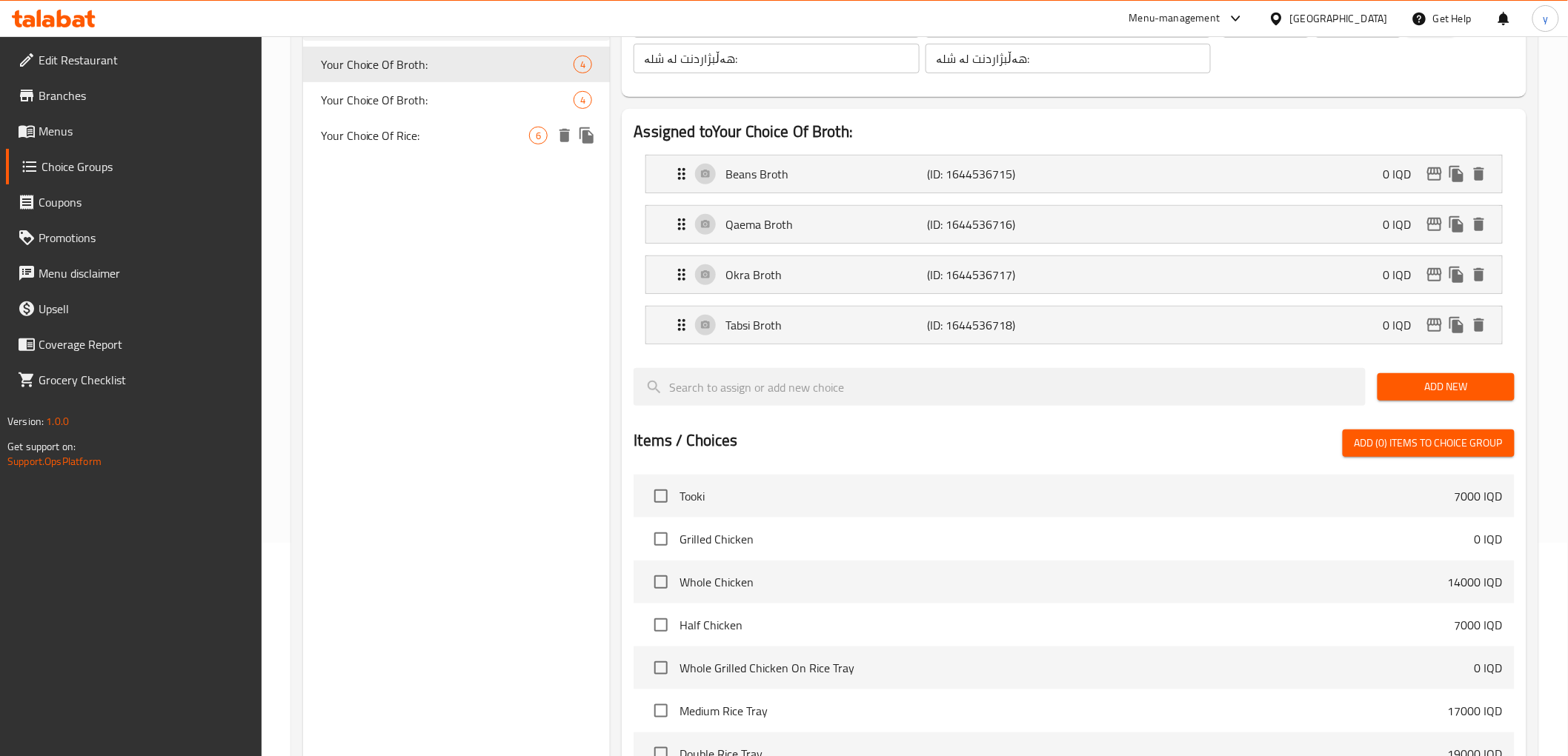
click at [494, 146] on div "Your Choice Of Rice: 6" at bounding box center [457, 135] width 307 height 36
type input "Your Choice Of Rice:"
type input "إختيارك من أرز:"
type input "هەڵبژاردنت لە برنج:"
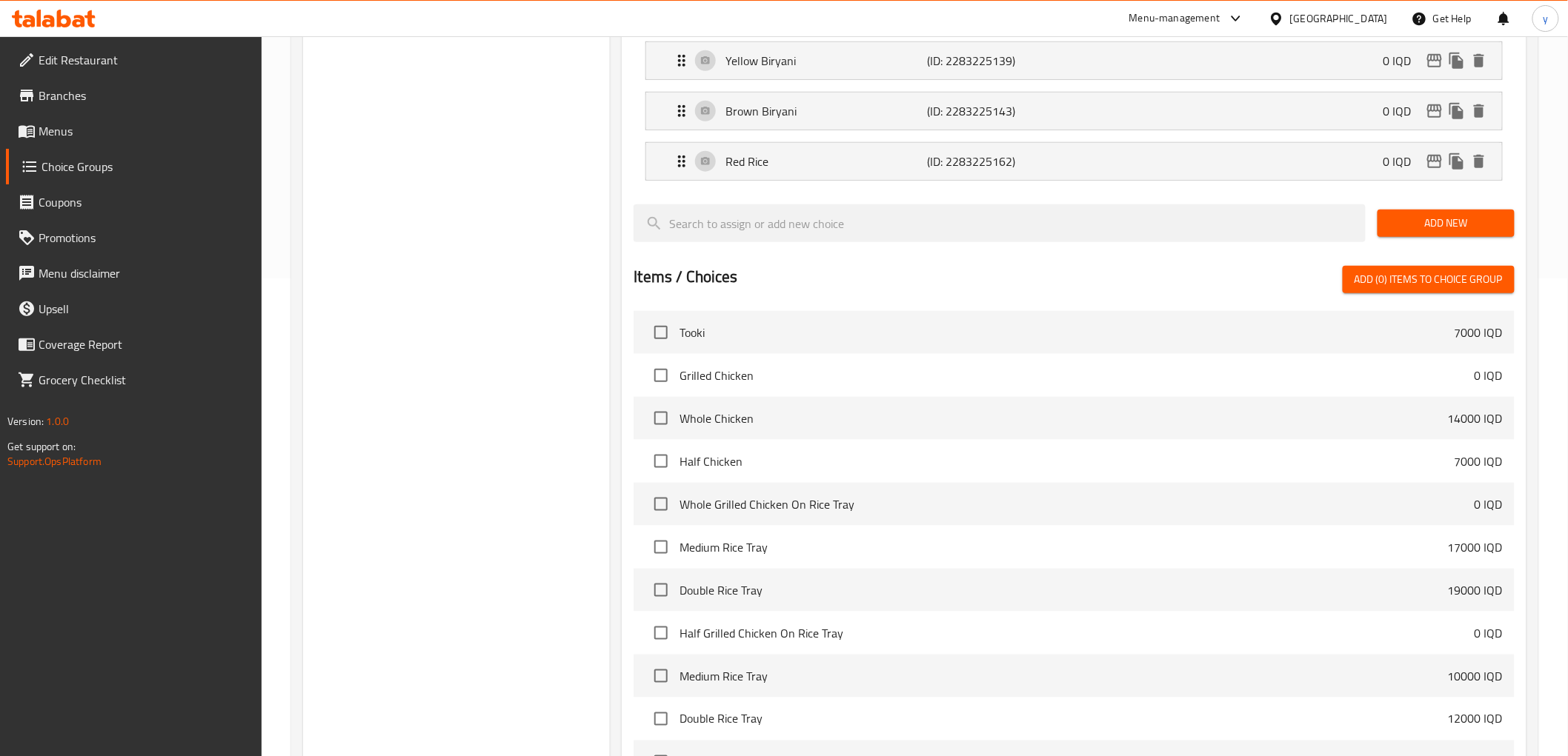
scroll to position [645, 0]
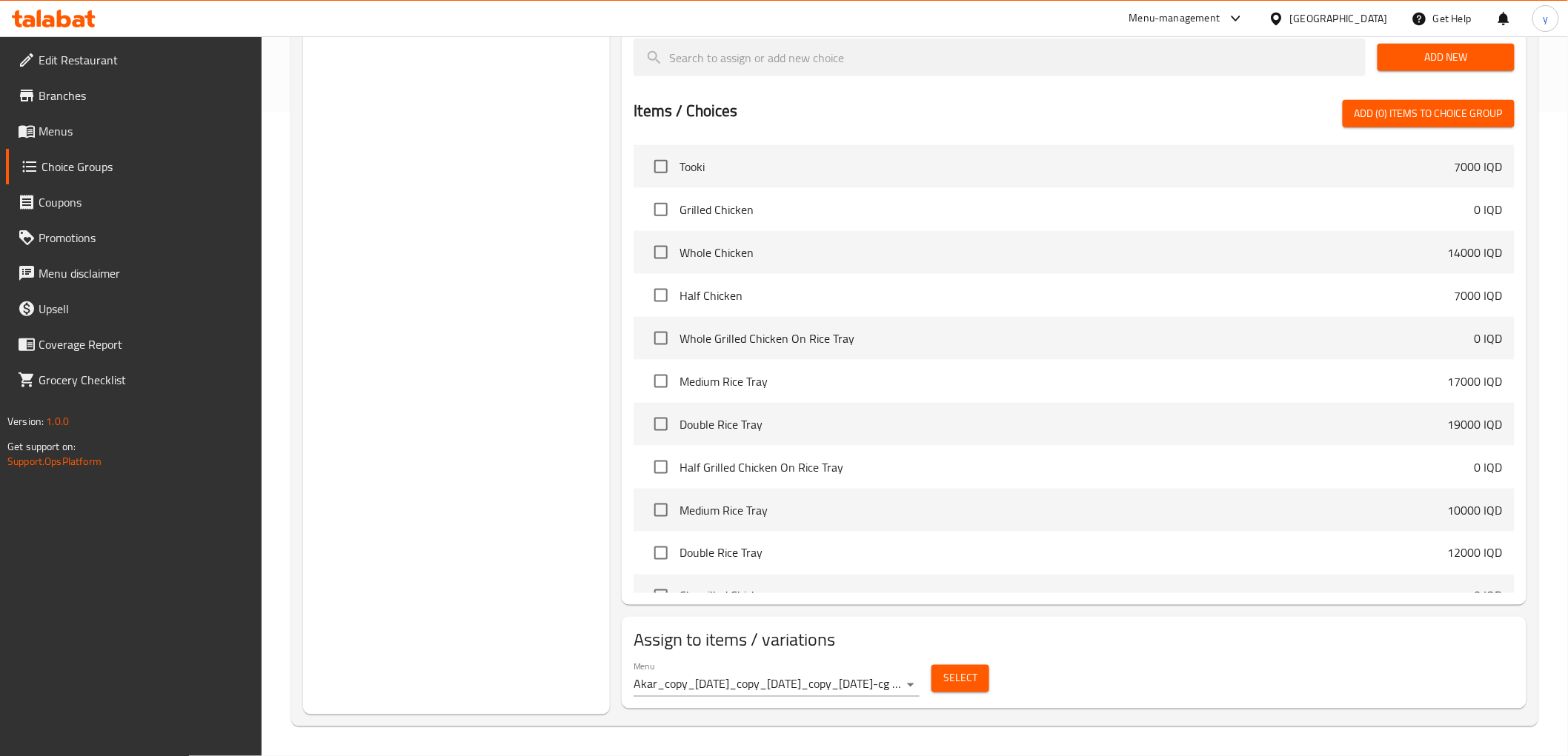
click at [946, 685] on span "Select" at bounding box center [960, 679] width 34 height 18
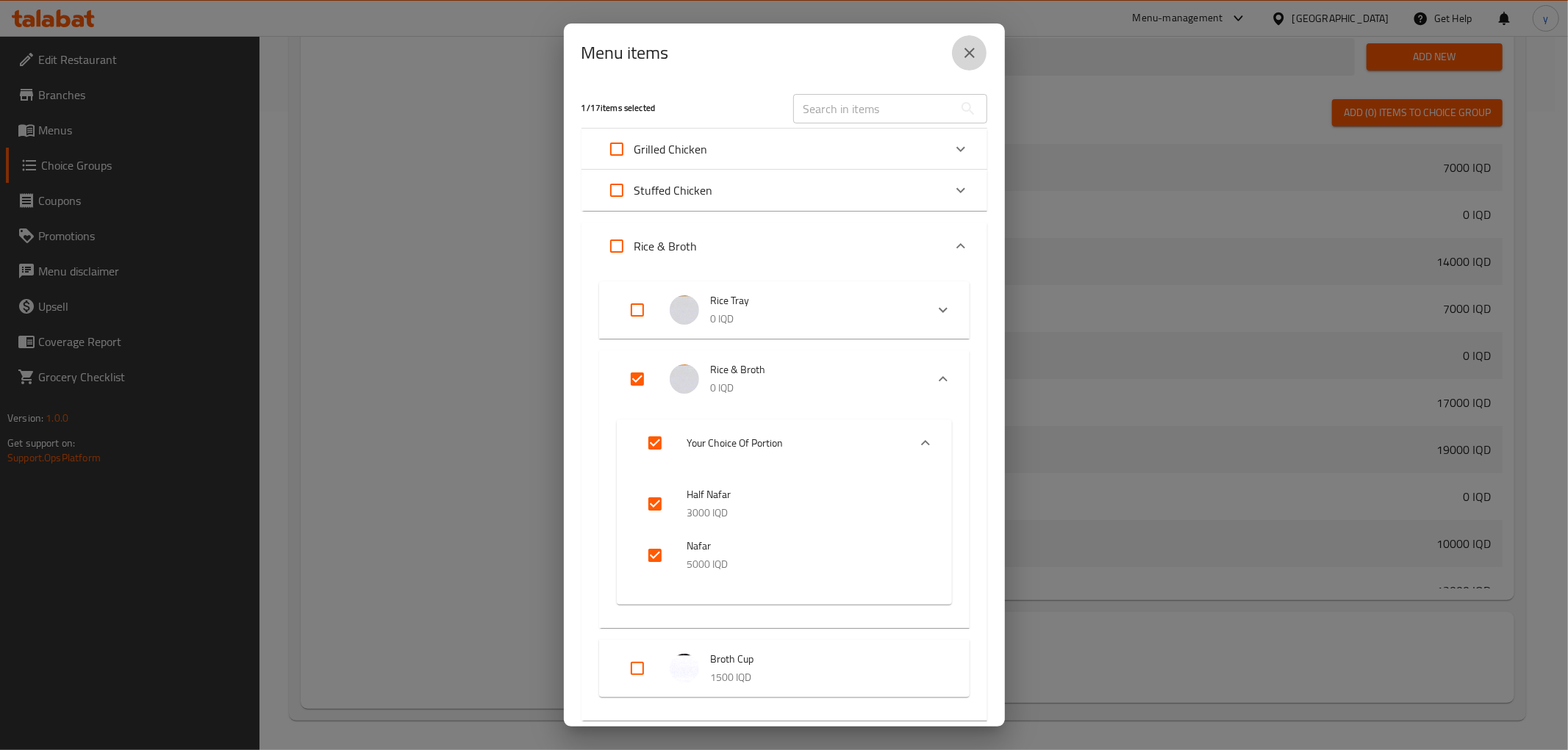
click at [970, 55] on icon "close" at bounding box center [969, 53] width 17 height 17
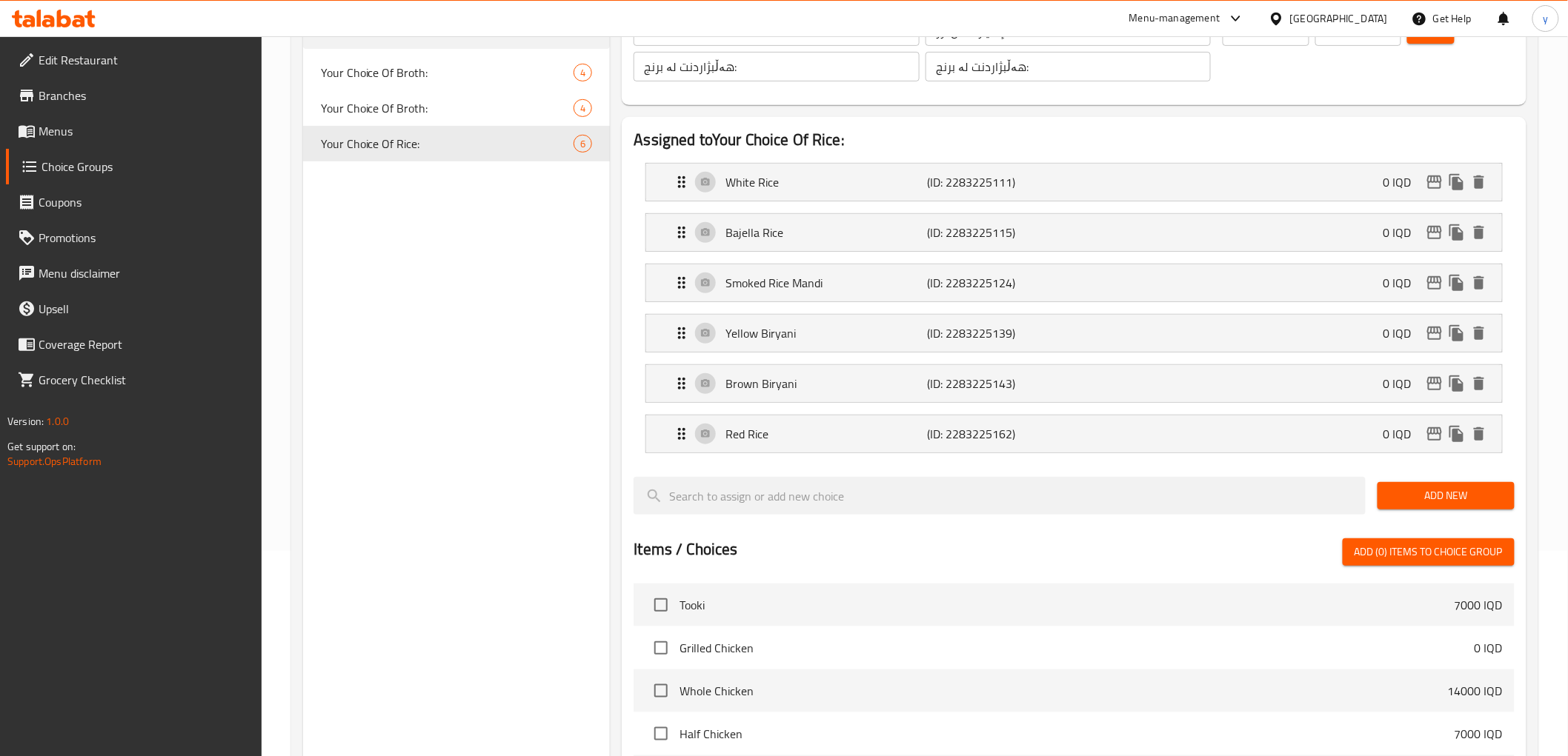
scroll to position [150, 0]
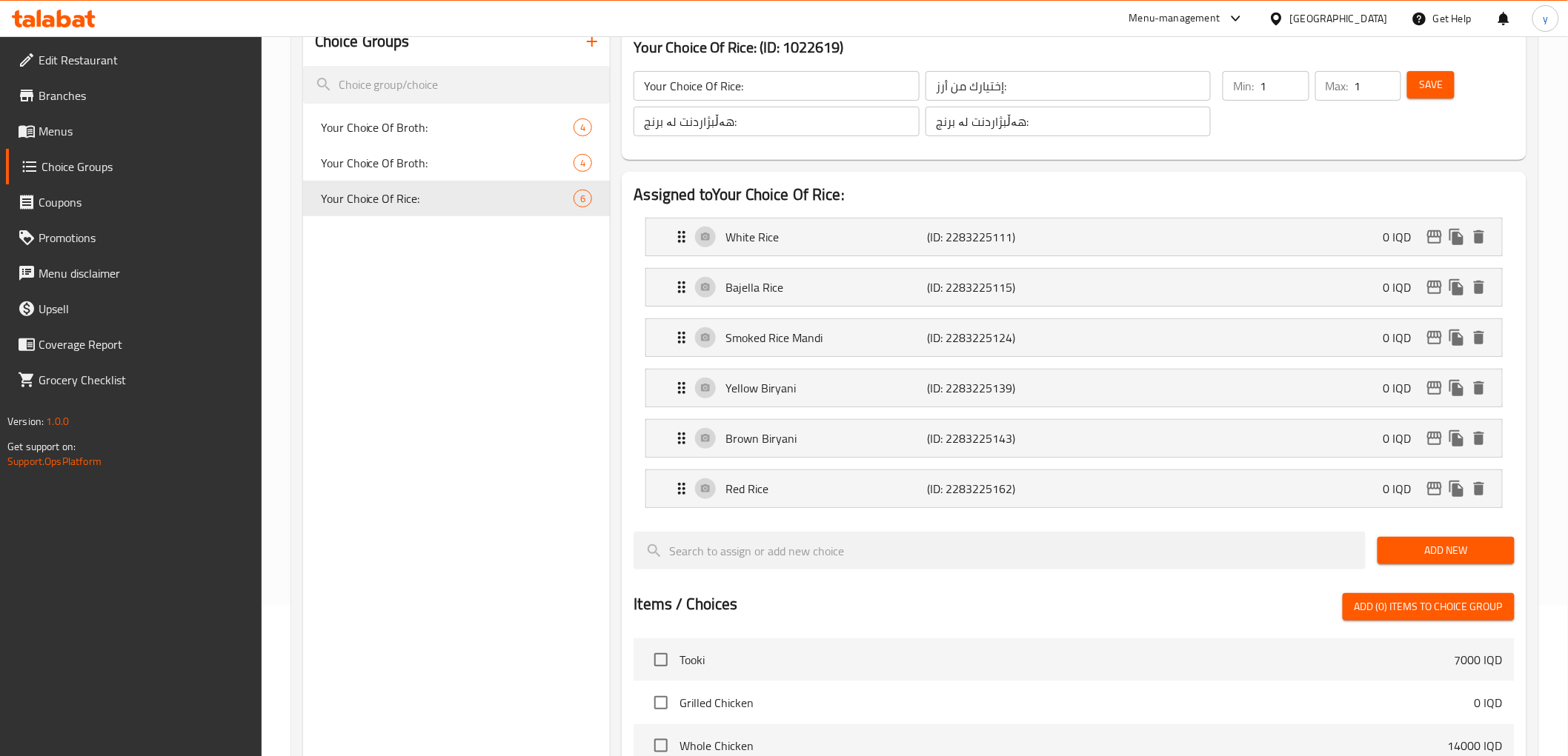
click at [107, 129] on span "Menus" at bounding box center [144, 130] width 211 height 17
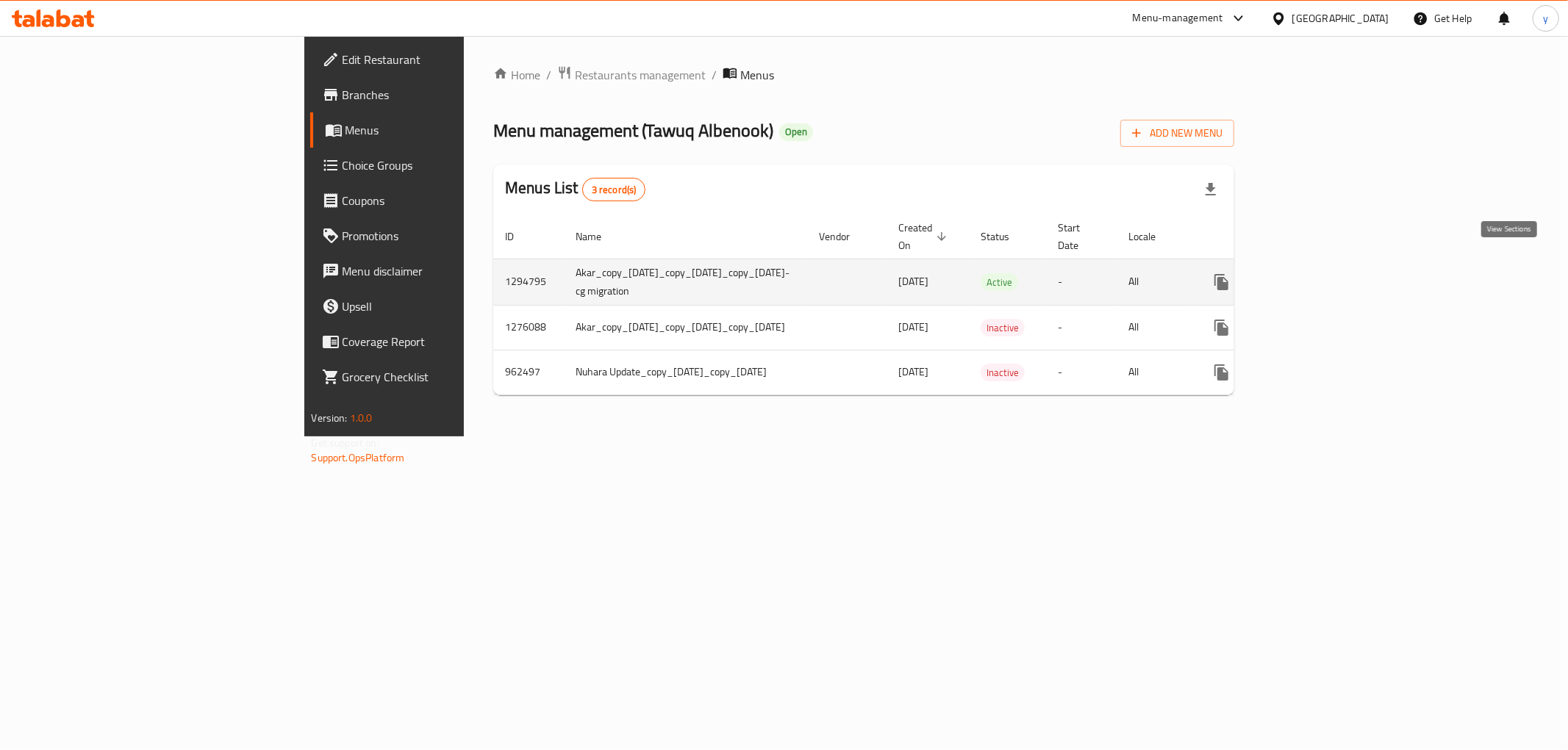
click at [1345, 275] on link "enhanced table" at bounding box center [1328, 282] width 35 height 35
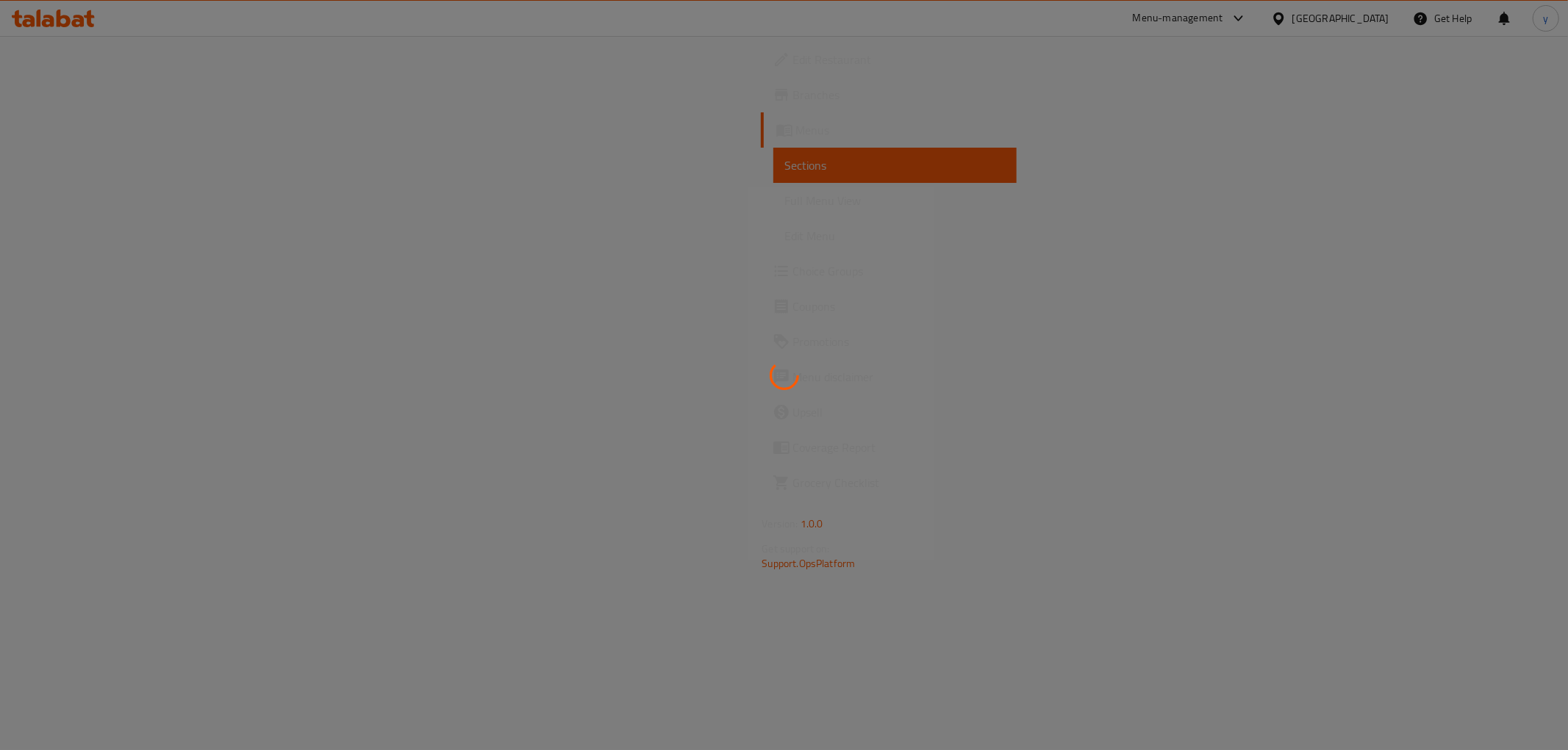
click at [121, 201] on div at bounding box center [784, 375] width 1568 height 750
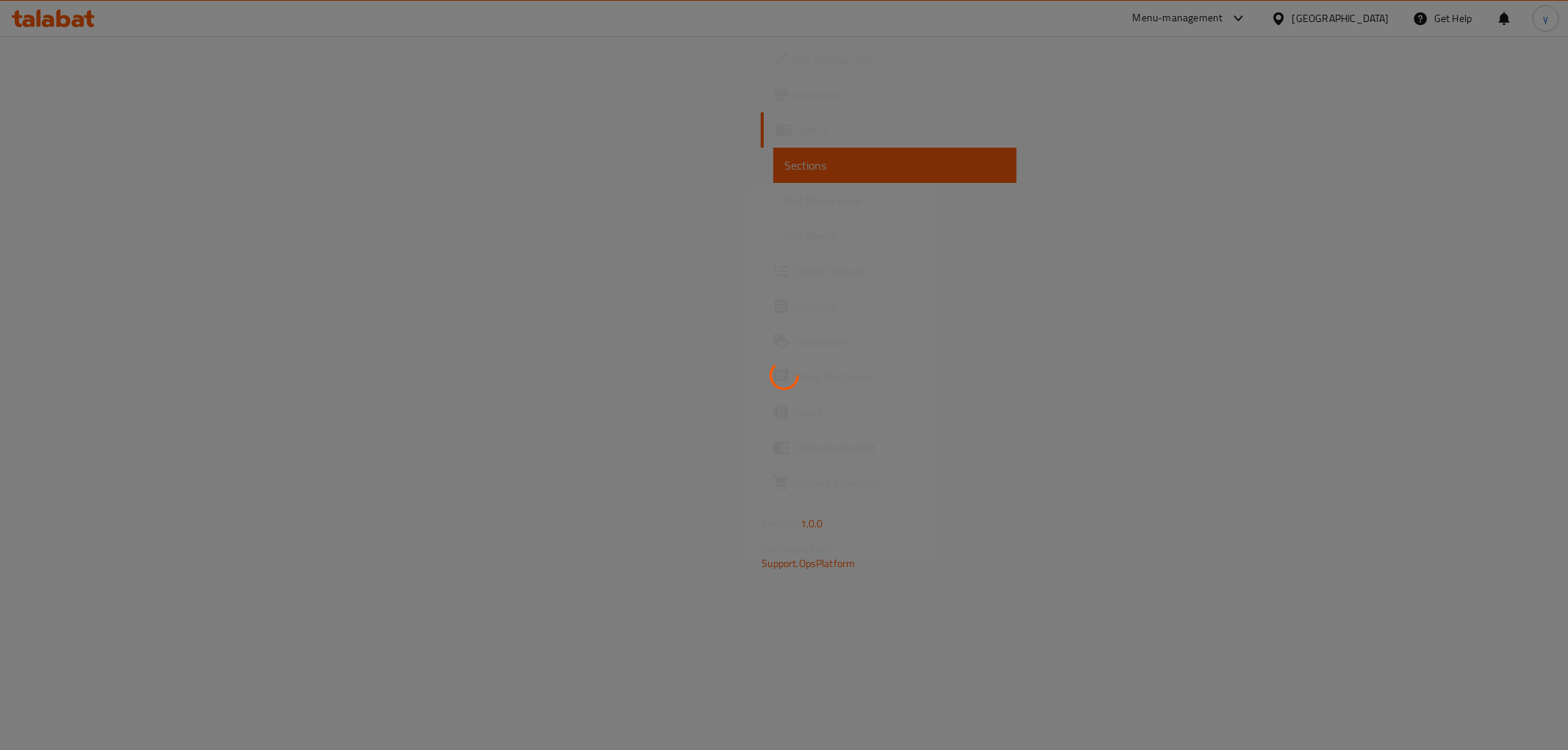
click at [121, 201] on div at bounding box center [784, 375] width 1568 height 750
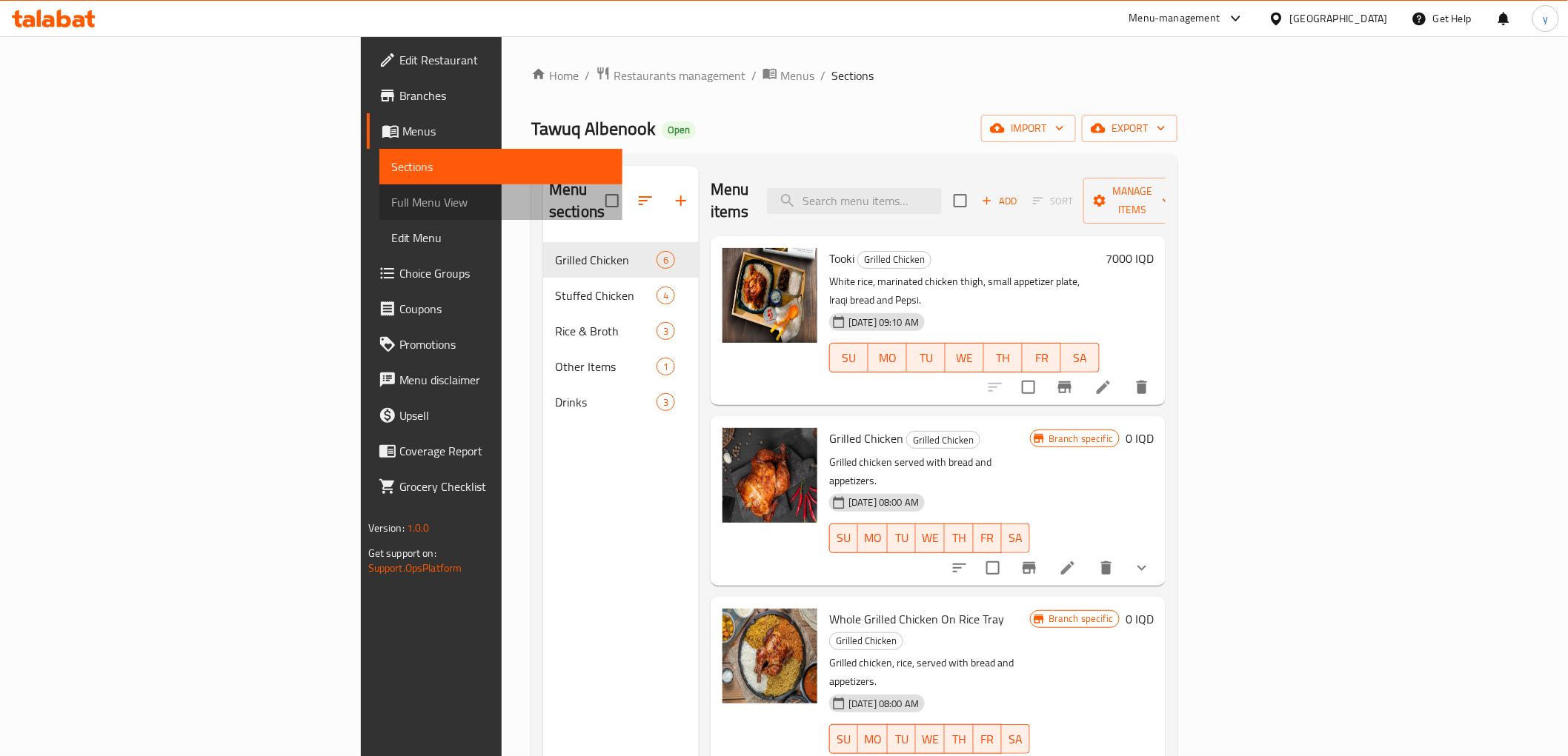
click at [391, 200] on span "Full Menu View" at bounding box center [501, 202] width 219 height 17
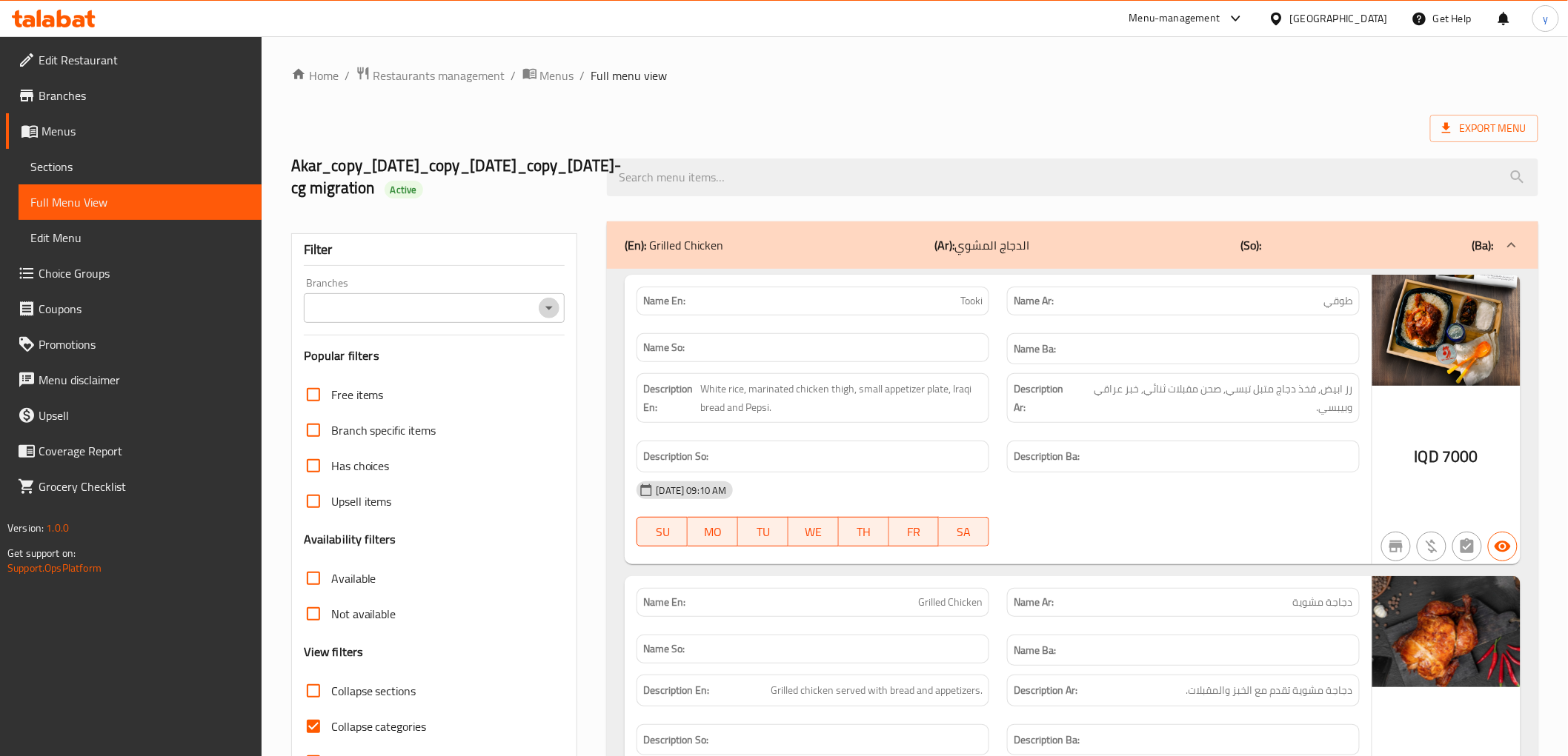
click at [556, 304] on icon "Open" at bounding box center [549, 308] width 17 height 17
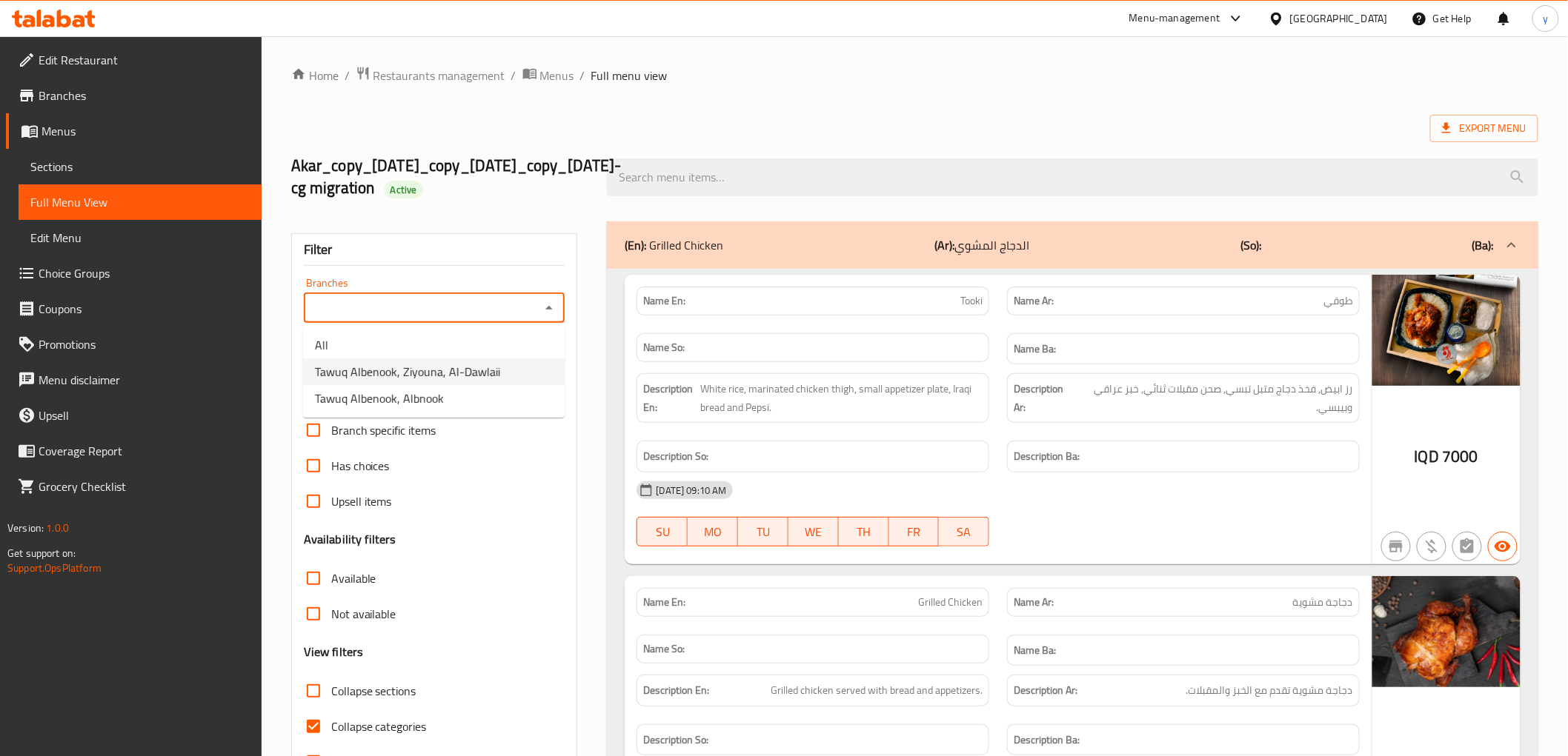
click at [402, 363] on span "Tawuq Albenook, Ziyouna, Al-Dawlaii" at bounding box center [407, 371] width 185 height 17
type input "Tawuq Albenook, Ziyouna, Al-Dawlaii"
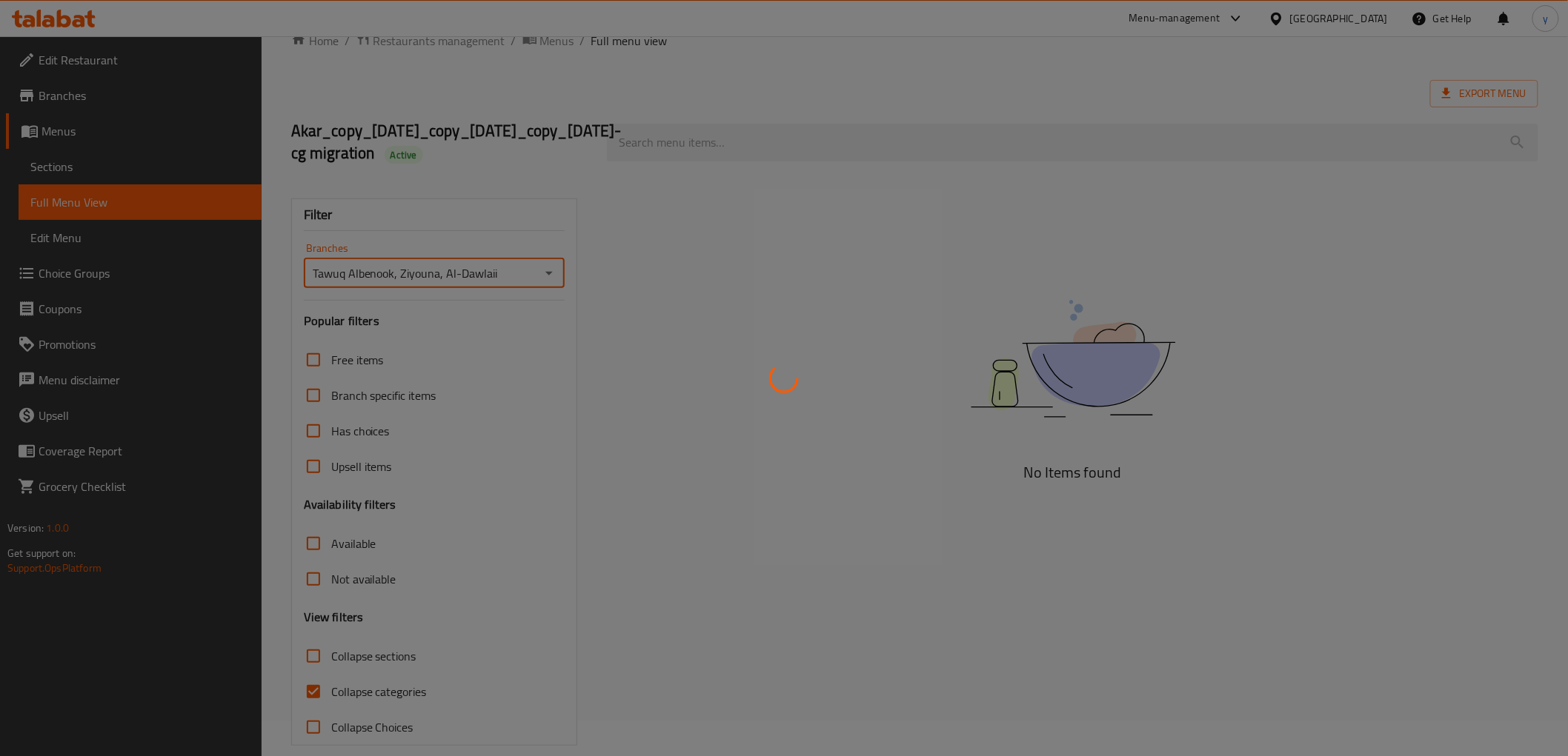
scroll to position [54, 0]
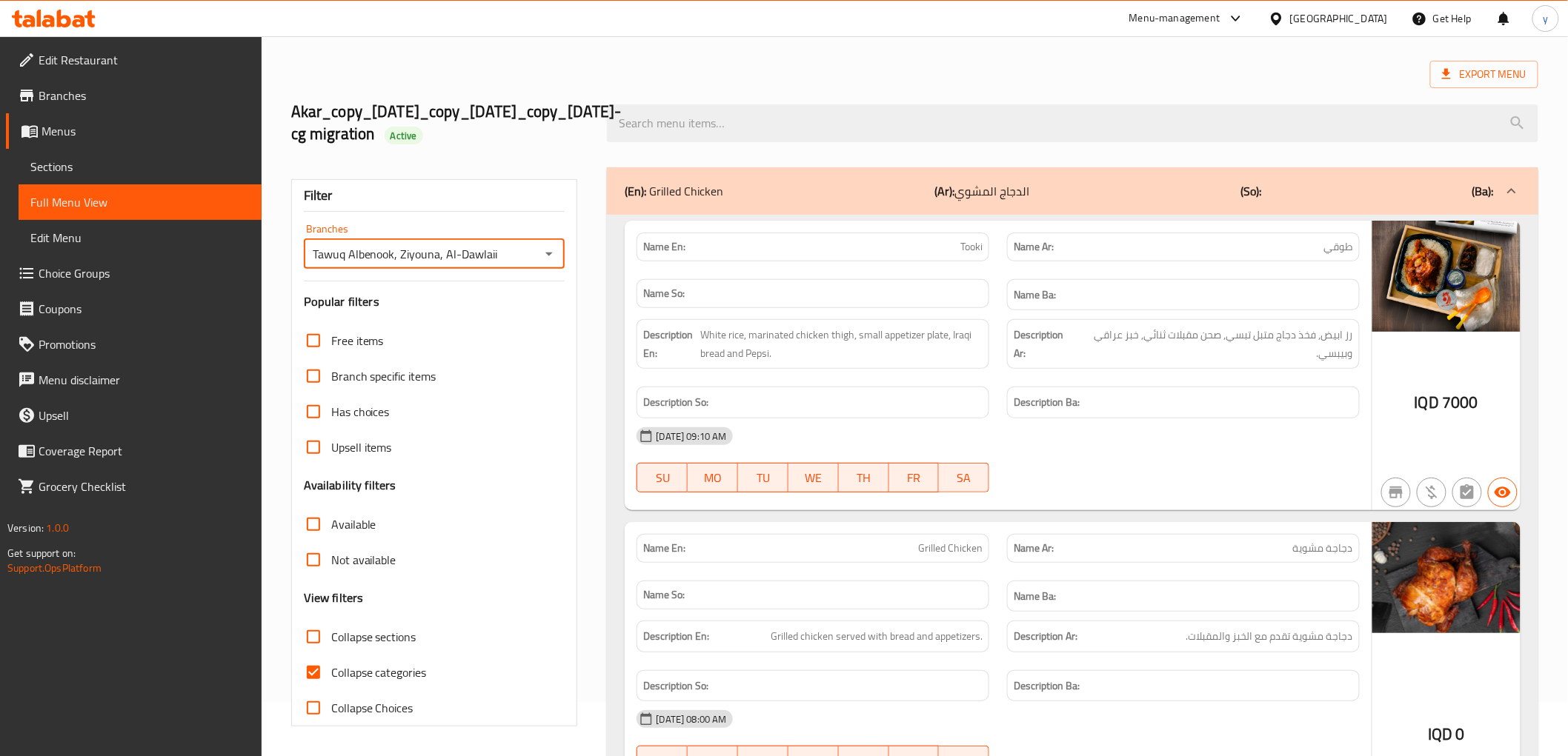
click at [317, 667] on input "Collapse categories" at bounding box center [313, 672] width 36 height 36
checkbox input "false"
click at [317, 647] on input "Collapse sections" at bounding box center [313, 637] width 36 height 36
checkbox input "true"
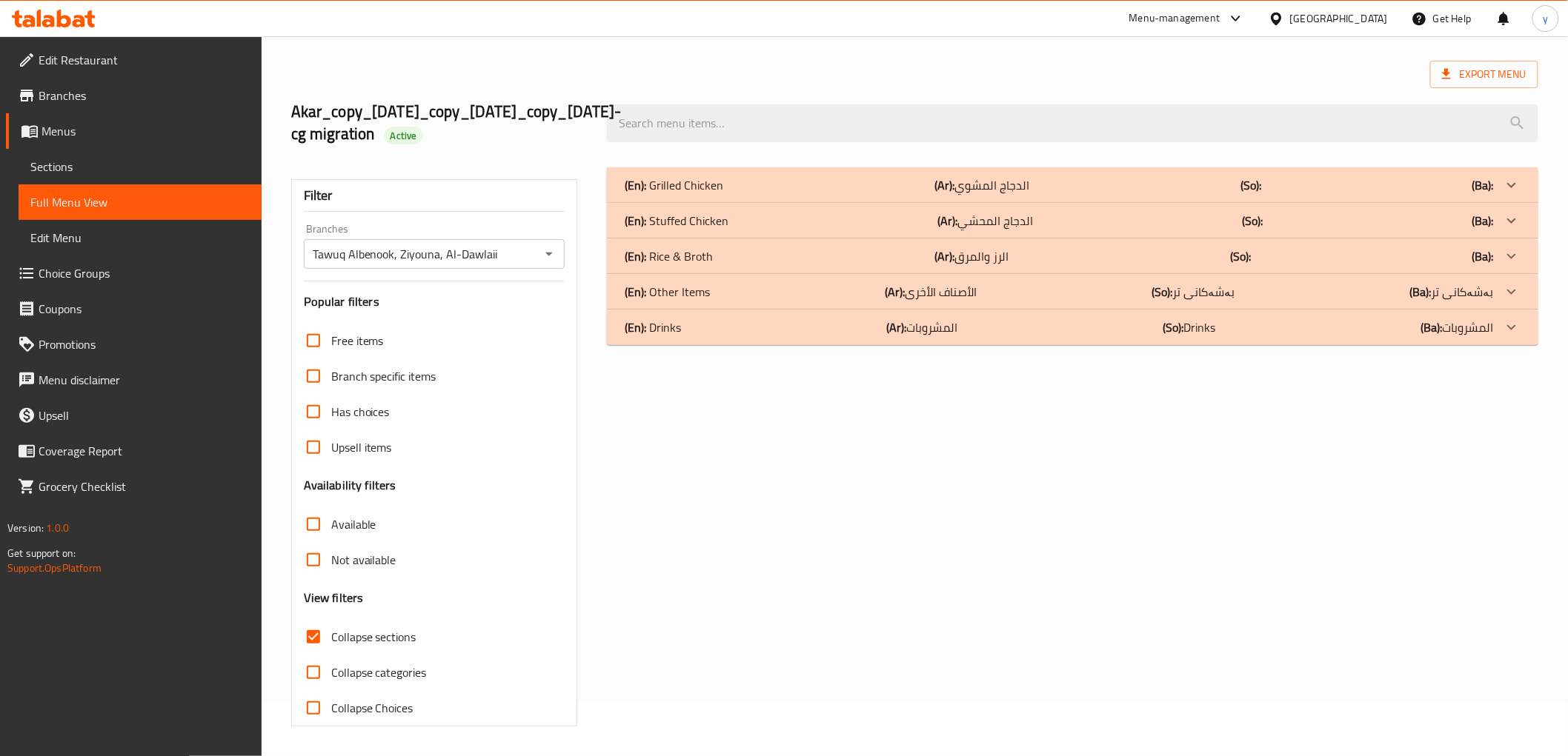
click at [876, 261] on div "(En): Rice & Broth (Ar): الرز والمرق (So): (Ba):" at bounding box center [1058, 256] width 868 height 17
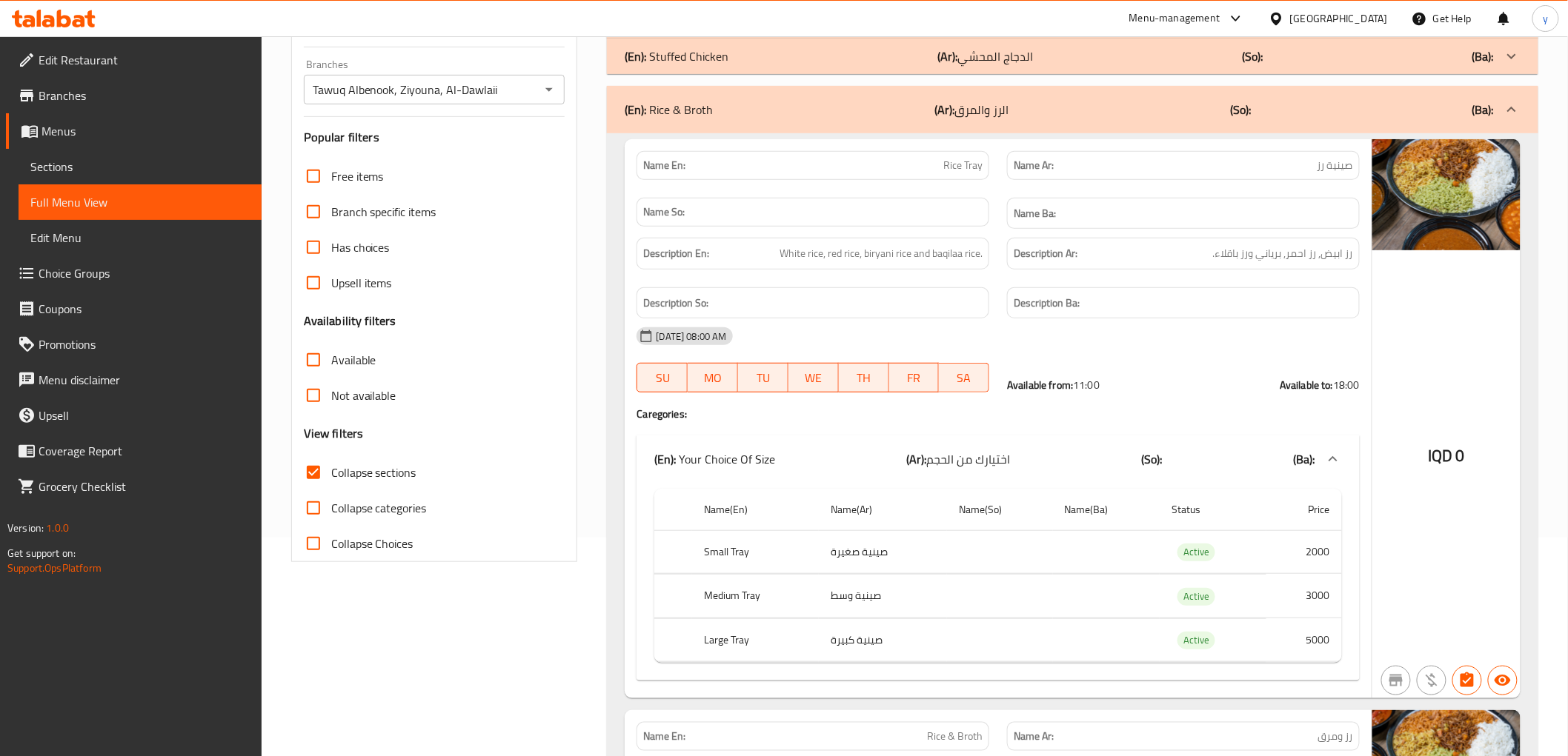
scroll to position [0, 0]
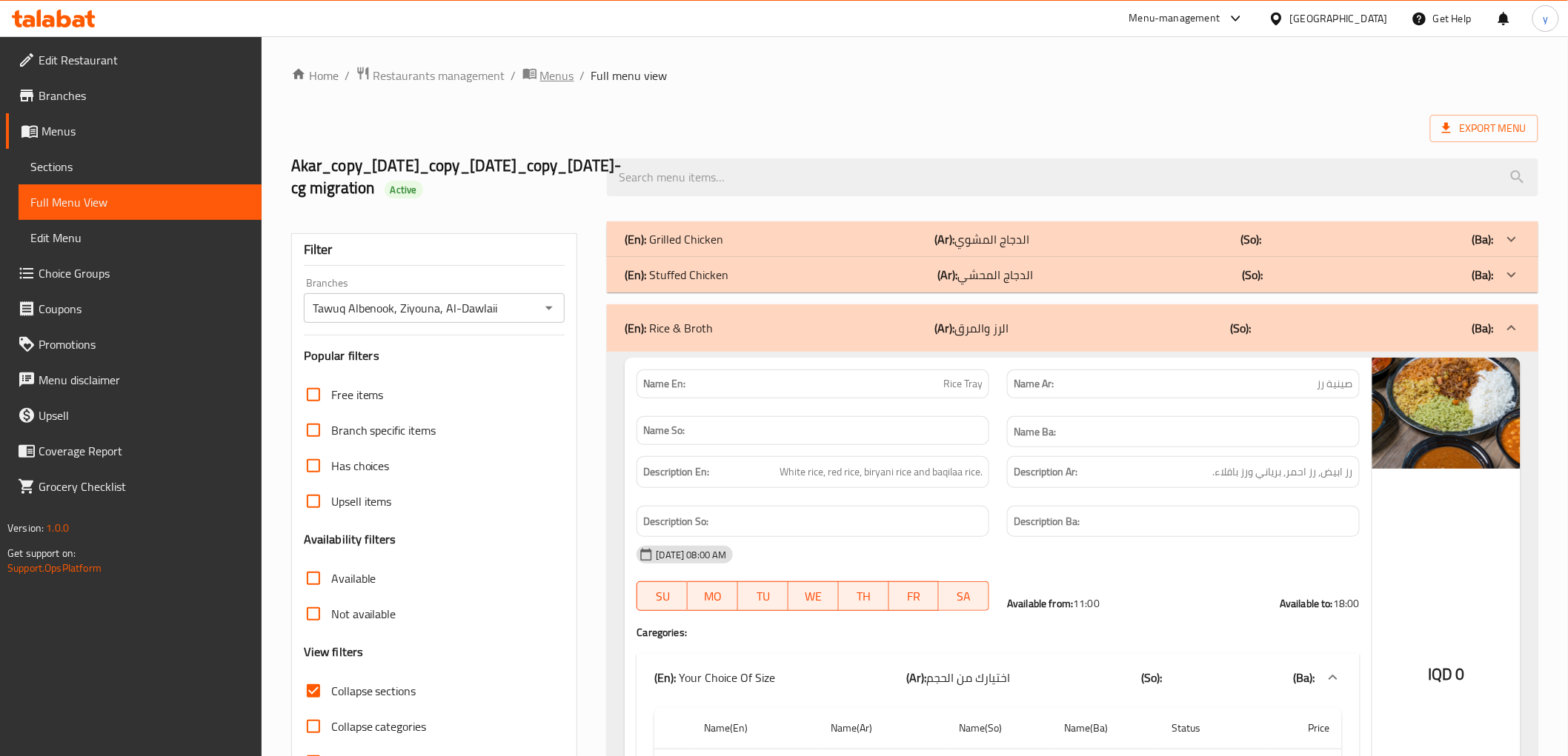
click at [554, 77] on span "Menus" at bounding box center [557, 75] width 34 height 17
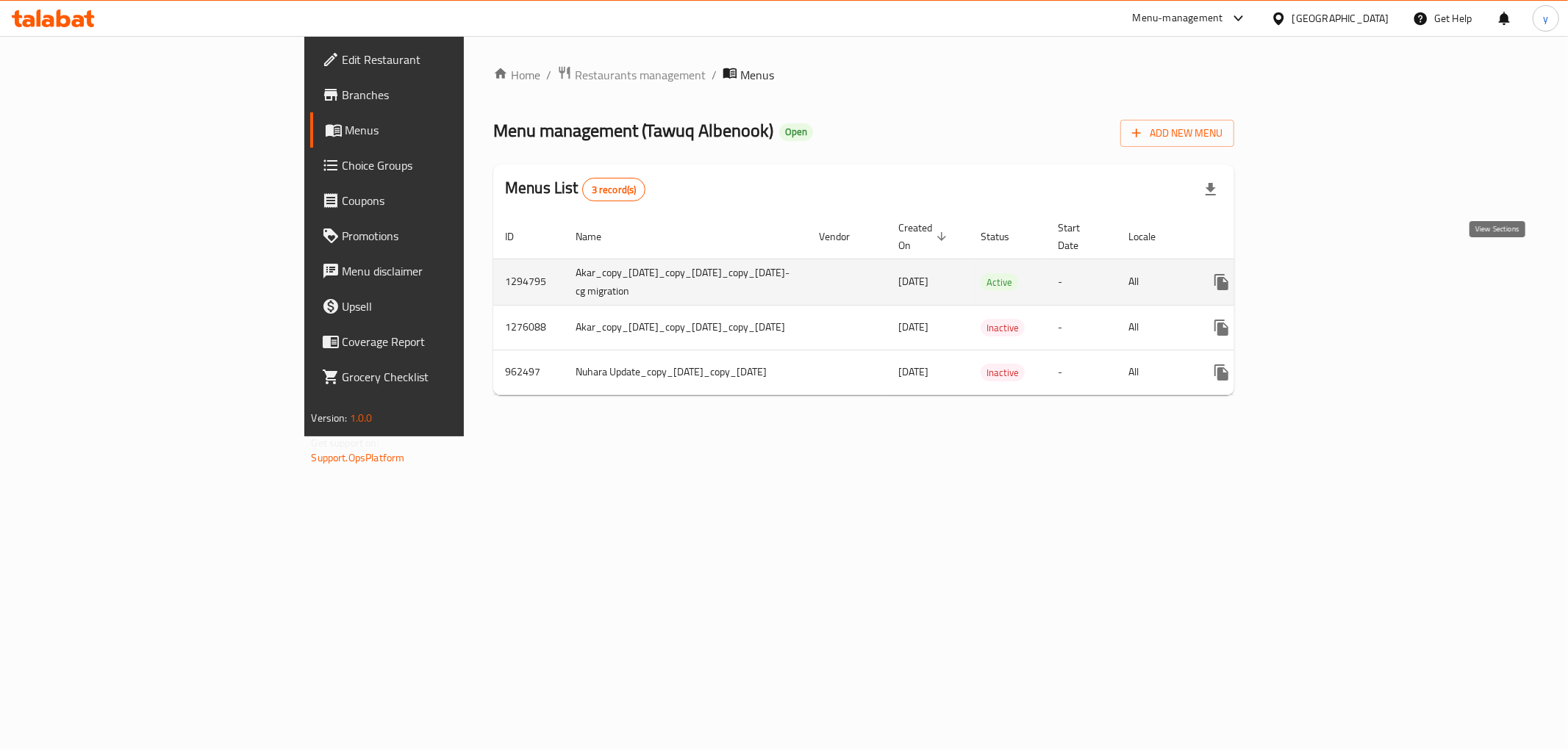
click at [1334, 276] on icon "enhanced table" at bounding box center [1328, 282] width 13 height 13
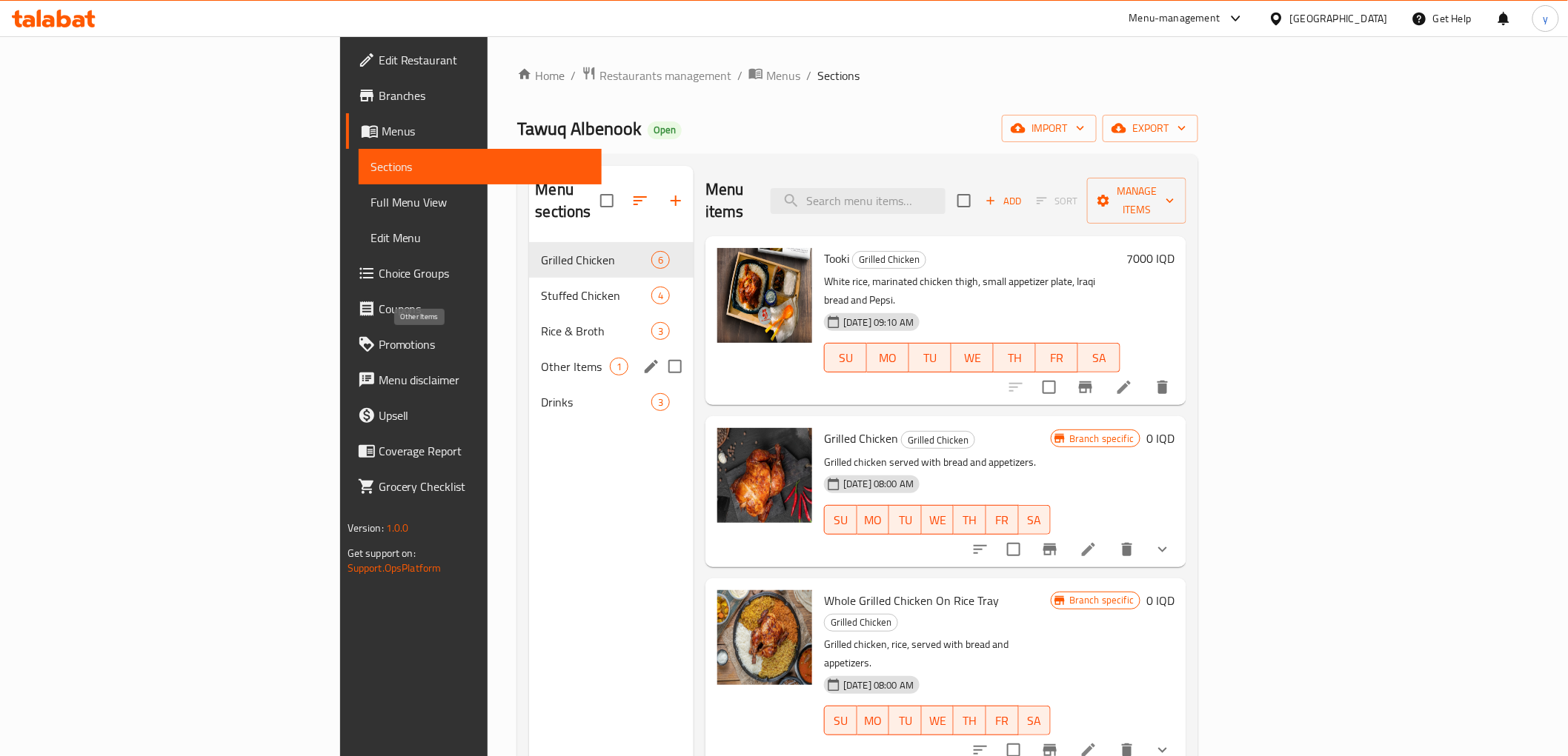
click at [541, 358] on span "Other Items" at bounding box center [575, 366] width 69 height 17
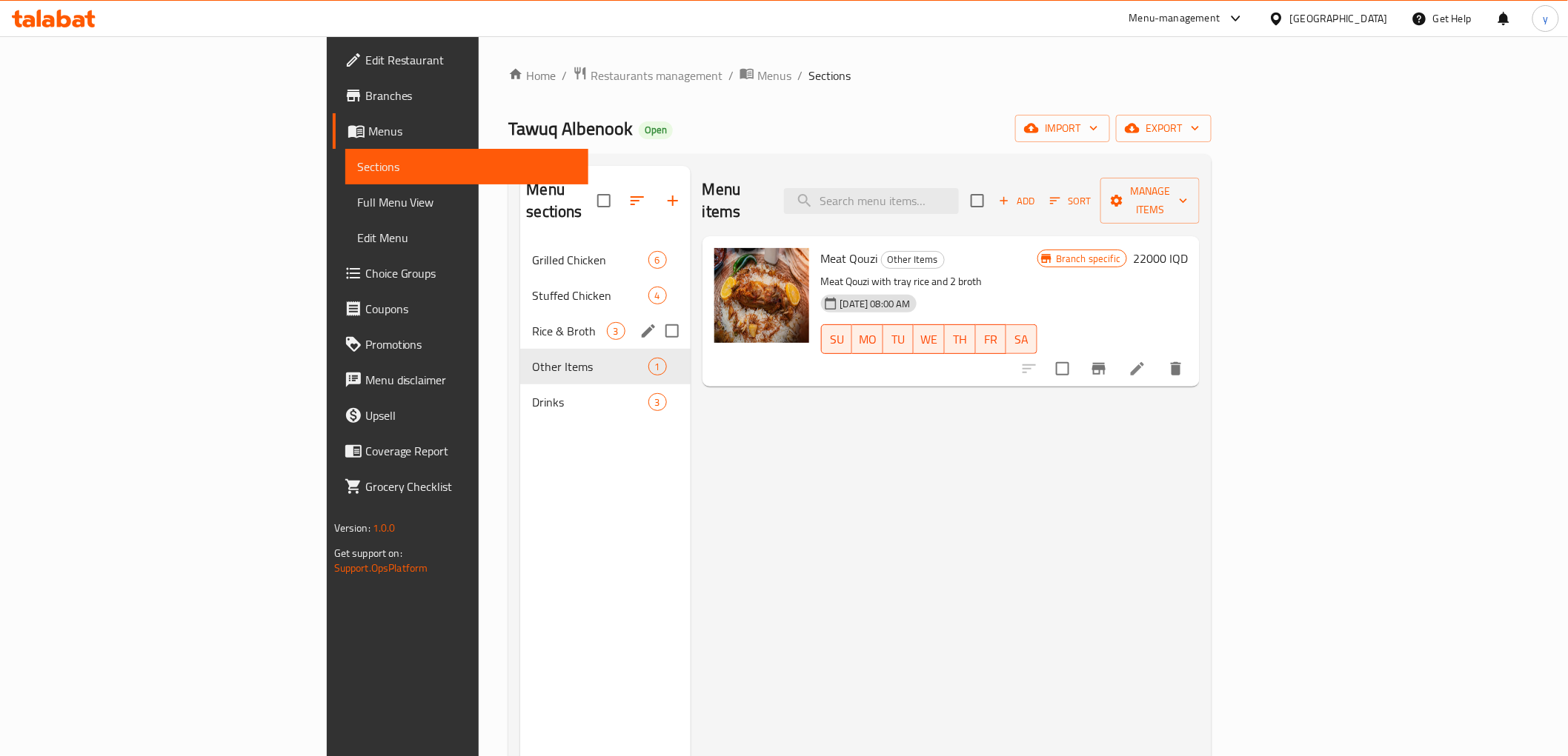
click at [532, 322] on span "Rice & Broth" at bounding box center [569, 330] width 74 height 17
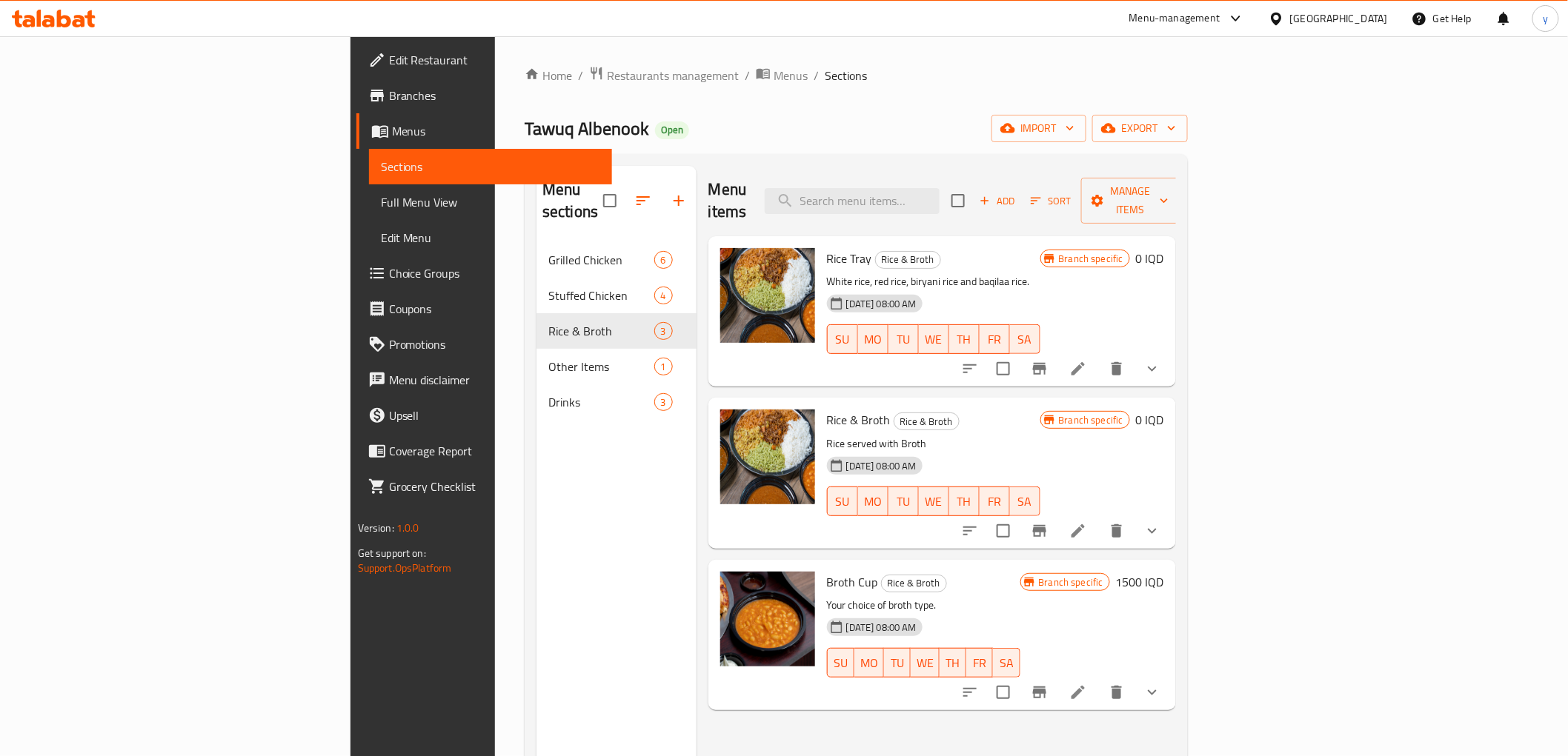
click at [1170, 363] on div at bounding box center [1061, 368] width 217 height 36
click at [1161, 360] on icon "show more" at bounding box center [1151, 368] width 17 height 17
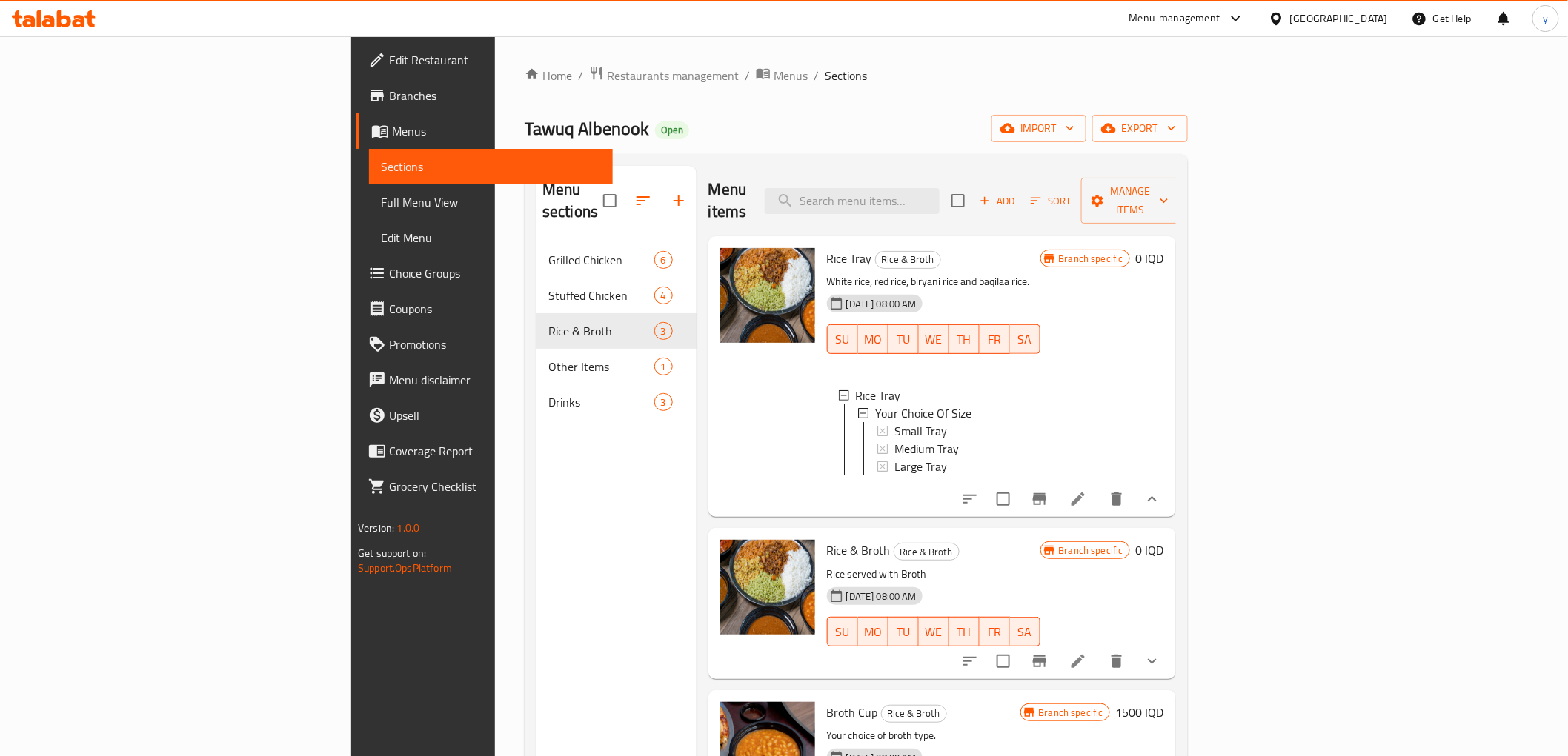
click at [389, 271] on span "Choice Groups" at bounding box center [495, 273] width 211 height 17
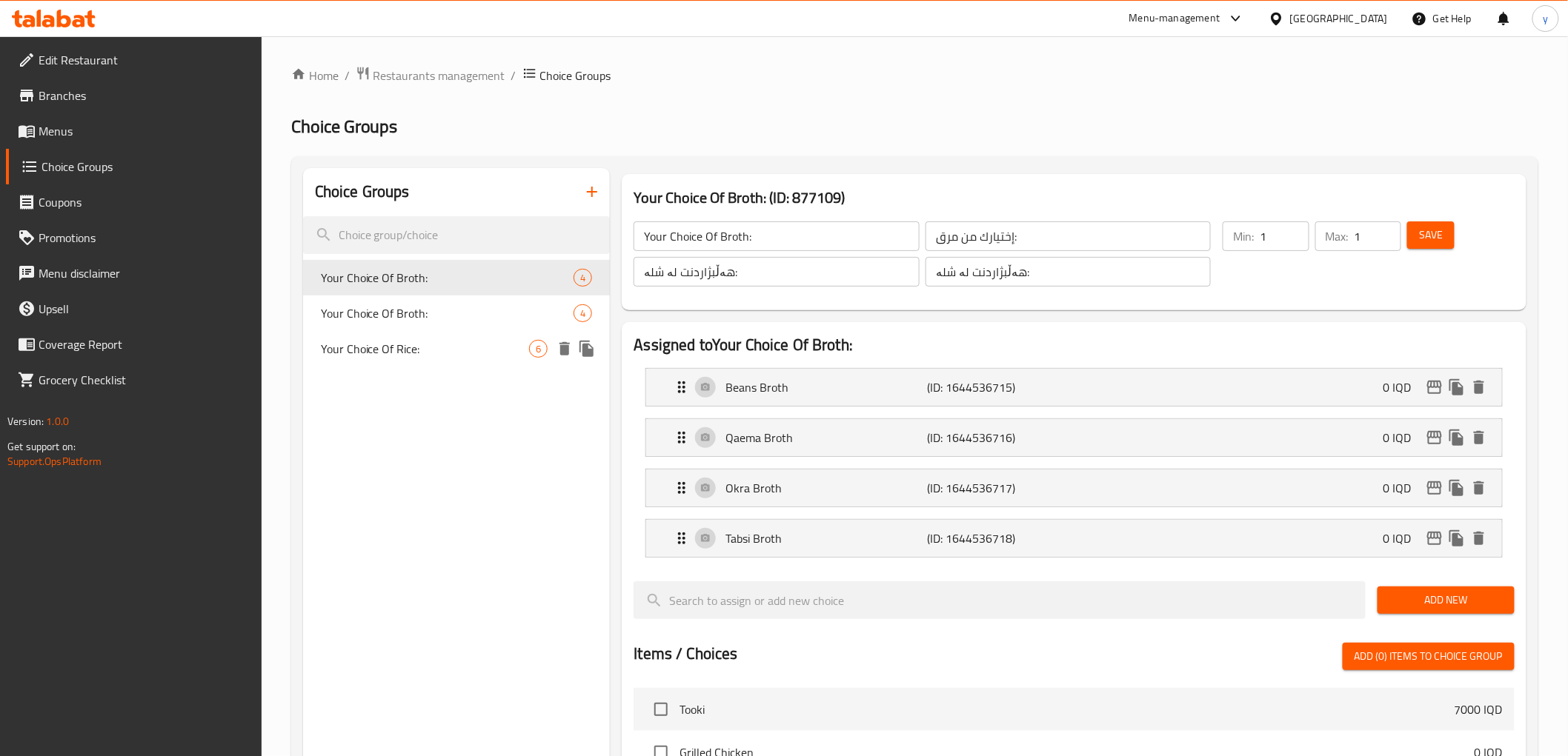
click at [423, 347] on span "Your Choice Of Rice:" at bounding box center [425, 349] width 209 height 17
type input "Your Choice Of Rice:"
type input "إختيارك من أرز:"
type input "هەڵبژاردنت لە برنج:"
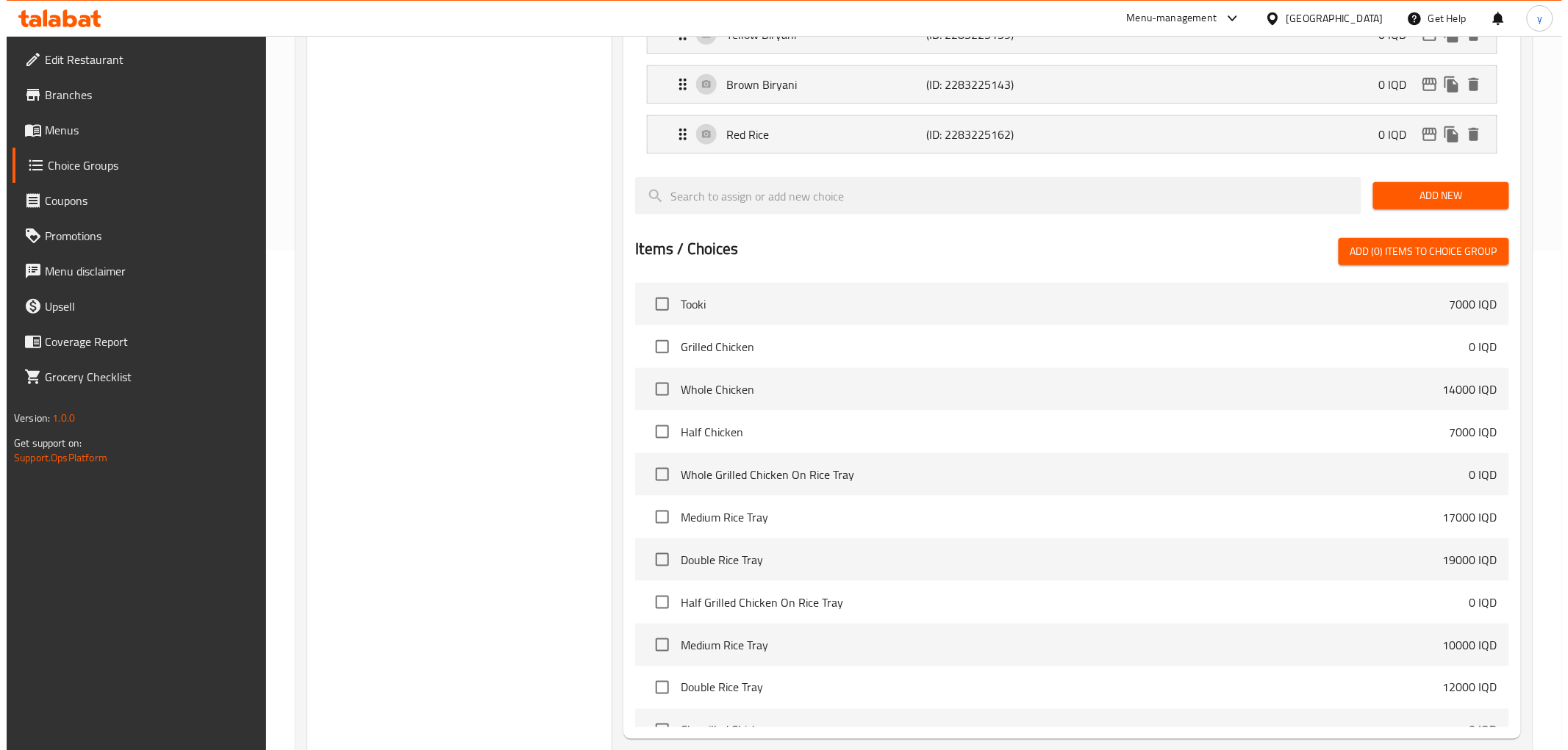
scroll to position [640, 0]
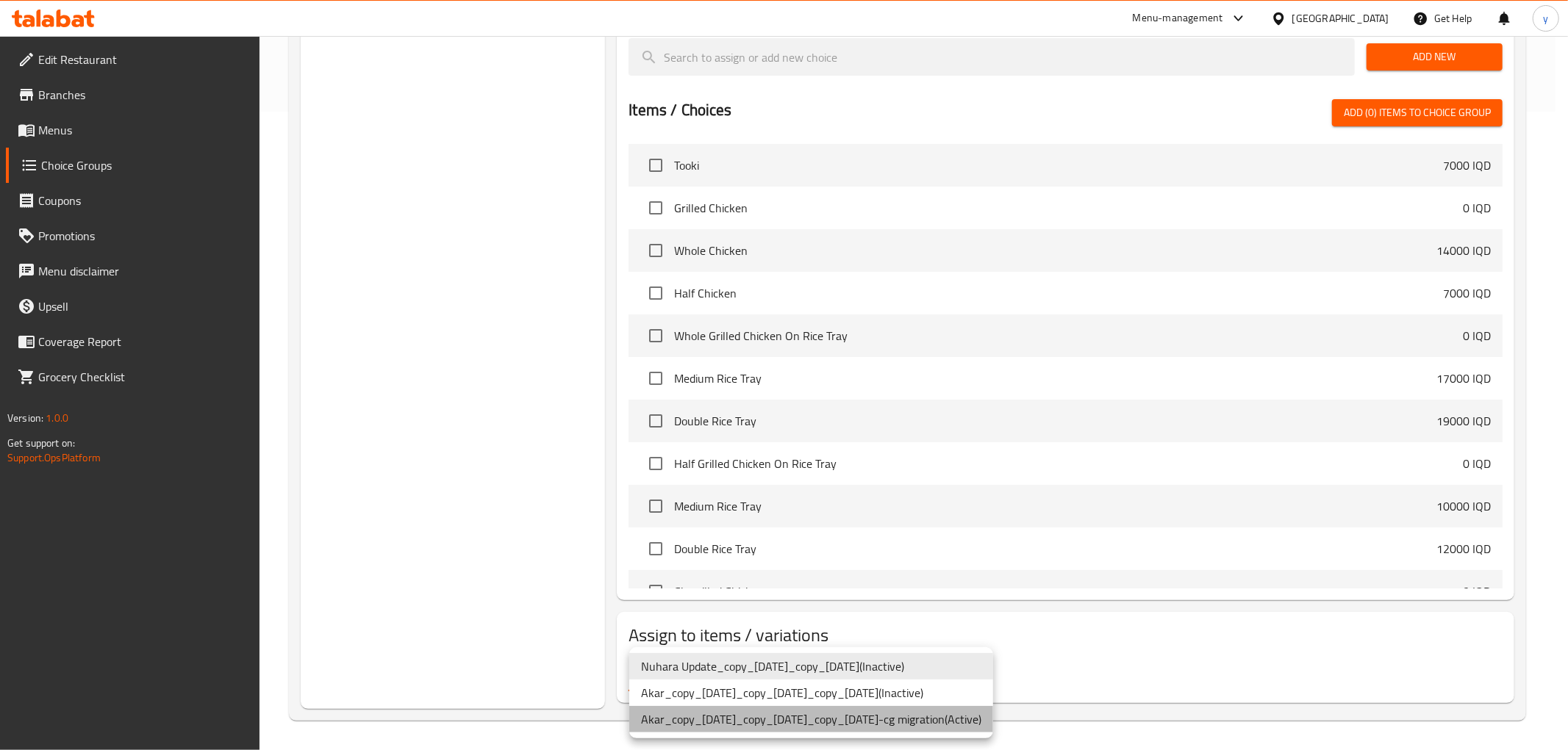
click at [926, 732] on li "Akar_copy_21/01/2025_copy_21/01/2025_copy_14/02/2025-cg migration ( Active )" at bounding box center [811, 720] width 364 height 26
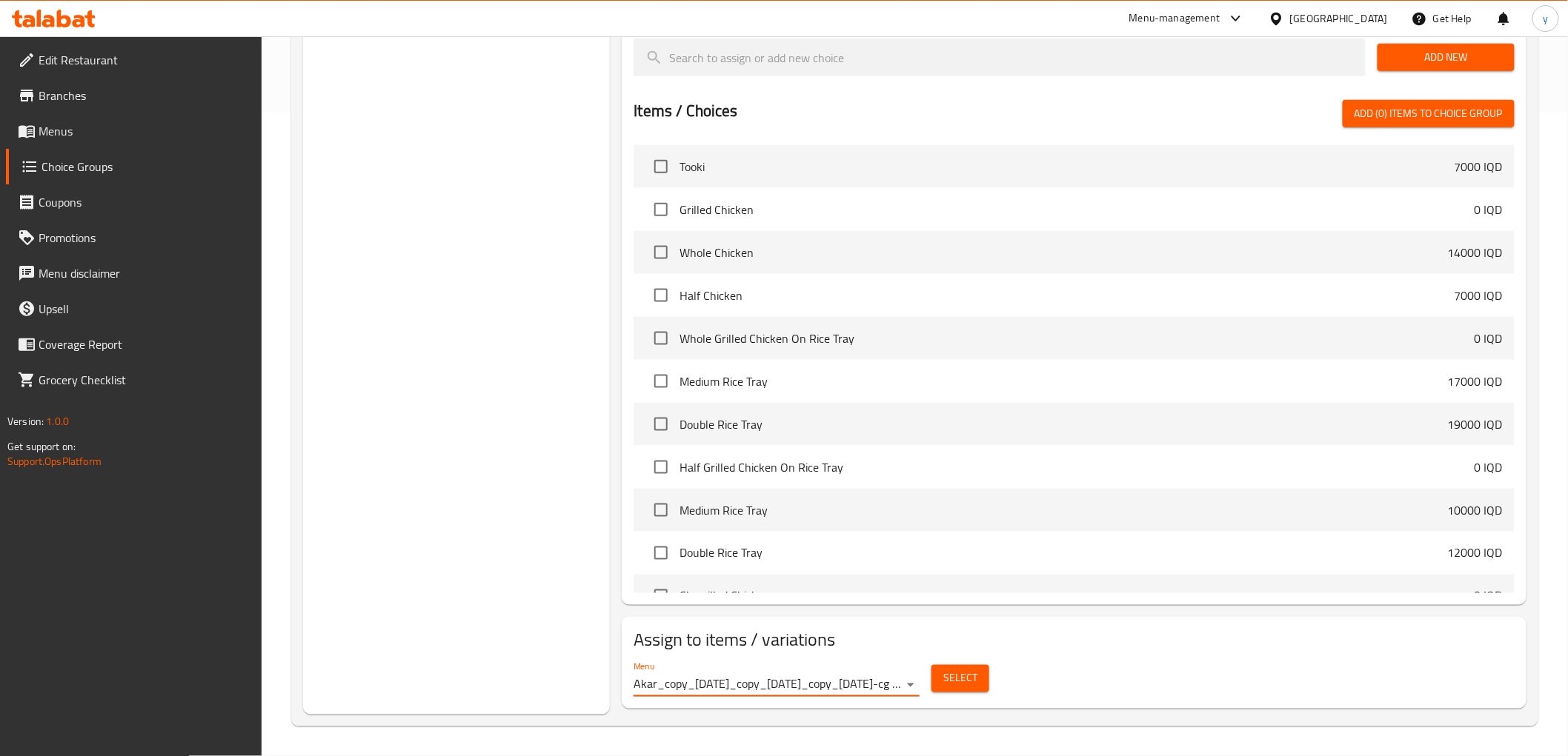
click at [955, 680] on span "Select" at bounding box center [960, 679] width 34 height 18
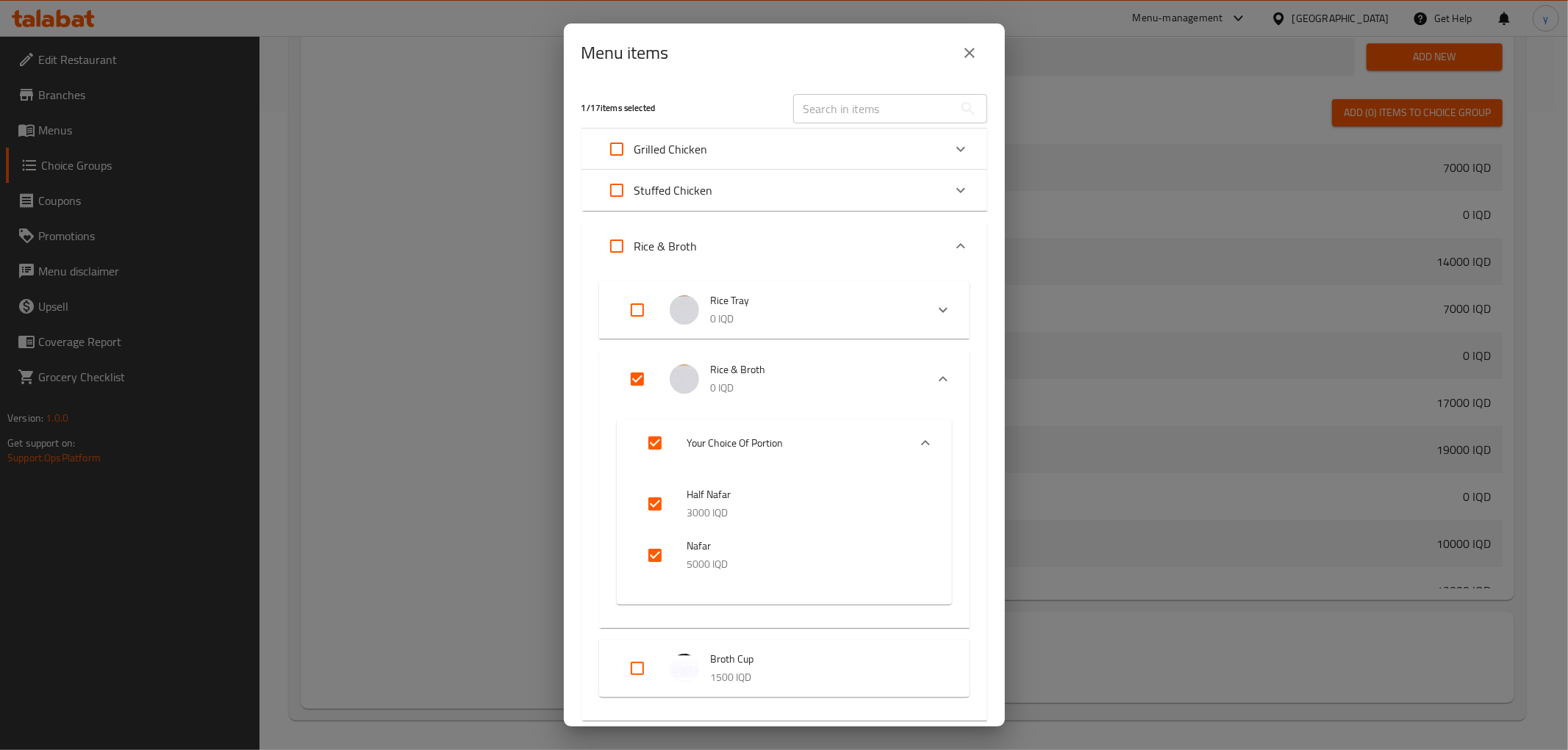
click at [637, 319] on input "Expand" at bounding box center [637, 310] width 35 height 35
checkbox input "true"
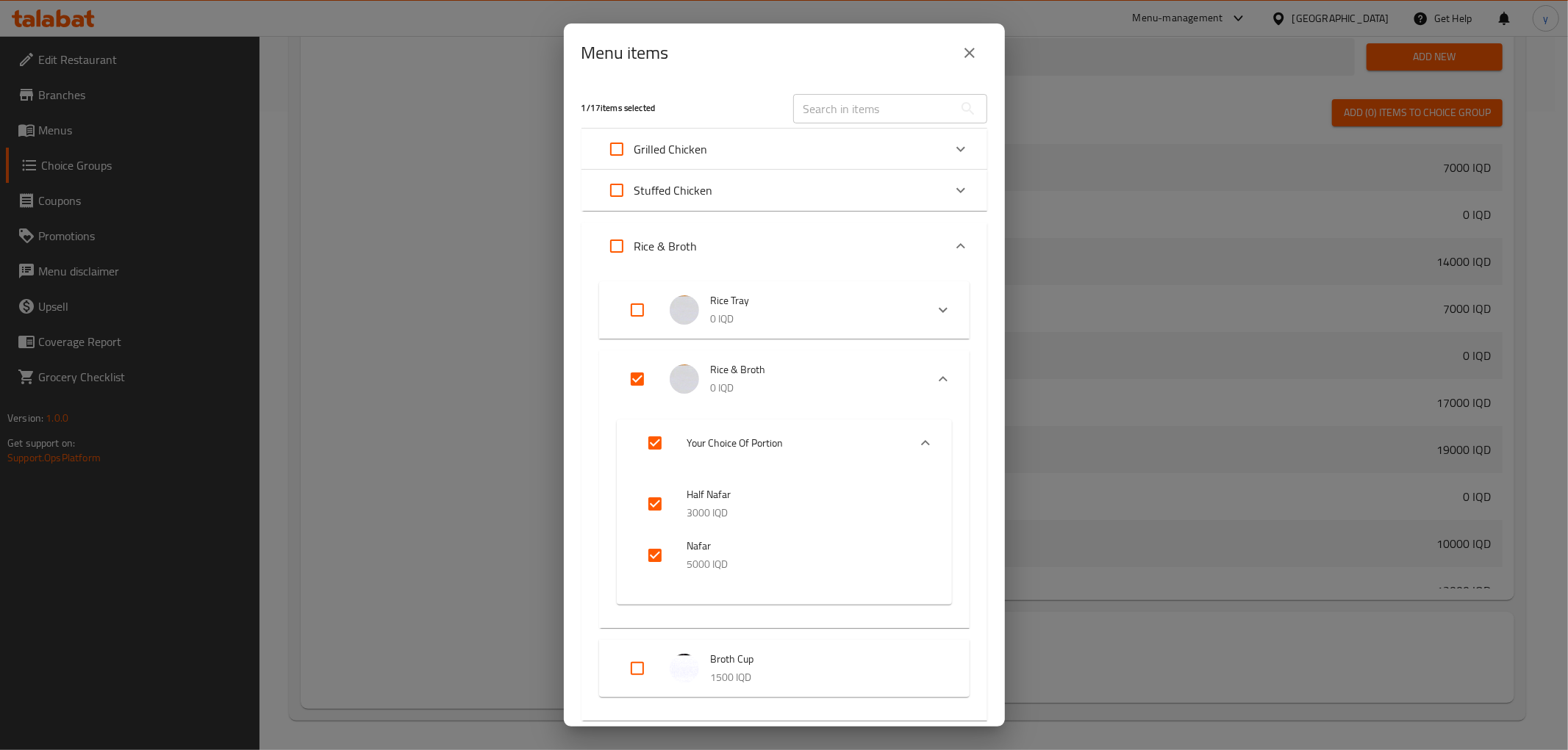
checkbox input "true"
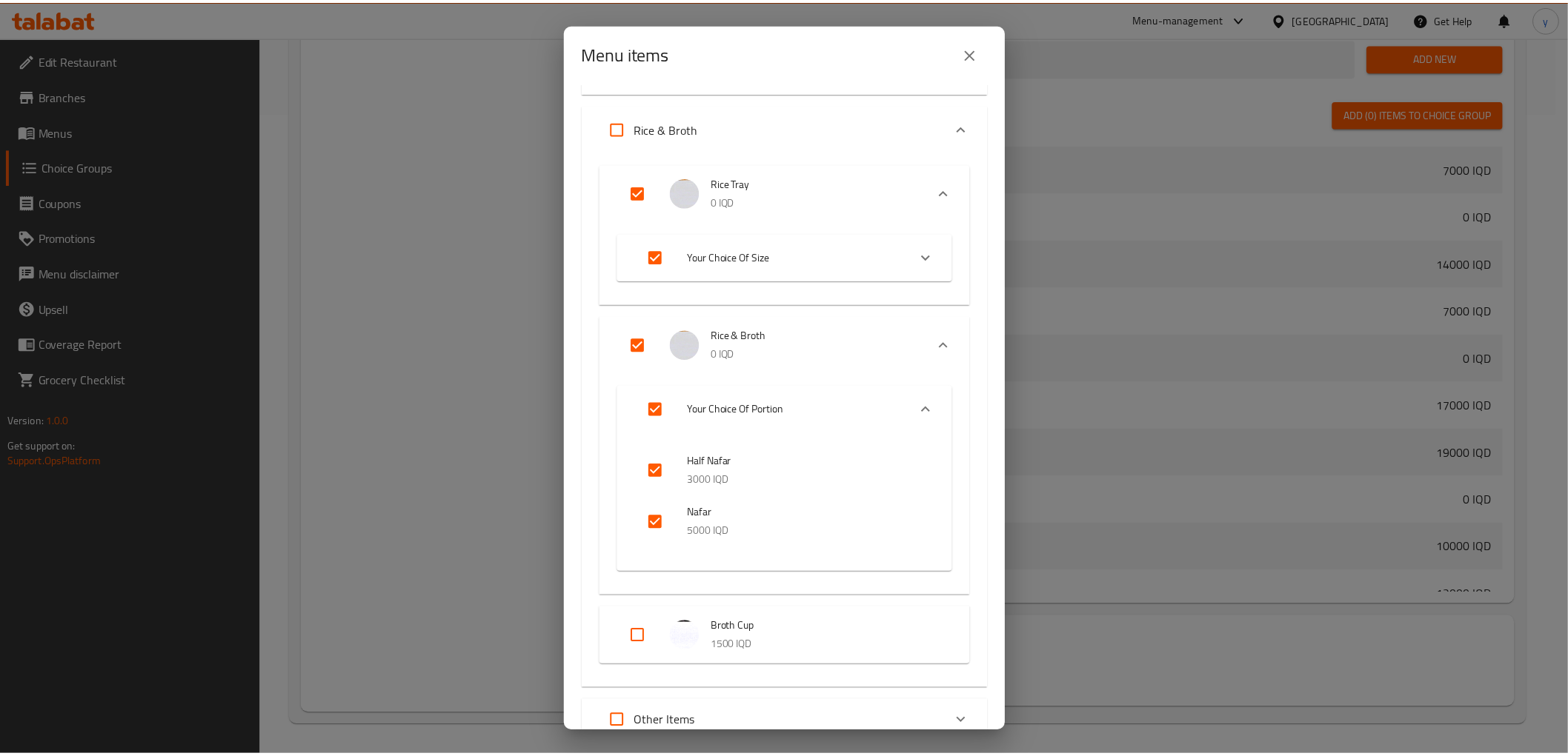
scroll to position [274, 0]
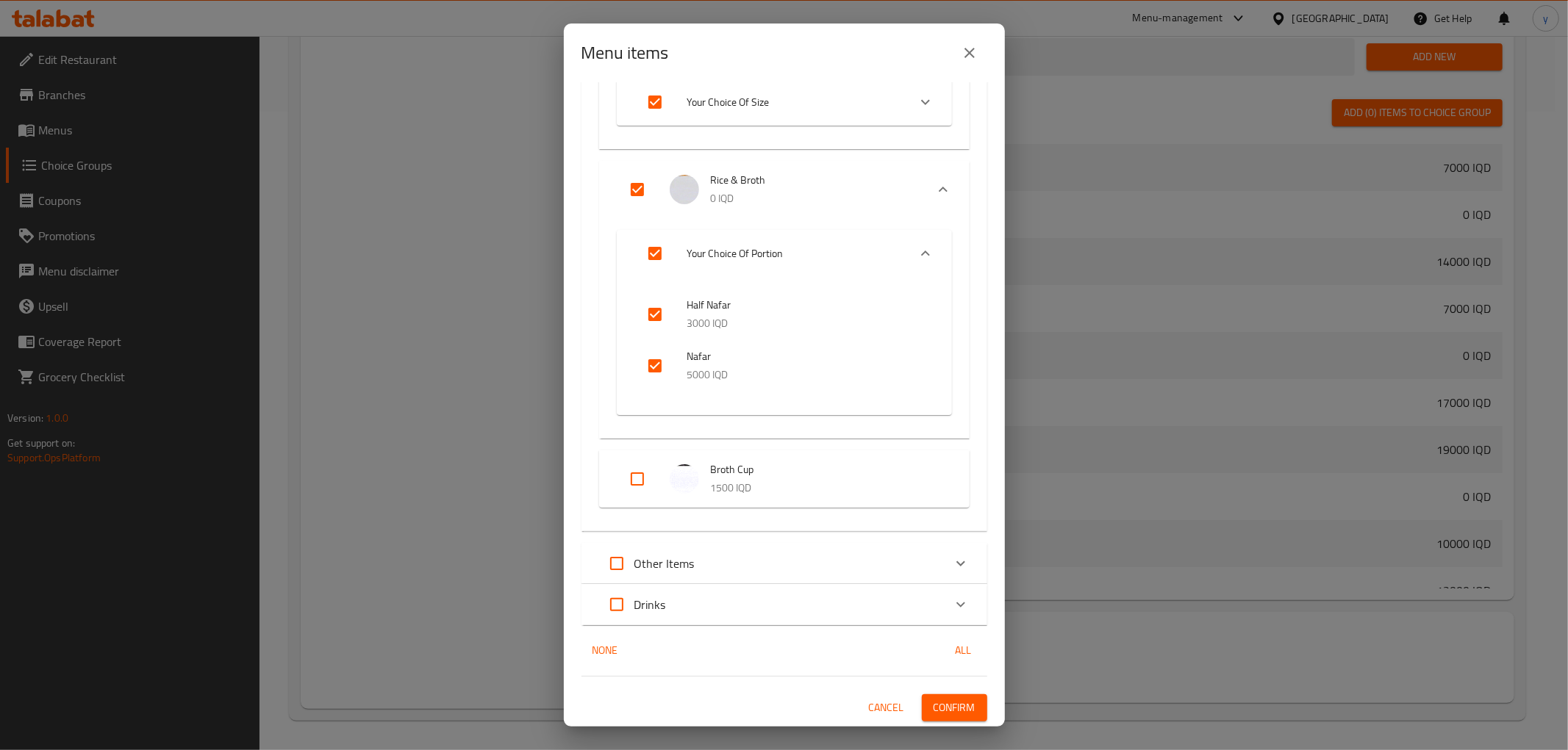
click at [934, 711] on span "Confirm" at bounding box center [954, 708] width 42 height 18
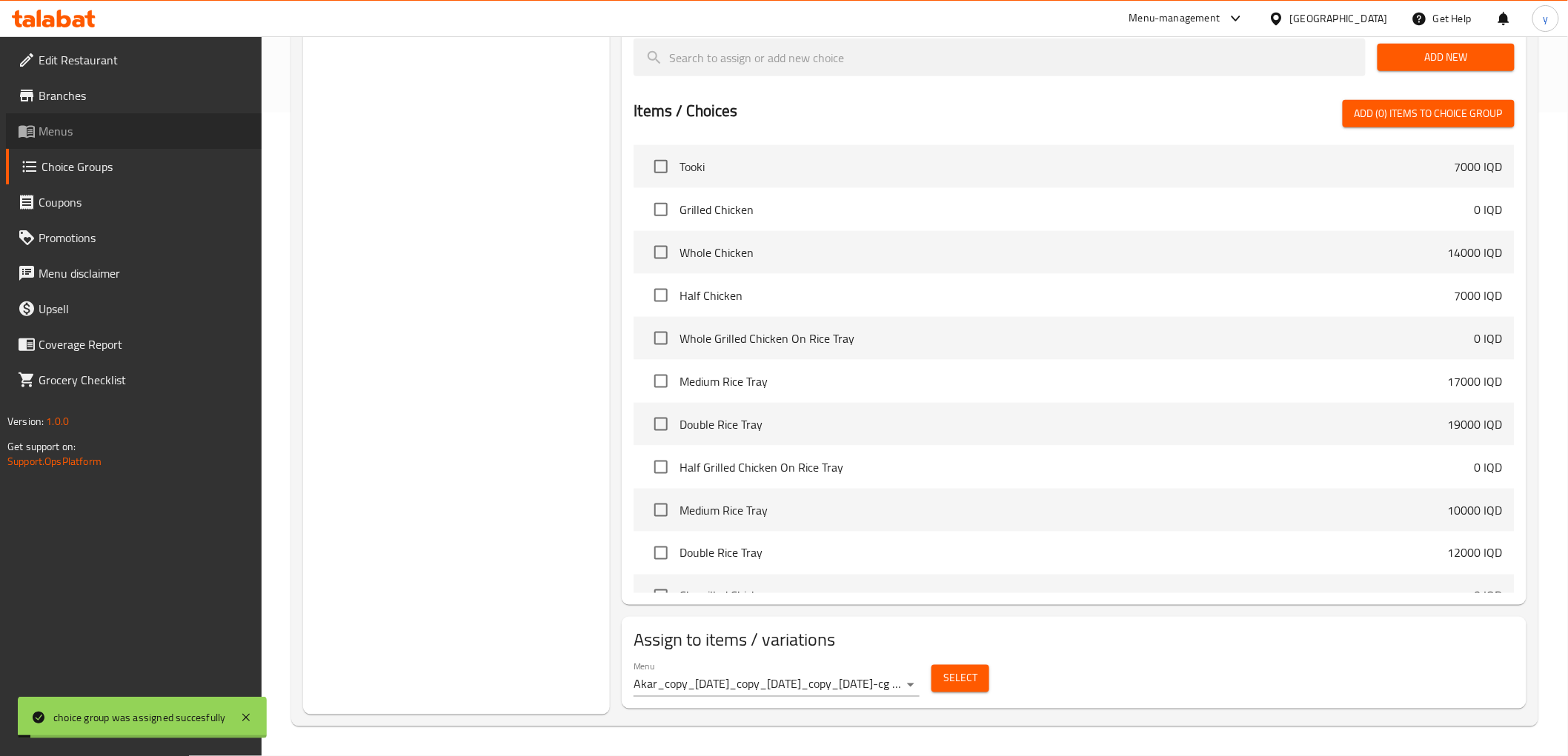
click at [139, 143] on link "Menus" at bounding box center [134, 131] width 256 height 36
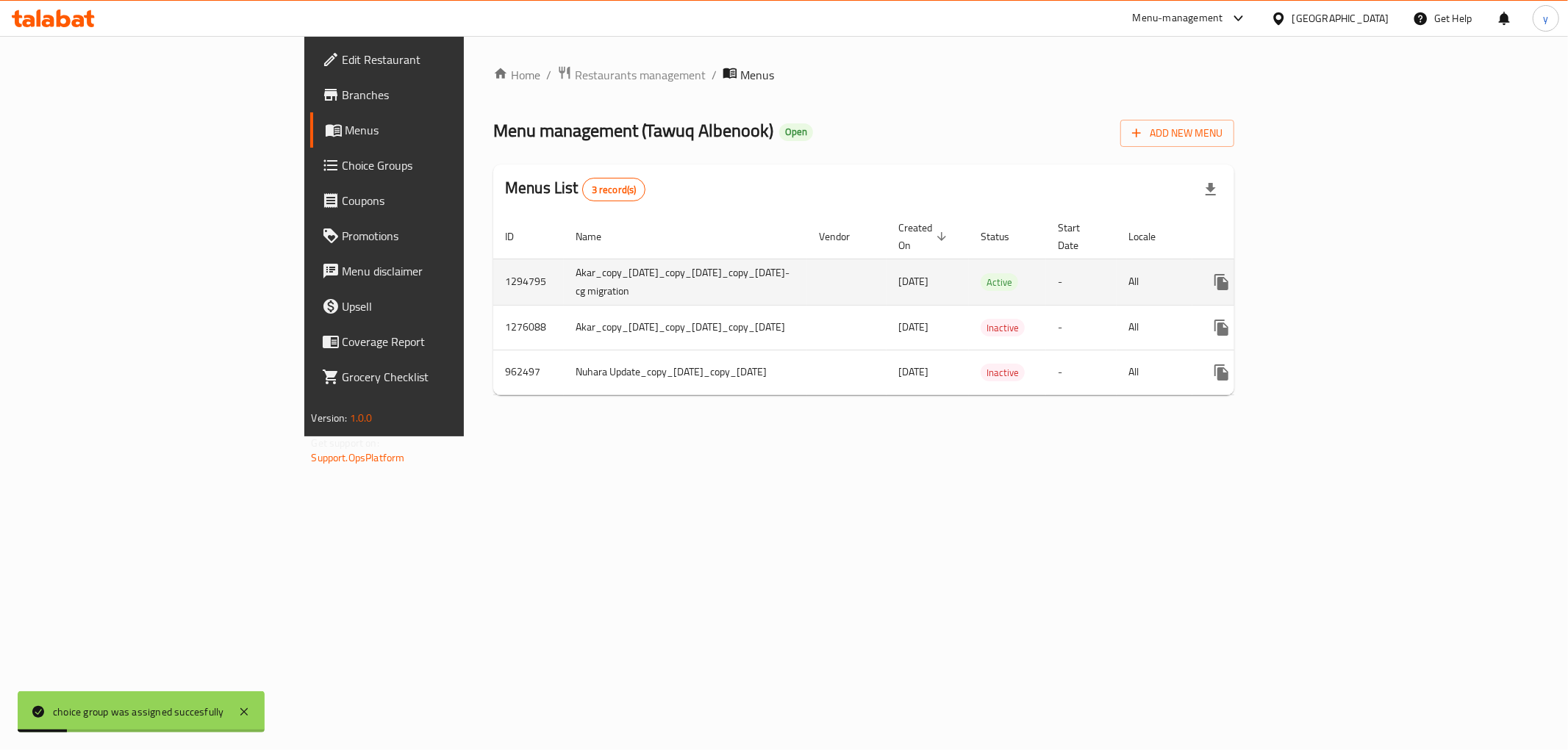
click at [1357, 259] on td "enhanced table" at bounding box center [1275, 282] width 165 height 46
click at [1345, 264] on link "enhanced table" at bounding box center [1328, 282] width 35 height 35
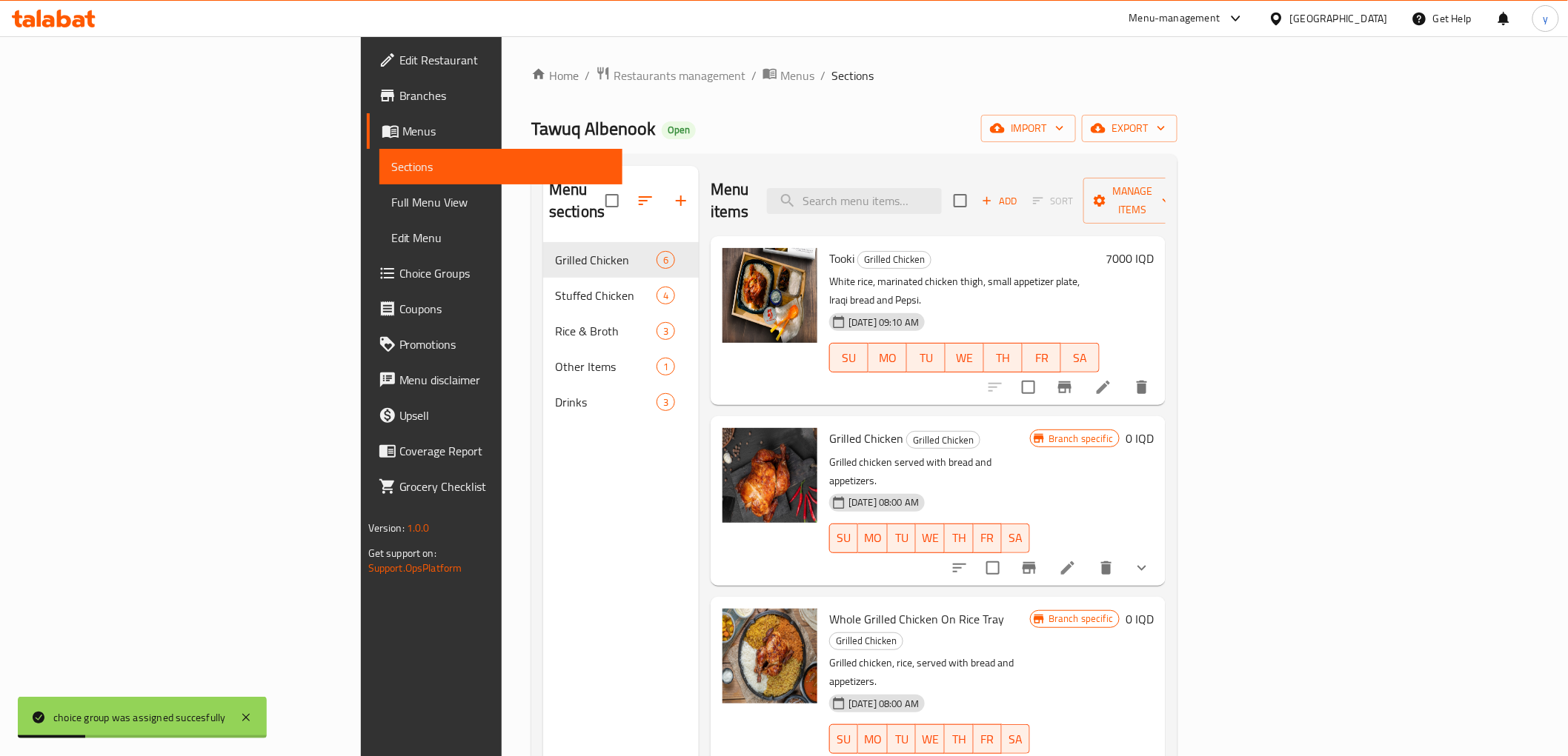
click at [379, 189] on link "Full Menu View" at bounding box center [501, 202] width 243 height 36
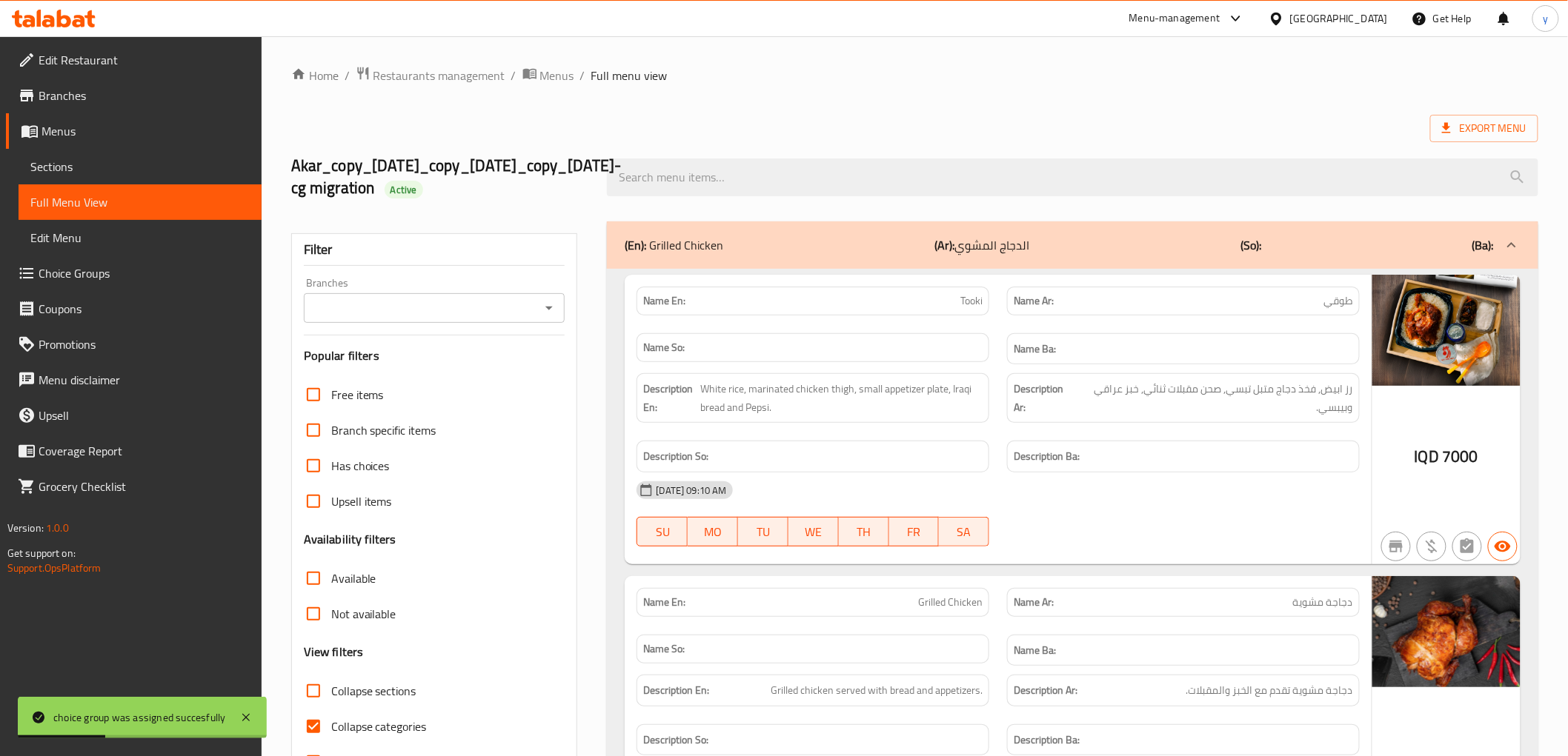
click at [549, 307] on icon "Open" at bounding box center [549, 309] width 7 height 3
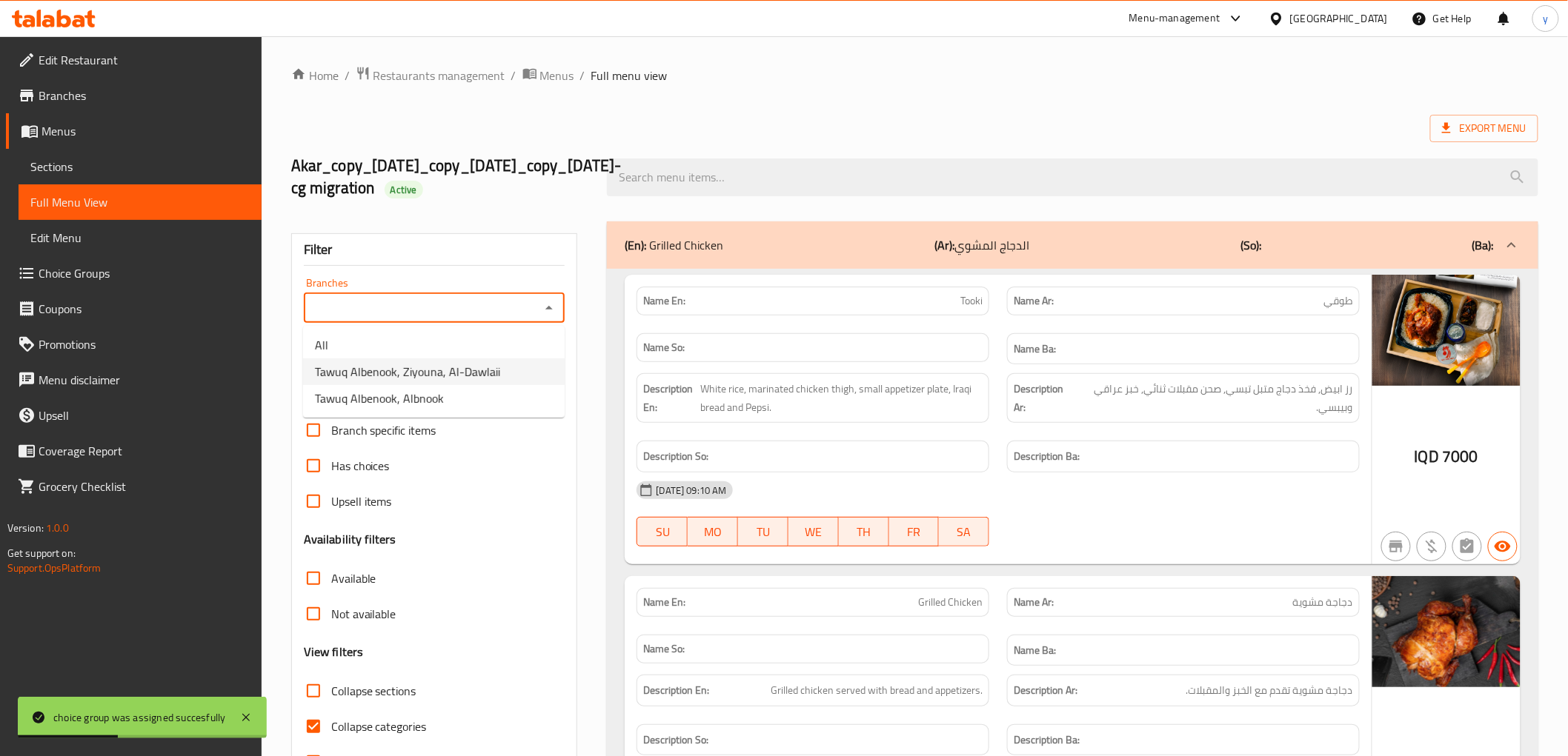
click at [484, 371] on span "Tawuq Albenook, Ziyouna, Al-Dawlaii" at bounding box center [407, 371] width 185 height 17
type input "Tawuq Albenook, Ziyouna, Al-Dawlaii"
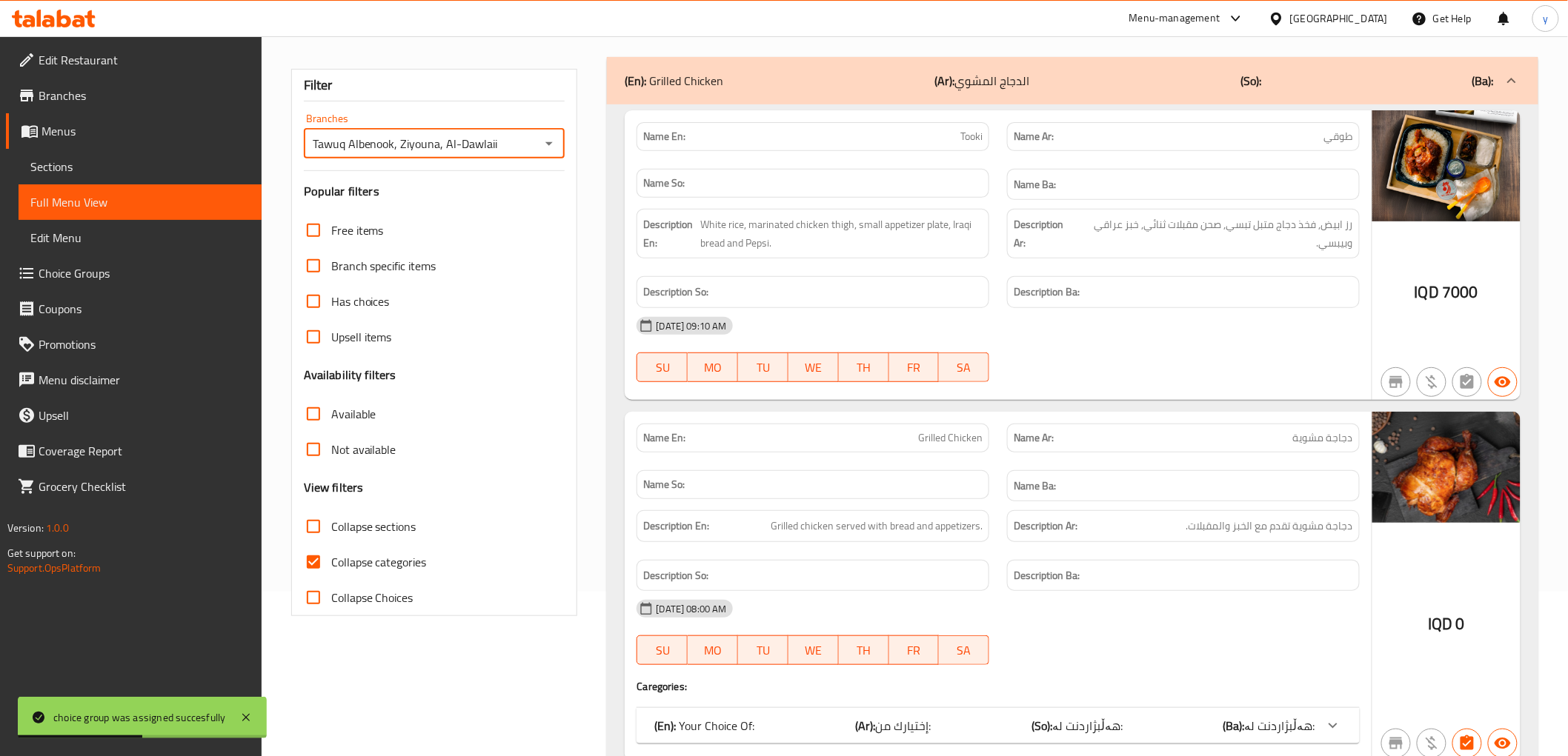
click at [305, 564] on input "Collapse categories" at bounding box center [313, 562] width 36 height 36
checkbox input "false"
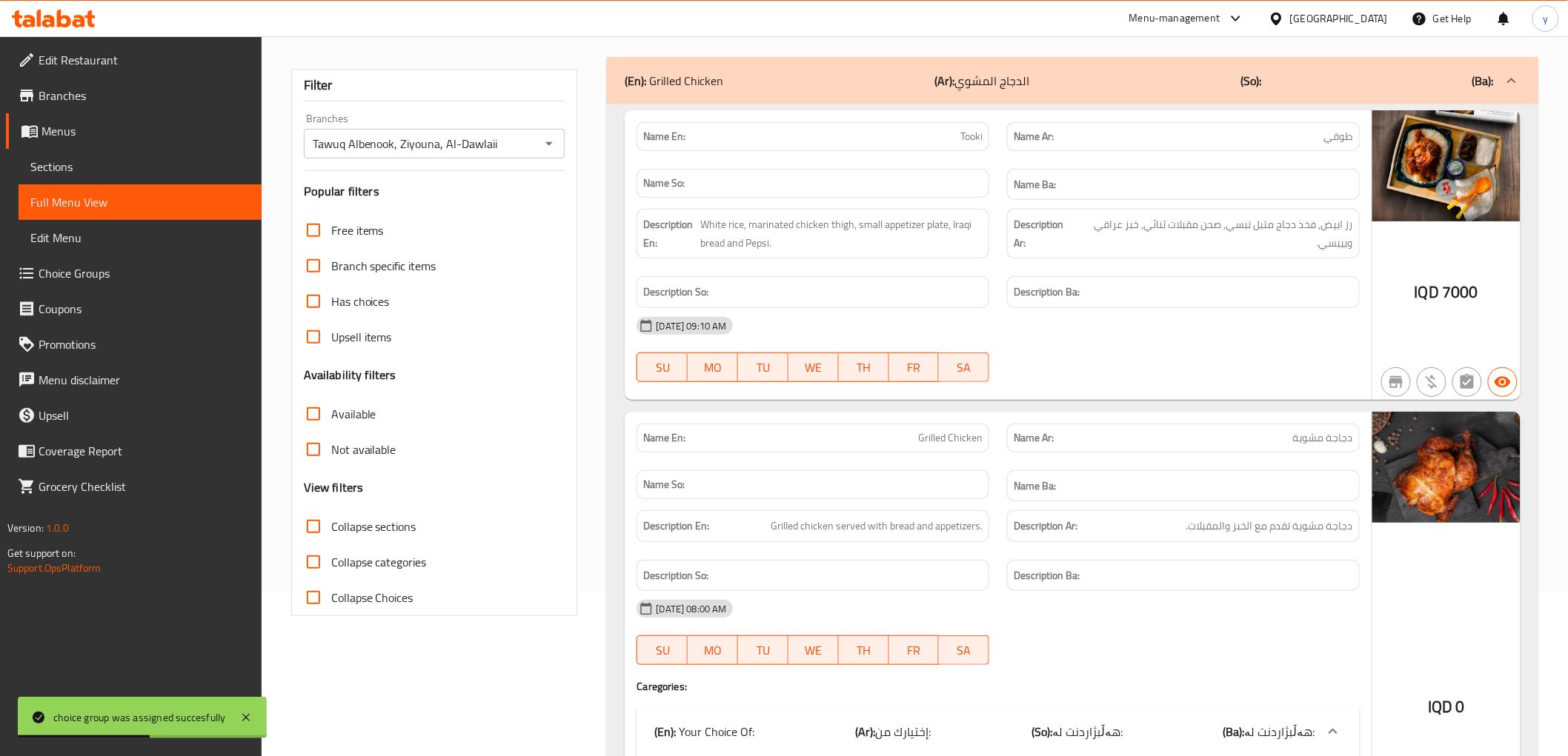
click at [312, 541] on input "Collapse sections" at bounding box center [313, 526] width 36 height 36
checkbox input "true"
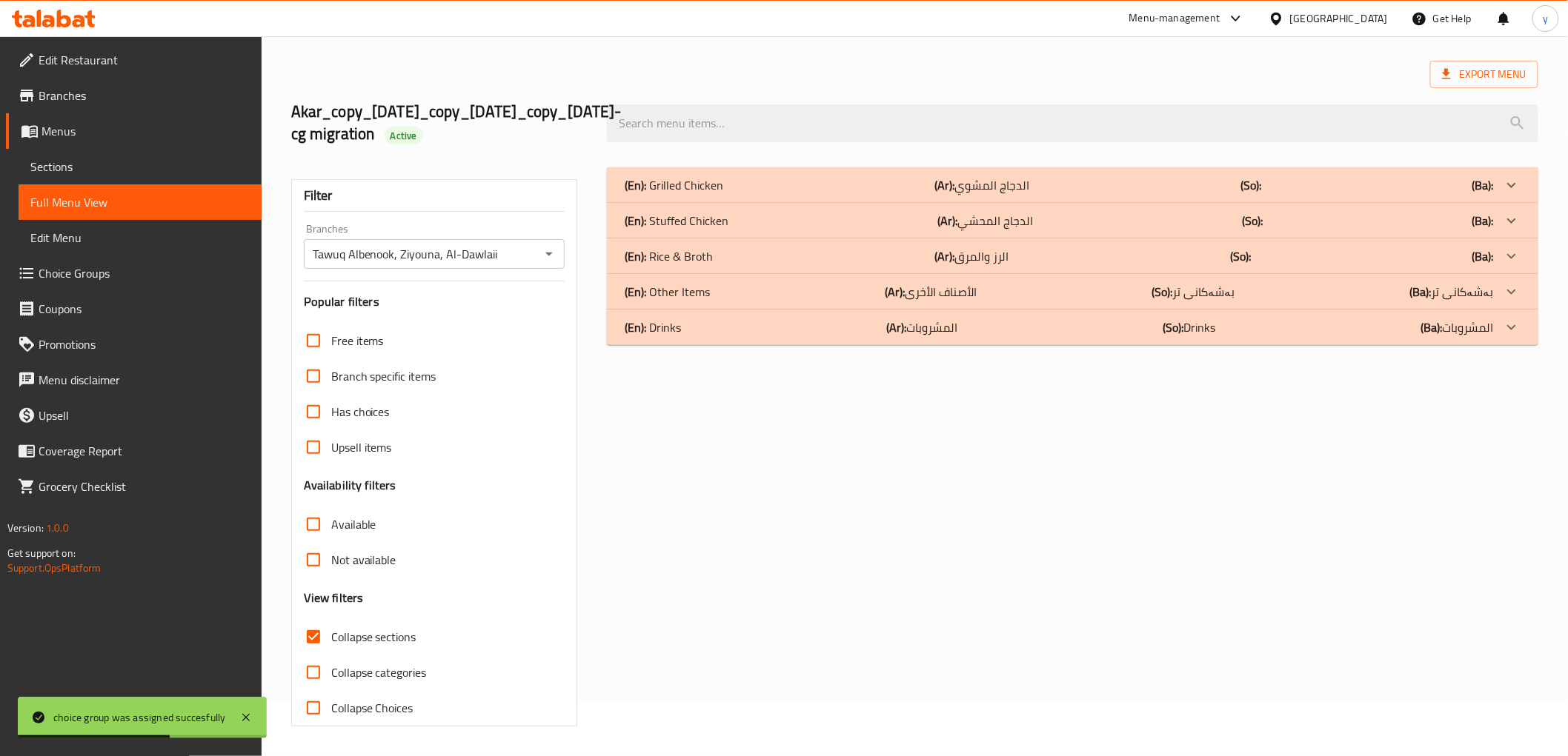
scroll to position [54, 0]
drag, startPoint x: 1069, startPoint y: 293, endPoint x: 1083, endPoint y: 258, distance: 37.7
click at [1083, 258] on div "(En): Grilled Chicken (Ar): الدجاج المشوي (So): (Ba): Name En: Tooki Name Ar: ط…" at bounding box center [1072, 256] width 931 height 178
click at [1083, 258] on div "(En): Rice & Broth (Ar): الرز والمرق (So): (Ba):" at bounding box center [1058, 256] width 868 height 17
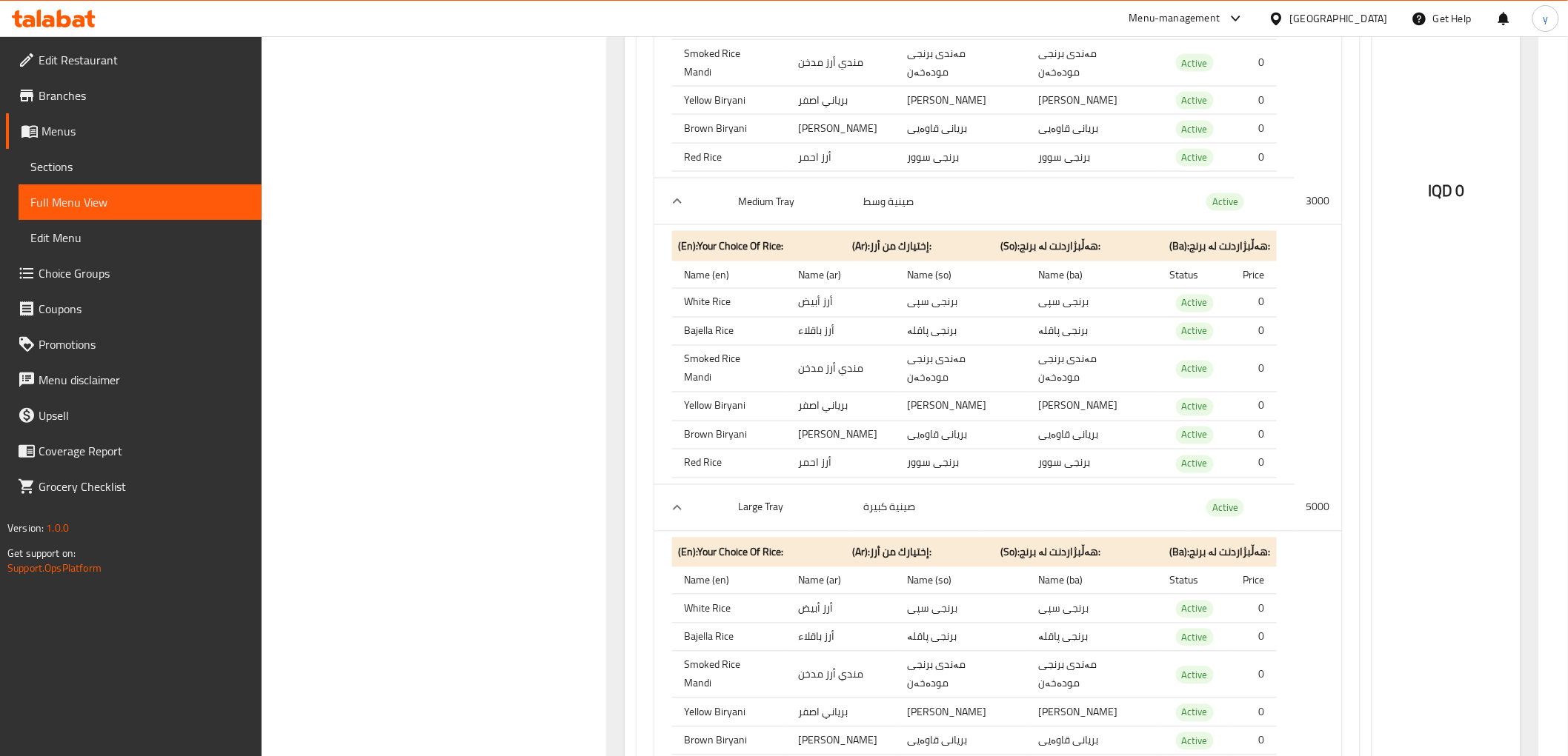
scroll to position [549, 0]
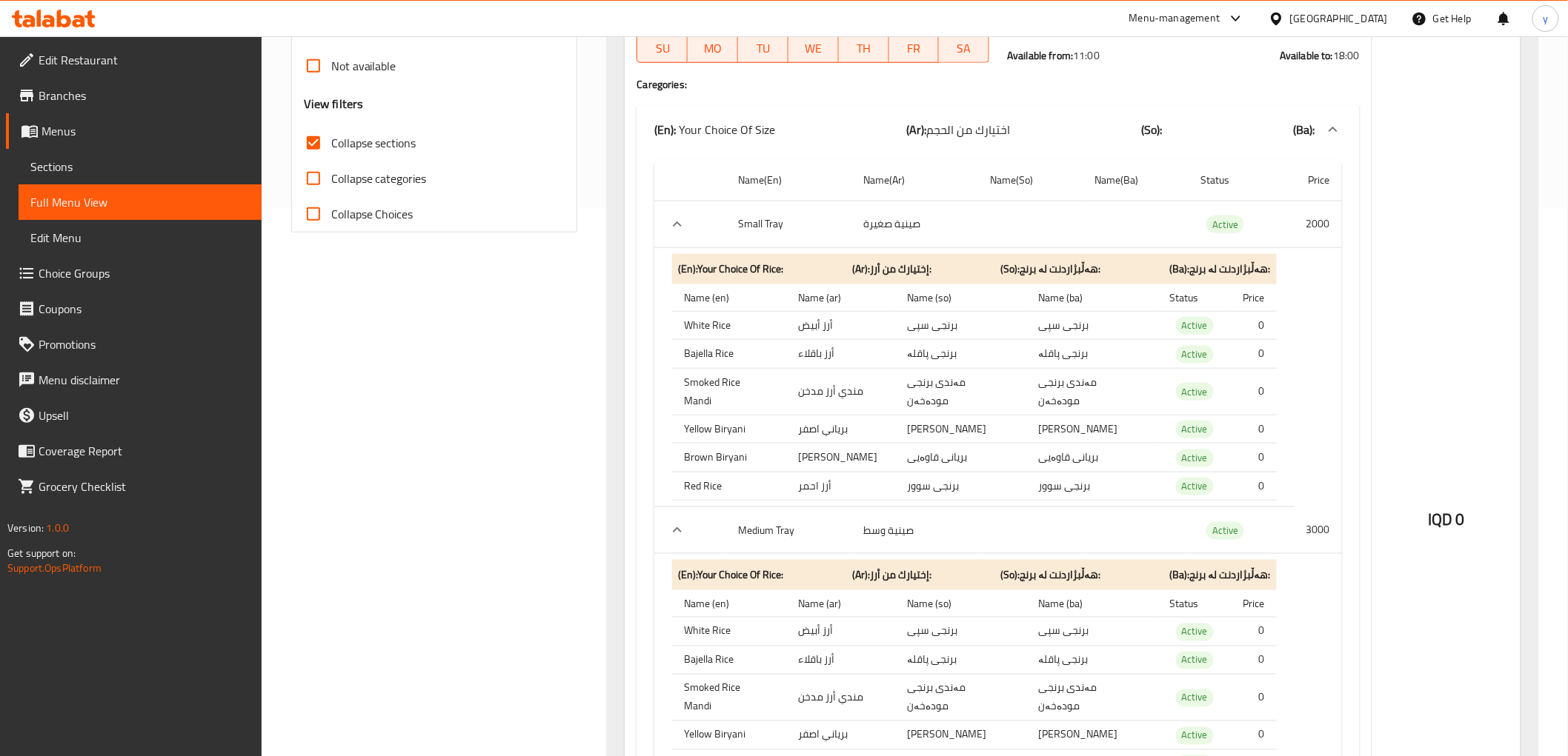
click at [128, 261] on link "Choice Groups" at bounding box center [134, 273] width 256 height 36
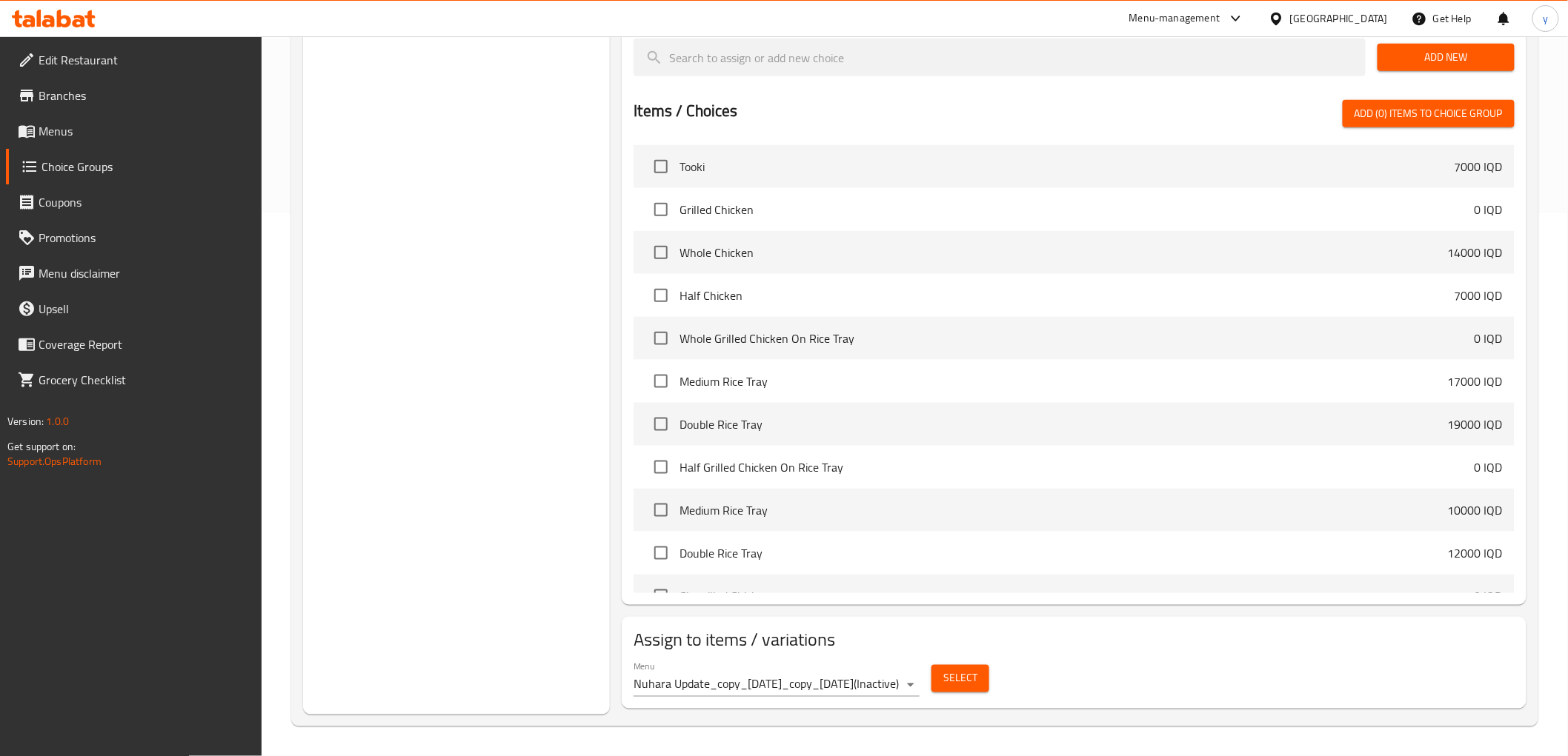
scroll to position [210, 0]
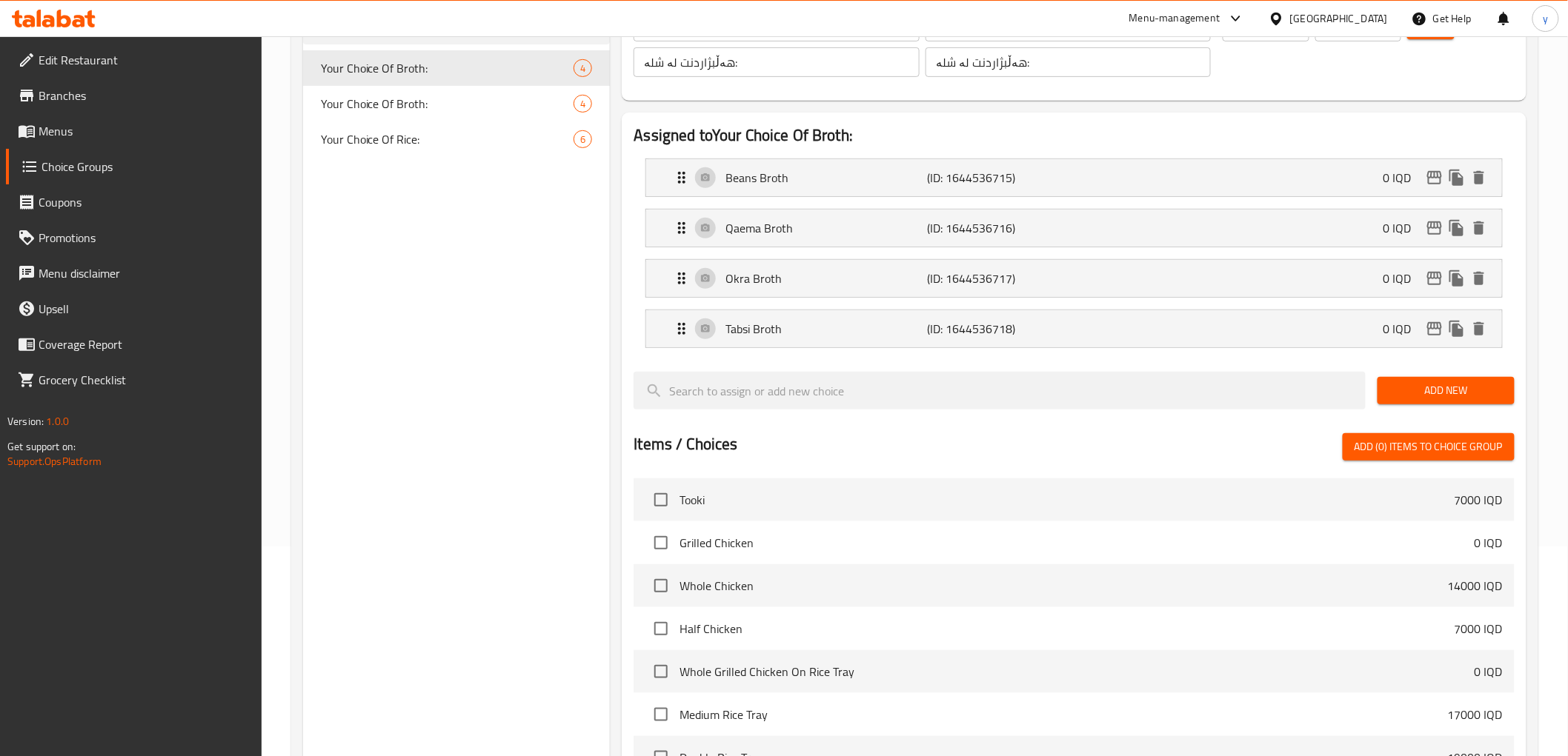
click at [471, 158] on nav "Your Choice Of Broth: 4 Your Choice Of Broth: 4 Your Choice Of Rice: 6" at bounding box center [457, 104] width 307 height 119
click at [481, 136] on span "Your Choice Of Rice:" at bounding box center [425, 139] width 209 height 17
type input "Your Choice Of Rice:"
type input "إختيارك من أرز:"
type input "هەڵبژاردنت لە برنج:"
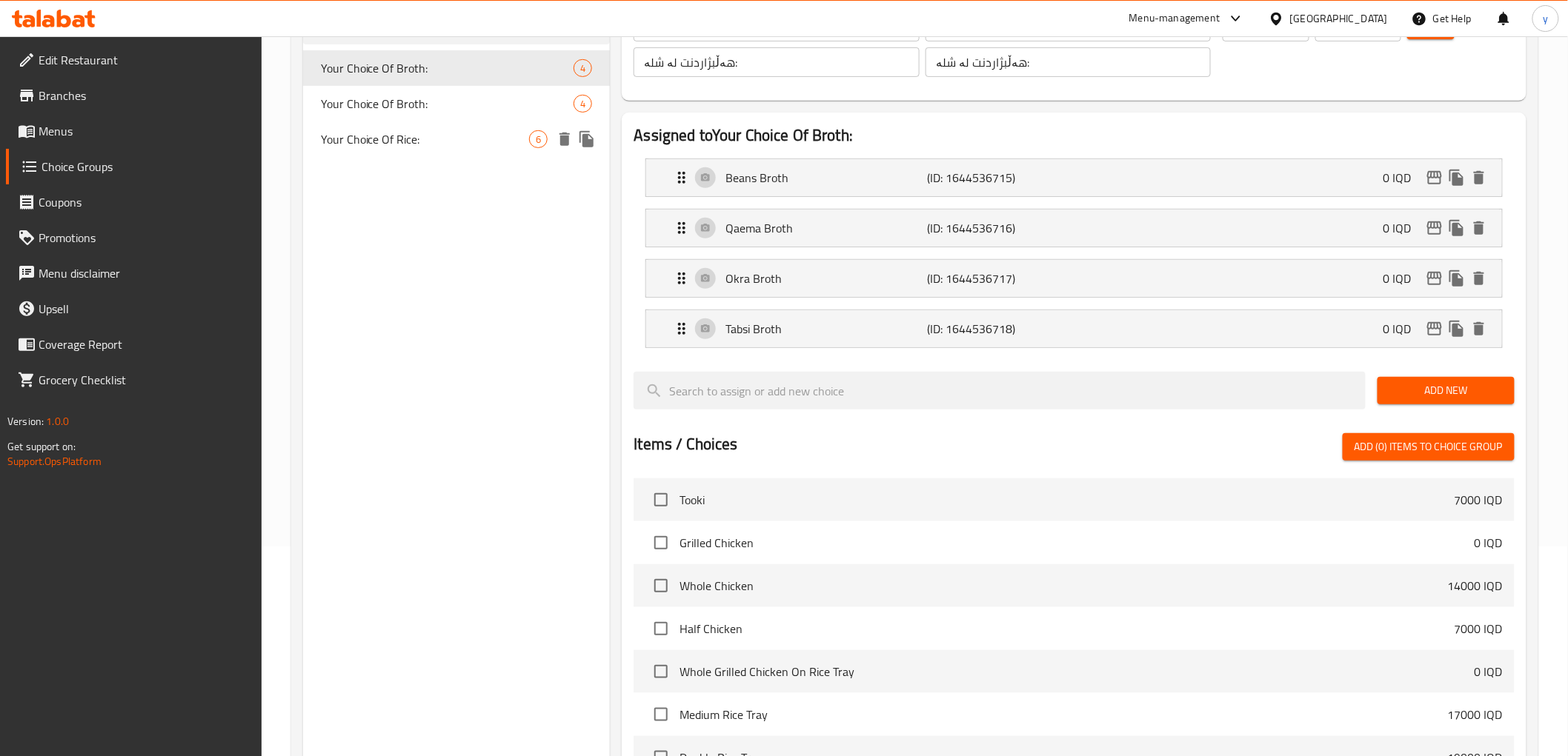
type input "هەڵبژاردنت لە برنج:"
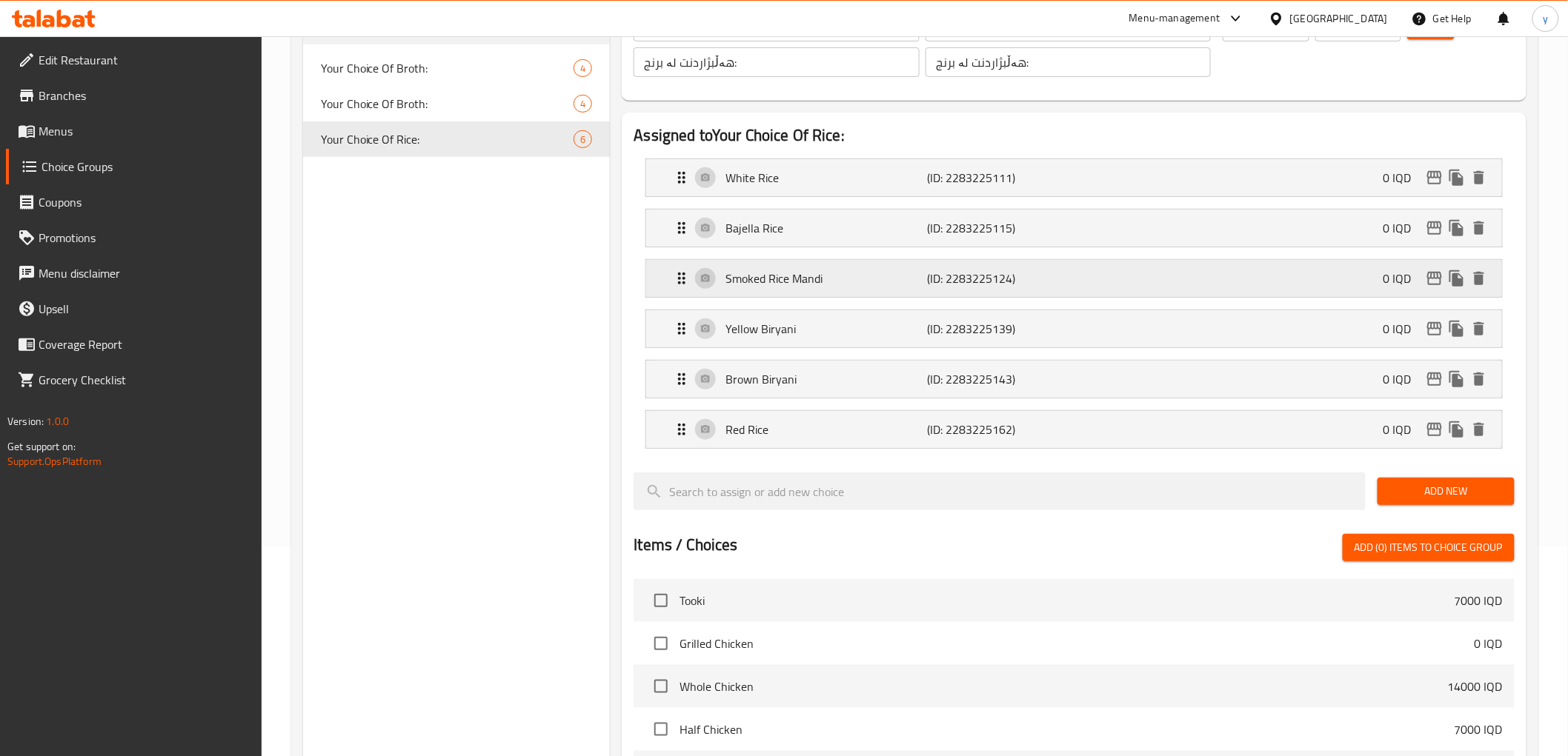
click at [1025, 277] on p "(ID: 2283225124)" at bounding box center [994, 278] width 134 height 17
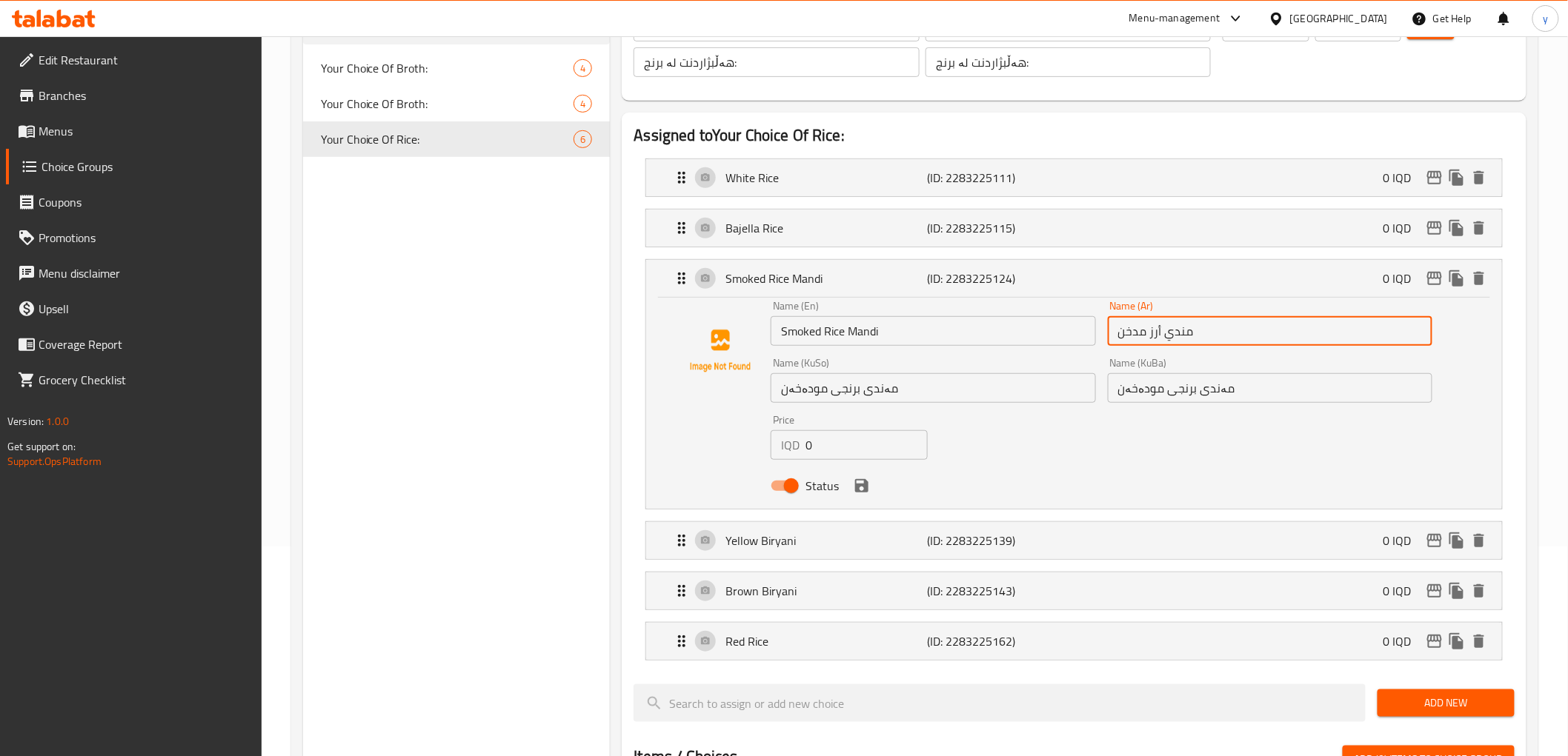
click at [1154, 331] on input "مندي أرز مدخن" at bounding box center [1269, 331] width 325 height 30
click at [1214, 329] on input "مندي مدخن" at bounding box center [1269, 331] width 325 height 30
click at [1425, 327] on input "مندي مدخن" at bounding box center [1269, 331] width 325 height 30
paste input "أرز"
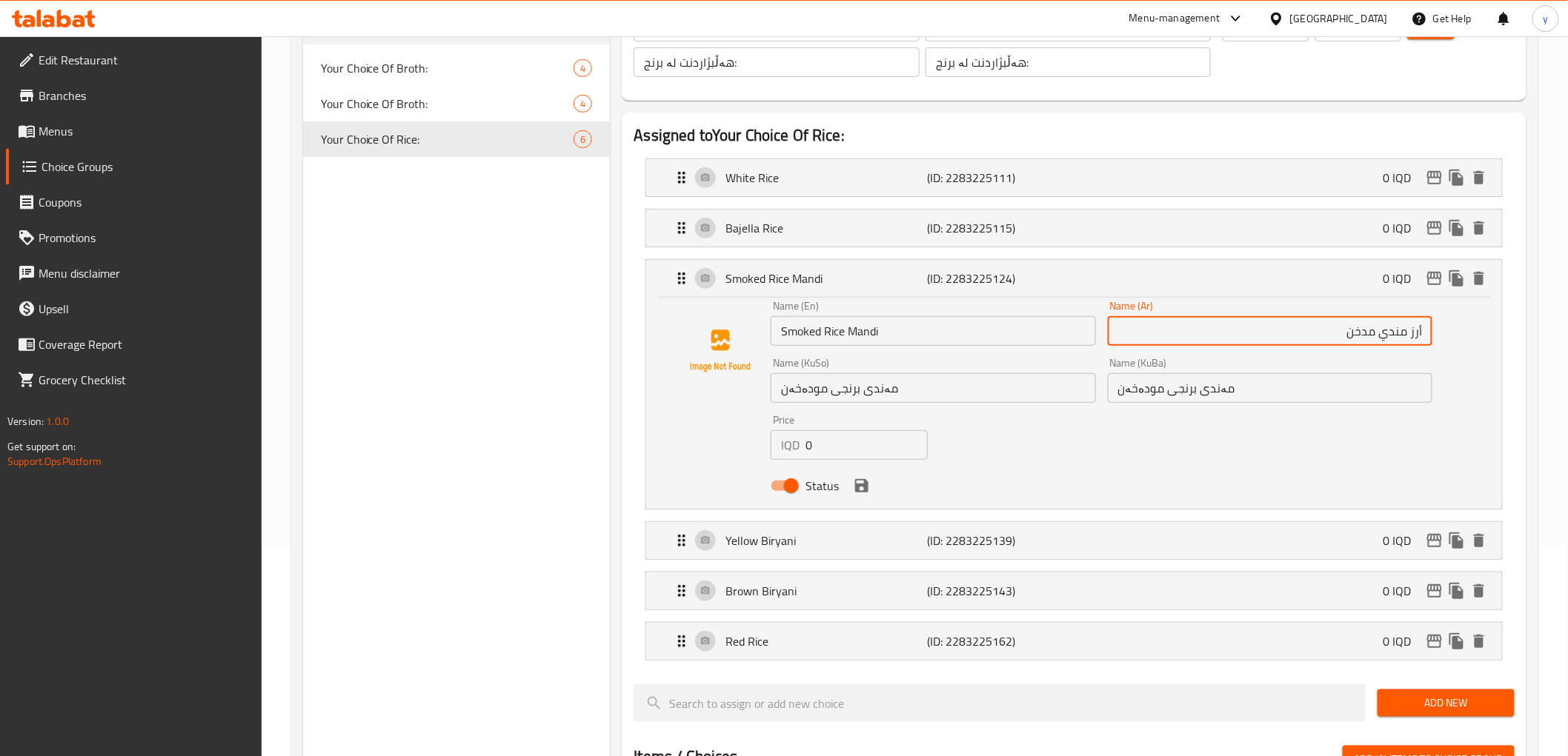
type input "أرز مندي مدخن"
click at [1172, 386] on input "مەندی برنجی مودەخەن" at bounding box center [1269, 388] width 325 height 30
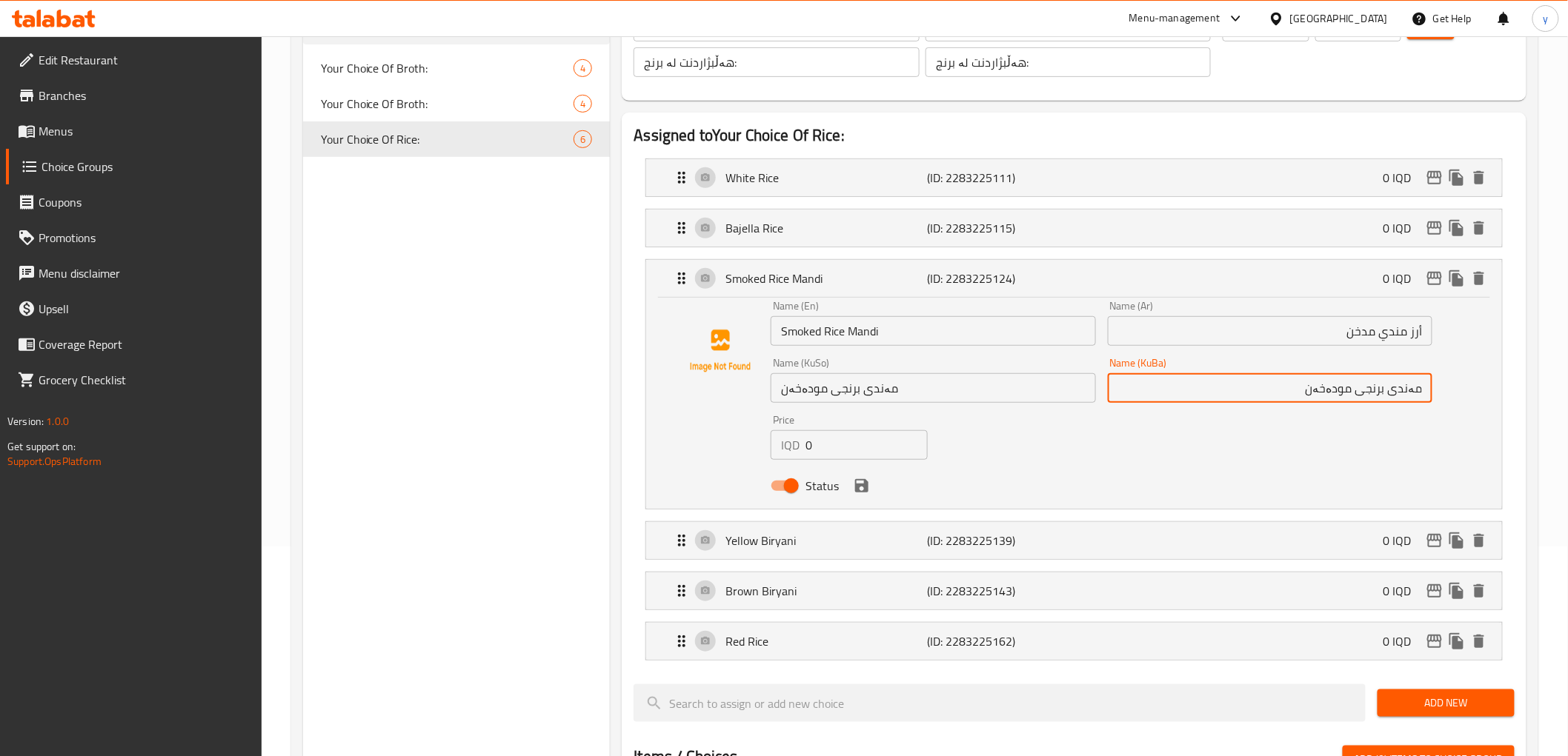
click at [1385, 389] on input "مەندی برنجی مودەخەن" at bounding box center [1269, 388] width 325 height 30
click at [1428, 401] on input "مەندی مودەخەن" at bounding box center [1269, 388] width 325 height 30
paste input "برنجی"
click at [1371, 394] on input "برنجی مەندی مودەخەن" at bounding box center [1269, 388] width 325 height 30
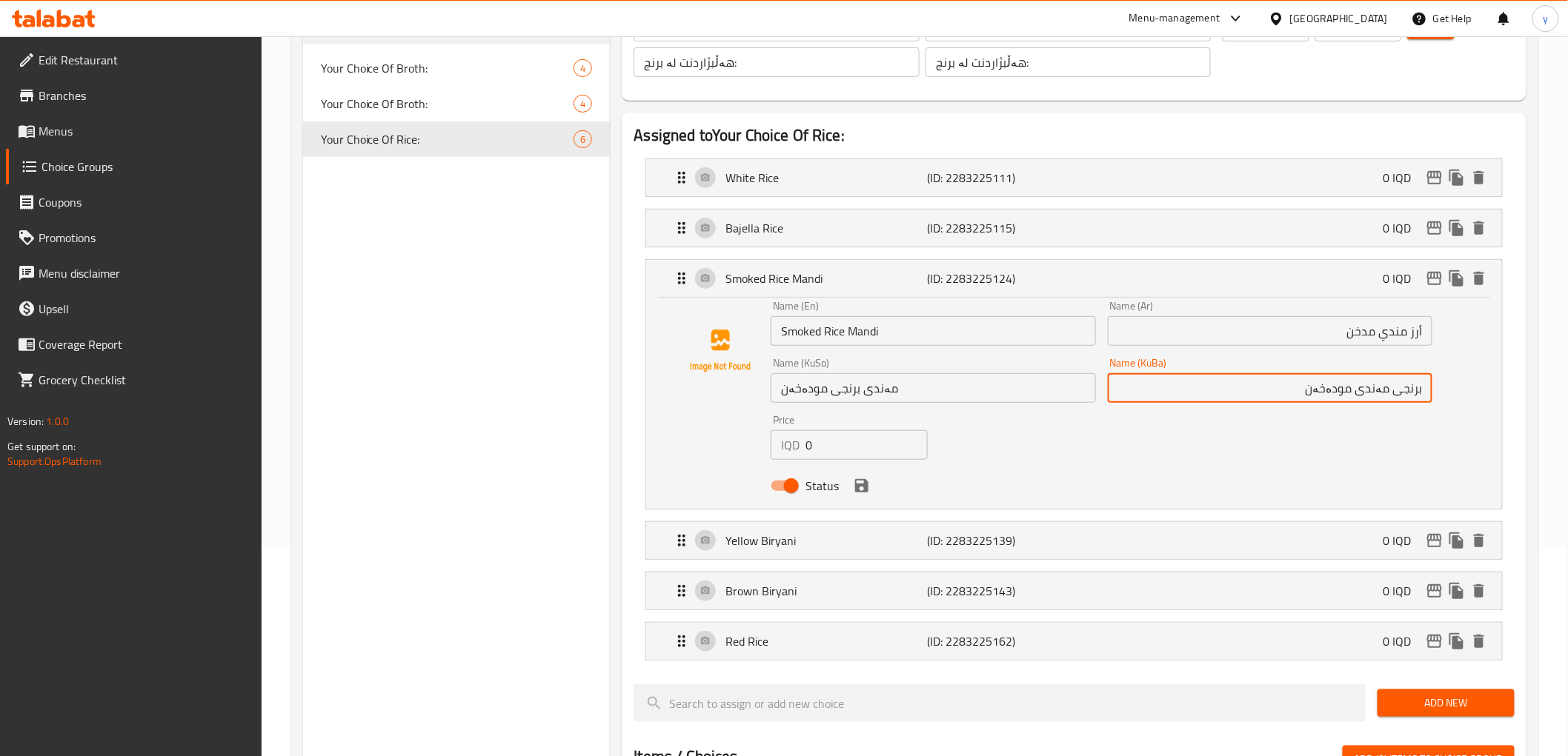
click at [1371, 394] on input "برنجی مەندی مودەخەن" at bounding box center [1269, 388] width 325 height 30
type input "برنجی مەندی مودەخەن"
click at [1375, 339] on input "أرز مندي مدخن" at bounding box center [1269, 331] width 325 height 30
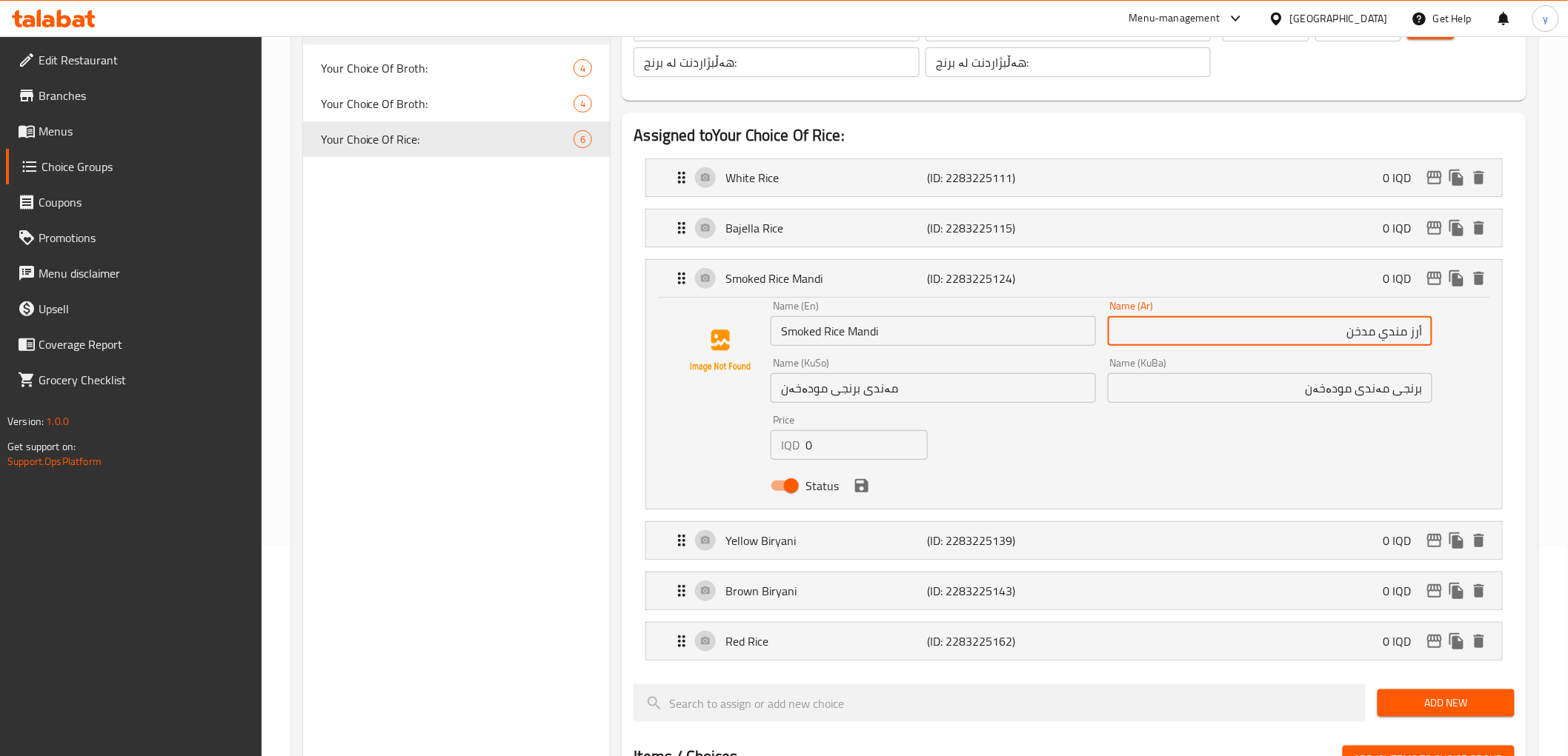
click at [1375, 339] on input "أرز مندي مدخن" at bounding box center [1269, 331] width 325 height 30
click at [1325, 388] on input "برنجی مەندی مودەخەن" at bounding box center [1269, 388] width 325 height 30
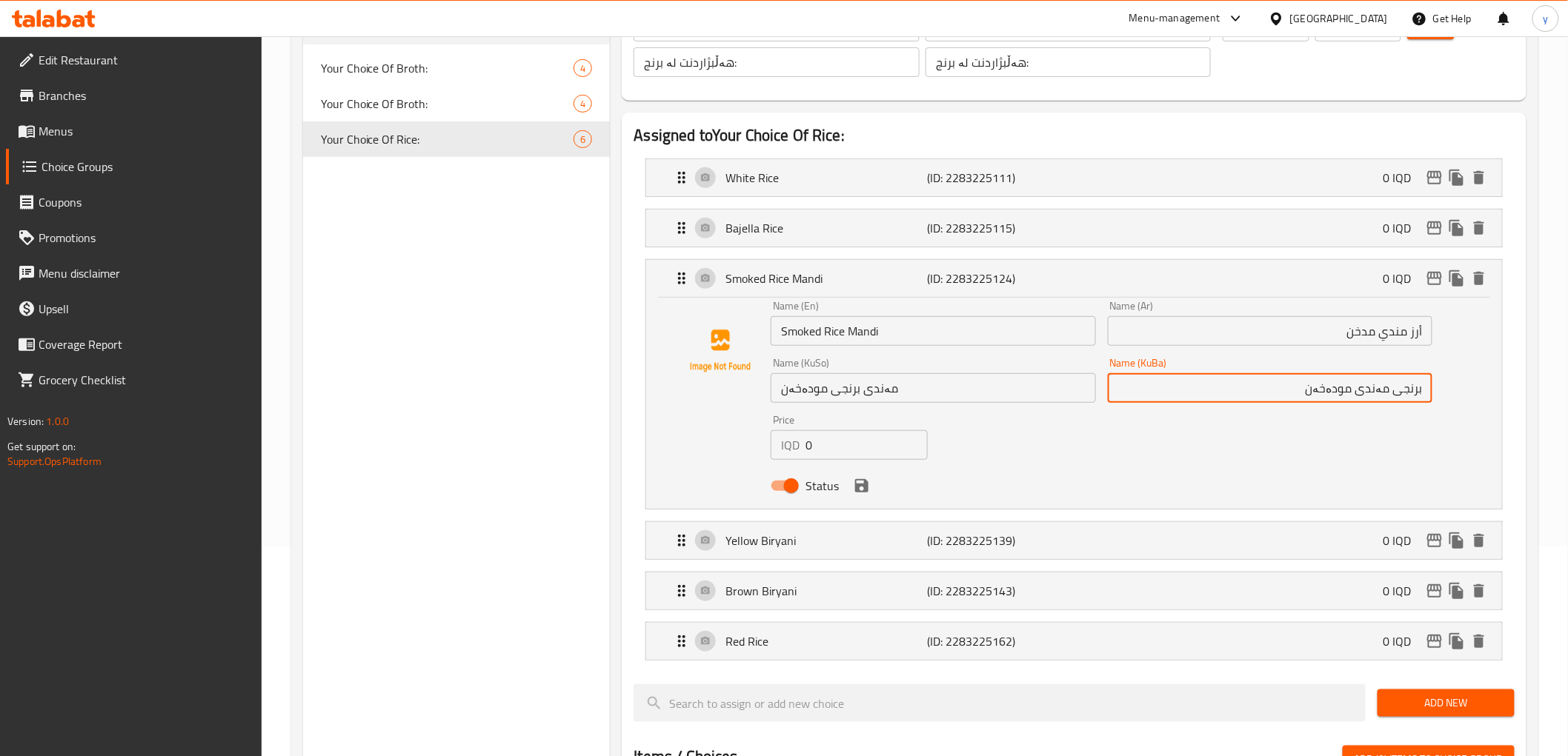
click at [1325, 388] on input "برنجی مەندی مودەخەن" at bounding box center [1269, 388] width 325 height 30
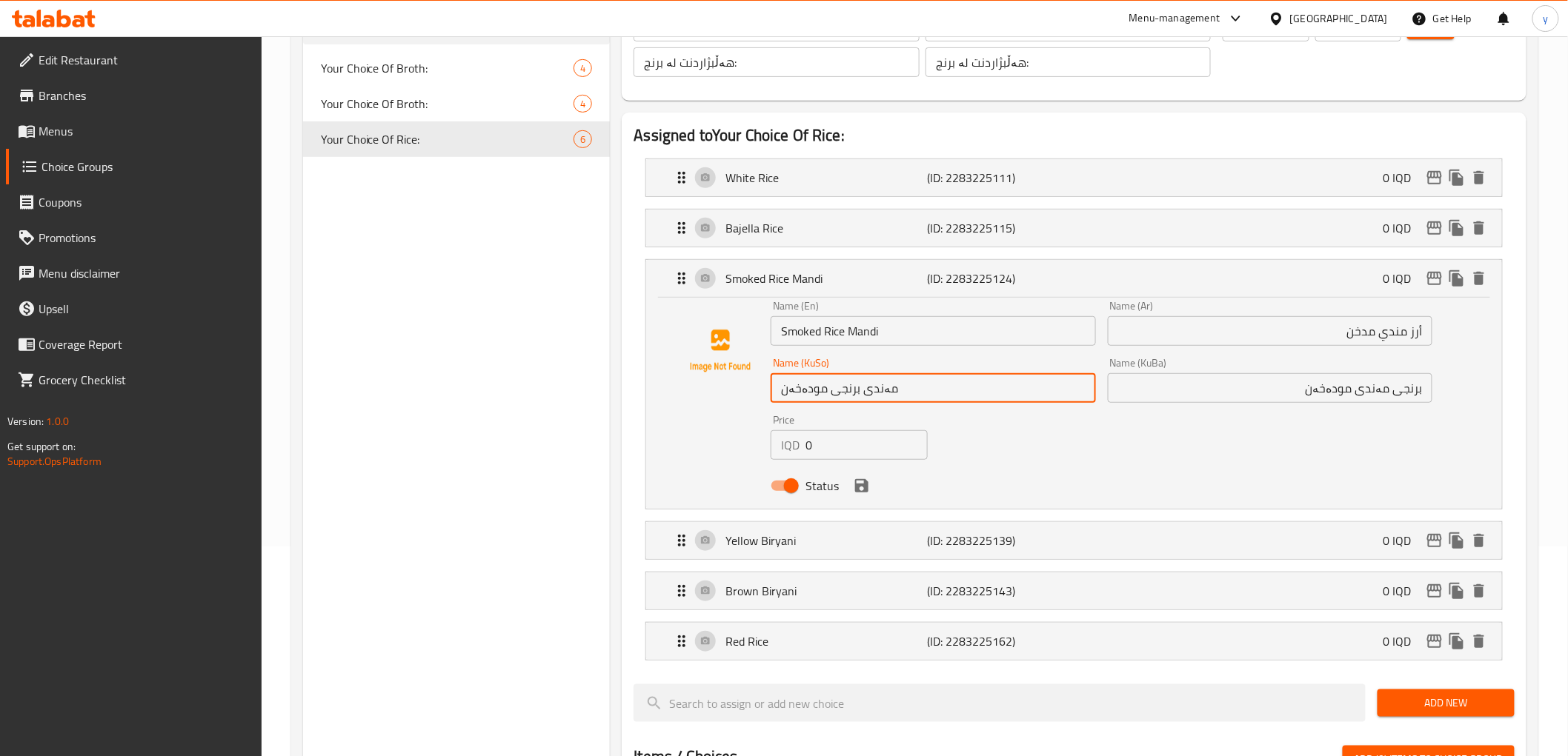
click at [950, 390] on input "مەندی برنجی مودەخەن" at bounding box center [932, 388] width 325 height 30
paste input "برنجی مەند"
click at [867, 481] on icon "save" at bounding box center [861, 485] width 17 height 17
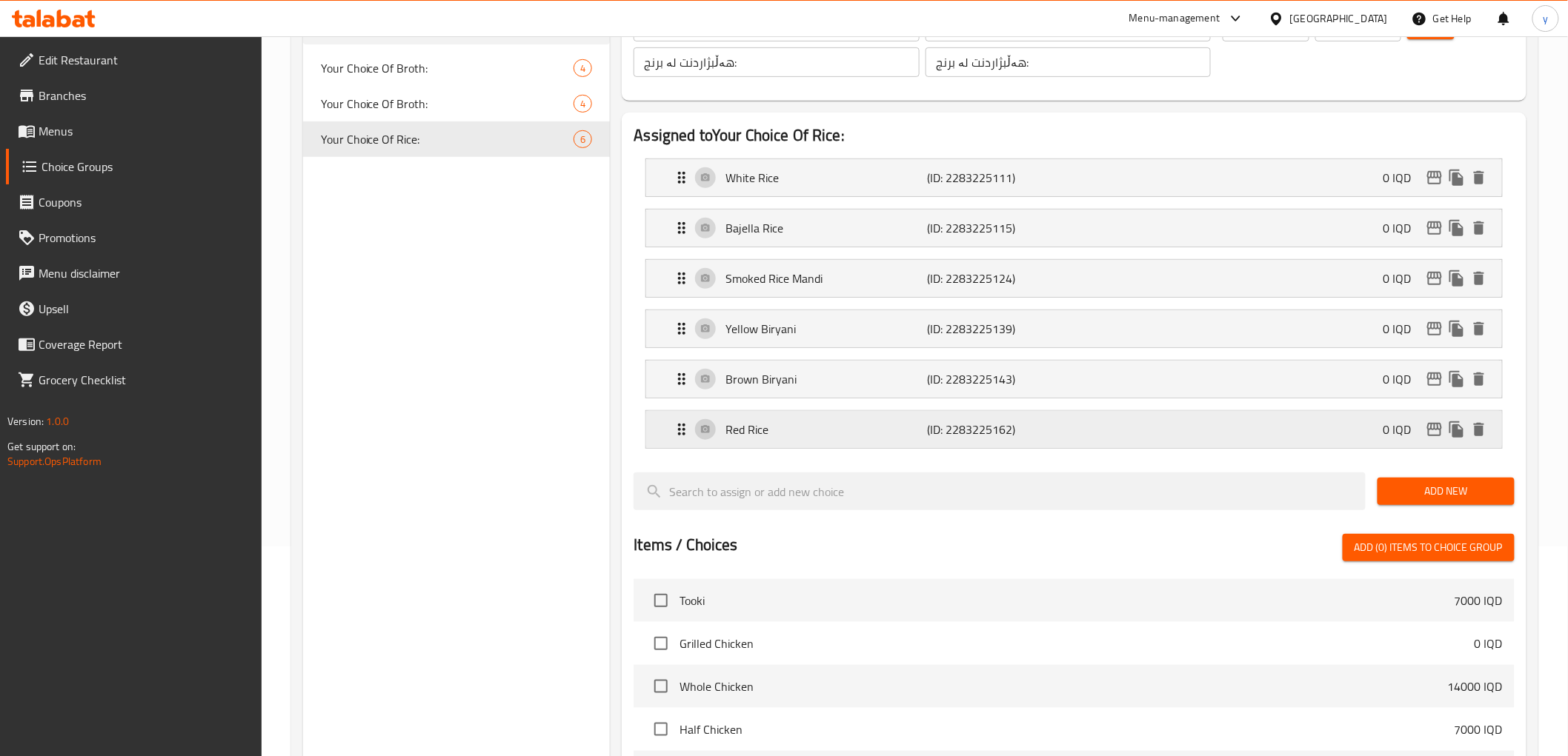
type input "برنجی مەندی مودەخەن"
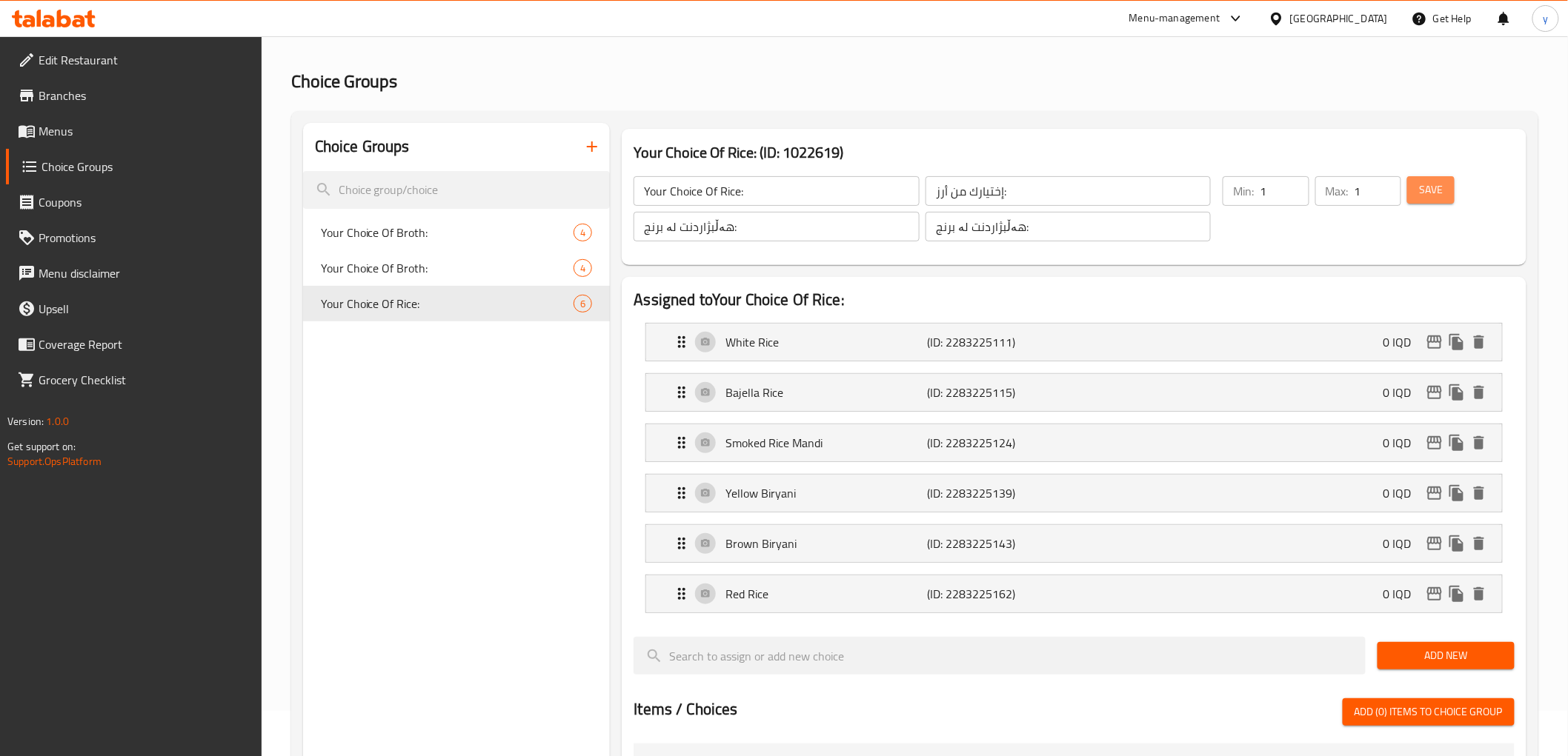
click at [1426, 187] on span "Save" at bounding box center [1430, 190] width 24 height 18
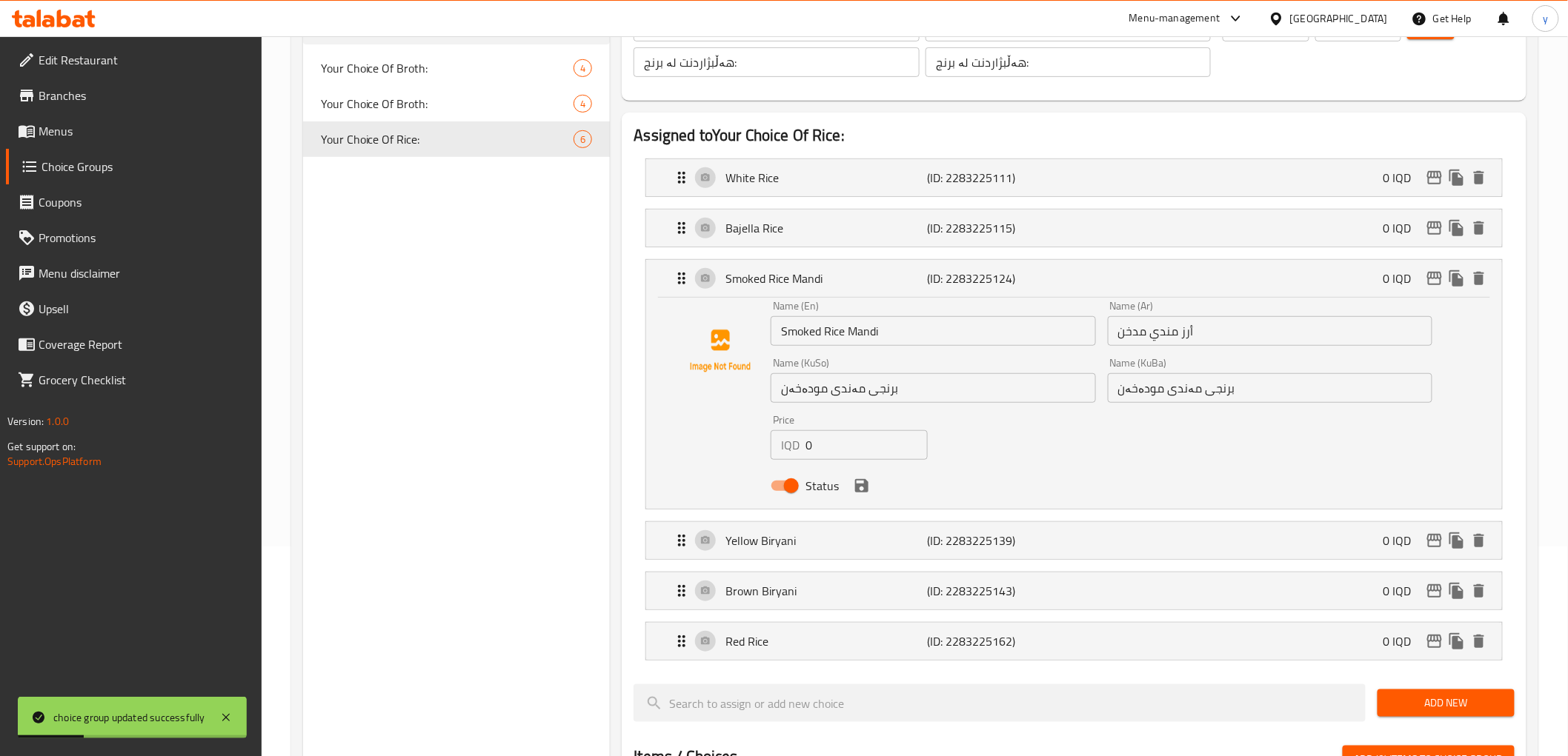
click at [113, 131] on span "Menus" at bounding box center [144, 130] width 211 height 17
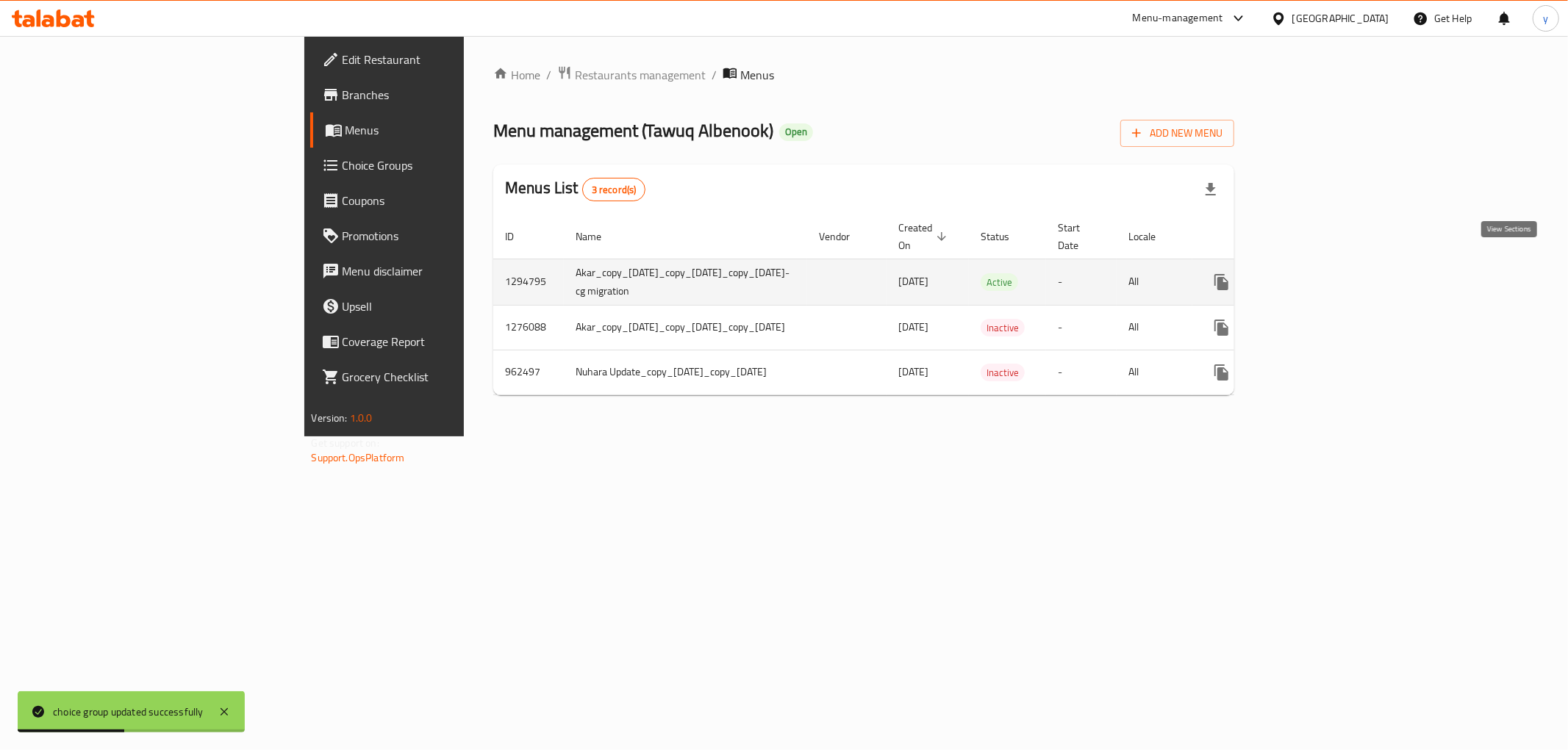
click at [1337, 273] on icon "enhanced table" at bounding box center [1327, 282] width 17 height 17
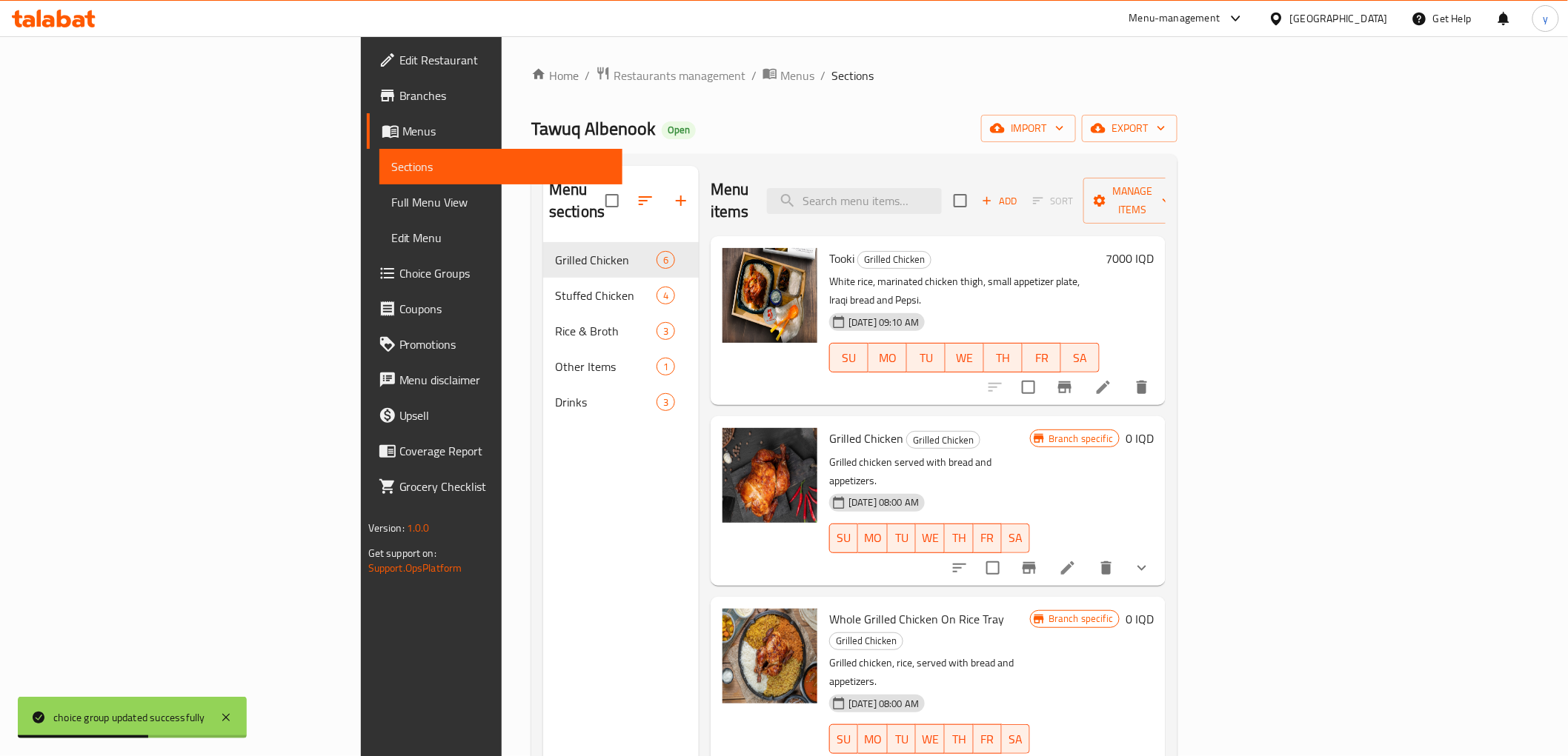
click at [399, 279] on span "Choice Groups" at bounding box center [505, 273] width 211 height 17
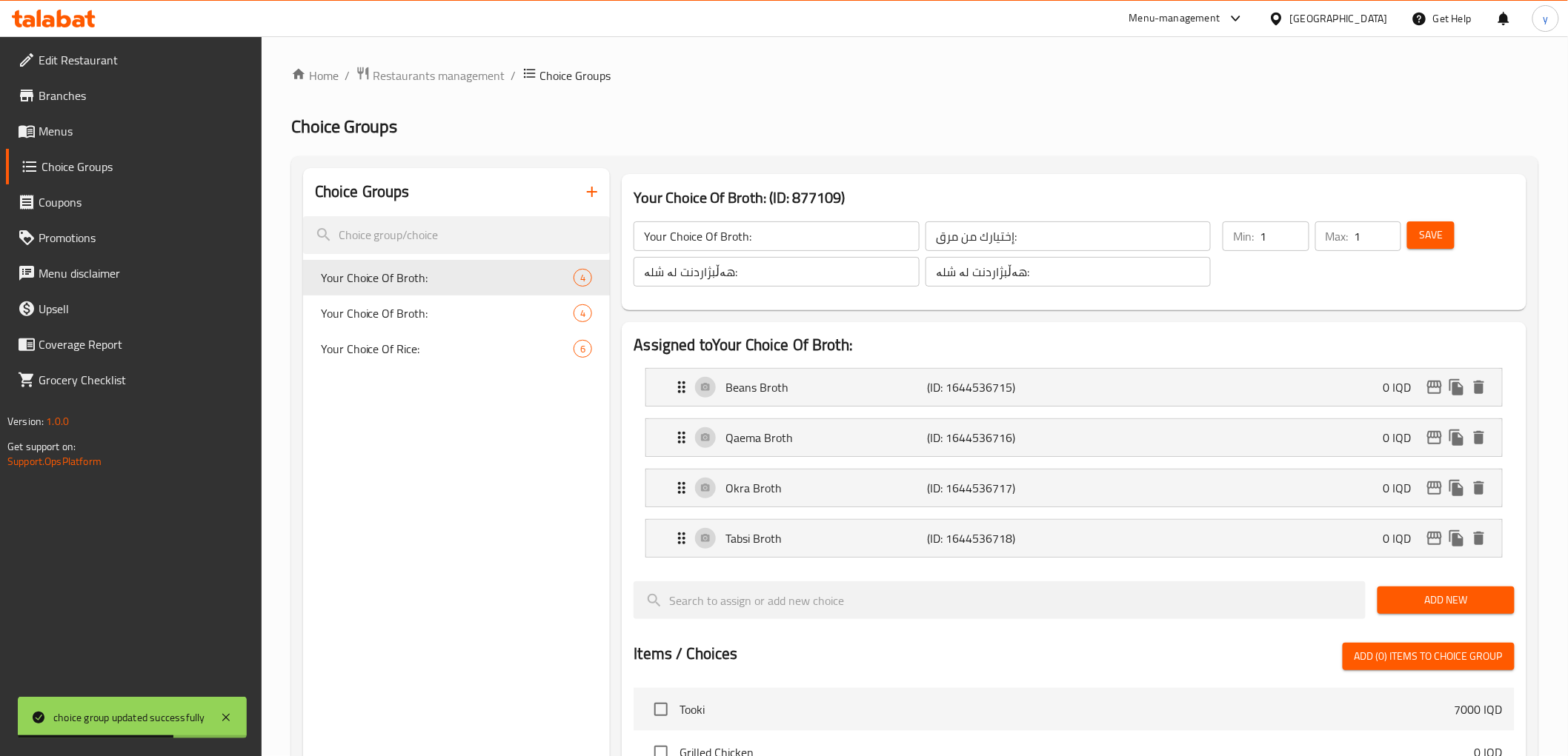
click at [84, 136] on span "Menus" at bounding box center [144, 130] width 211 height 17
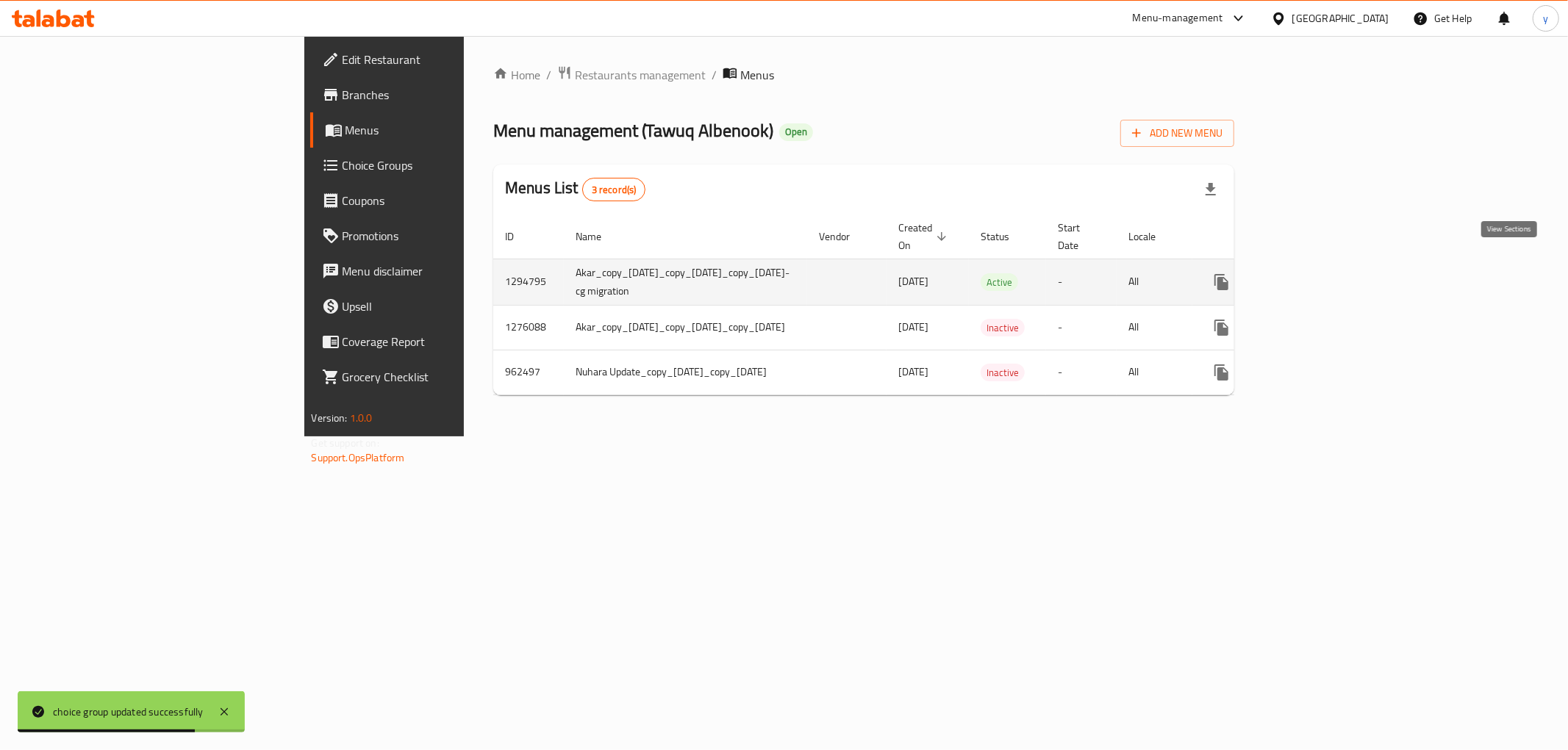
click at [1345, 264] on link "enhanced table" at bounding box center [1328, 282] width 35 height 35
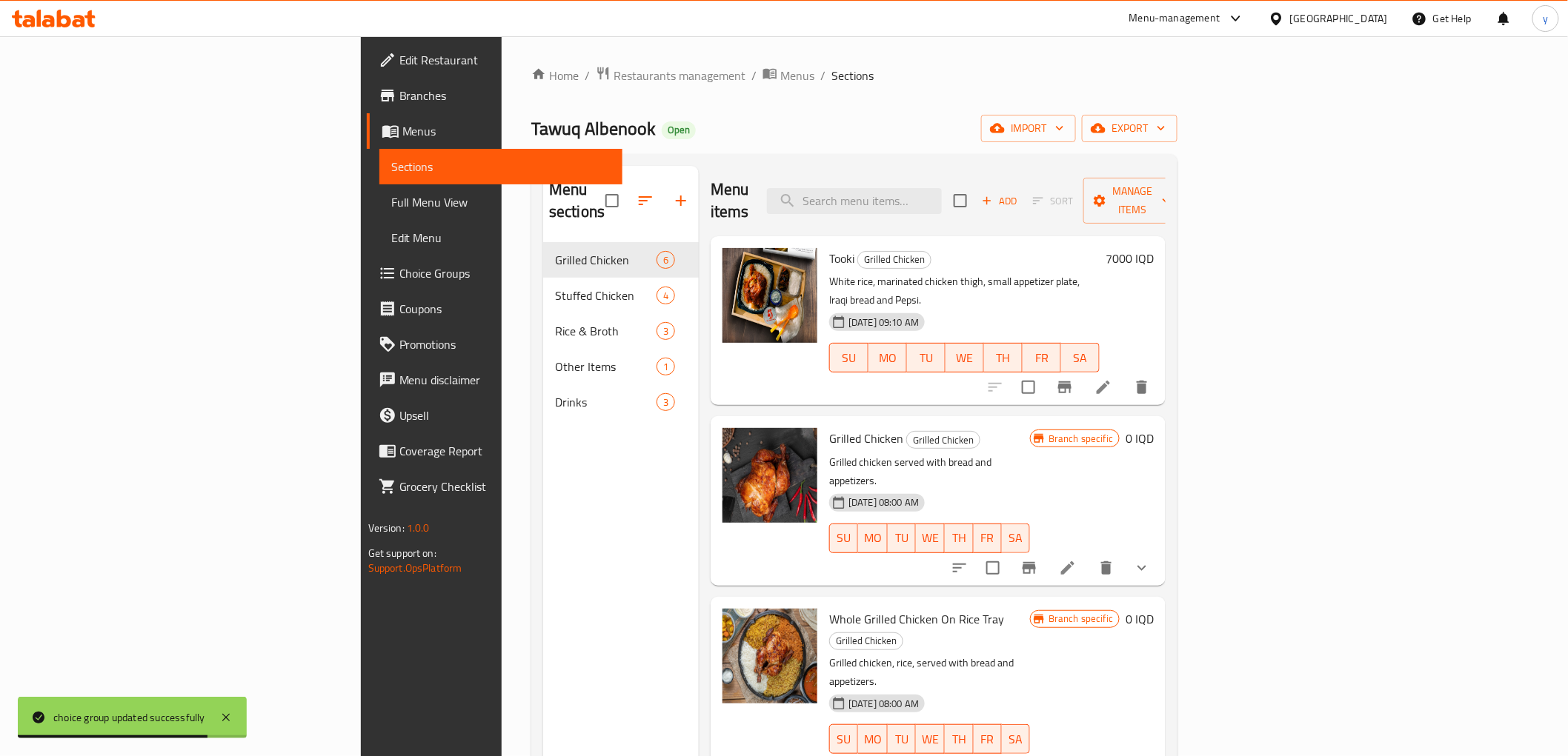
click at [391, 206] on span "Full Menu View" at bounding box center [501, 202] width 219 height 17
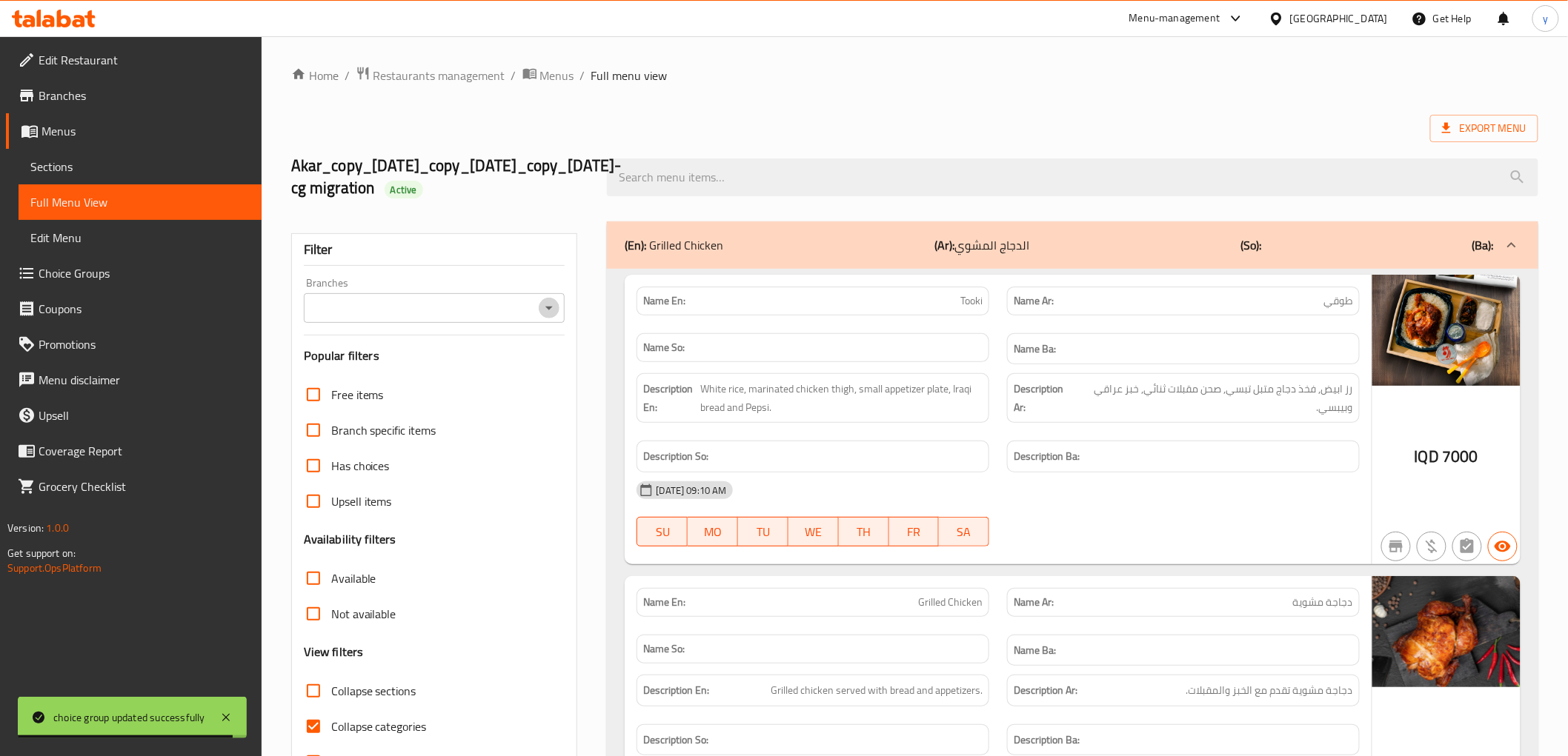
click at [546, 298] on button "Open" at bounding box center [549, 308] width 21 height 21
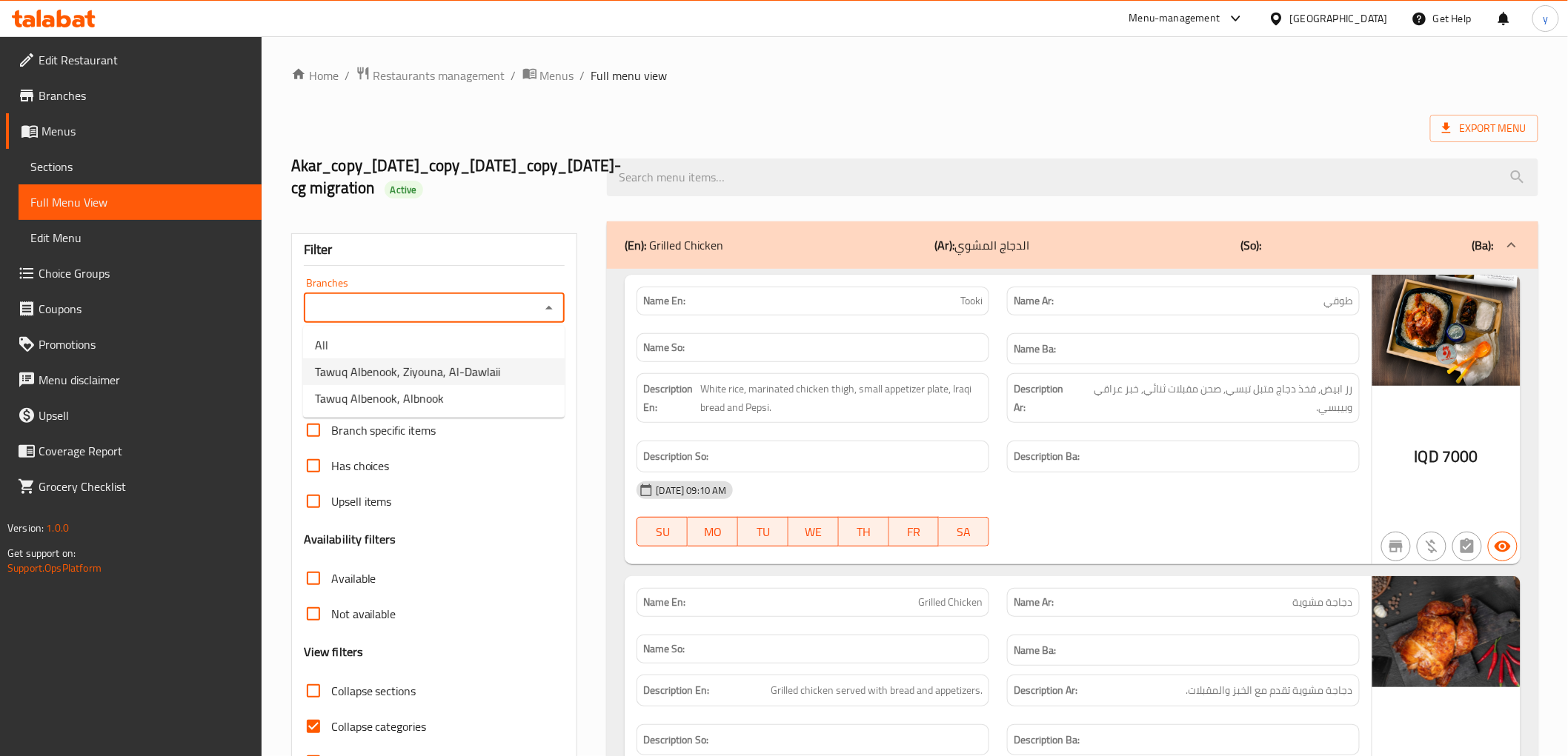
drag, startPoint x: 437, startPoint y: 389, endPoint x: 439, endPoint y: 379, distance: 10.2
click at [439, 379] on ul "All Tawuq Albenook, Ziyouna, Al-Dawlaii Tawuq Albenook, Albnook" at bounding box center [433, 372] width 261 height 92
click at [439, 379] on span "Tawuq Albenook, Ziyouna, Al-Dawlaii" at bounding box center [407, 371] width 185 height 17
type input "Tawuq Albenook, Ziyouna, Al-Dawlaii"
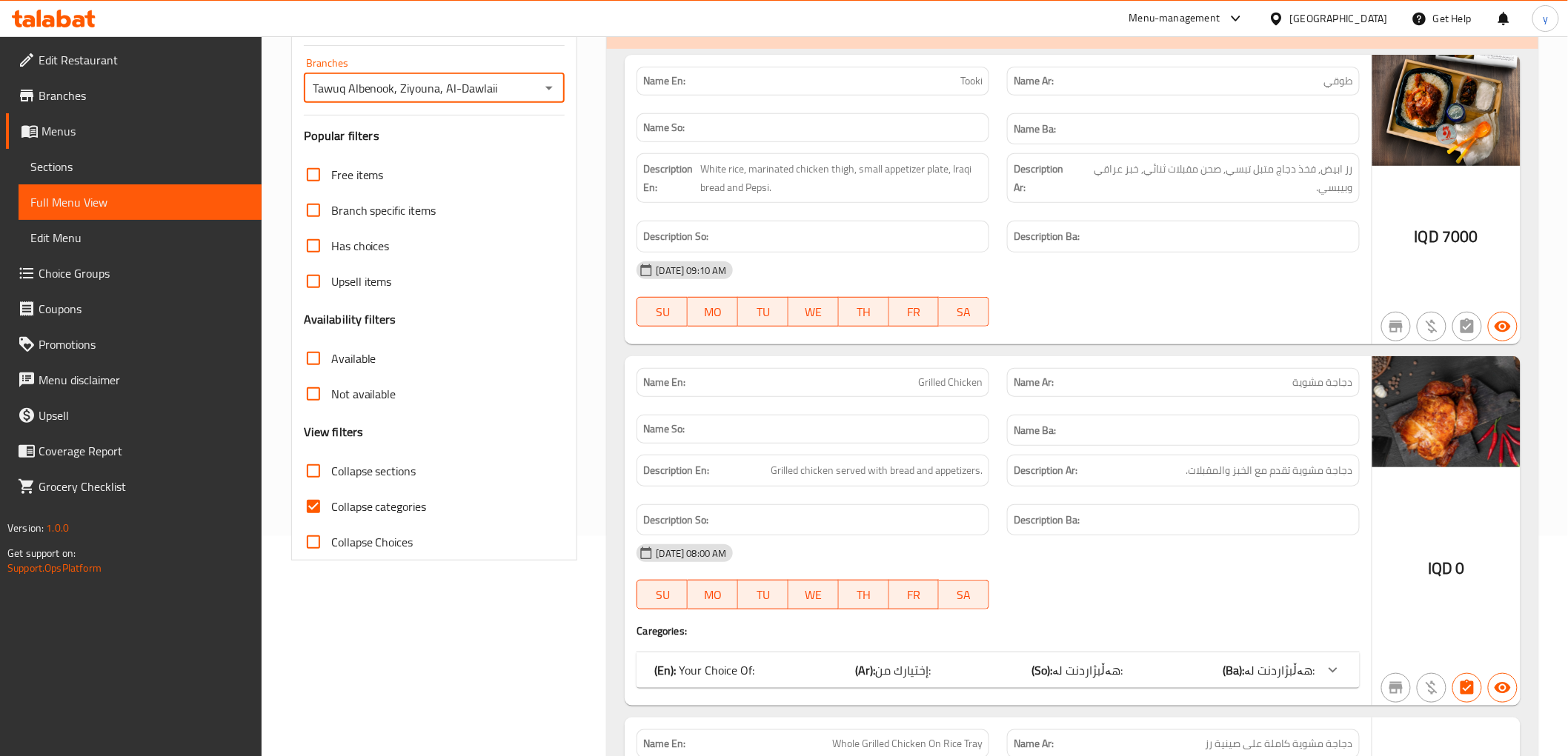
scroll to position [658, 0]
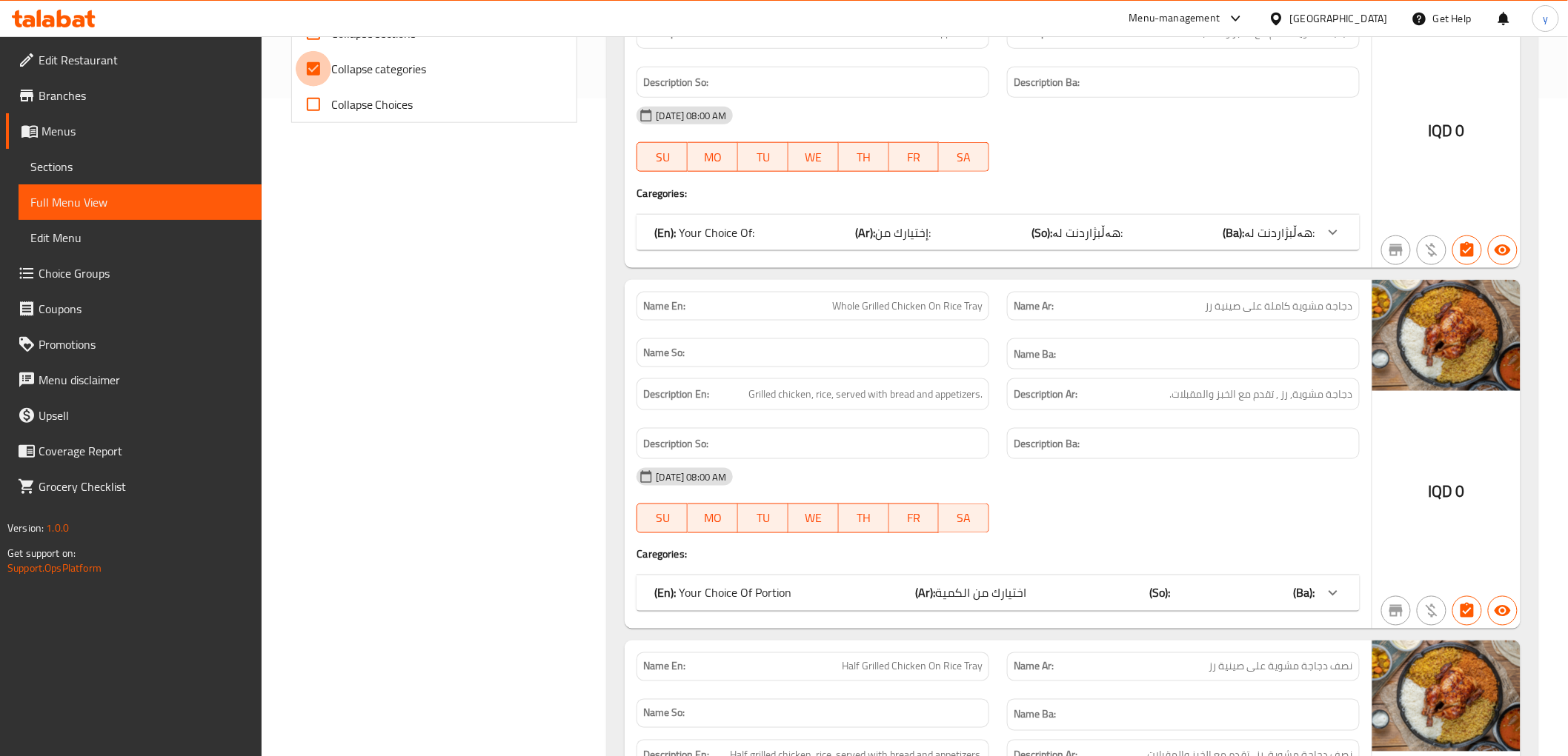
drag, startPoint x: 322, startPoint y: 77, endPoint x: 312, endPoint y: 56, distance: 23.3
click at [320, 71] on input "Collapse categories" at bounding box center [313, 69] width 36 height 36
checkbox input "false"
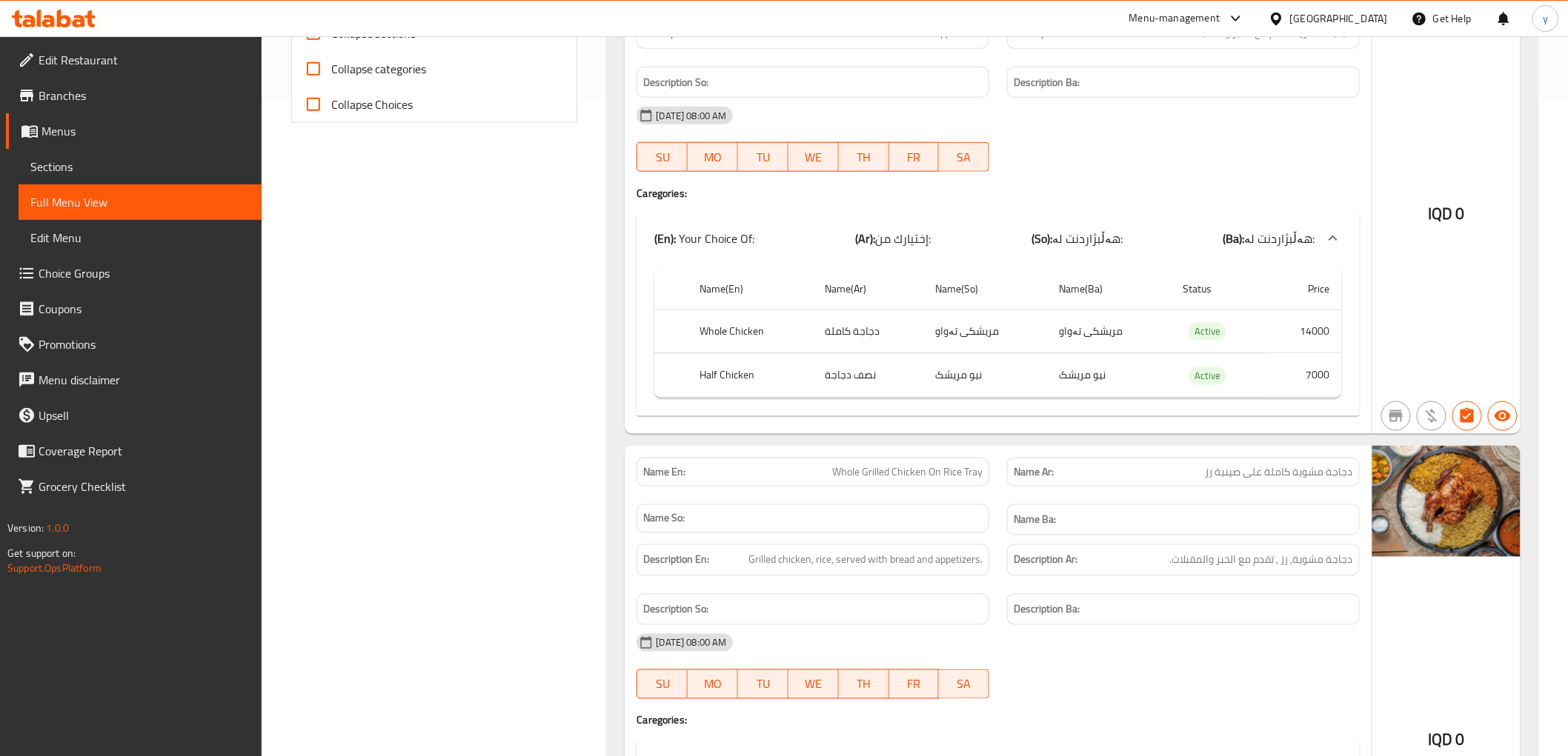
click at [314, 37] on div at bounding box center [784, 37] width 1568 height 1
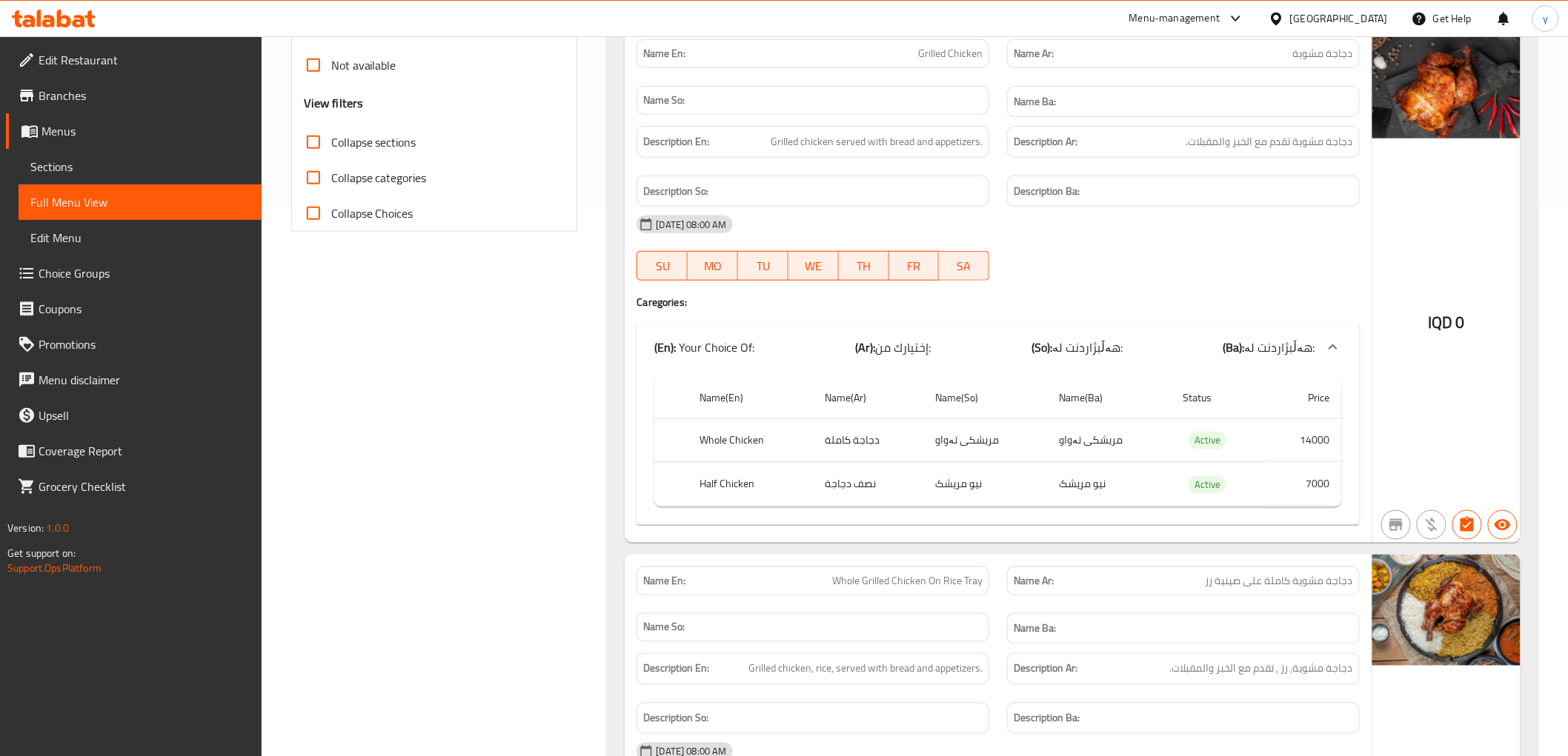
scroll to position [493, 0]
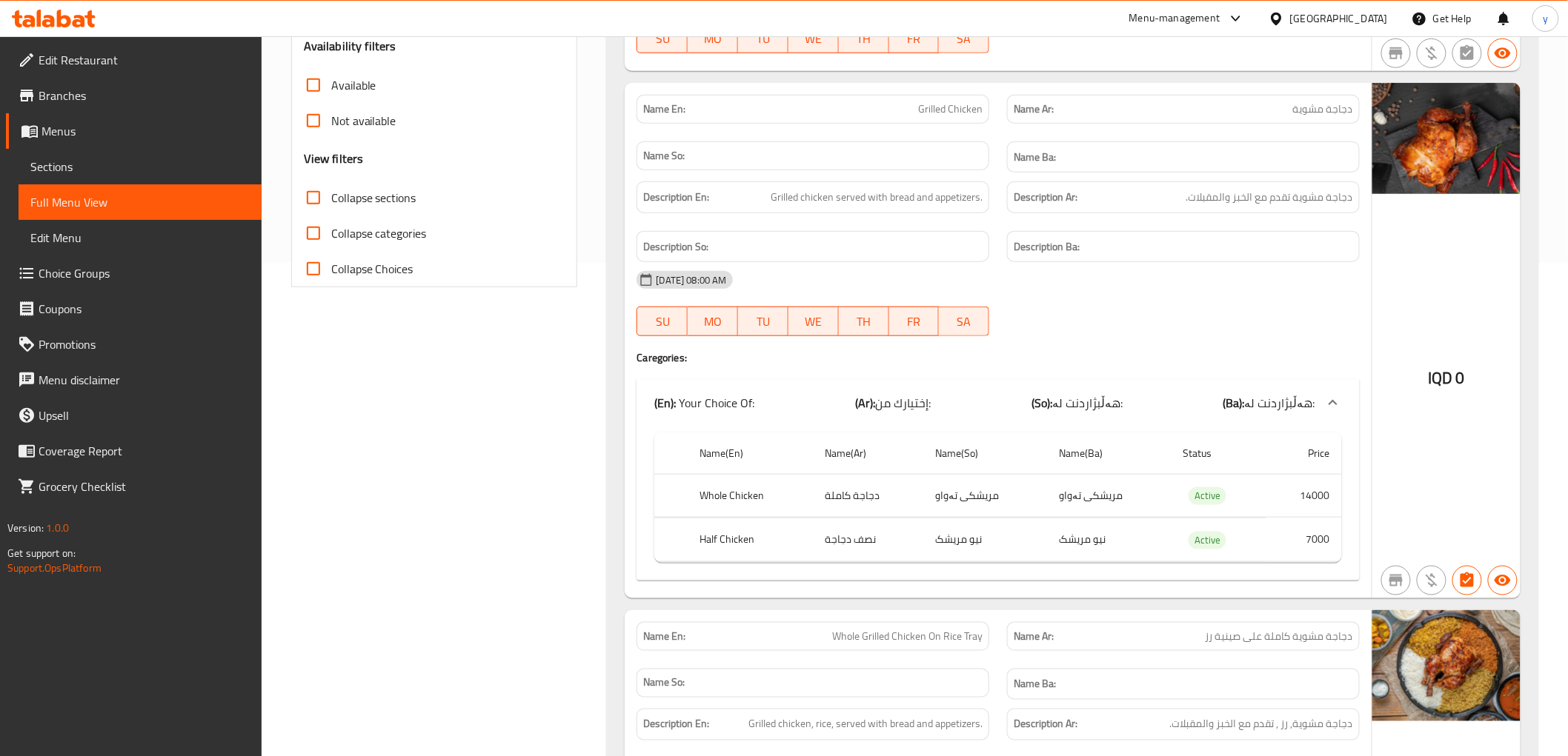
click at [308, 201] on input "Collapse sections" at bounding box center [313, 198] width 36 height 36
checkbox input "true"
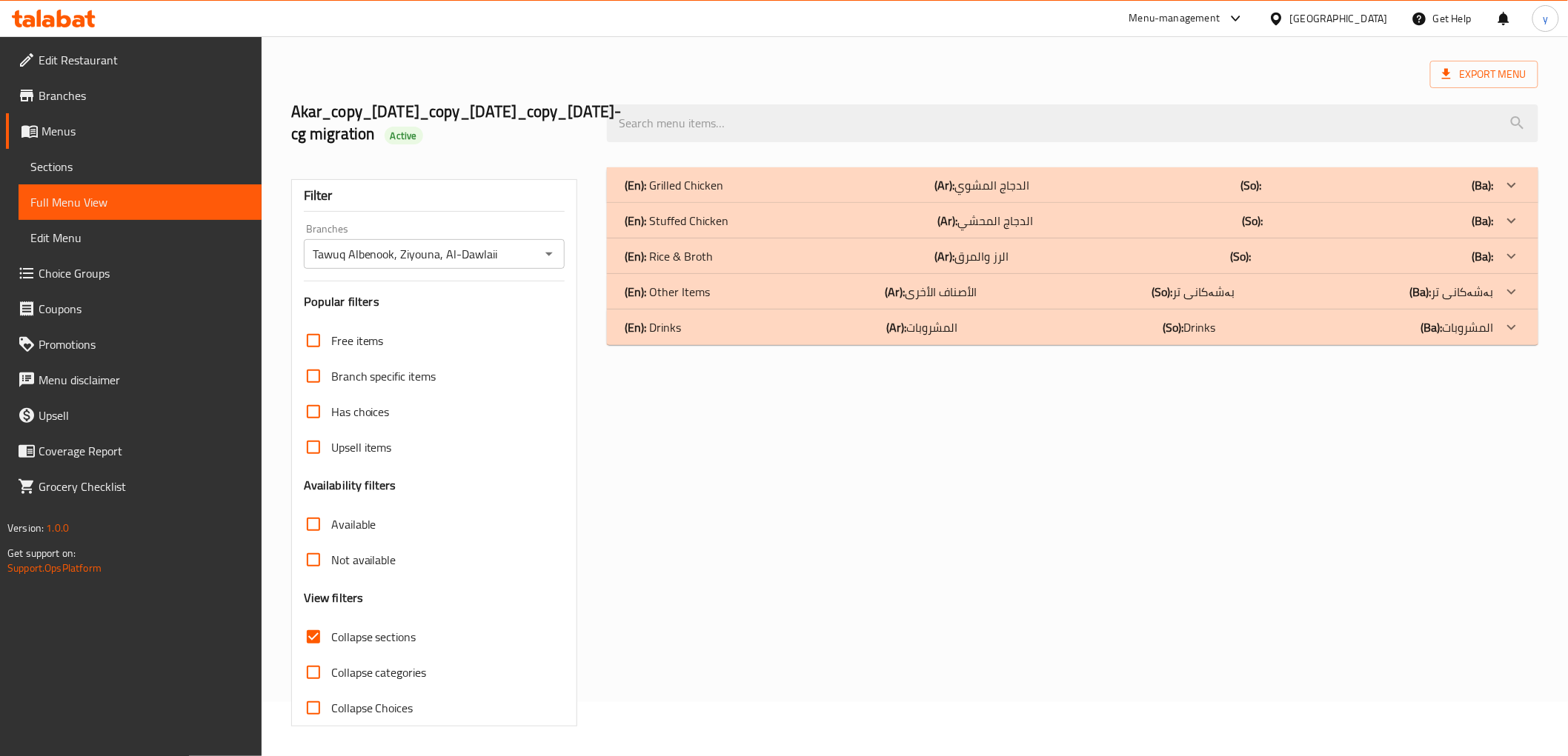
scroll to position [46, 0]
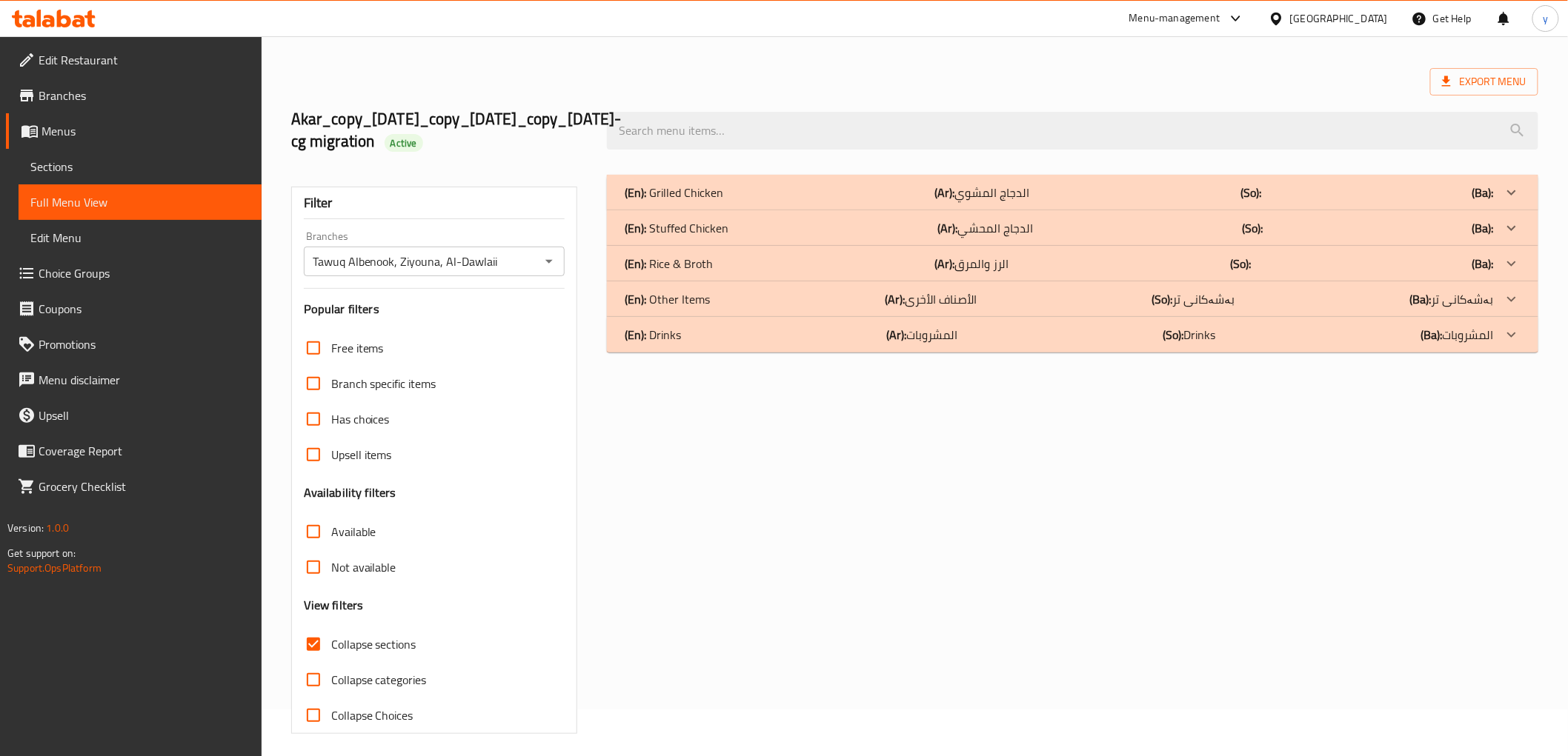
click at [890, 281] on div "(En): Other Items (Ar): الأصناف الأخرى (So): بەشەکانی تر (Ba): بەشەکانی تر" at bounding box center [1072, 299] width 931 height 36
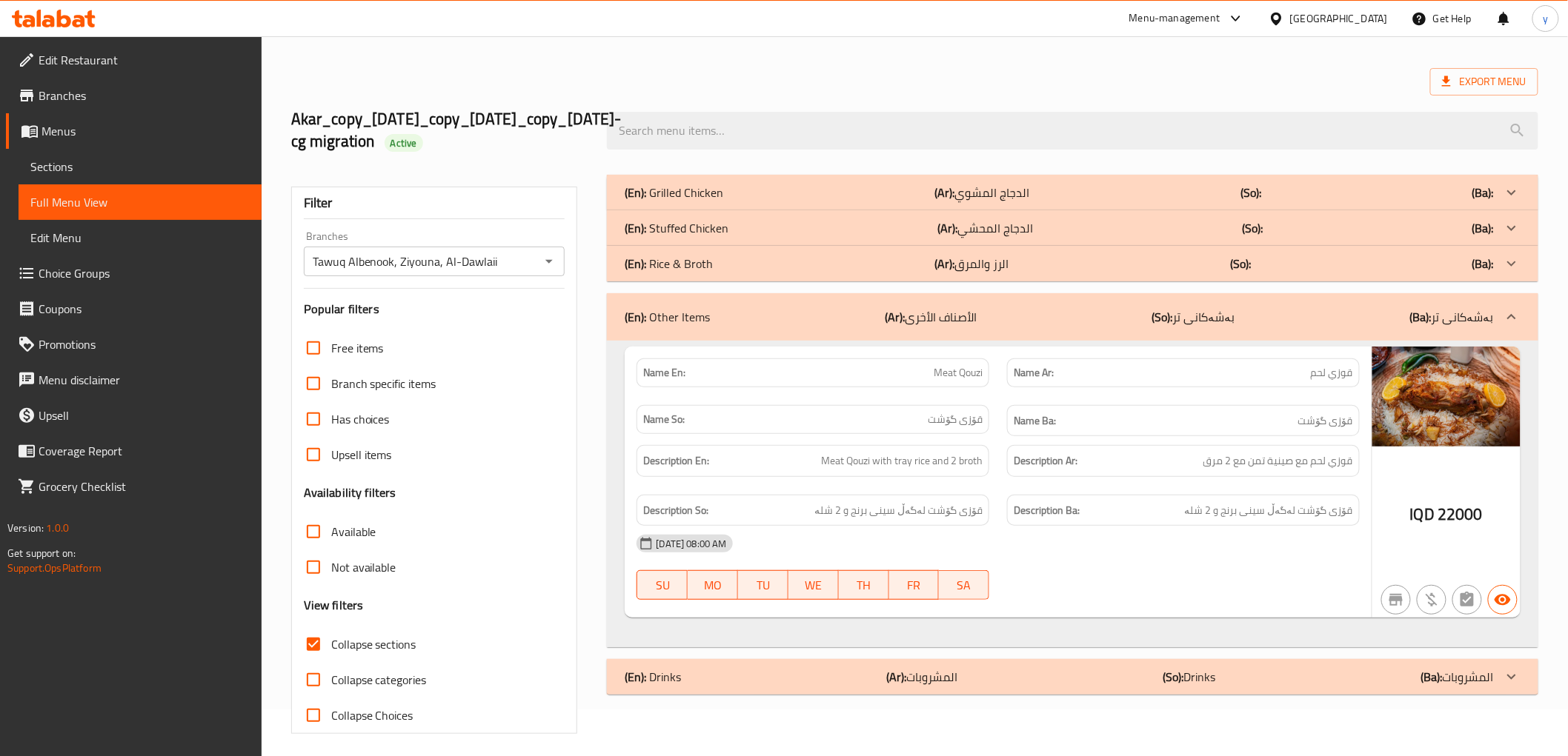
click at [1183, 304] on div "(En): Other Items (Ar): الأصناف الأخرى (So): بەشەکانی تر (Ba): بەشەکانی تر" at bounding box center [1072, 316] width 931 height 47
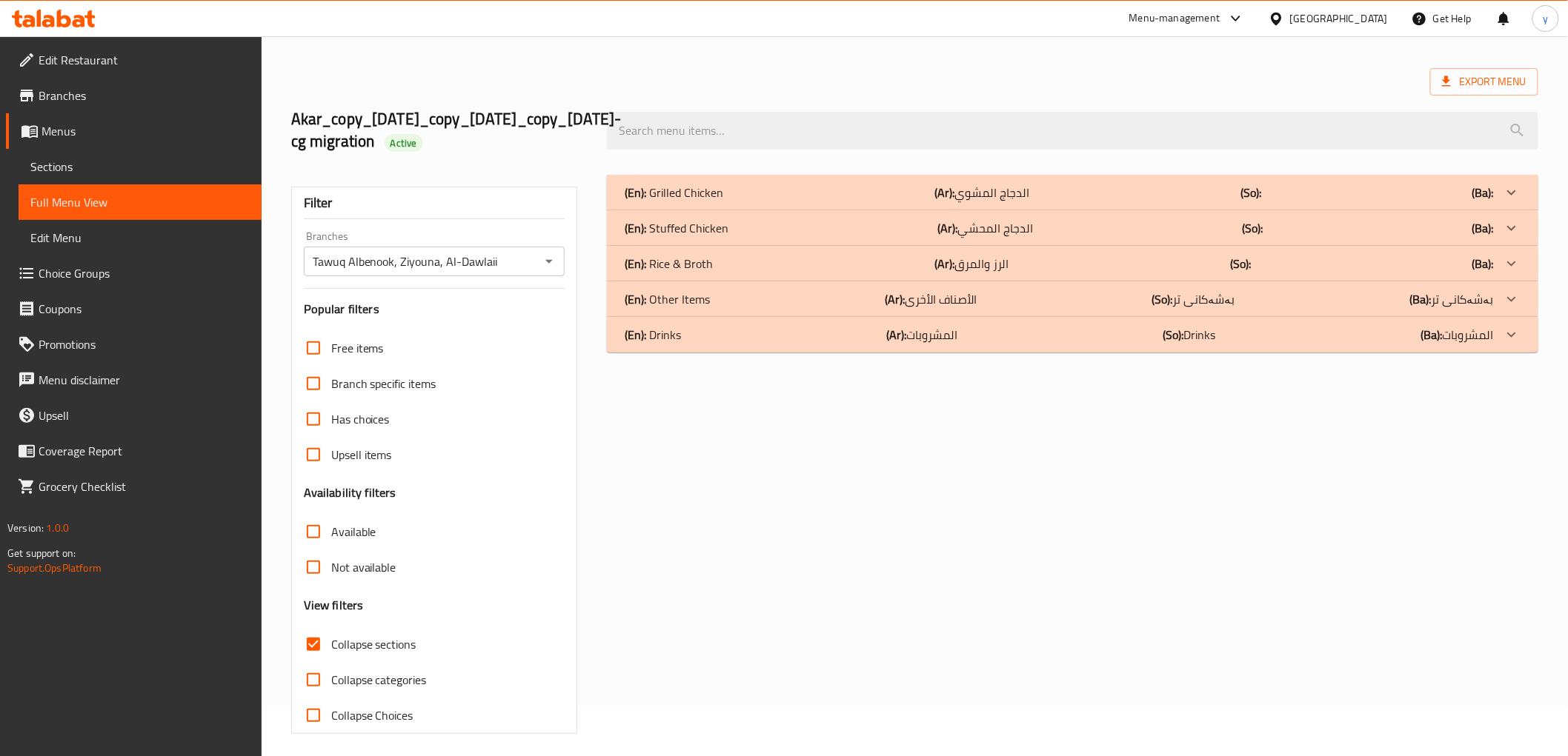
click at [1217, 263] on div "(En): Rice & Broth (Ar): الرز والمرق (So): (Ba):" at bounding box center [1058, 263] width 868 height 17
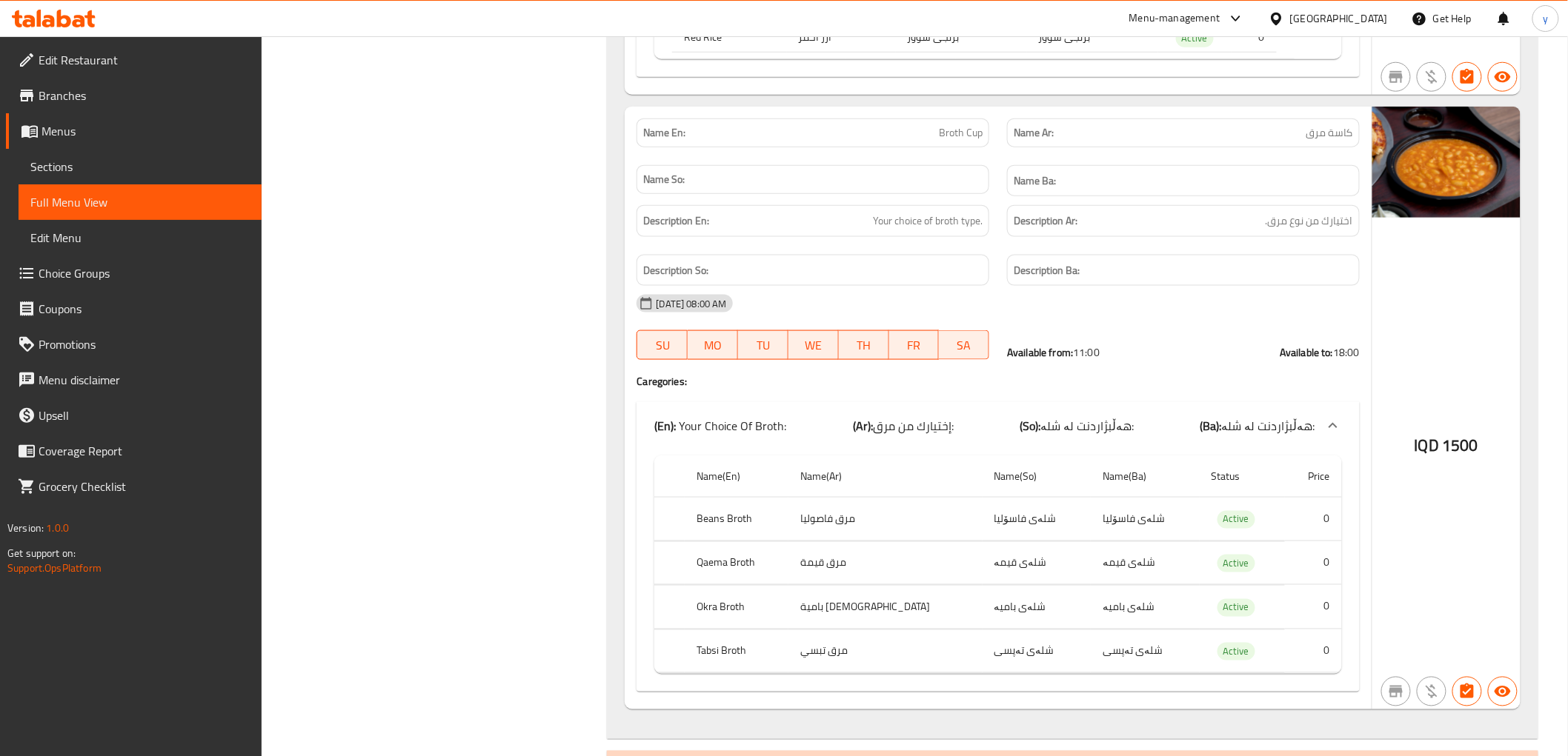
scroll to position [2686, 0]
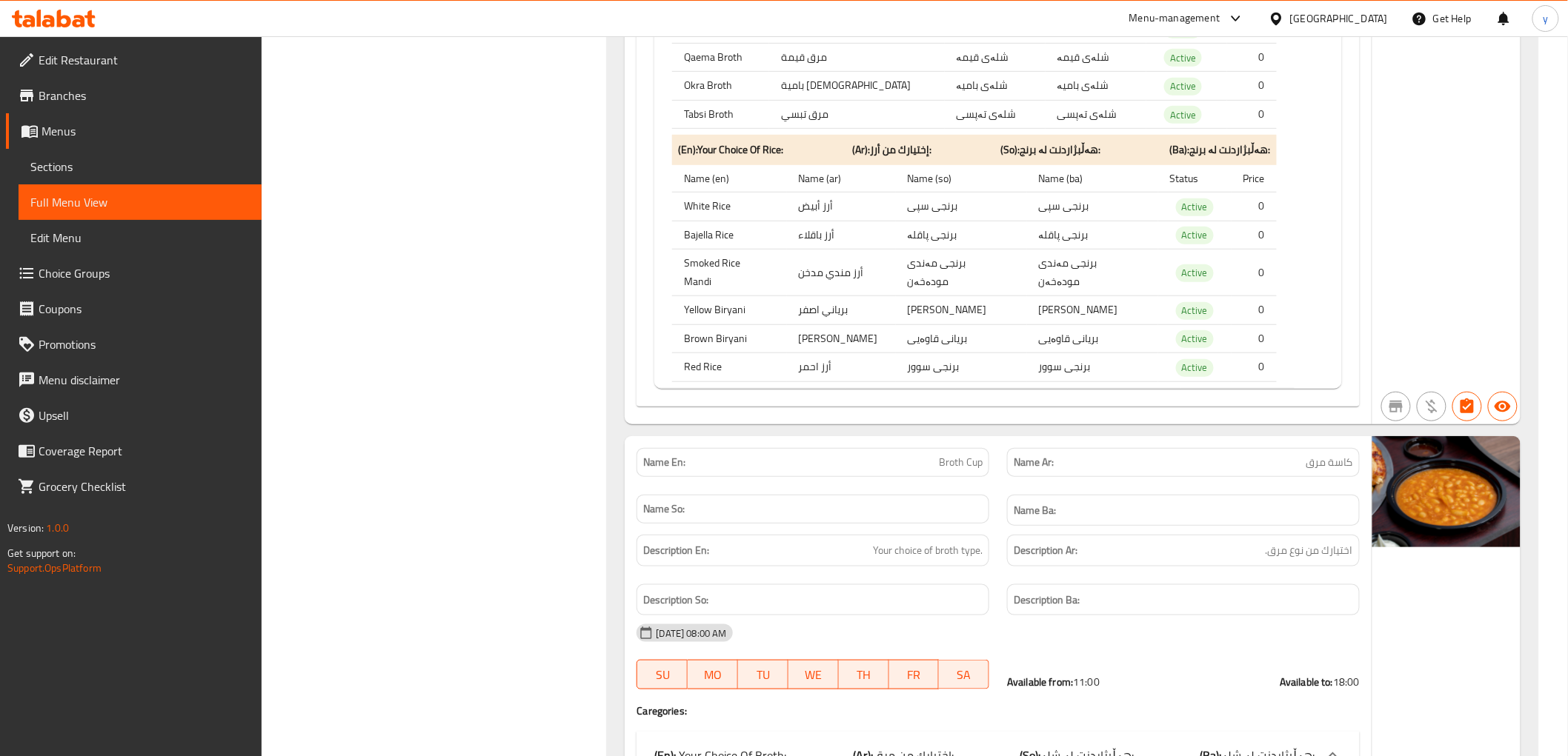
click at [80, 24] on icon at bounding box center [78, 21] width 12 height 12
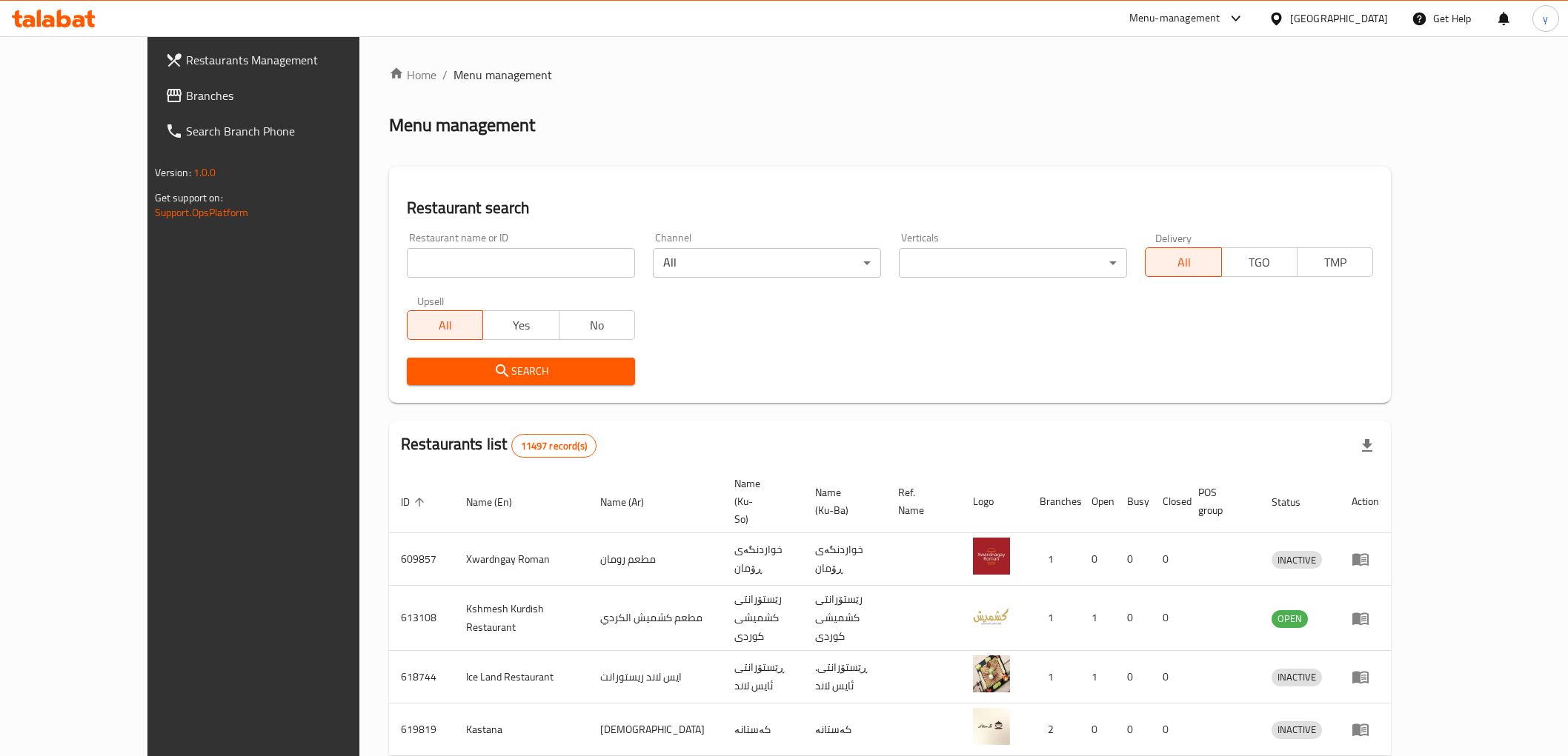
scroll to position [10, 0]
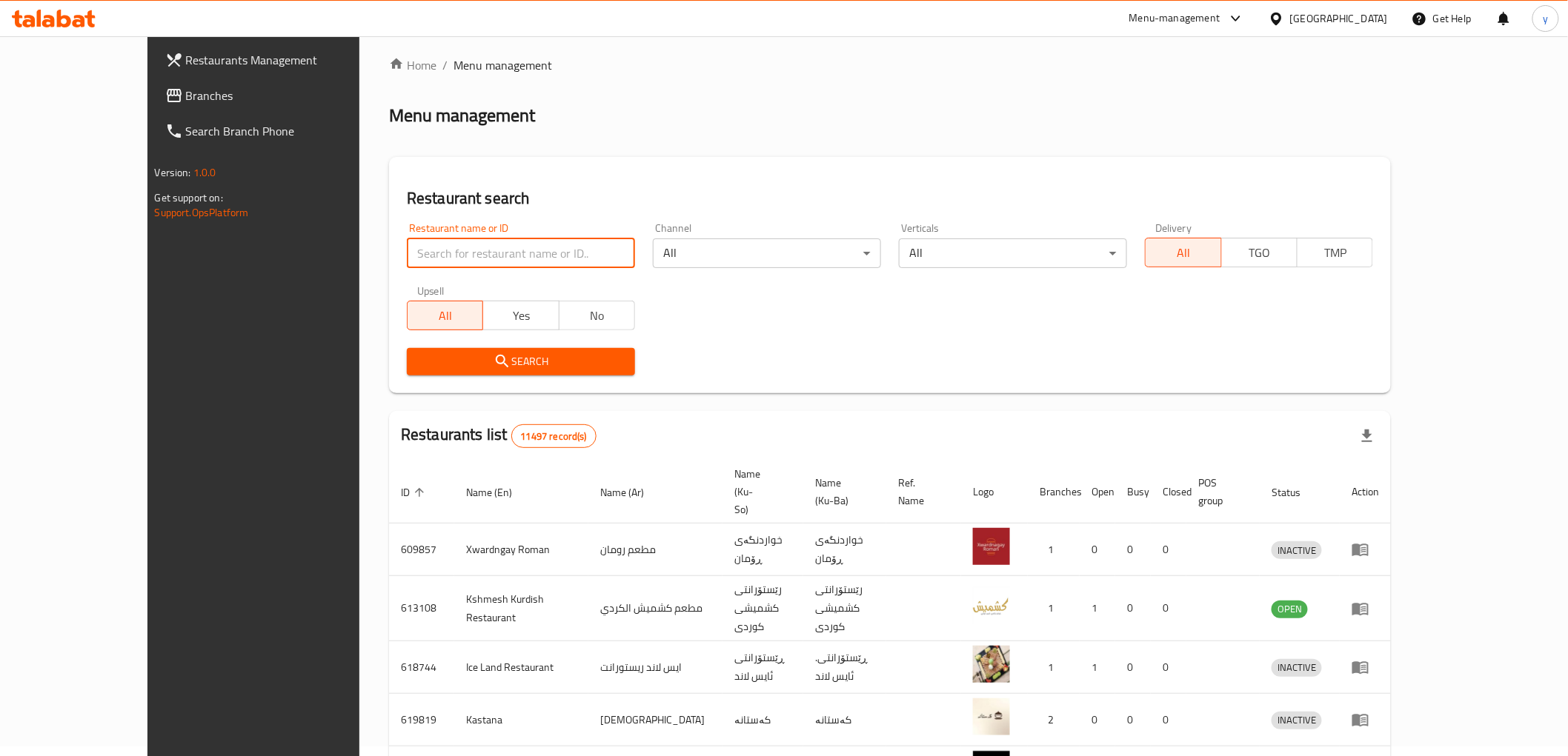
click at [407, 263] on input "search" at bounding box center [520, 253] width 228 height 30
paste input "673579"
type input "673579"
click at [398, 346] on div "Search" at bounding box center [520, 362] width 246 height 45
click at [418, 362] on span "Search" at bounding box center [520, 362] width 204 height 18
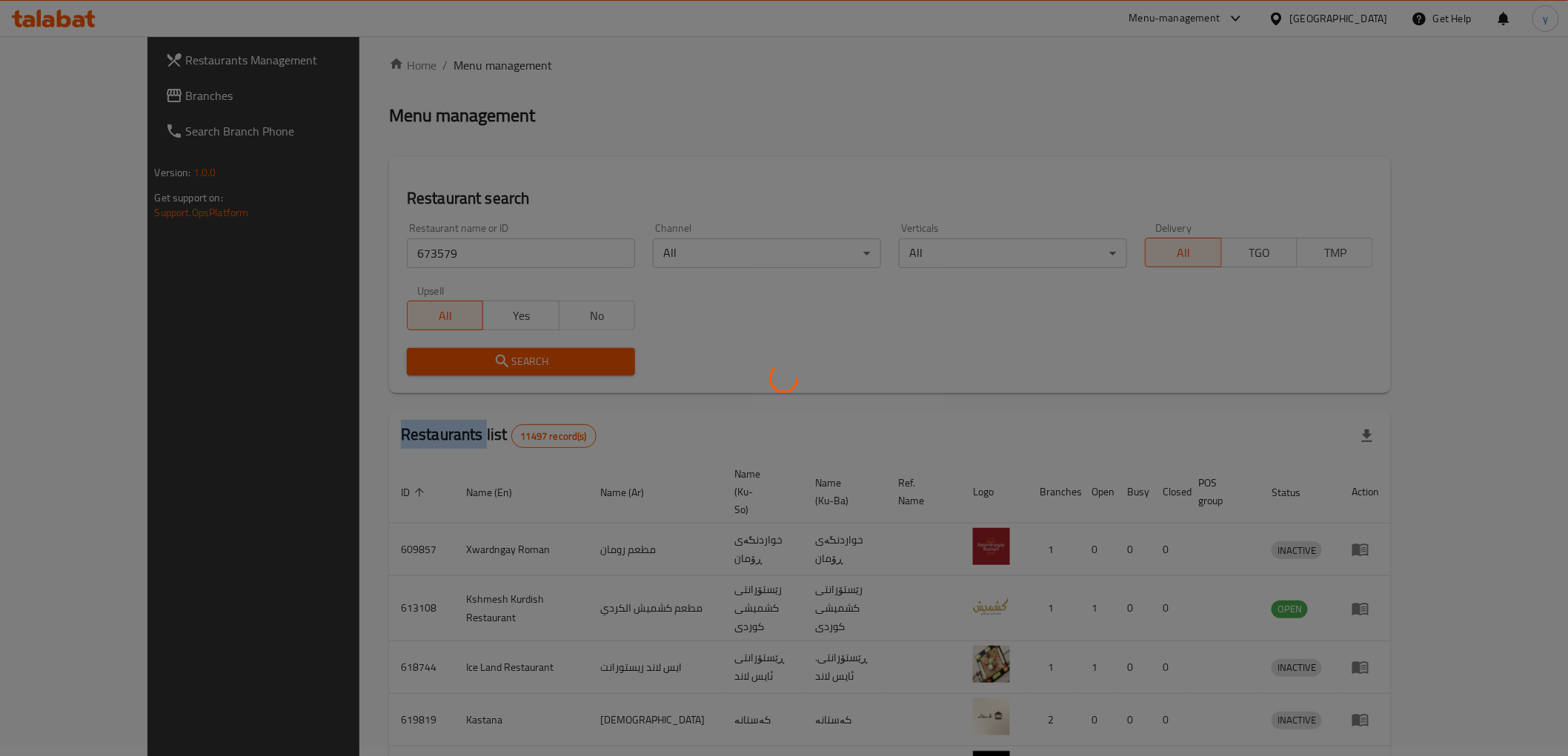
click at [357, 362] on div at bounding box center [784, 378] width 1568 height 756
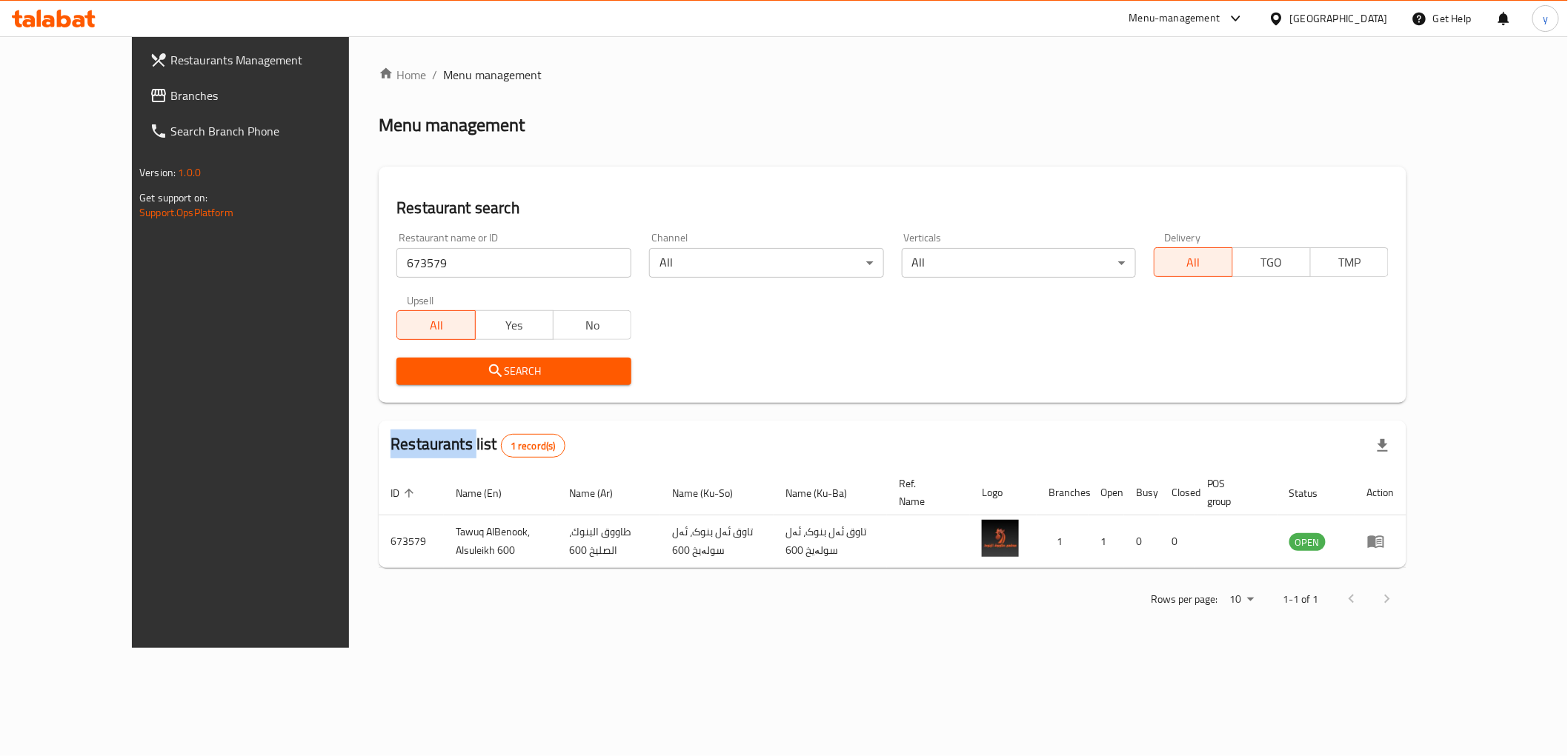
scroll to position [0, 0]
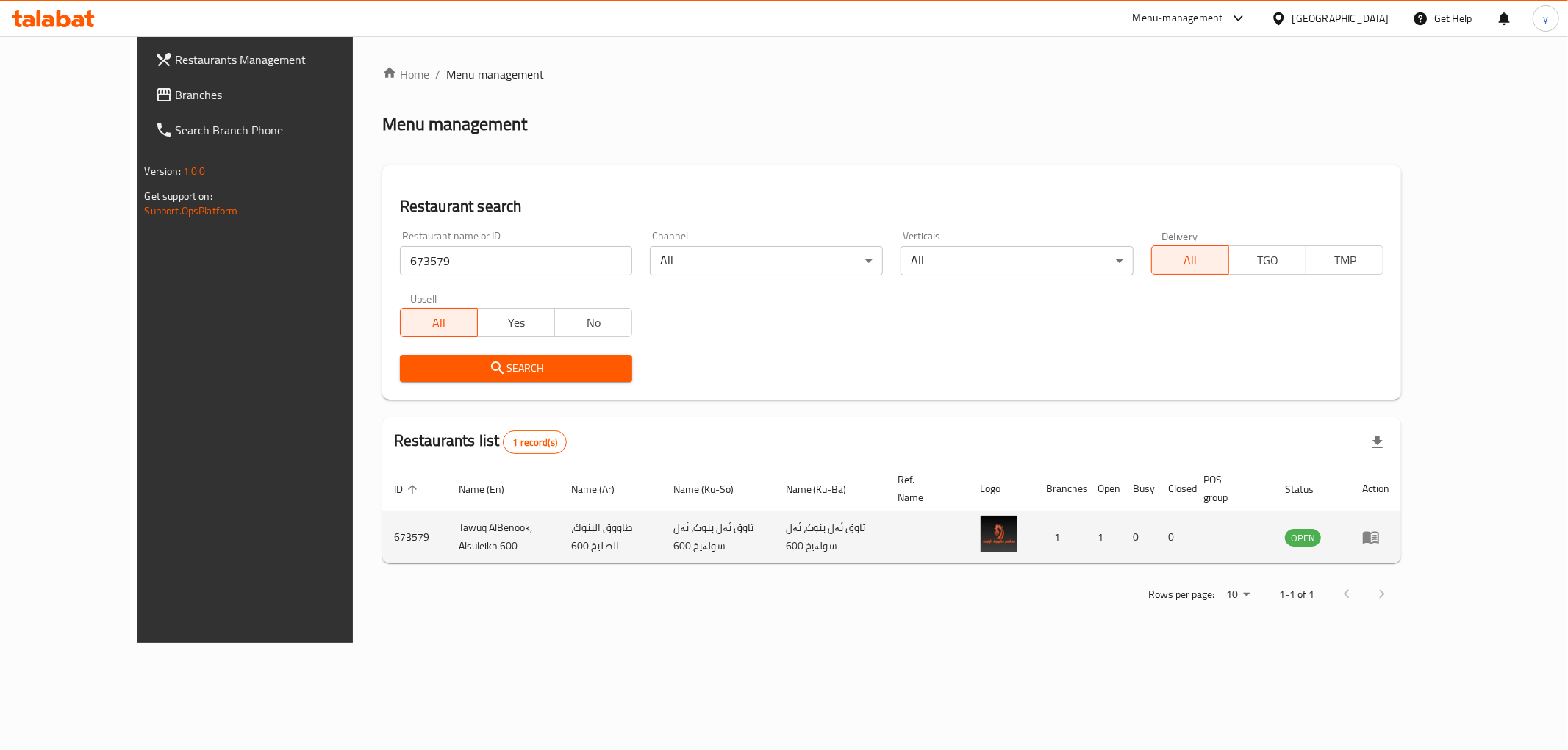
click at [1401, 513] on td "enhanced table" at bounding box center [1376, 537] width 51 height 52
click at [1379, 529] on icon "enhanced table" at bounding box center [1370, 537] width 17 height 17
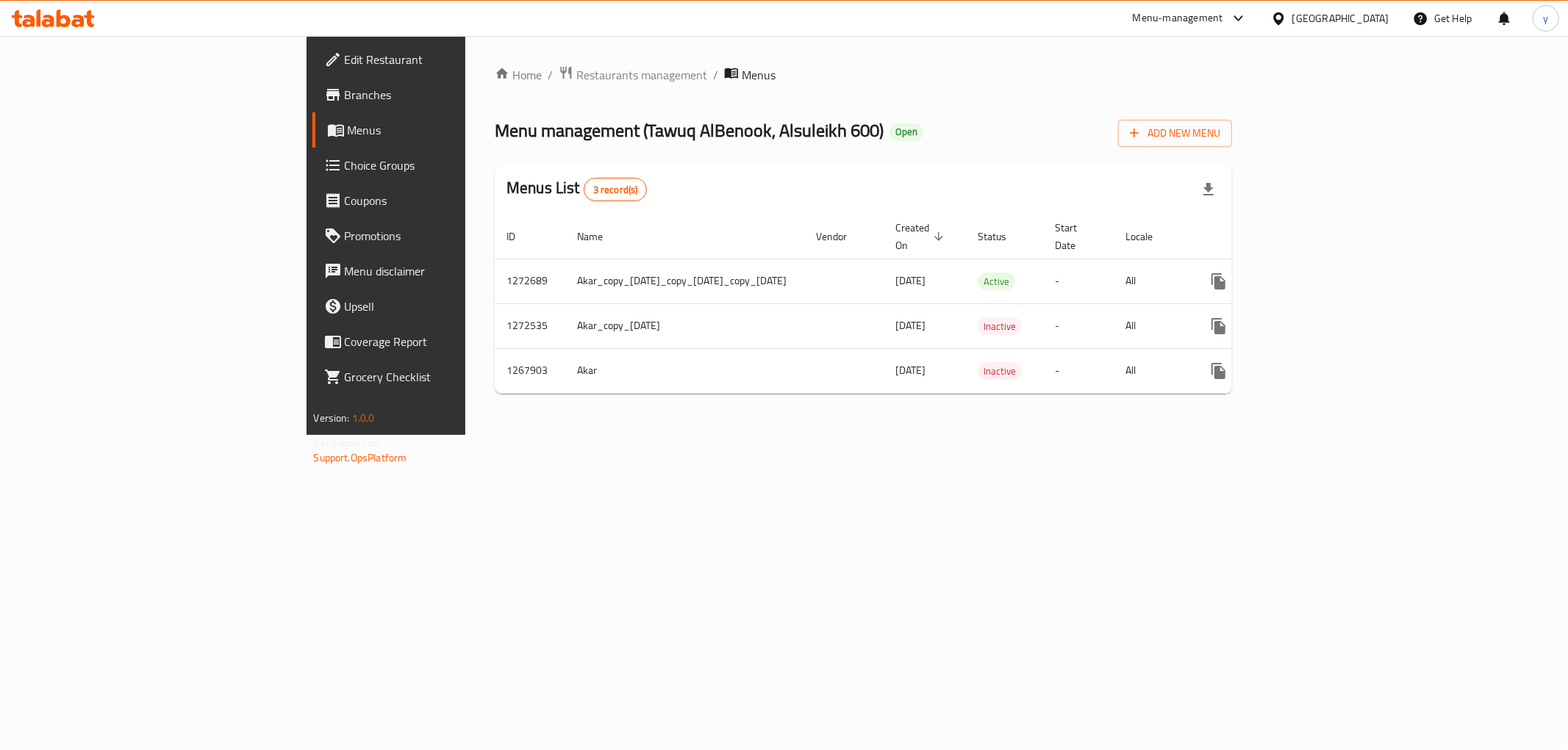
click at [348, 135] on span "Menus" at bounding box center [451, 129] width 208 height 17
click at [345, 165] on span "Choice Groups" at bounding box center [450, 165] width 212 height 17
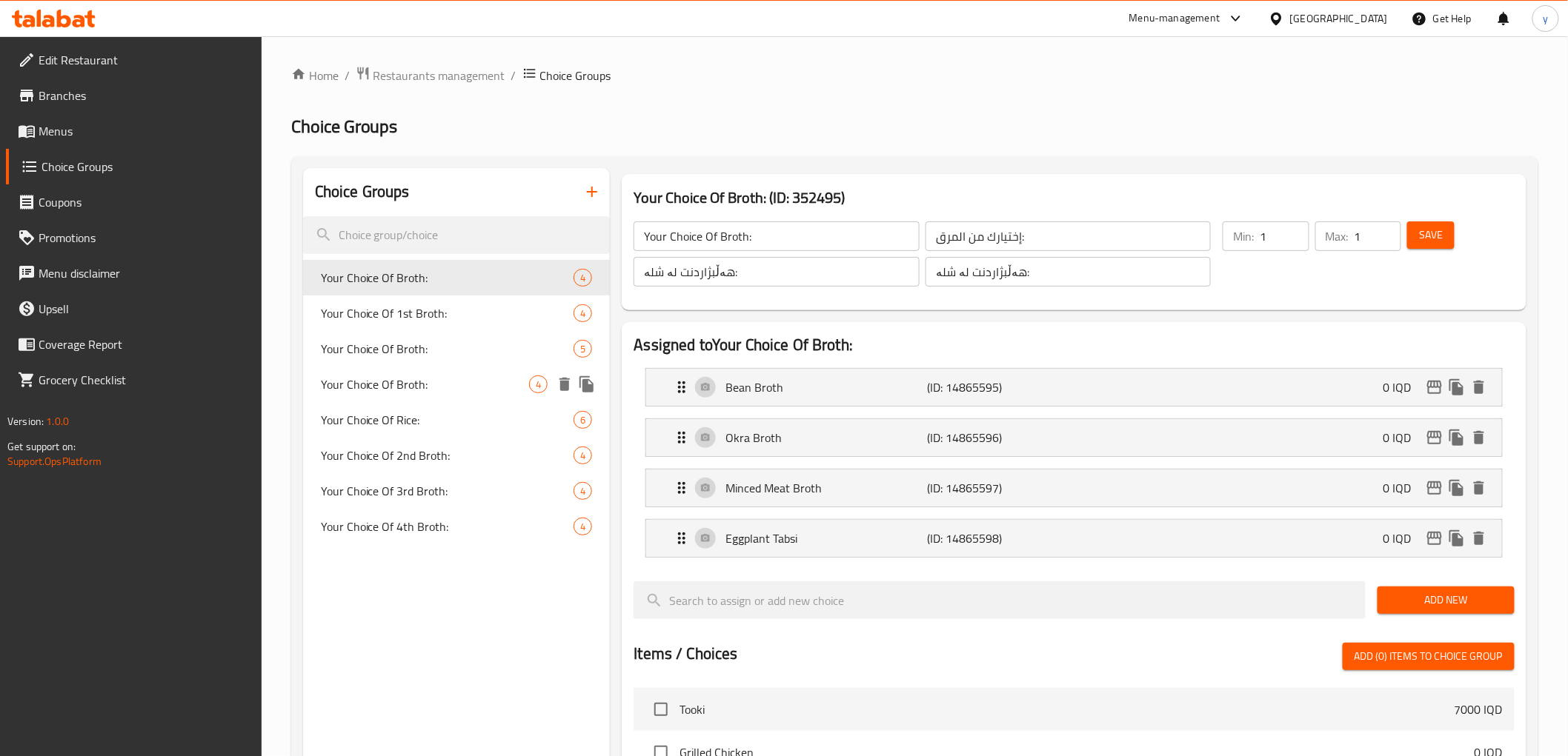
click at [492, 351] on span "Your Choice Of Broth:" at bounding box center [447, 349] width 253 height 17
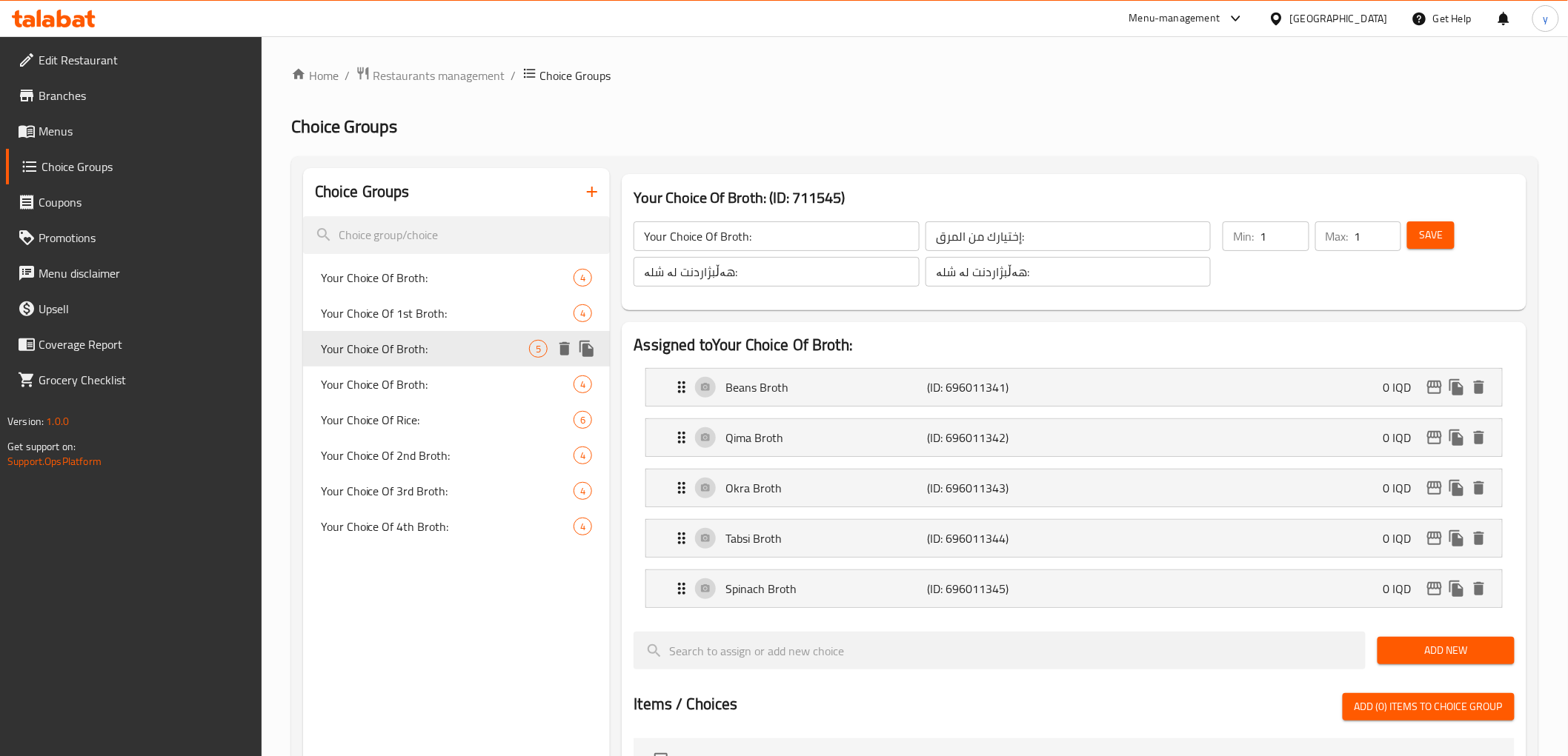
type input "Your Choice Of Broth:"
type input "إختيارك من مرق:"
click at [1479, 589] on icon "delete" at bounding box center [1478, 589] width 10 height 13
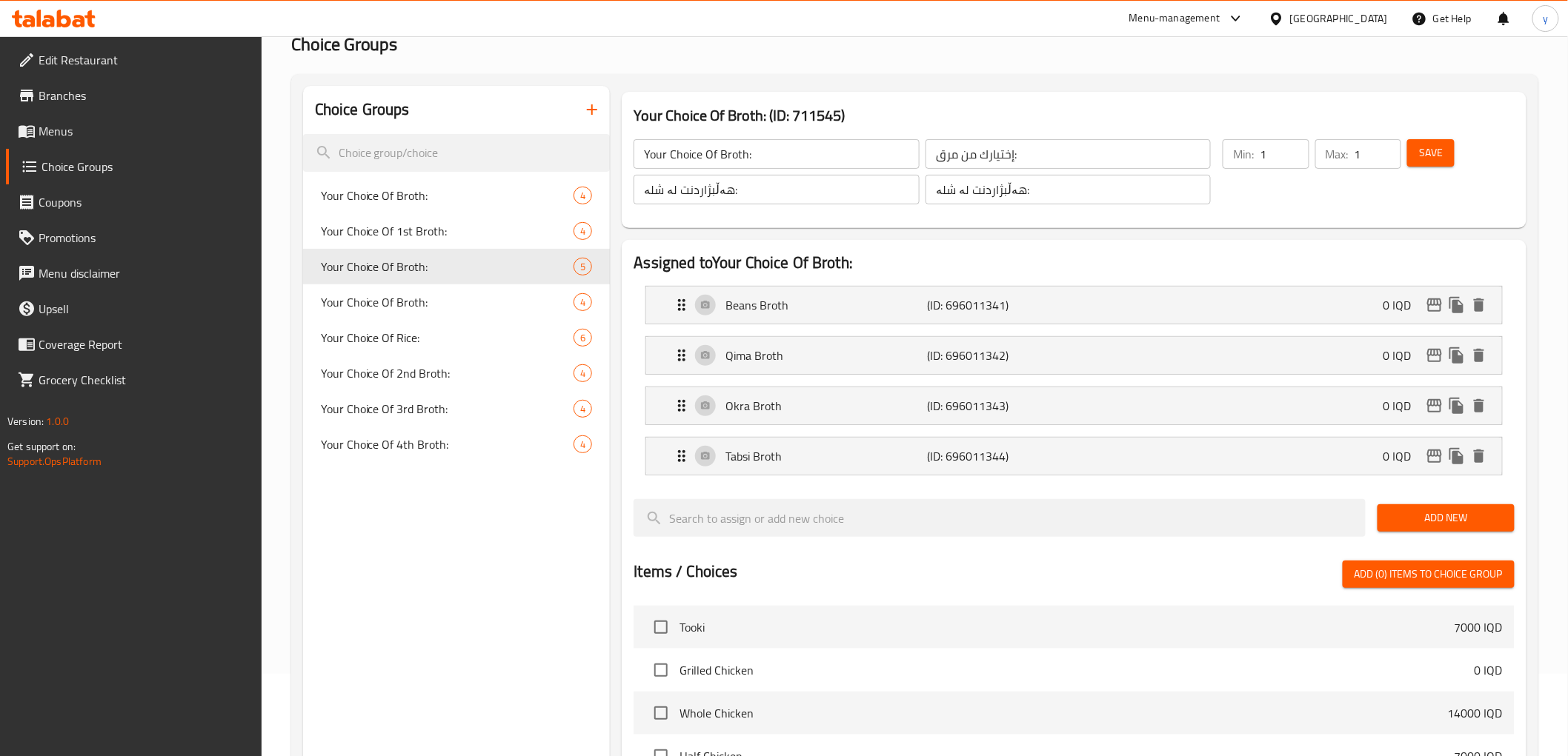
scroll to position [49, 0]
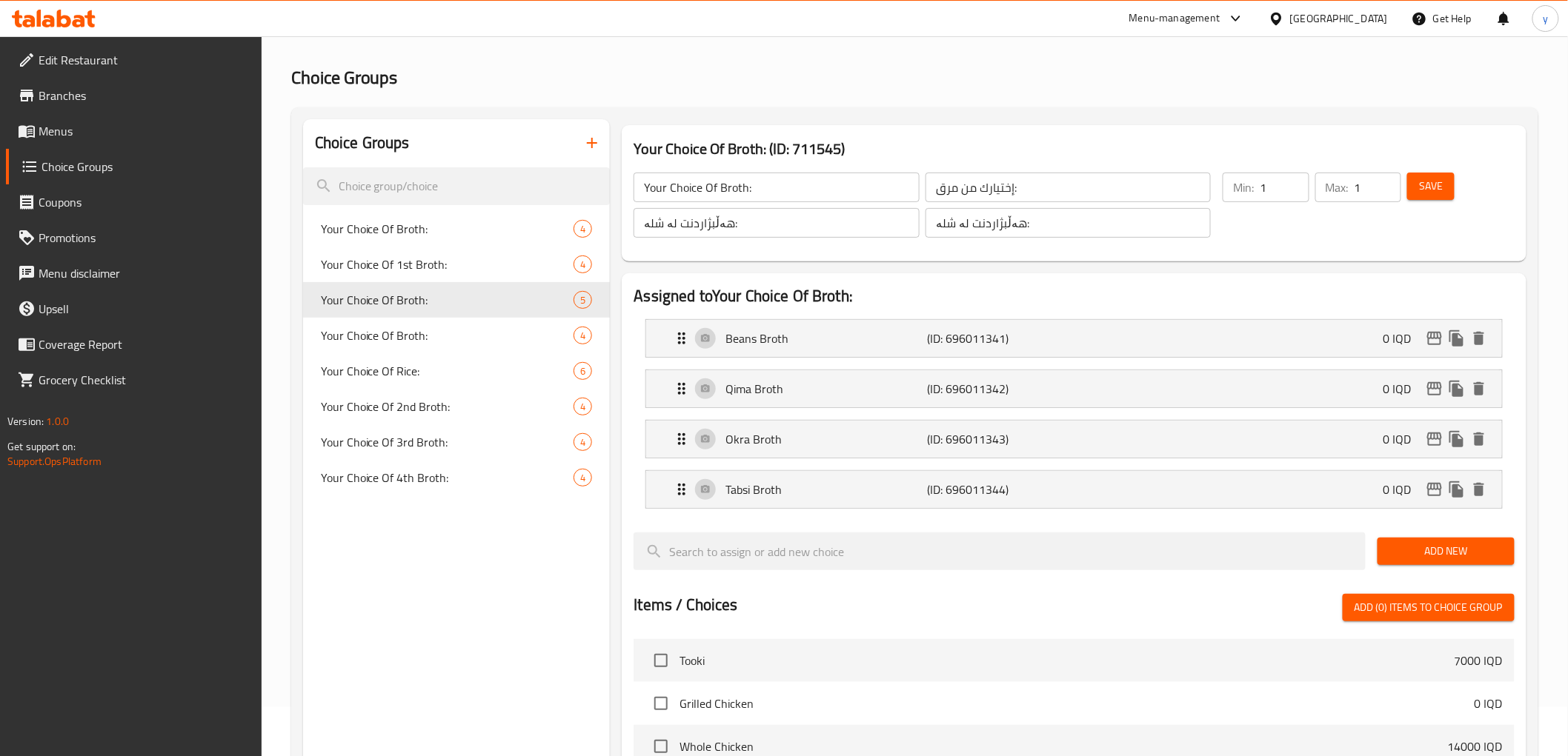
drag, startPoint x: 1417, startPoint y: 188, endPoint x: 1355, endPoint y: 213, distance: 66.9
click at [1418, 188] on button "Save" at bounding box center [1430, 186] width 47 height 27
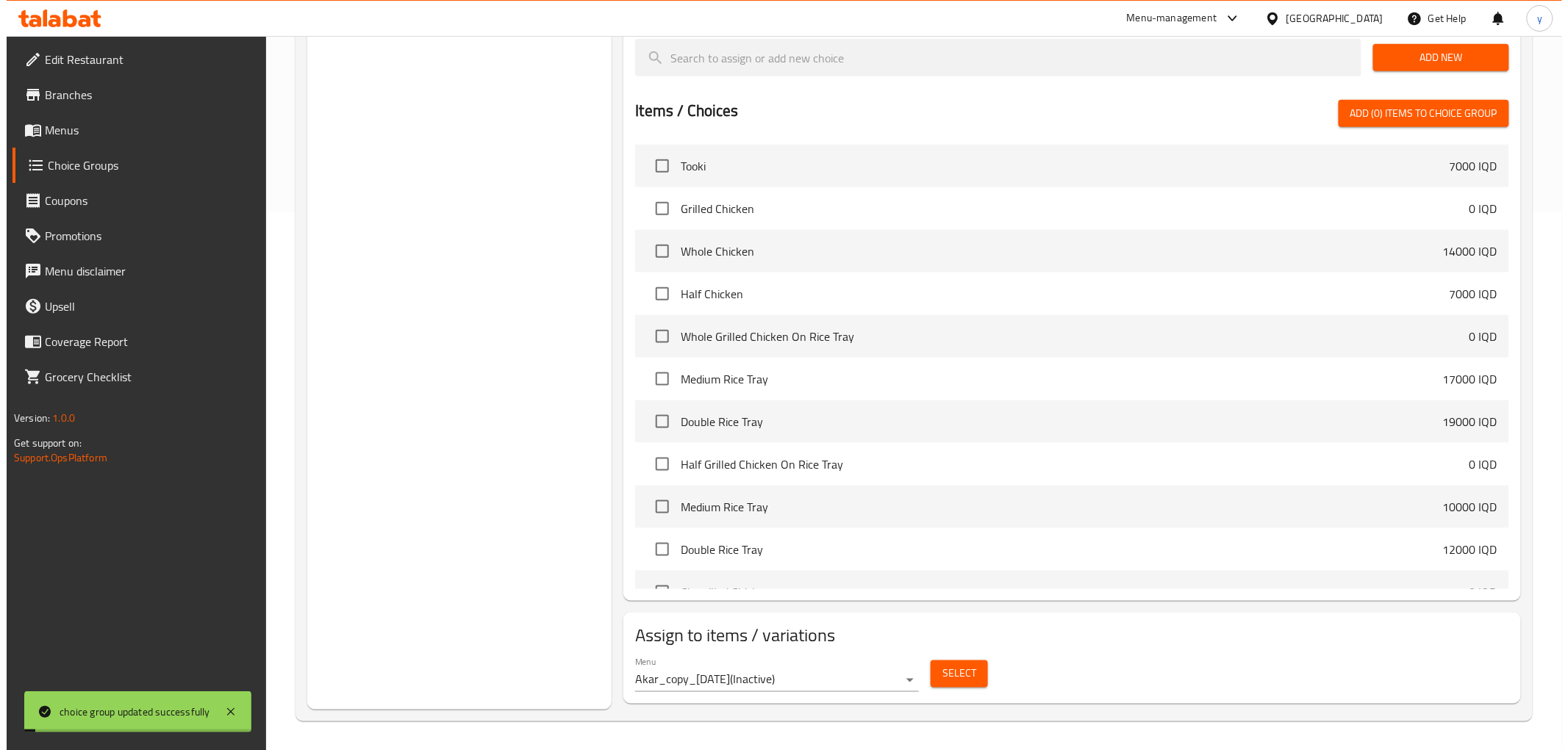
scroll to position [538, 0]
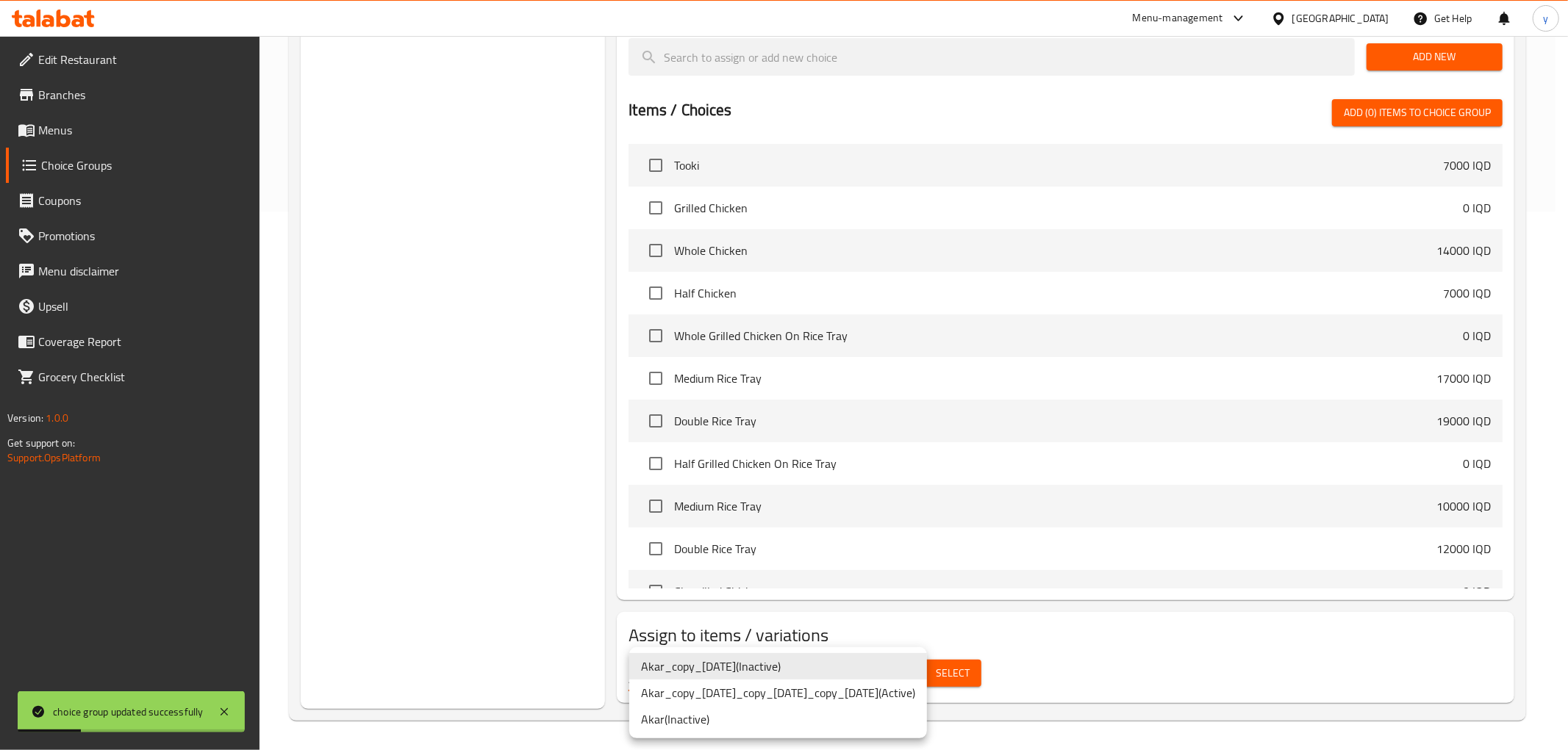
click at [844, 696] on li "Akar_copy_21/01/2025_copy_21/01/2025_copy_22/01/2025 ( Active )" at bounding box center [777, 693] width 297 height 26
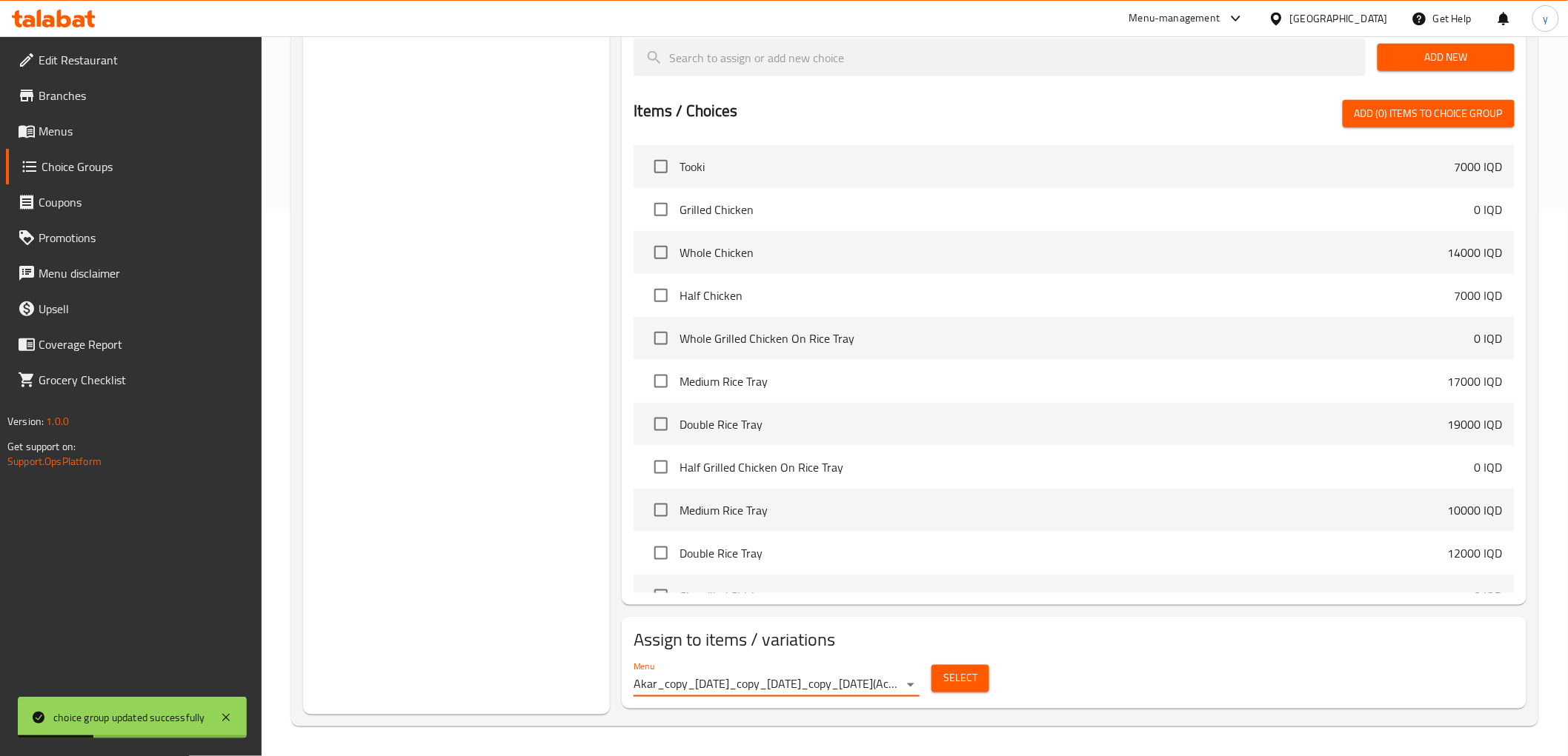
click at [989, 670] on div "Select" at bounding box center [960, 678] width 70 height 39
click at [966, 671] on span "Select" at bounding box center [960, 679] width 34 height 18
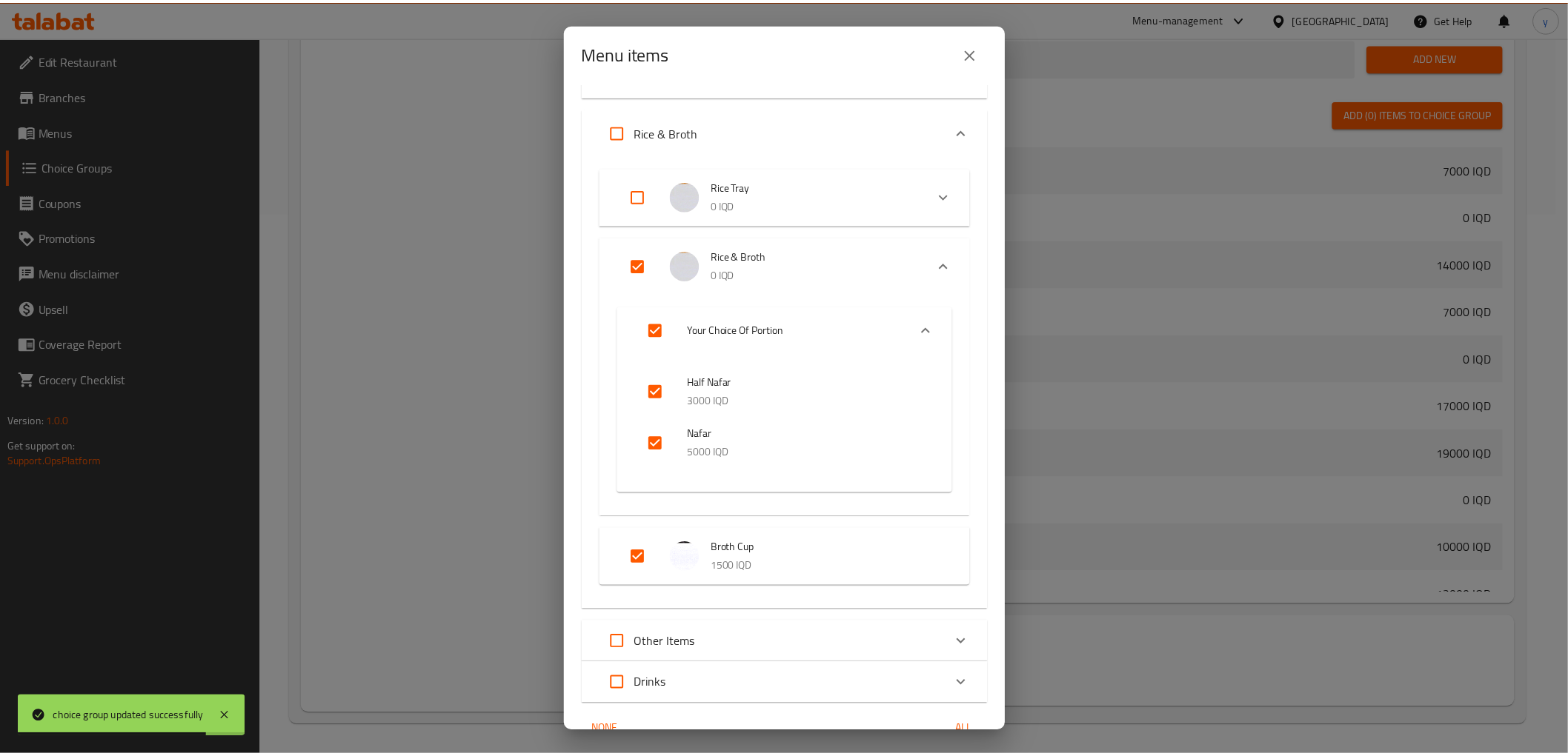
scroll to position [191, 0]
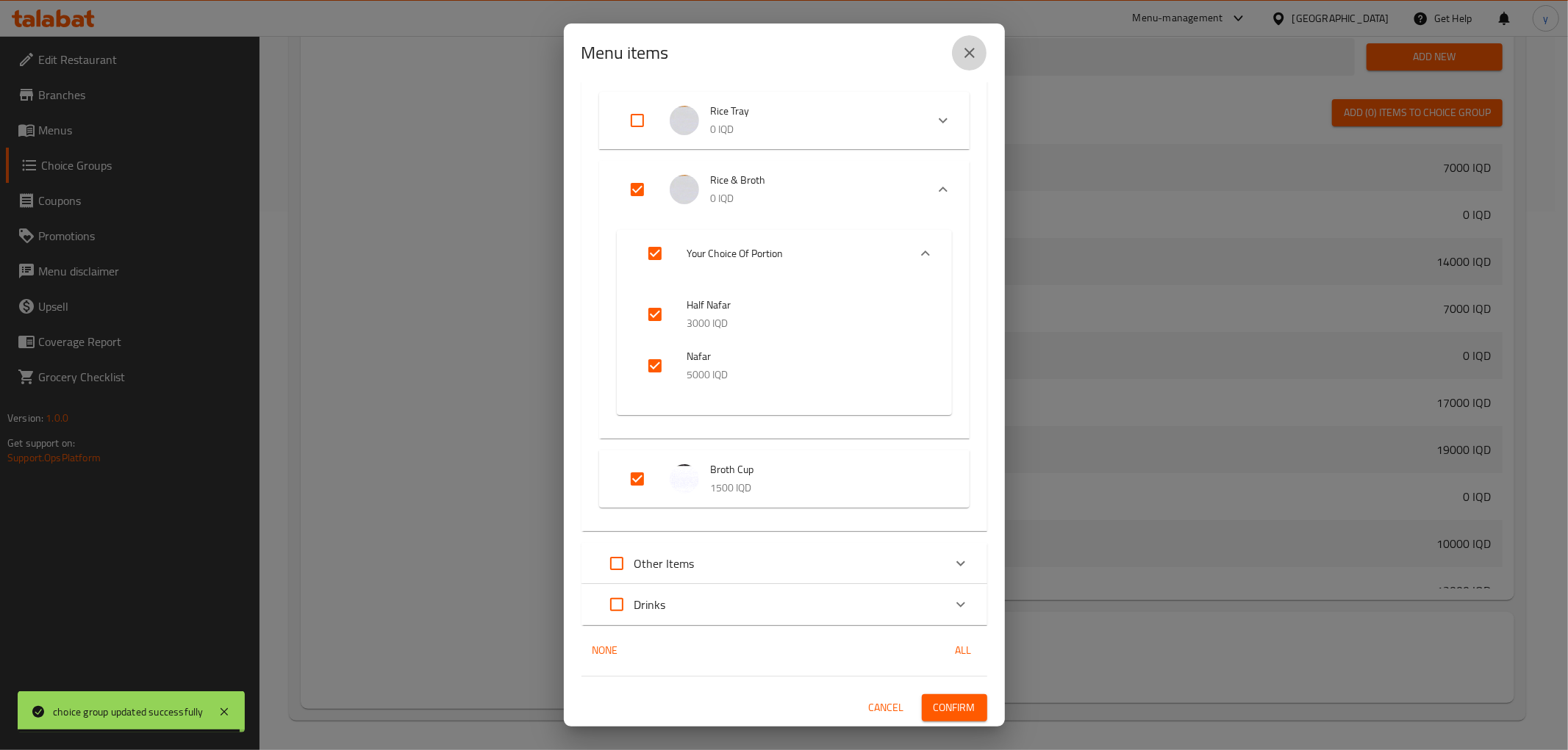
click at [961, 49] on icon "close" at bounding box center [969, 53] width 17 height 17
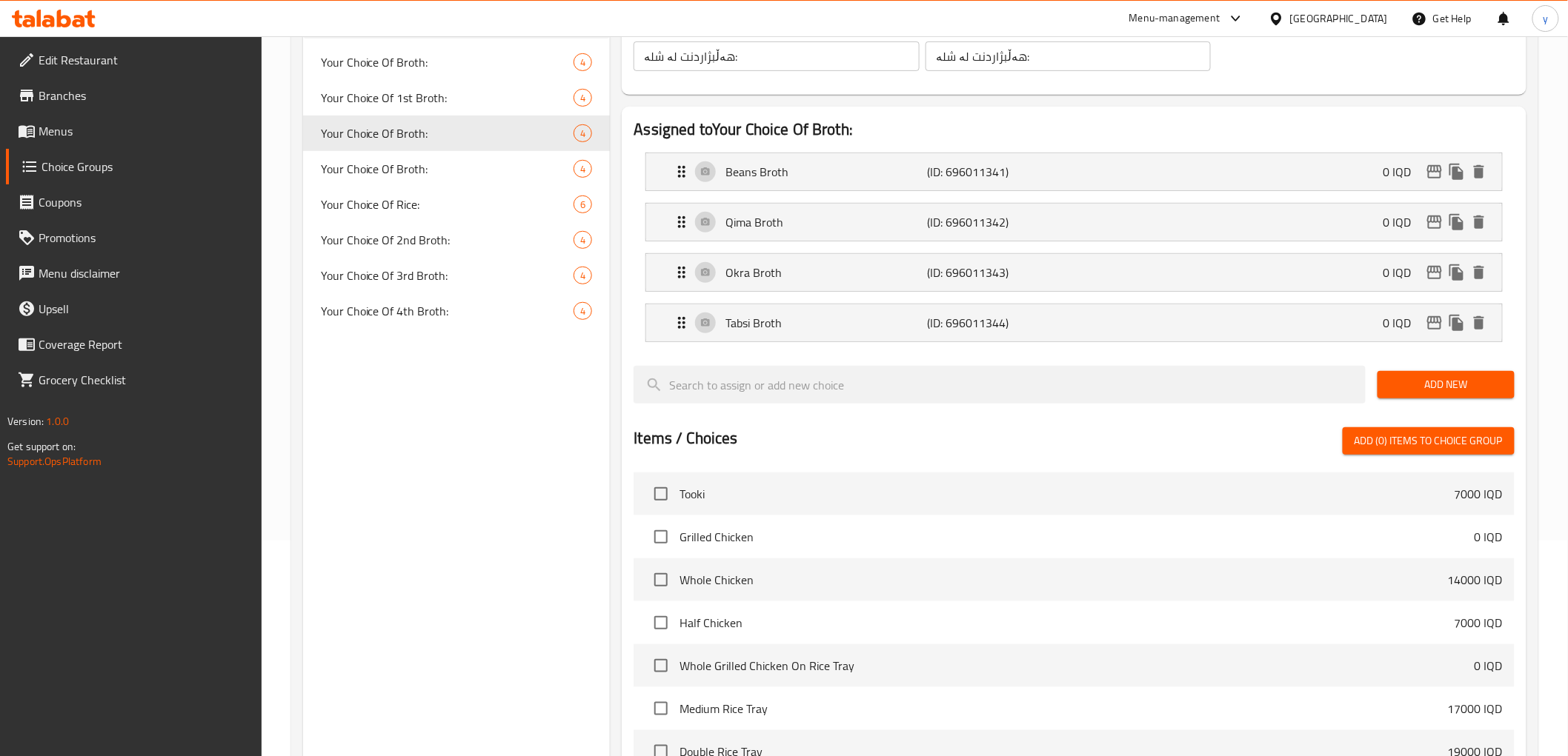
scroll to position [213, 0]
click at [415, 212] on span "Your Choice Of Rice:" at bounding box center [425, 206] width 209 height 17
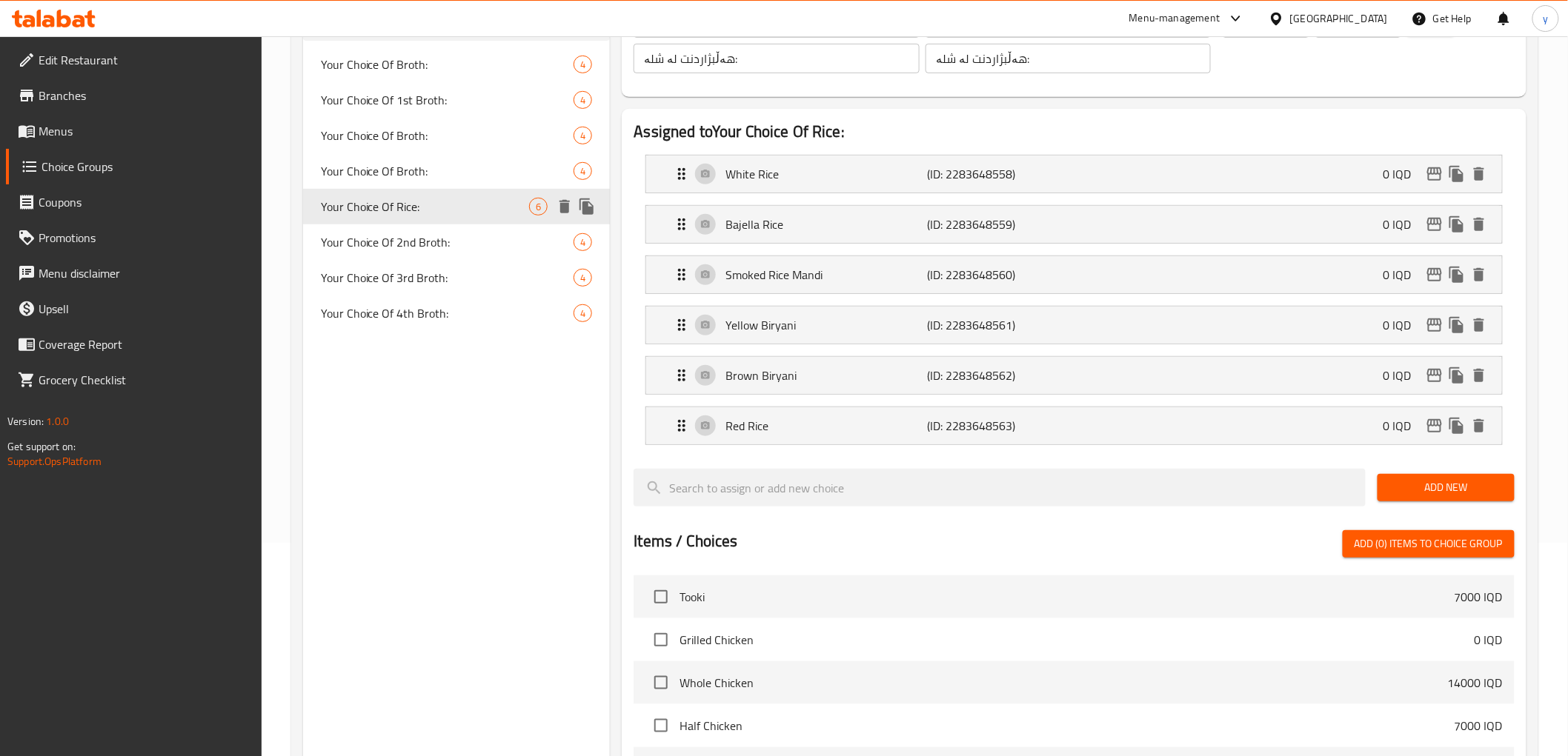
type input "Your Choice Of Rice:"
type input "إختيارك من أرز:"
type input "هەڵبژاردنت لە برنج:"
click at [824, 270] on p "Smoked Rice Mandi" at bounding box center [826, 274] width 202 height 17
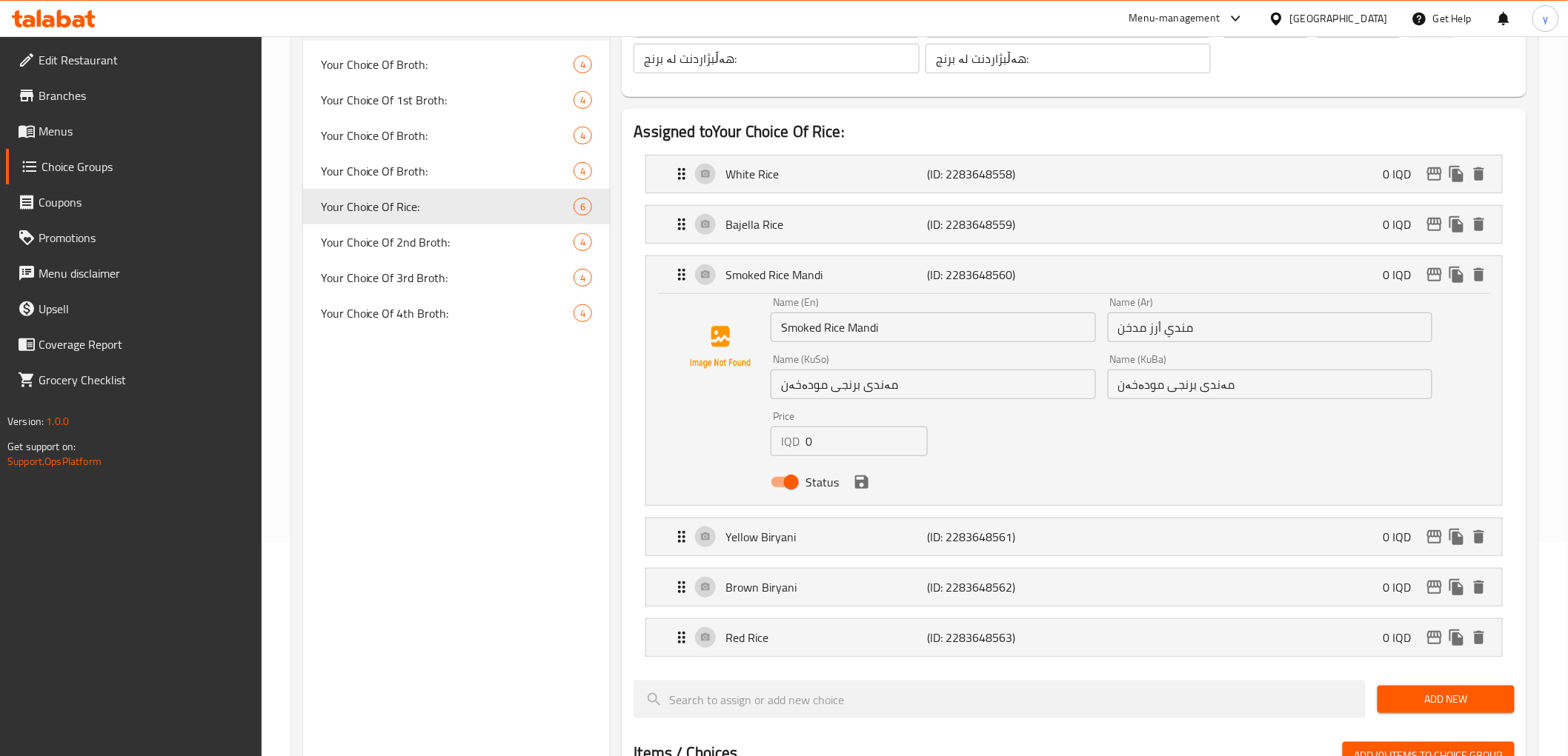
click at [1191, 329] on input "مندي أرز مدخن" at bounding box center [1269, 328] width 325 height 30
paste input "أرز مندي"
click at [1166, 358] on div "Name (KuBa) مەندی برنجی مودەخەن Name (KuBa)" at bounding box center [1269, 377] width 325 height 45
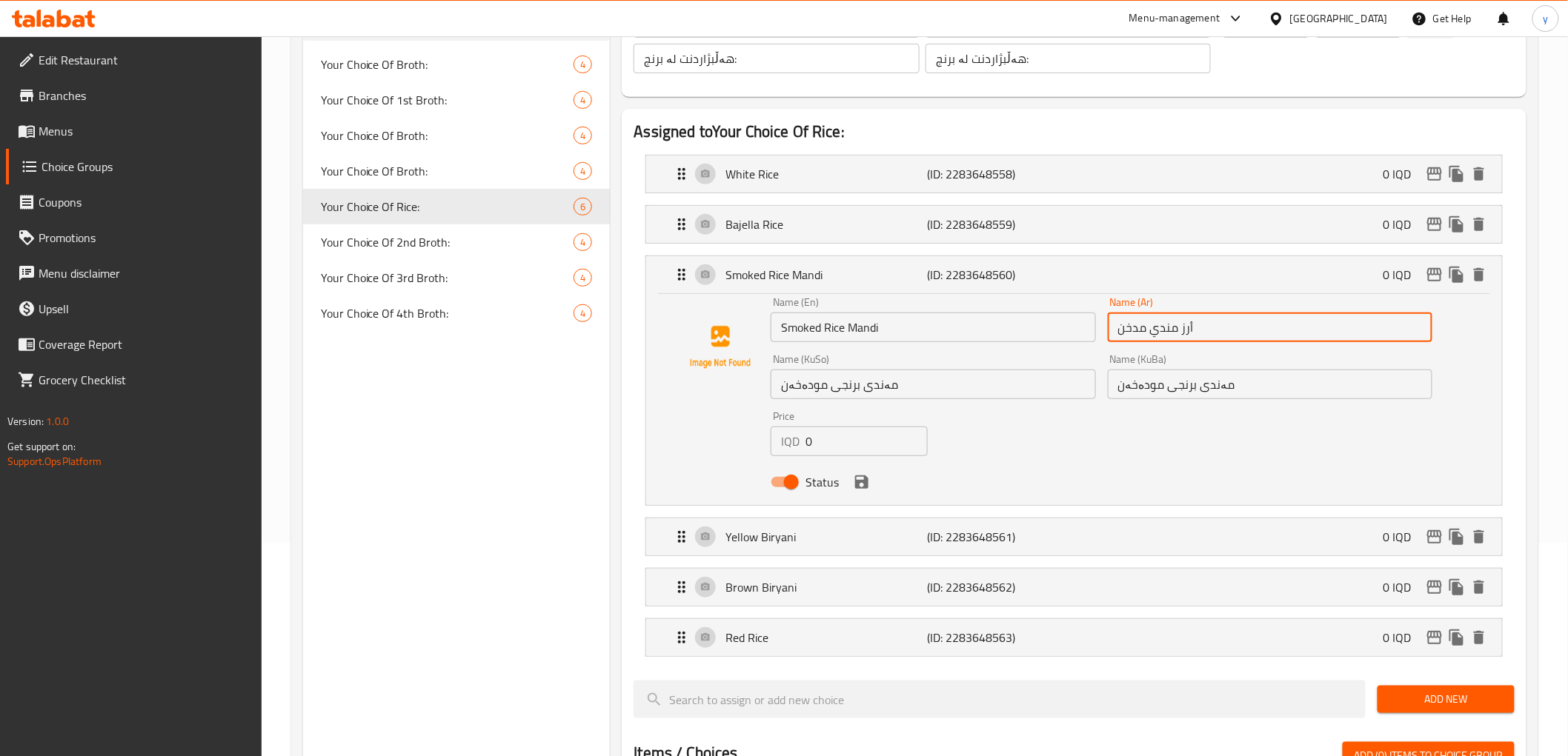
type input "أرز مندي مدخن"
click at [1173, 381] on input "مەندی برنجی مودەخەن" at bounding box center [1269, 384] width 325 height 30
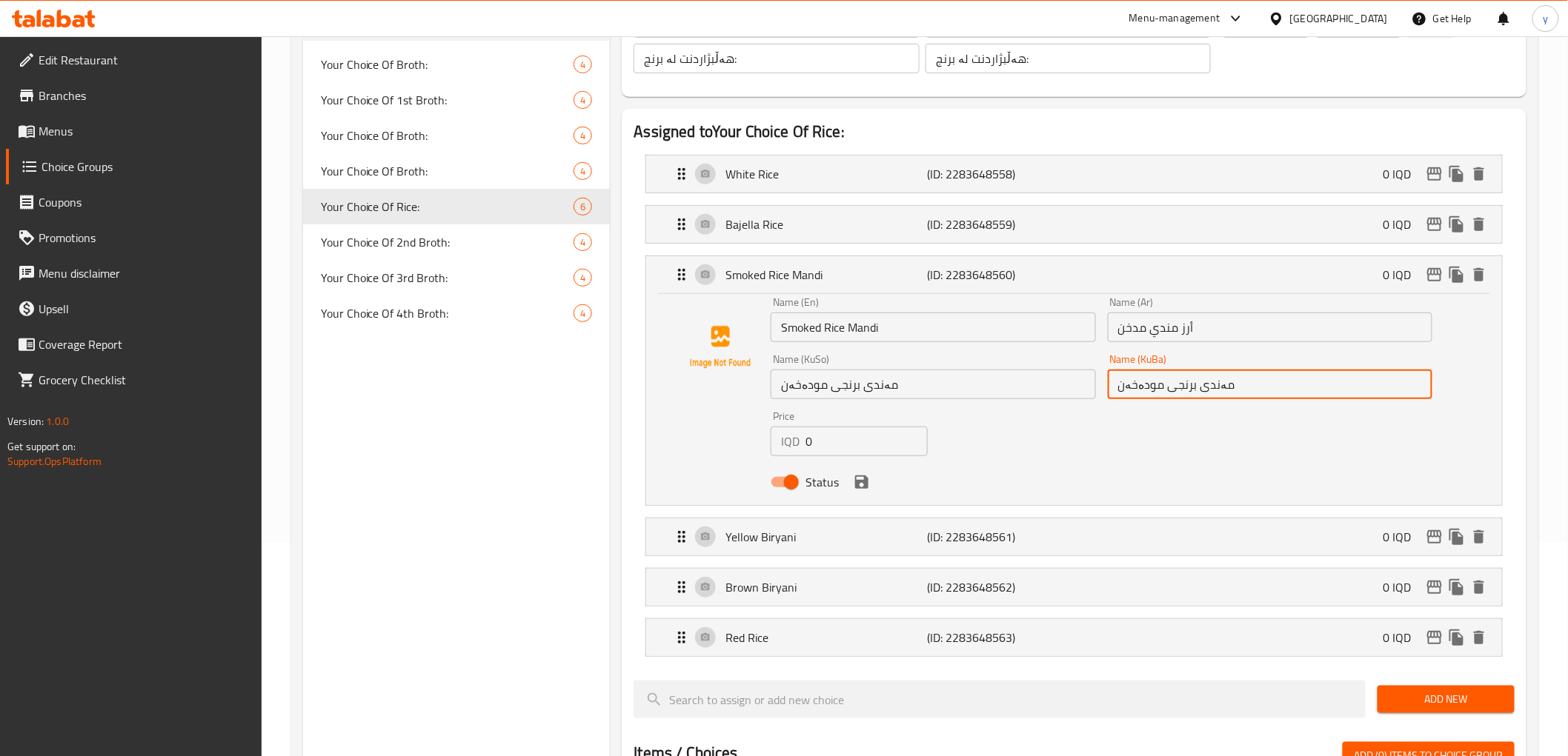
click at [1173, 381] on input "مەندی برنجی مودەخەن" at bounding box center [1269, 384] width 325 height 30
paste input "برنجی مەند"
type input "برنجی مەندی مودەخەن"
click at [950, 397] on input "مەندی برنجی مودەخەن" at bounding box center [932, 384] width 325 height 30
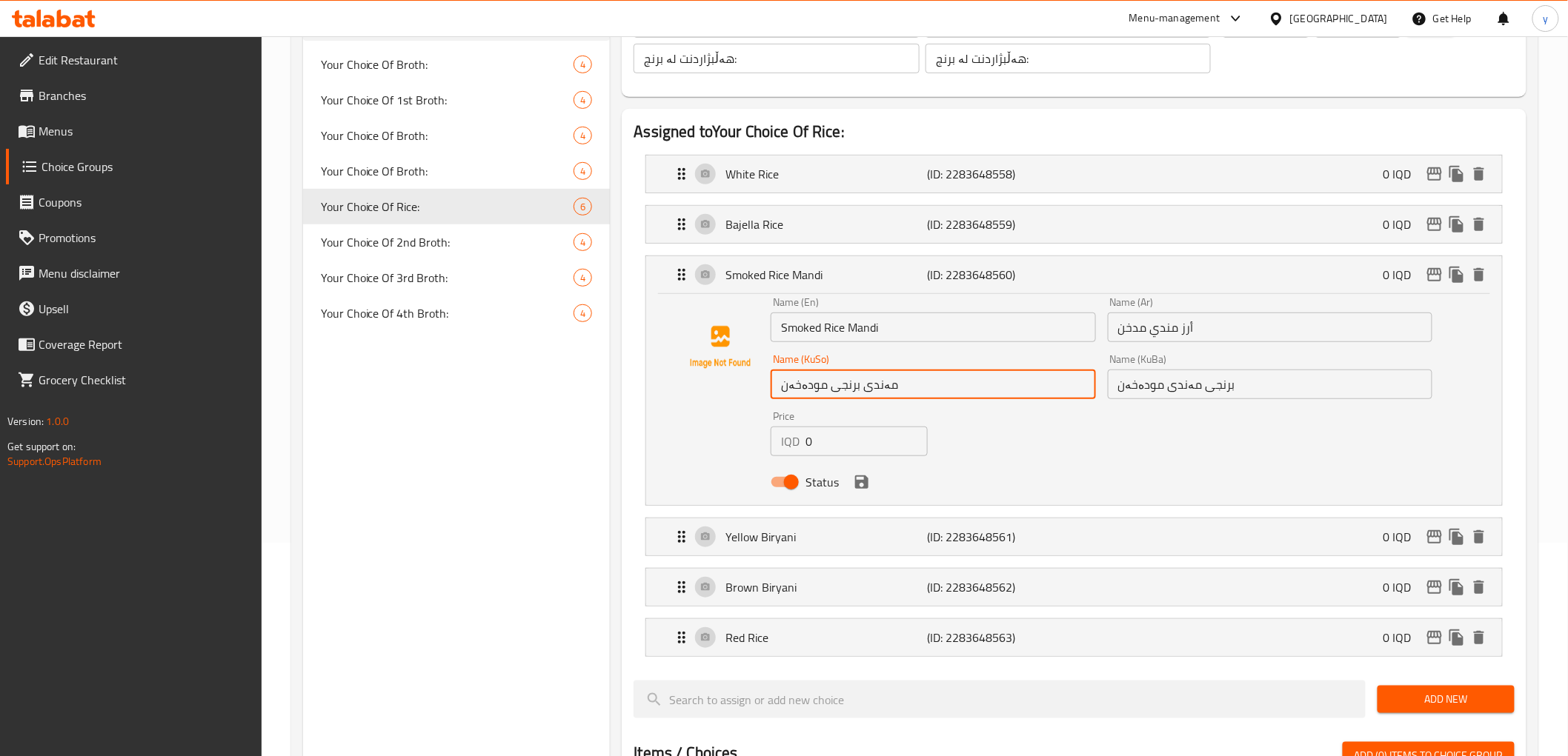
click at [950, 397] on input "مەندی برنجی مودەخەن" at bounding box center [932, 384] width 325 height 30
paste input "برنجی مەند"
click at [865, 467] on div "Status" at bounding box center [1101, 482] width 673 height 40
click at [862, 479] on icon "save" at bounding box center [861, 481] width 17 height 17
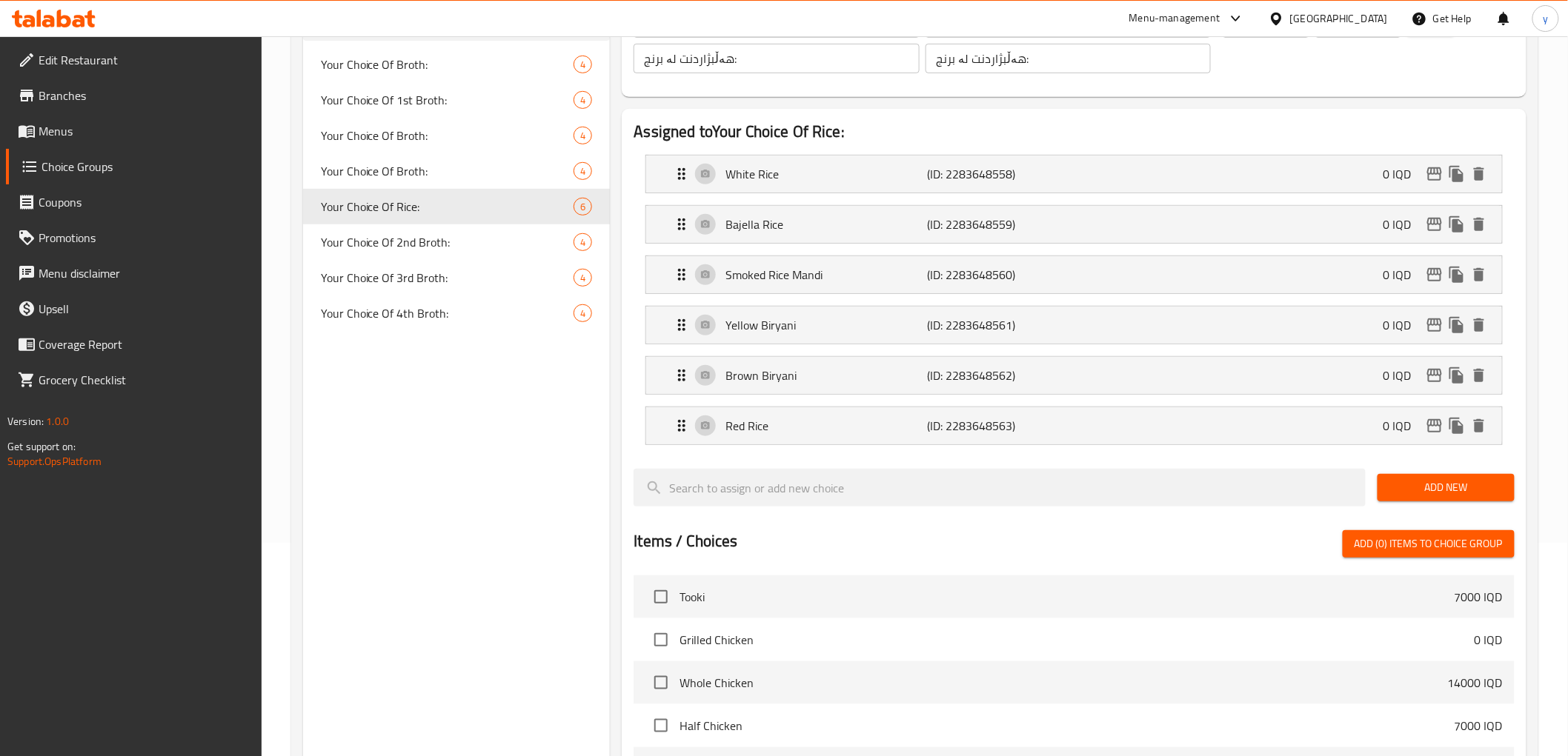
type input "برنجی مەندی مودەخەن"
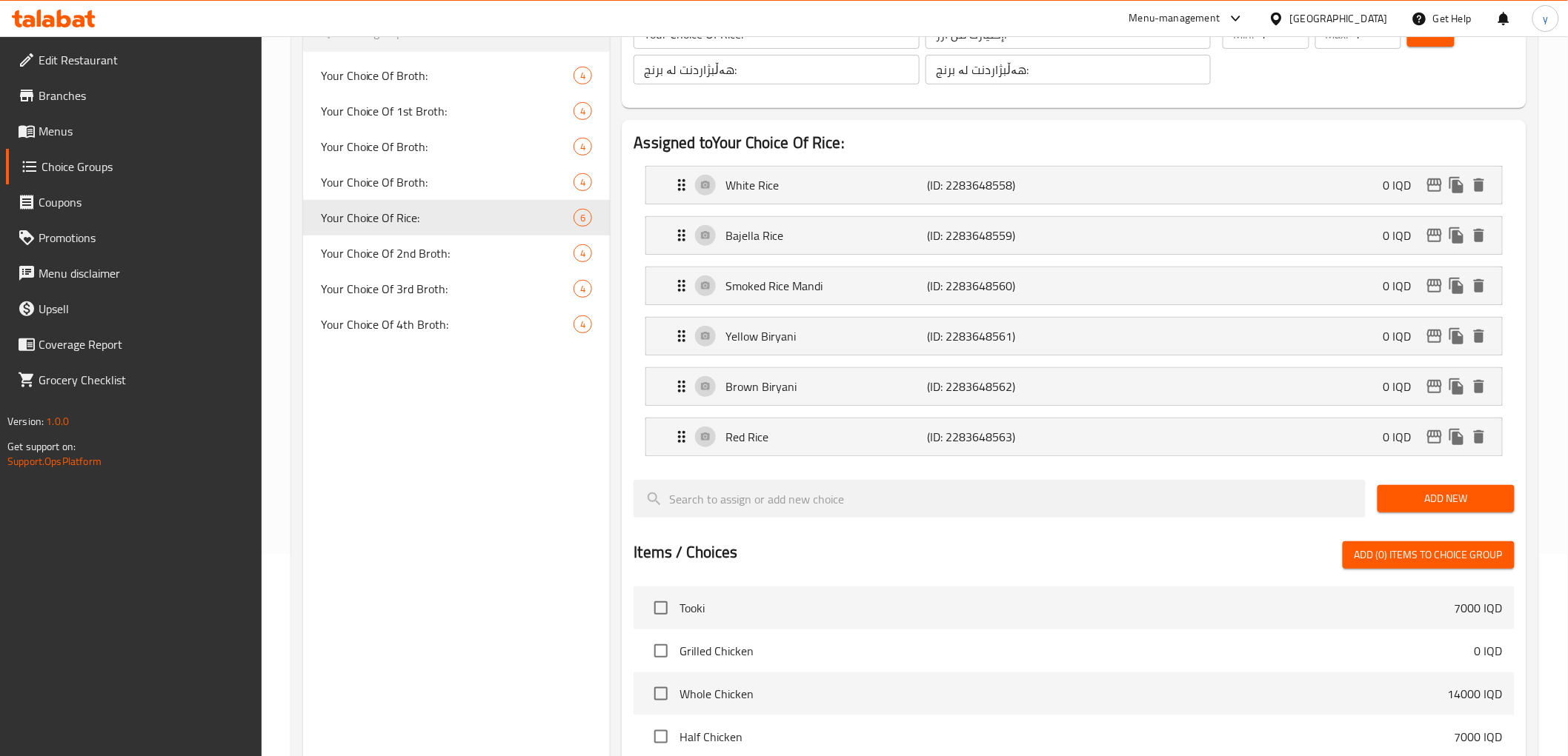
scroll to position [49, 0]
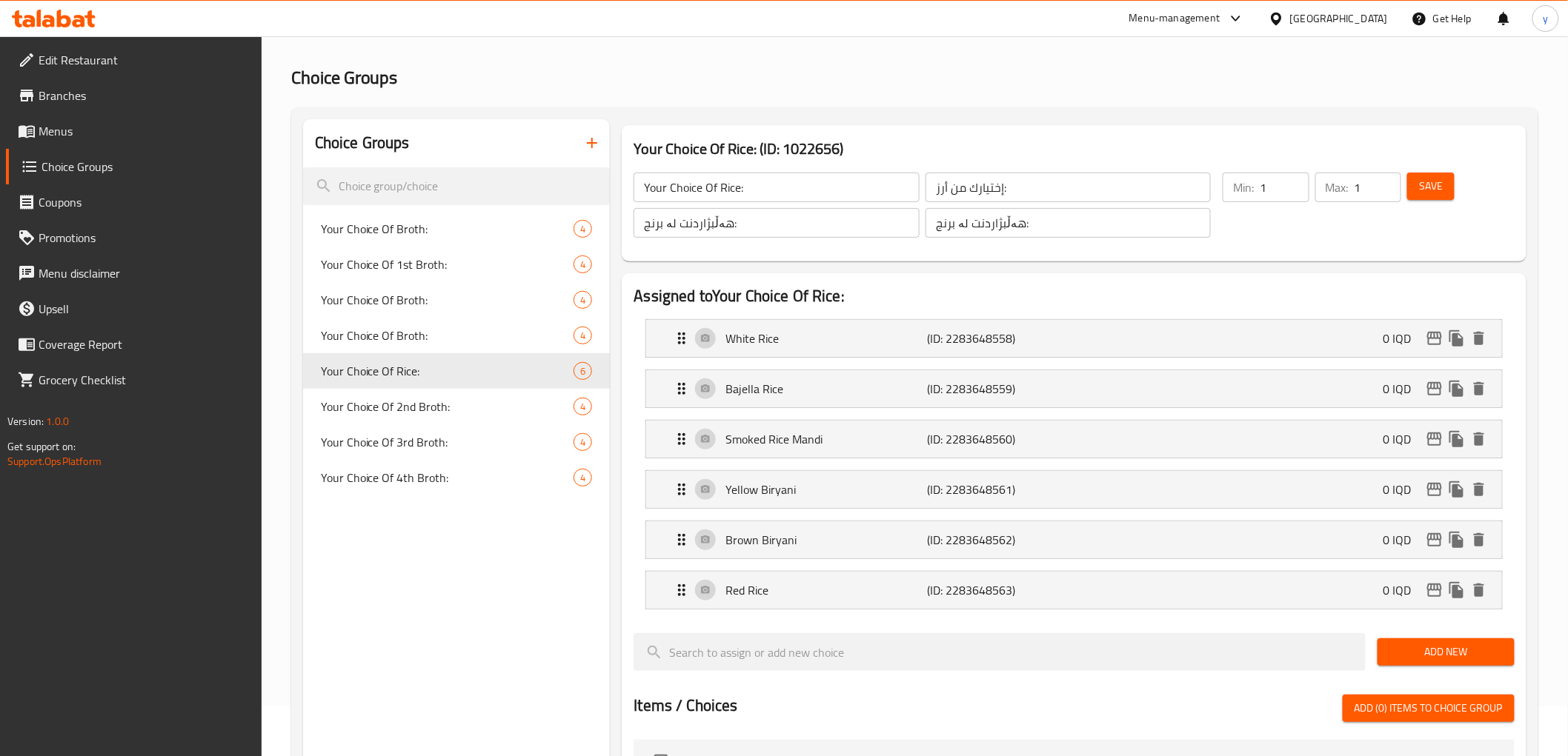
click at [1448, 186] on button "Save" at bounding box center [1430, 186] width 47 height 27
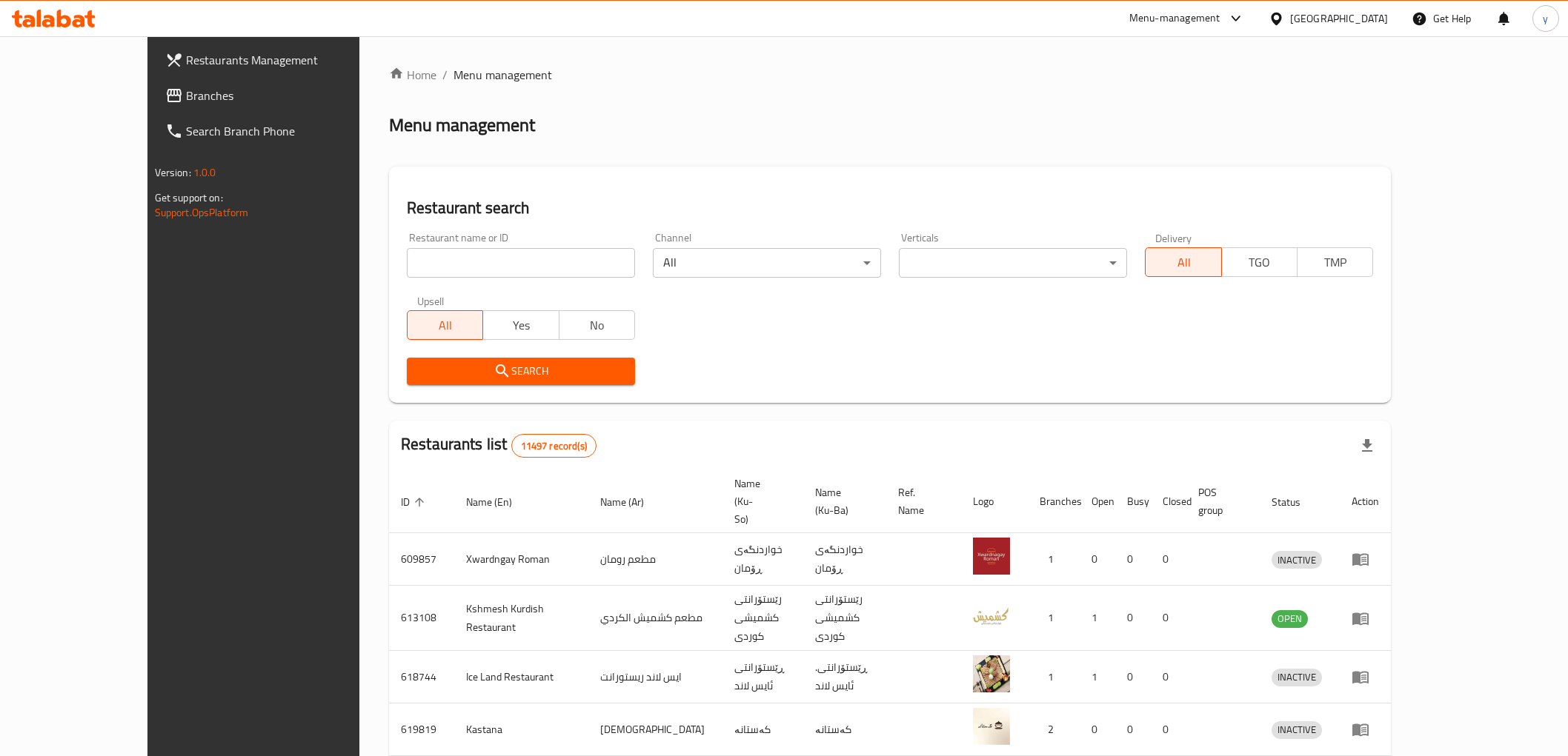
scroll to position [10, 0]
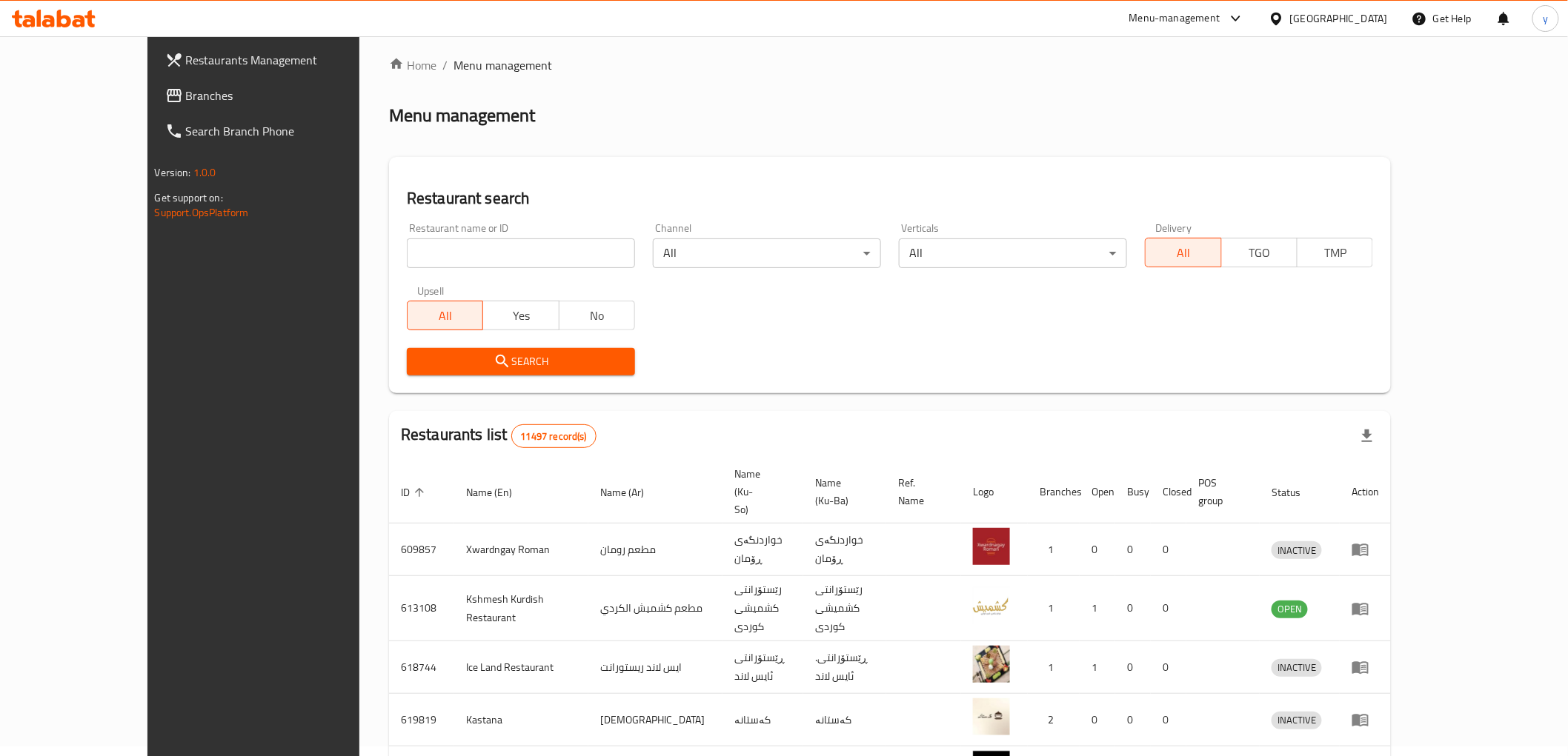
click at [506, 241] on input "search" at bounding box center [520, 253] width 228 height 30
paste input "647802"
type input "647802"
click at [481, 369] on span "Search" at bounding box center [520, 362] width 204 height 18
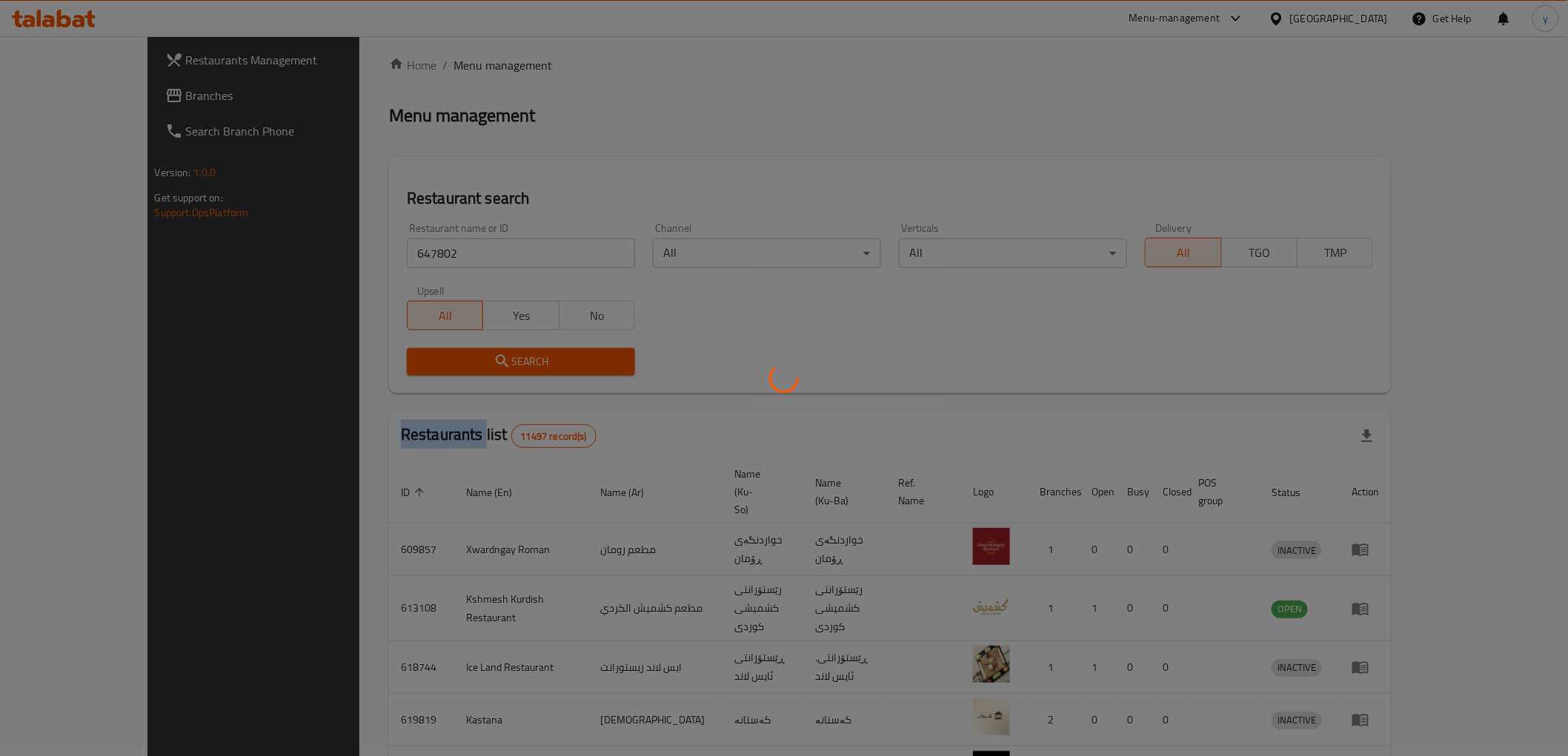
click at [481, 369] on div at bounding box center [784, 378] width 1568 height 756
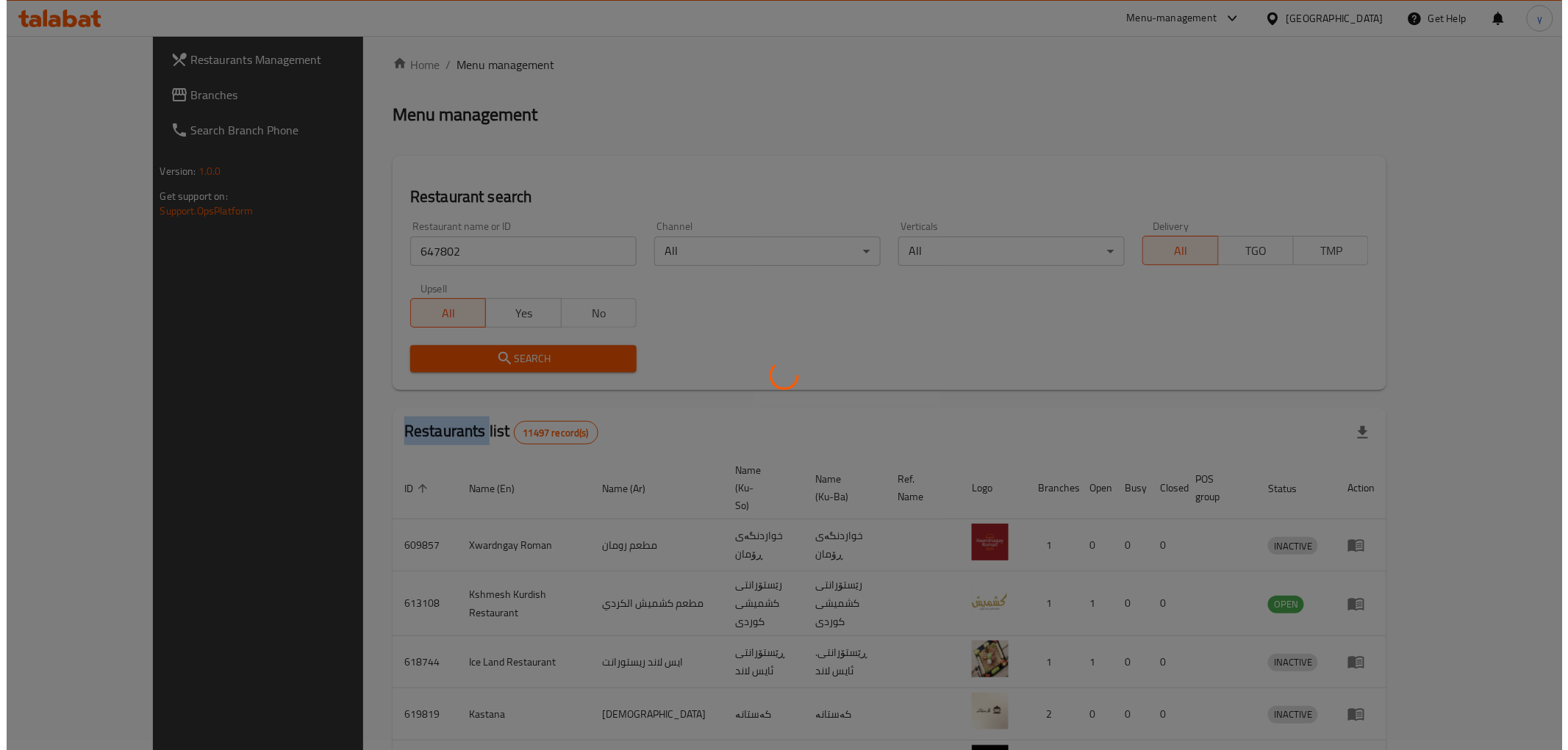
scroll to position [0, 0]
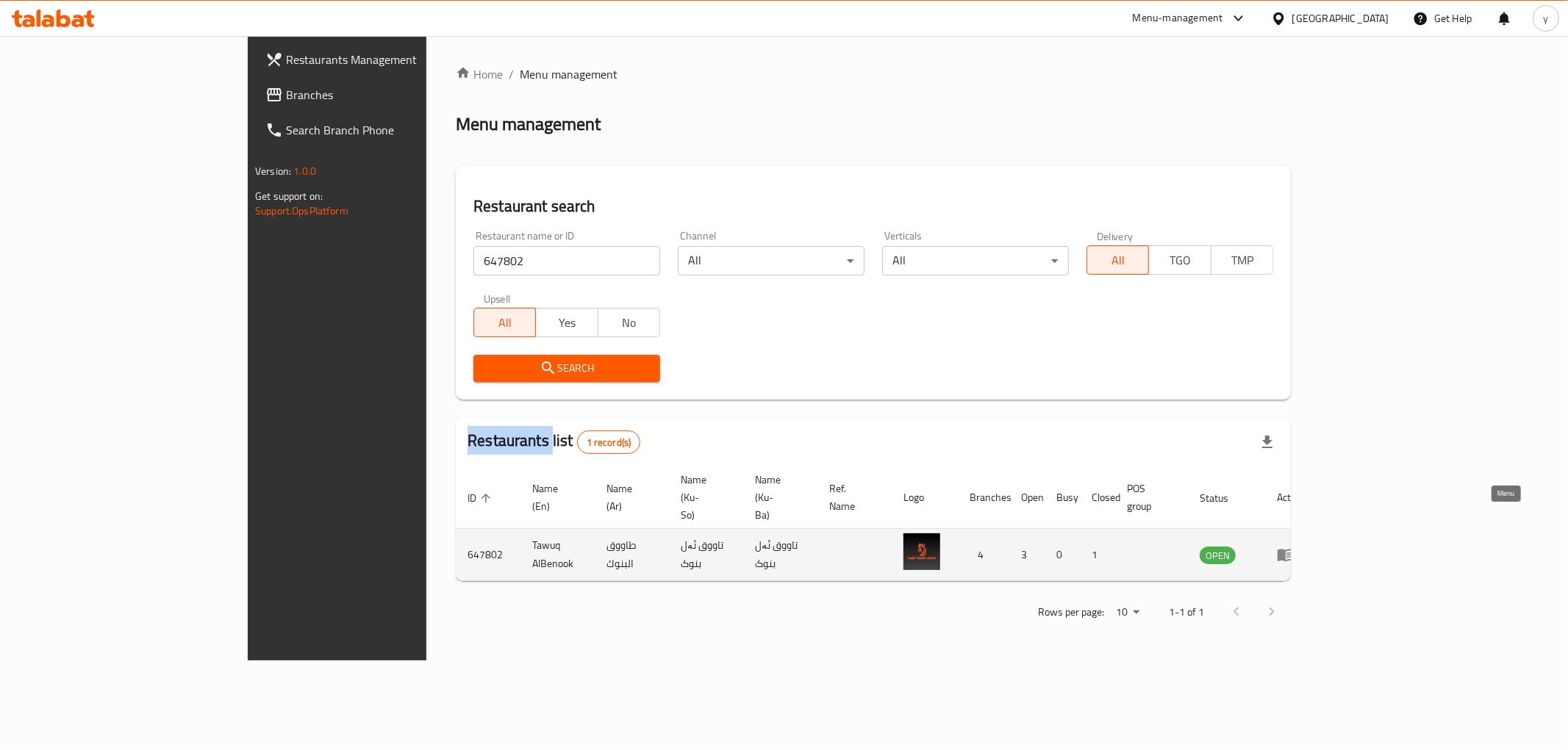
click at [1295, 546] on icon "enhanced table" at bounding box center [1285, 554] width 17 height 17
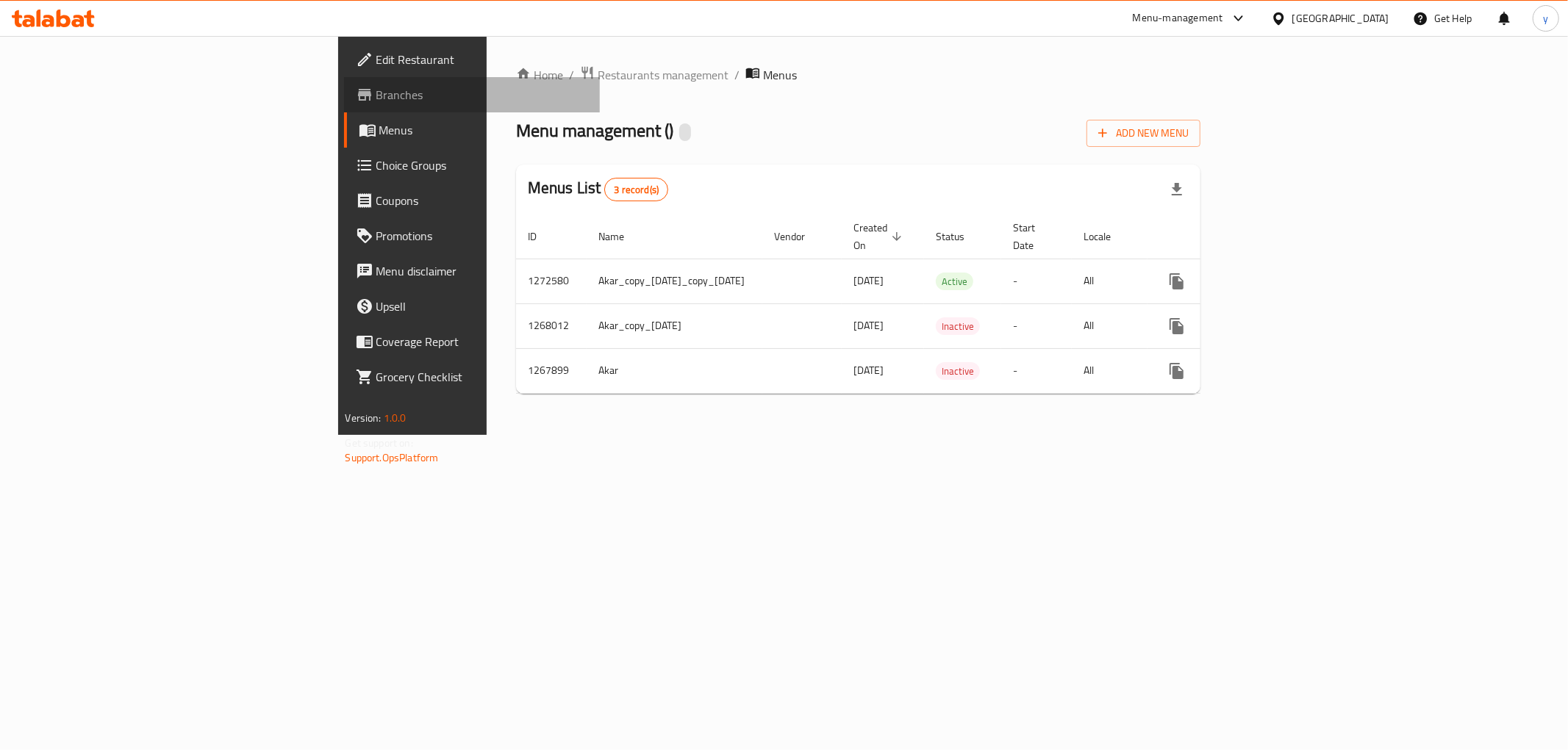
click at [376, 86] on span "Branches" at bounding box center [482, 94] width 212 height 17
